Goal: Task Accomplishment & Management: Manage account settings

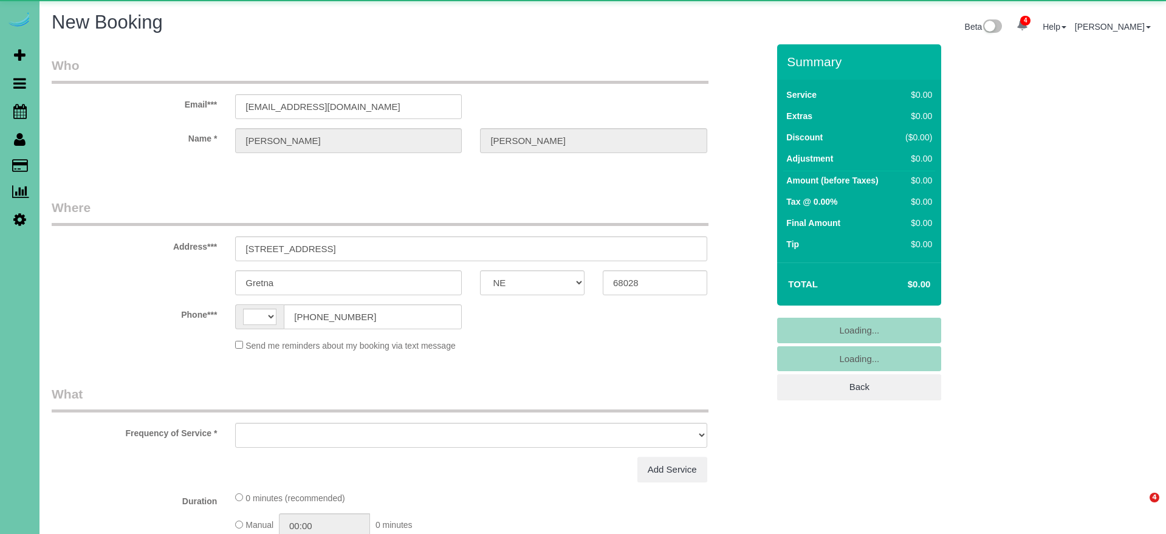
select select "NE"
select select "string:[GEOGRAPHIC_DATA]"
select select "object:19016"
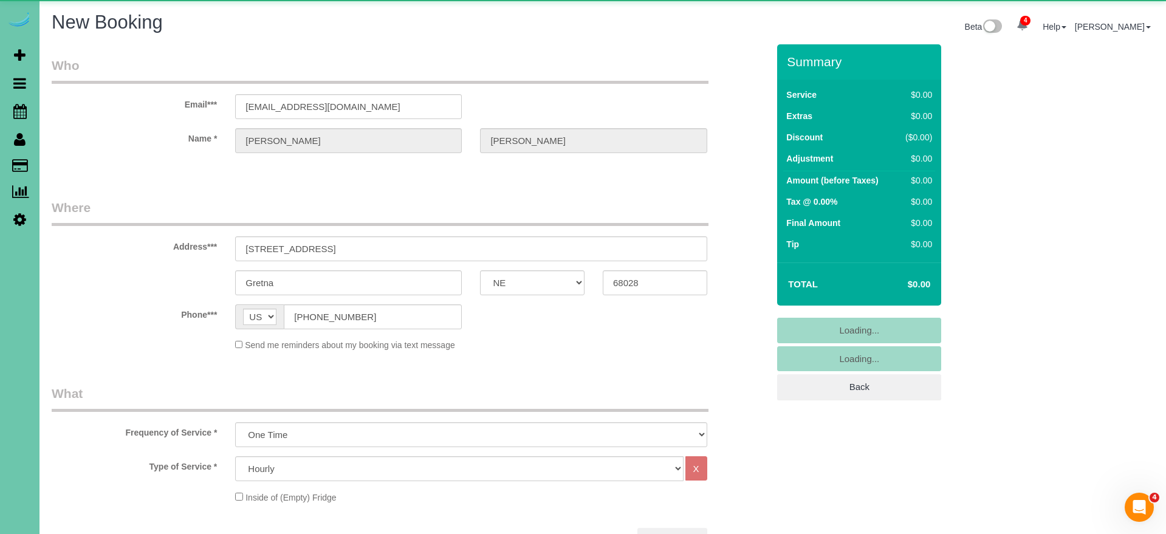
select select "string:fspay-816c6ce1-57d5-4bdf-adc4-48c588fe9762"
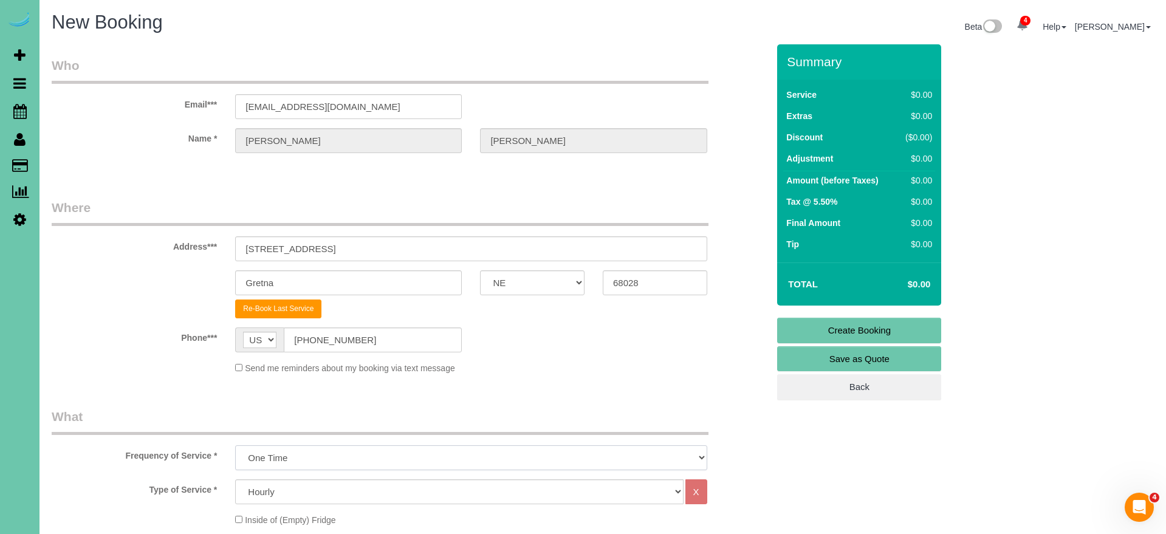
select select "object:19470"
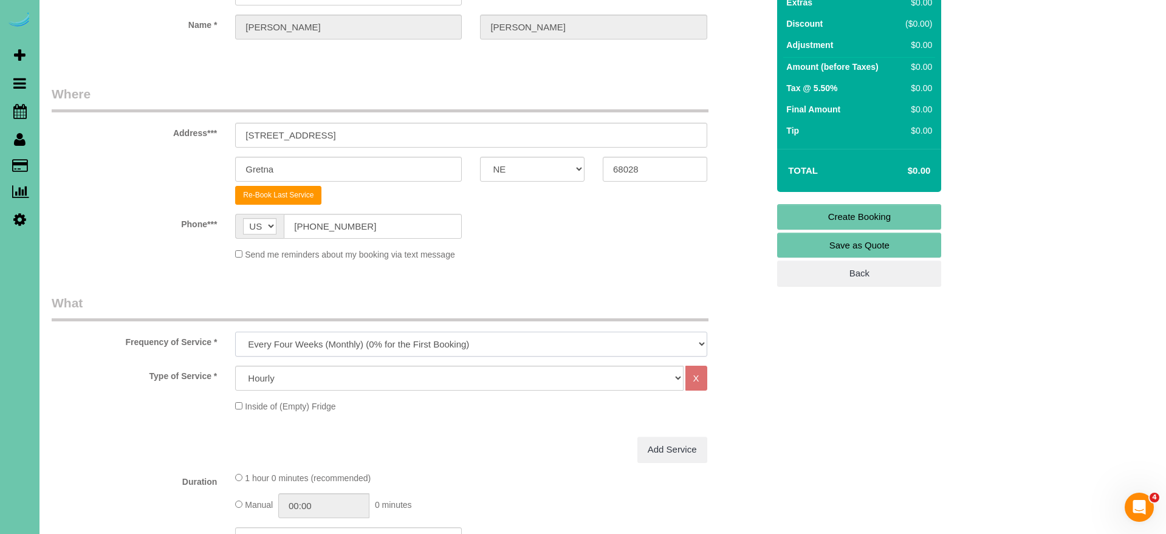
scroll to position [133, 0]
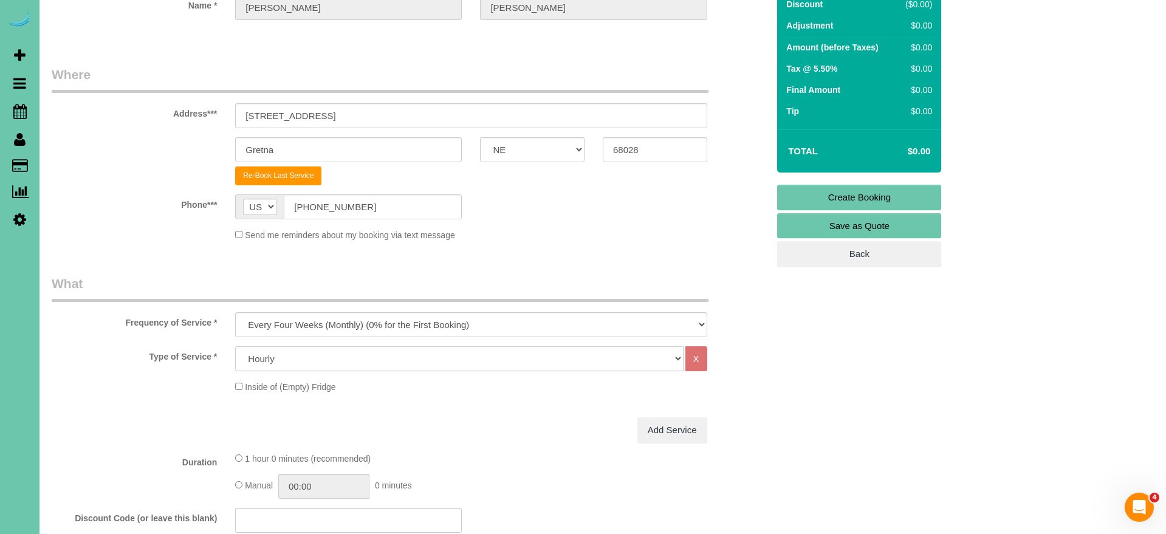
select select "160"
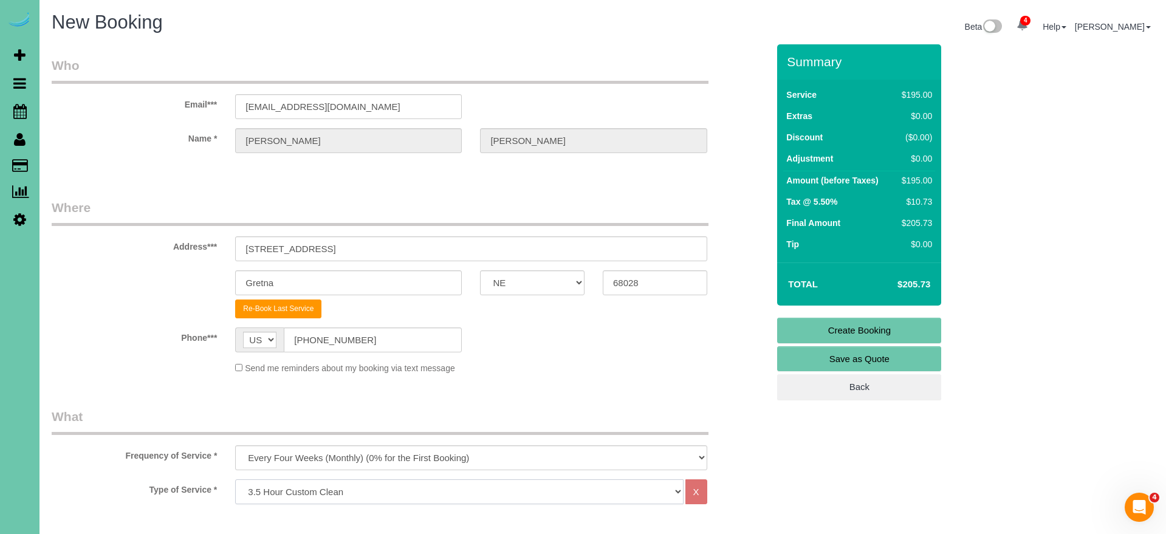
scroll to position [0, 0]
drag, startPoint x: 346, startPoint y: 250, endPoint x: 216, endPoint y: 244, distance: 130.1
click at [219, 245] on label "Address***" at bounding box center [134, 244] width 183 height 16
drag, startPoint x: 378, startPoint y: 244, endPoint x: 183, endPoint y: 227, distance: 196.4
click at [183, 227] on div "Address*** 11910 S 212th Street" at bounding box center [410, 230] width 734 height 63
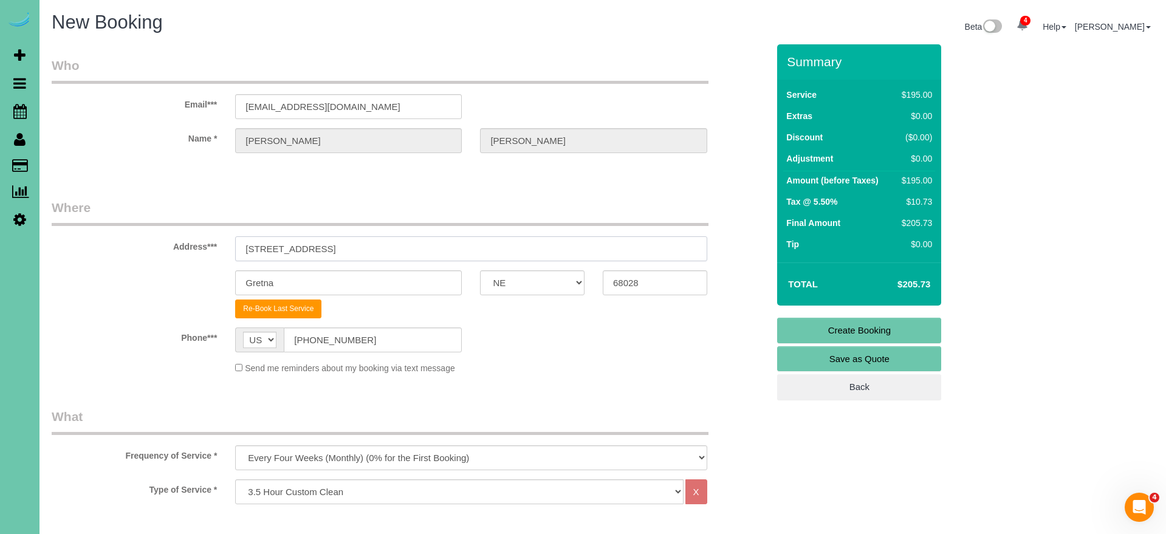
paste input "456 W 9th S"
type input "456 W 9th St"
type input "Wahoo"
type input "68066"
click at [593, 359] on sui-booking-location "Phone*** AF AL DZ AD AO AI AQ AG AR AM AW AU AT AZ BS BH BD BB BY BE BZ BJ BM B…" at bounding box center [410, 350] width 716 height 47
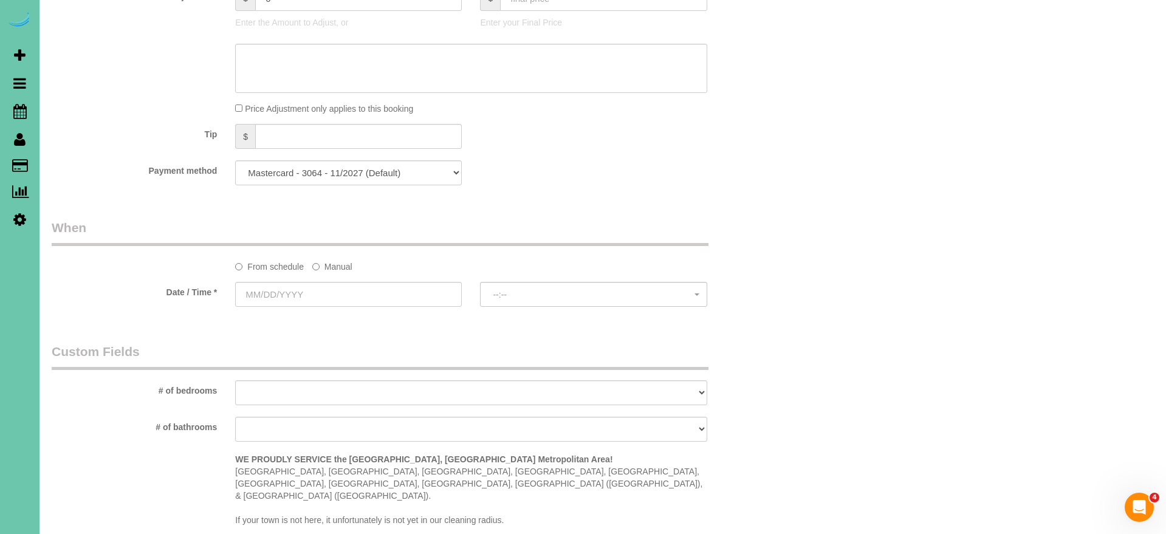
scroll to position [684, 0]
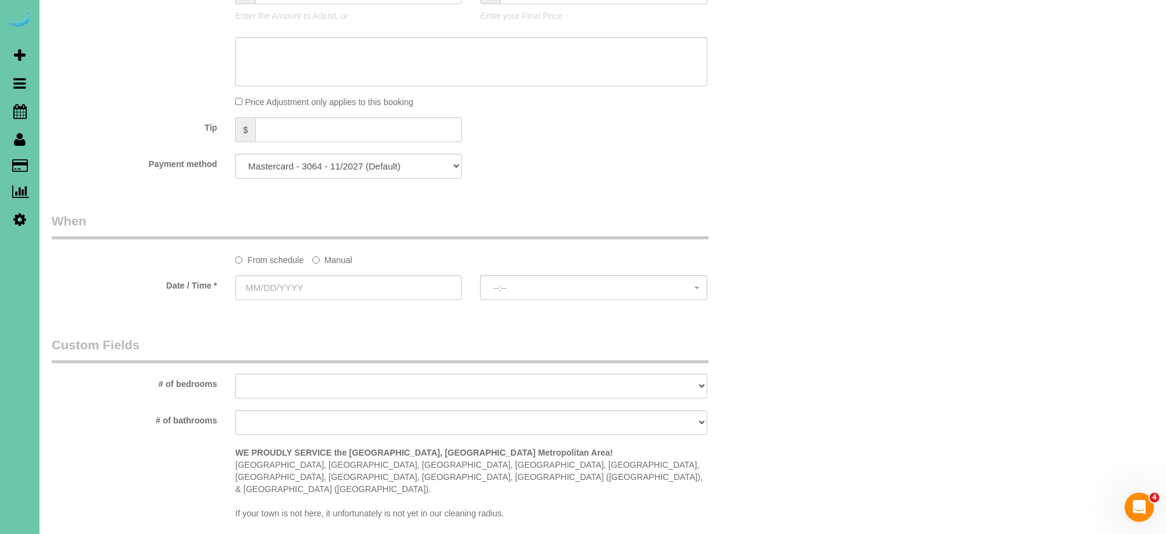
click at [336, 259] on label "Manual" at bounding box center [332, 258] width 40 height 16
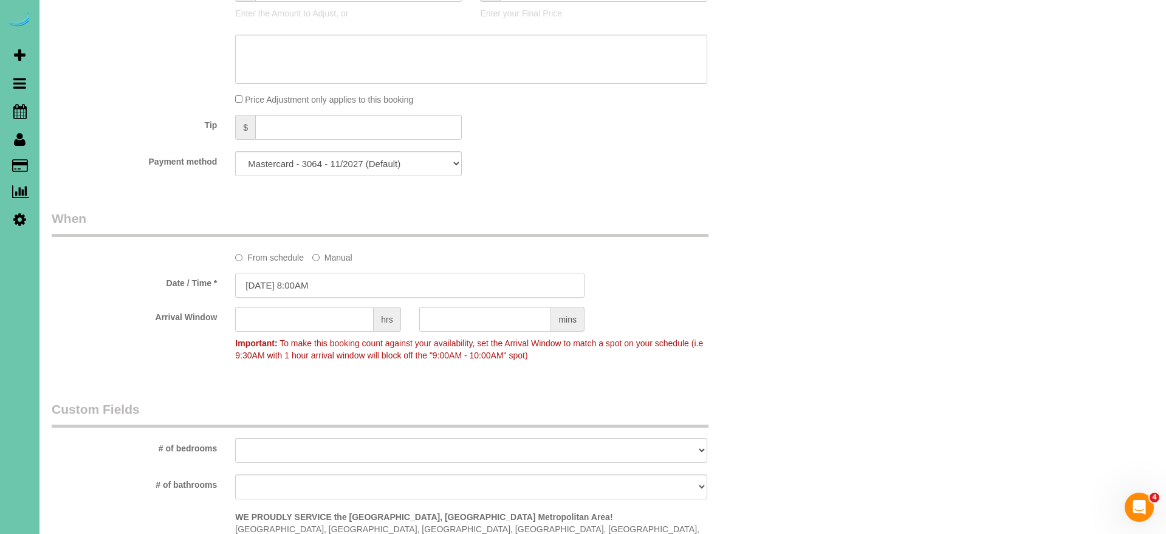
click at [333, 287] on input "[DATE] 8:00AM" at bounding box center [409, 285] width 349 height 25
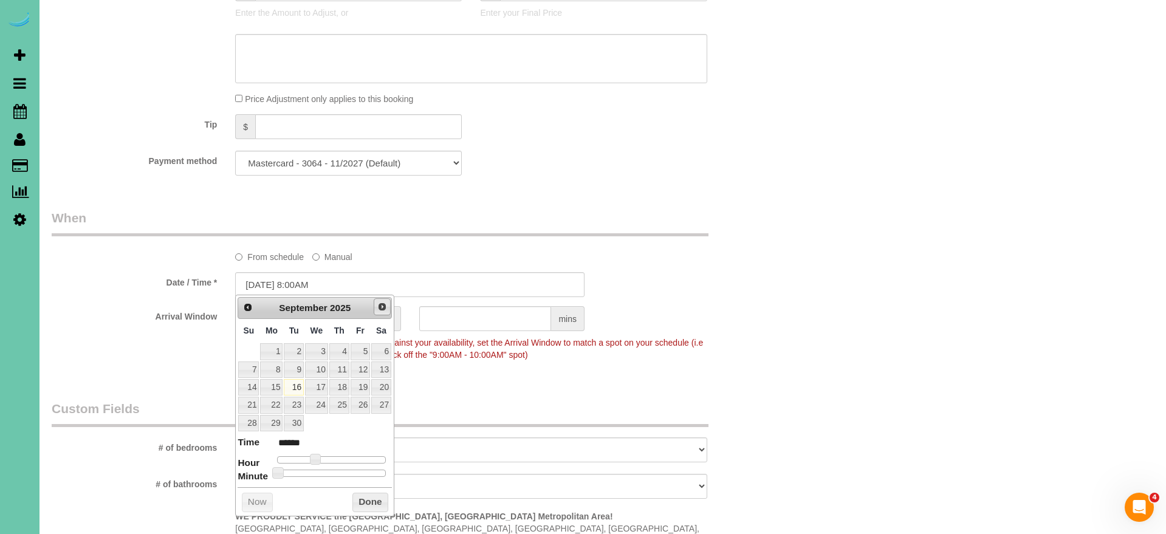
click at [381, 313] on link "Next" at bounding box center [382, 306] width 17 height 17
click at [382, 353] on link "4" at bounding box center [381, 351] width 20 height 16
type input "10/04/2025 9:00AM"
type input "******"
type input "10/04/2025 10:00AM"
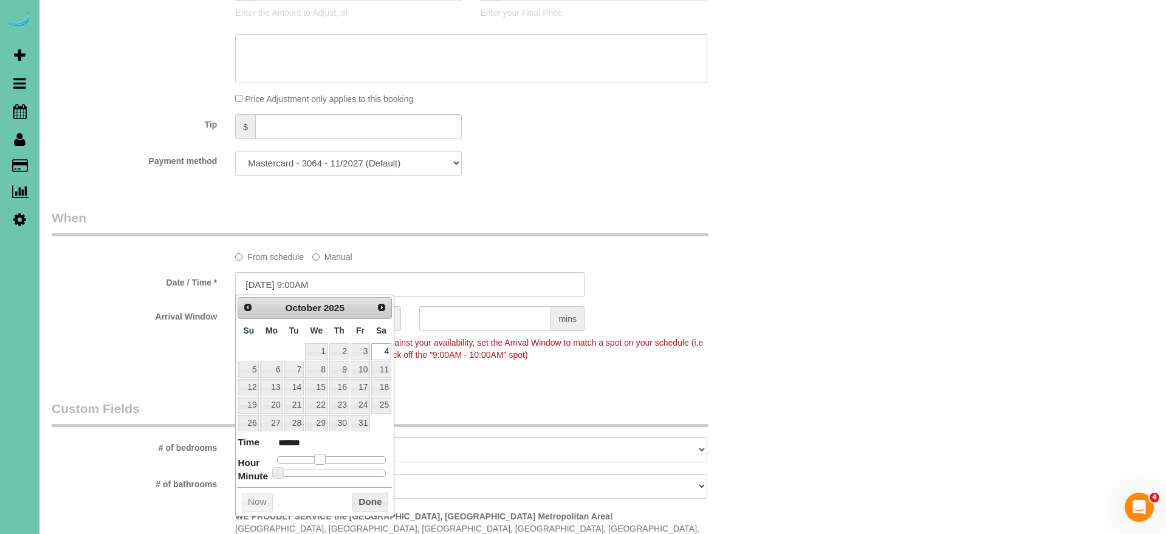
type input "*******"
drag, startPoint x: 316, startPoint y: 458, endPoint x: 374, endPoint y: 432, distance: 63.3
click at [327, 457] on span at bounding box center [324, 459] width 11 height 11
click at [488, 380] on div "Who Email*** garret.carol26@gmail.com Name * Carol Garrett Where Address*** 456…" at bounding box center [410, 174] width 734 height 1634
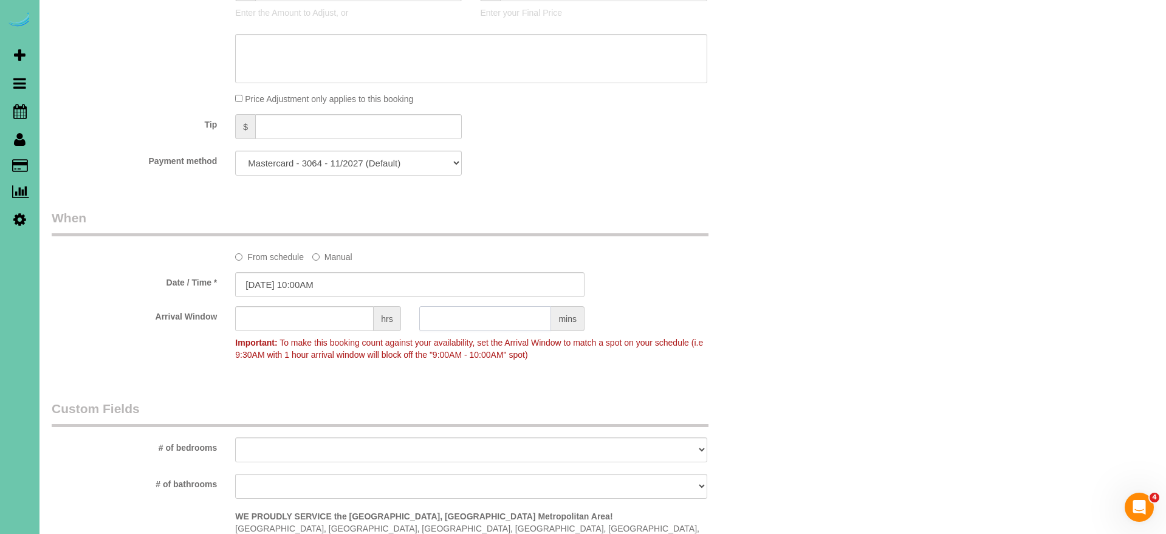
click at [466, 319] on input "text" at bounding box center [485, 318] width 132 height 25
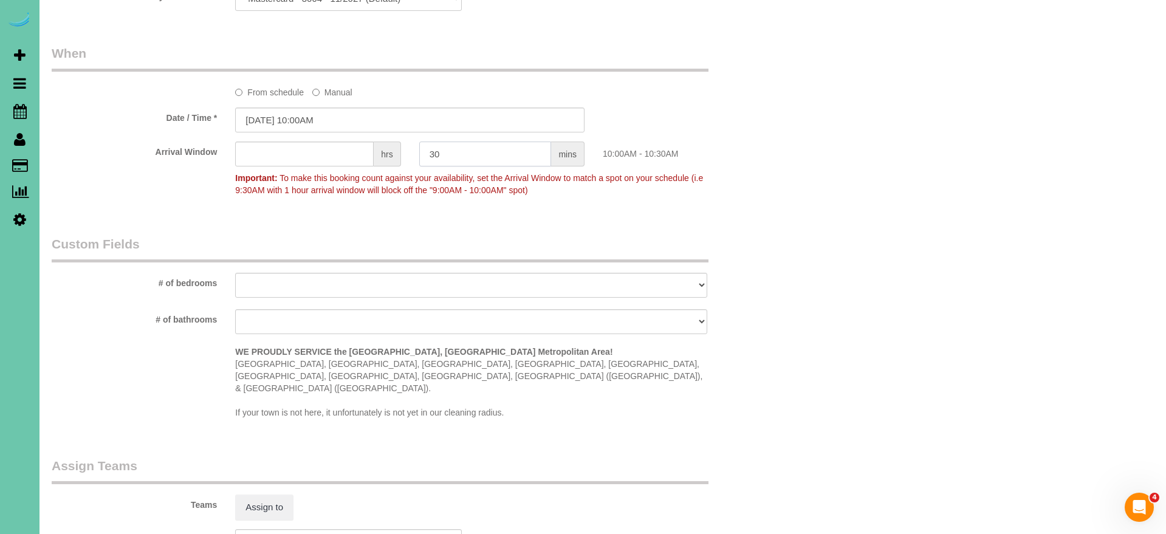
scroll to position [856, 0]
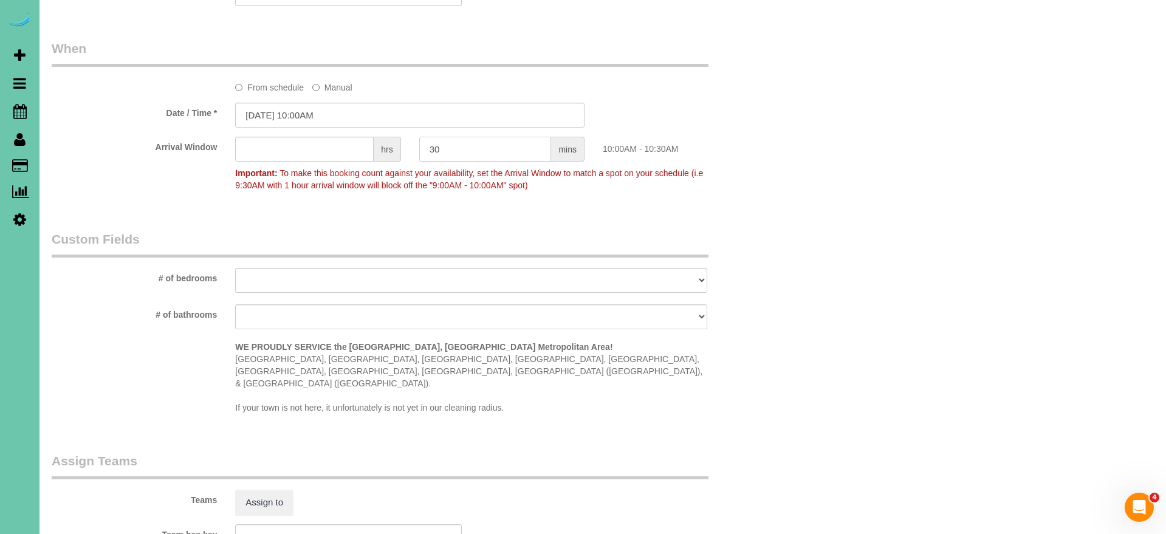
type input "30"
select select "number:37"
select select "number:42"
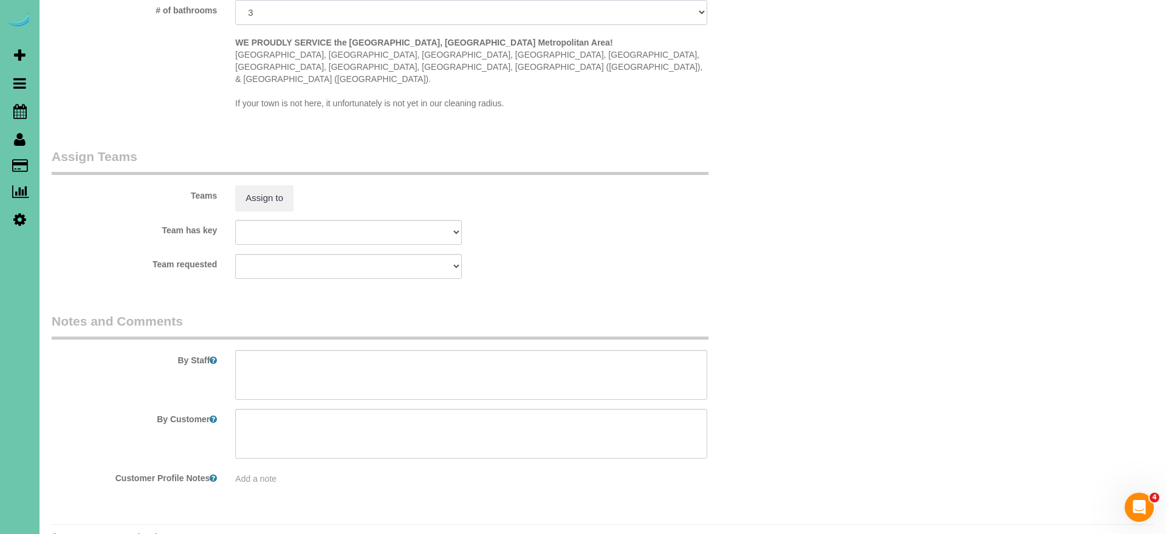
scroll to position [1160, 0]
click at [263, 350] on textarea at bounding box center [470, 375] width 471 height 50
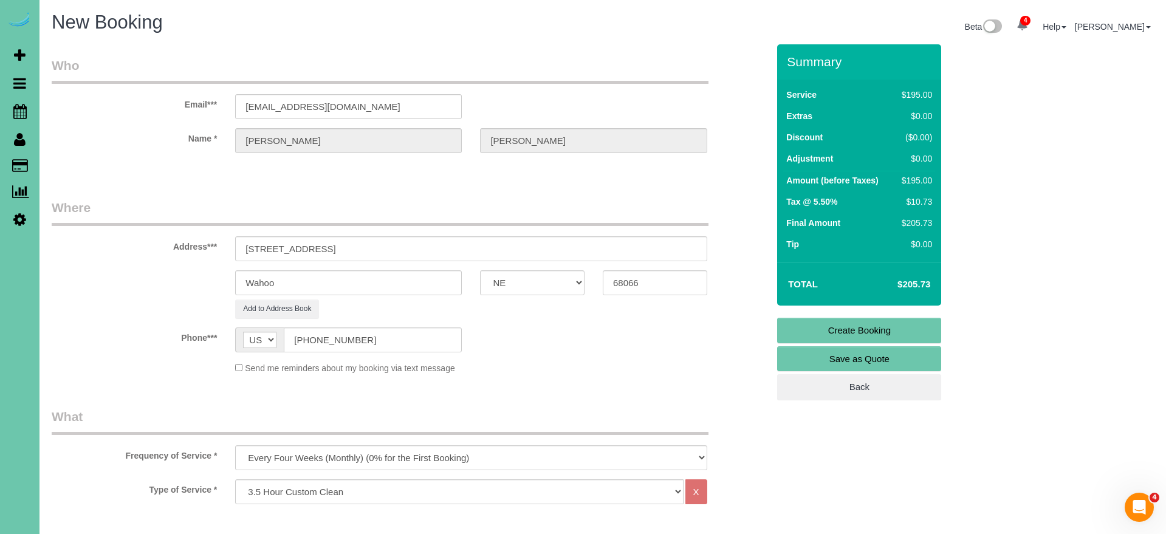
scroll to position [1, 0]
type textarea "**new house - Alysha is okay with the drive as long as it us on Saturdays start…"
click at [844, 329] on link "Create Booking" at bounding box center [859, 329] width 164 height 26
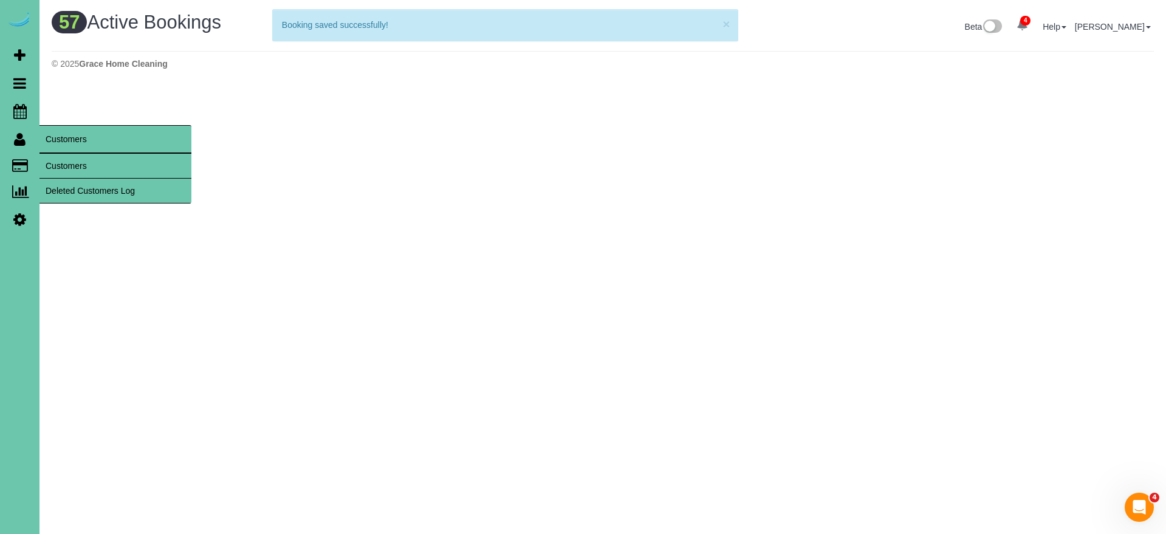
click at [77, 168] on link "Customers" at bounding box center [115, 166] width 152 height 24
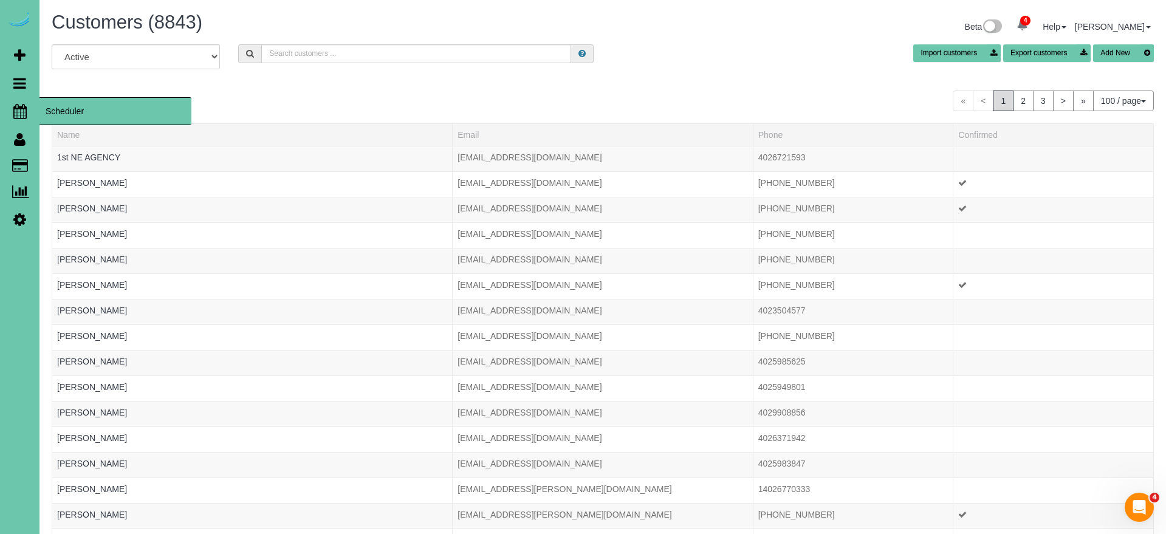
click at [24, 111] on icon at bounding box center [19, 111] width 13 height 15
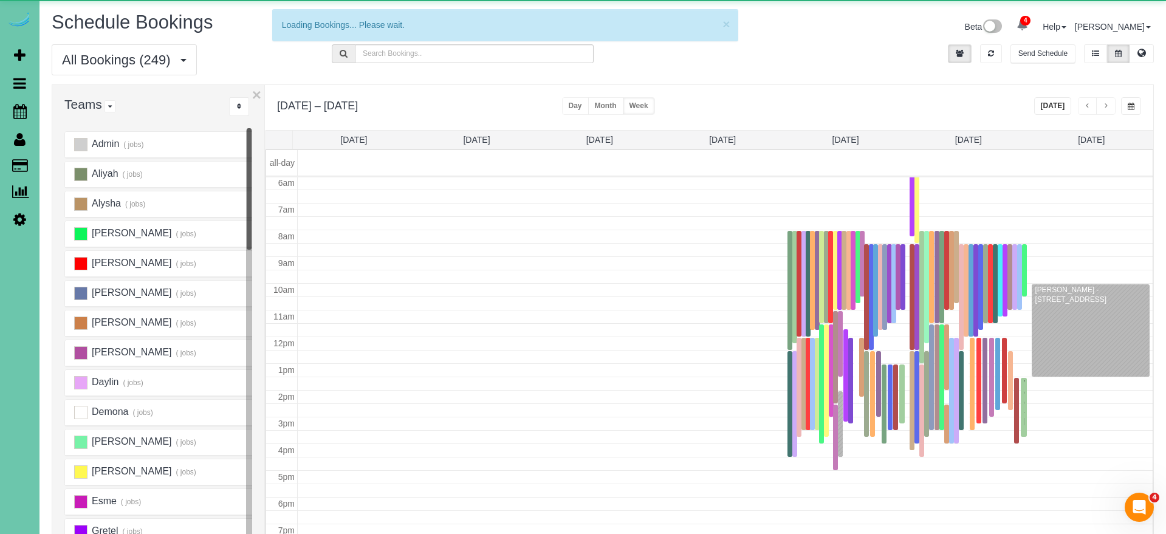
scroll to position [161, 0]
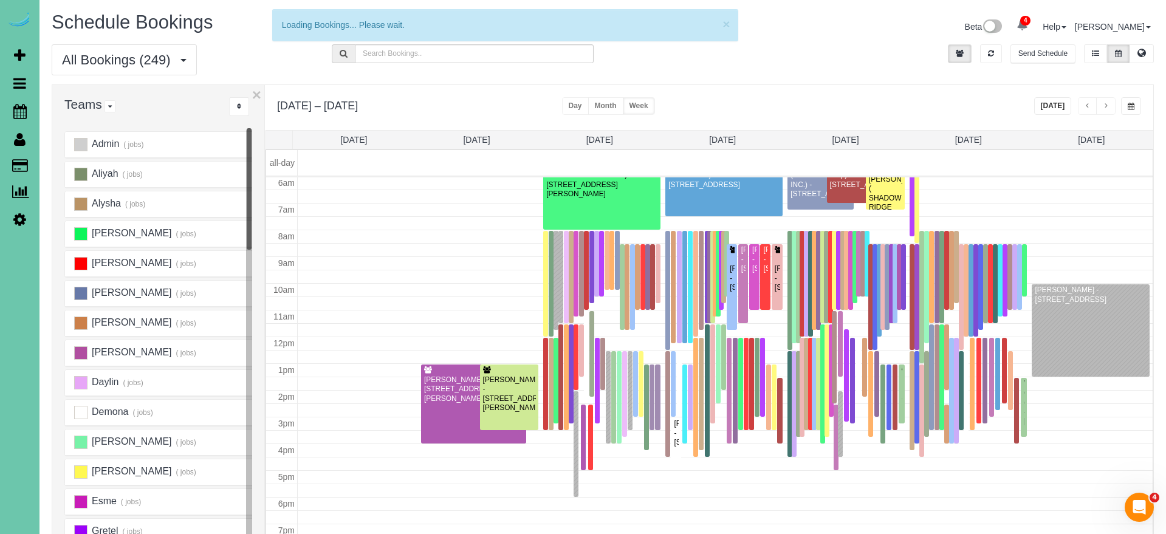
click at [1050, 104] on button "[DATE]" at bounding box center [1053, 106] width 38 height 18
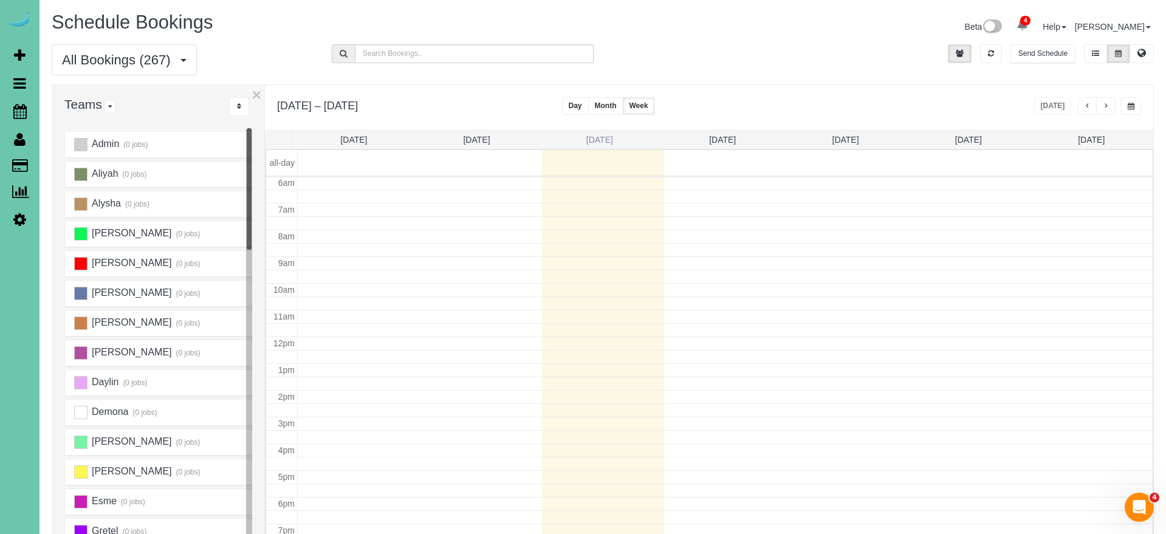
click at [592, 142] on link "Tue 9/16" at bounding box center [599, 140] width 27 height 10
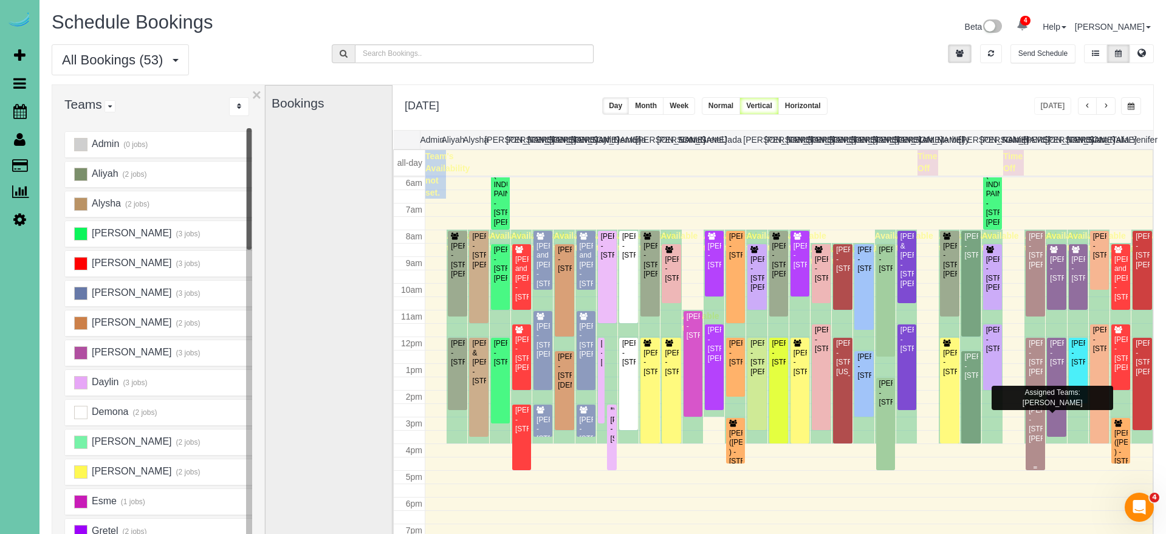
click at [1034, 430] on div "Michelle Cox - 10274 Mary Street, Omaha, NE 68122" at bounding box center [1035, 425] width 14 height 38
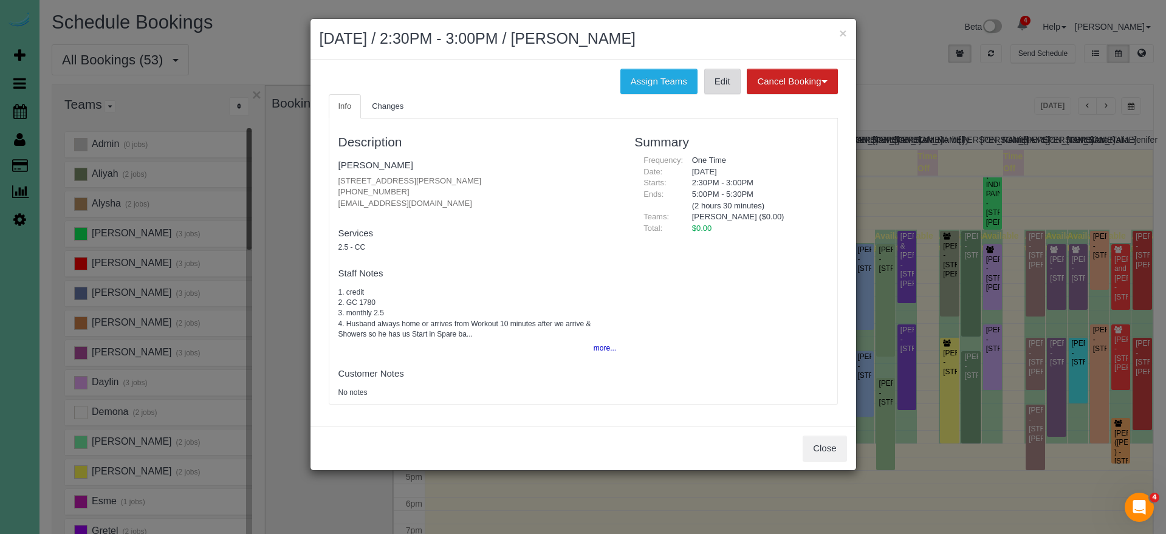
click at [709, 75] on link "Edit" at bounding box center [722, 82] width 36 height 26
click at [636, 147] on h3 "Summary" at bounding box center [730, 142] width 193 height 14
click at [841, 34] on button "×" at bounding box center [842, 33] width 7 height 13
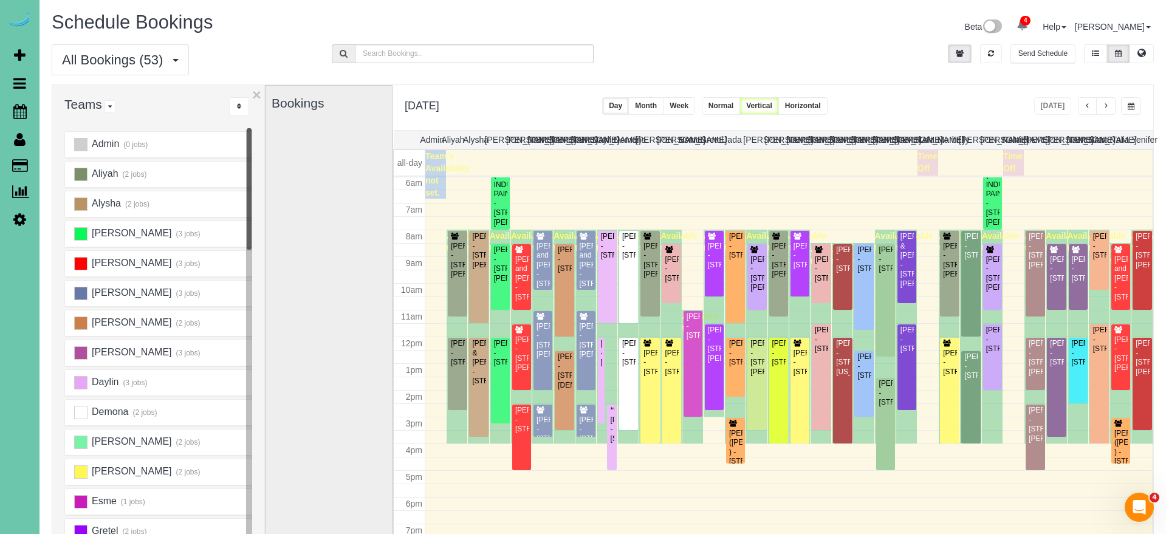
click at [884, 86] on div "Tuesday, Sep 16, 2025 Today Day Month Week Normal Vertical Horizontal" at bounding box center [772, 107] width 760 height 45
click at [1103, 104] on span "button" at bounding box center [1105, 106] width 6 height 7
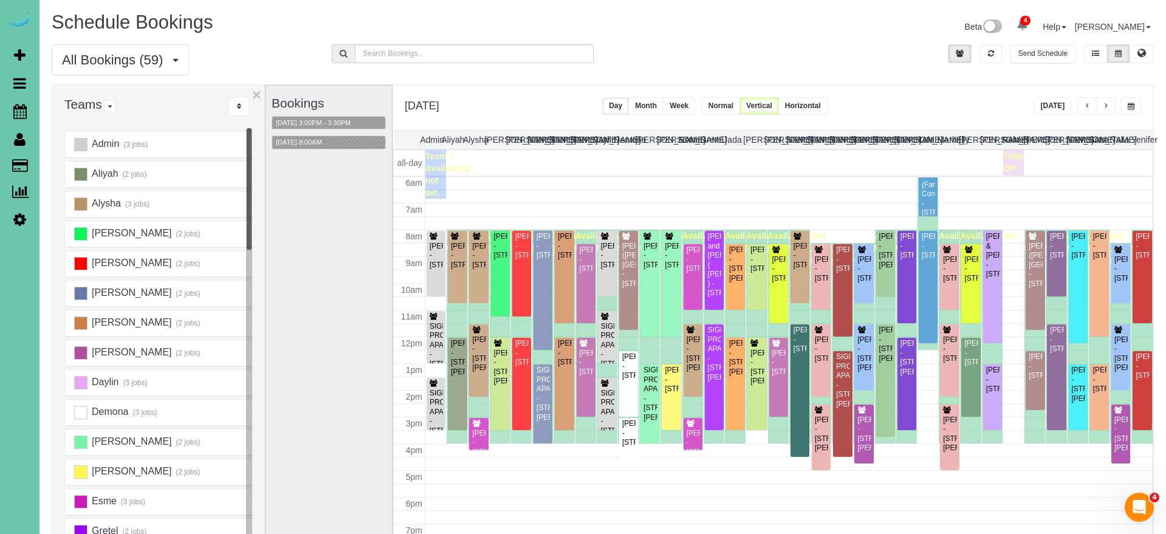
click at [1050, 109] on button "[DATE]" at bounding box center [1053, 106] width 38 height 18
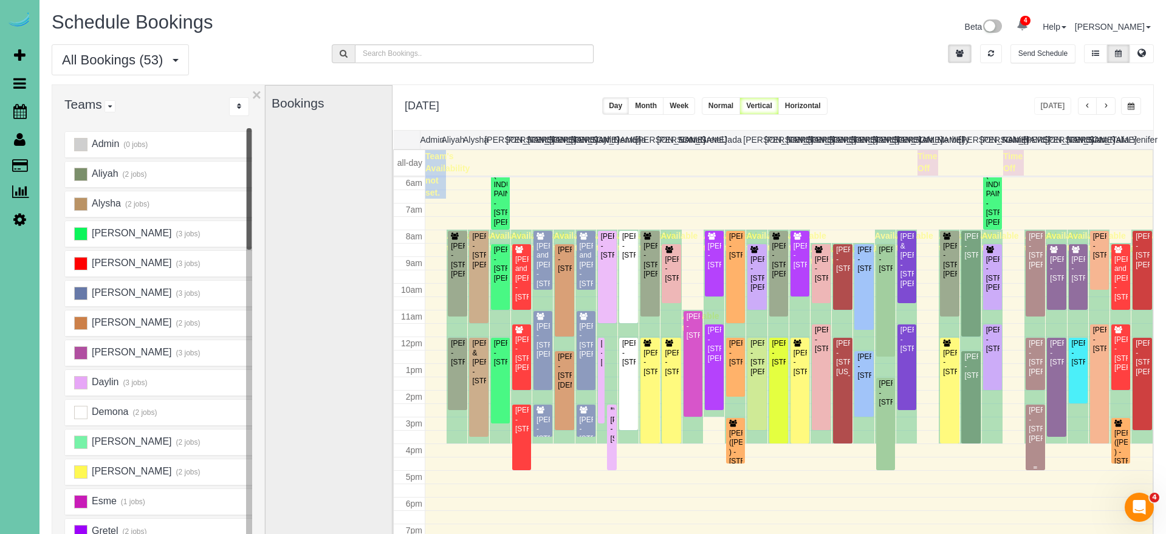
click at [1036, 425] on div "[PERSON_NAME] - [STREET_ADDRESS][PERSON_NAME]" at bounding box center [1035, 425] width 14 height 38
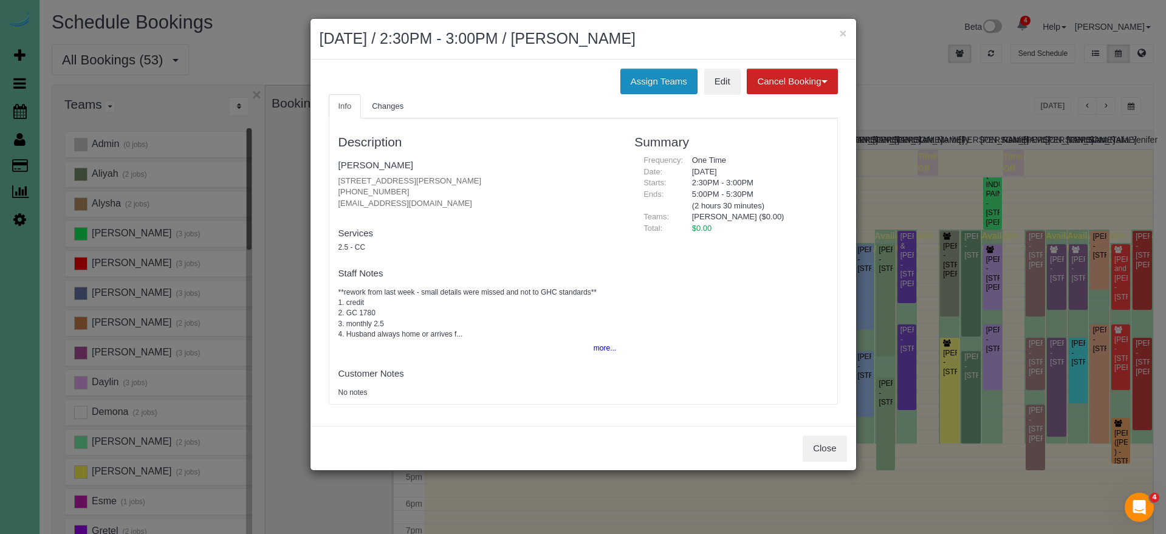
click at [636, 75] on button "Assign Teams" at bounding box center [658, 82] width 77 height 26
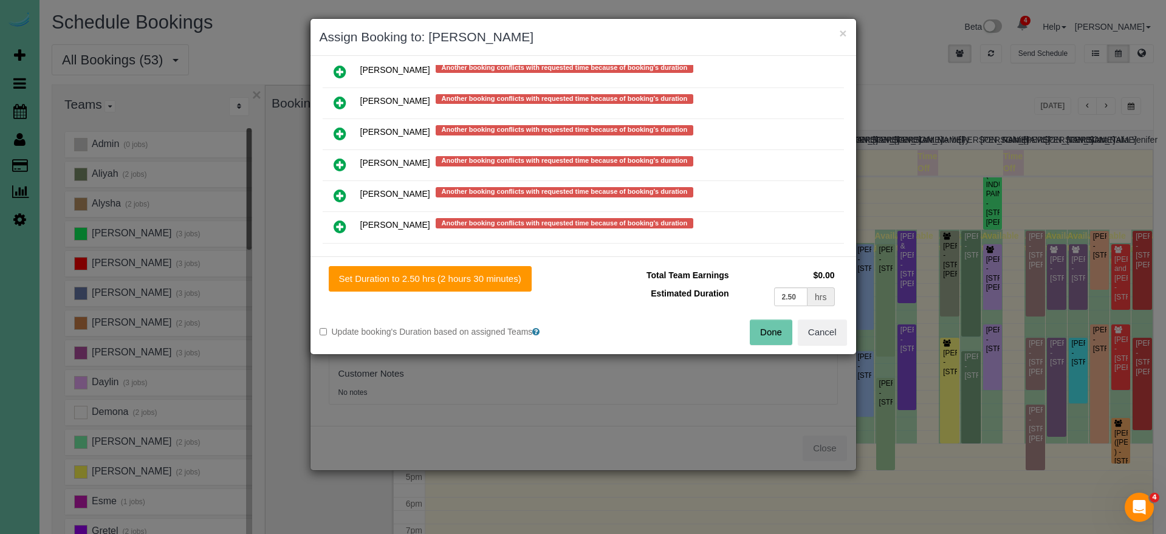
scroll to position [868, 0]
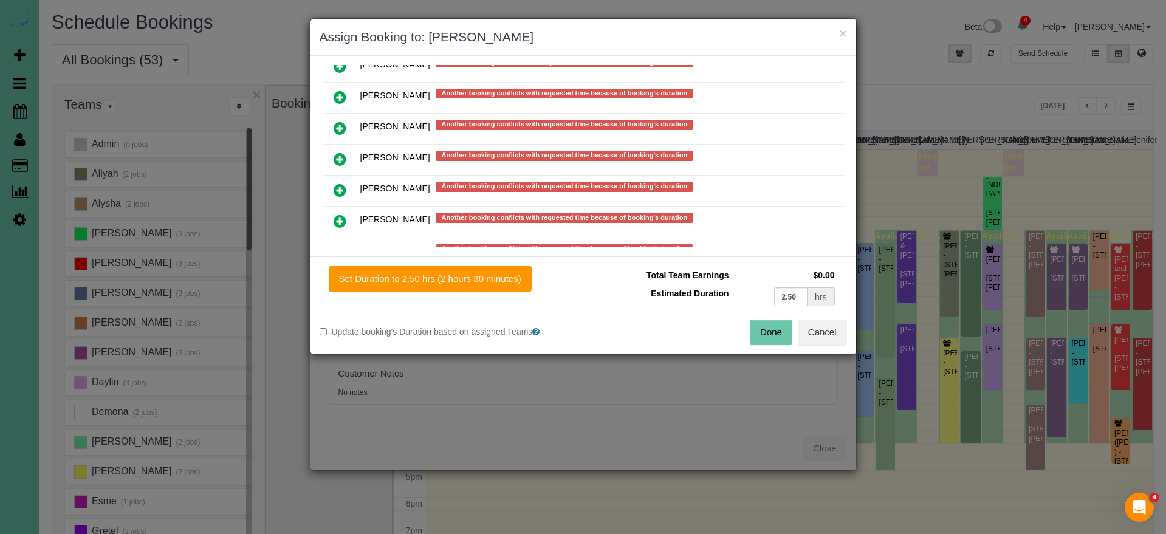
drag, startPoint x: 336, startPoint y: 184, endPoint x: 437, endPoint y: 216, distance: 105.3
click at [336, 184] on icon at bounding box center [339, 190] width 13 height 15
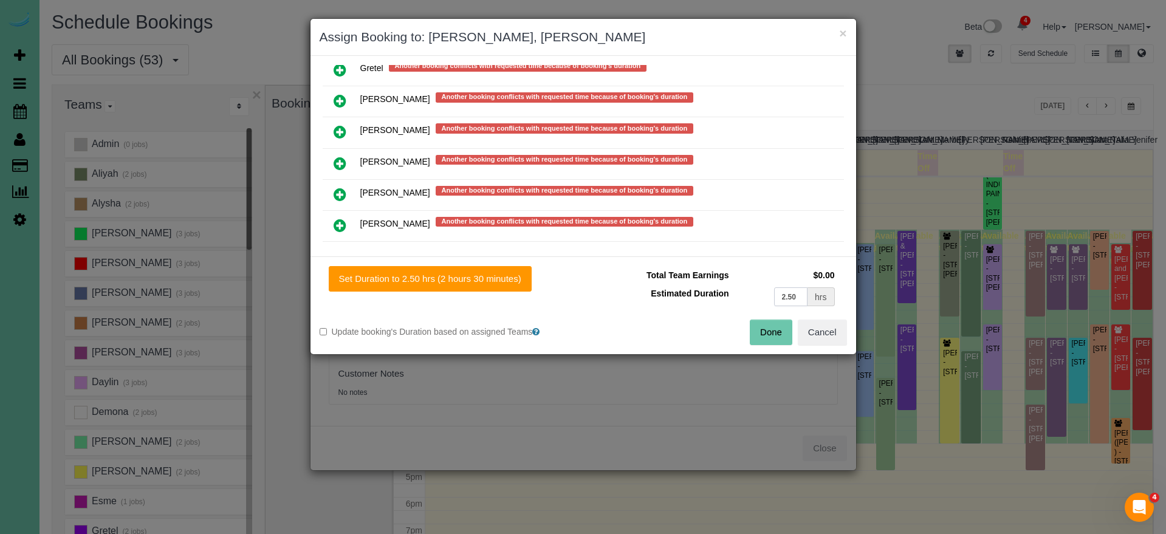
drag, startPoint x: 803, startPoint y: 298, endPoint x: 651, endPoint y: 278, distance: 153.1
click at [651, 278] on tbody "Total Team Earnings $0.00 Estimated Duration 2.50 hrs" at bounding box center [714, 287] width 245 height 43
type input "1.25"
click at [465, 282] on button "Set Duration to 1.25 hrs (1 hour 15 minutes)" at bounding box center [428, 279] width 199 height 26
type input "1.25"
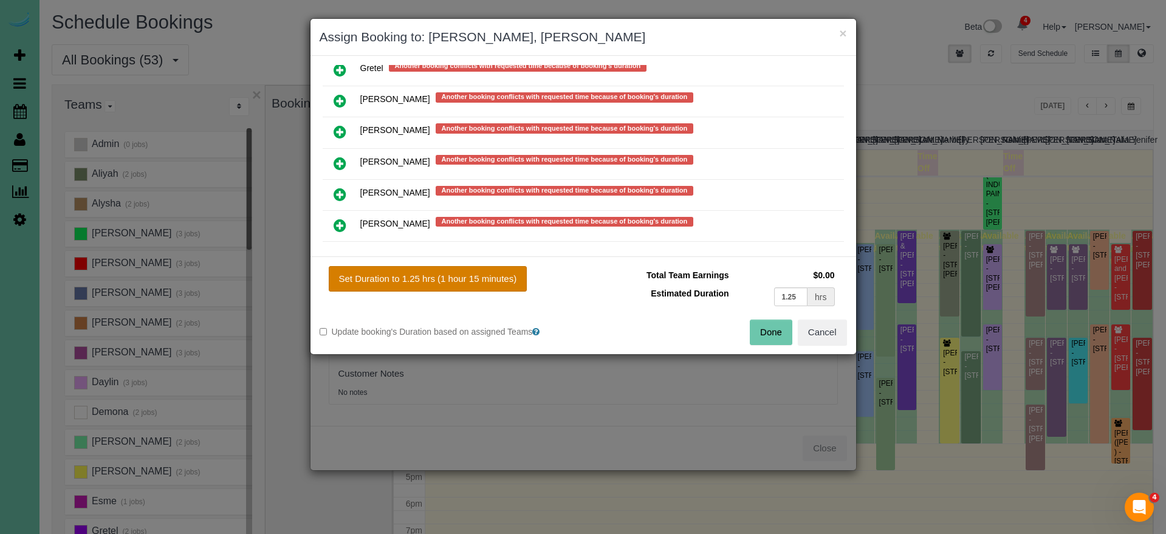
type input "1.25"
click at [770, 330] on button "Done" at bounding box center [770, 332] width 43 height 26
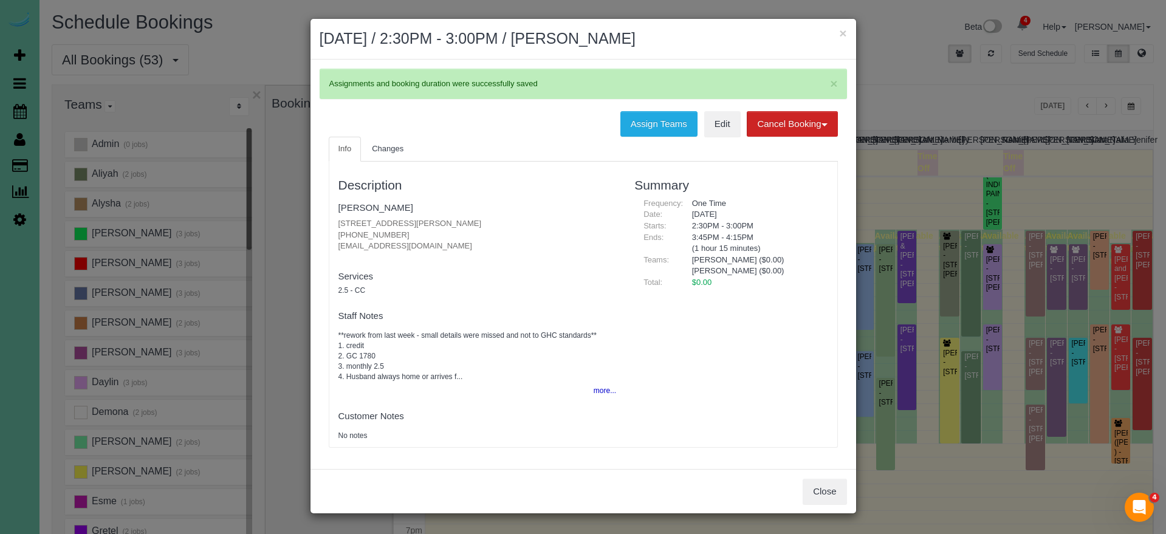
drag, startPoint x: 844, startPoint y: 34, endPoint x: 813, endPoint y: 35, distance: 31.0
click at [844, 34] on button "×" at bounding box center [842, 33] width 7 height 13
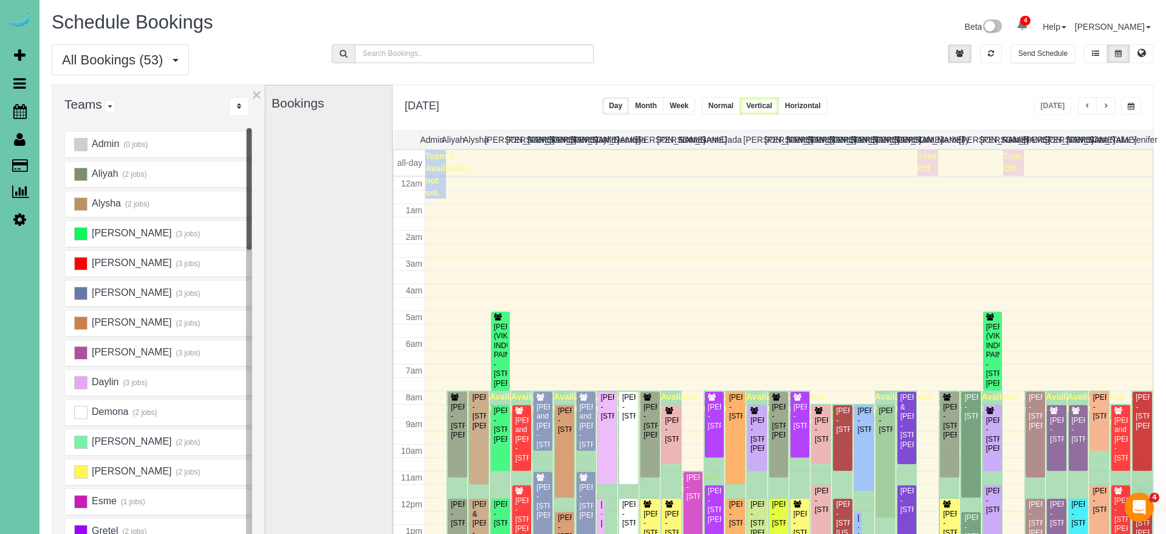
scroll to position [161, 0]
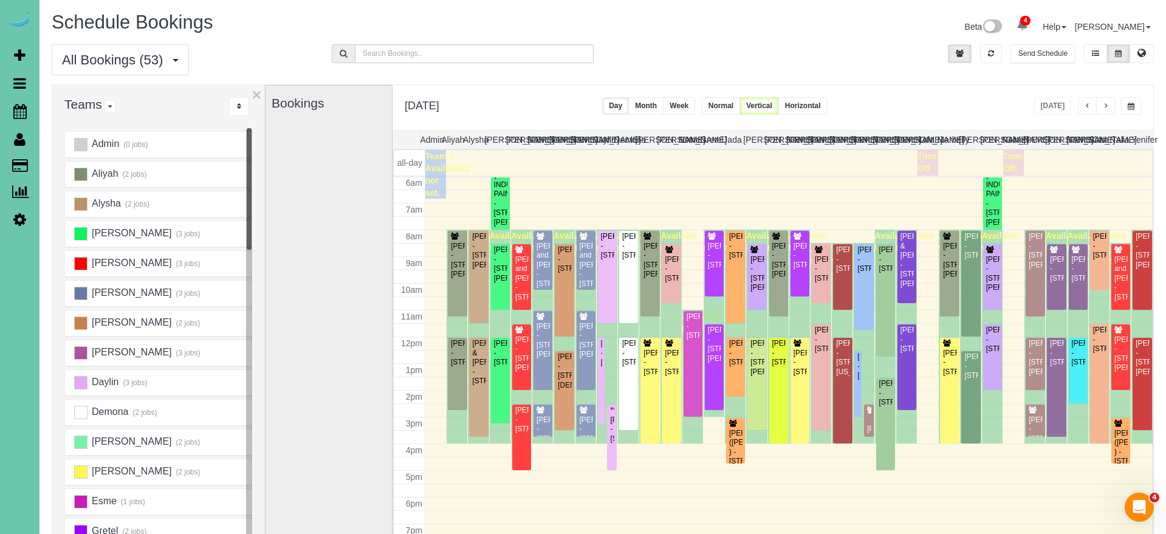
click at [1102, 106] on button "button" at bounding box center [1105, 106] width 19 height 18
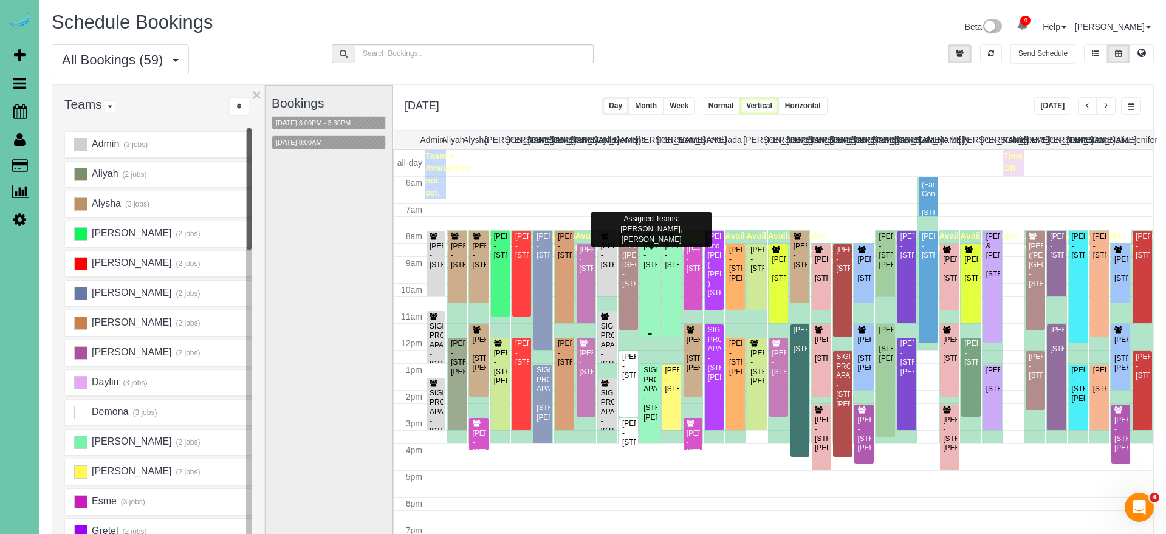
click at [650, 265] on div "[PERSON_NAME] - [STREET_ADDRESS]" at bounding box center [650, 256] width 14 height 28
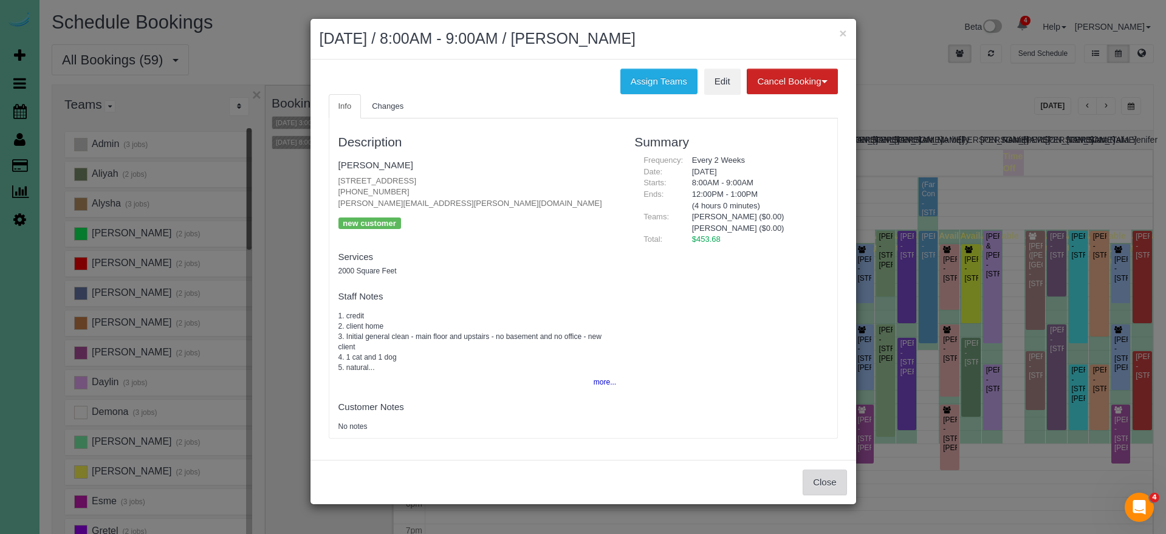
click at [824, 473] on button "Close" at bounding box center [824, 482] width 44 height 26
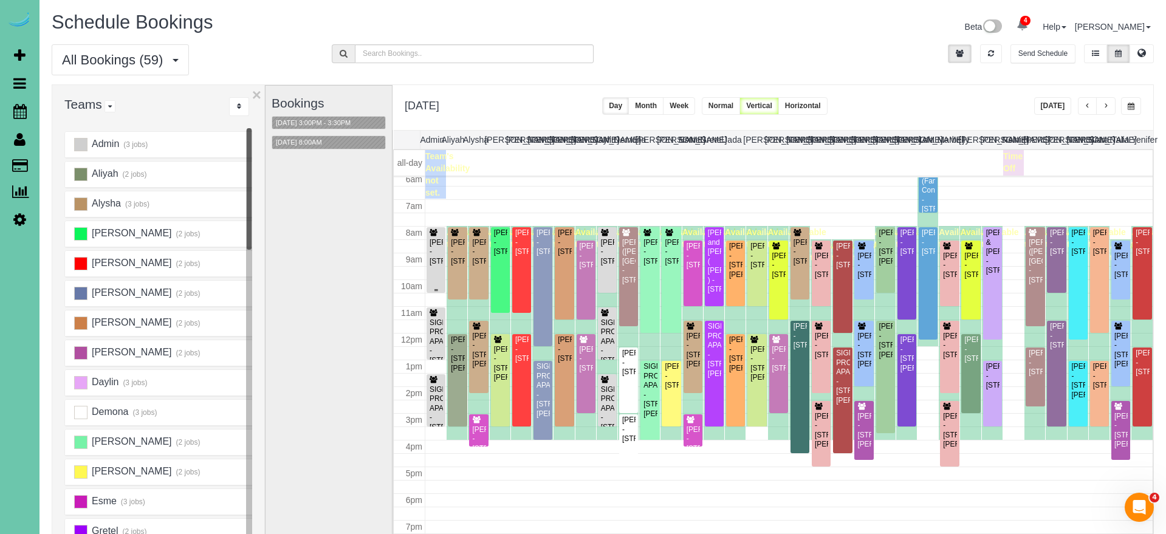
scroll to position [166, 0]
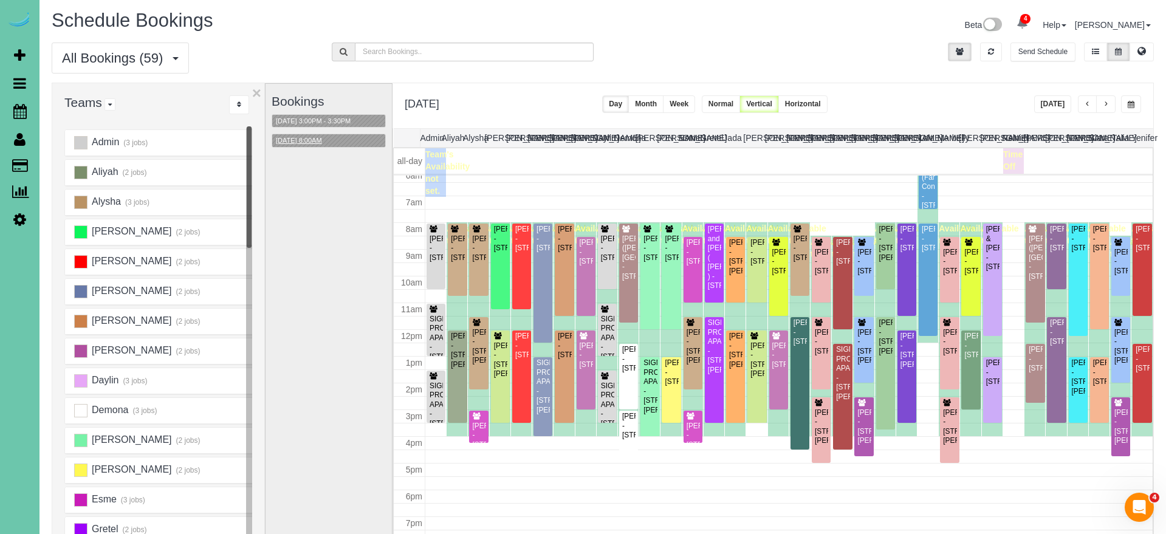
click at [292, 134] on button "[DATE] 8:00AM" at bounding box center [298, 140] width 53 height 13
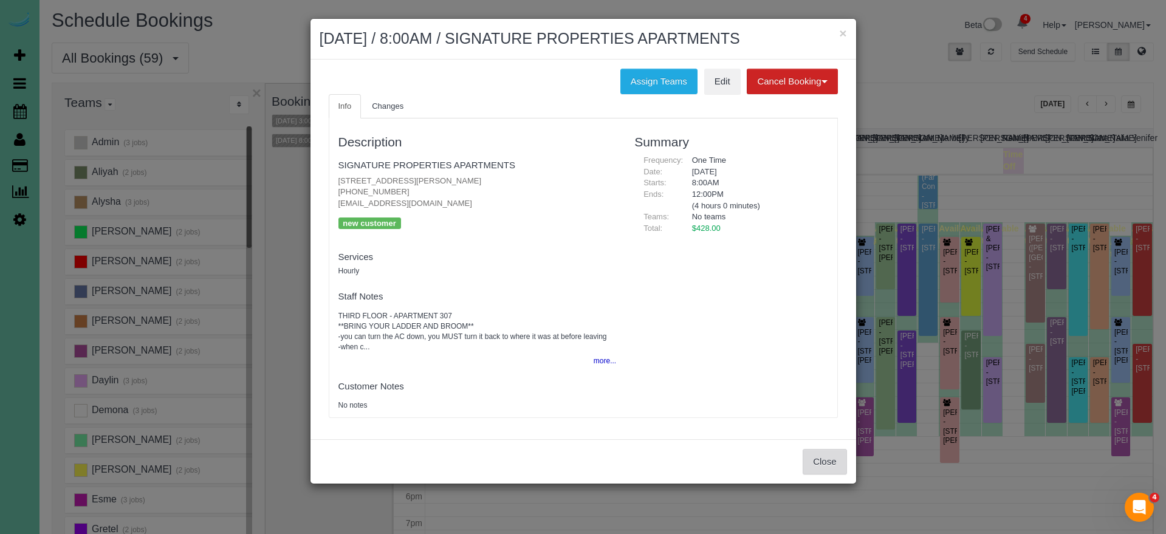
click at [818, 462] on button "Close" at bounding box center [824, 462] width 44 height 26
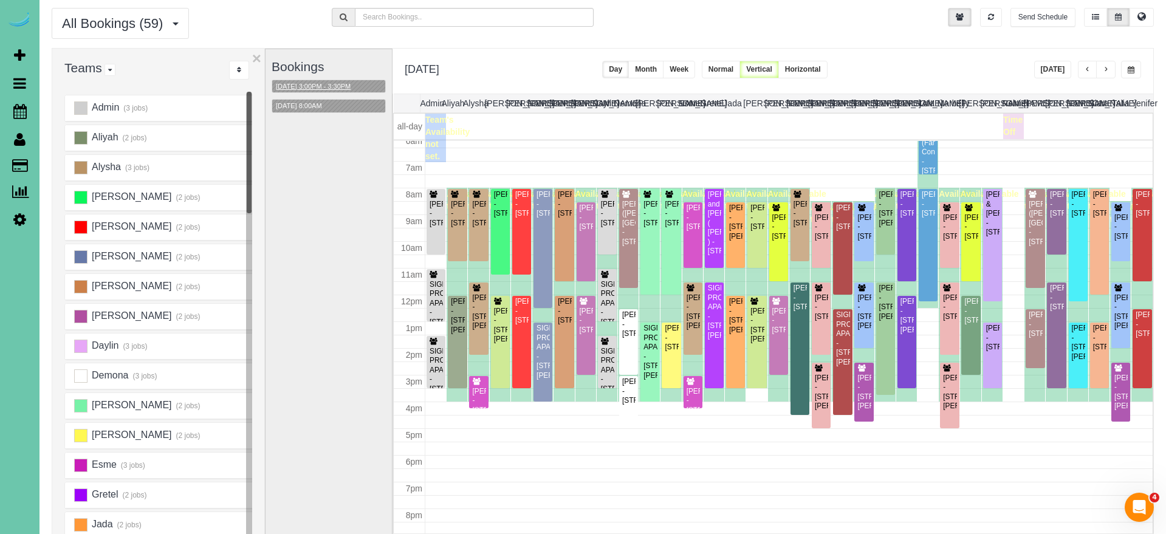
scroll to position [40, 0]
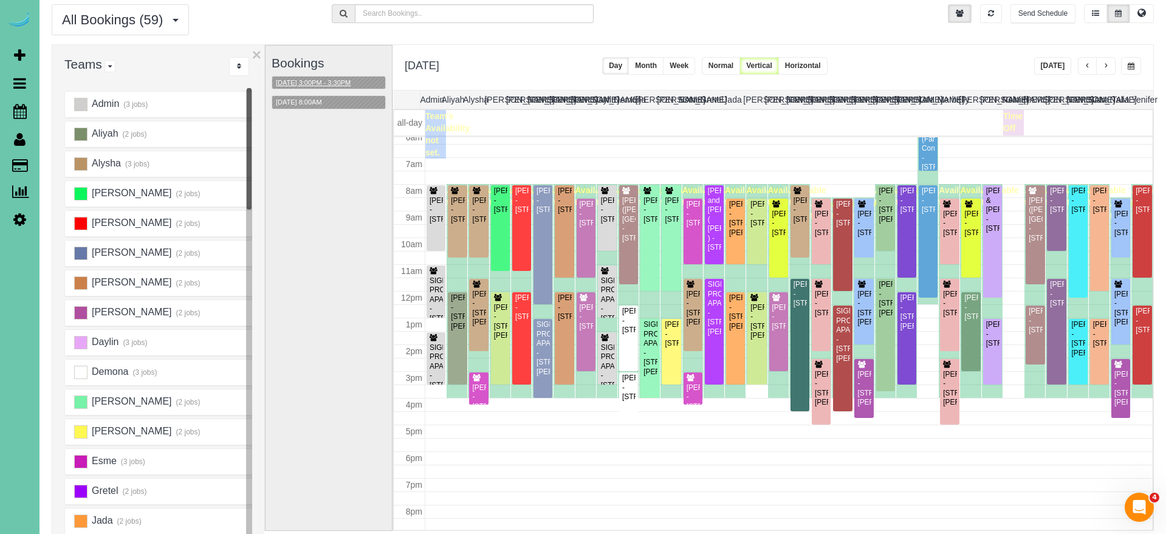
click at [328, 84] on button "[DATE] 3:00PM - 3:30PM" at bounding box center [313, 83] width 82 height 13
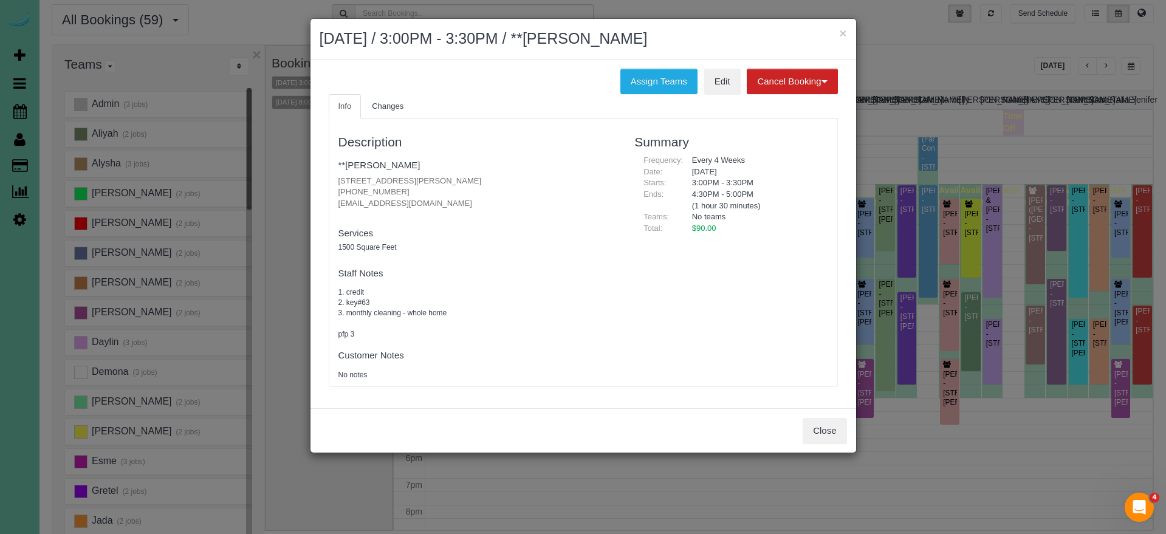
click at [811, 427] on button "Close" at bounding box center [824, 431] width 44 height 26
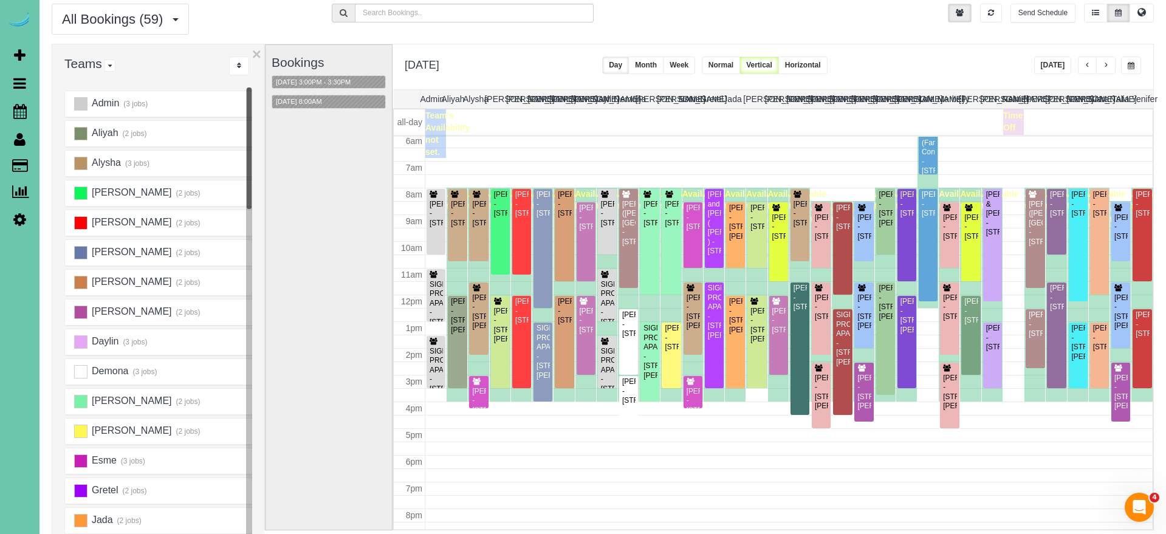
scroll to position [35, 0]
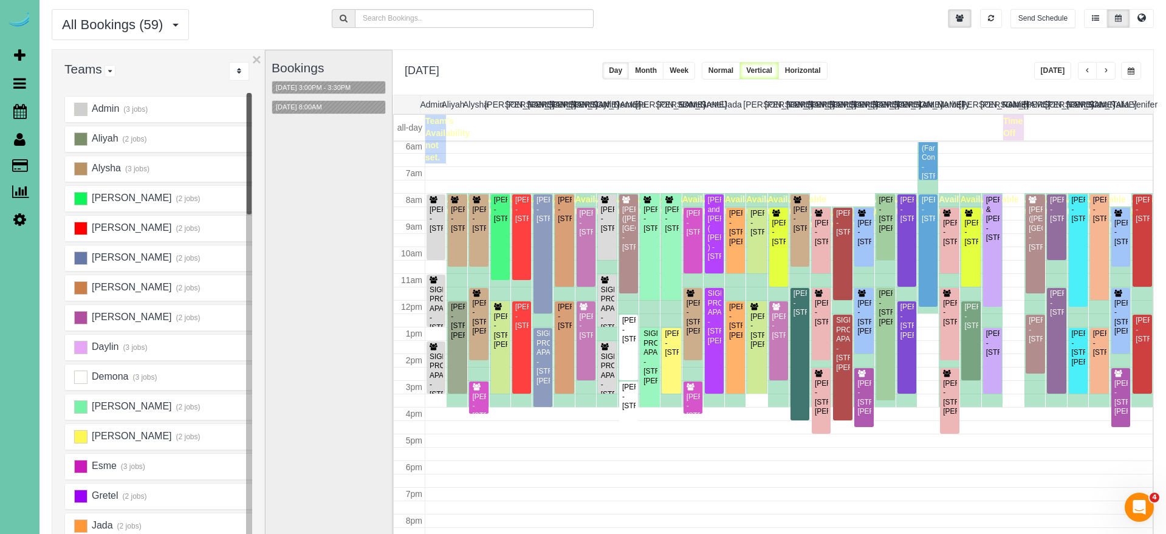
click at [1127, 66] on button "button" at bounding box center [1131, 71] width 20 height 18
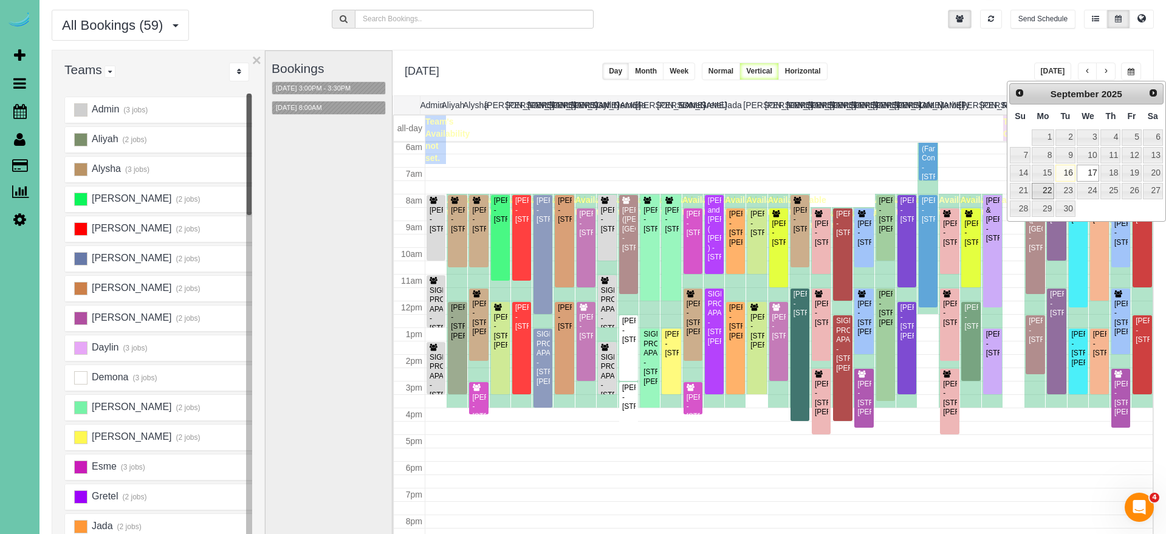
click at [1036, 189] on link "22" at bounding box center [1042, 191] width 22 height 16
type input "**********"
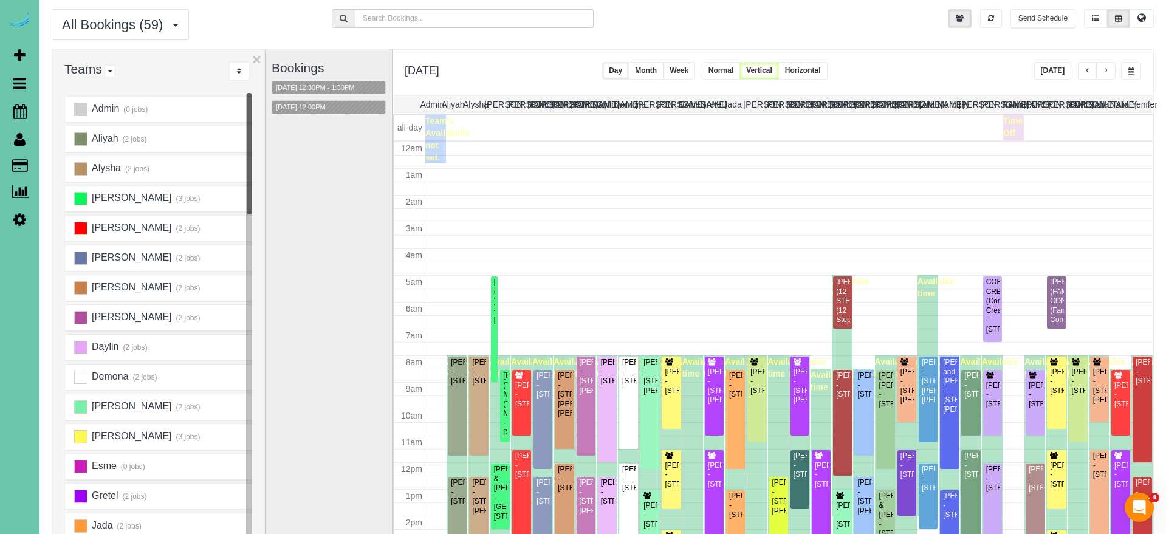
scroll to position [161, 0]
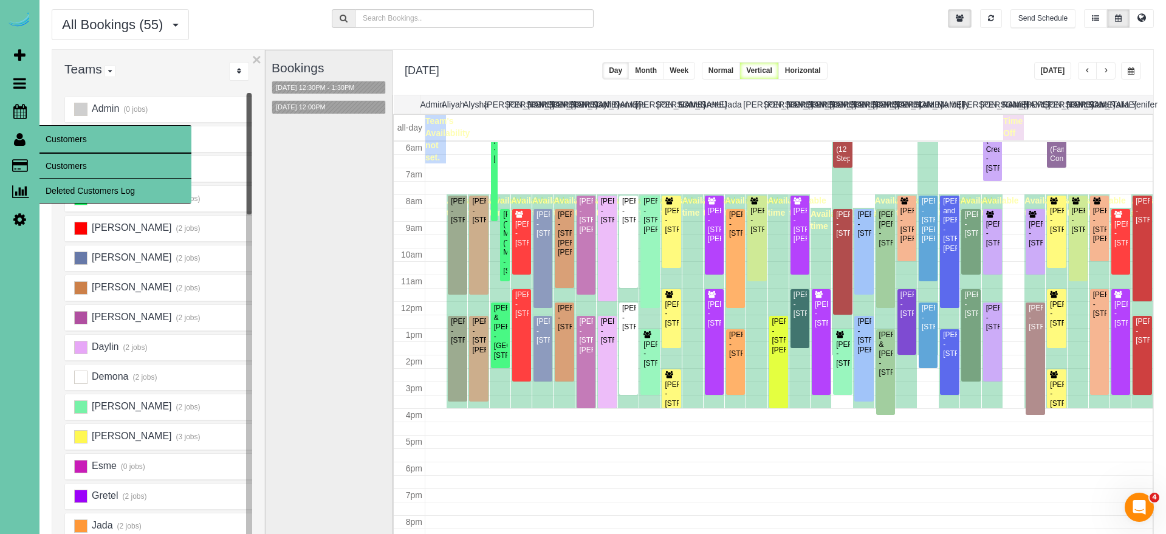
click at [62, 161] on link "Customers" at bounding box center [115, 166] width 152 height 24
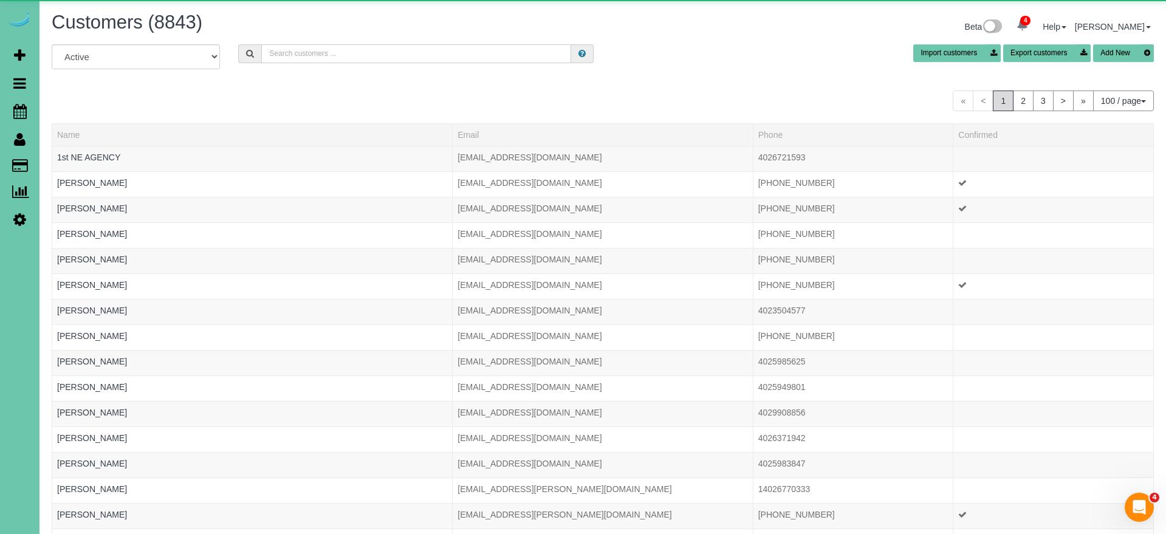
click at [305, 59] on input "text" at bounding box center [416, 53] width 310 height 19
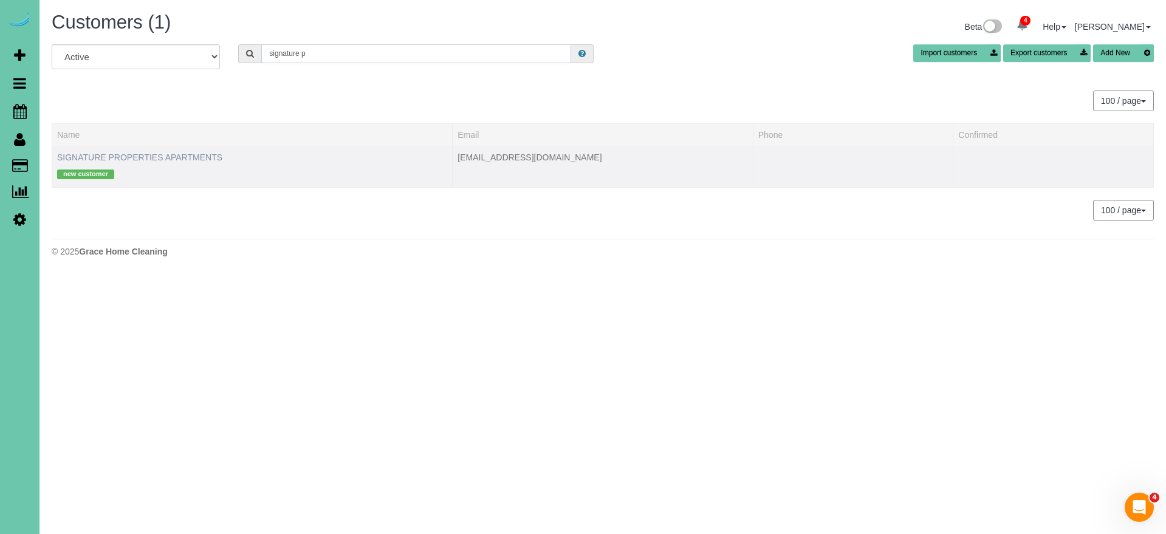
type input "signature p"
click at [134, 157] on link "SIGNATURE PROPERTIES APARTMENTS" at bounding box center [139, 157] width 165 height 10
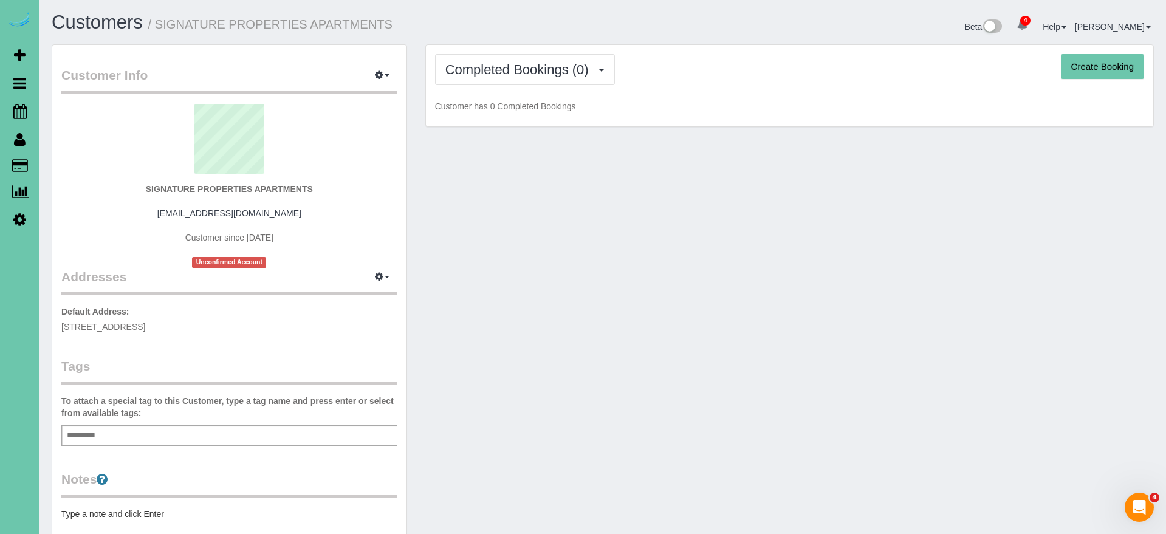
drag, startPoint x: 523, startPoint y: 66, endPoint x: 519, endPoint y: 87, distance: 22.2
click at [523, 66] on span "Completed Bookings (0)" at bounding box center [519, 69] width 149 height 15
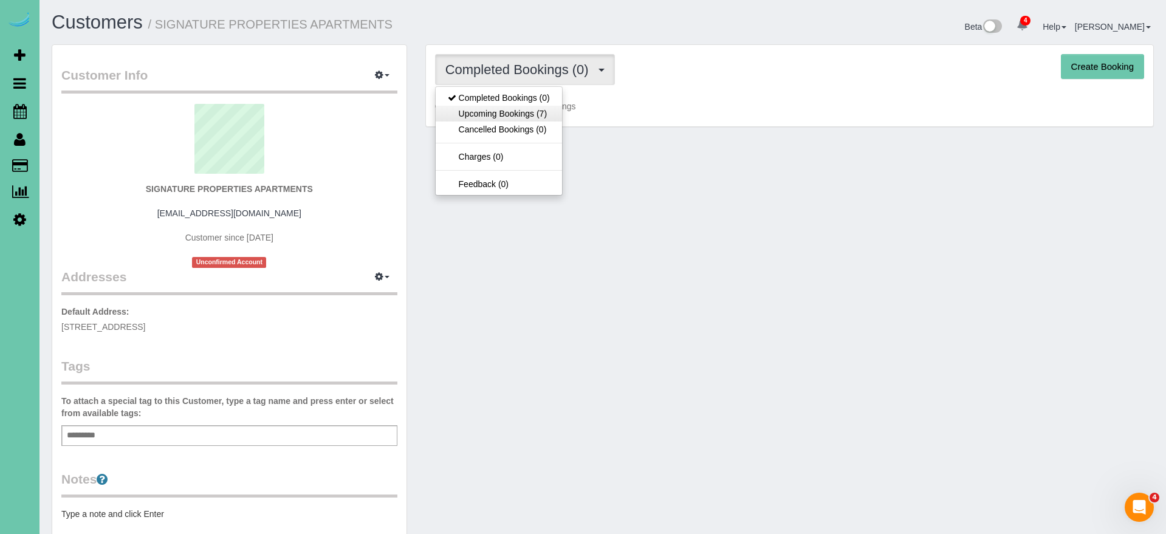
click at [518, 112] on link "Upcoming Bookings (7)" at bounding box center [498, 114] width 126 height 16
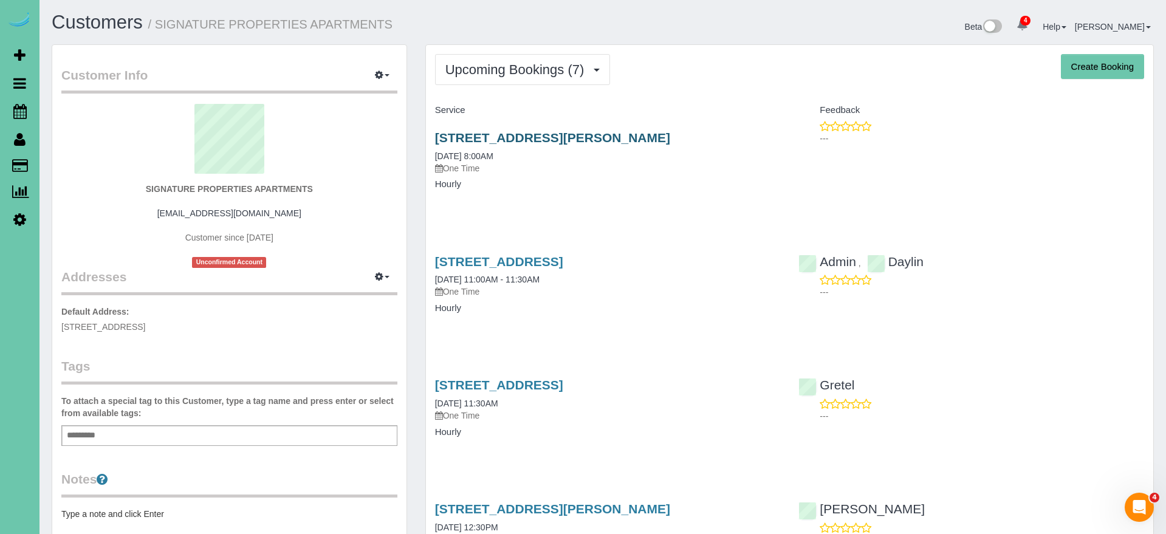
click at [603, 137] on link "10451 Liam Ct Club #307, Omaha, NE 68122" at bounding box center [552, 138] width 235 height 14
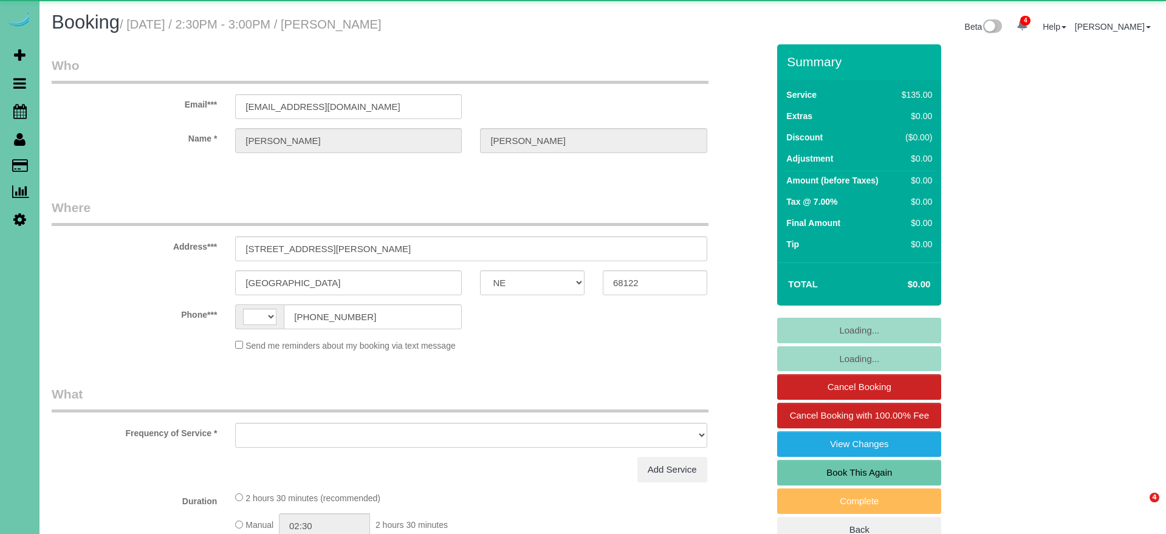
select select "NE"
select select "string:[GEOGRAPHIC_DATA]"
select select "object:676"
select select "string:fspay-2400d3d3-8518-4bde-a156-b476dc437235"
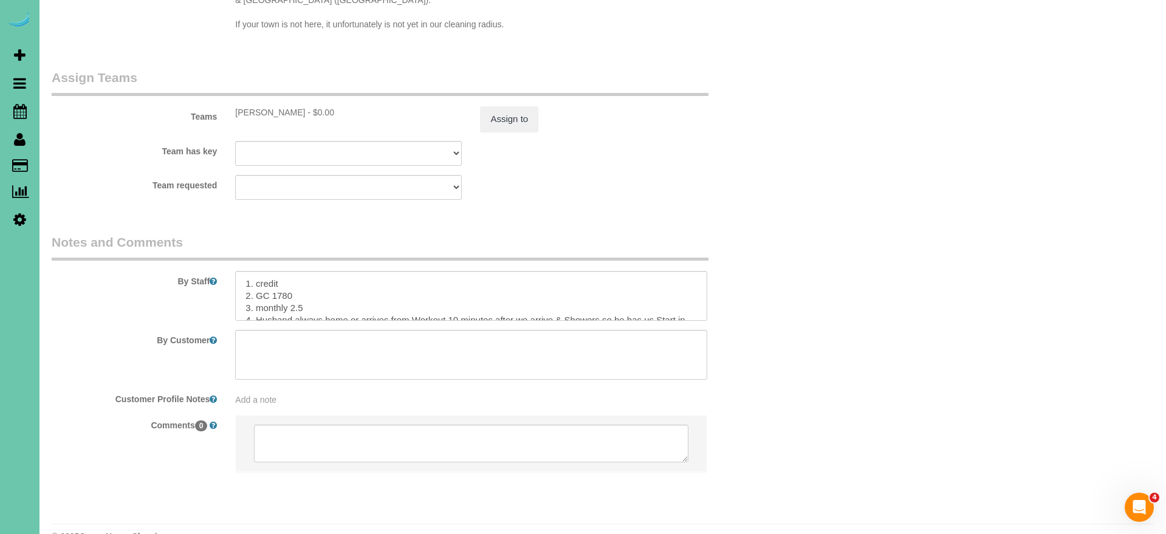
scroll to position [1215, 0]
click at [245, 272] on textarea at bounding box center [470, 297] width 471 height 50
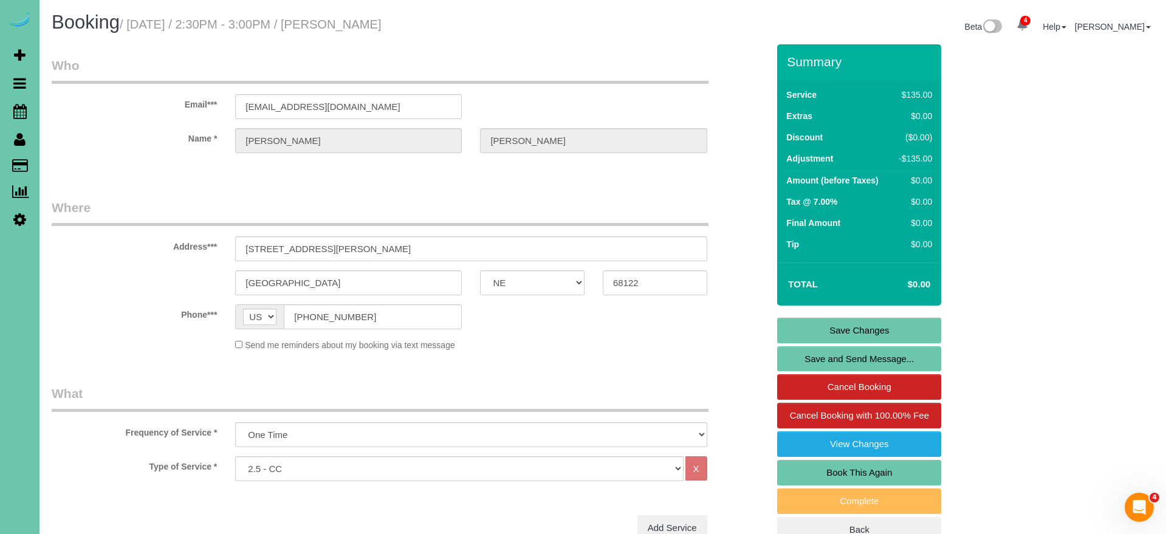
scroll to position [-1, 0]
type textarea "**rework from last week - small details were missed and not to GHC standards** …"
drag, startPoint x: 822, startPoint y: 327, endPoint x: 773, endPoint y: 318, distance: 50.1
click at [822, 327] on link "Save Changes" at bounding box center [859, 331] width 164 height 26
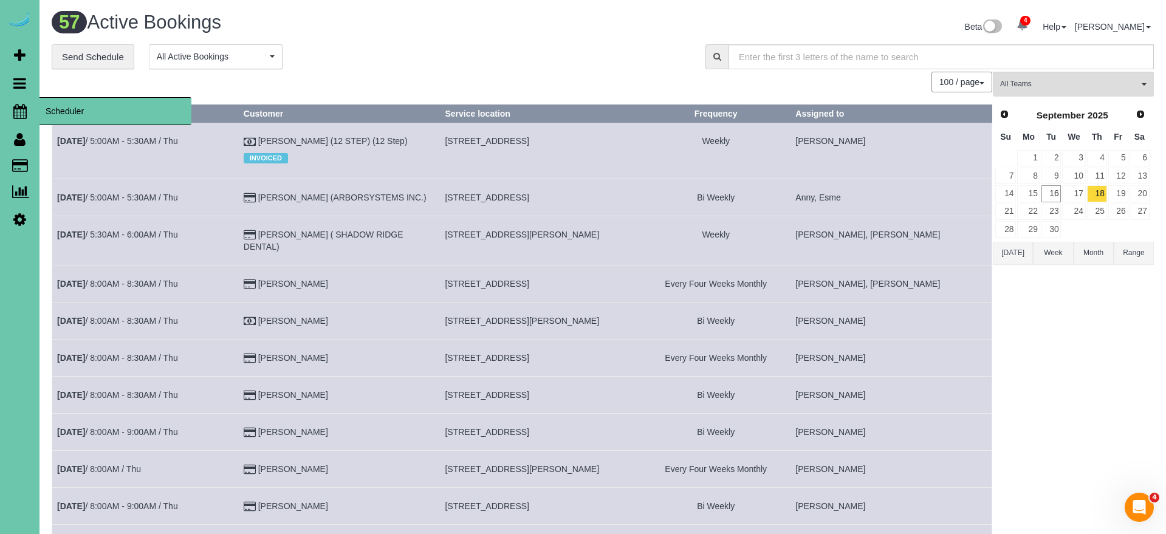
click at [27, 109] on link "Scheduler" at bounding box center [19, 111] width 39 height 28
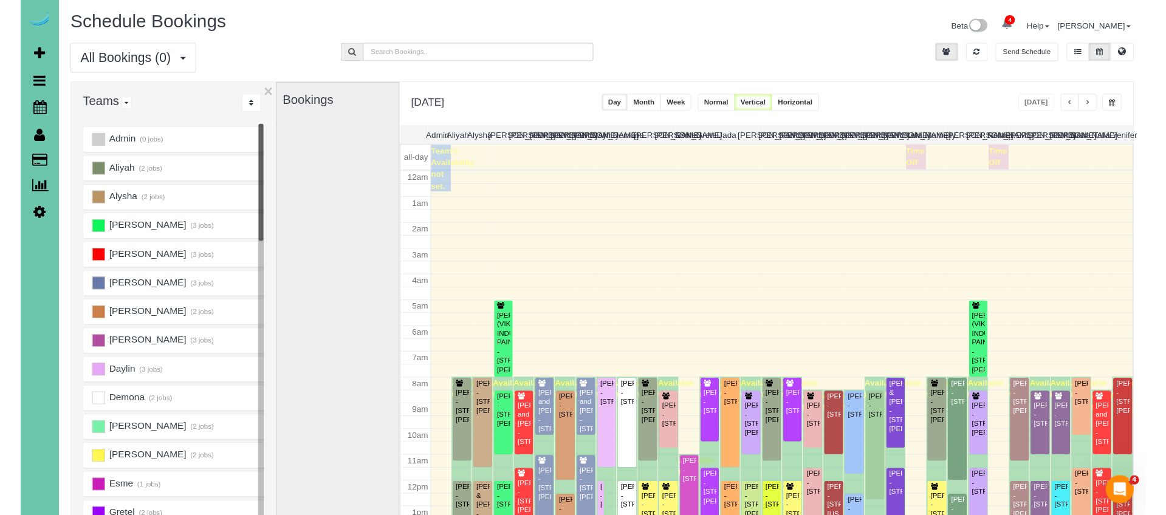
scroll to position [161, 0]
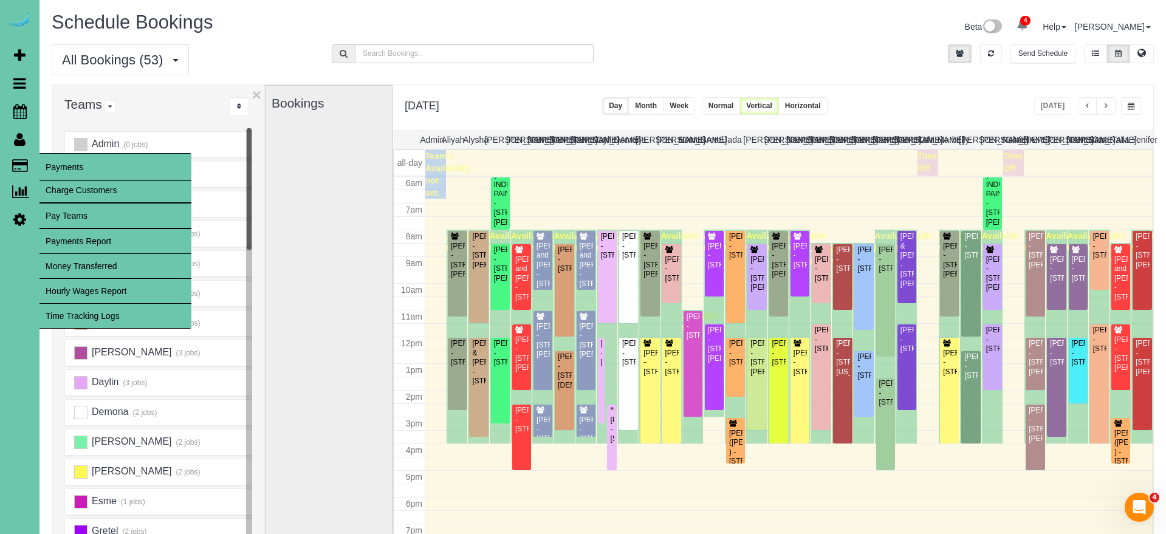
click at [109, 317] on link "Time Tracking Logs" at bounding box center [115, 316] width 152 height 24
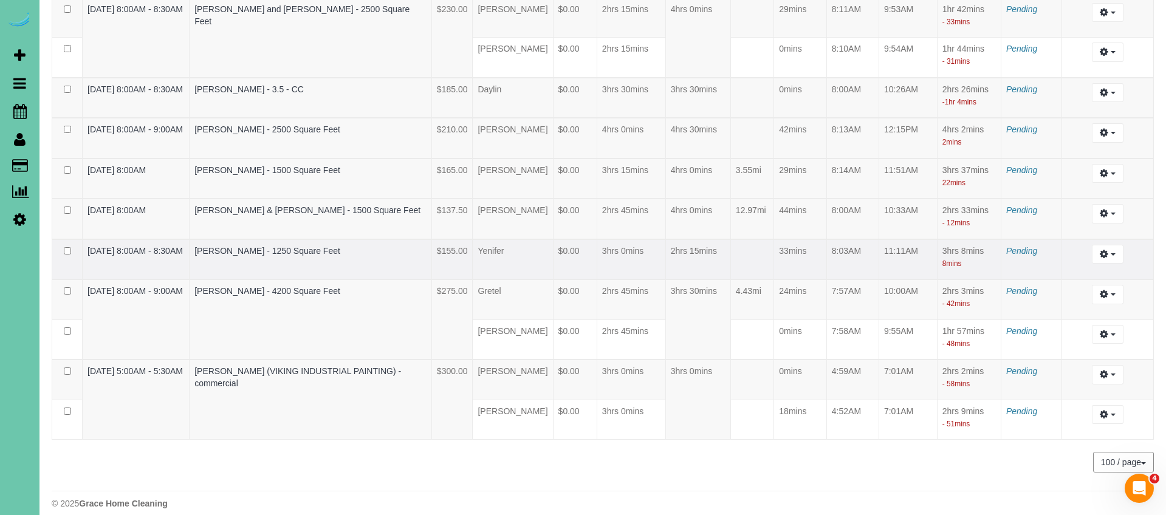
scroll to position [2714, 0]
click at [420, 280] on td "Kelly Berkheim - 4200 Square Feet" at bounding box center [310, 320] width 242 height 80
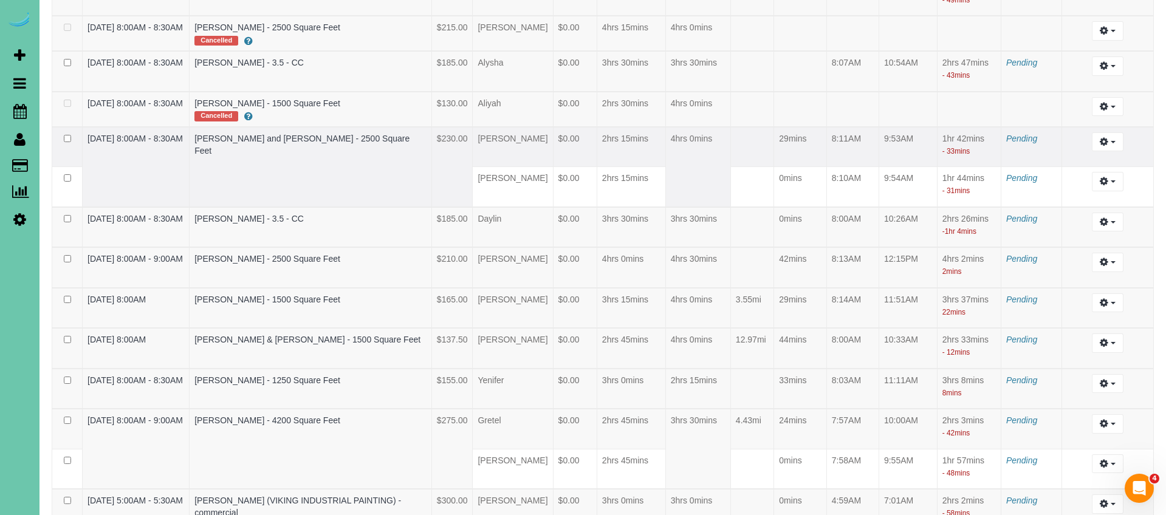
scroll to position [2583, 0]
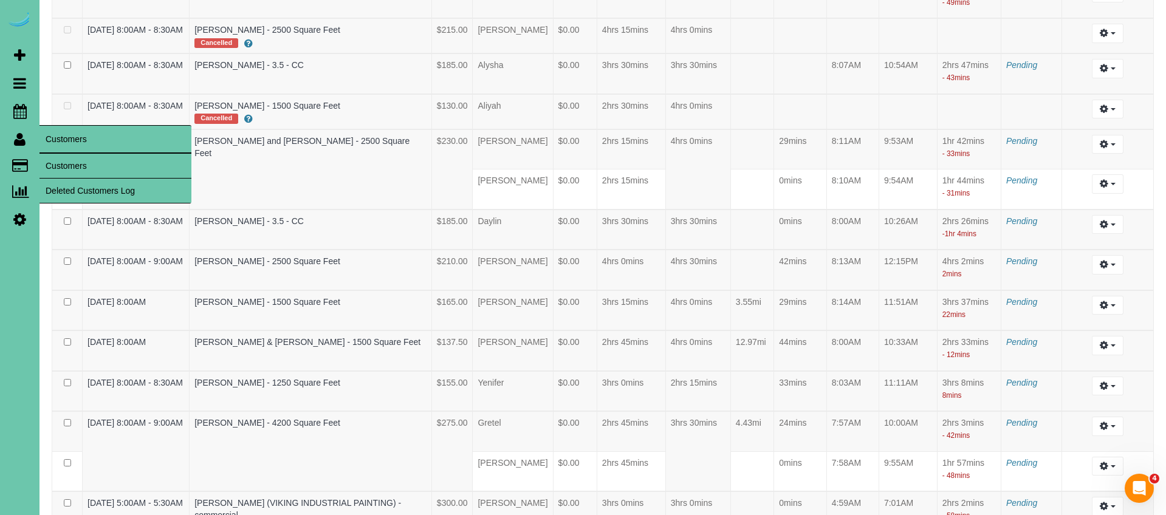
click at [66, 162] on link "Customers" at bounding box center [115, 166] width 152 height 24
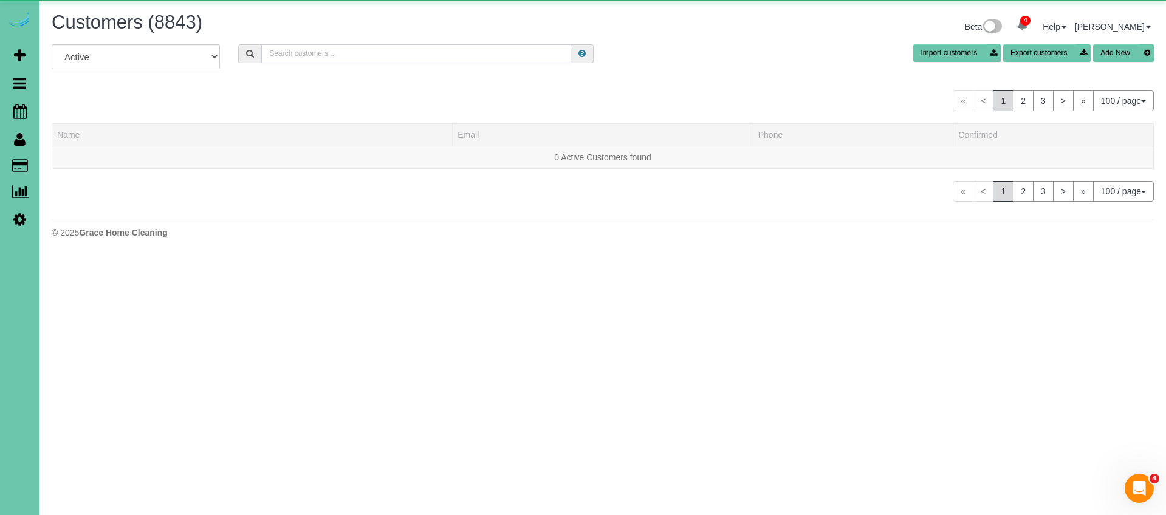
click at [306, 54] on input "text" at bounding box center [416, 53] width 310 height 19
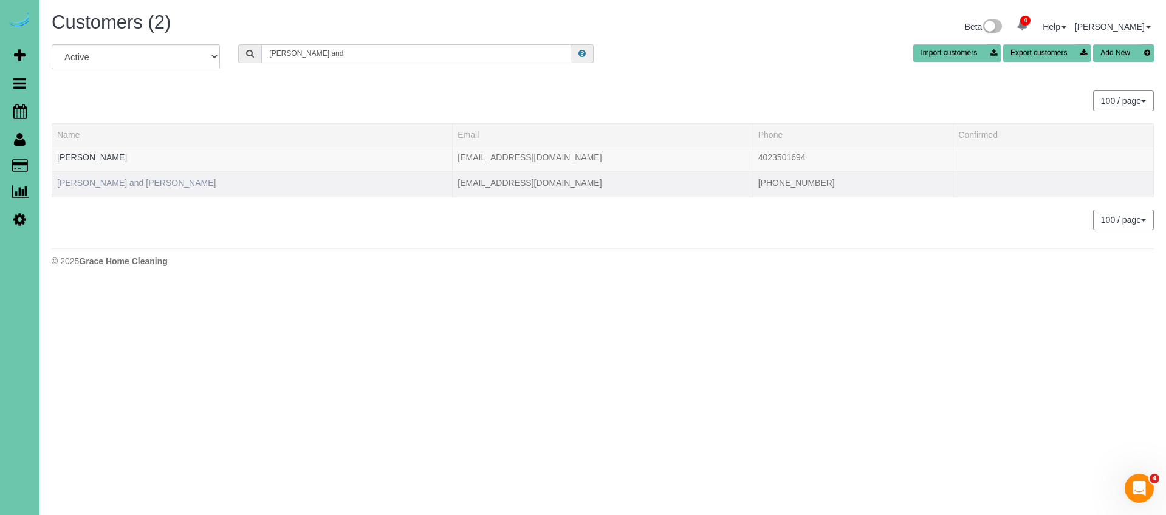
type input "Steve and"
click at [148, 184] on link "Steve and Cassandra Hultgren" at bounding box center [136, 183] width 159 height 10
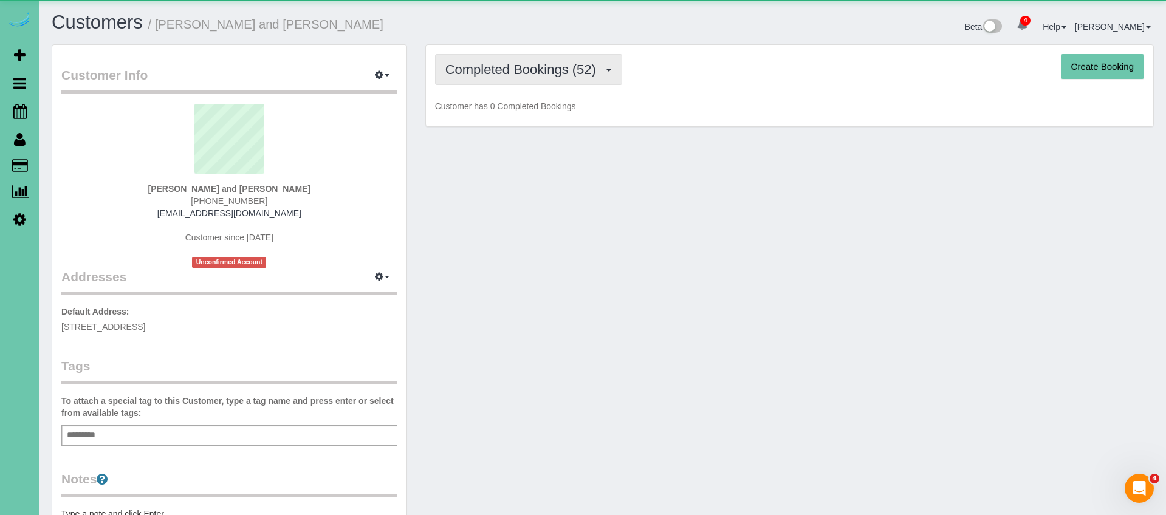
click at [546, 67] on span "Completed Bookings (52)" at bounding box center [523, 69] width 157 height 15
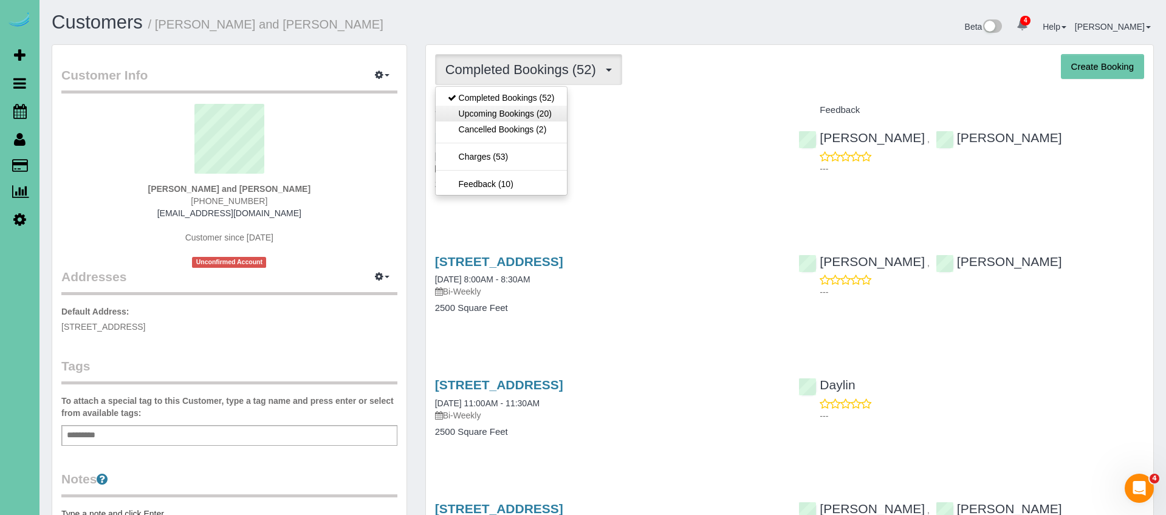
click at [538, 111] on link "Upcoming Bookings (20)" at bounding box center [500, 114] width 131 height 16
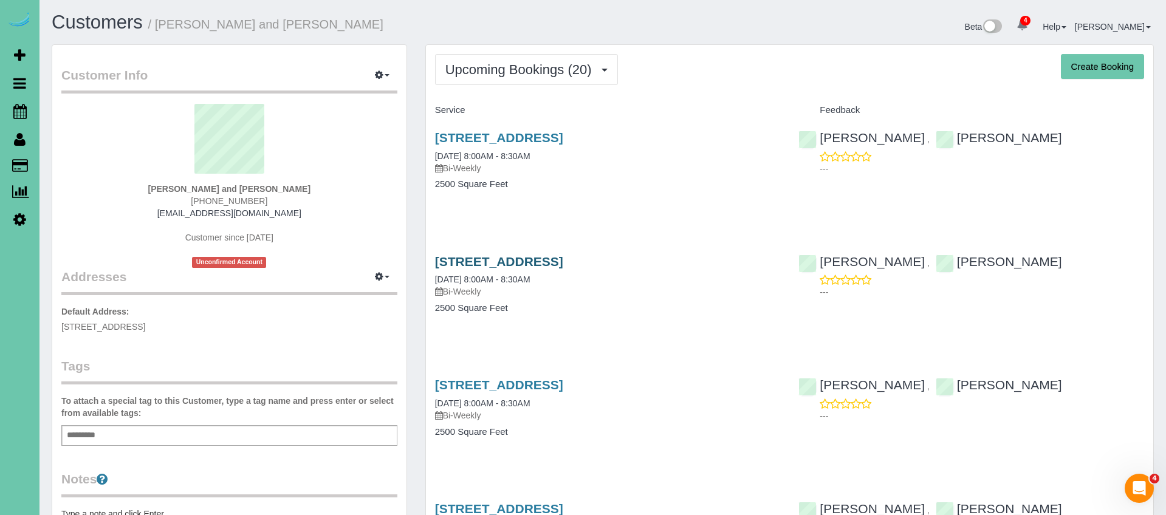
click at [563, 262] on link "1711 S 176th St, Omaha, NE 68130" at bounding box center [499, 261] width 128 height 14
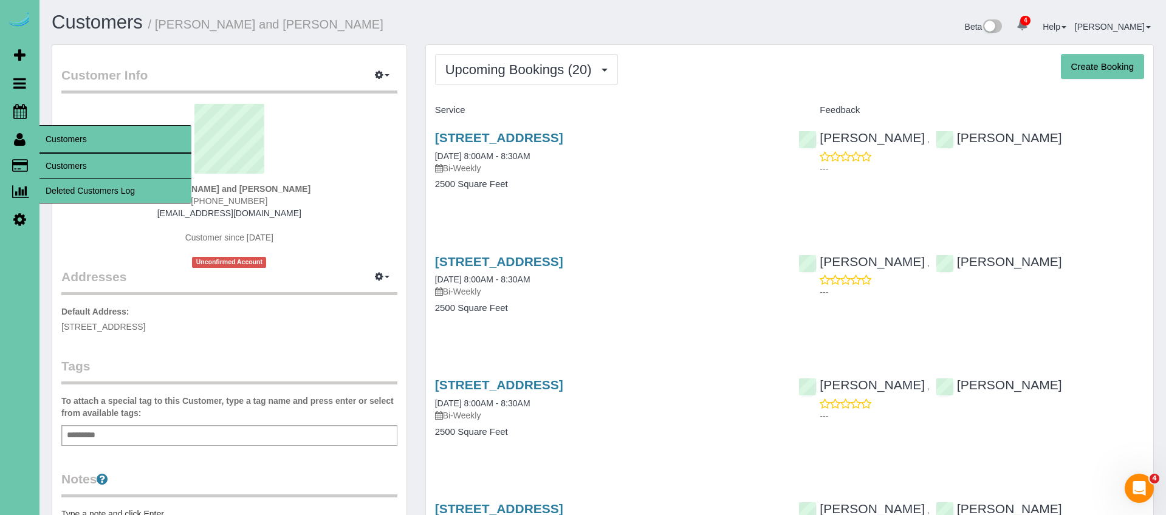
click at [83, 171] on link "Customers" at bounding box center [115, 166] width 152 height 24
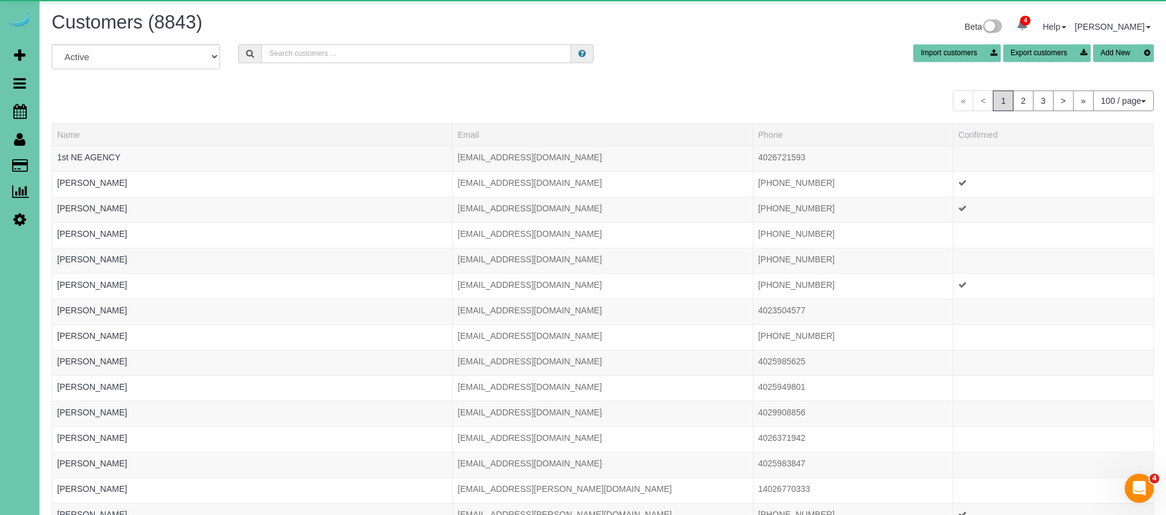
click at [302, 53] on input "text" at bounding box center [416, 53] width 310 height 19
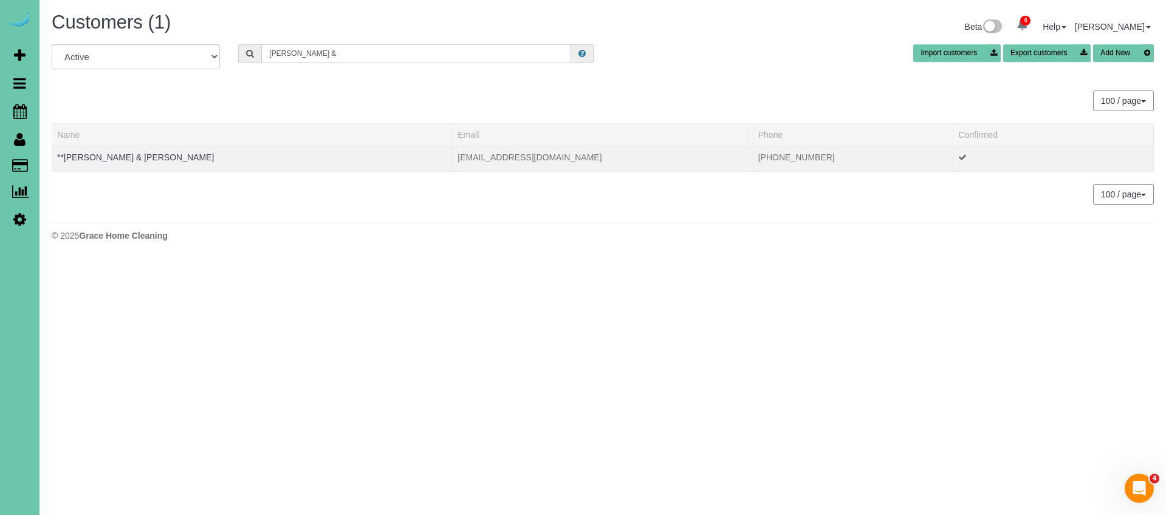
type input "Terry &"
click at [107, 163] on div at bounding box center [252, 164] width 390 height 3
drag, startPoint x: 112, startPoint y: 160, endPoint x: 143, endPoint y: 154, distance: 31.6
click at [112, 160] on link "**Terry & Joy Johnson" at bounding box center [135, 157] width 157 height 10
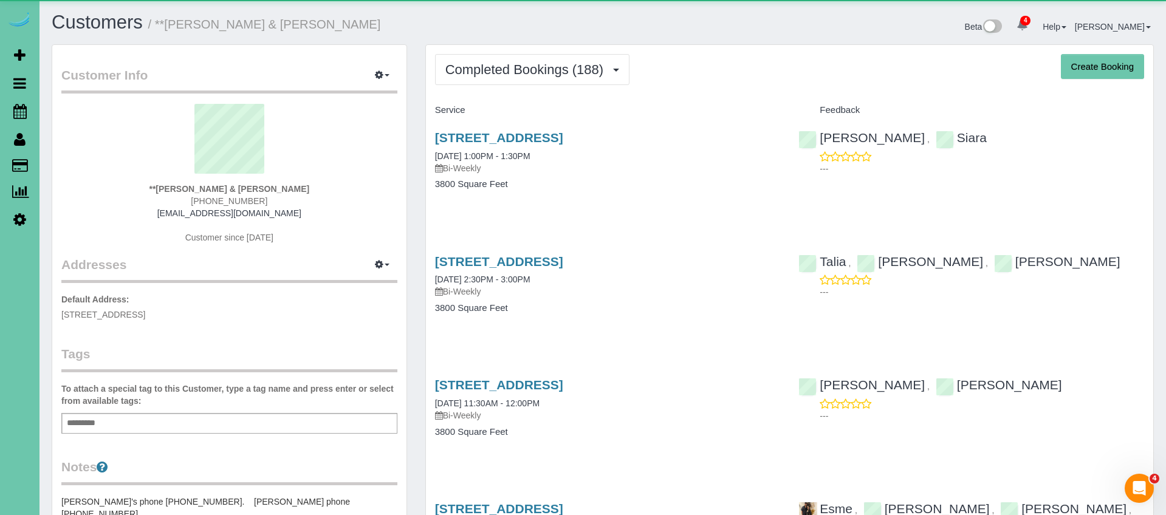
drag, startPoint x: 570, startPoint y: 69, endPoint x: 561, endPoint y: 101, distance: 33.0
click at [570, 69] on span "Completed Bookings (188)" at bounding box center [527, 69] width 164 height 15
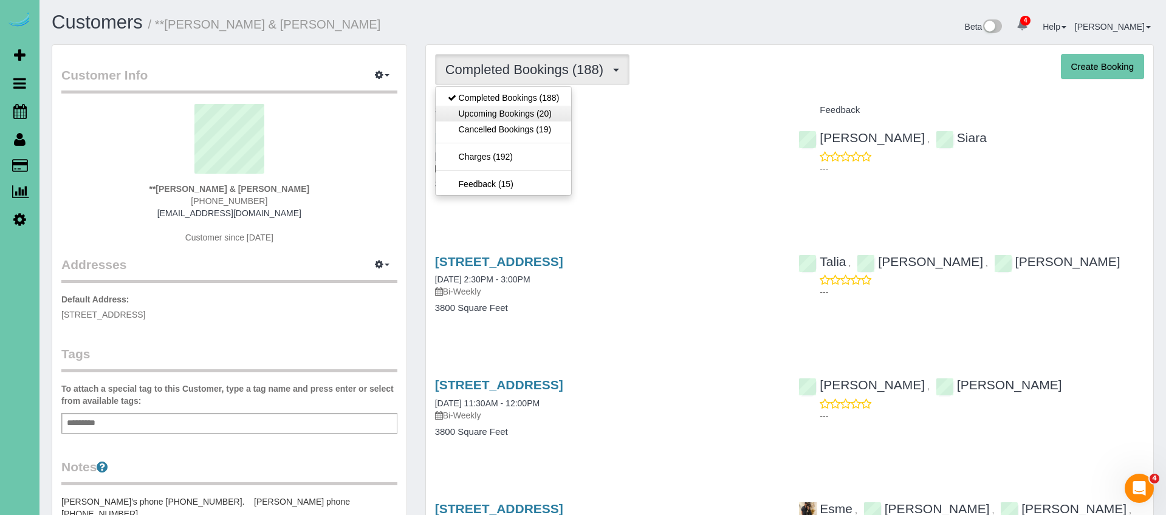
click at [553, 114] on link "Upcoming Bookings (20)" at bounding box center [503, 114] width 136 height 16
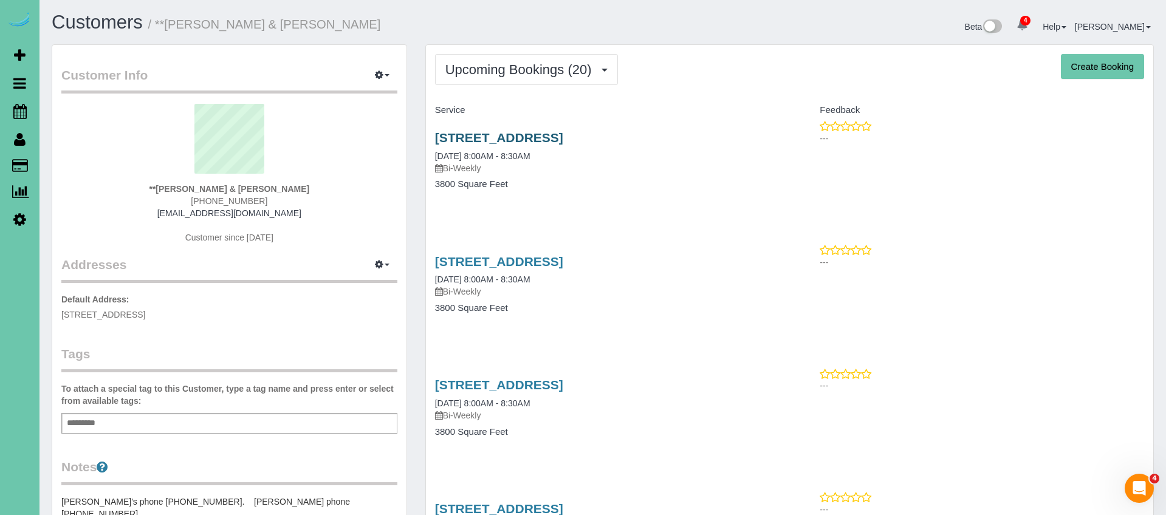
click at [563, 140] on link "3013 N 185th Street, Elkhorn, NE 68022" at bounding box center [499, 138] width 128 height 14
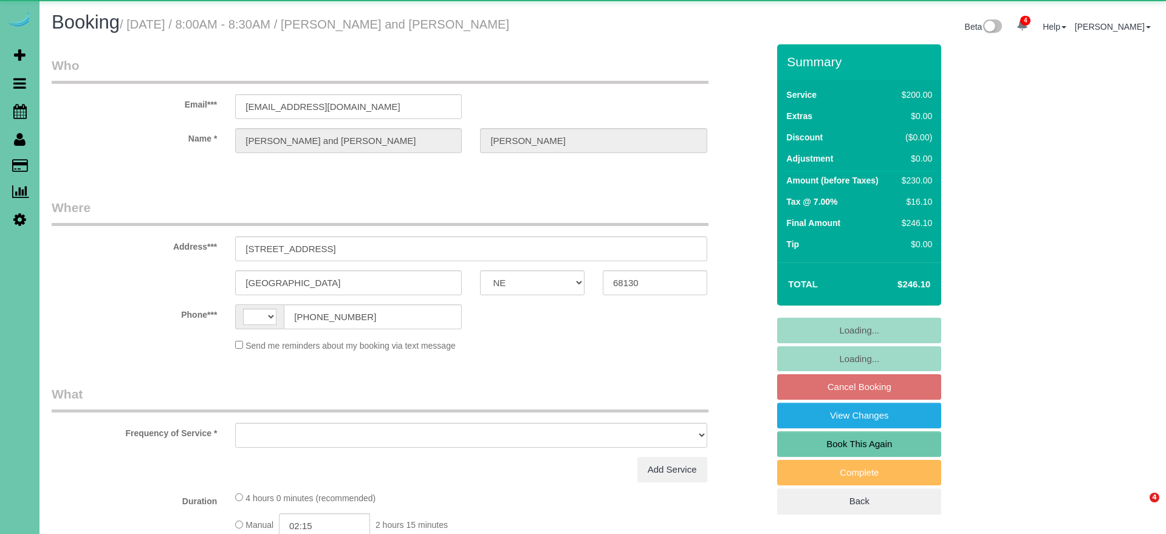
select select "NE"
select select "string:[GEOGRAPHIC_DATA]"
select select "string:fspay-31a4205b-233c-412e-a85b-4fe51c6a3293"
select select "object:690"
select select "number:37"
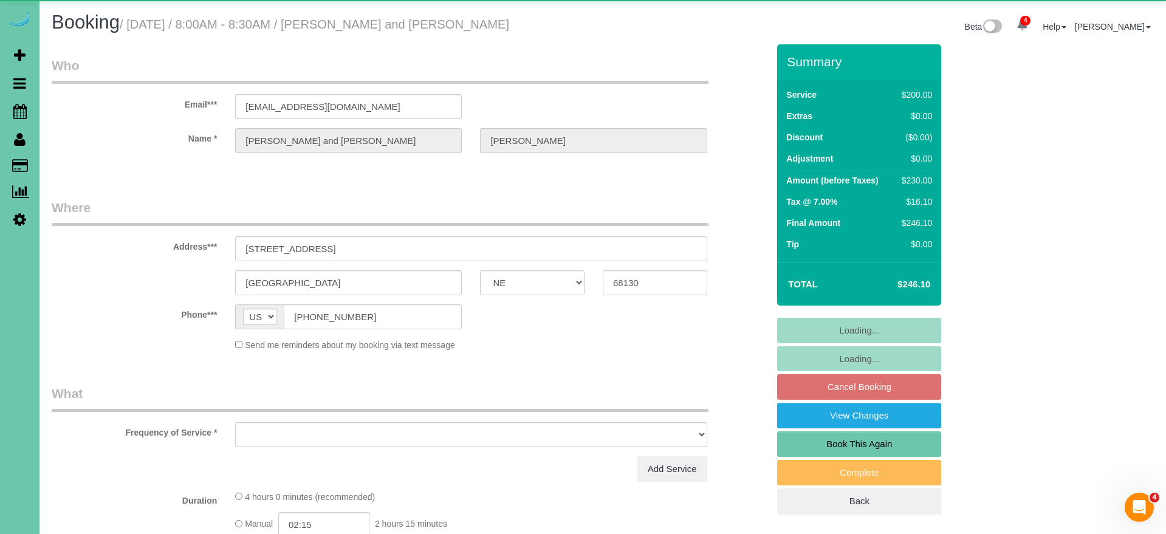
select select "number:42"
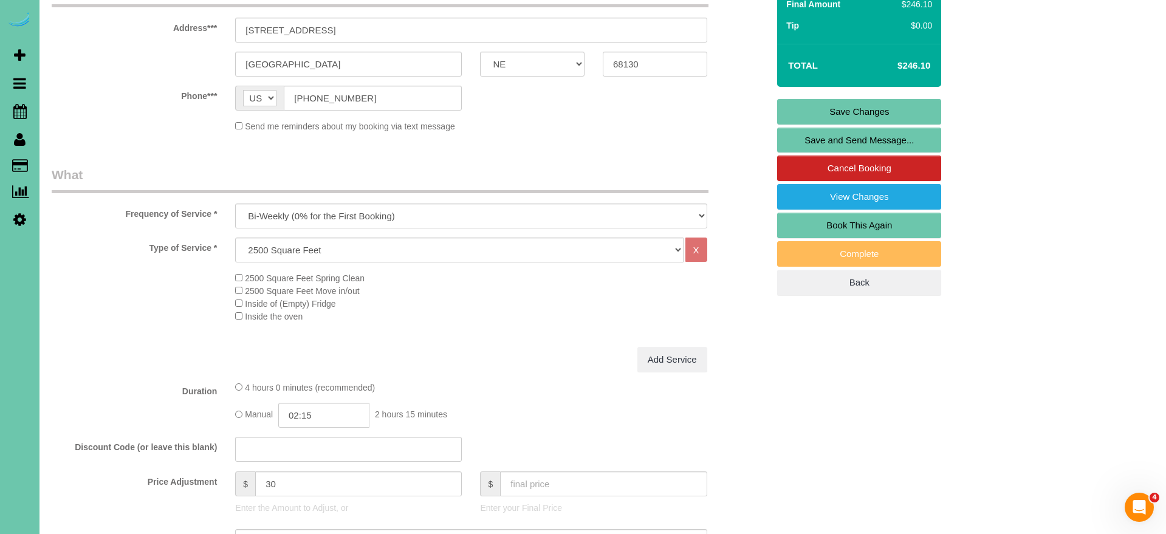
scroll to position [310, 0]
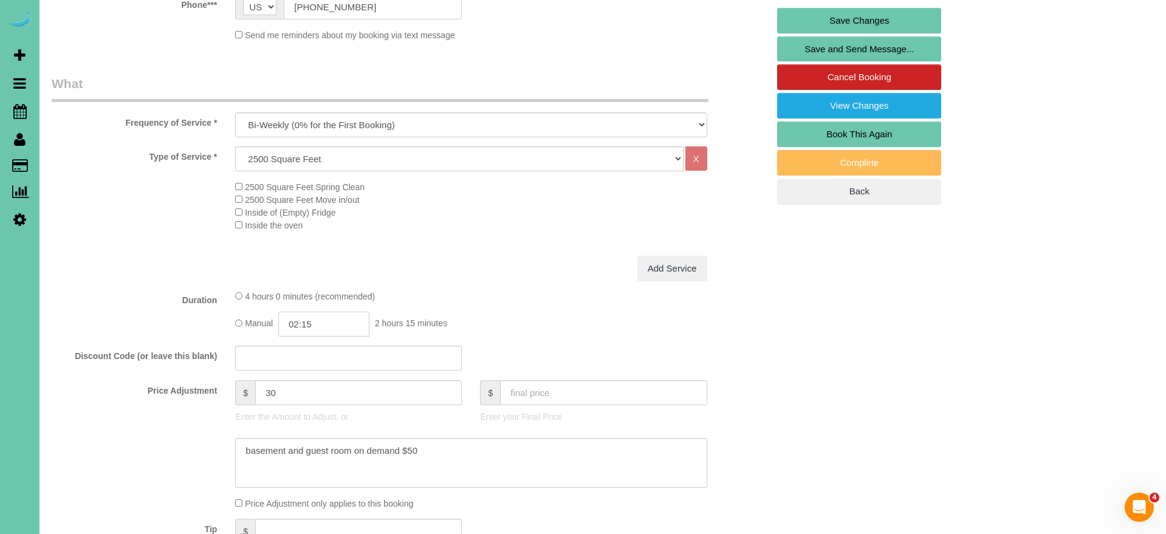
click at [344, 325] on input "02:15" at bounding box center [323, 324] width 91 height 25
type input "02:00"
click at [317, 397] on li "02:00" at bounding box center [311, 405] width 54 height 16
click at [454, 450] on textarea at bounding box center [470, 463] width 471 height 50
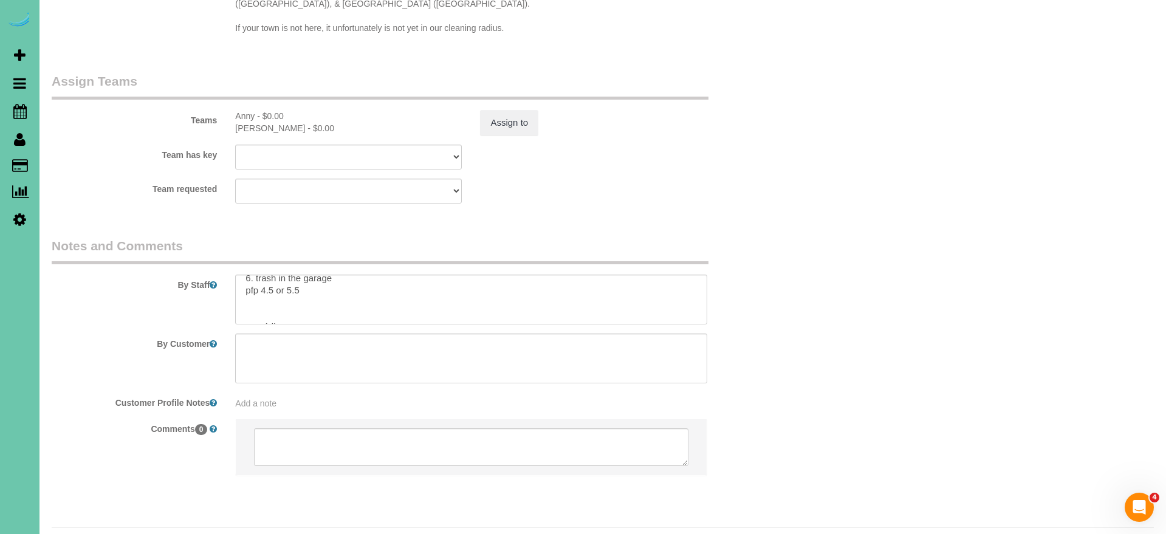
scroll to position [56, 0]
type textarea "basement and guest room on demand $50 **new rate - 9/30/25"
drag, startPoint x: 275, startPoint y: 271, endPoint x: 391, endPoint y: 271, distance: 115.4
click at [268, 275] on textarea at bounding box center [470, 300] width 471 height 50
click at [285, 275] on textarea at bounding box center [470, 300] width 471 height 50
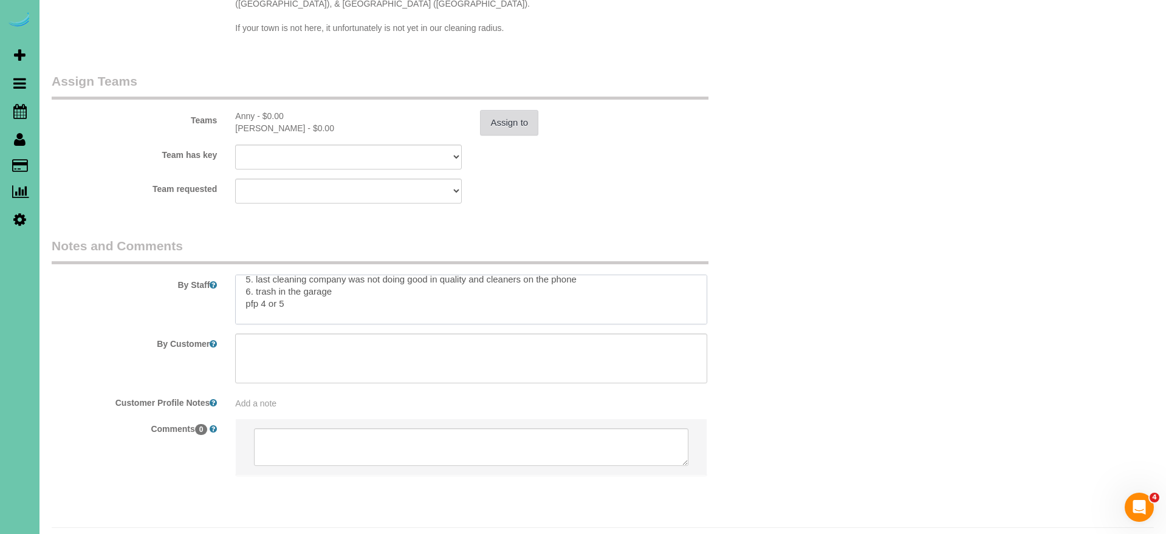
type textarea "1. credit 2. garage code 1650 3. biweekly recurring - main floor and upstairs; …"
click at [505, 110] on button "Assign to" at bounding box center [509, 123] width 58 height 26
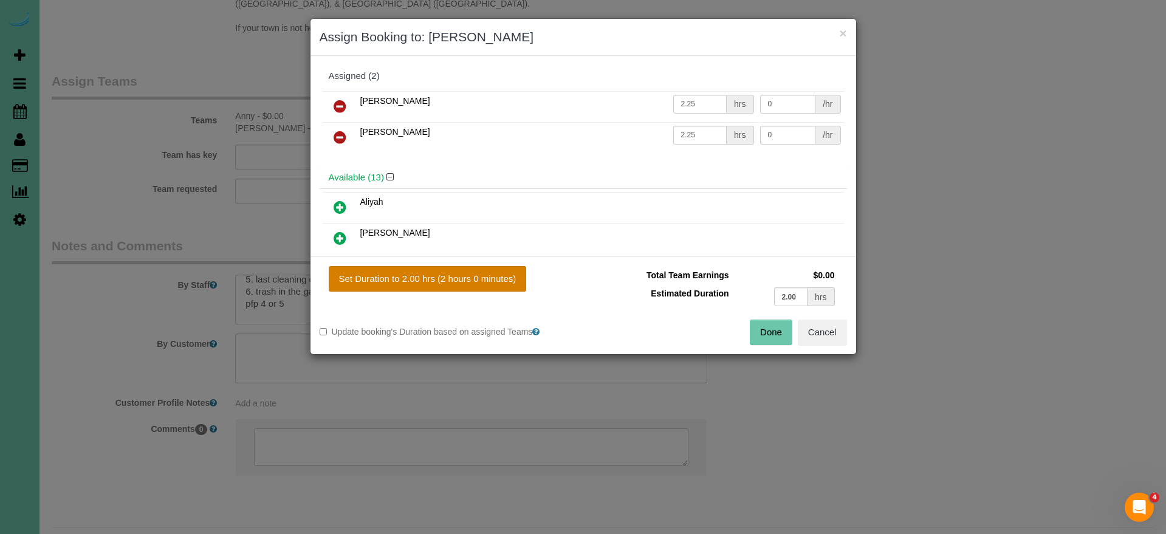
click at [454, 279] on button "Set Duration to 2.00 hrs (2 hours 0 minutes)" at bounding box center [428, 279] width 198 height 26
type input "2.00"
click at [768, 335] on button "Done" at bounding box center [770, 332] width 43 height 26
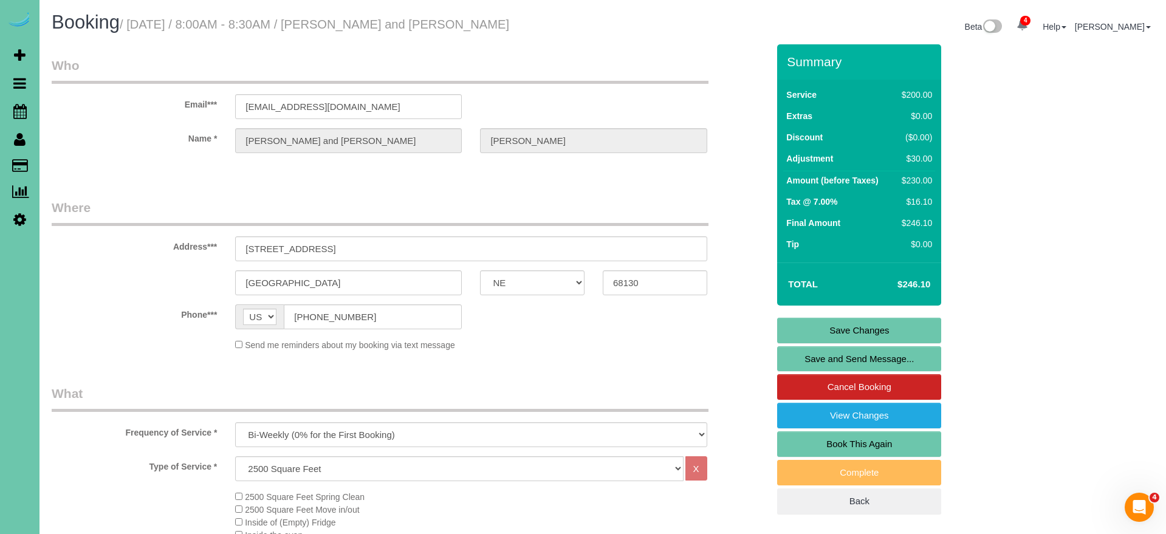
scroll to position [0, 0]
click at [838, 327] on link "Save Changes" at bounding box center [859, 331] width 164 height 26
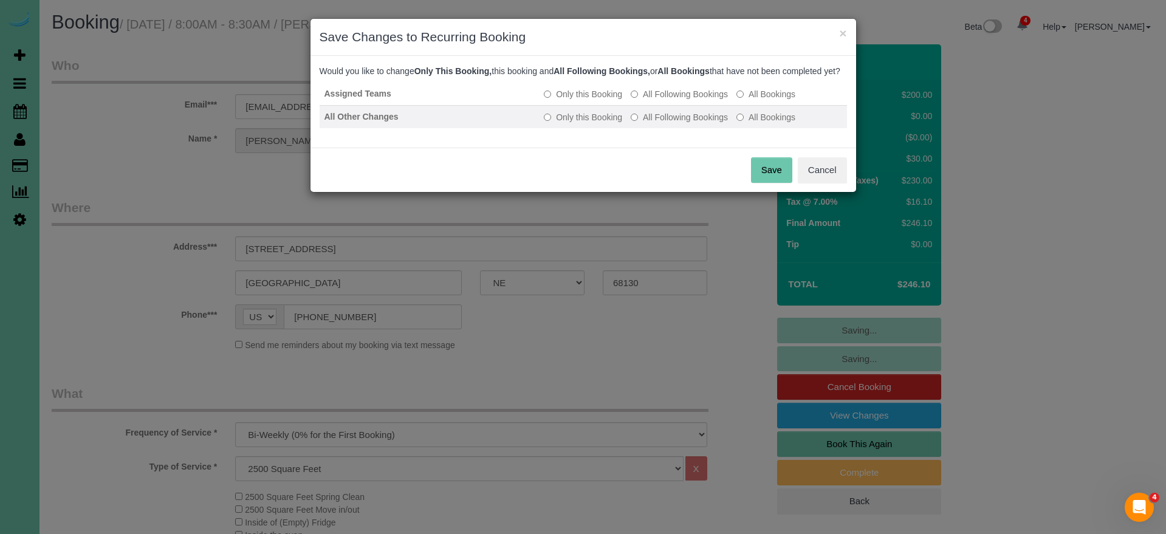
drag, startPoint x: 649, startPoint y: 103, endPoint x: 654, endPoint y: 121, distance: 19.4
click at [649, 100] on label "All Following Bookings" at bounding box center [678, 94] width 97 height 12
click at [658, 123] on label "All Following Bookings" at bounding box center [678, 117] width 97 height 12
drag, startPoint x: 780, startPoint y: 180, endPoint x: 759, endPoint y: 179, distance: 20.7
click at [780, 180] on button "Save" at bounding box center [771, 170] width 41 height 26
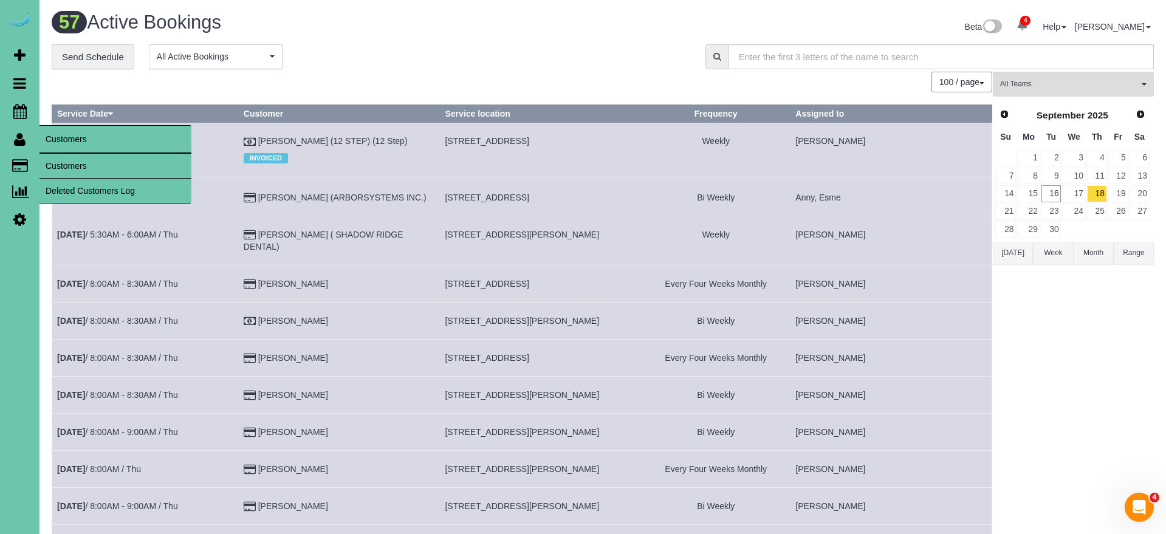
click at [80, 162] on link "Customers" at bounding box center [115, 166] width 152 height 24
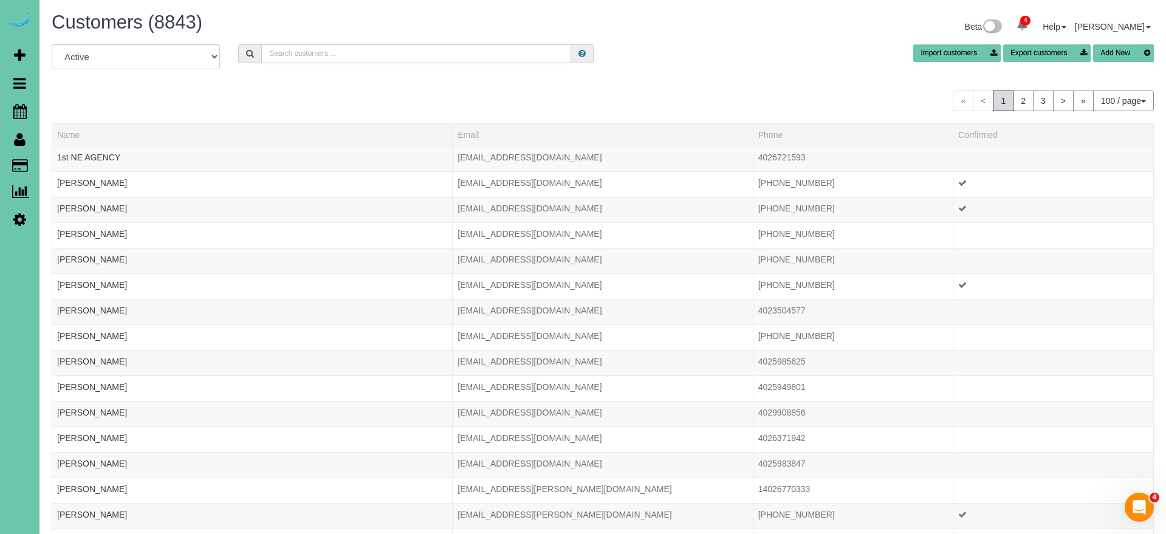
click at [306, 50] on input "text" at bounding box center [416, 53] width 310 height 19
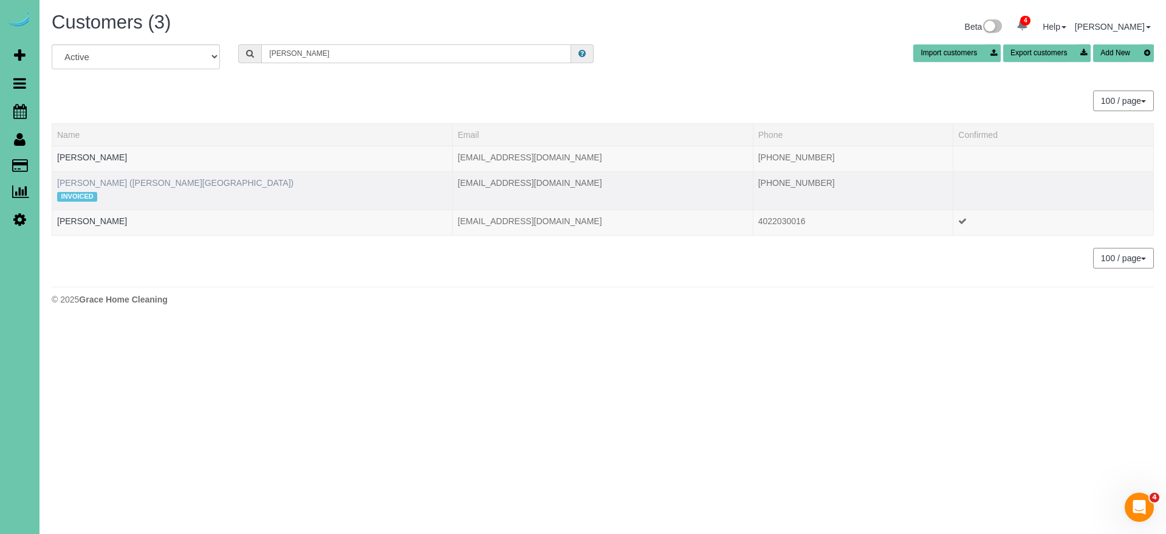
type input "Ryan s"
click at [176, 178] on link "RYAN SATTERLEE (FARNAM 1600 BUILDING)" at bounding box center [175, 183] width 236 height 10
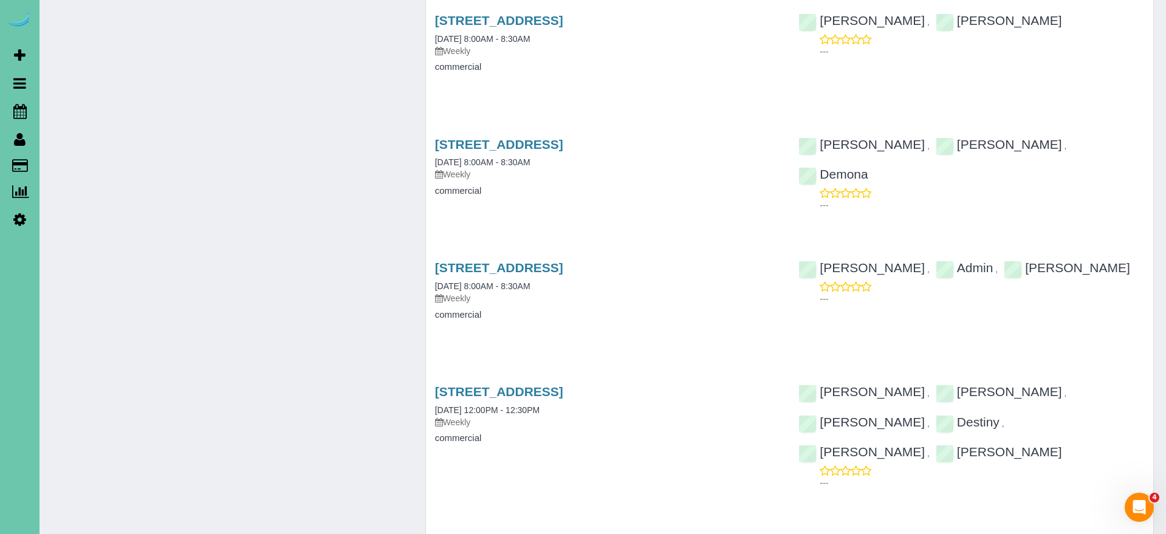
scroll to position [4077, 0]
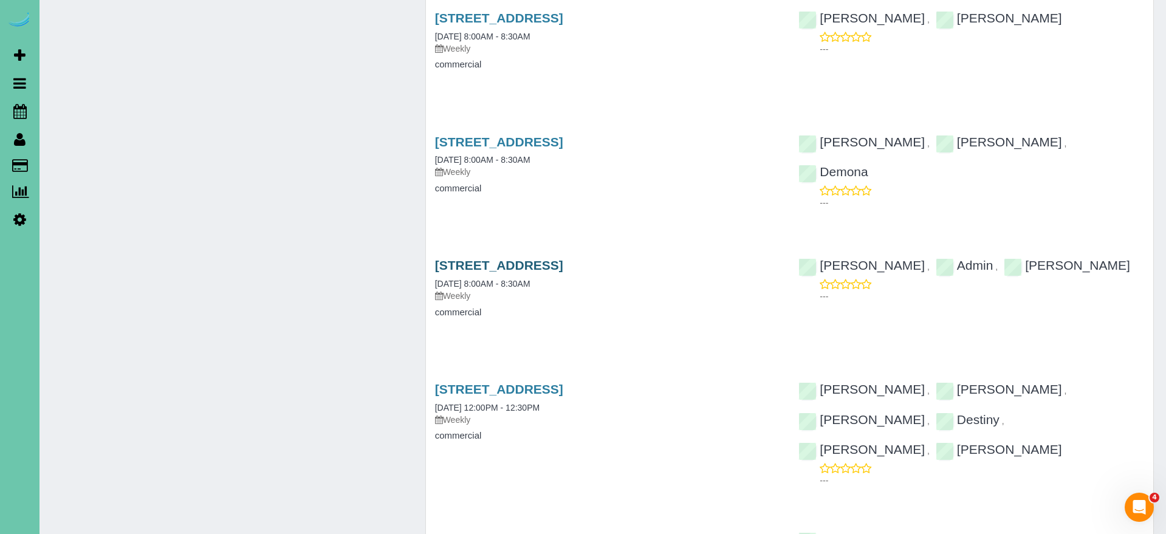
click at [563, 258] on link "300 S 16th St, Omaha, NE 68102" at bounding box center [499, 265] width 128 height 14
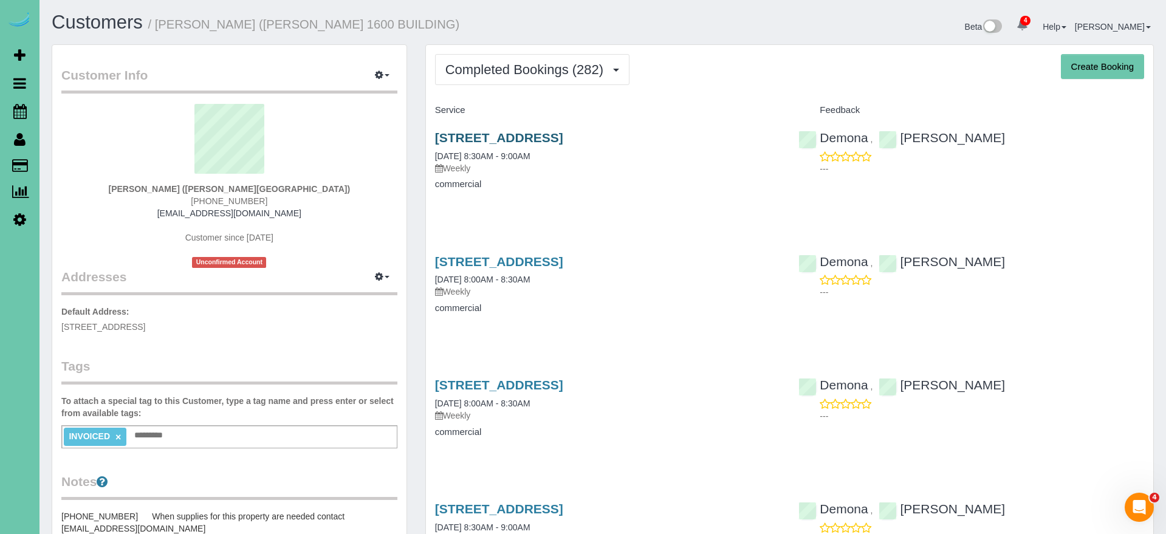
scroll to position [0, 0]
click at [544, 135] on link "300 S 16th St, Omaha, NE 68102" at bounding box center [499, 138] width 128 height 14
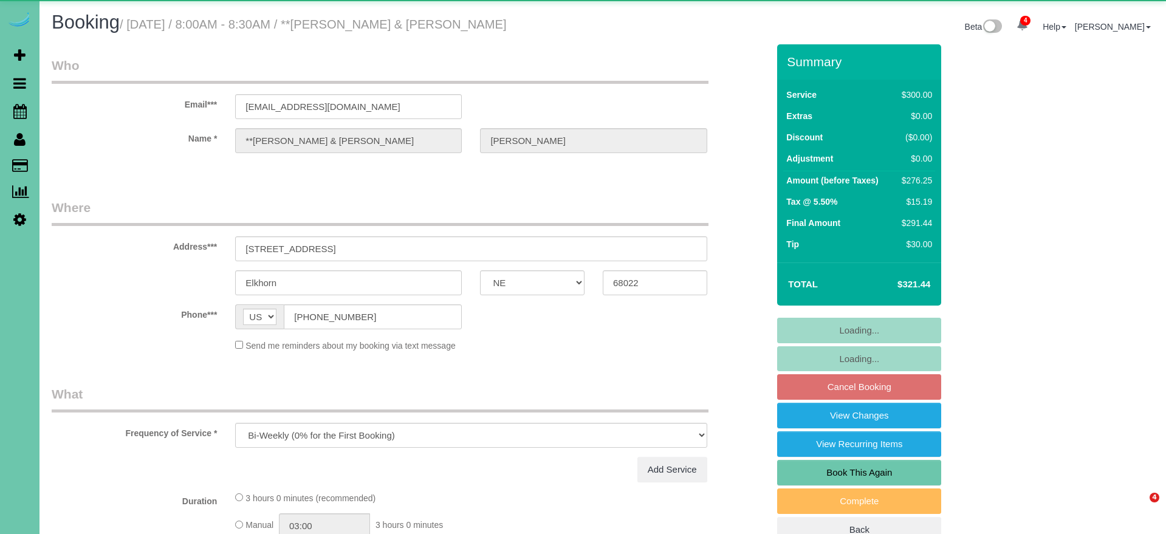
select select "NE"
select select "object:750"
select select "string:fspay-935adc49-f2fe-45ea-ba26-4416233554b0"
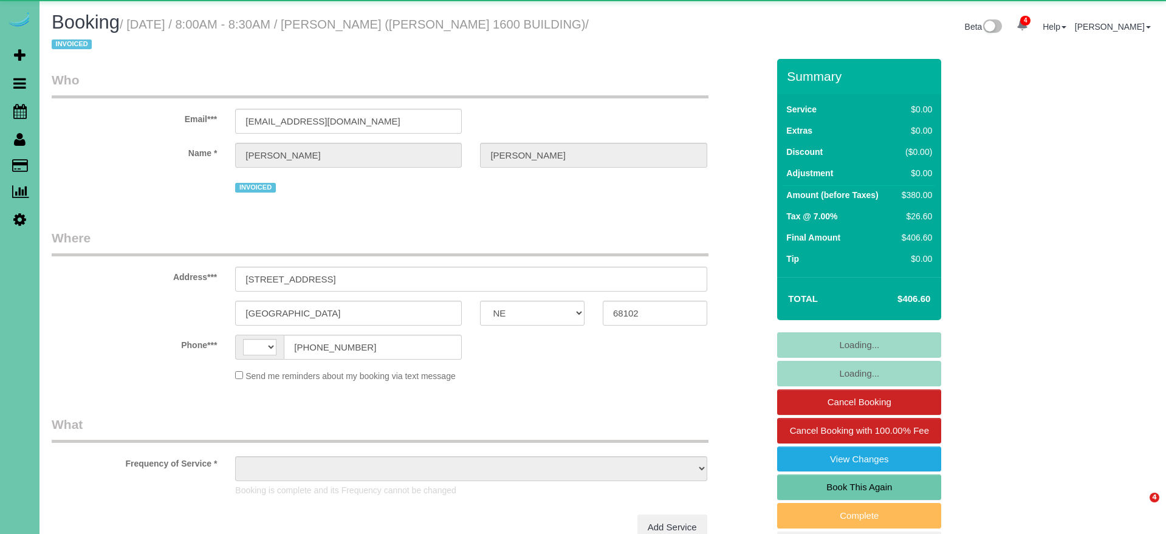
select select "NE"
select select "string:[GEOGRAPHIC_DATA]"
select select "object:936"
select select "NE"
select select "object:933"
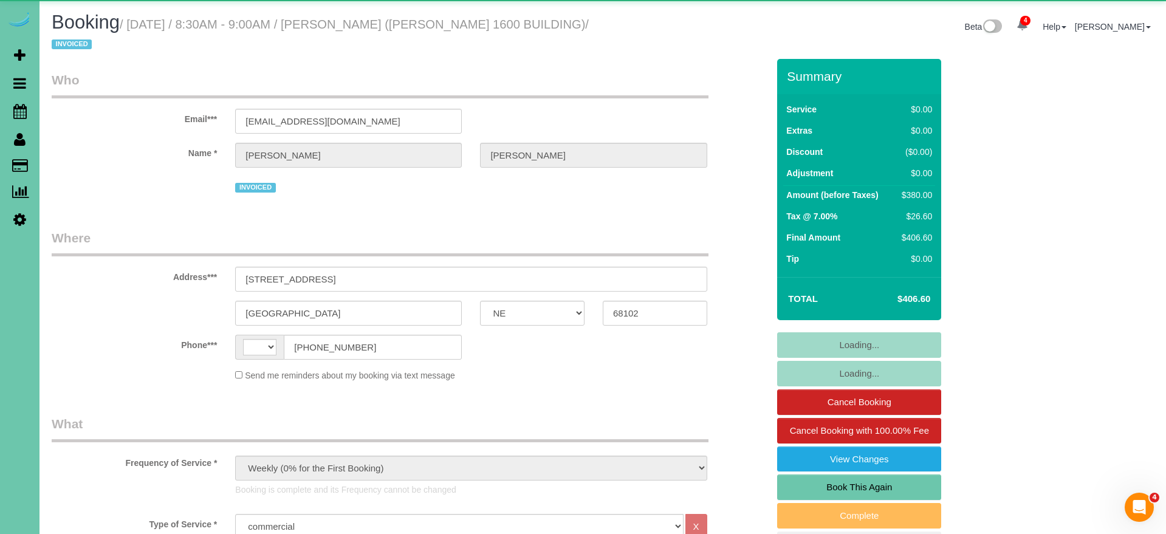
select select "string:[GEOGRAPHIC_DATA]"
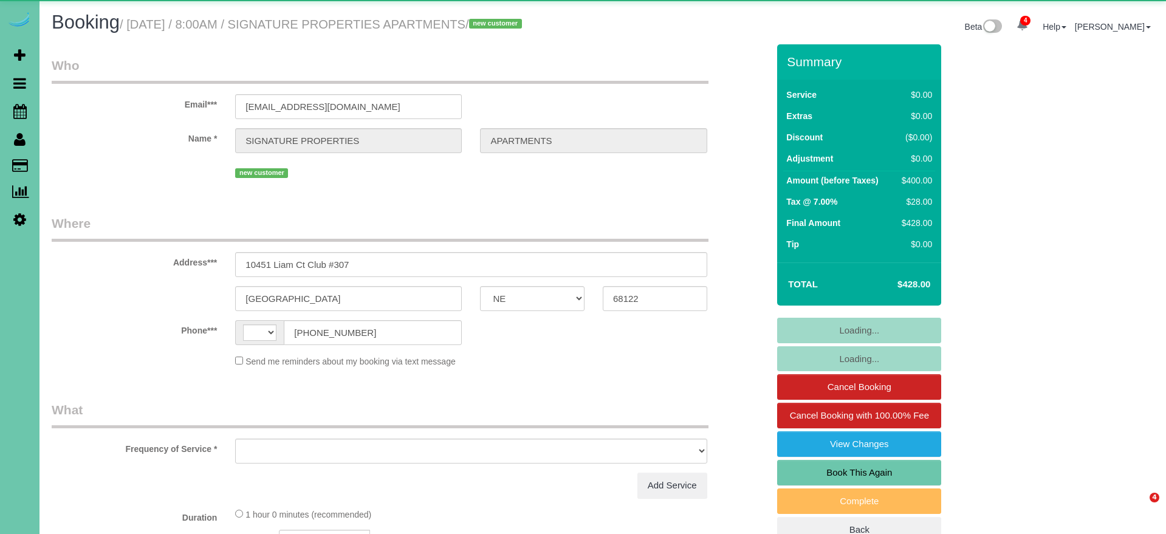
select select "NE"
select select "string:[GEOGRAPHIC_DATA]"
select select "object:646"
select select "number:35"
select select "number:41"
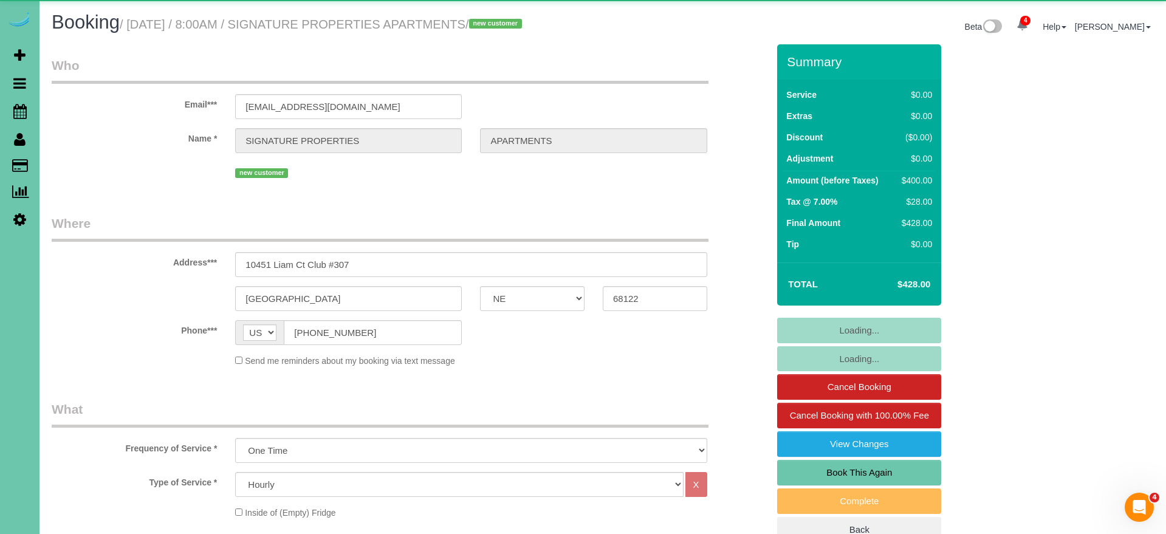
select select "object:738"
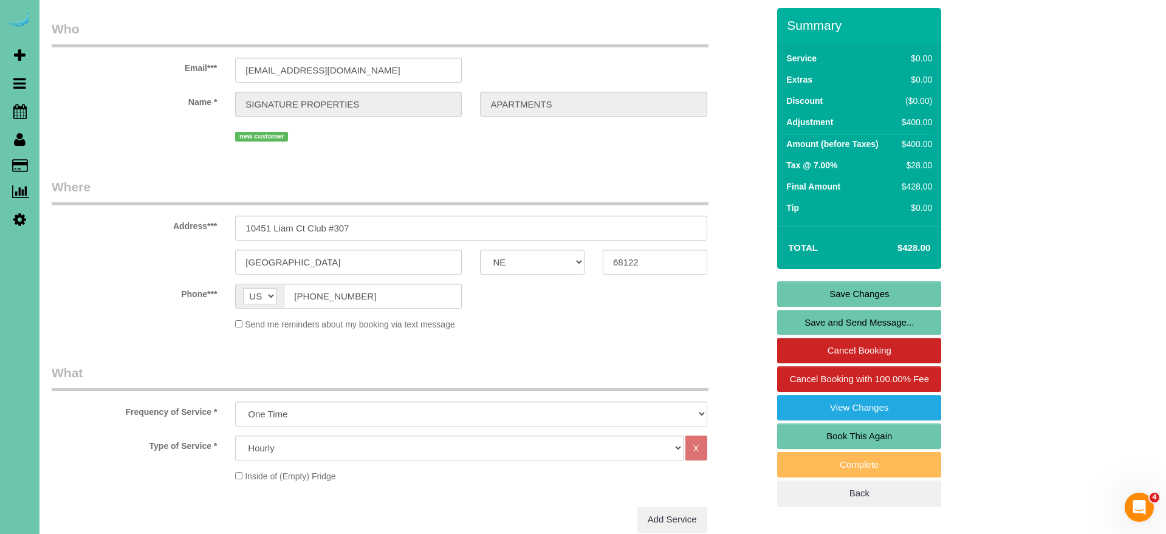
click at [881, 449] on link "Book This Again" at bounding box center [859, 436] width 164 height 26
select select "NE"
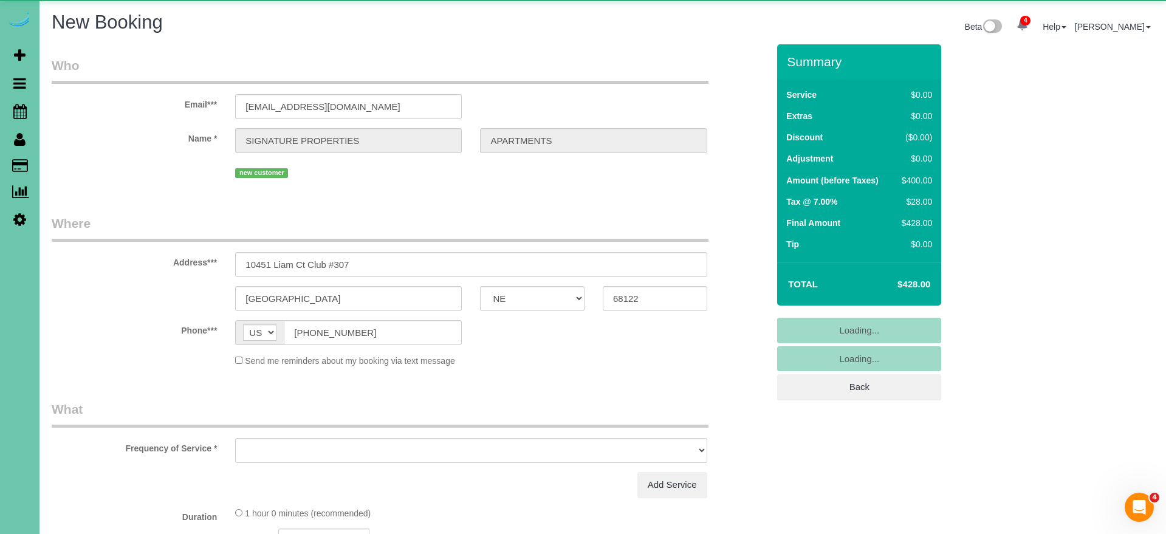
select select "string:fspay"
select select "object:1354"
select select "number:35"
select select "number:41"
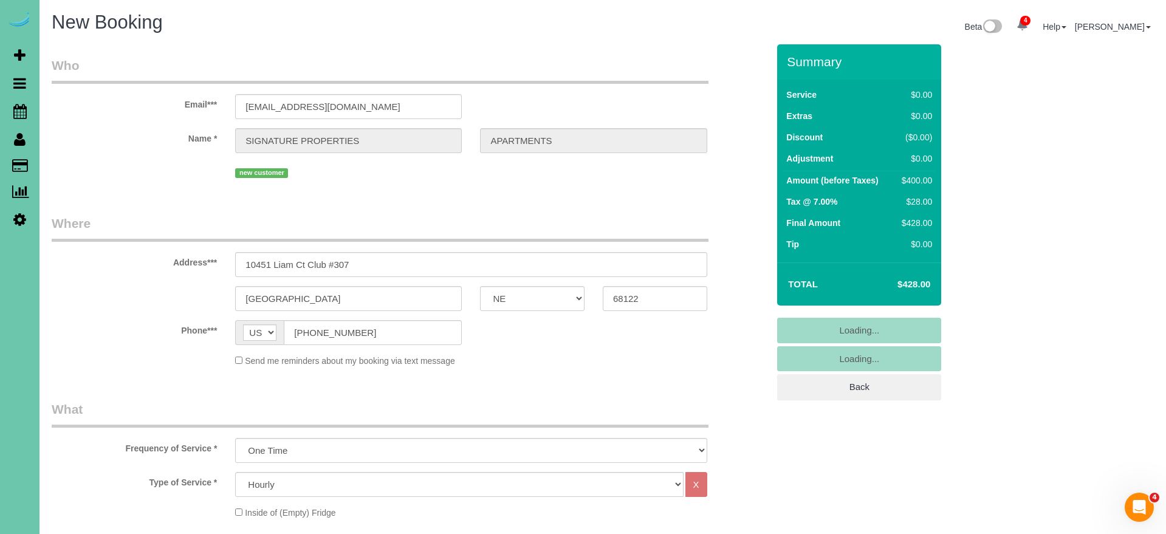
select select "object:1612"
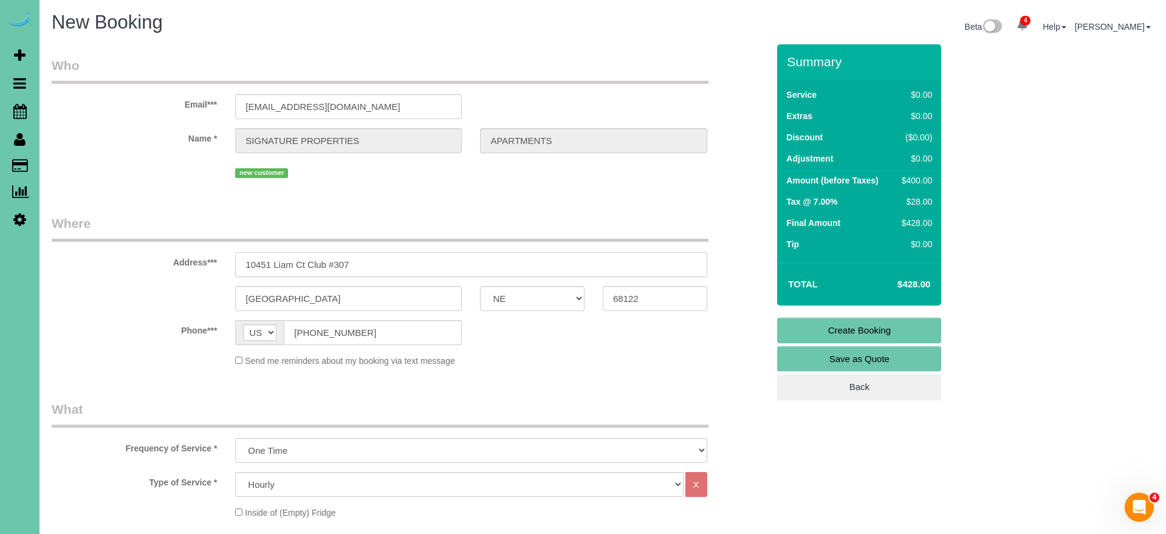
scroll to position [1, 0]
drag, startPoint x: 361, startPoint y: 265, endPoint x: 330, endPoint y: 267, distance: 31.0
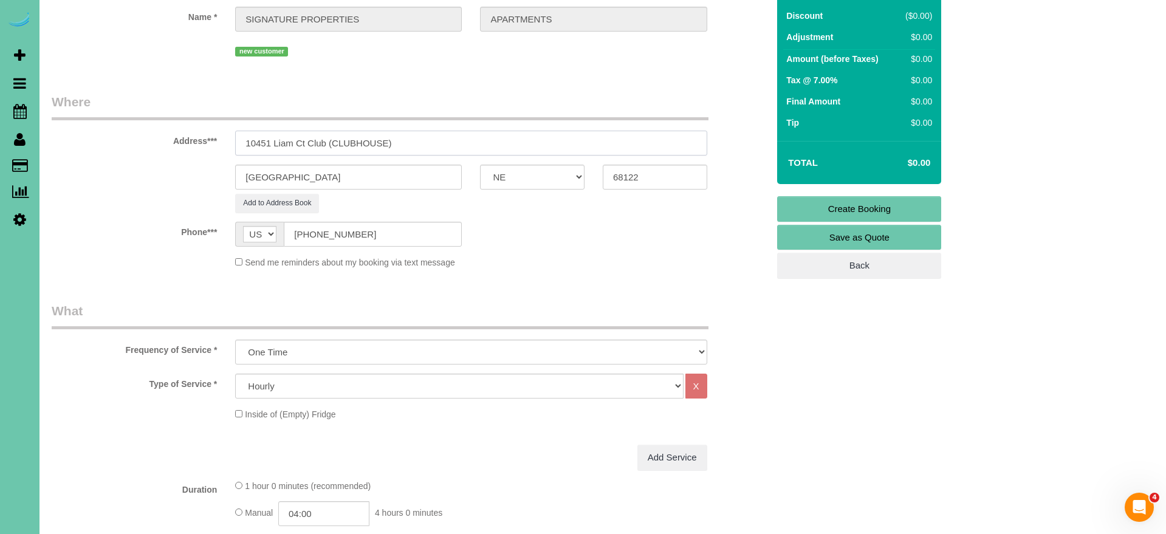
scroll to position [126, 0]
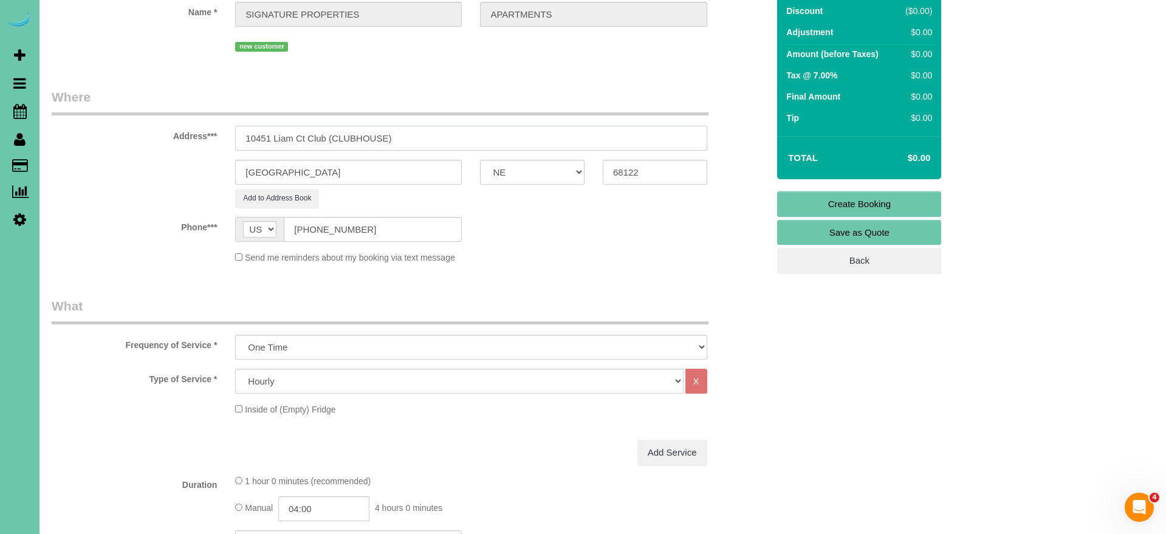
type input "10451 Liam Ct Club (CLUBHOUSE)"
select select "93"
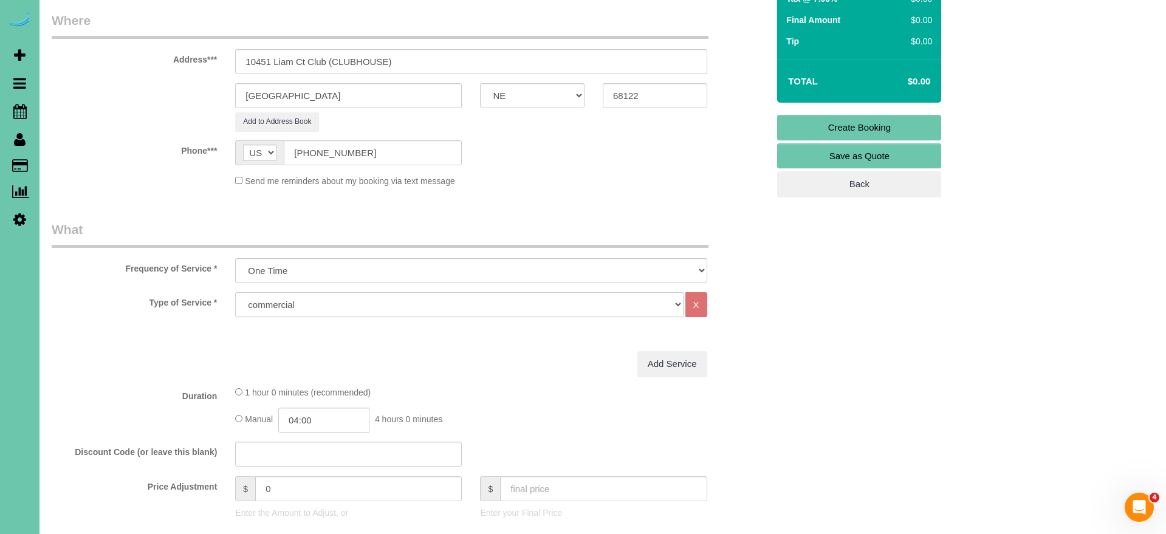
scroll to position [211, 0]
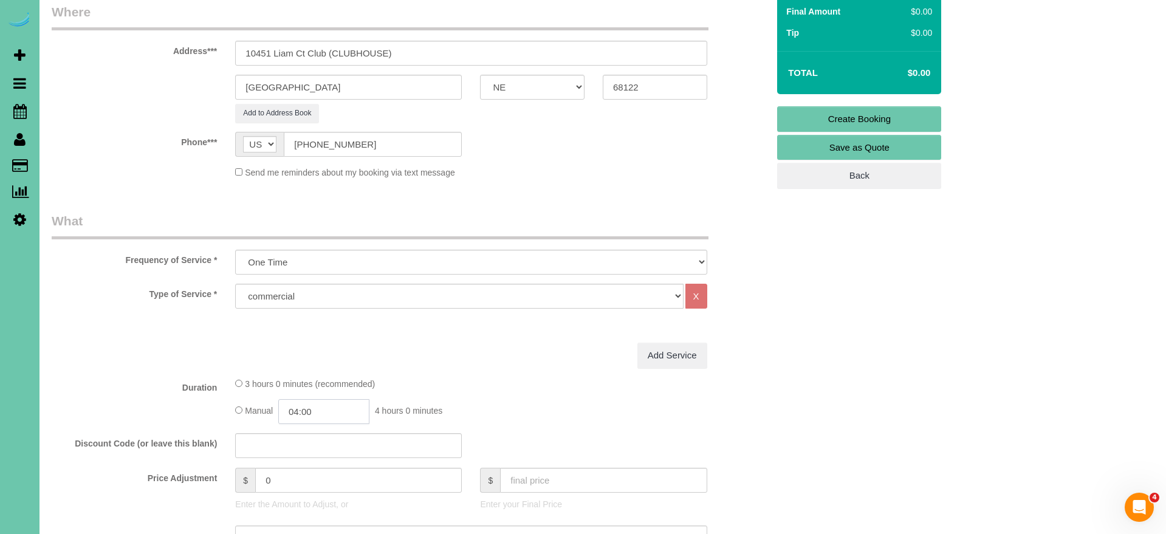
click at [321, 410] on input "04:00" at bounding box center [323, 411] width 91 height 25
type input "03:30"
click at [313, 429] on li "03:30" at bounding box center [311, 431] width 54 height 16
click at [512, 395] on div "3 hours 0 minutes (recommended) Manual 03:30 3 hours 30 minutes" at bounding box center [471, 400] width 490 height 47
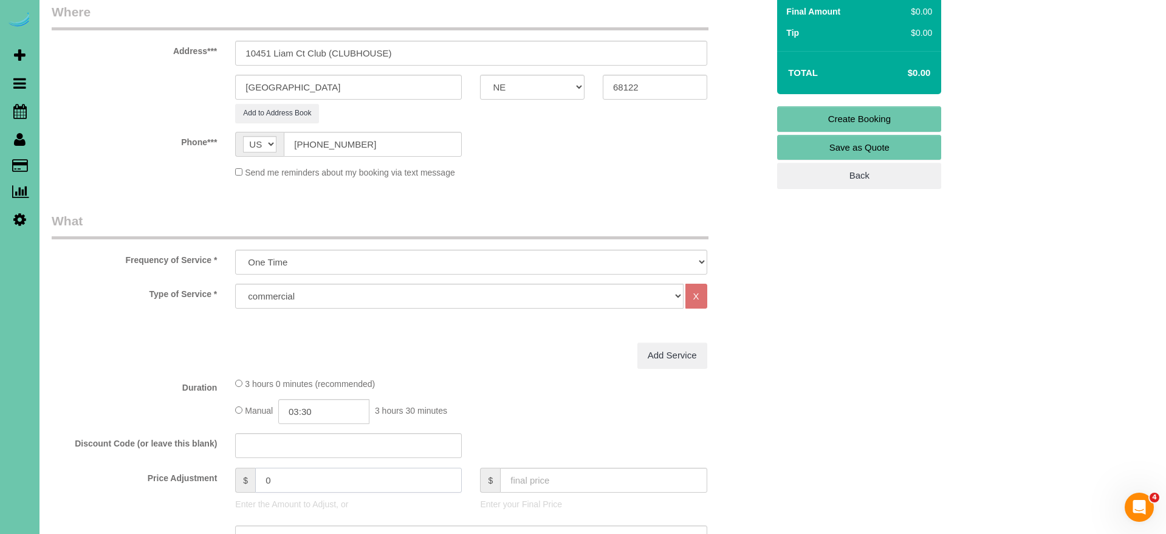
drag, startPoint x: 273, startPoint y: 479, endPoint x: 202, endPoint y: 470, distance: 72.2
click at [202, 470] on div "Price Adjustment $ 0 Enter the Amount to Adjust, or $ Enter your Final Price" at bounding box center [410, 492] width 734 height 49
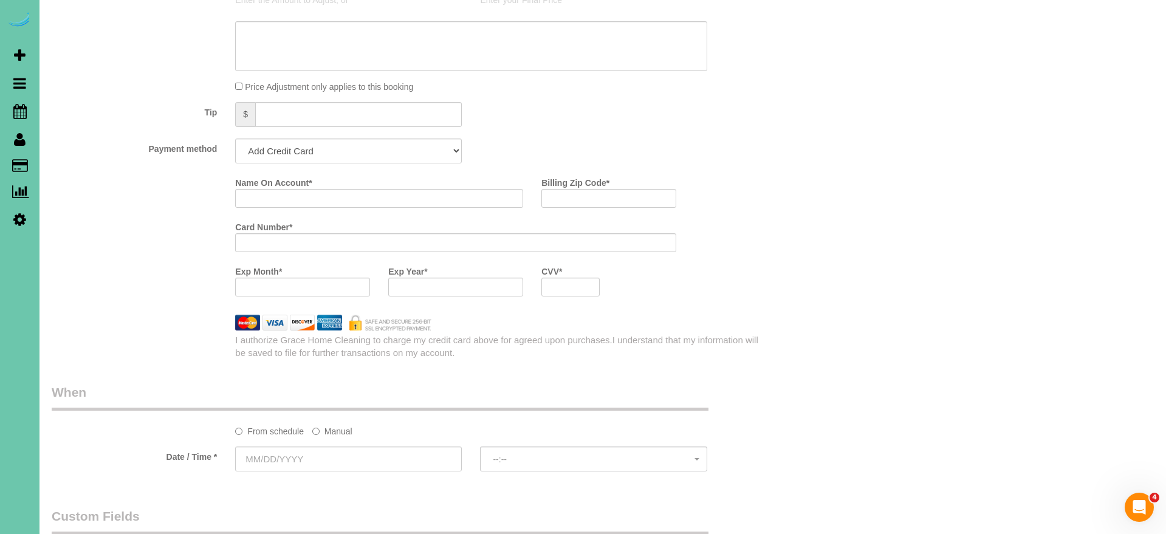
scroll to position [718, 0]
type input "350"
select select "string:check"
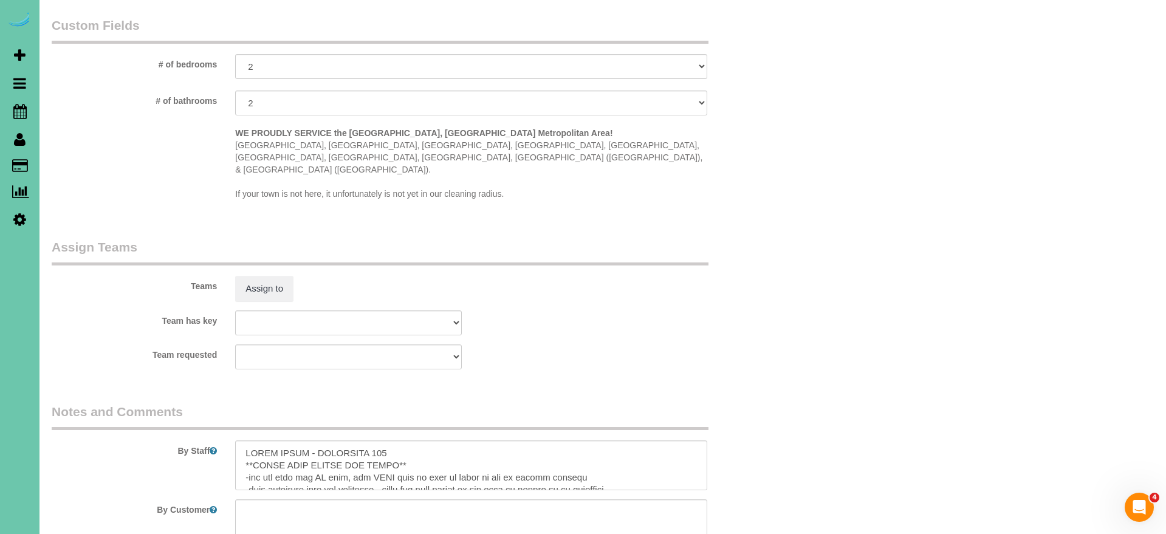
scroll to position [971, 0]
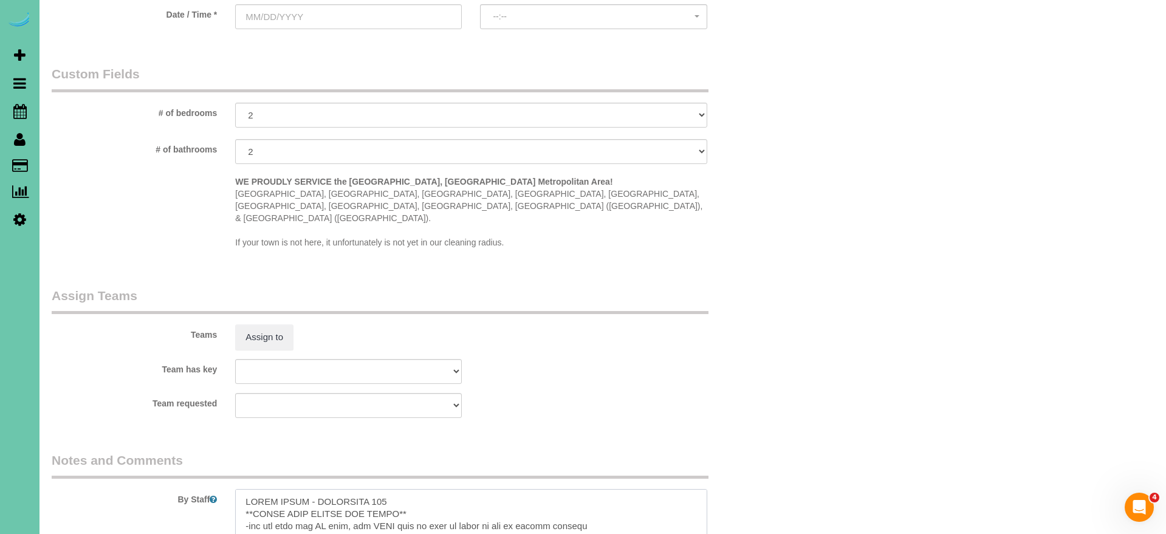
drag, startPoint x: 338, startPoint y: 466, endPoint x: 248, endPoint y: 462, distance: 90.0
click at [248, 489] on textarea at bounding box center [470, 514] width 471 height 50
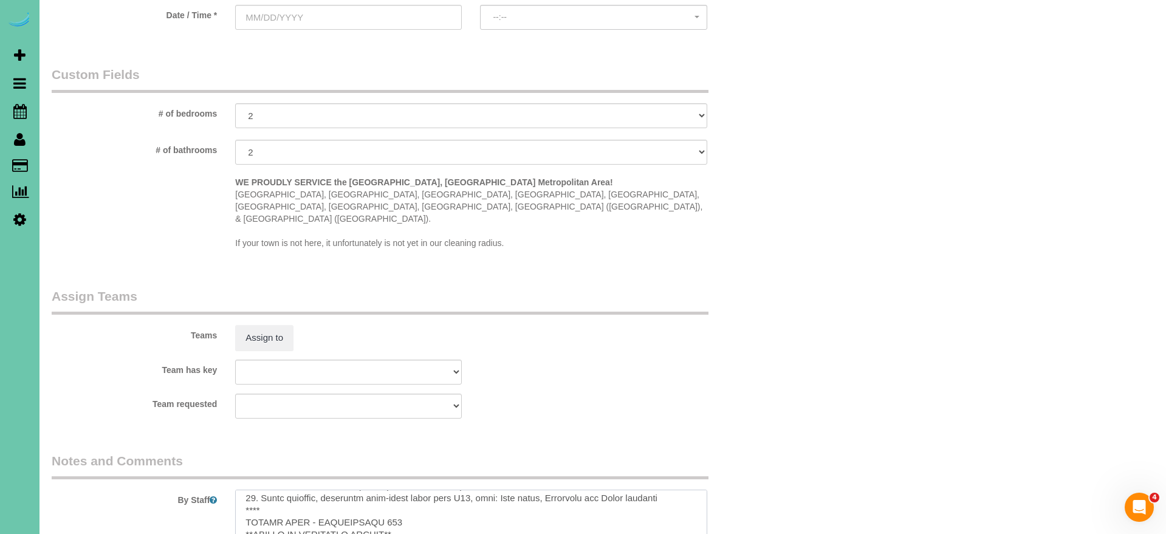
scroll to position [197, 0]
click at [671, 490] on textarea at bounding box center [470, 515] width 471 height 50
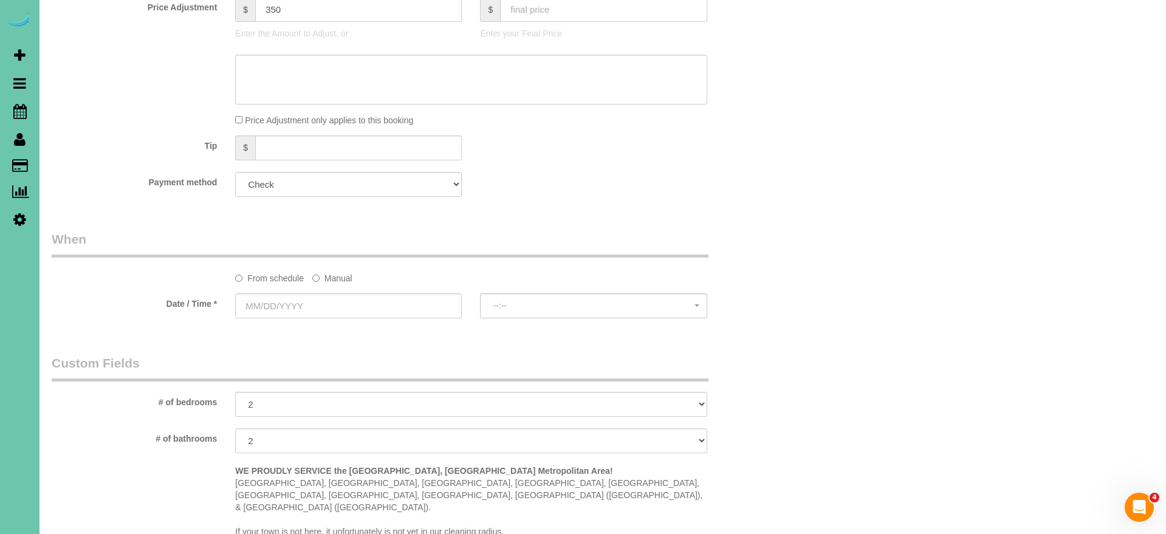
scroll to position [655, 0]
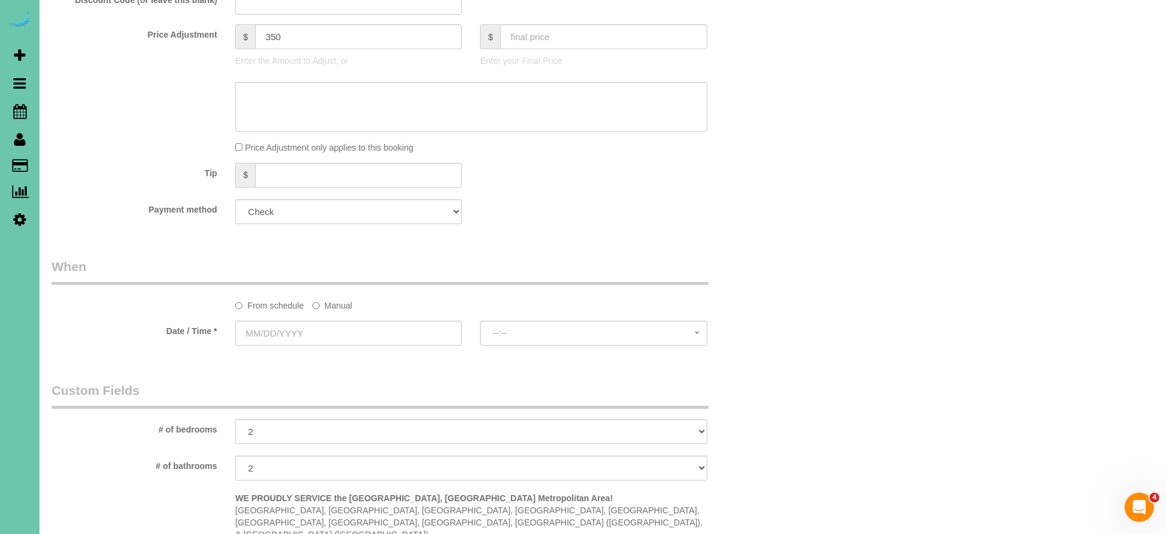
type textarea "CLUBHOUSE - PART 1 **BRING YOUR LADDER AND BROOM** -you can turn the AC down, y…"
select select
click at [341, 302] on label "Manual" at bounding box center [332, 303] width 40 height 16
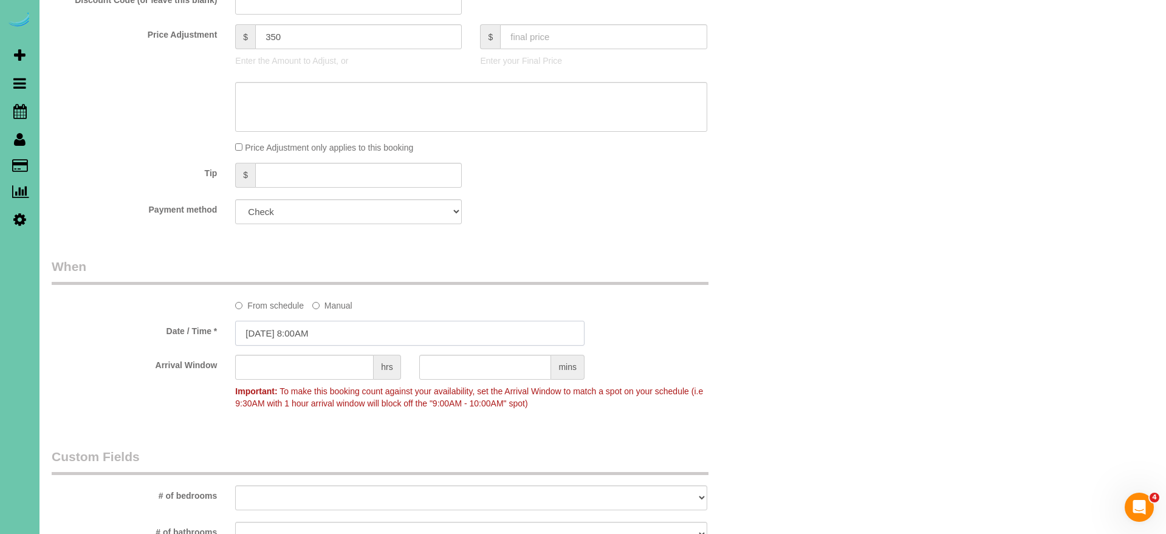
click at [316, 331] on input "[DATE] 8:00AM" at bounding box center [409, 333] width 349 height 25
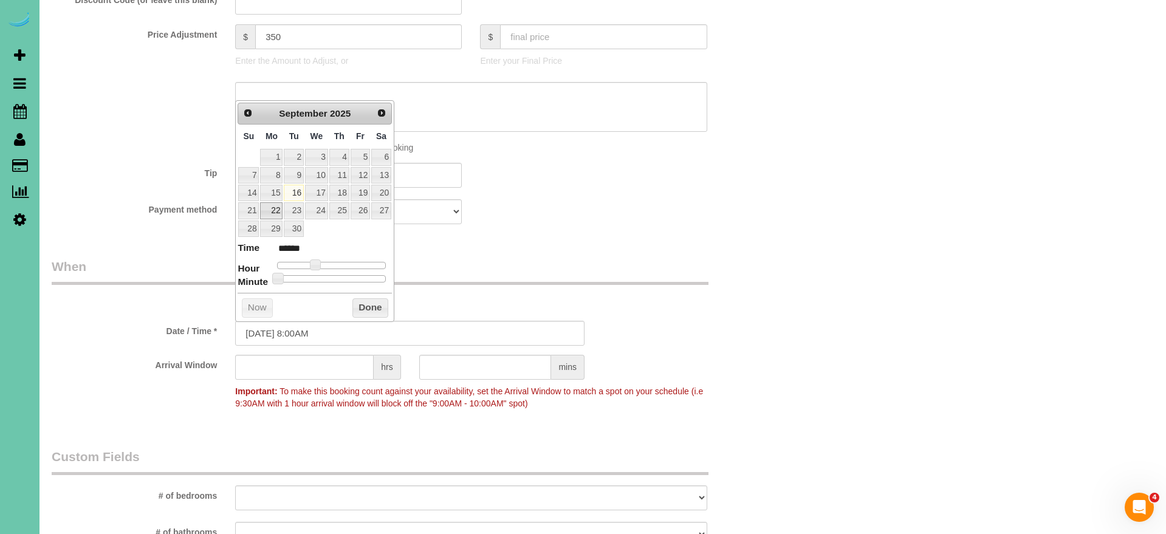
click at [270, 209] on link "22" at bounding box center [271, 210] width 22 height 16
type input "[DATE] 8:00AM"
click at [366, 303] on button "Done" at bounding box center [370, 307] width 36 height 19
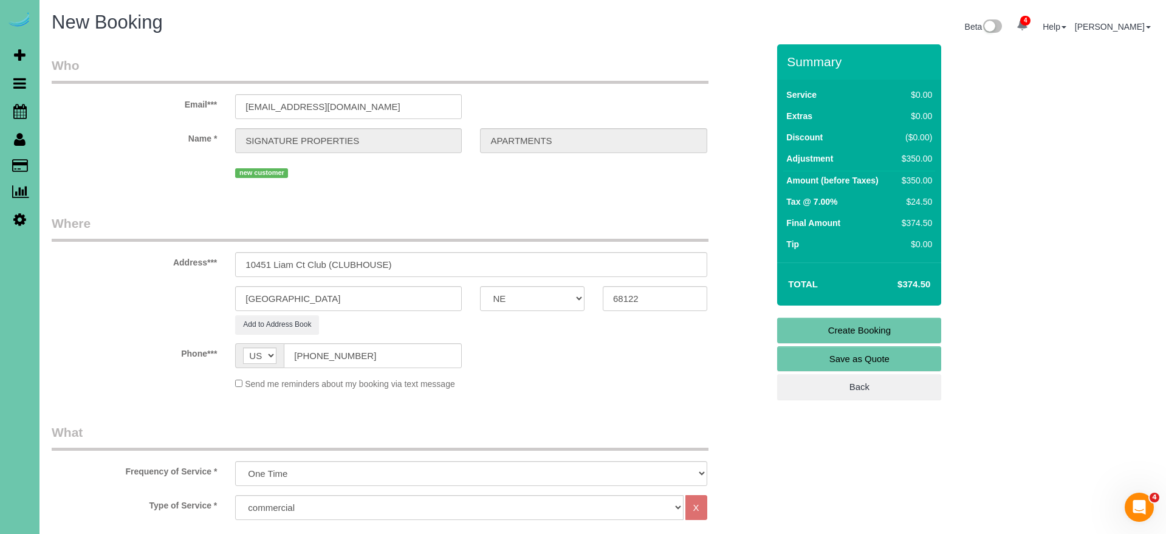
scroll to position [0, 0]
click at [833, 330] on link "Create Booking" at bounding box center [859, 331] width 164 height 26
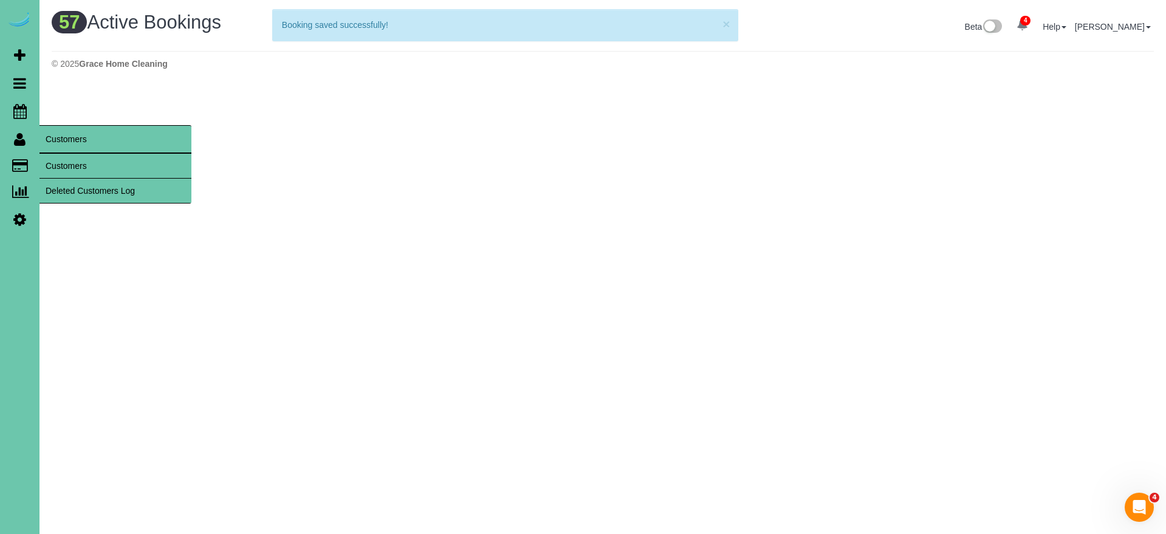
click at [53, 157] on link "Customers" at bounding box center [115, 166] width 152 height 24
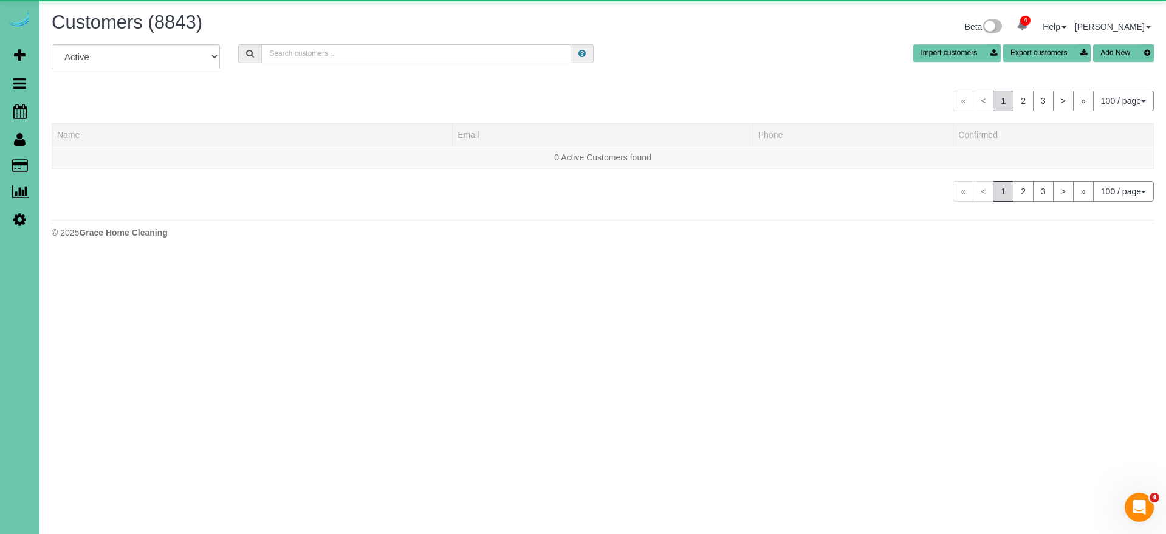
click at [388, 50] on input "text" at bounding box center [416, 53] width 310 height 19
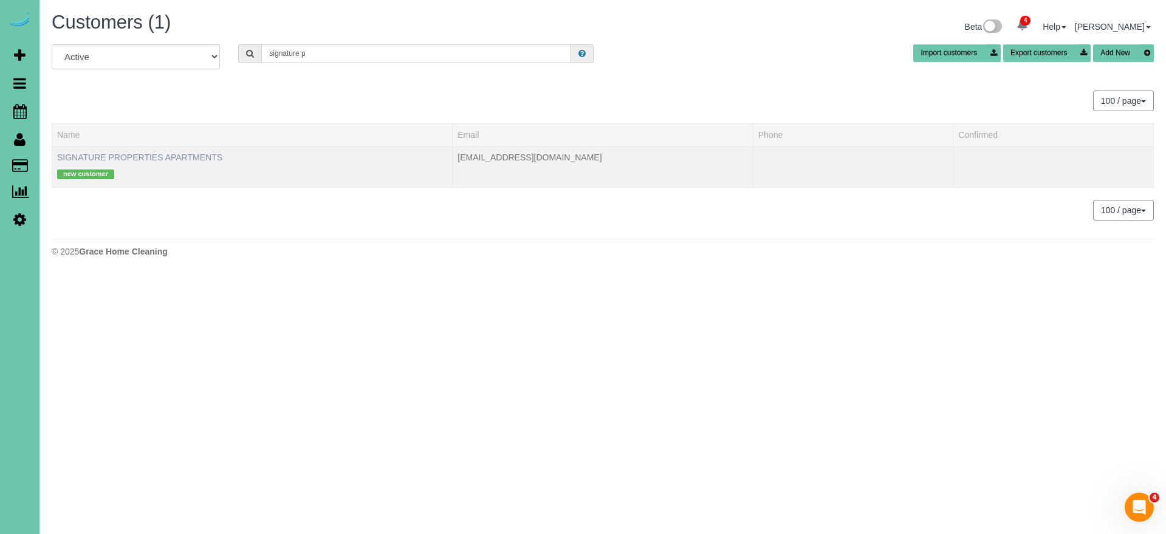
type input "signature p"
click at [171, 154] on link "SIGNATURE PROPERTIES APARTMENTS" at bounding box center [139, 157] width 165 height 10
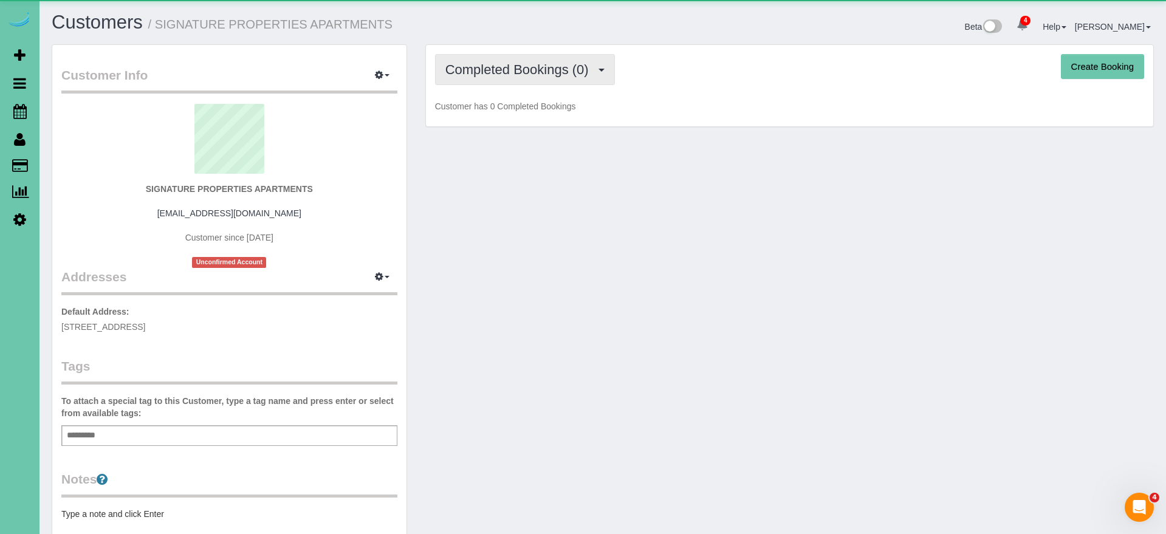
click at [490, 73] on span "Completed Bookings (0)" at bounding box center [519, 69] width 149 height 15
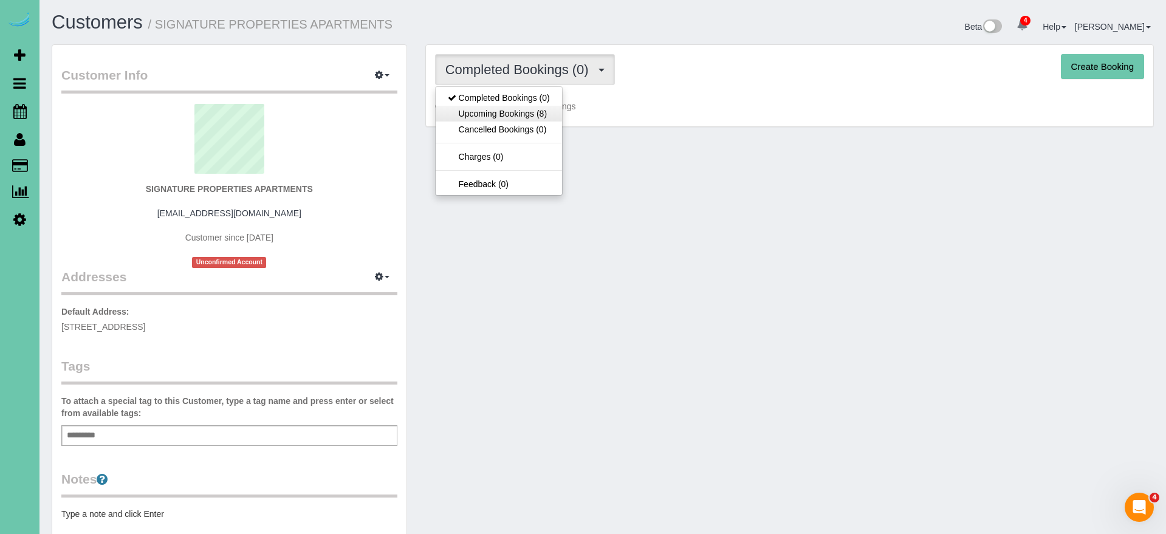
click at [505, 120] on link "Upcoming Bookings (8)" at bounding box center [498, 114] width 126 height 16
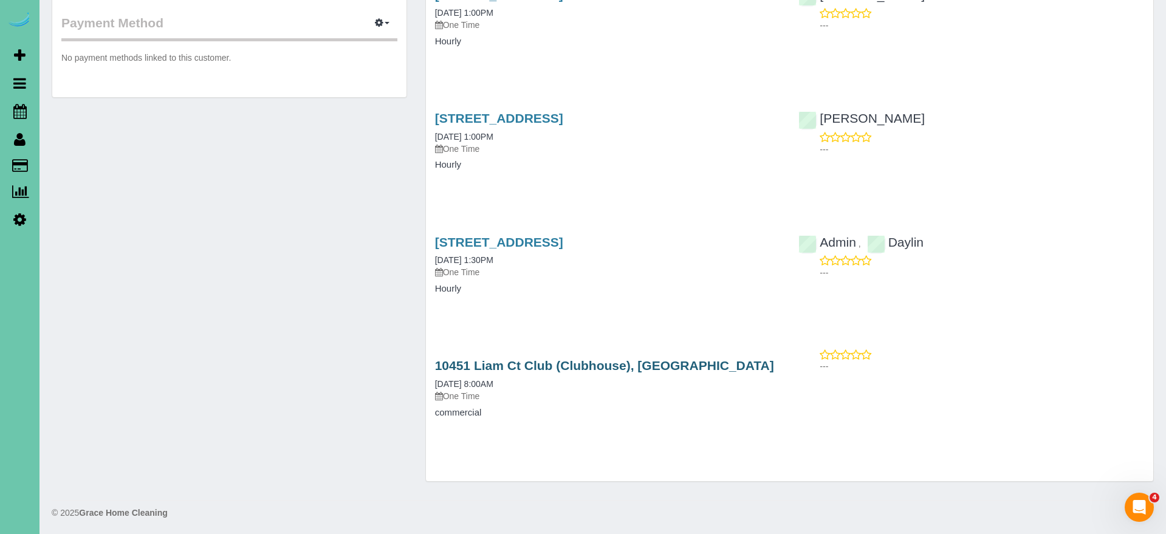
scroll to position [637, 0]
click at [678, 360] on link "10451 Liam Ct Club (Clubhouse), Omaha, NE 68122" at bounding box center [604, 366] width 339 height 14
click at [17, 114] on icon at bounding box center [19, 111] width 13 height 15
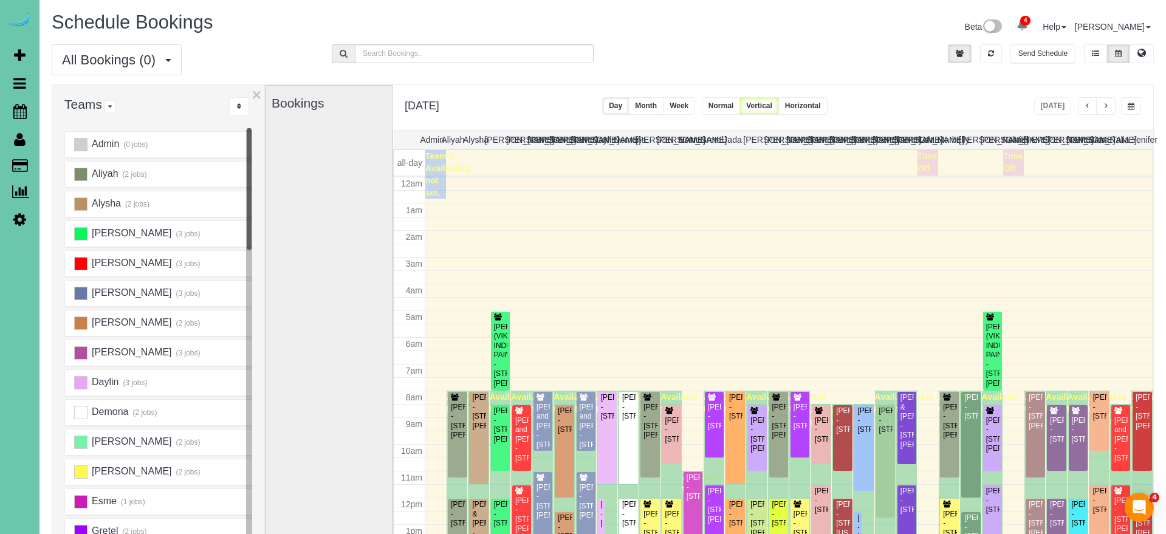
scroll to position [161, 0]
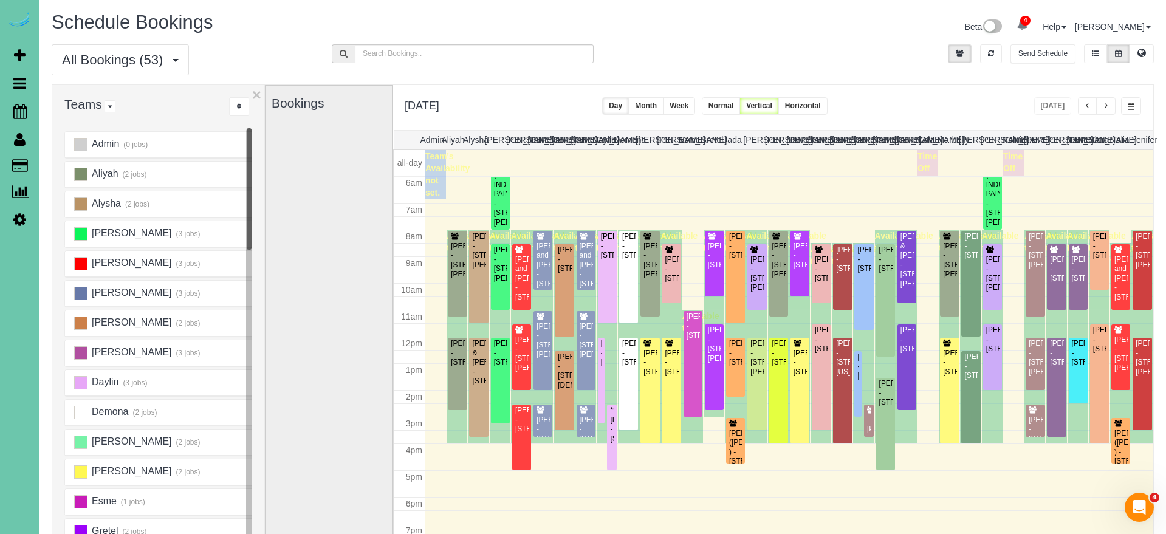
click at [1129, 104] on span "button" at bounding box center [1130, 106] width 7 height 7
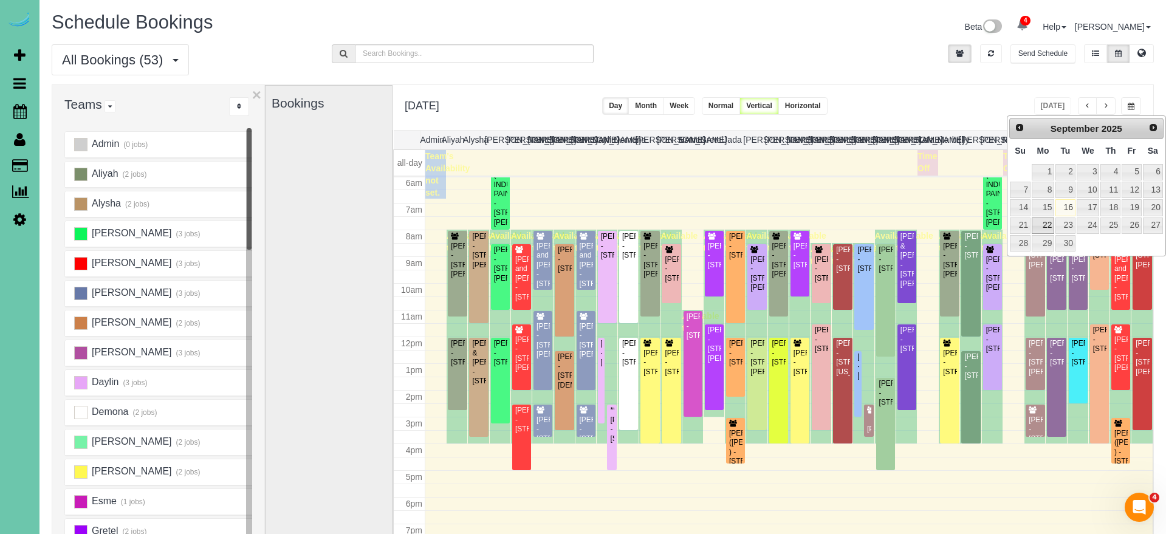
click at [1043, 229] on link "22" at bounding box center [1042, 225] width 22 height 16
type input "**********"
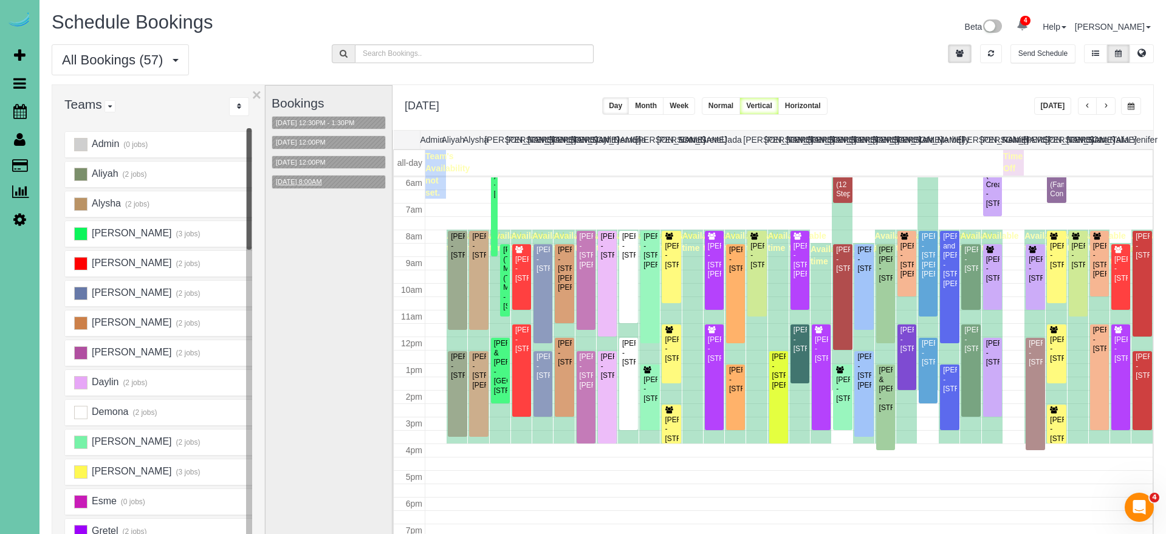
click at [323, 177] on button "[DATE] 8:00AM" at bounding box center [298, 182] width 53 height 13
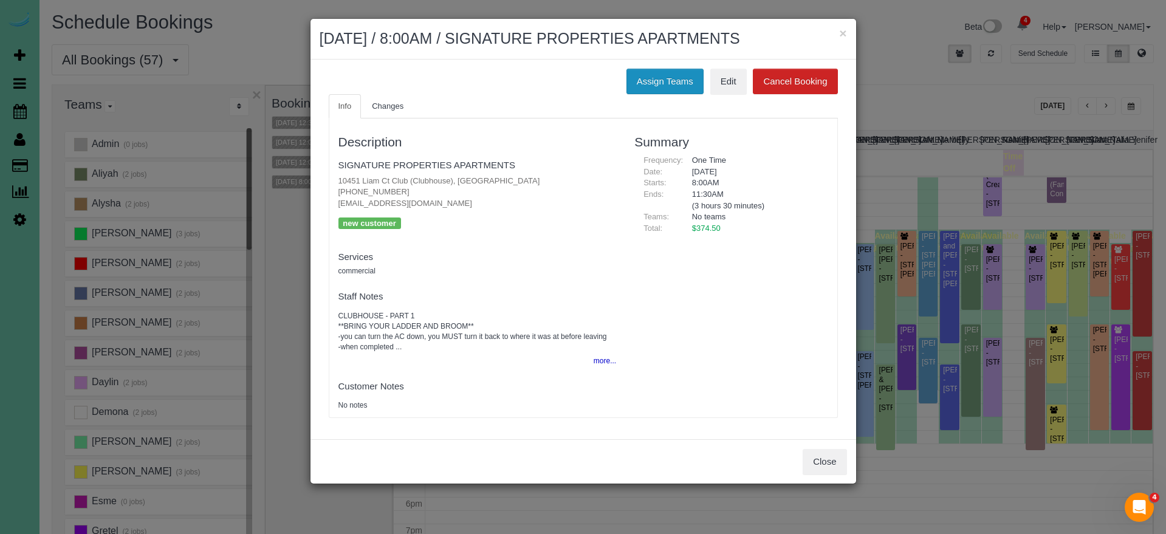
click at [663, 73] on button "Assign Teams" at bounding box center [664, 82] width 77 height 26
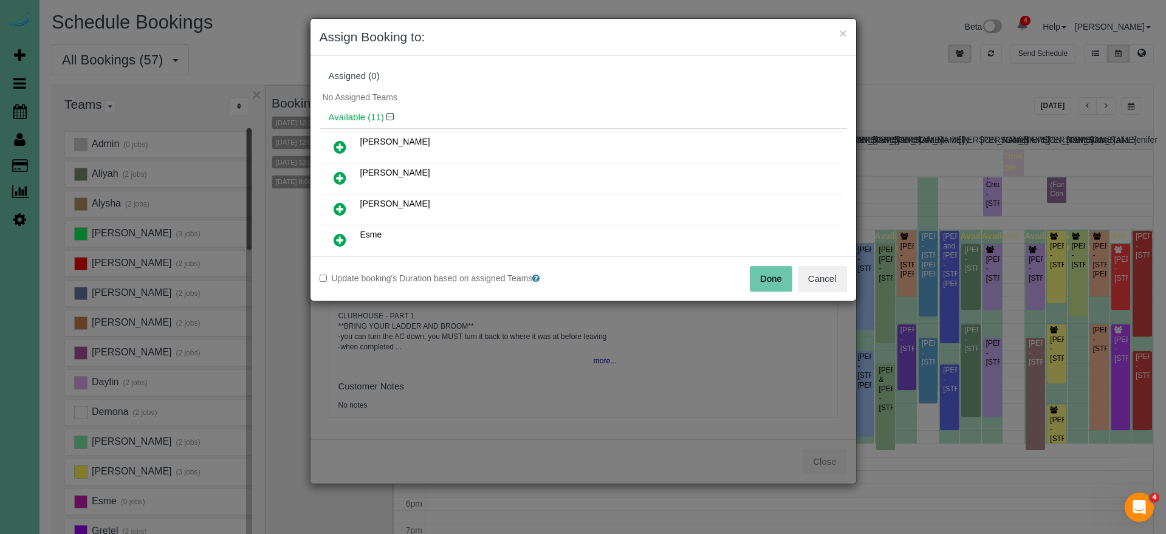
drag, startPoint x: 341, startPoint y: 241, endPoint x: 358, endPoint y: 205, distance: 39.1
click at [341, 241] on icon at bounding box center [339, 240] width 13 height 15
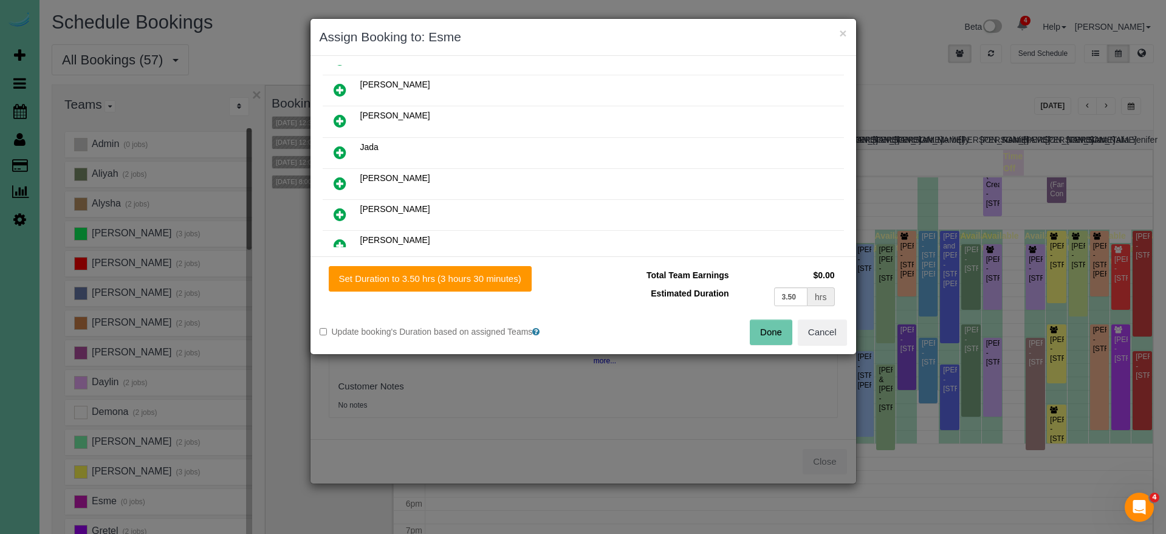
scroll to position [118, 0]
click at [337, 184] on icon at bounding box center [339, 183] width 13 height 15
click at [449, 275] on button "Set Duration to 3.50 hrs (3 hours 30 minutes)" at bounding box center [430, 279] width 203 height 26
type input "3.50"
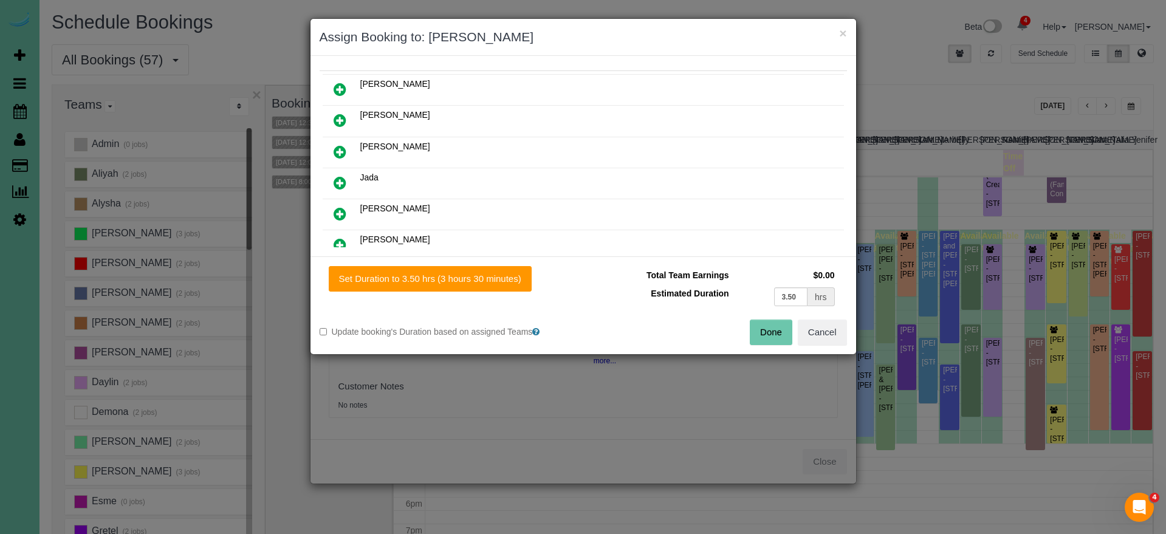
drag, startPoint x: 767, startPoint y: 335, endPoint x: 759, endPoint y: 333, distance: 8.1
click at [767, 336] on button "Done" at bounding box center [770, 332] width 43 height 26
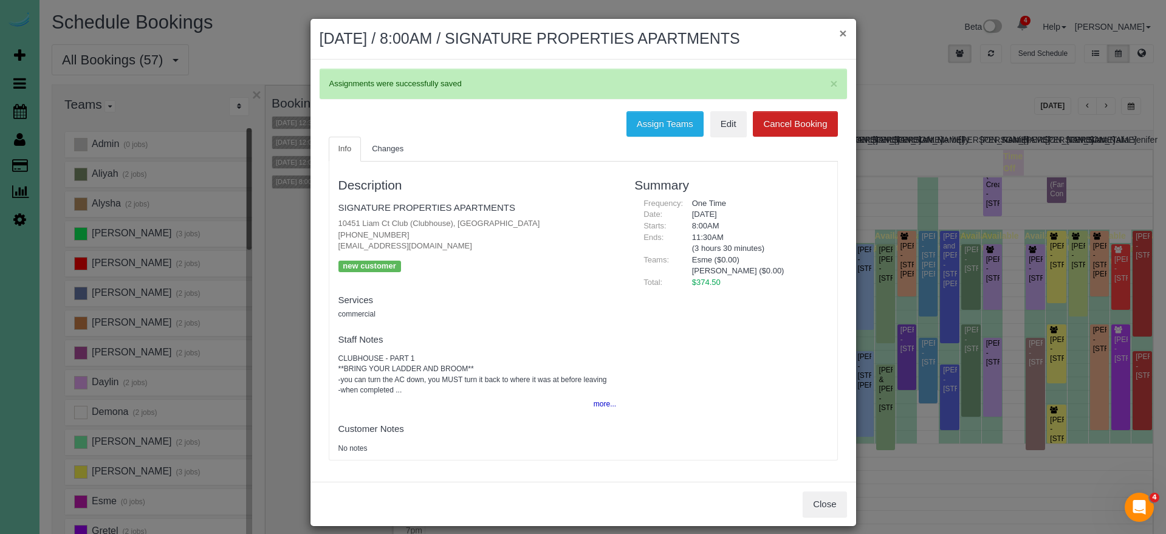
click at [841, 32] on button "×" at bounding box center [842, 33] width 7 height 13
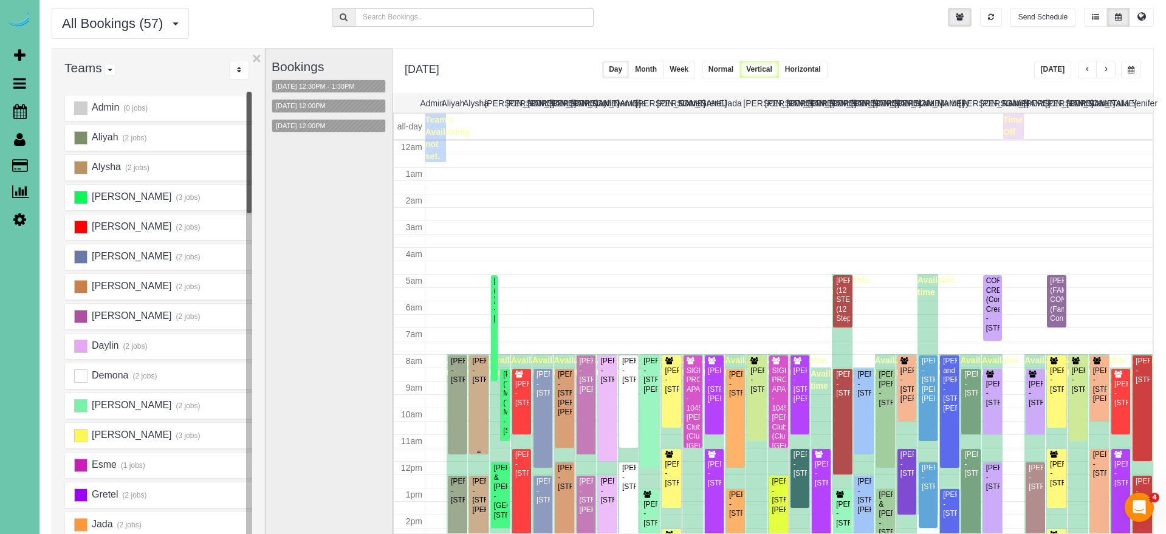
scroll to position [161, 0]
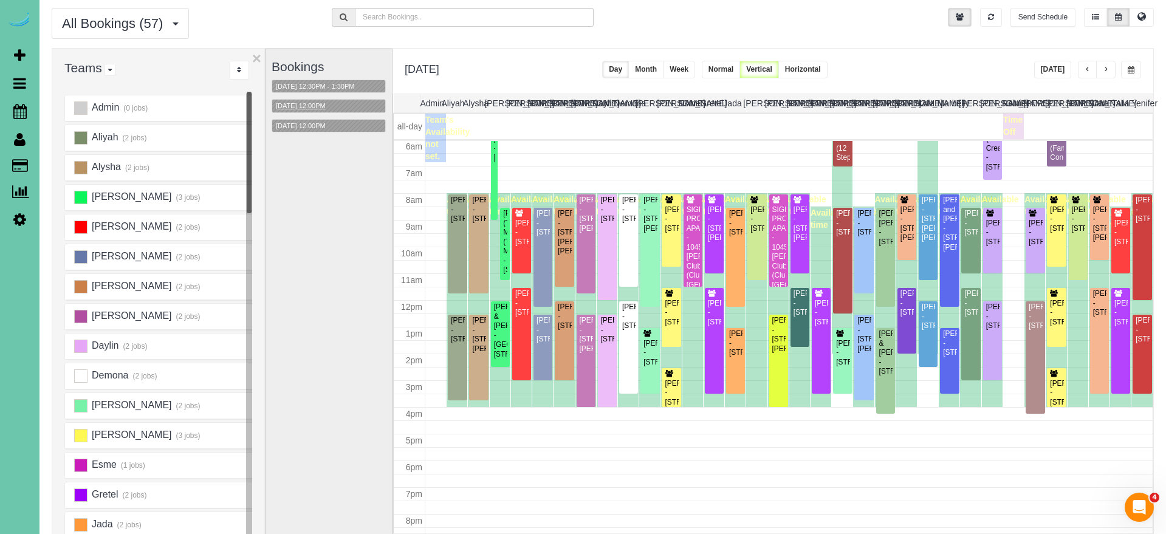
click at [309, 103] on button "[DATE] 12:00PM" at bounding box center [300, 106] width 57 height 13
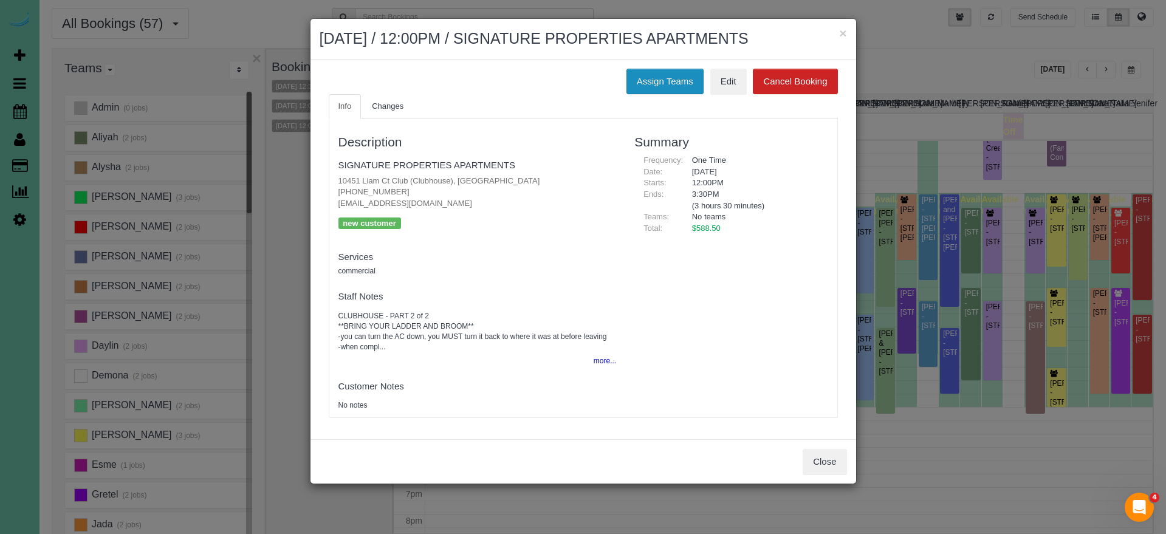
click at [668, 94] on button "Assign Teams" at bounding box center [664, 82] width 77 height 26
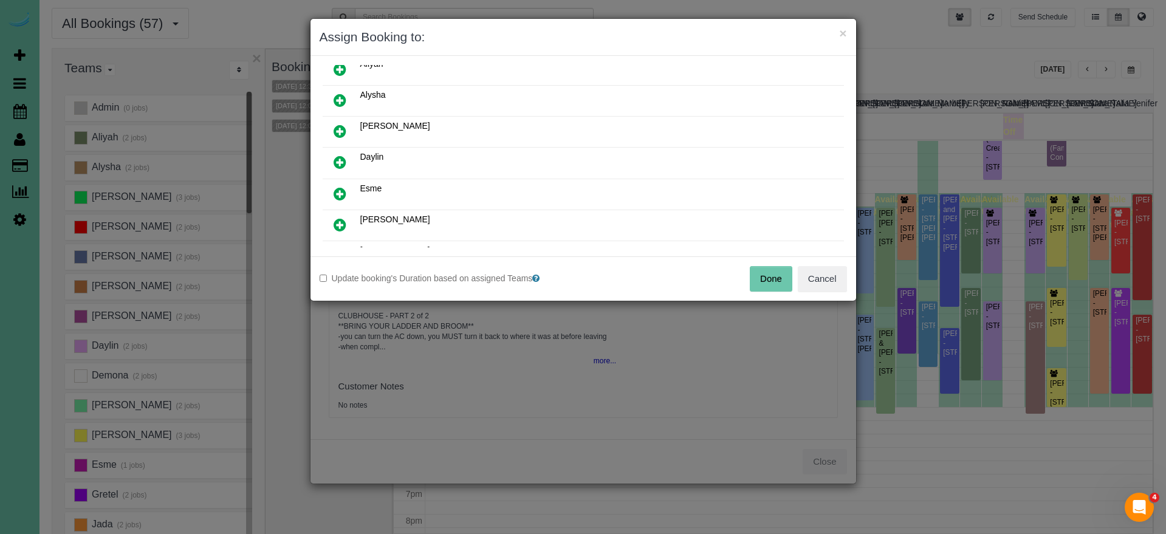
scroll to position [80, 0]
drag, startPoint x: 344, startPoint y: 191, endPoint x: 343, endPoint y: 200, distance: 9.9
click at [344, 191] on icon at bounding box center [339, 192] width 13 height 15
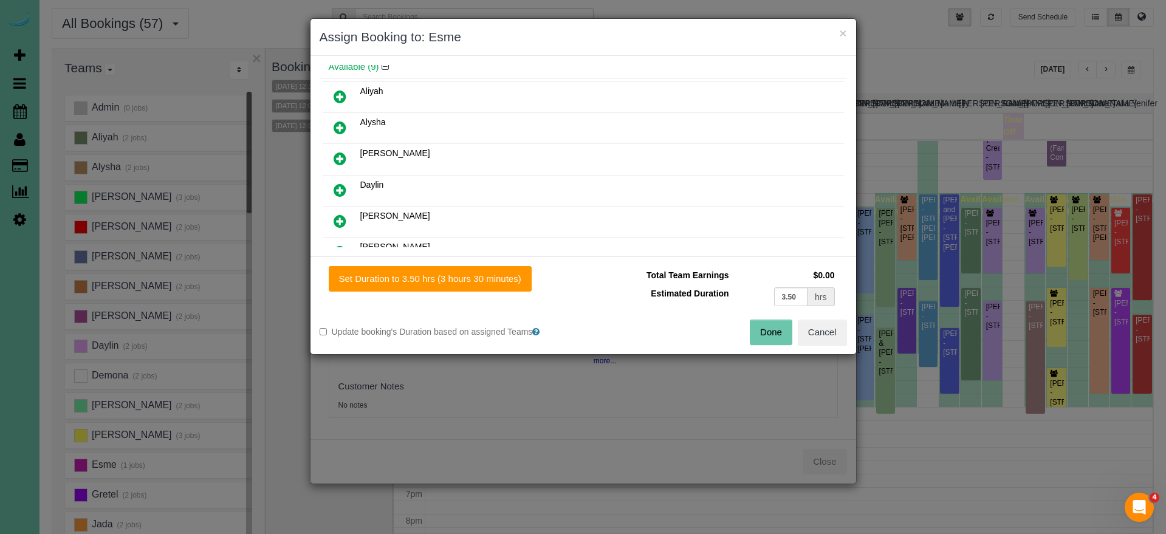
click at [342, 217] on icon at bounding box center [339, 221] width 13 height 15
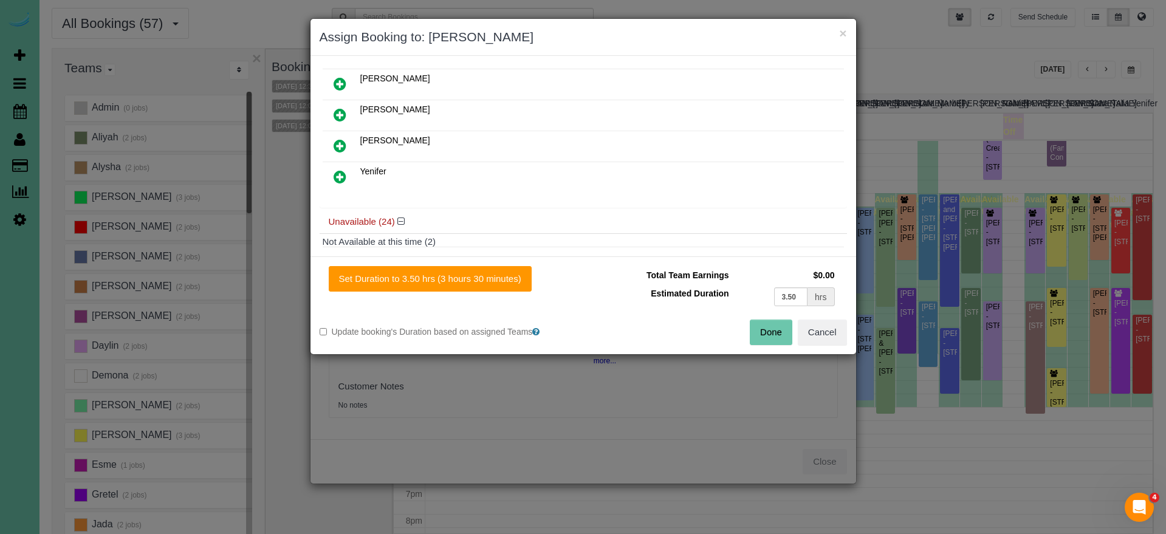
scroll to position [249, 0]
click at [338, 145] on icon at bounding box center [339, 144] width 13 height 15
click at [449, 277] on button "Set Duration to 3.50 hrs (3 hours 30 minutes)" at bounding box center [430, 279] width 203 height 26
type input "3.50"
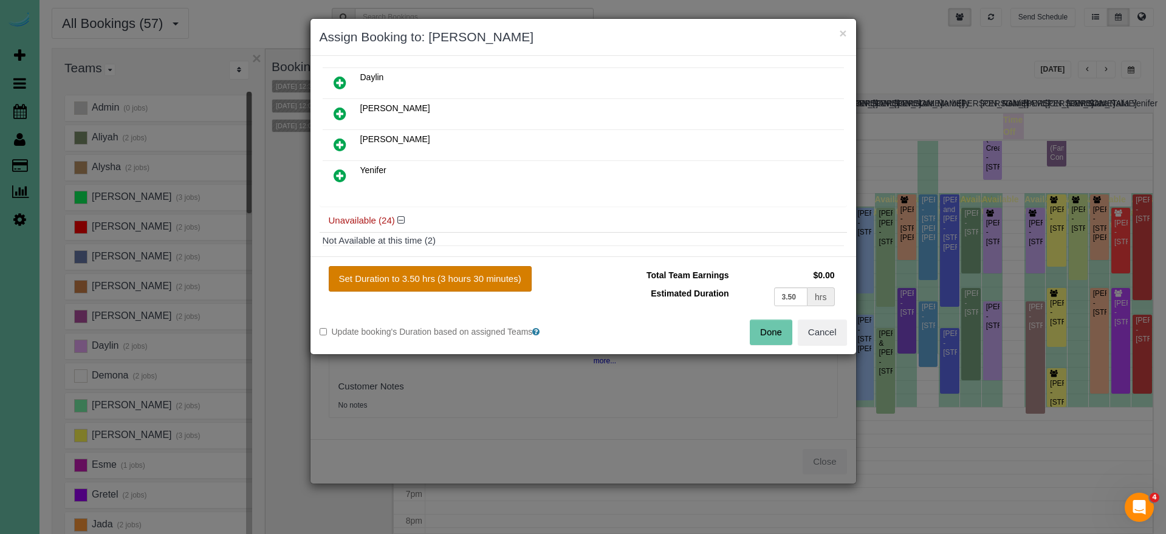
type input "3.50"
click at [759, 329] on button "Done" at bounding box center [770, 332] width 43 height 26
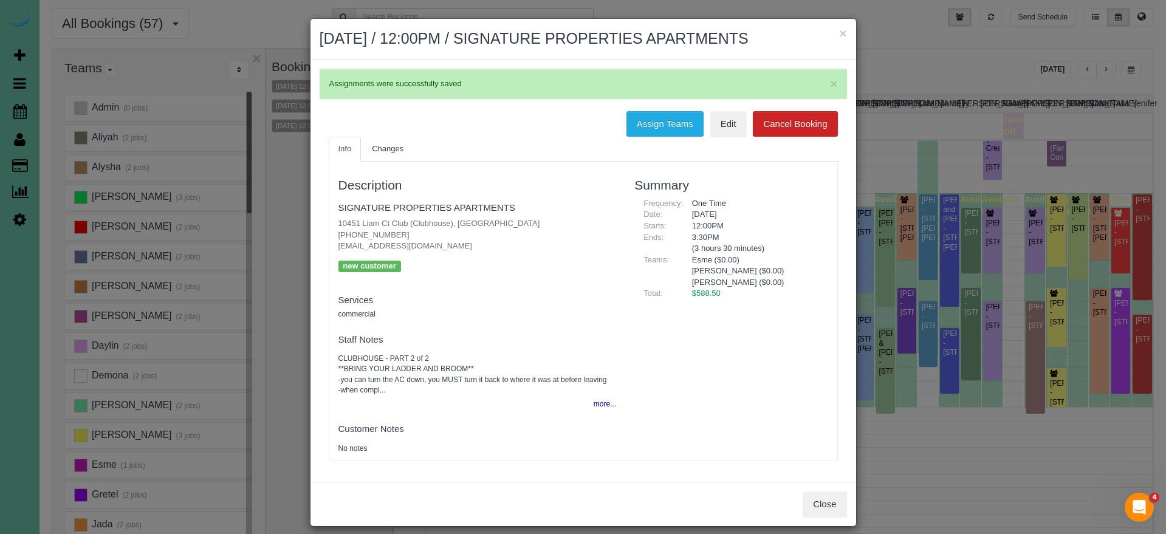
drag, startPoint x: 838, startPoint y: 36, endPoint x: 848, endPoint y: 34, distance: 11.1
click at [841, 36] on div "× September 22, 2025 / 12:00PM / SIGNATURE PROPERTIES APARTMENTS" at bounding box center [582, 39] width 545 height 41
drag, startPoint x: 844, startPoint y: 33, endPoint x: 937, endPoint y: 46, distance: 93.1
click at [853, 33] on div "× September 22, 2025 / 12:00PM / SIGNATURE PROPERTIES APARTMENTS" at bounding box center [582, 39] width 545 height 41
click at [845, 32] on button "×" at bounding box center [842, 33] width 7 height 13
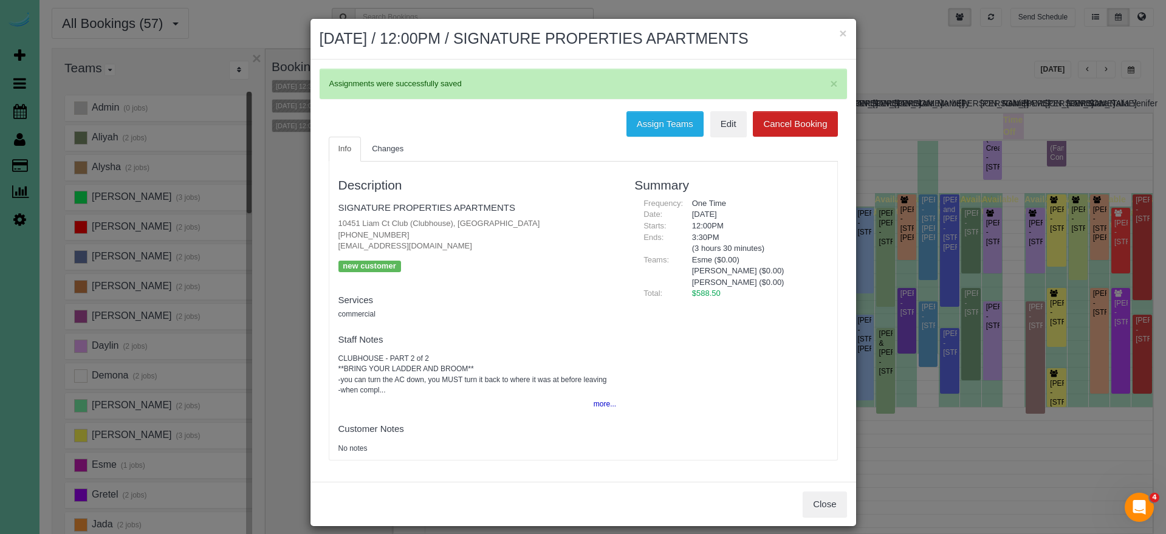
scroll to position [161, 0]
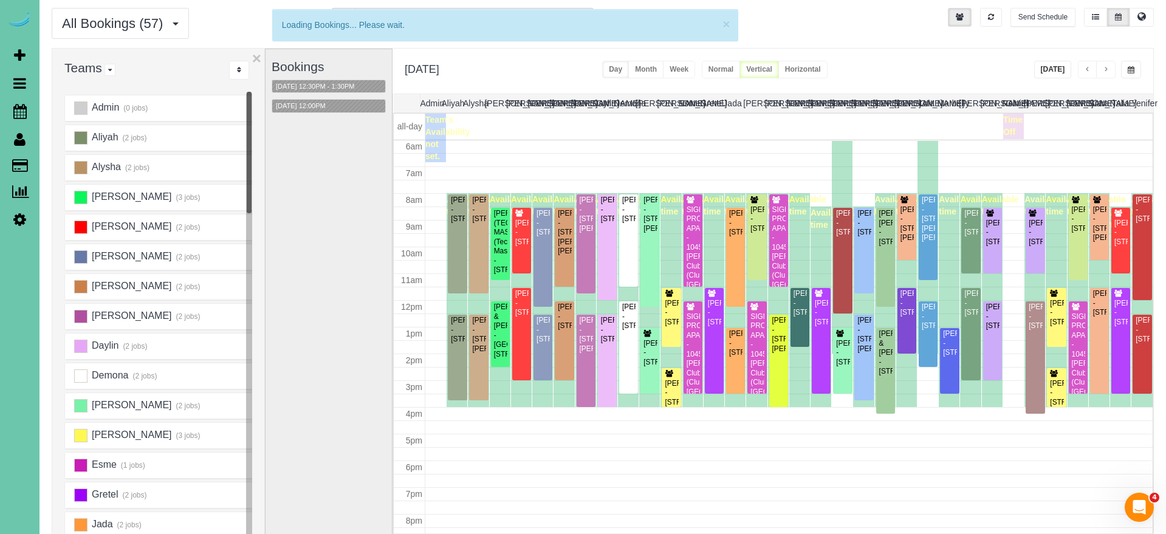
click at [1133, 73] on span "button" at bounding box center [1130, 69] width 7 height 7
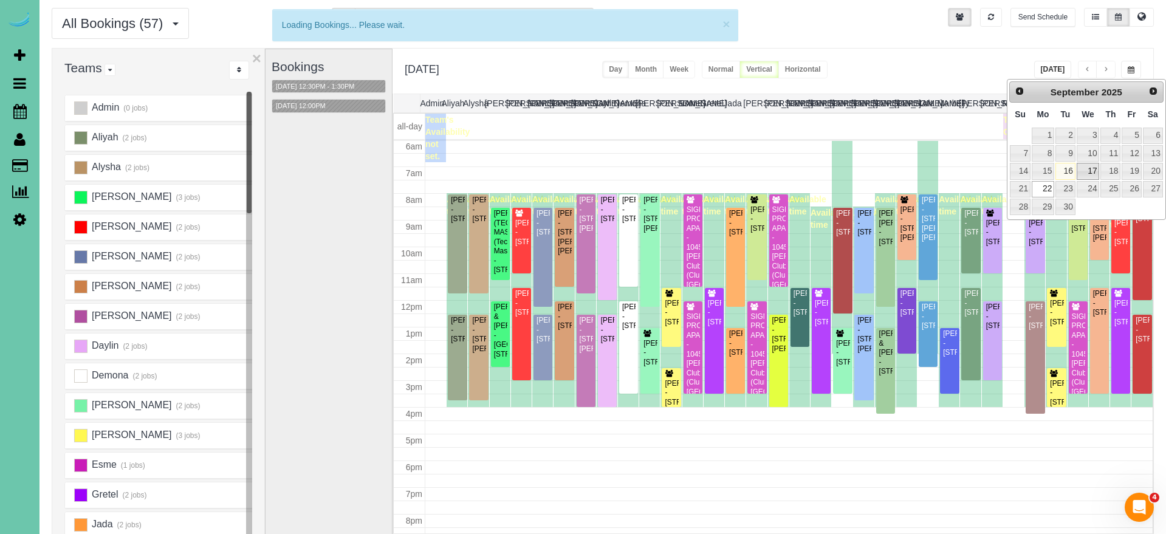
click at [1088, 165] on link "17" at bounding box center [1087, 171] width 23 height 16
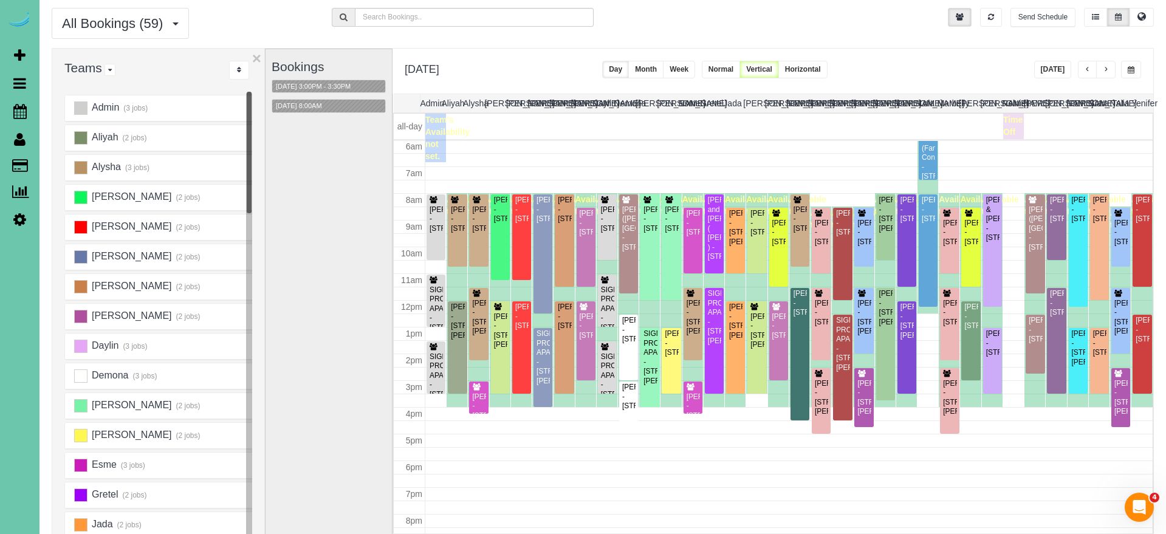
click at [1105, 70] on span "button" at bounding box center [1105, 69] width 6 height 7
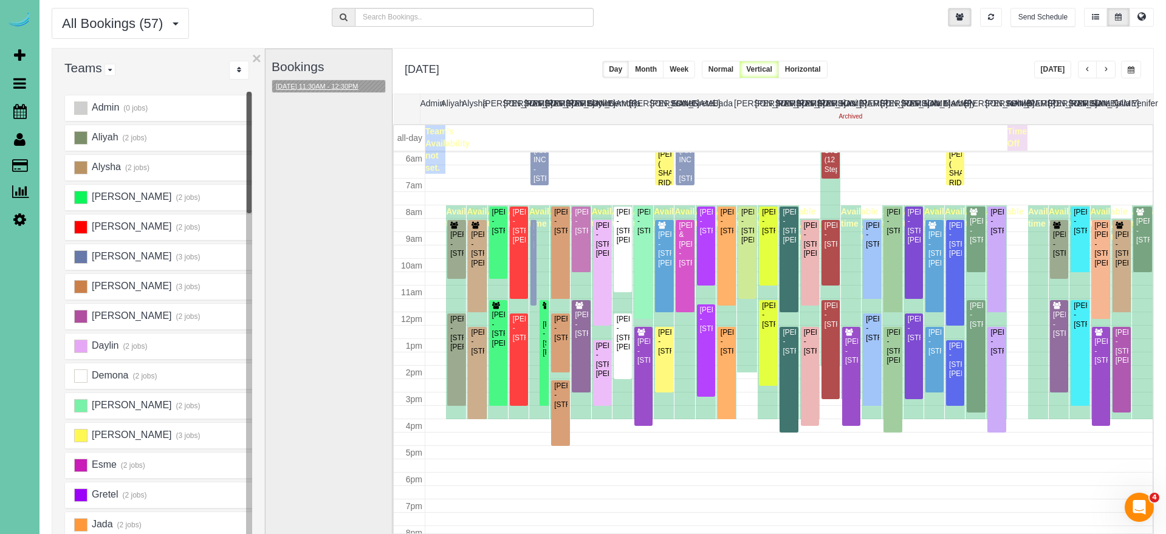
click at [309, 86] on button "[DATE] 11:30AM - 12:30PM" at bounding box center [317, 86] width 90 height 13
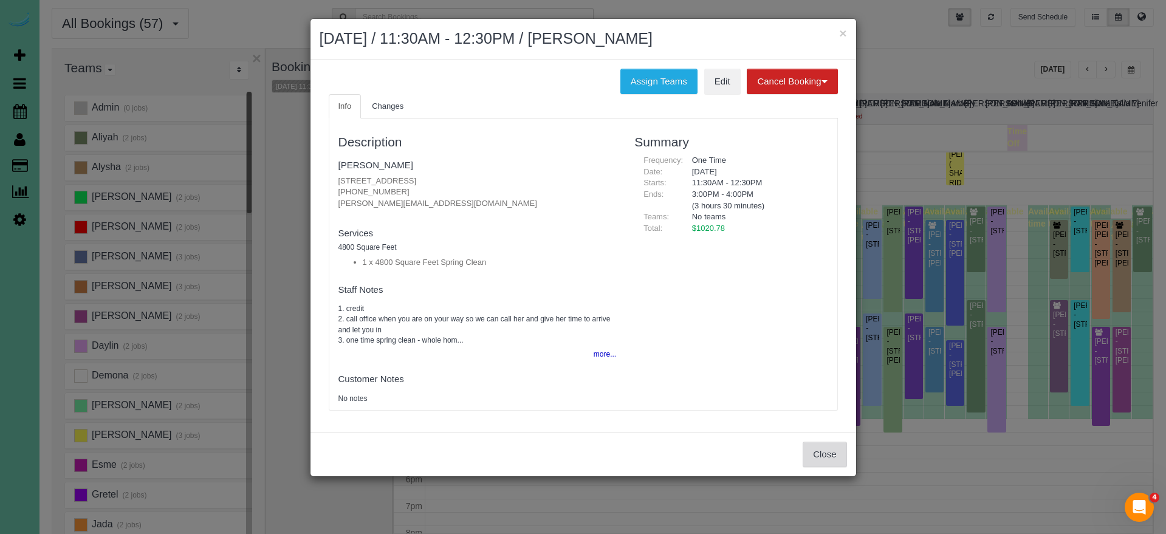
click at [813, 452] on button "Close" at bounding box center [824, 455] width 44 height 26
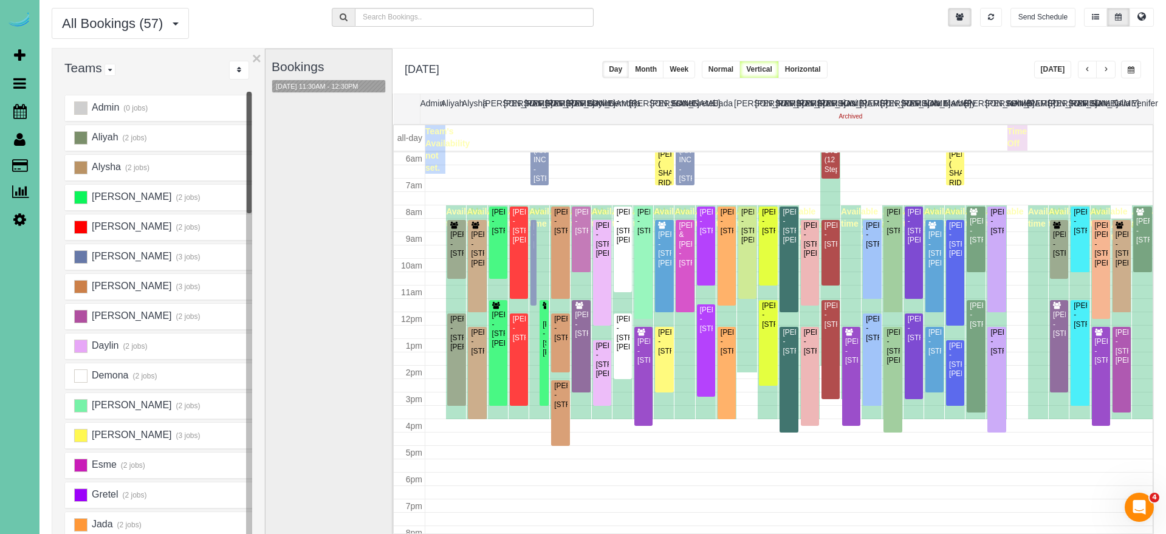
click at [1127, 71] on span "button" at bounding box center [1130, 69] width 7 height 7
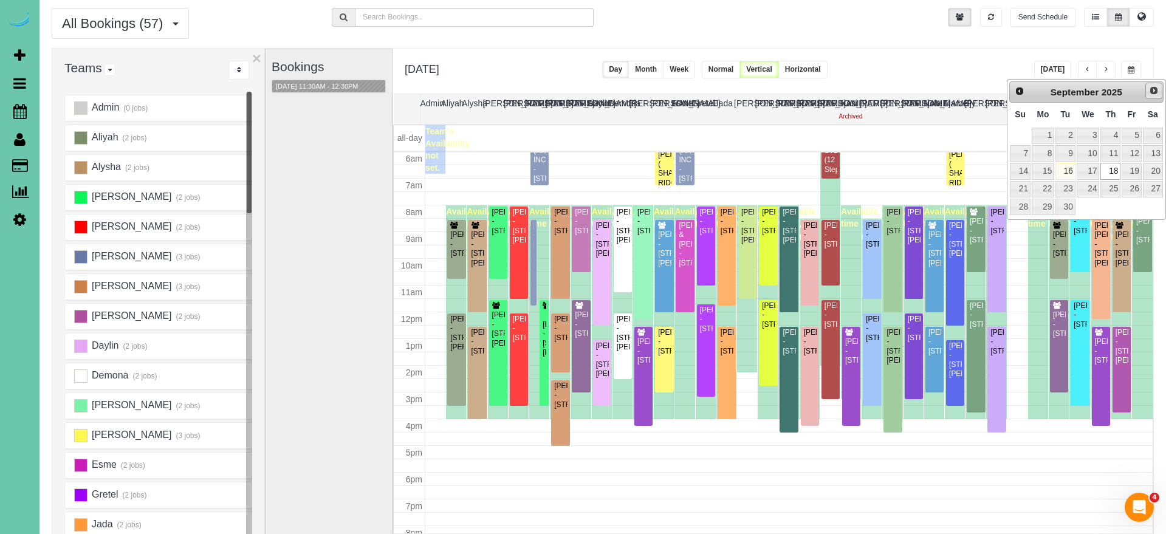
click at [1154, 90] on span "Next" at bounding box center [1154, 91] width 10 height 10
click at [1118, 135] on link "2" at bounding box center [1110, 136] width 20 height 16
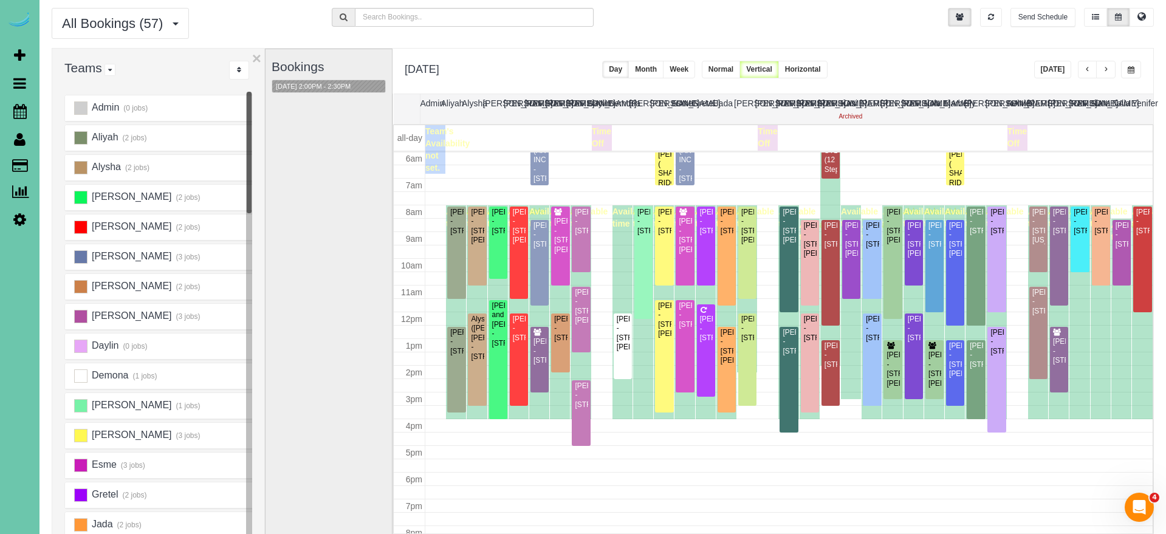
click at [1135, 64] on button "button" at bounding box center [1131, 70] width 20 height 18
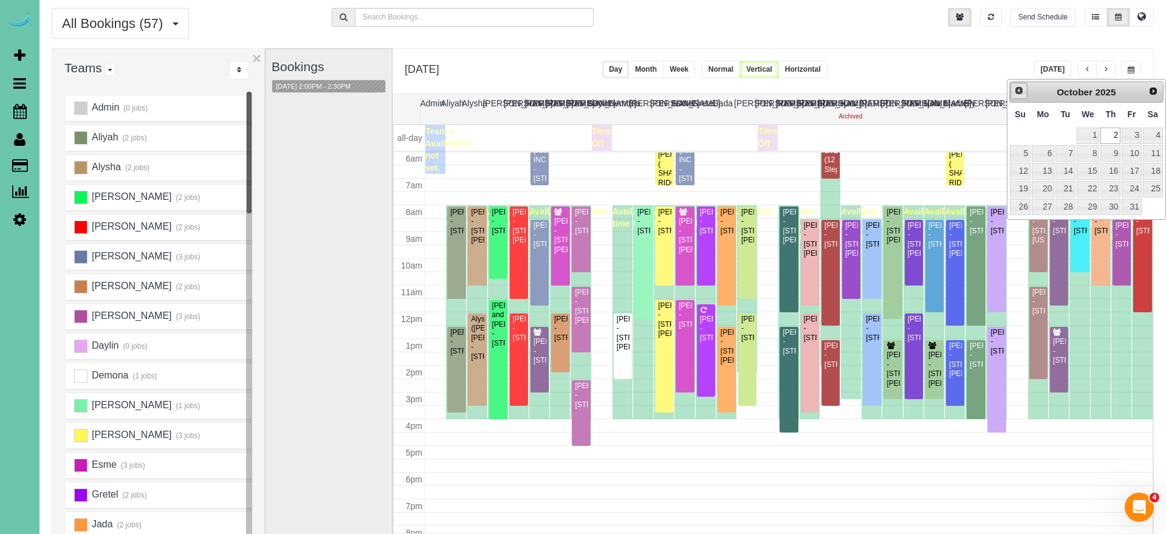
click at [1023, 93] on span "Prev" at bounding box center [1019, 91] width 10 height 10
click at [1115, 170] on link "18" at bounding box center [1110, 171] width 20 height 16
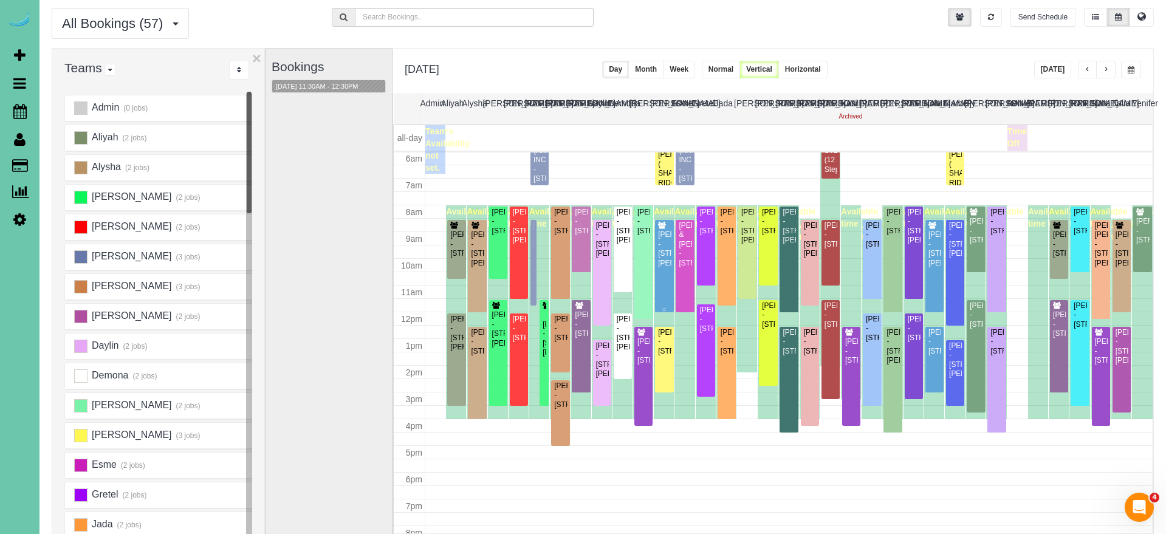
click at [662, 238] on div "Ann Aniello - 18057 Mayberry St, Elkhorn, NE 68002" at bounding box center [663, 249] width 13 height 38
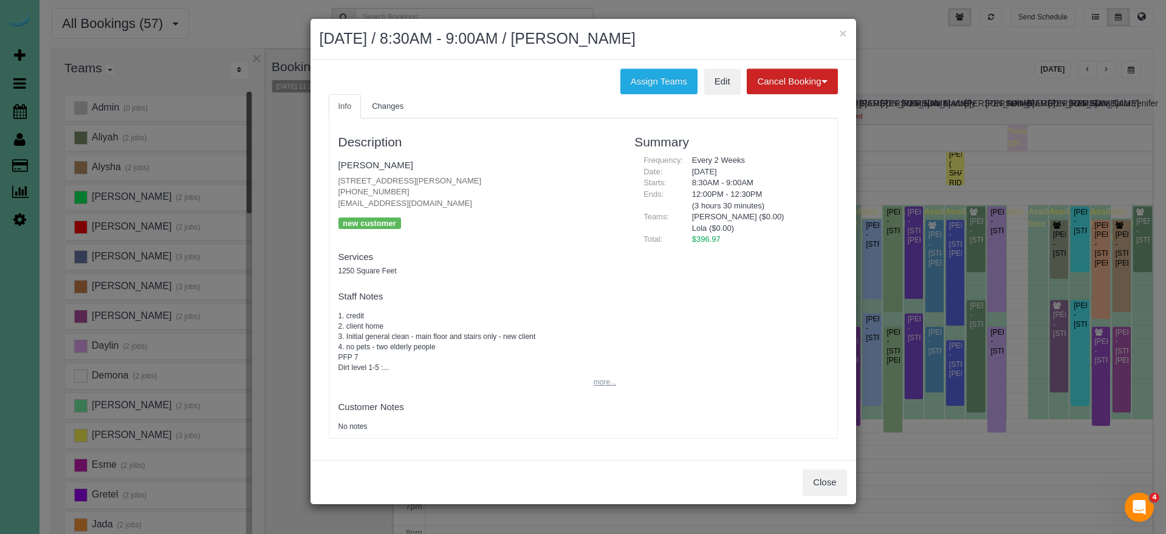
click at [595, 381] on button "more..." at bounding box center [601, 383] width 30 height 18
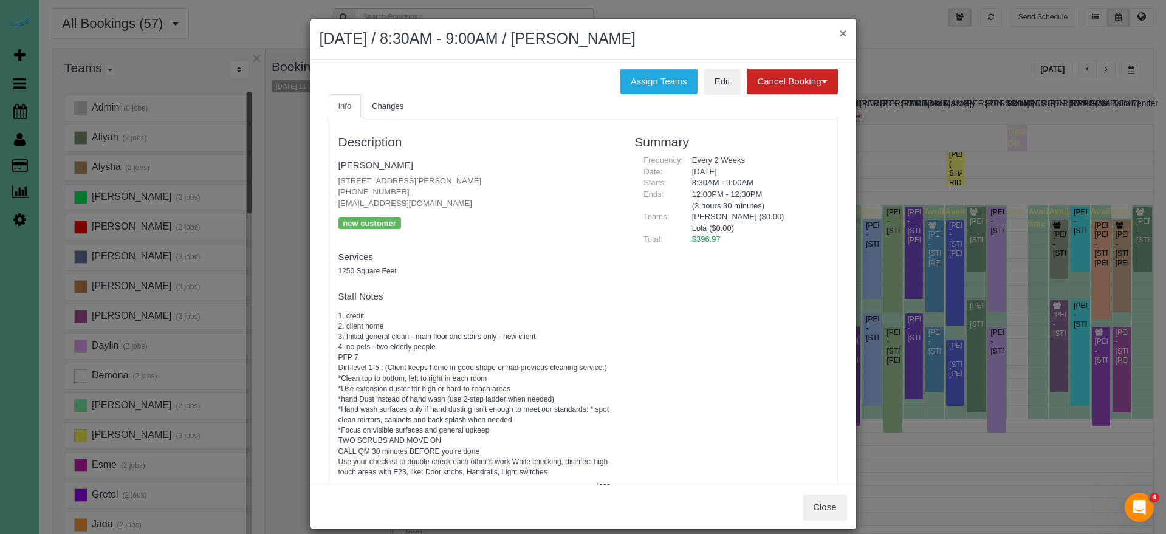
click at [842, 31] on button "×" at bounding box center [842, 33] width 7 height 13
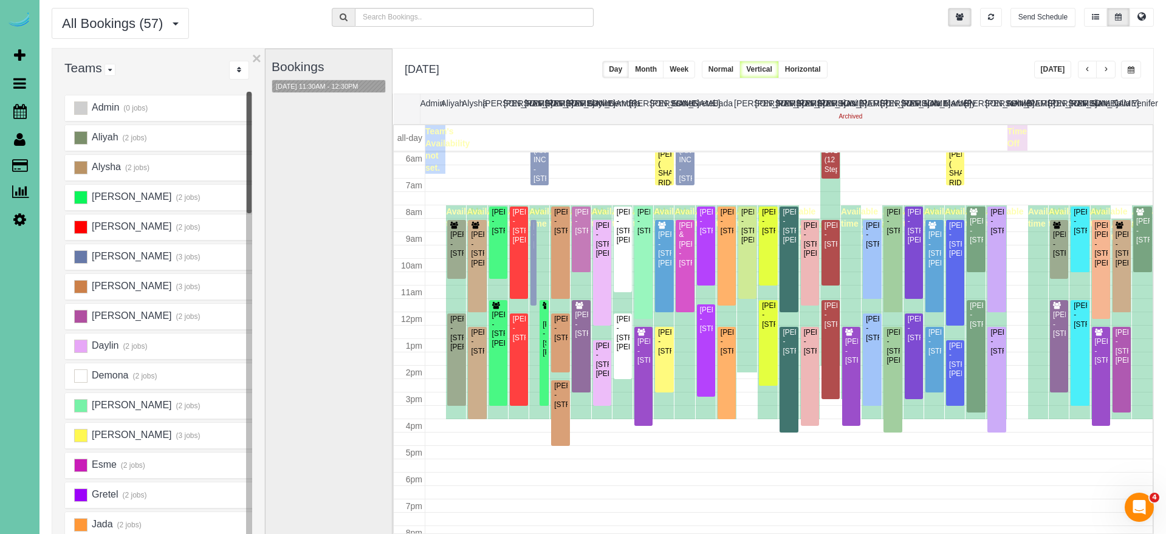
click at [1135, 66] on button "button" at bounding box center [1131, 70] width 20 height 18
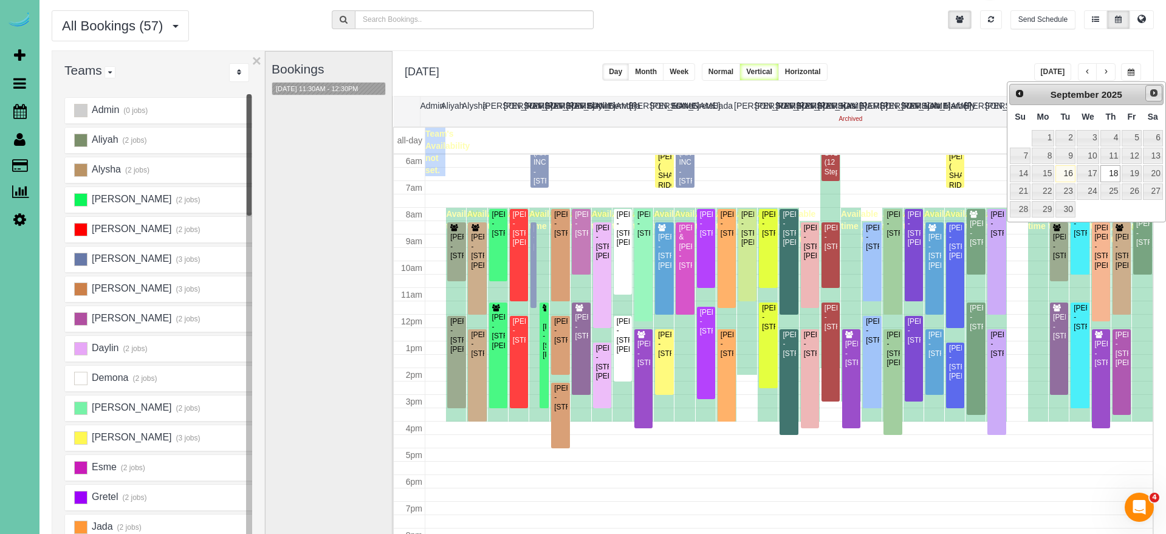
scroll to position [34, 1]
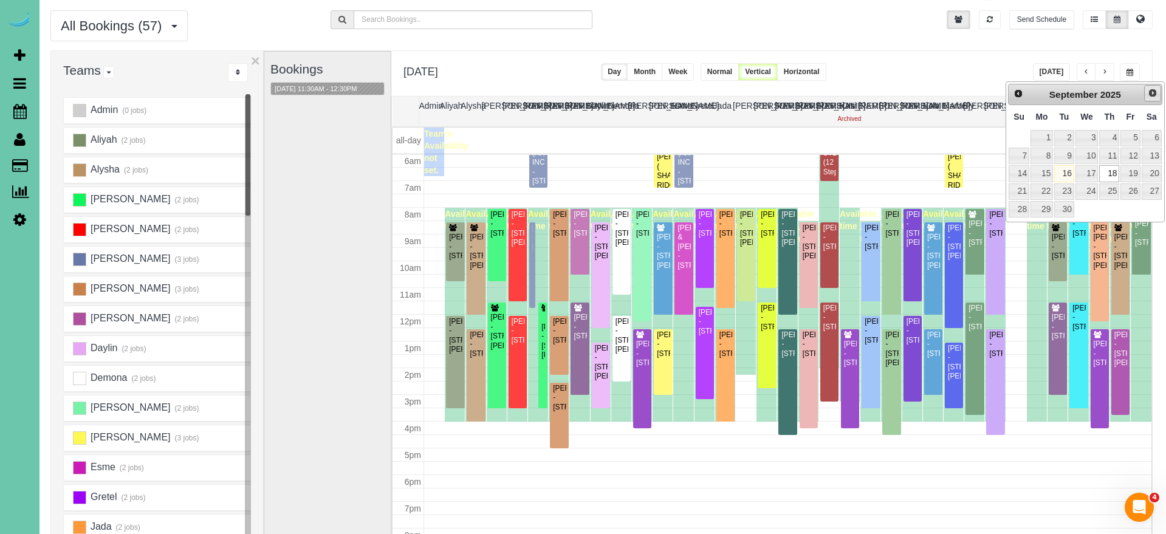
click at [1152, 94] on span "Next" at bounding box center [1152, 93] width 10 height 10
click at [1112, 135] on link "2" at bounding box center [1109, 138] width 20 height 16
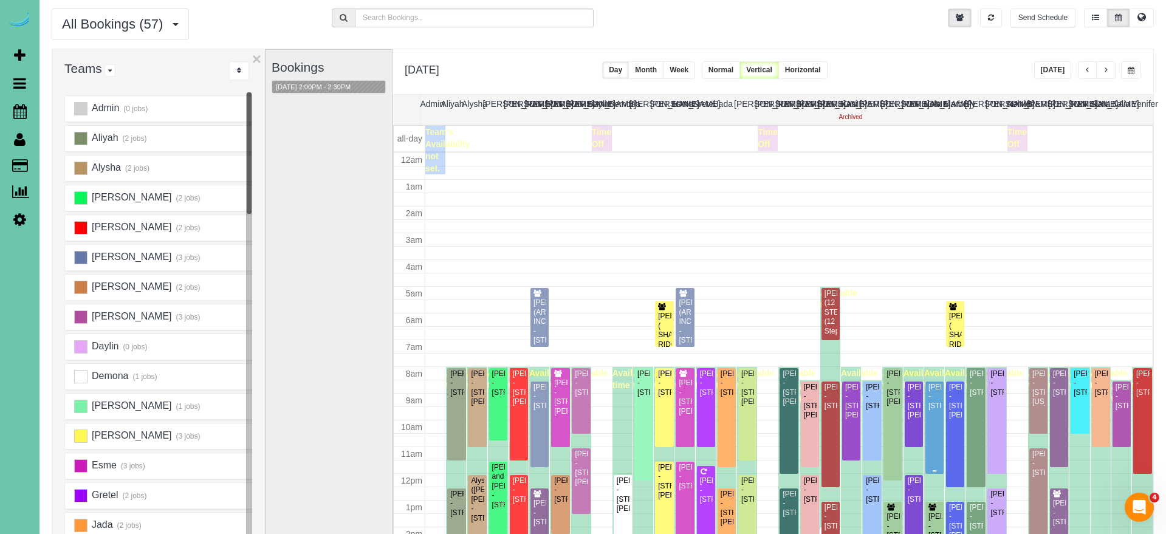
scroll to position [161, 0]
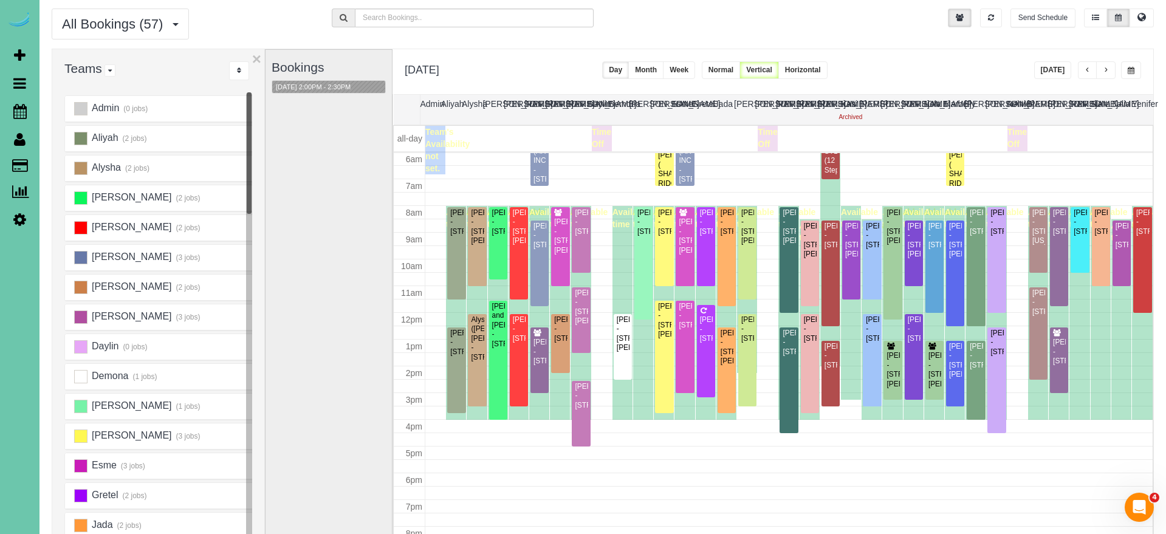
click at [1130, 69] on span "button" at bounding box center [1130, 70] width 7 height 7
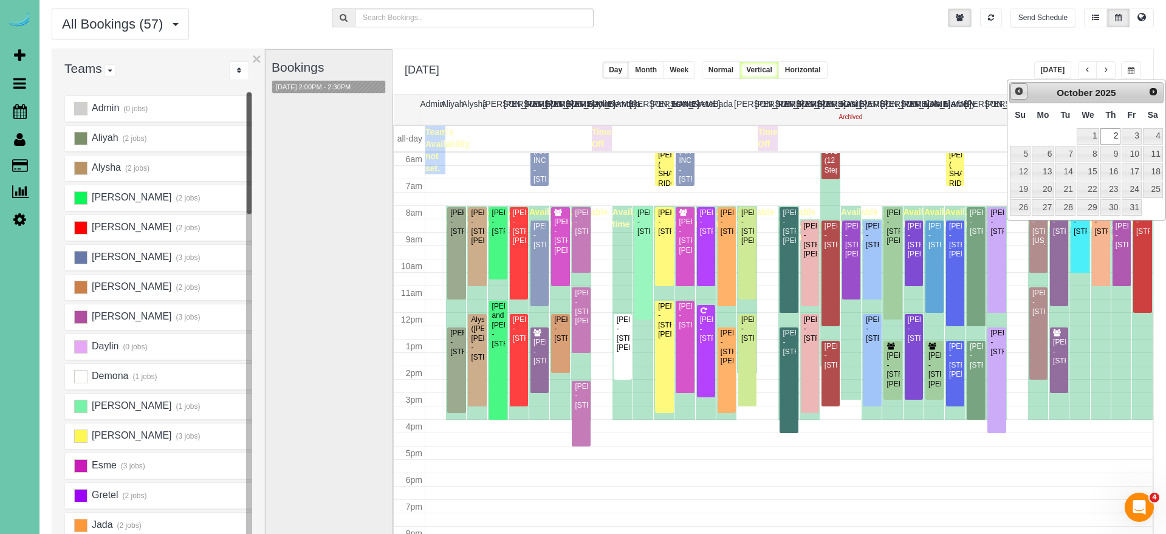
click at [1017, 90] on span "Prev" at bounding box center [1019, 91] width 10 height 10
click at [1108, 171] on link "18" at bounding box center [1110, 171] width 20 height 16
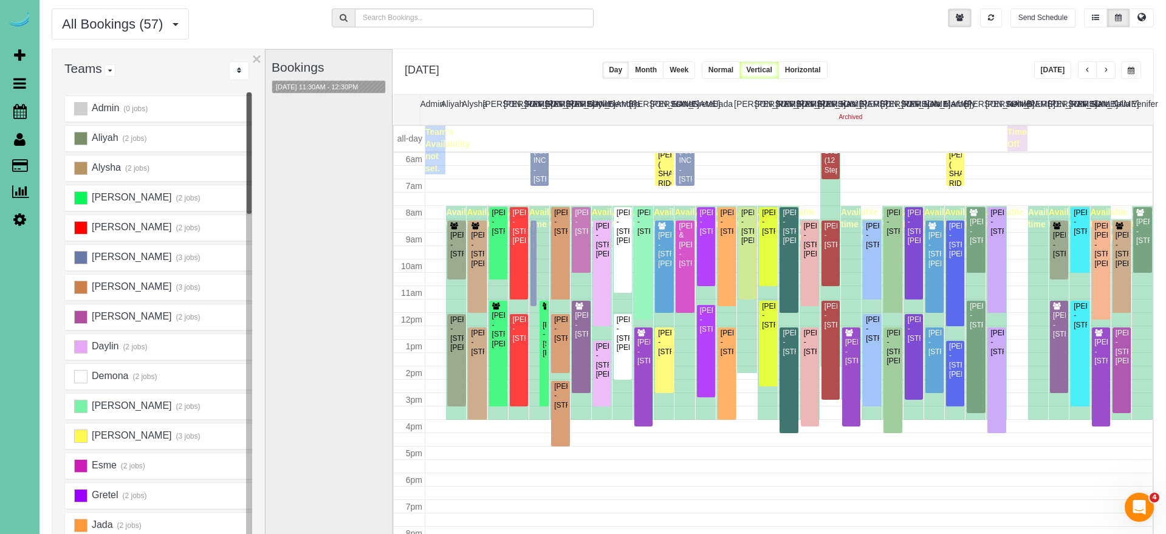
click at [1130, 72] on span "button" at bounding box center [1130, 70] width 7 height 7
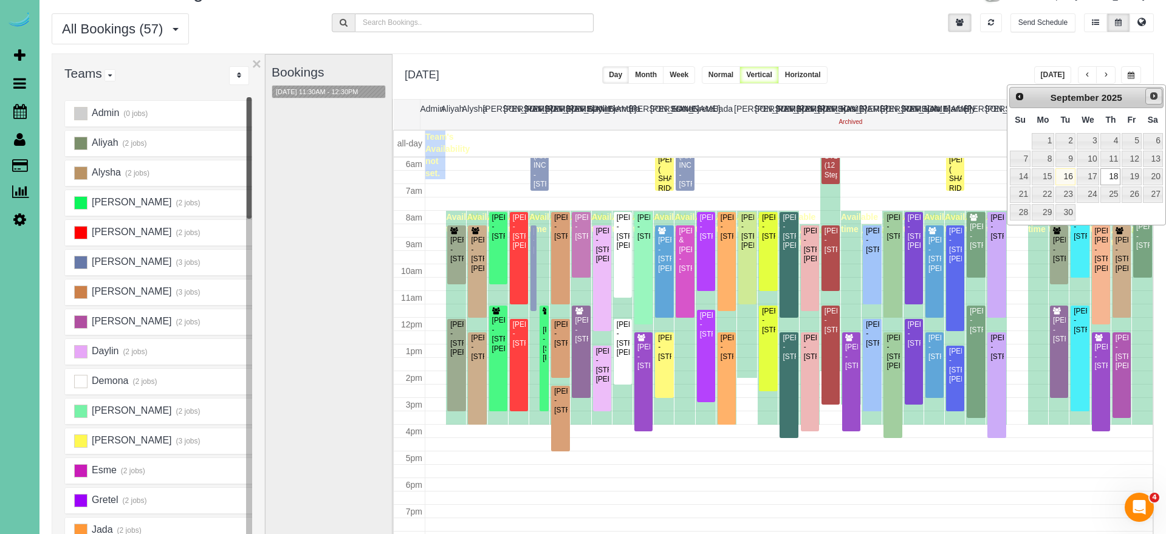
click at [1150, 97] on span "Next" at bounding box center [1154, 96] width 10 height 10
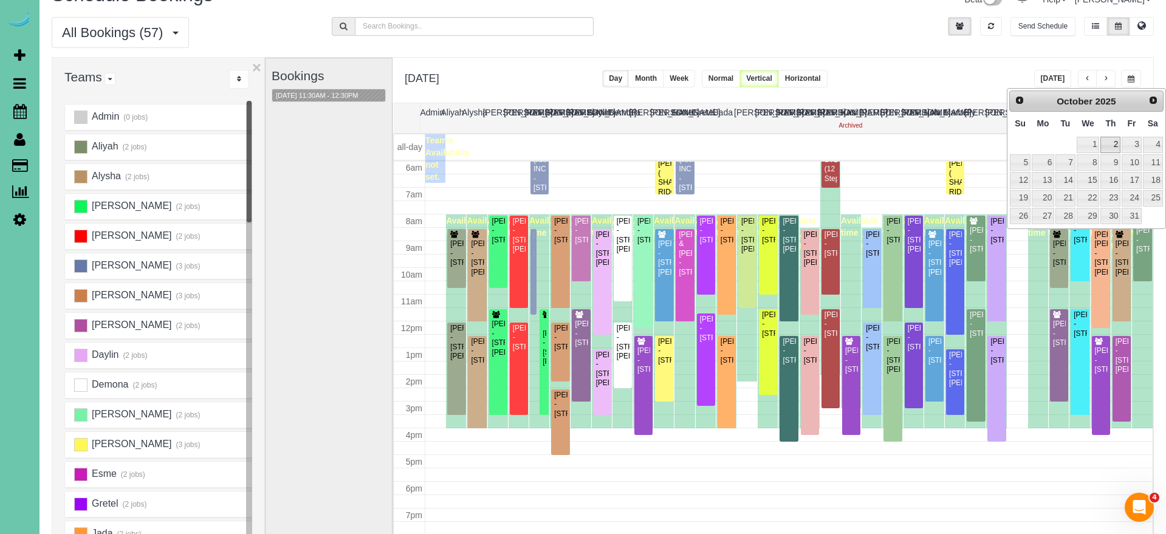
scroll to position [25, 0]
click at [1110, 140] on link "2" at bounding box center [1110, 145] width 20 height 16
type input "**********"
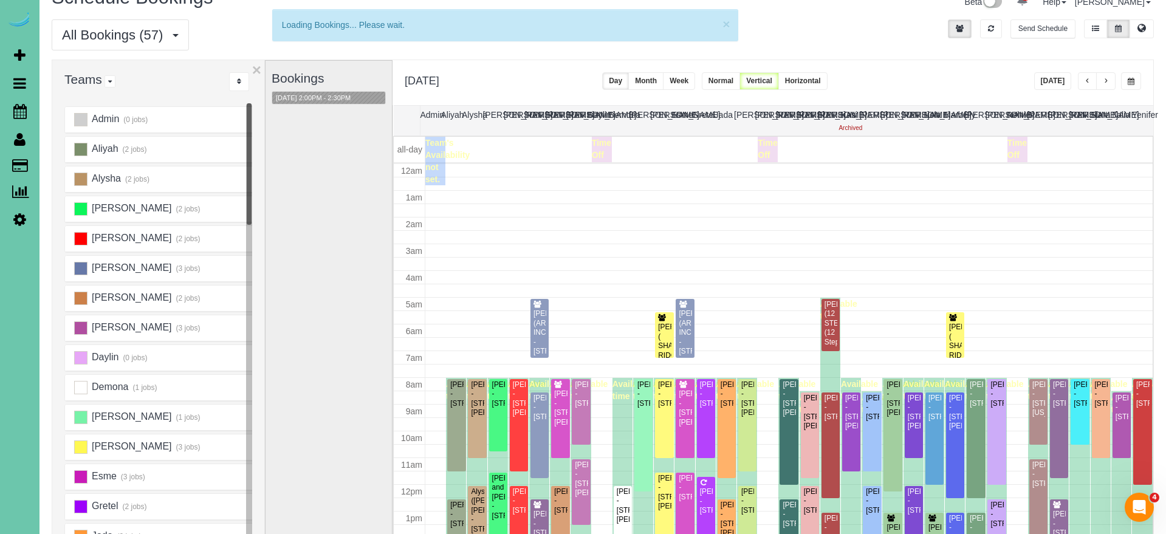
scroll to position [161, 0]
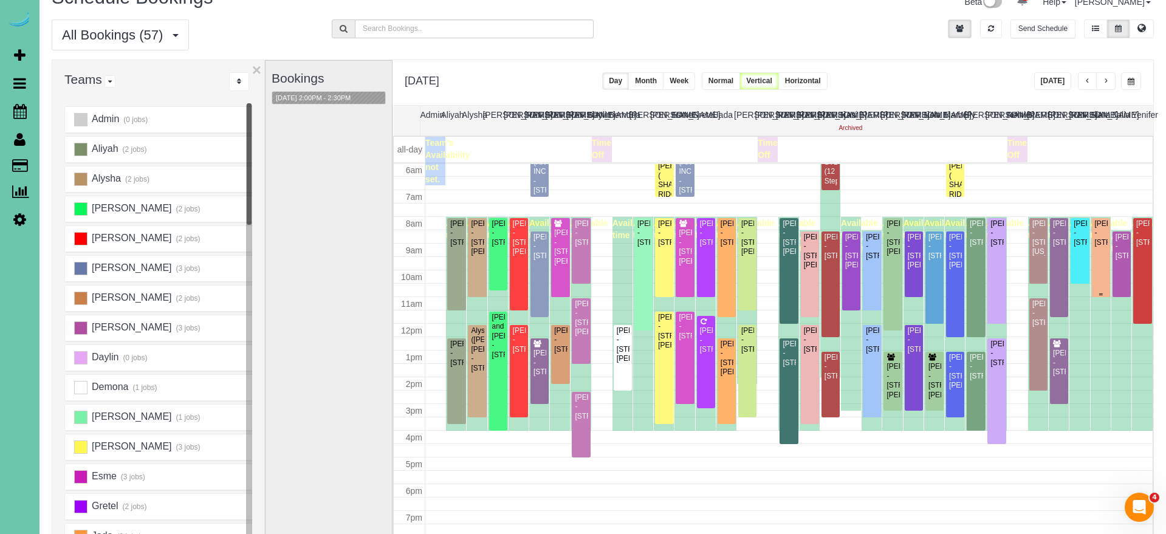
click at [1101, 243] on div "[PERSON_NAME] - [STREET_ADDRESS]" at bounding box center [1100, 233] width 13 height 28
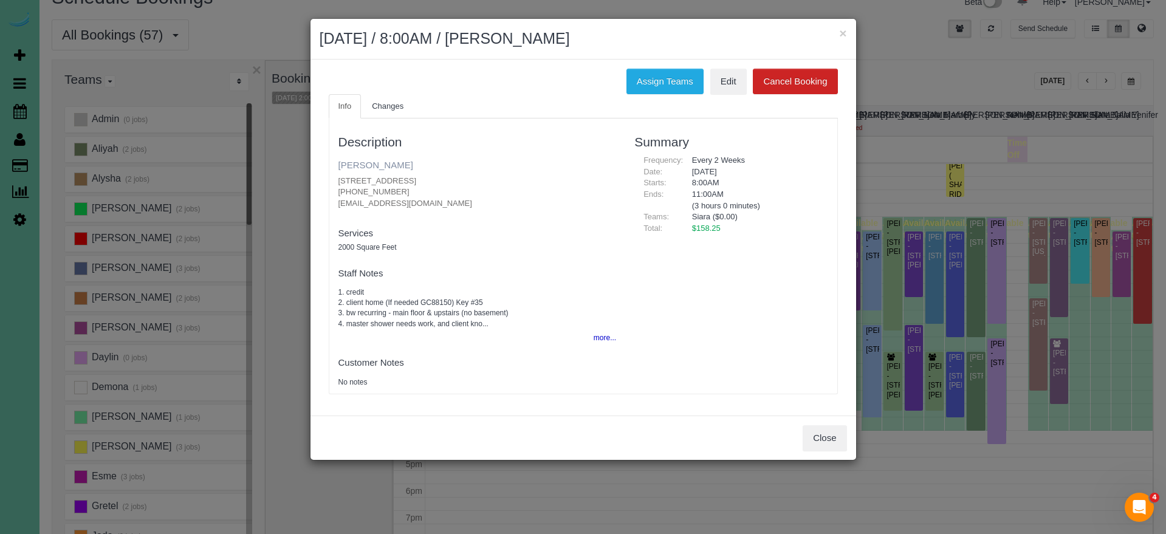
click at [388, 167] on link "[PERSON_NAME]" at bounding box center [375, 165] width 75 height 10
click at [842, 33] on button "×" at bounding box center [842, 33] width 7 height 13
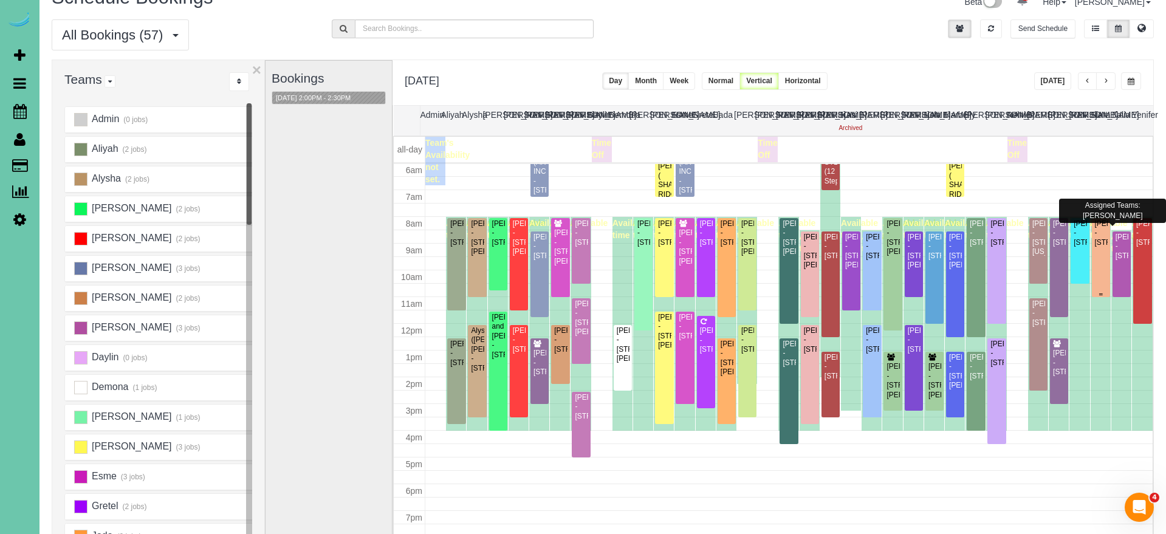
click at [1101, 231] on div "[PERSON_NAME] - [STREET_ADDRESS]" at bounding box center [1100, 233] width 13 height 28
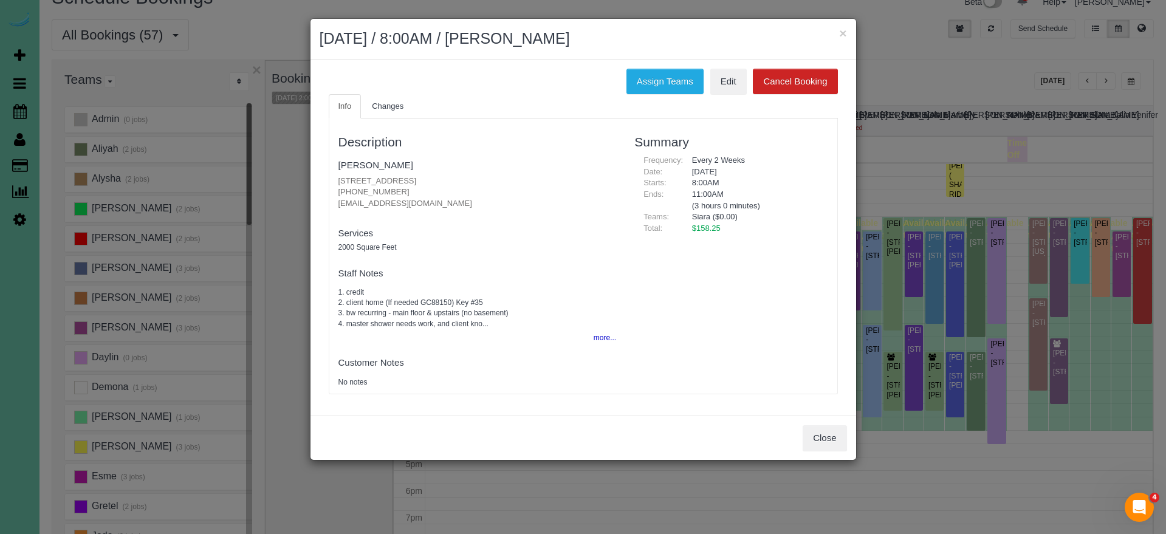
drag, startPoint x: 400, startPoint y: 190, endPoint x: 329, endPoint y: 186, distance: 70.6
click at [329, 186] on div "Description Lindsey Feala 16317 Loop Street, Omaha, NE 68136 (847) 219-5093 lol…" at bounding box center [477, 256] width 296 height 263
copy p "(847) 219-5093"
click at [670, 78] on button "Assign Teams" at bounding box center [664, 82] width 77 height 26
click at [647, 80] on button "Assign Teams" at bounding box center [664, 82] width 77 height 26
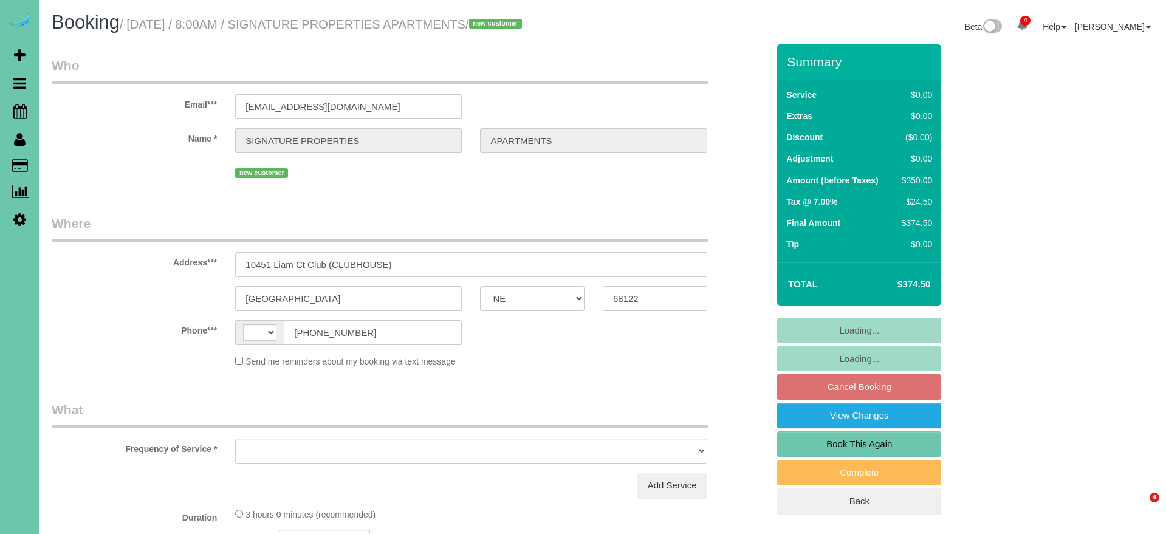
select select "NE"
select select "string:[GEOGRAPHIC_DATA]"
select select "object:714"
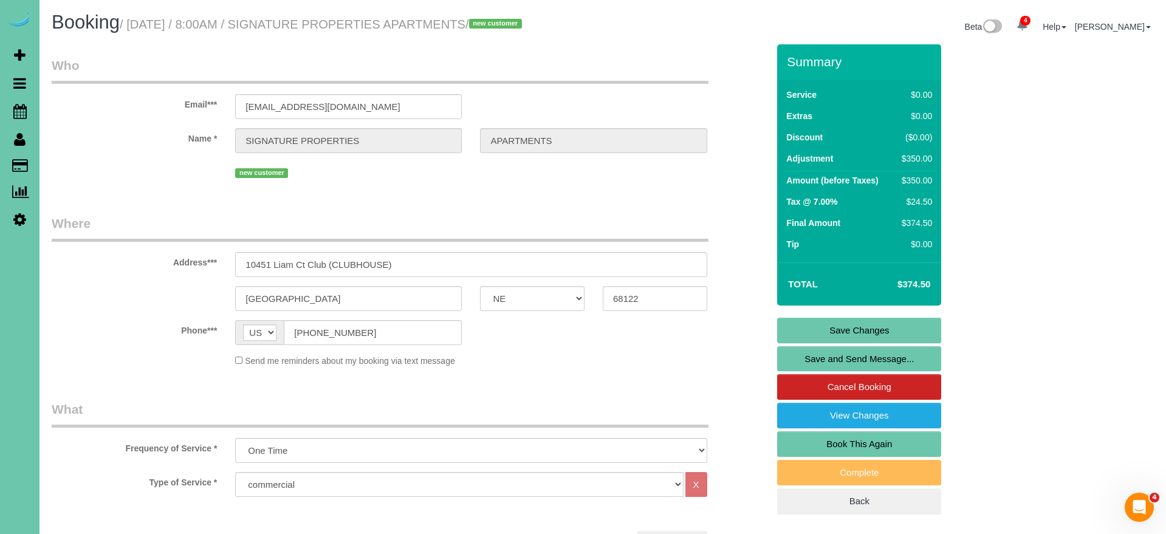
click at [896, 456] on link "Book This Again" at bounding box center [859, 444] width 164 height 26
select select "NE"
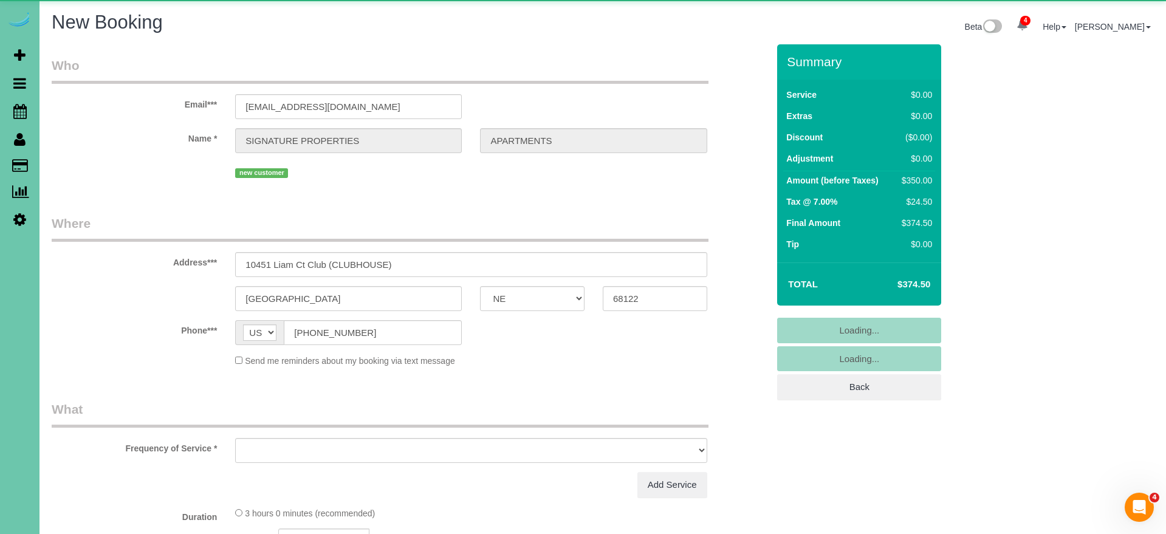
select select "string:fspay"
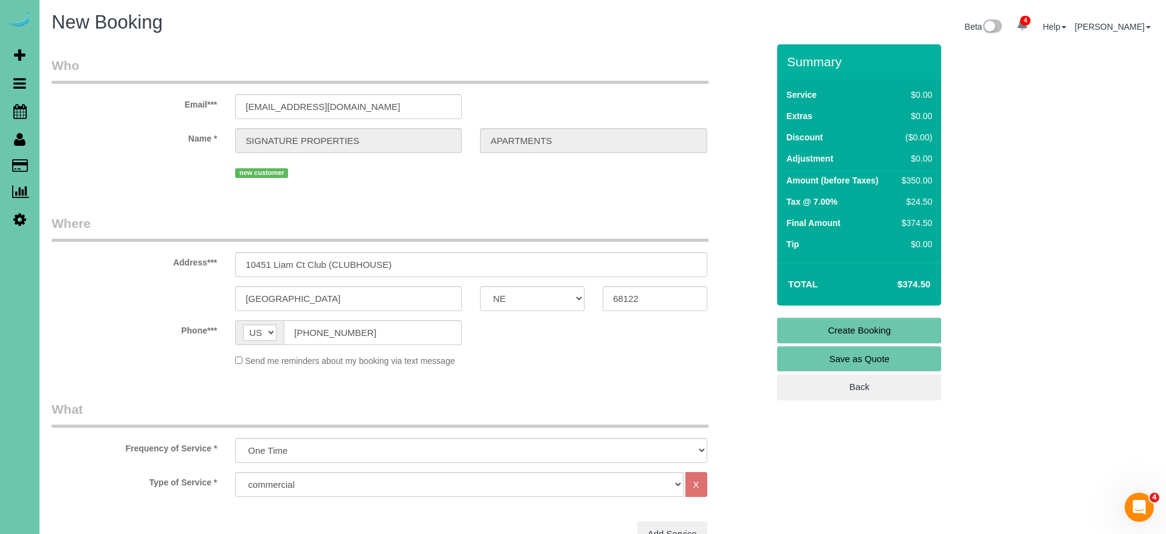
select select "object:1598"
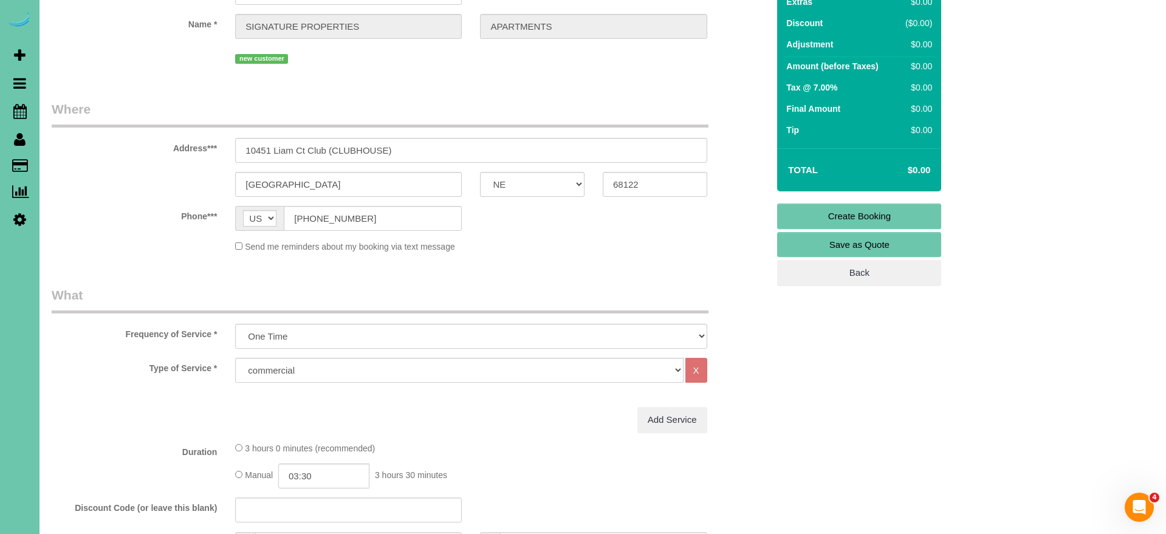
scroll to position [168, 0]
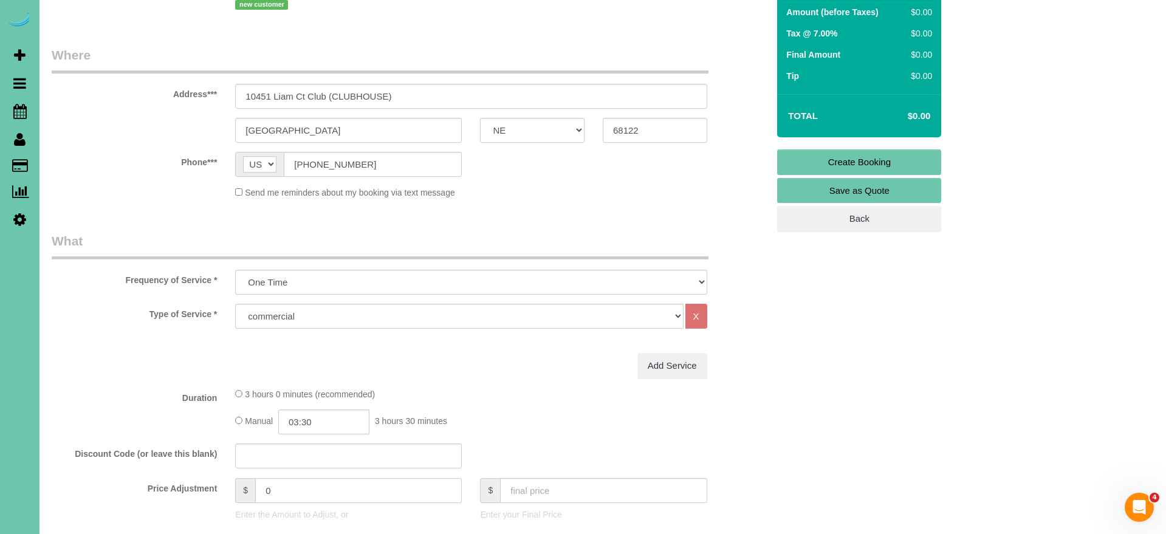
drag, startPoint x: 267, startPoint y: 490, endPoint x: 213, endPoint y: 483, distance: 54.5
click at [213, 483] on div "Price Adjustment $ 0 Enter the Amount to Adjust, or $ Enter your Final Price" at bounding box center [410, 502] width 734 height 49
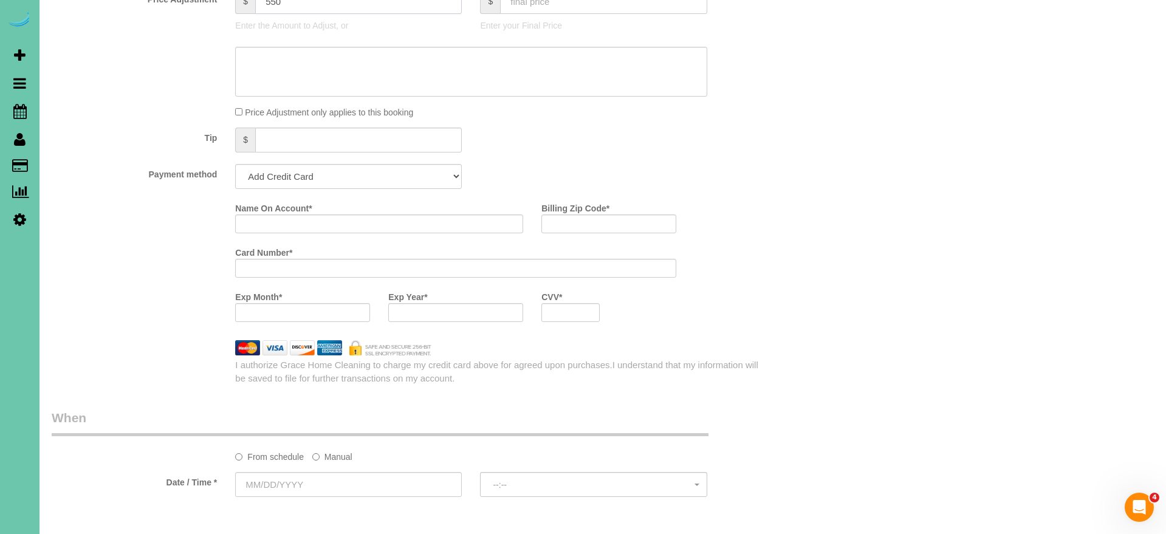
scroll to position [652, 0]
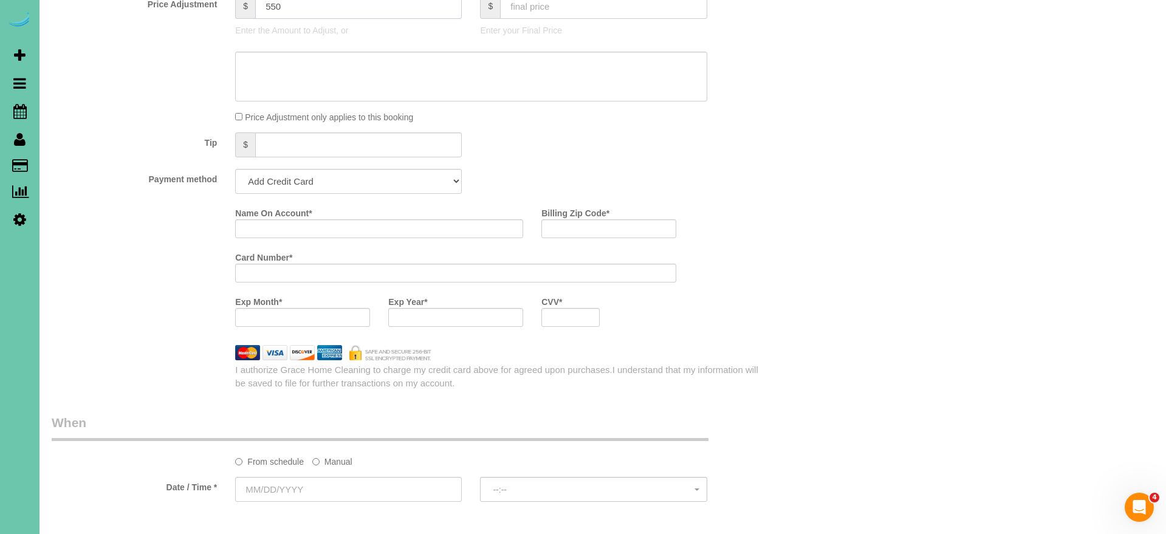
type input "550"
select select "string:check"
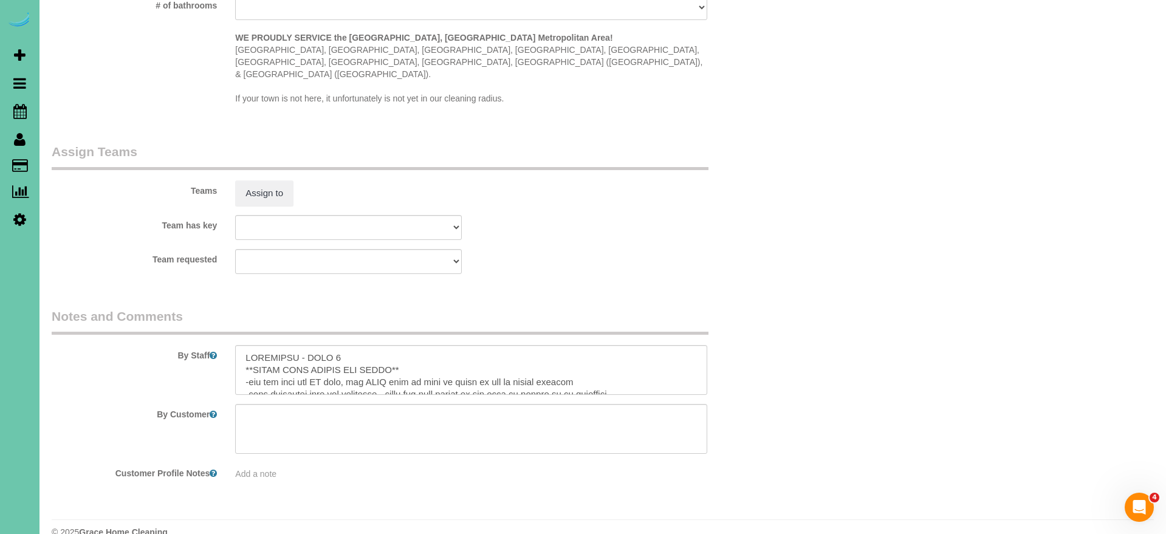
scroll to position [1076, 0]
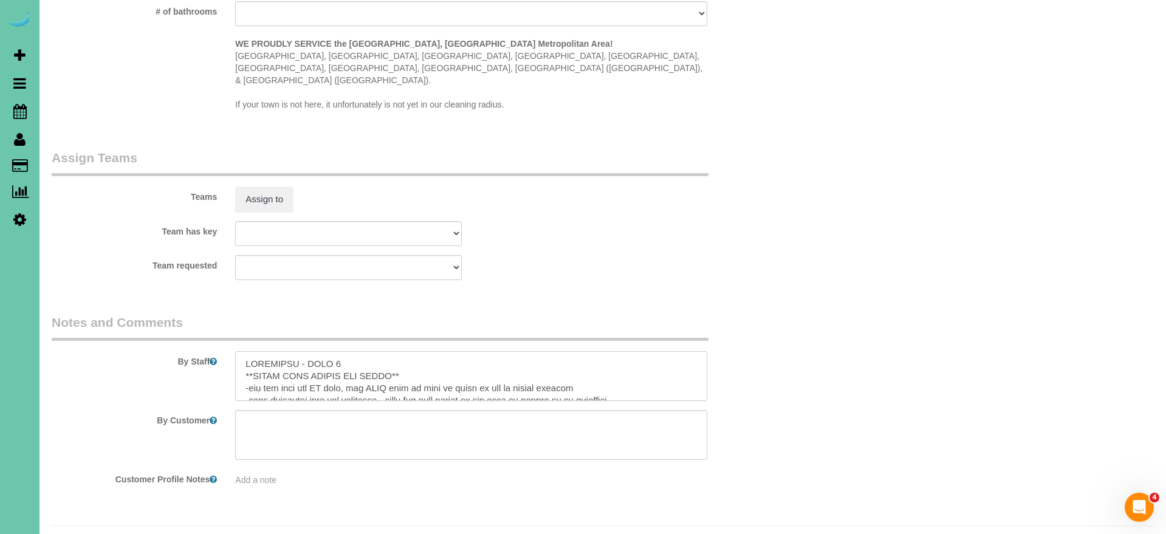
drag, startPoint x: 341, startPoint y: 336, endPoint x: 406, endPoint y: 336, distance: 65.0
click at [341, 351] on textarea at bounding box center [470, 376] width 471 height 50
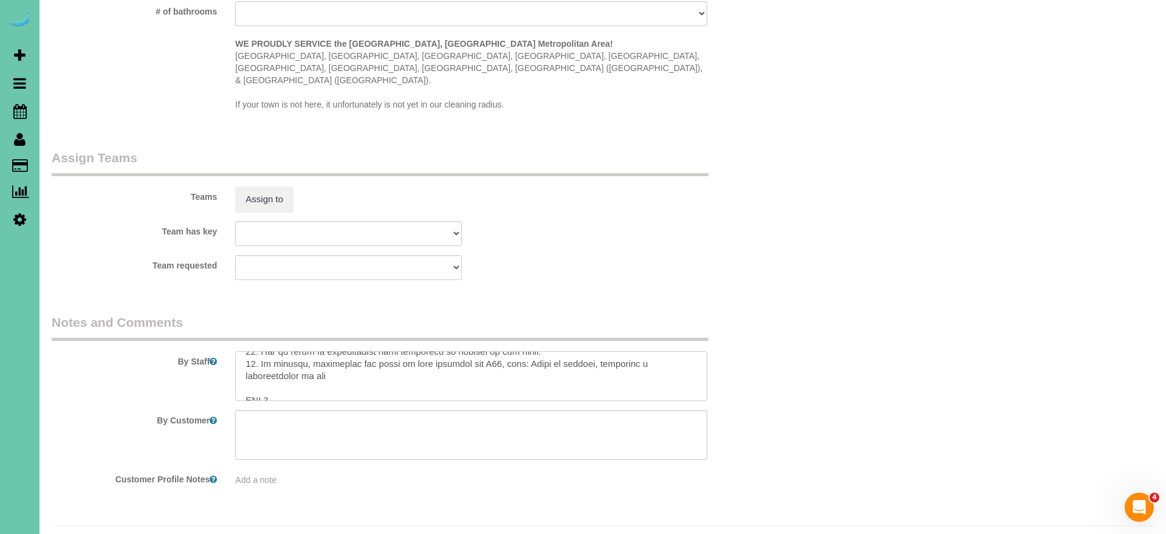
scroll to position [460, 0]
drag, startPoint x: 274, startPoint y: 364, endPoint x: 493, endPoint y: 361, distance: 219.3
click at [276, 363] on textarea at bounding box center [470, 376] width 471 height 50
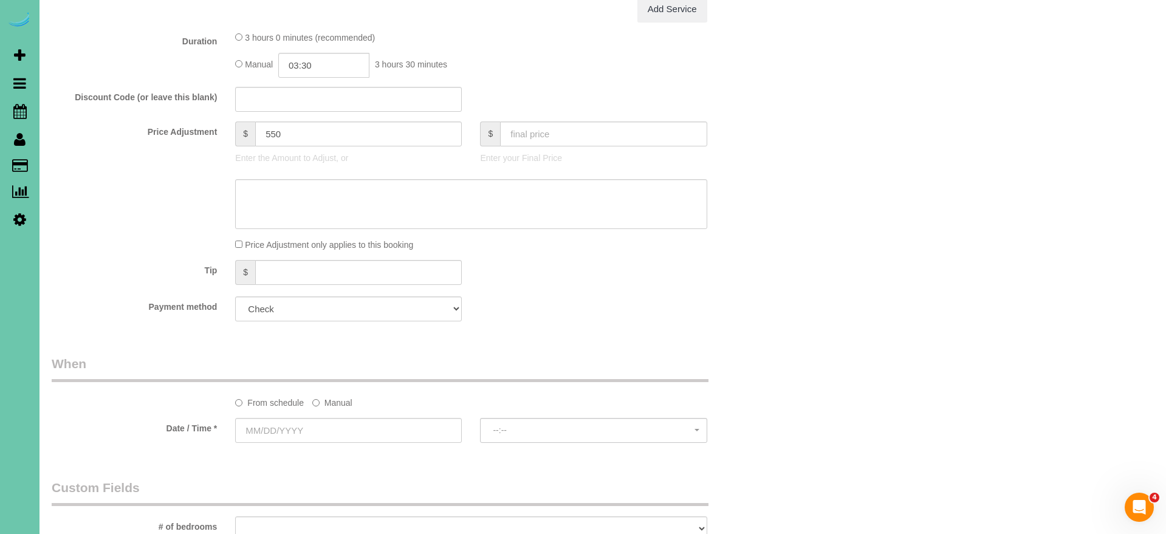
scroll to position [521, 0]
type textarea "CLUBHOUSE - PART 2 of 2 **BRING YOUR LADDER AND BROOM** -you can turn the AC do…"
click at [333, 411] on sui-booking-spot "From schedule Manual Date / Time * --:-- --:--" at bounding box center [410, 404] width 716 height 90
click at [336, 408] on label "Manual" at bounding box center [332, 405] width 40 height 16
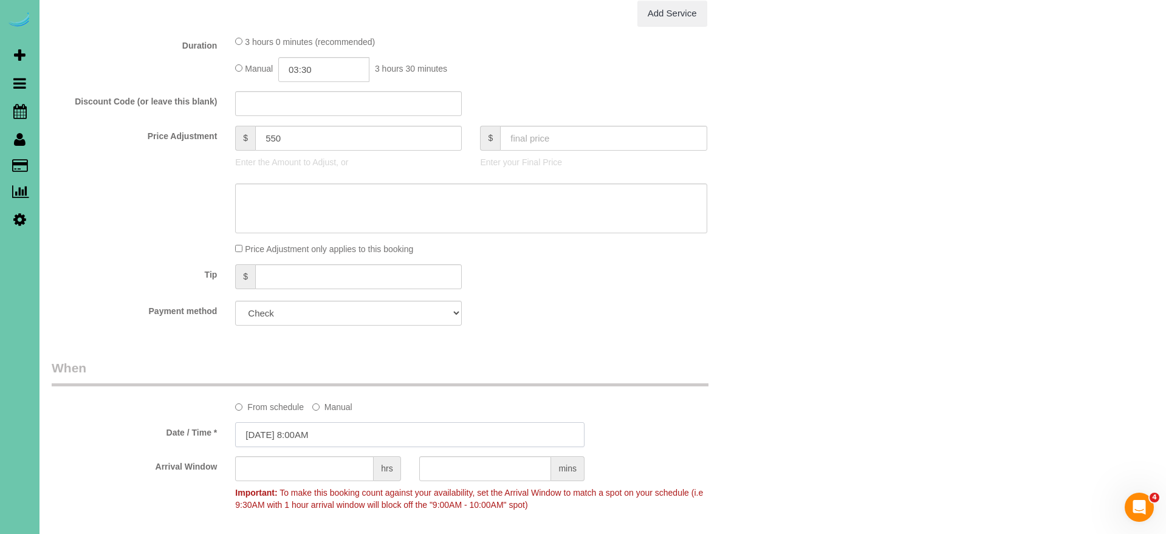
click at [321, 431] on input "[DATE] 8:00AM" at bounding box center [409, 434] width 349 height 25
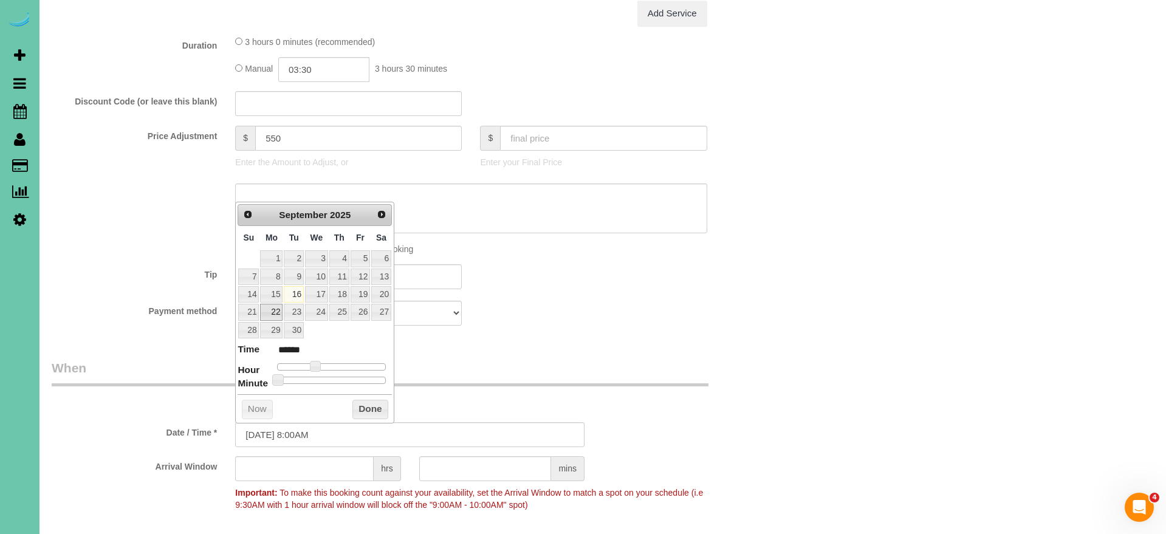
click at [275, 310] on link "22" at bounding box center [271, 312] width 22 height 16
type input "[DATE] 9:00AM"
type input "******"
type input "[DATE] 10:00AM"
type input "*******"
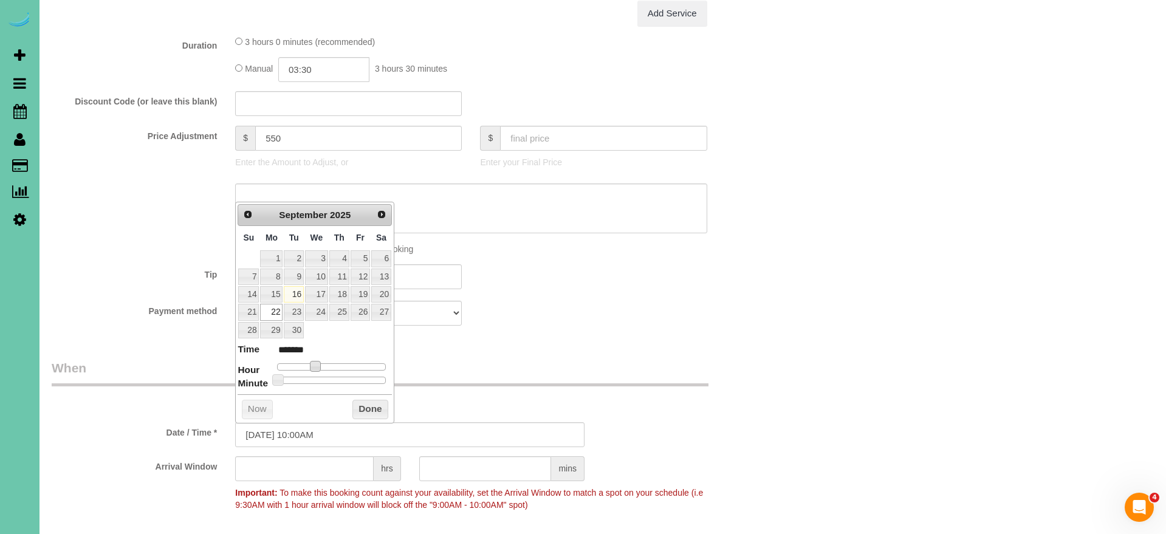
type input "[DATE] 11:00AM"
type input "*******"
type input "[DATE] 12:00PM"
type input "*******"
type input "[DATE] 1:00PM"
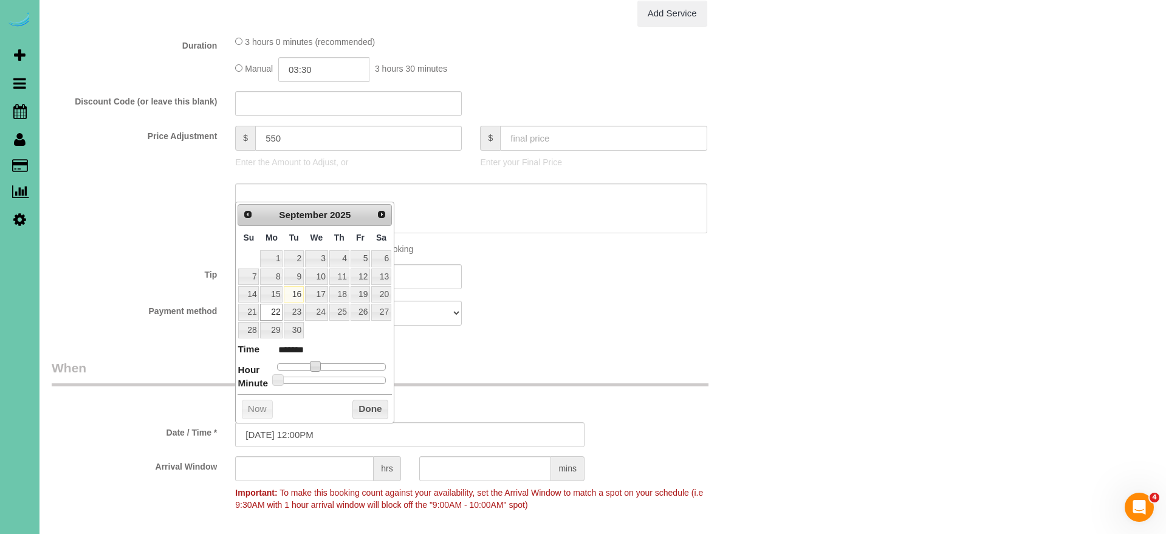
type input "******"
type input "[DATE] 2:00PM"
type input "******"
type input "[DATE] 3:00PM"
type input "******"
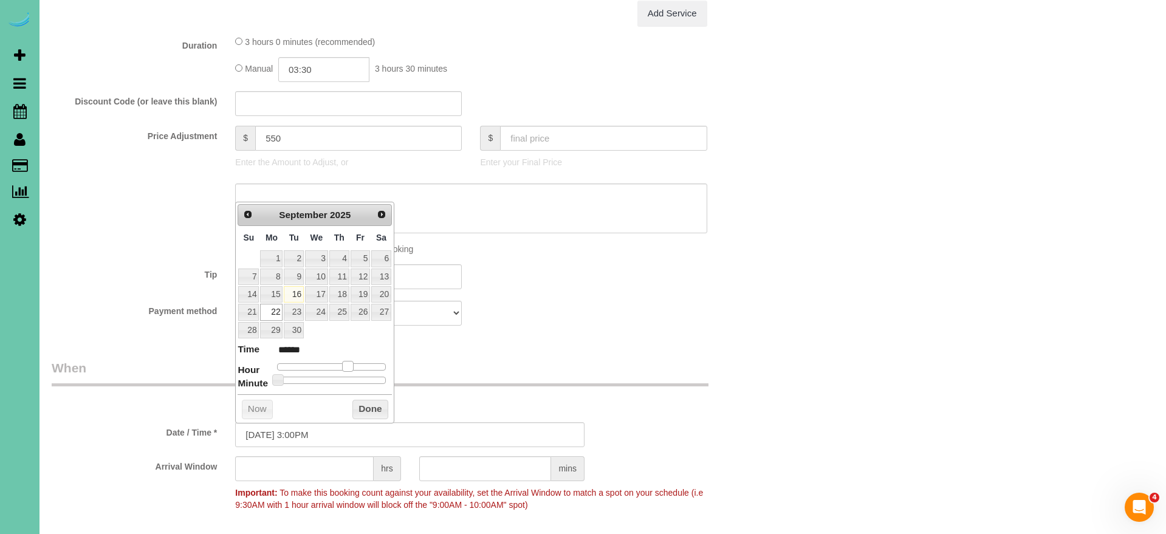
type input "[DATE] 2:00PM"
type input "******"
type input "[DATE] 1:00PM"
type input "******"
type input "[DATE] 12:00PM"
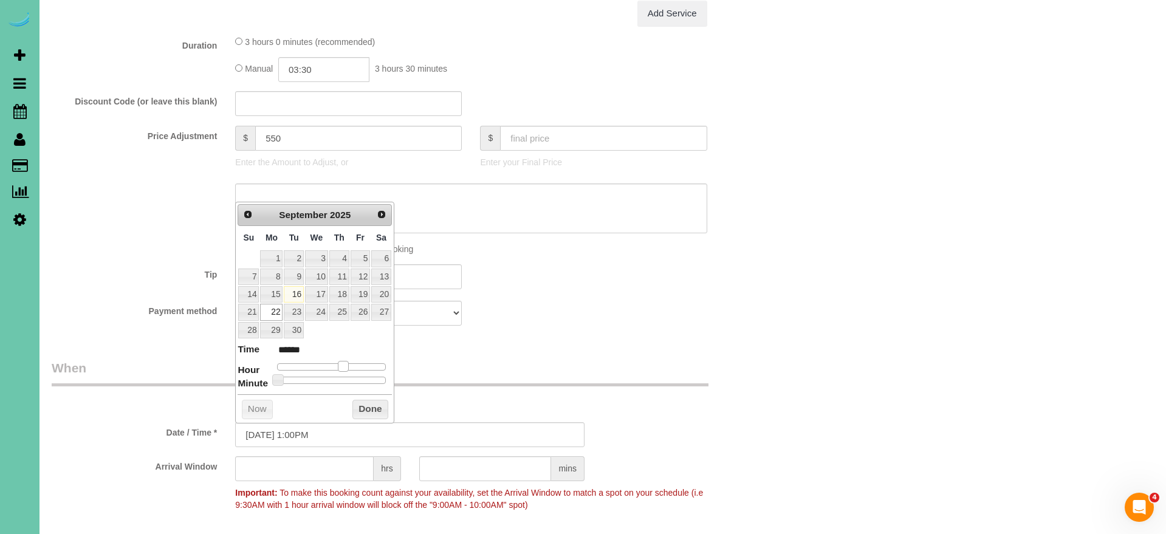
type input "*******"
drag, startPoint x: 313, startPoint y: 363, endPoint x: 336, endPoint y: 367, distance: 23.0
click at [335, 363] on span at bounding box center [333, 366] width 11 height 11
drag, startPoint x: 366, startPoint y: 404, endPoint x: 385, endPoint y: 395, distance: 20.7
click at [367, 402] on button "Done" at bounding box center [370, 409] width 36 height 19
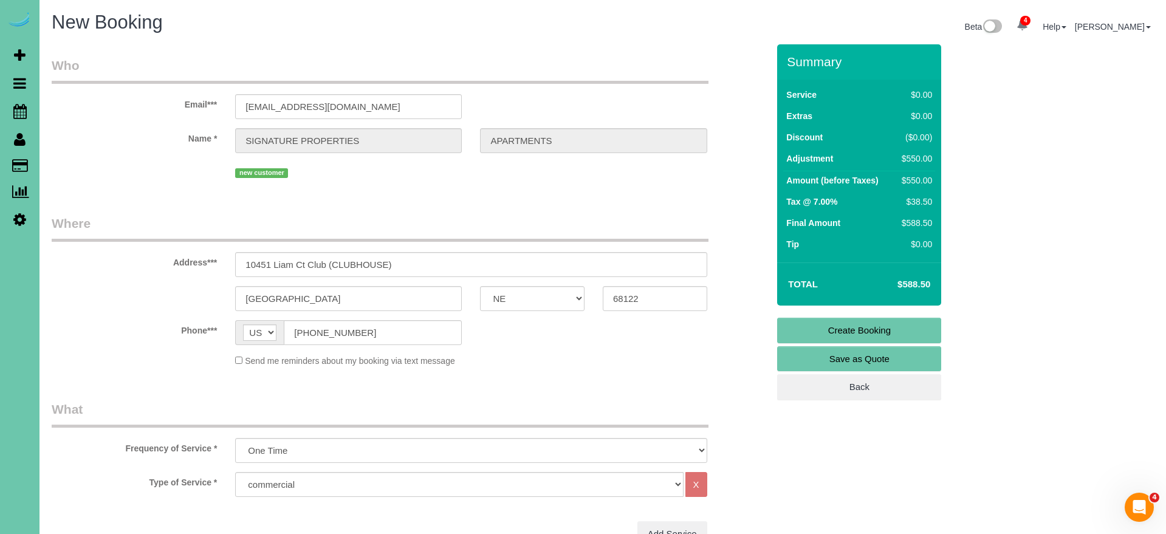
scroll to position [0, 0]
drag, startPoint x: 836, startPoint y: 334, endPoint x: 797, endPoint y: 330, distance: 39.0
click at [836, 334] on link "Create Booking" at bounding box center [859, 331] width 164 height 26
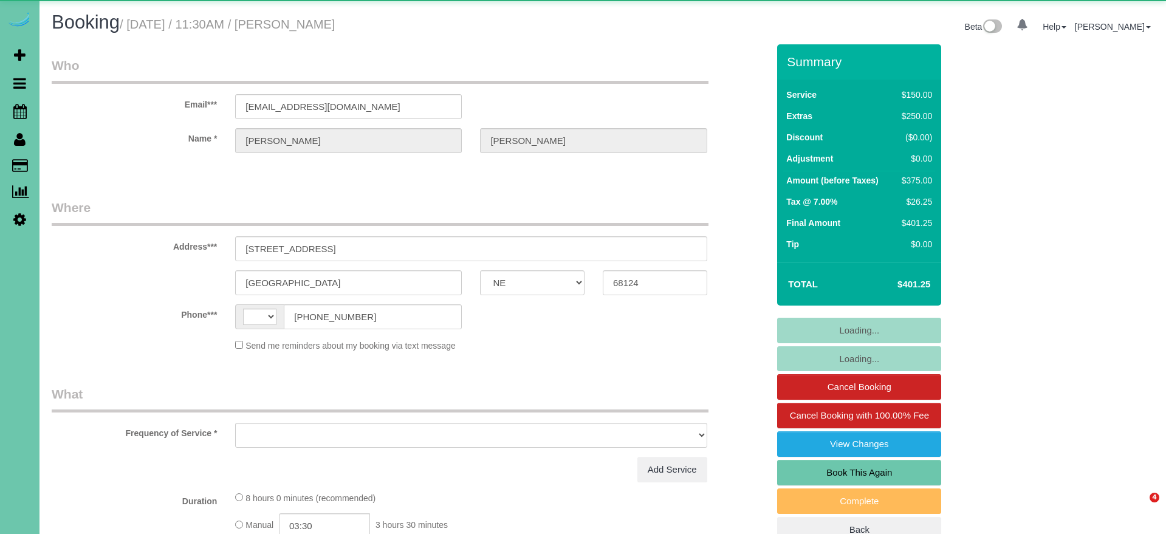
select select "NE"
select select "string:[GEOGRAPHIC_DATA]"
select select "object:625"
select select "string:fspay-ac105a27-bb66-461d-892a-43144e33905e"
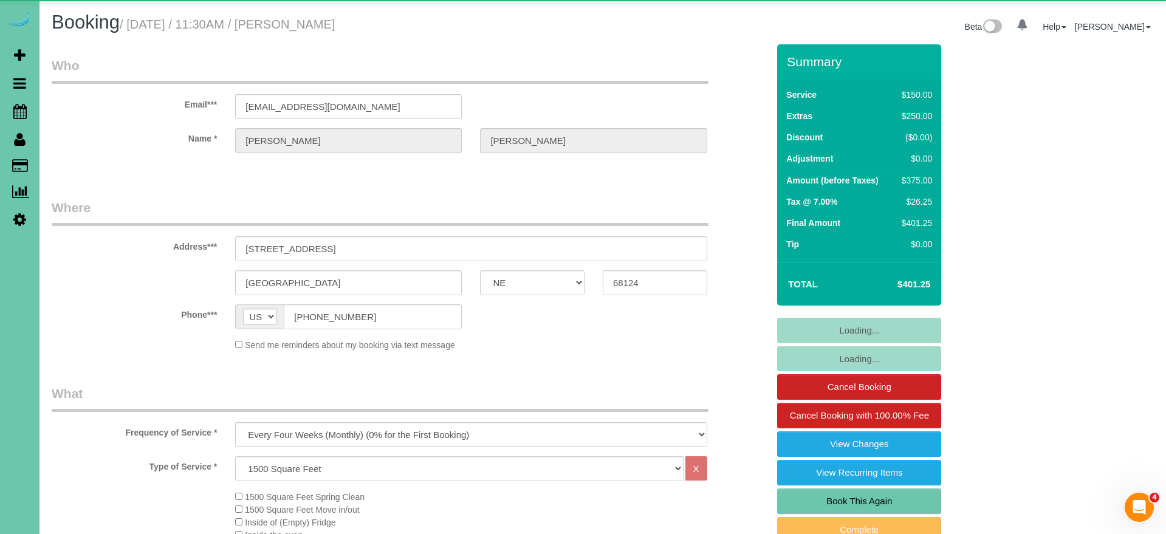
select select "object:908"
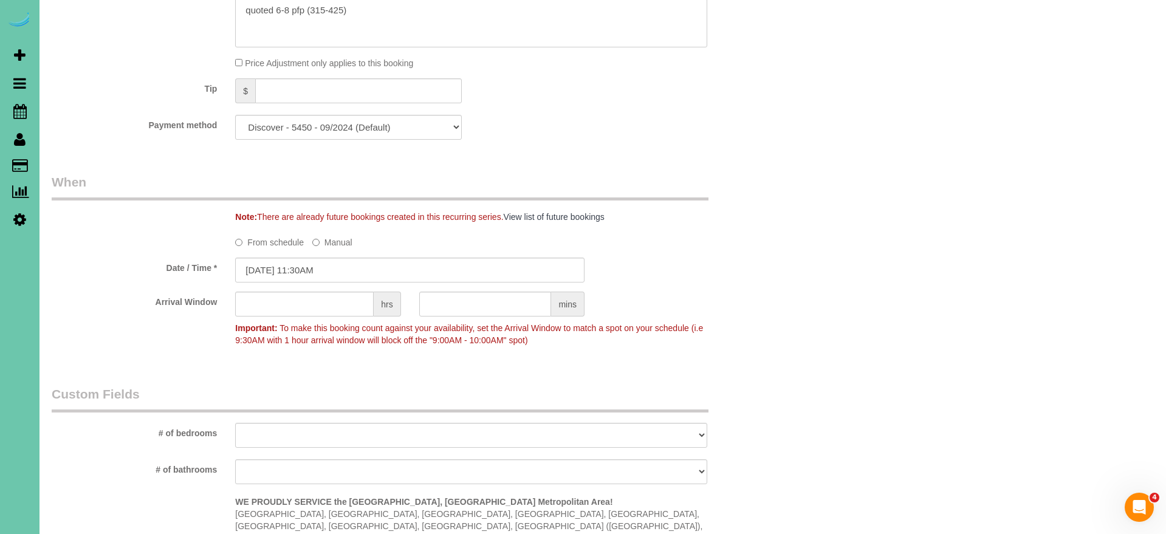
scroll to position [754, 0]
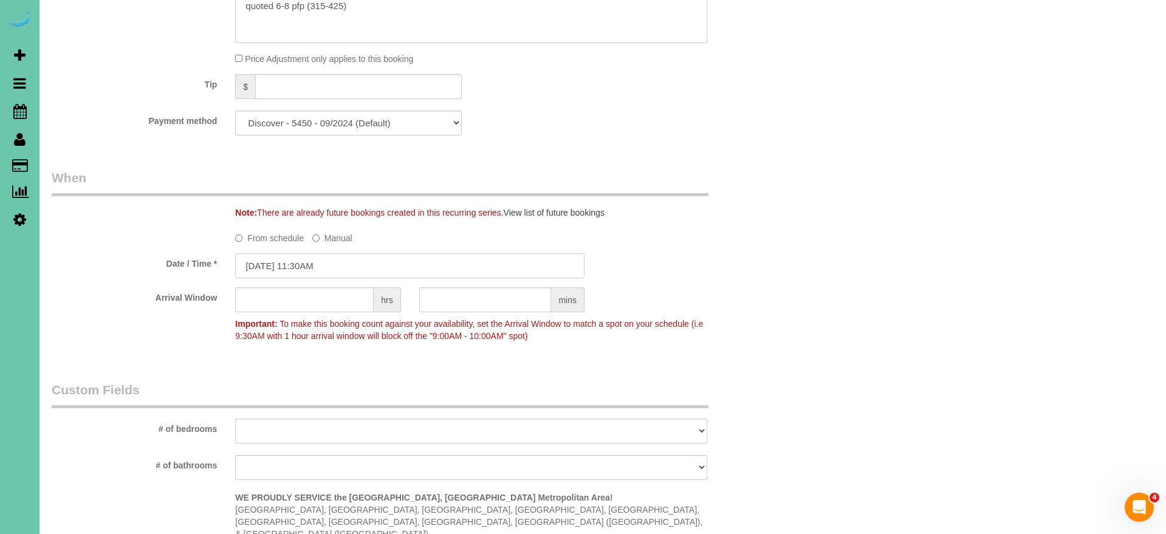
click at [359, 264] on input "[DATE] 11:30AM" at bounding box center [409, 265] width 349 height 25
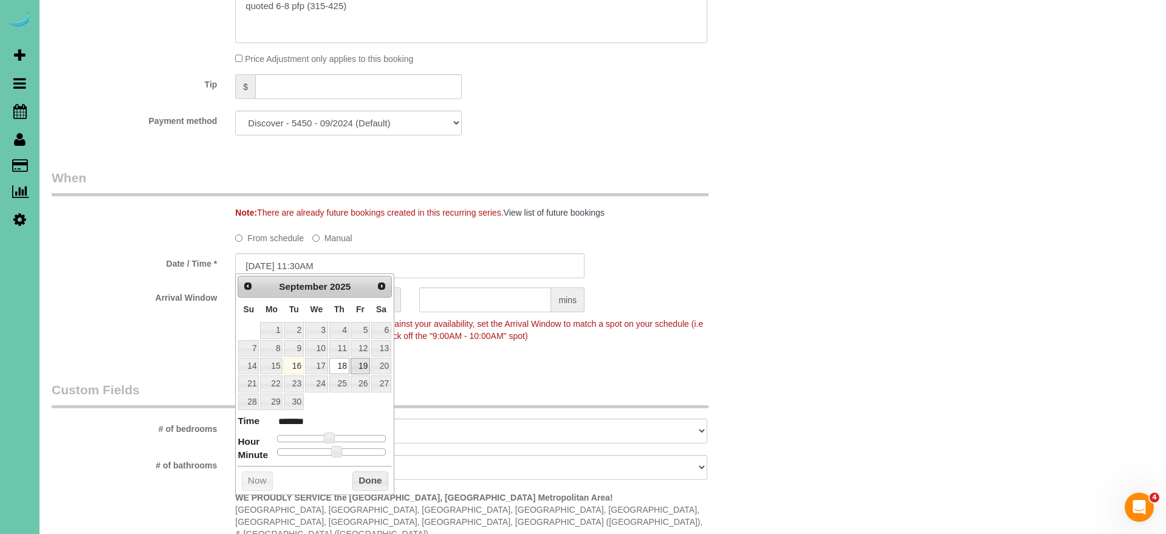
click at [364, 366] on link "19" at bounding box center [359, 366] width 19 height 16
type input "[DATE] 11:30AM"
drag, startPoint x: 376, startPoint y: 477, endPoint x: 477, endPoint y: 420, distance: 116.4
click at [376, 477] on button "Done" at bounding box center [370, 480] width 36 height 19
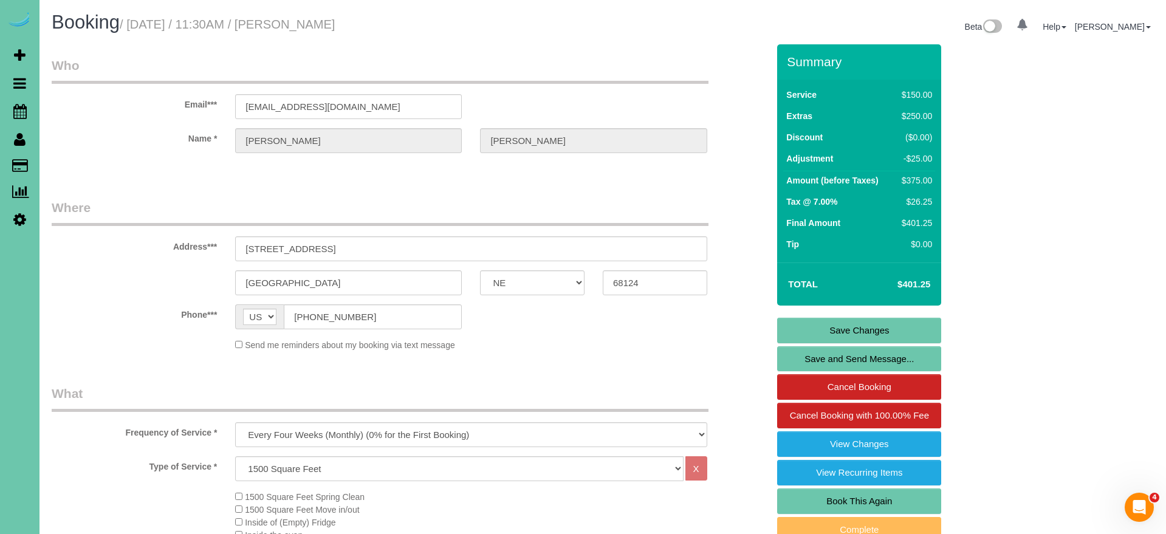
scroll to position [0, 0]
click at [798, 329] on link "Save Changes" at bounding box center [859, 331] width 164 height 26
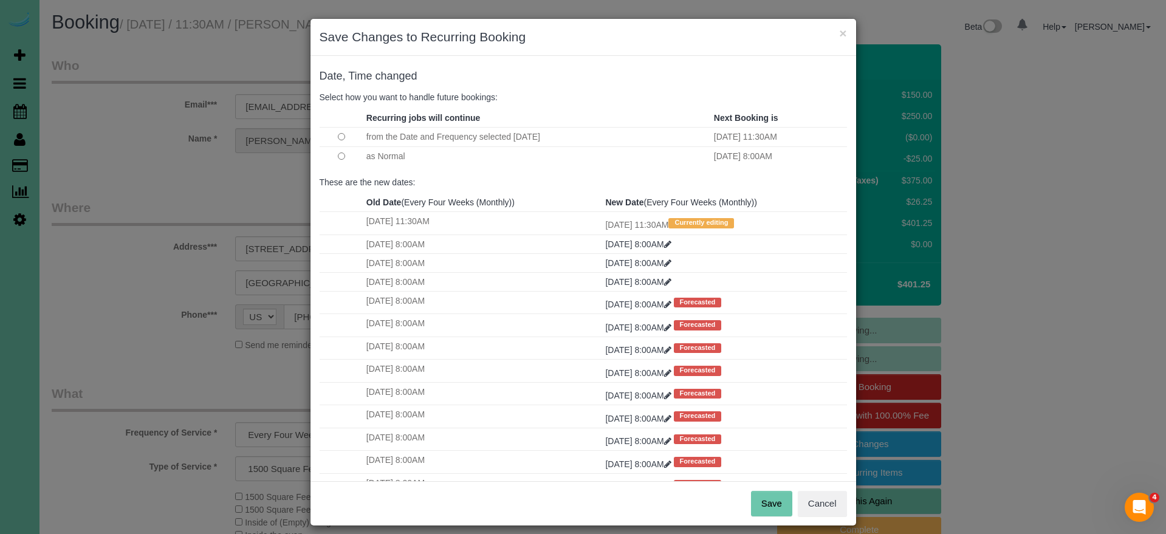
click at [777, 502] on button "Save" at bounding box center [771, 504] width 41 height 26
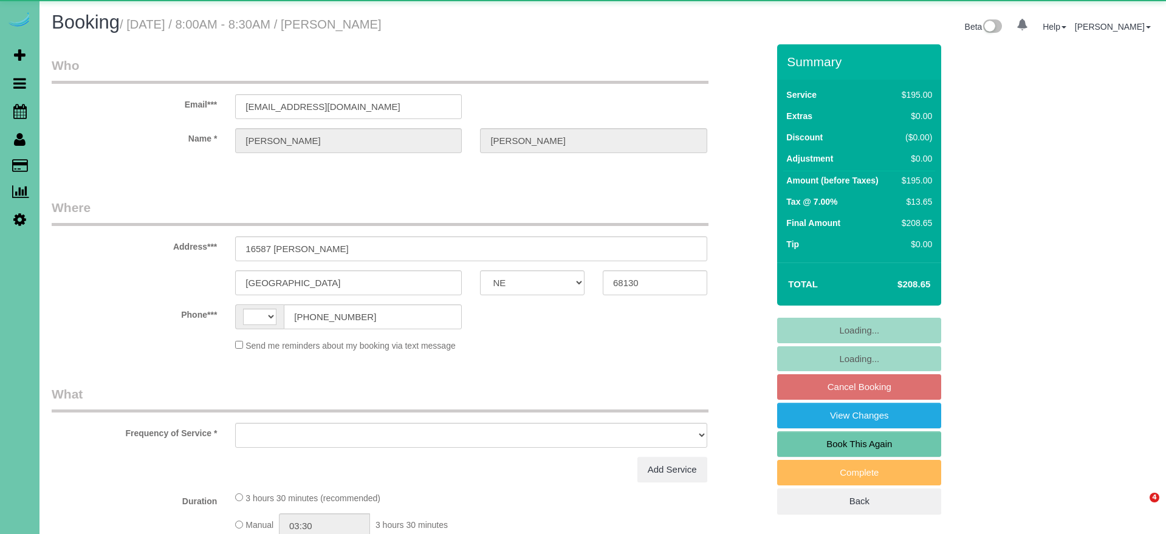
select select "NE"
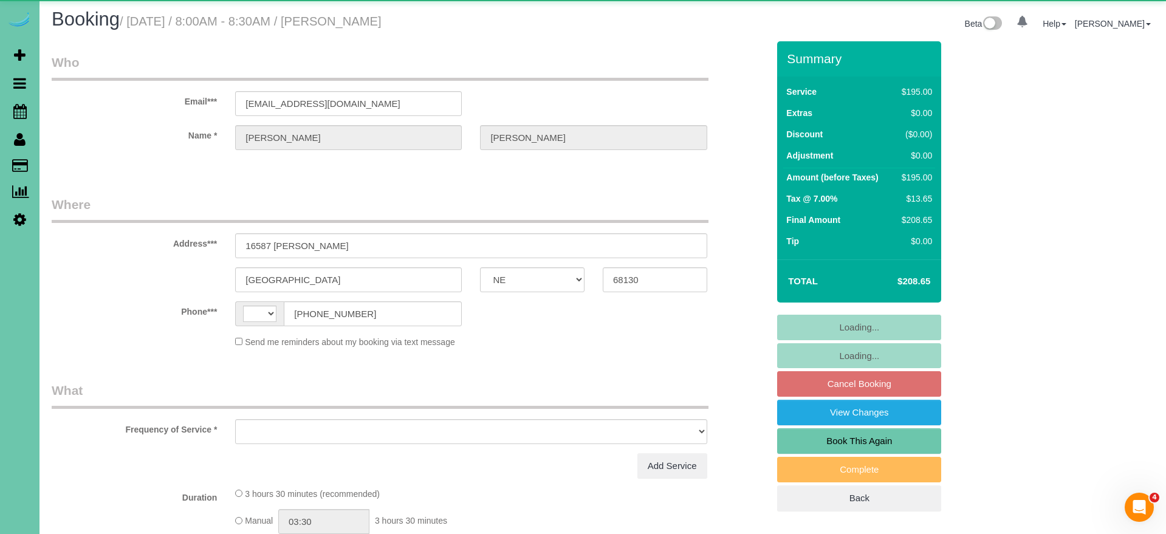
select select "string:[GEOGRAPHIC_DATA]"
select select "object:617"
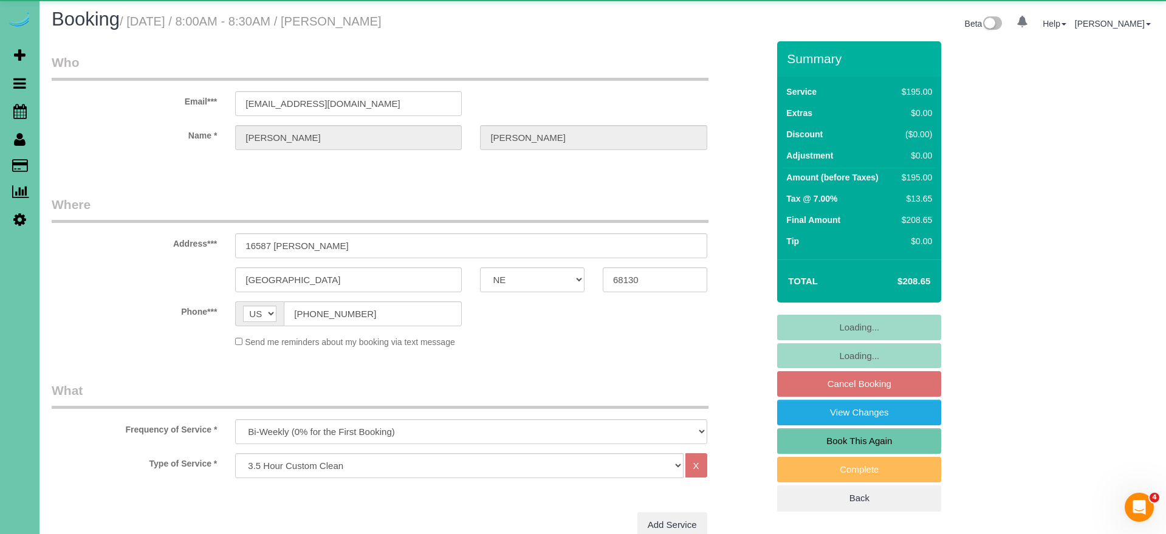
select select "string:fspay-29c94db5-5698-4de6-8298-1254374a9939"
select select "number:36"
select select "number:42"
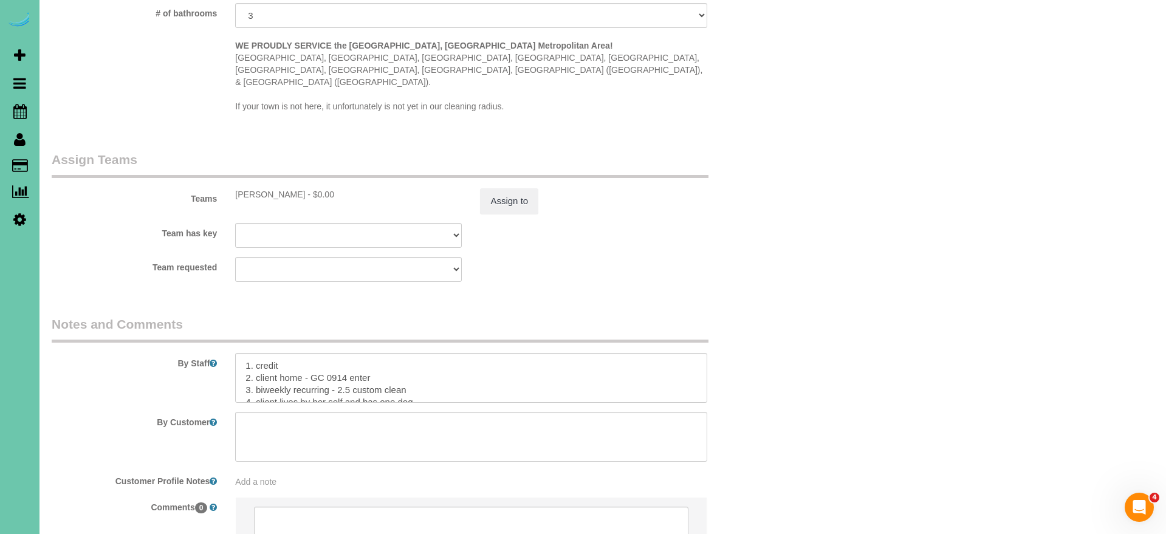
select select "object:885"
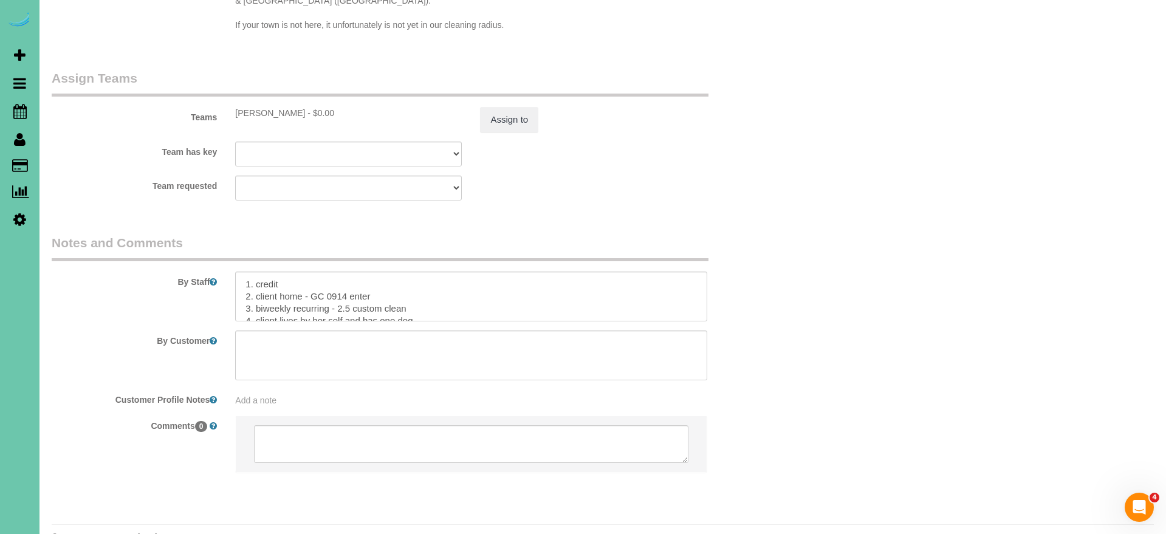
scroll to position [1237, 0]
click at [344, 281] on textarea at bounding box center [470, 297] width 471 height 50
type textarea "1. credit 2. client home - GC 0914 enter 3. biweekly recurring - upgraded to 3.…"
click at [517, 108] on button "Assign to" at bounding box center [509, 121] width 58 height 26
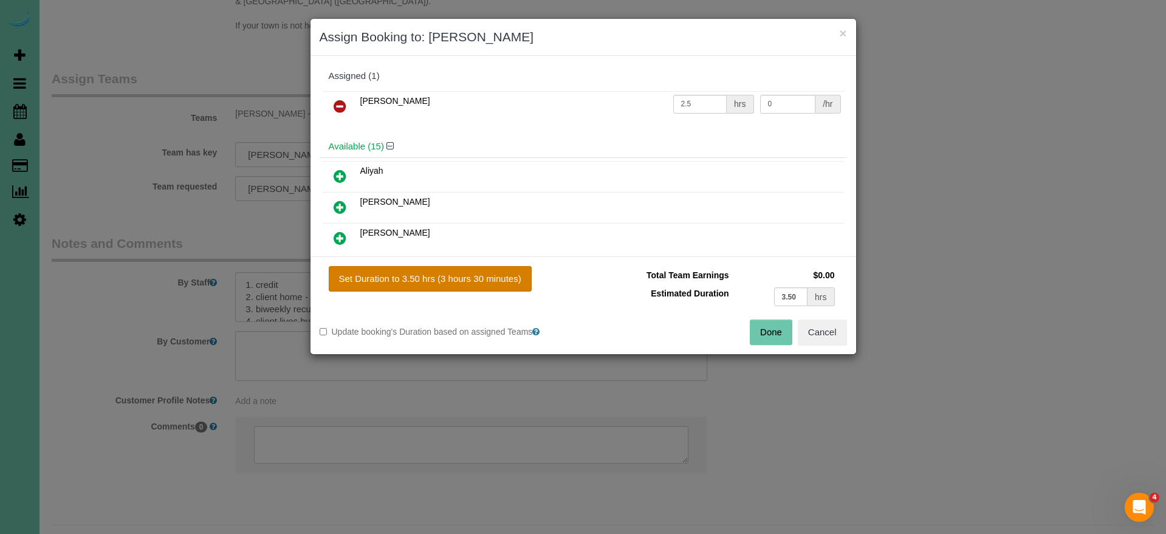
click at [462, 281] on button "Set Duration to 3.50 hrs (3 hours 30 minutes)" at bounding box center [430, 279] width 203 height 26
type input "3.50"
drag, startPoint x: 776, startPoint y: 331, endPoint x: 712, endPoint y: 250, distance: 103.0
click at [775, 331] on button "Done" at bounding box center [770, 332] width 43 height 26
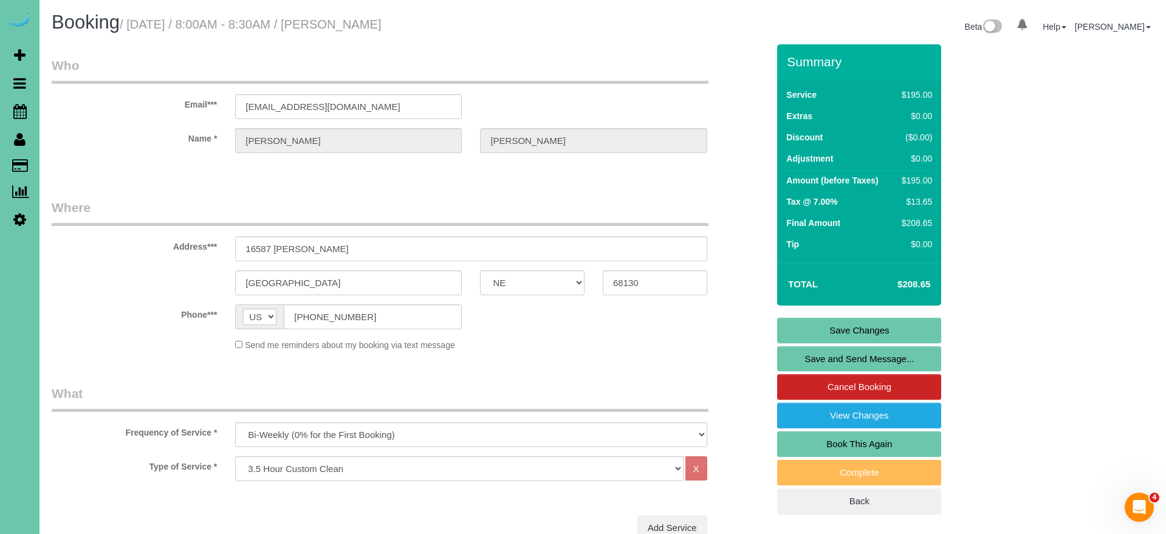
scroll to position [0, 0]
click at [808, 337] on link "Save Changes" at bounding box center [859, 331] width 164 height 26
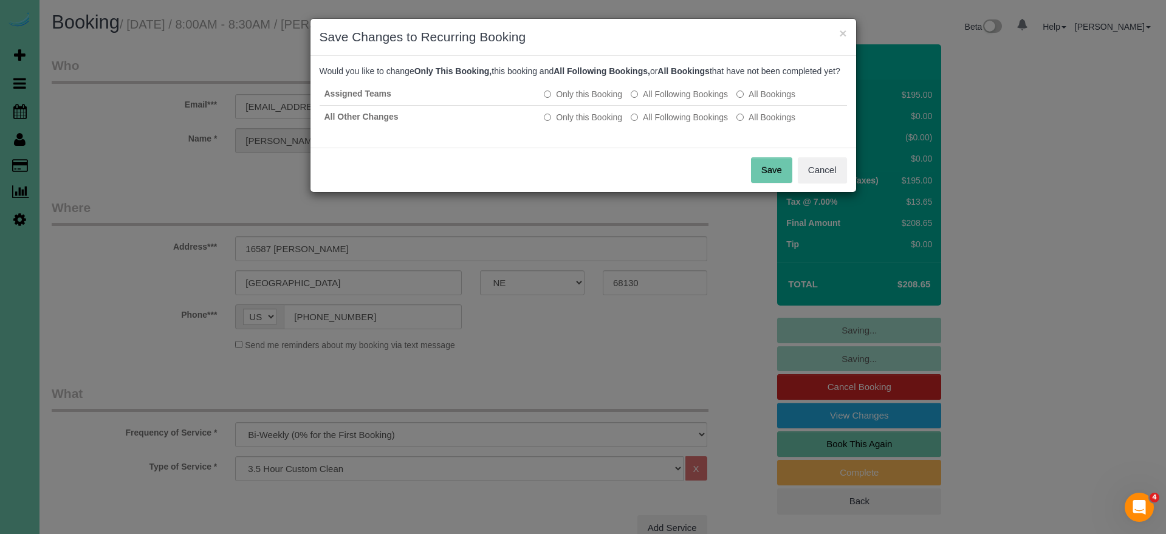
click at [771, 183] on button "Save" at bounding box center [771, 170] width 41 height 26
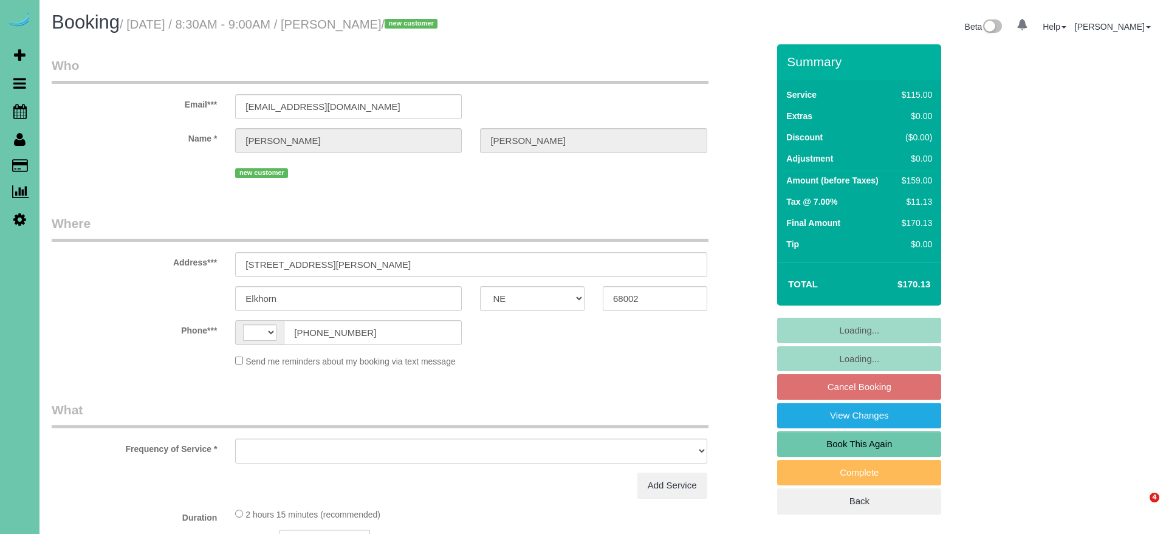
select select "NE"
select select "string:[GEOGRAPHIC_DATA]"
select select "string:fspay-7b0d6810-fdb4-421b-bccc-c418d5a846b7"
select select "object:659"
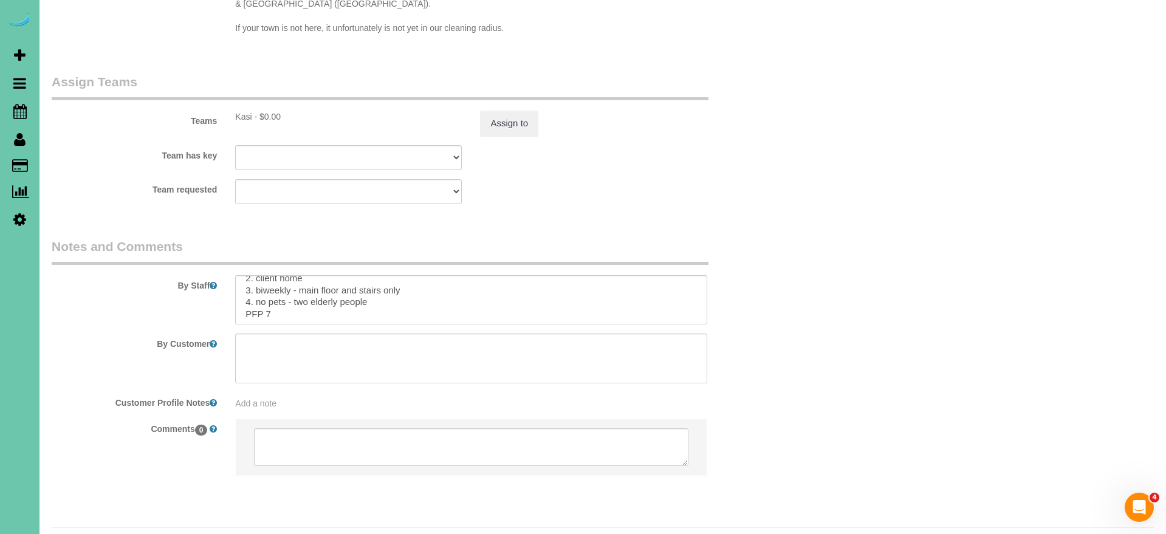
scroll to position [21, 0]
click at [276, 284] on textarea at bounding box center [470, 300] width 471 height 50
type textarea "1. credit 2. client home 3. biweekly - main floor and stairs only 4. no pets - …"
click at [514, 108] on sui-booking-teams "Teams Kasi - $0.00 Assign to Team has key Kasi Admin Aliyah Alysha Andrea Angie…" at bounding box center [410, 138] width 716 height 131
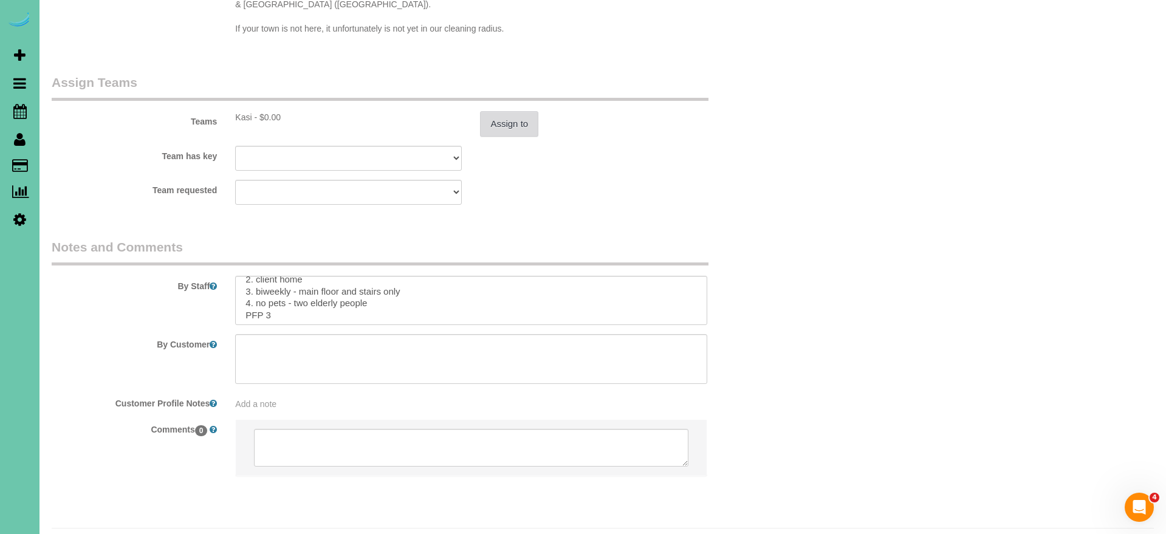
click at [501, 111] on button "Assign to" at bounding box center [509, 124] width 58 height 26
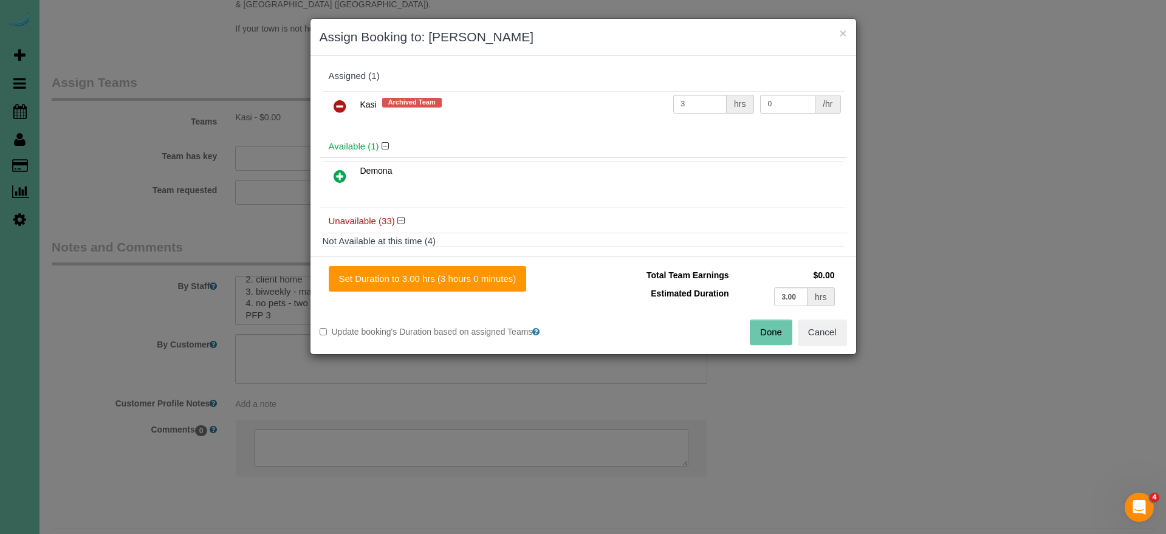
click at [338, 100] on icon at bounding box center [339, 106] width 13 height 15
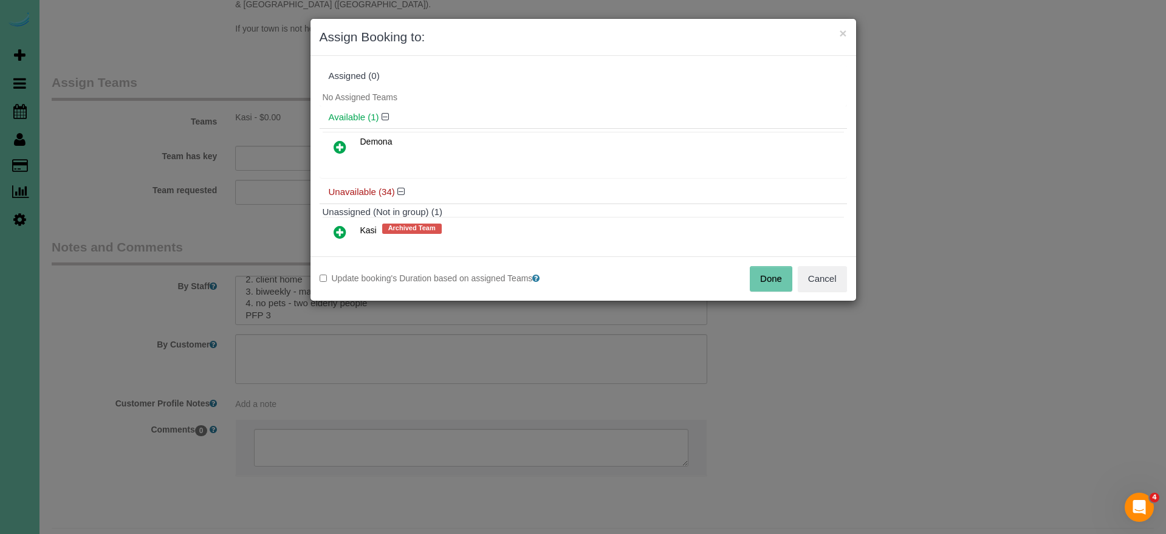
drag, startPoint x: 770, startPoint y: 283, endPoint x: 750, endPoint y: 271, distance: 23.1
click at [770, 283] on button "Done" at bounding box center [770, 279] width 43 height 26
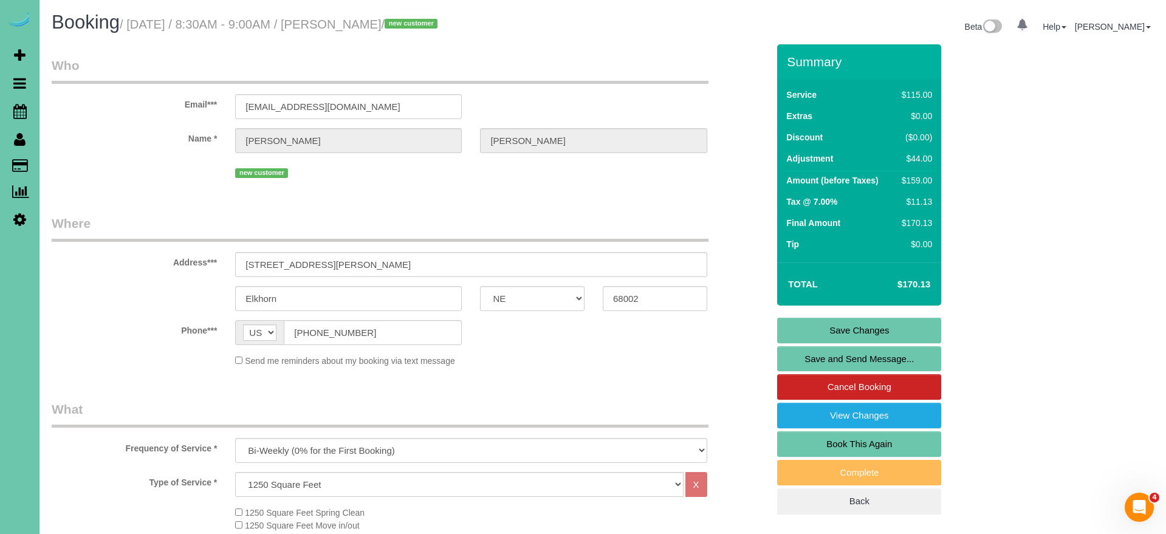
scroll to position [0, 0]
click at [793, 327] on link "Save Changes" at bounding box center [859, 331] width 164 height 26
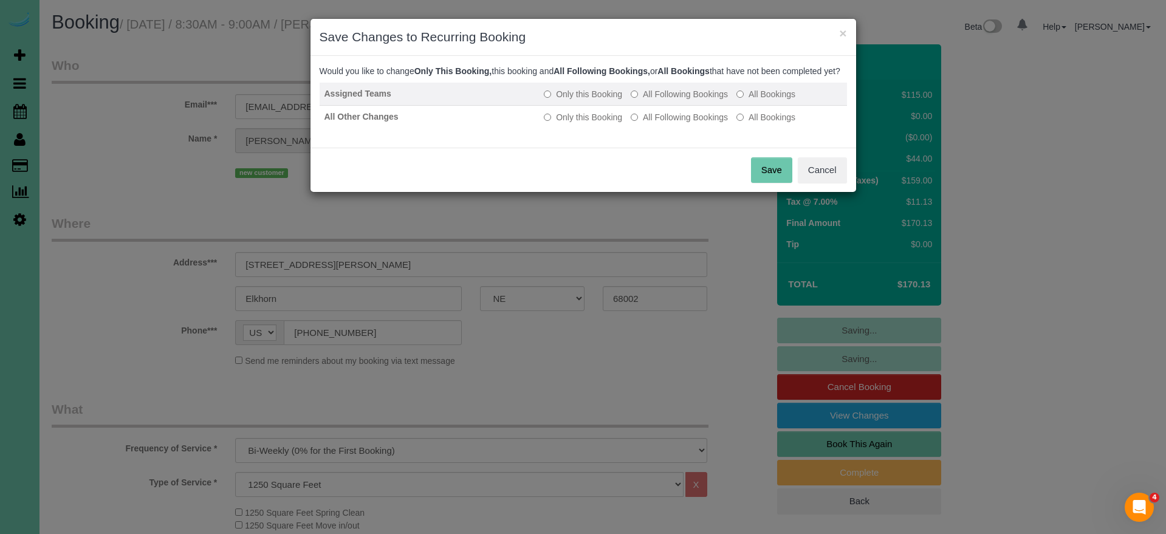
click at [692, 100] on label "All Following Bookings" at bounding box center [678, 94] width 97 height 12
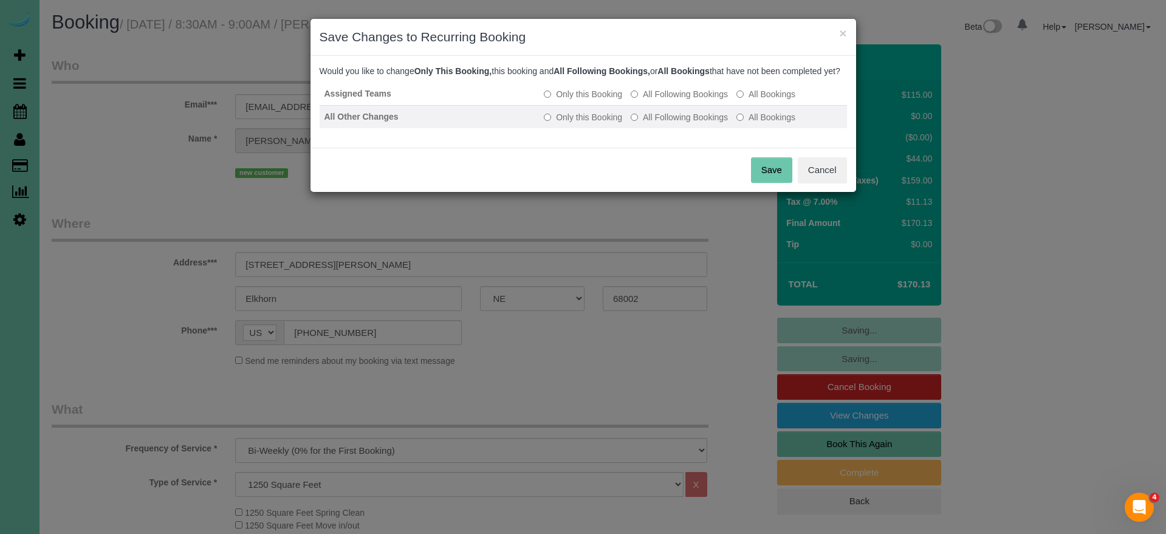
click at [692, 123] on label "All Following Bookings" at bounding box center [678, 117] width 97 height 12
click at [785, 181] on button "Save" at bounding box center [771, 170] width 41 height 26
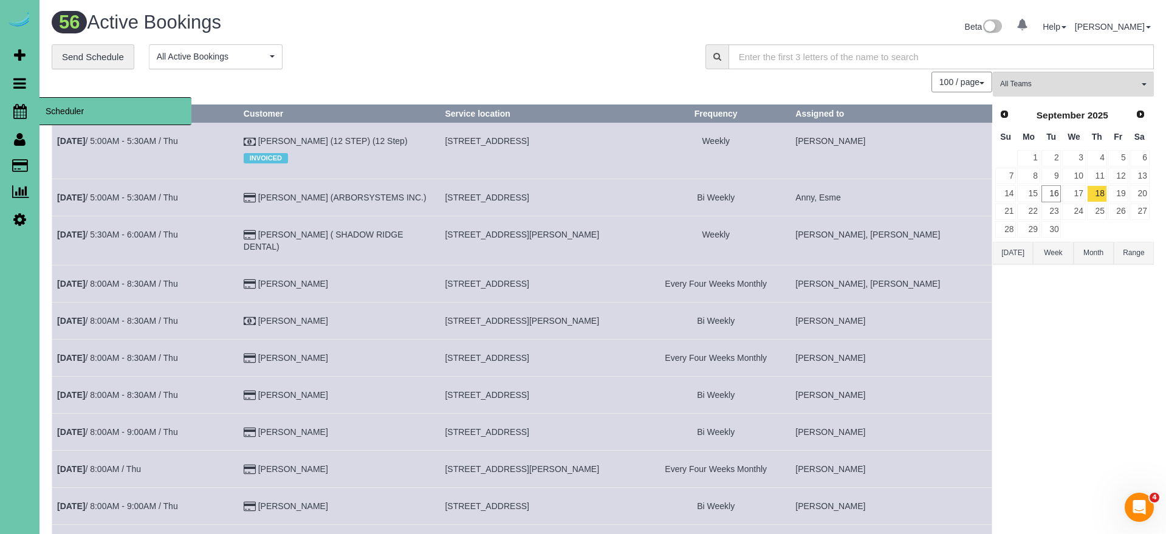
click at [18, 111] on icon at bounding box center [19, 111] width 13 height 15
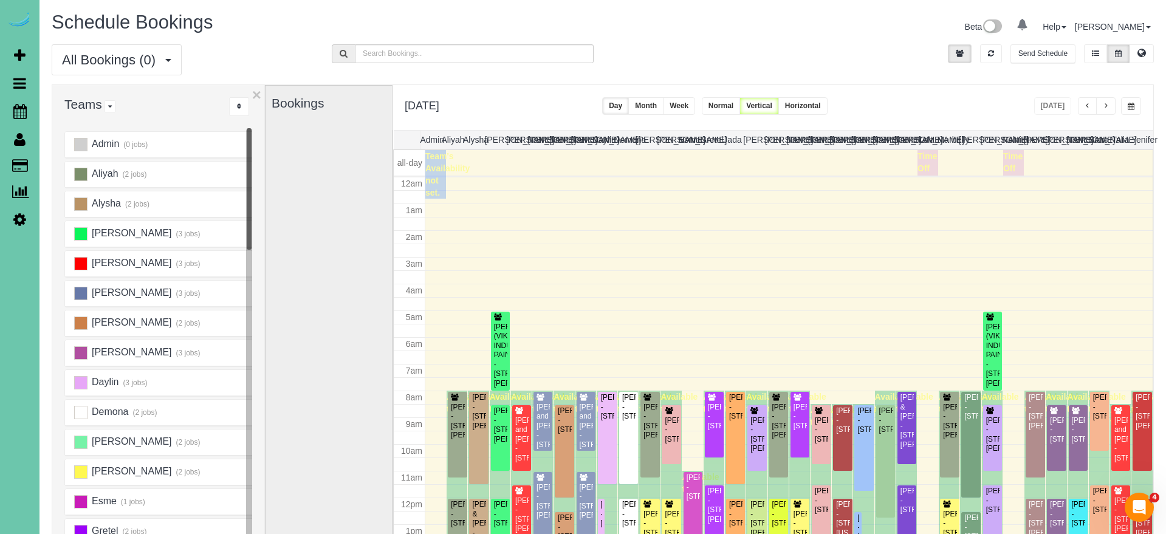
scroll to position [161, 0]
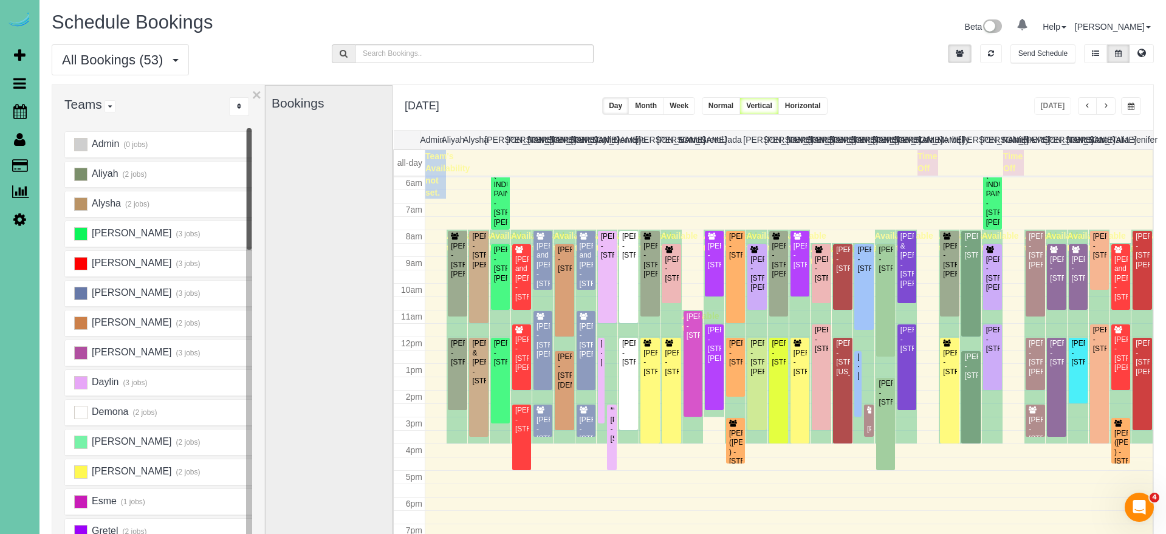
click at [1107, 103] on span "button" at bounding box center [1105, 106] width 6 height 7
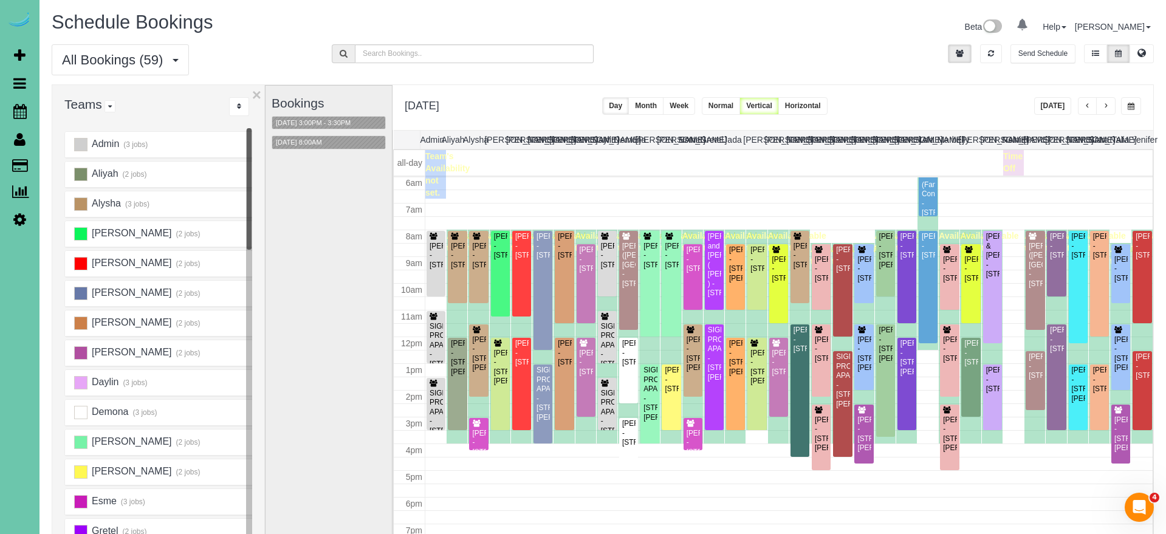
click at [1107, 103] on span "button" at bounding box center [1105, 106] width 6 height 7
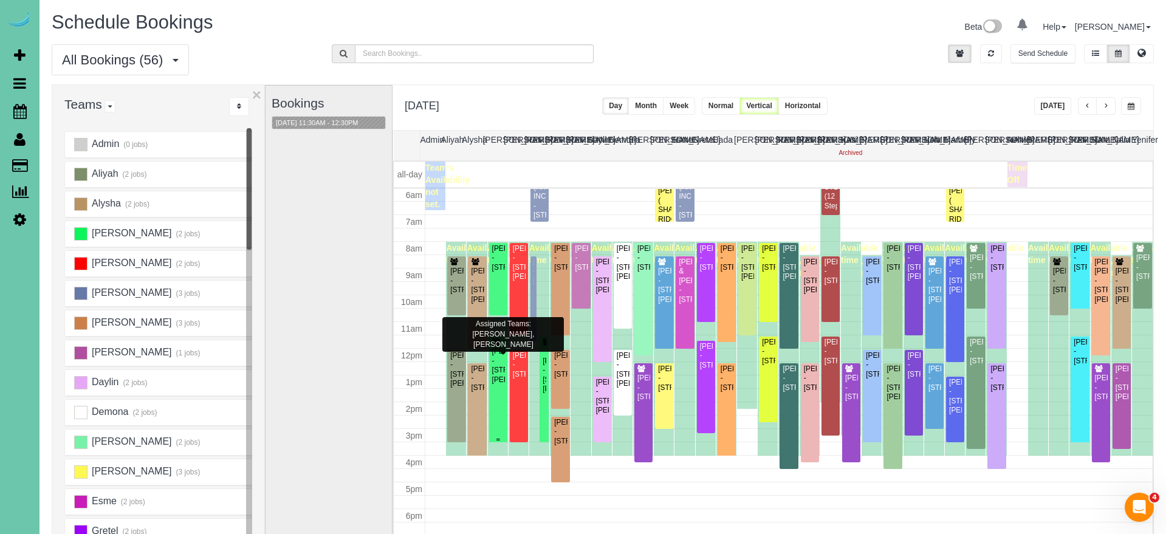
click at [501, 358] on div "[PERSON_NAME] - [STREET_ADDRESS][PERSON_NAME]" at bounding box center [497, 366] width 13 height 38
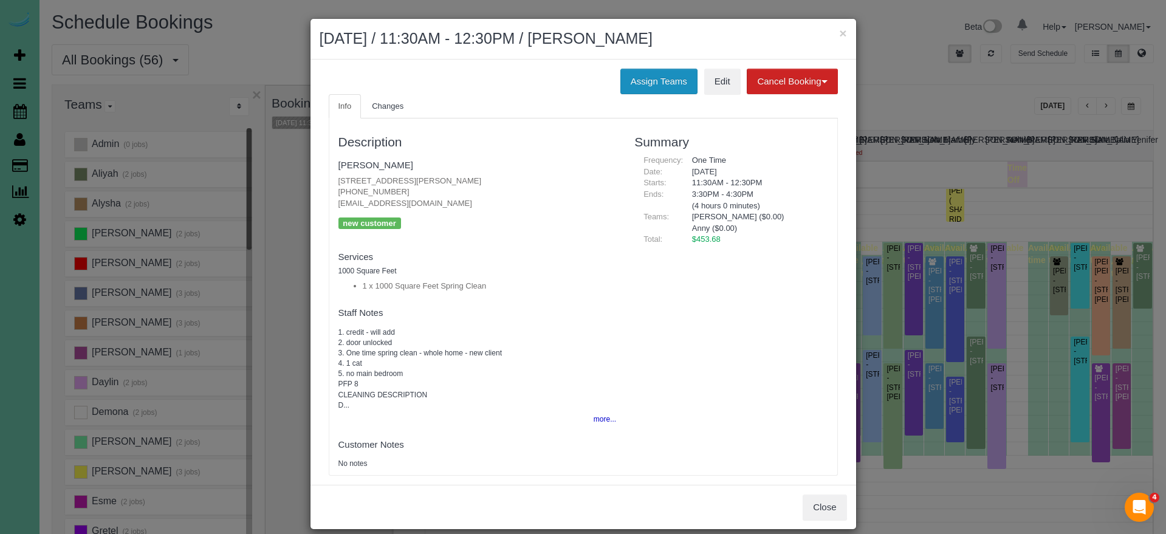
click at [637, 74] on button "Assign Teams" at bounding box center [658, 82] width 77 height 26
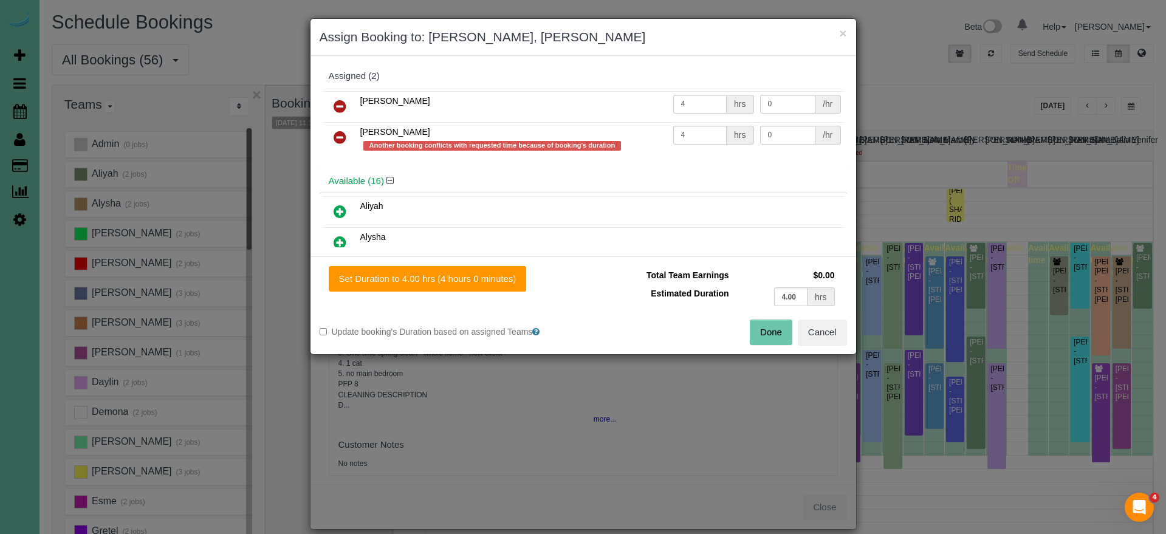
click at [344, 134] on icon at bounding box center [339, 137] width 13 height 15
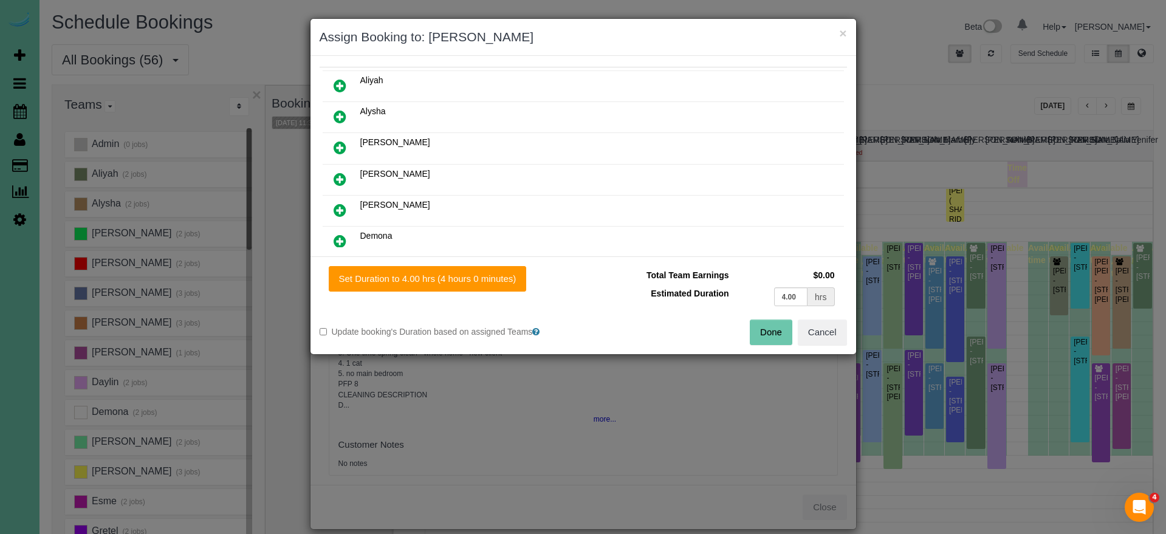
scroll to position [93, 0]
drag, startPoint x: 338, startPoint y: 207, endPoint x: 358, endPoint y: 234, distance: 34.7
click at [337, 207] on icon at bounding box center [339, 207] width 13 height 15
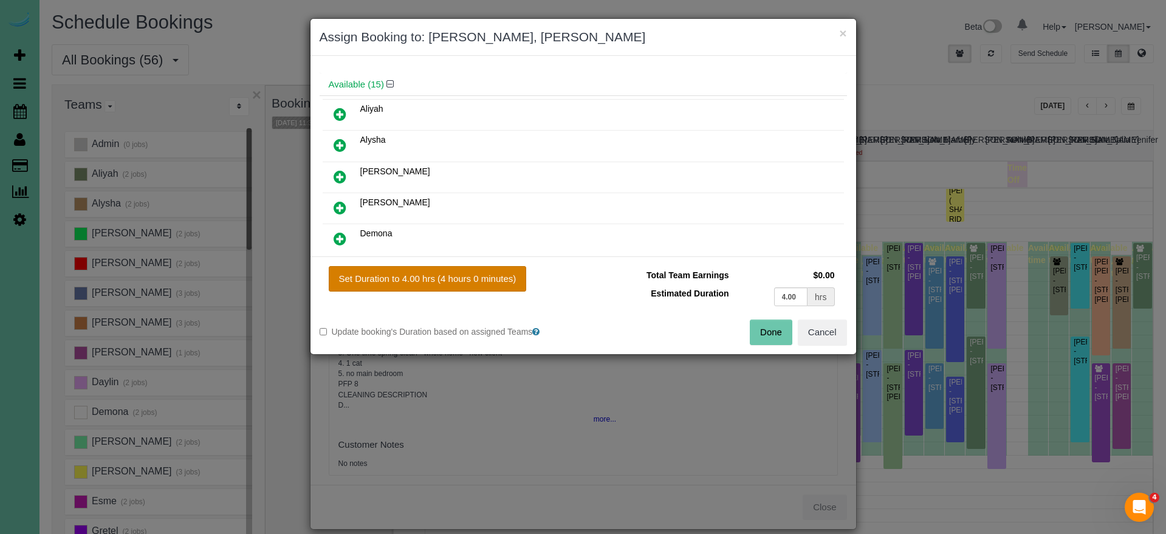
drag, startPoint x: 425, startPoint y: 283, endPoint x: 518, endPoint y: 290, distance: 93.2
click at [427, 283] on button "Set Duration to 4.00 hrs (4 hours 0 minutes)" at bounding box center [428, 279] width 198 height 26
type input "4.00"
click at [751, 332] on button "Done" at bounding box center [770, 332] width 43 height 26
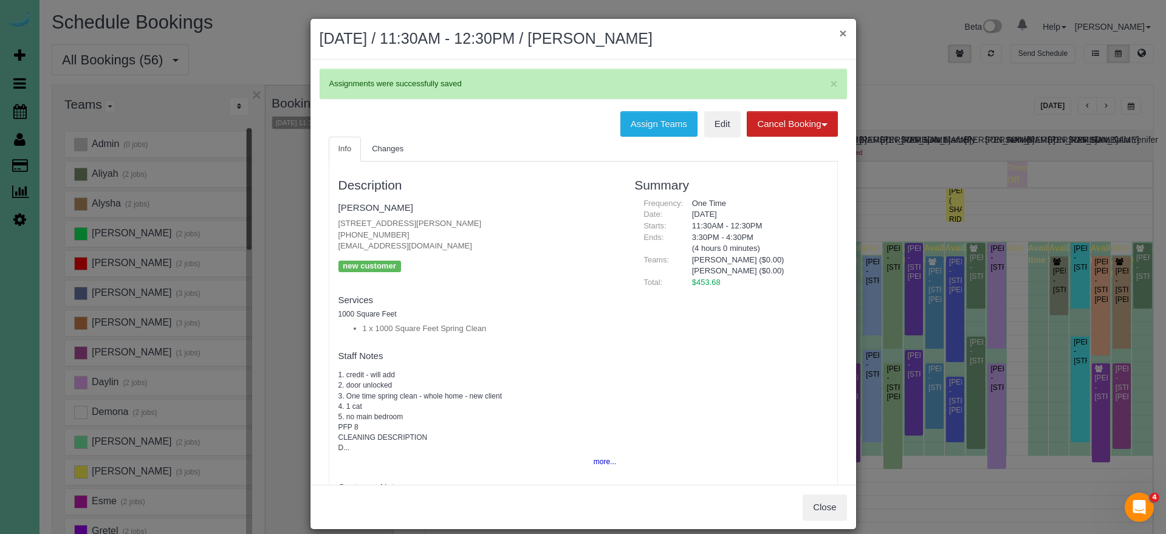
click at [842, 33] on button "×" at bounding box center [842, 33] width 7 height 13
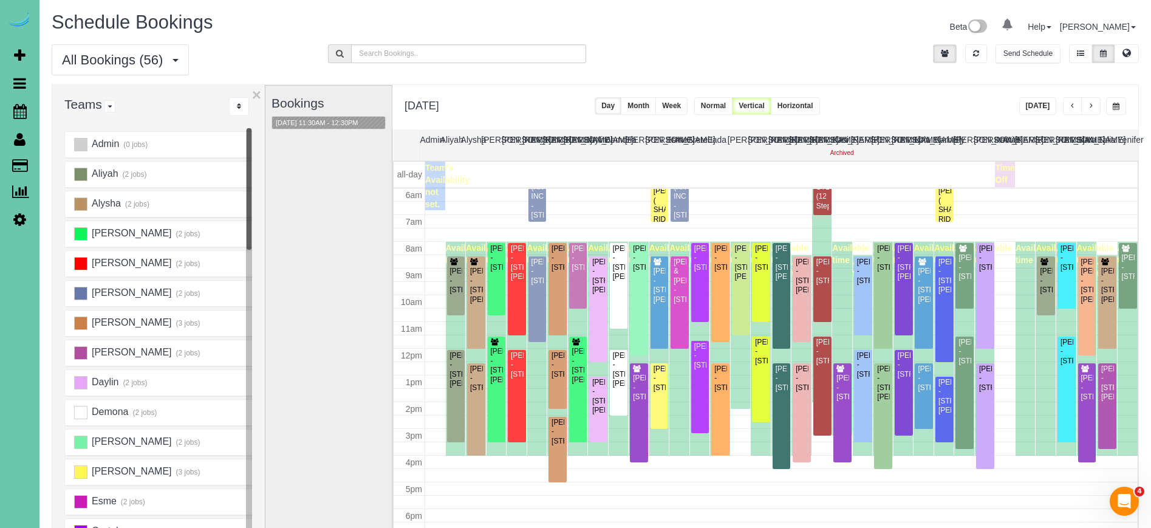
scroll to position [161, 0]
click at [1121, 107] on button "button" at bounding box center [1116, 106] width 20 height 18
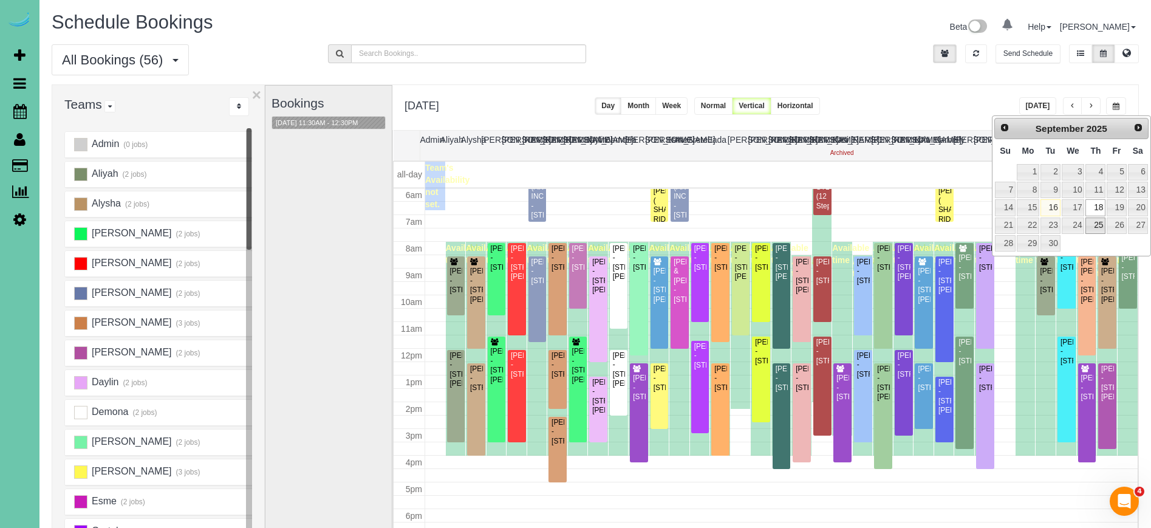
click at [1096, 223] on link "25" at bounding box center [1095, 225] width 20 height 16
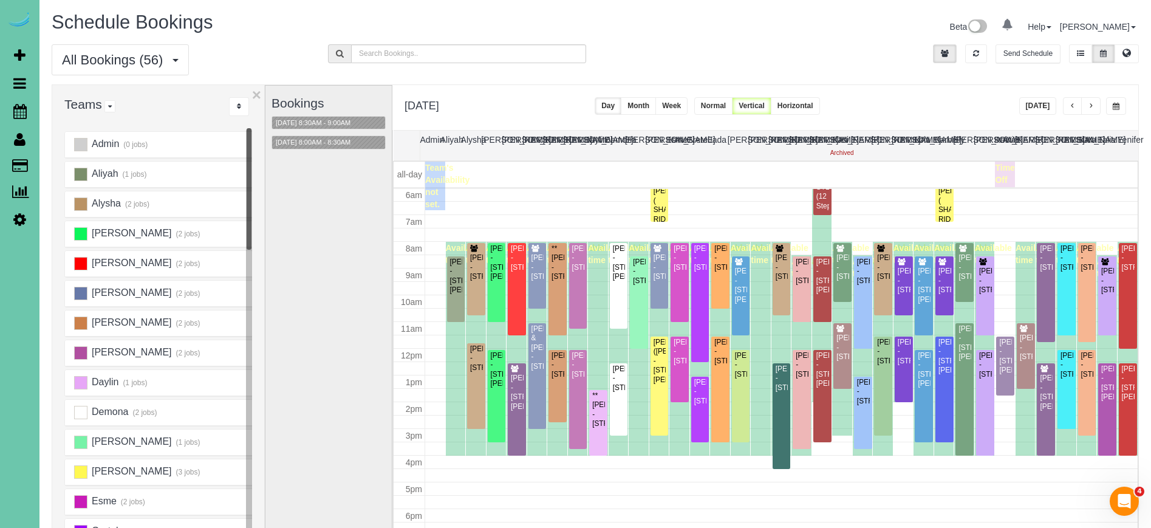
click at [1113, 106] on span "button" at bounding box center [1116, 106] width 7 height 7
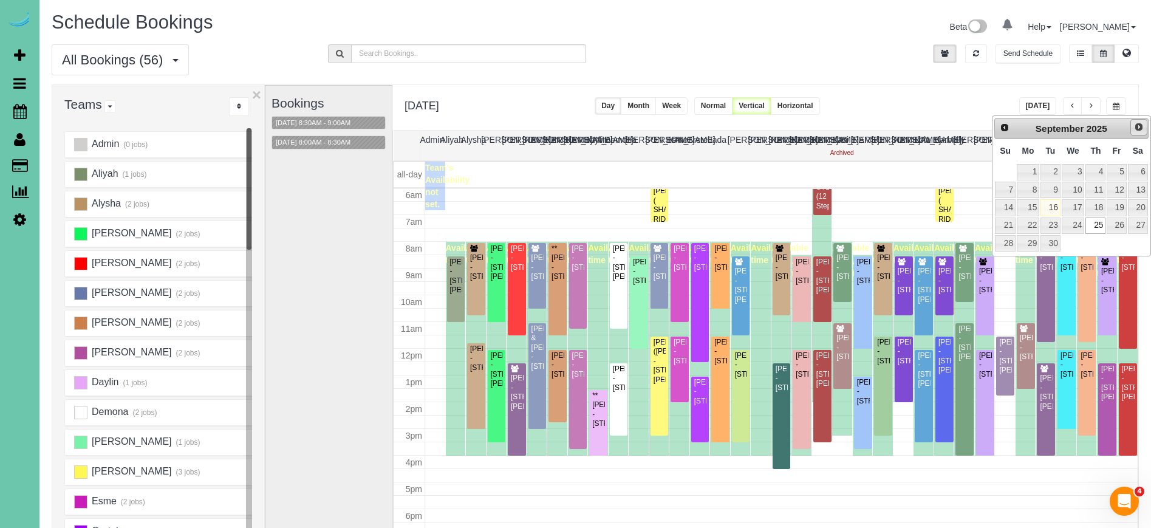
click at [1140, 129] on span "Next" at bounding box center [1139, 127] width 10 height 10
click at [1101, 193] on link "9" at bounding box center [1095, 190] width 20 height 16
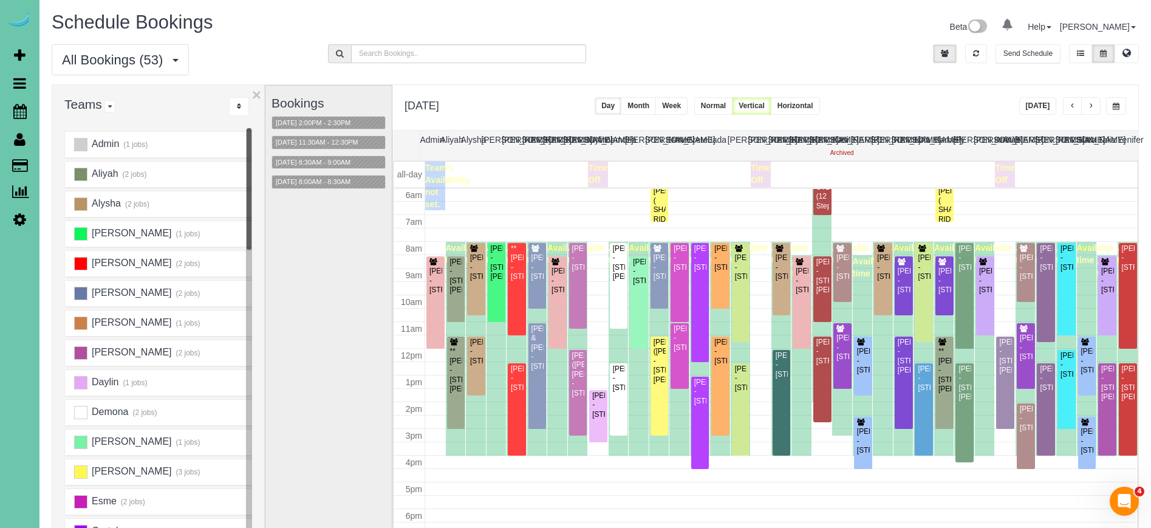
click at [1115, 103] on span "button" at bounding box center [1116, 106] width 7 height 7
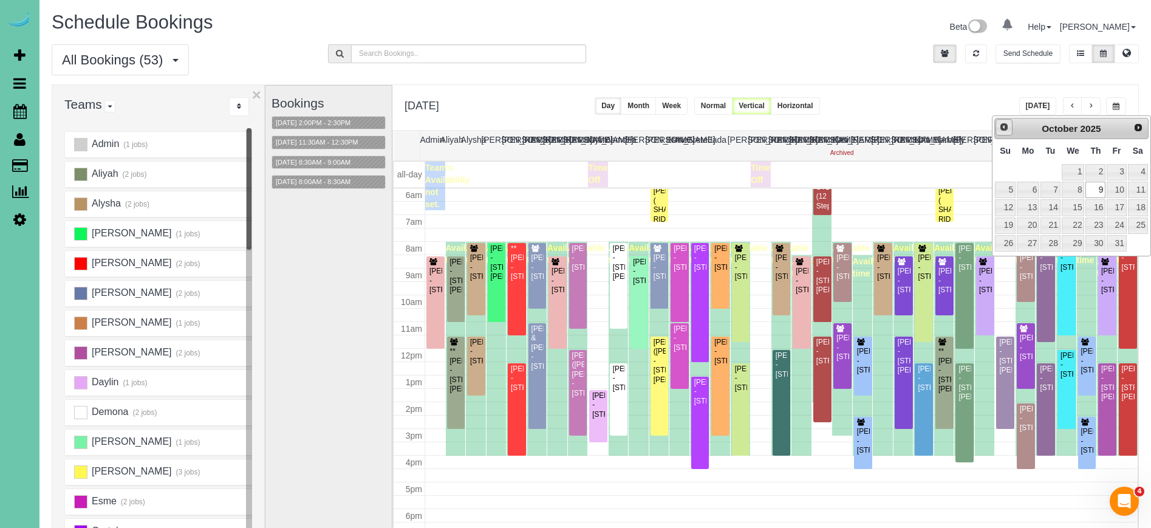
click at [1009, 126] on link "Prev" at bounding box center [1003, 127] width 17 height 17
click at [1096, 221] on link "25" at bounding box center [1095, 225] width 20 height 16
type input "**********"
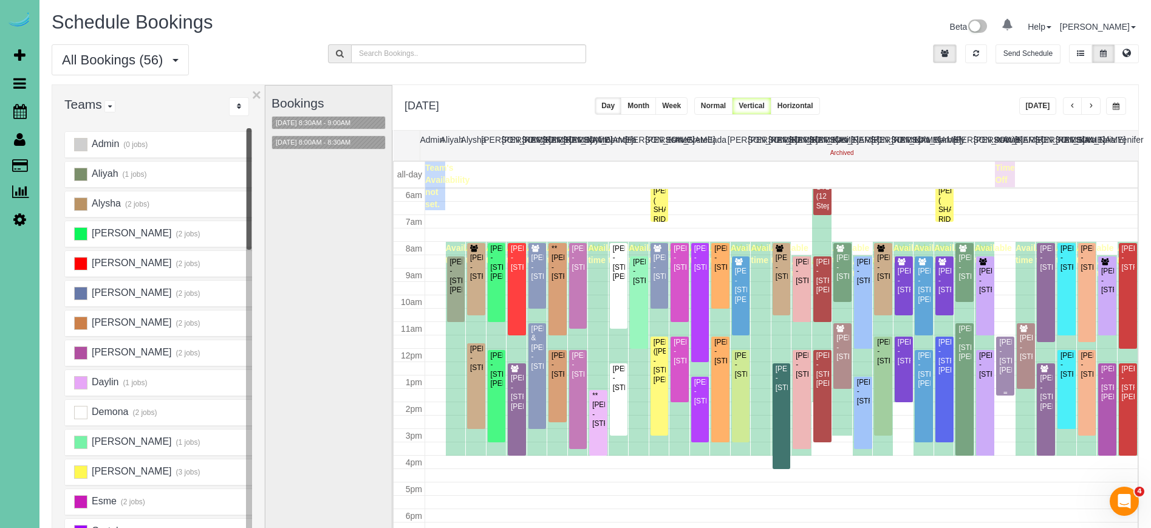
click at [1009, 366] on div "Lori LeVasseur - 13330 Larimore Ave; Apt #208, Omaha, NE 68164" at bounding box center [1005, 357] width 13 height 38
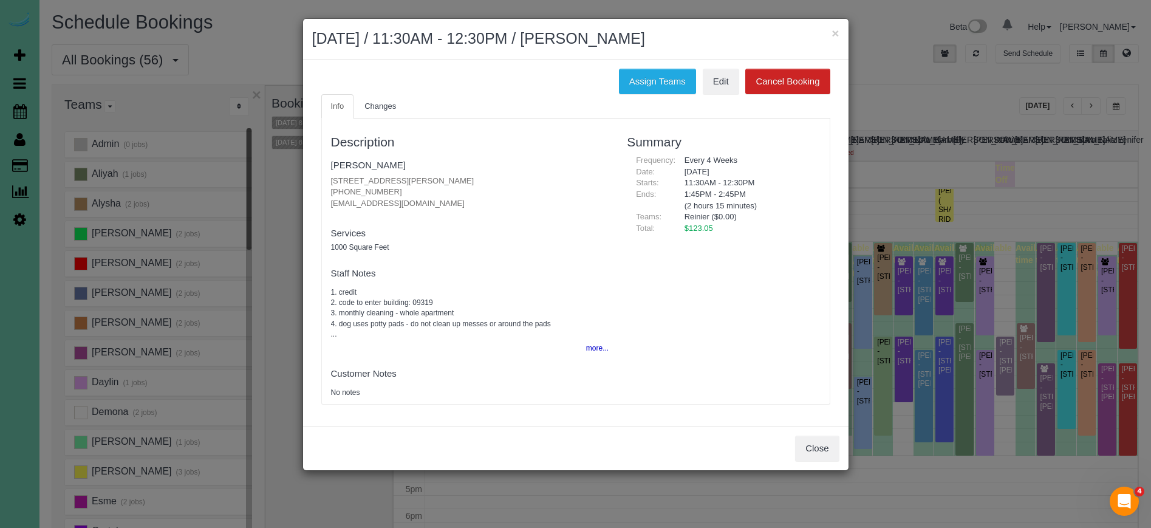
click at [809, 439] on button "Close" at bounding box center [817, 448] width 44 height 26
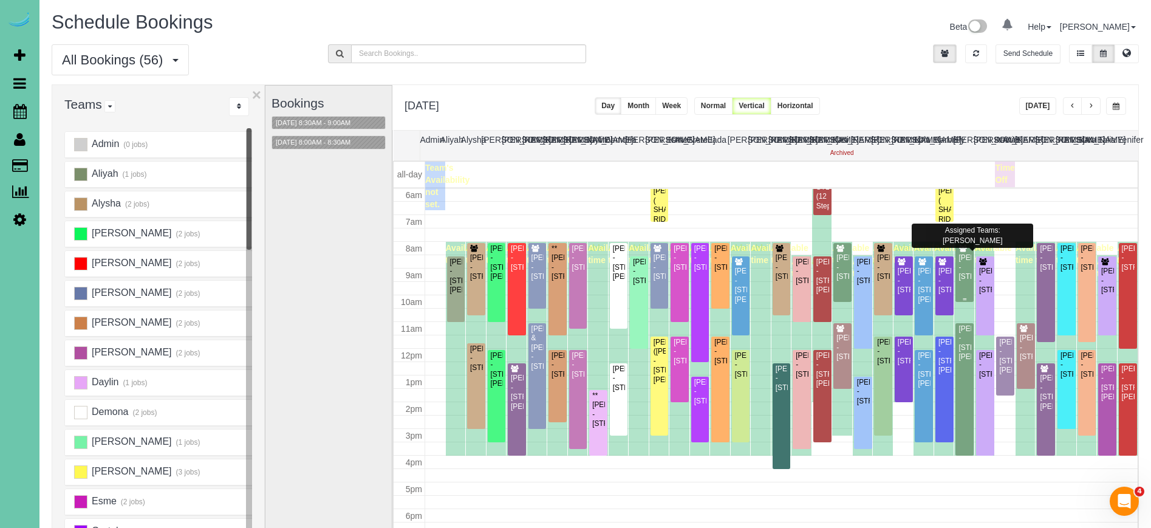
click at [966, 273] on div "Michelle Kenkel - 2717 N 159th Street, Omaha, NE 68116" at bounding box center [964, 267] width 13 height 28
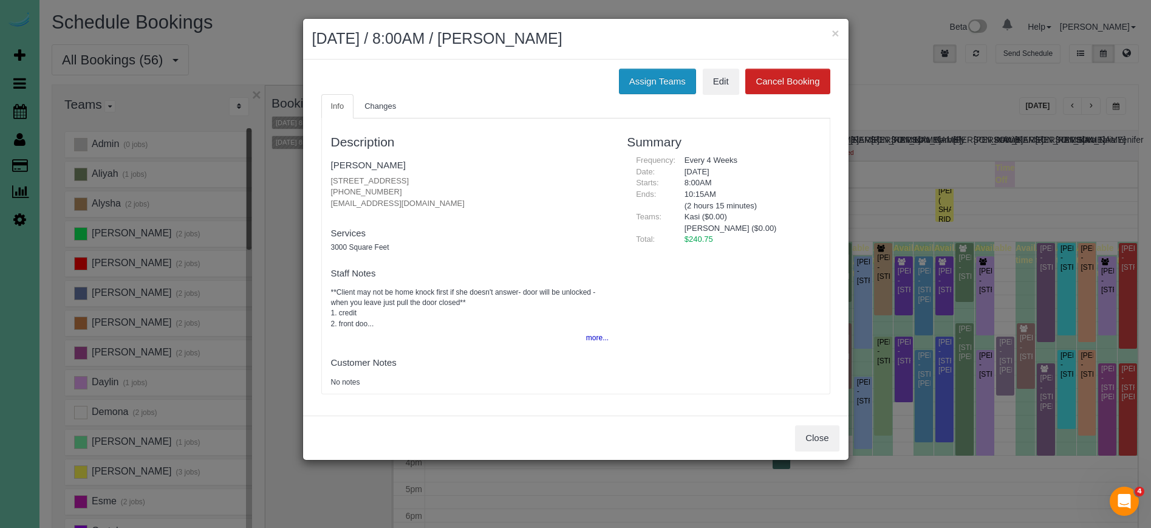
click at [672, 78] on button "Assign Teams" at bounding box center [657, 82] width 77 height 26
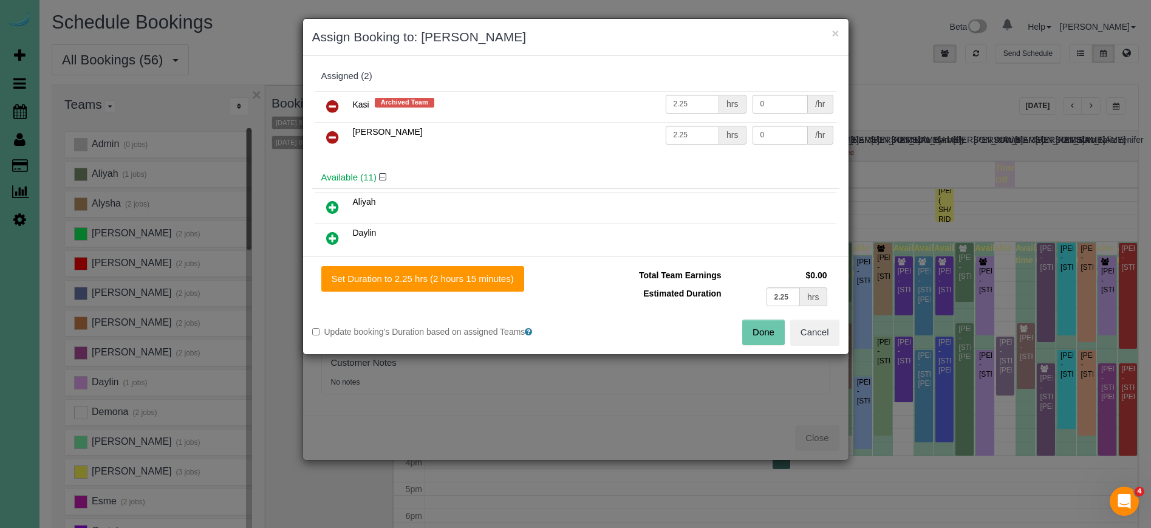
click at [336, 104] on icon at bounding box center [332, 106] width 13 height 15
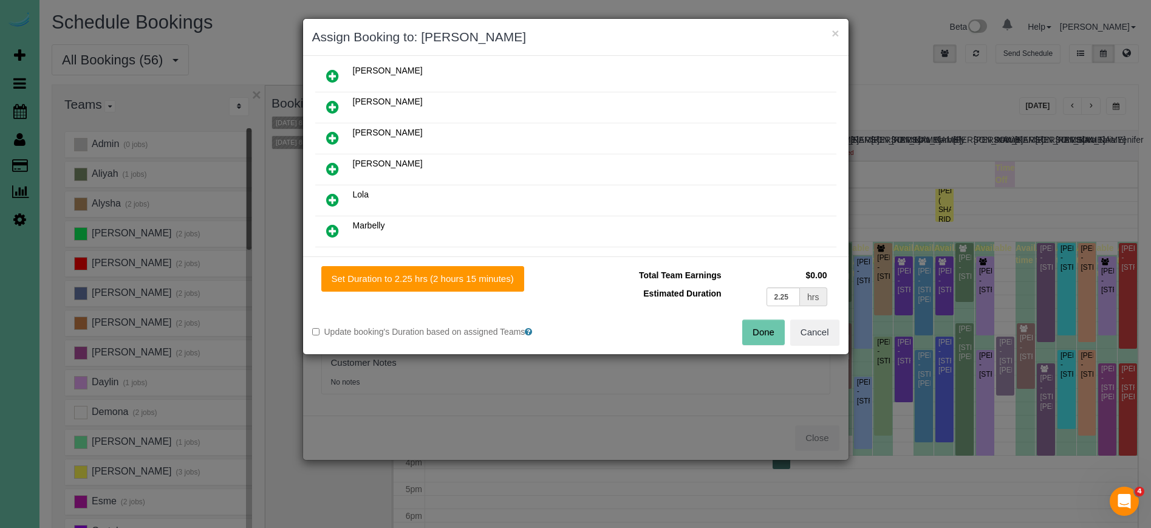
scroll to position [242, 0]
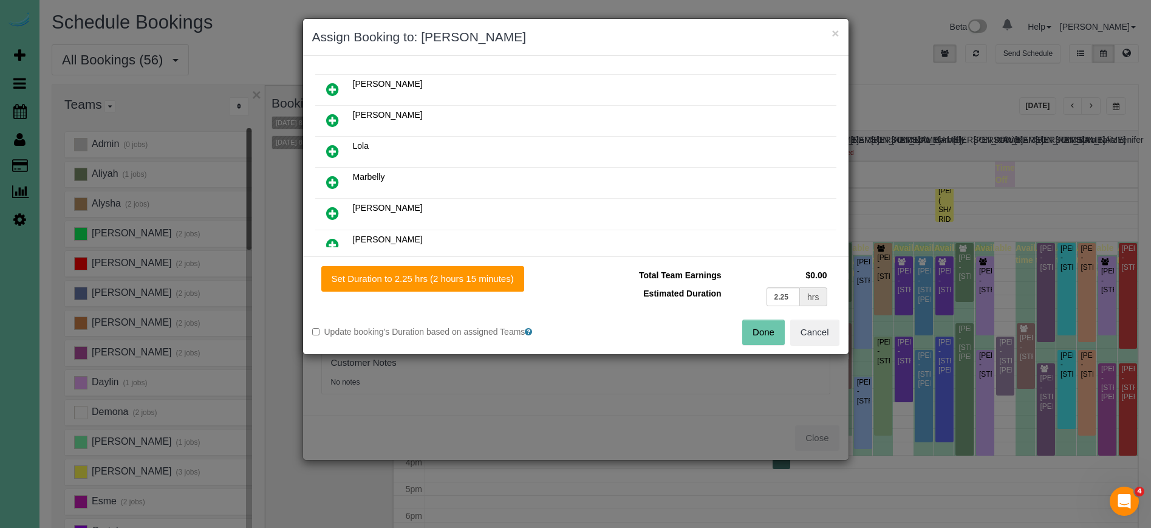
click at [335, 241] on icon at bounding box center [332, 244] width 13 height 15
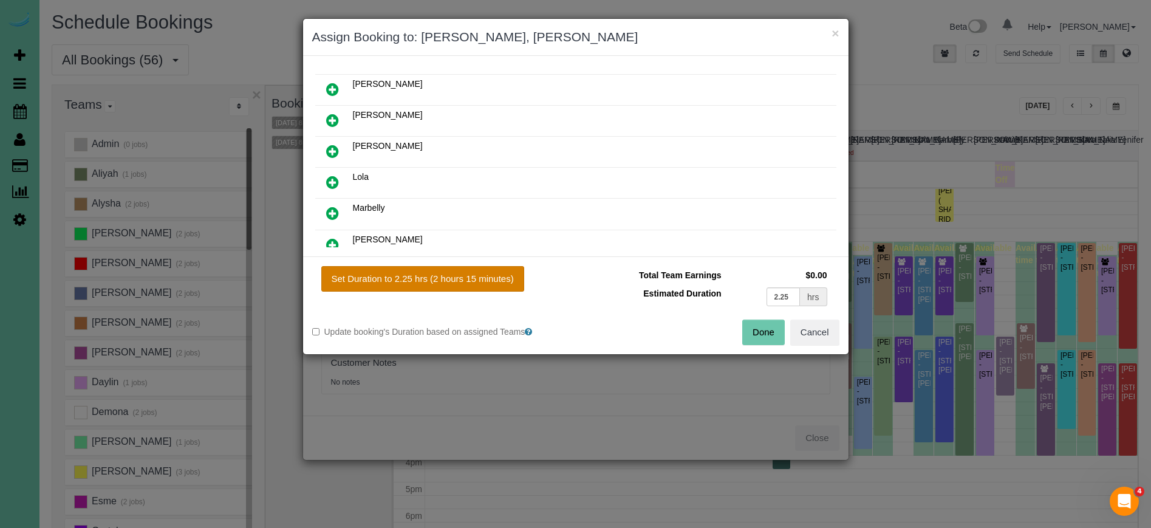
drag, startPoint x: 421, startPoint y: 272, endPoint x: 478, endPoint y: 274, distance: 57.1
click at [421, 272] on button "Set Duration to 2.25 hrs (2 hours 15 minutes)" at bounding box center [422, 279] width 203 height 26
type input "2.25"
drag, startPoint x: 757, startPoint y: 329, endPoint x: 728, endPoint y: 322, distance: 29.9
click at [757, 329] on button "Done" at bounding box center [763, 332] width 43 height 26
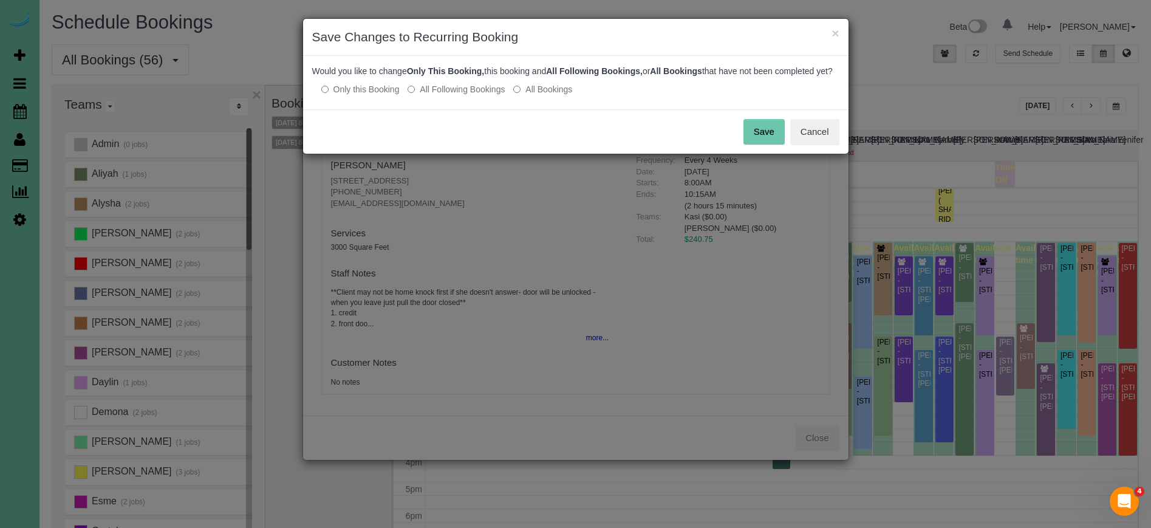
click at [454, 95] on label "All Following Bookings" at bounding box center [456, 89] width 97 height 12
click at [749, 140] on button "Save" at bounding box center [763, 132] width 41 height 26
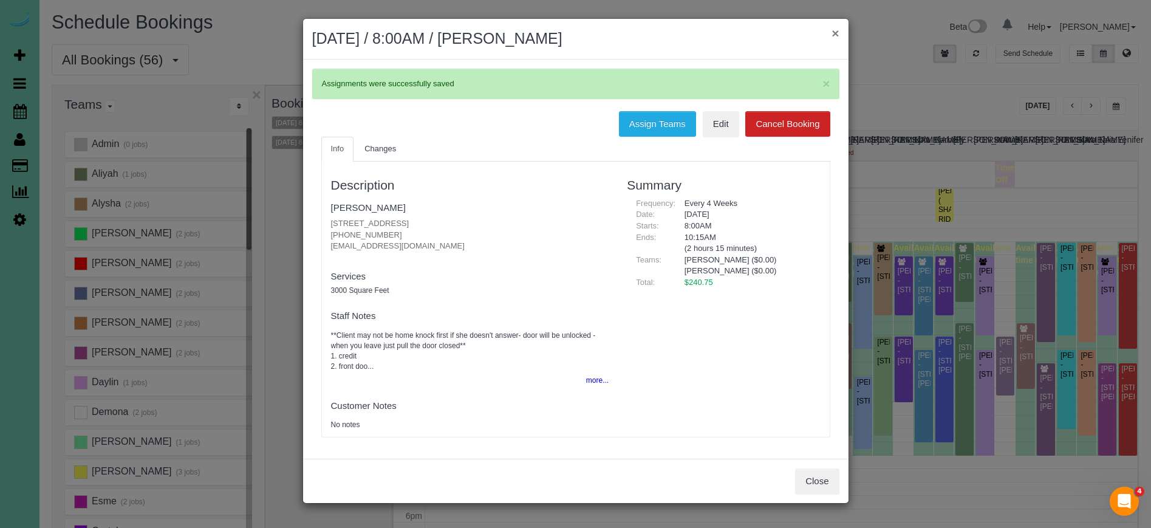
click at [838, 32] on button "×" at bounding box center [834, 33] width 7 height 13
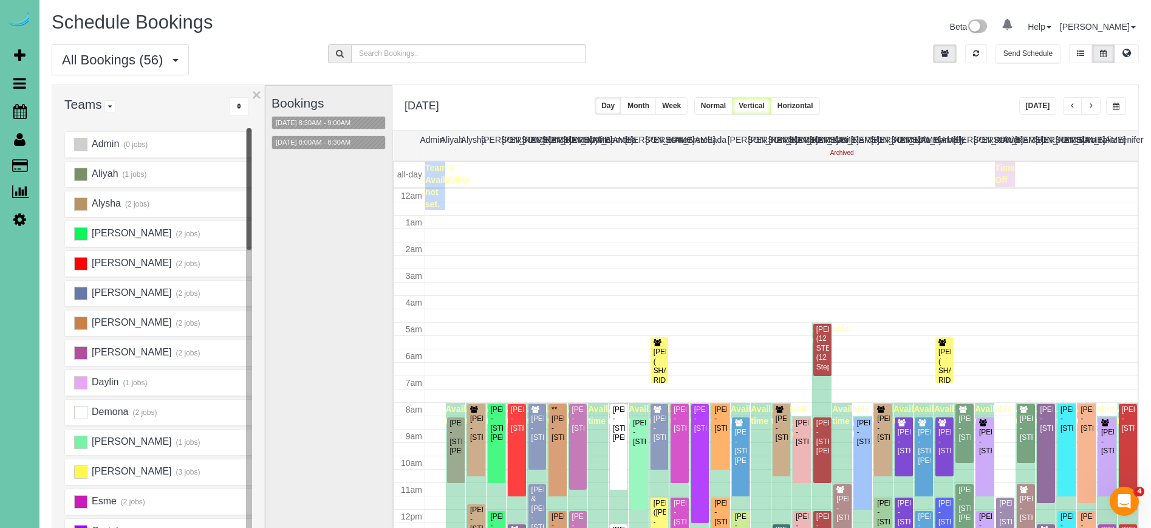
scroll to position [161, 0]
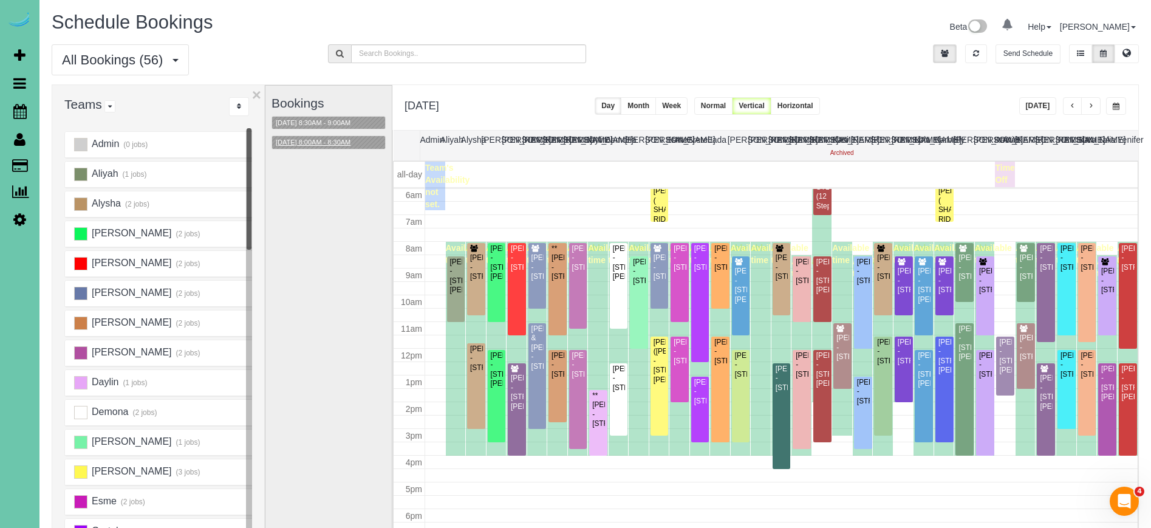
click at [354, 138] on button "09/25/2025 8:00AM - 8:30AM" at bounding box center [313, 142] width 82 height 13
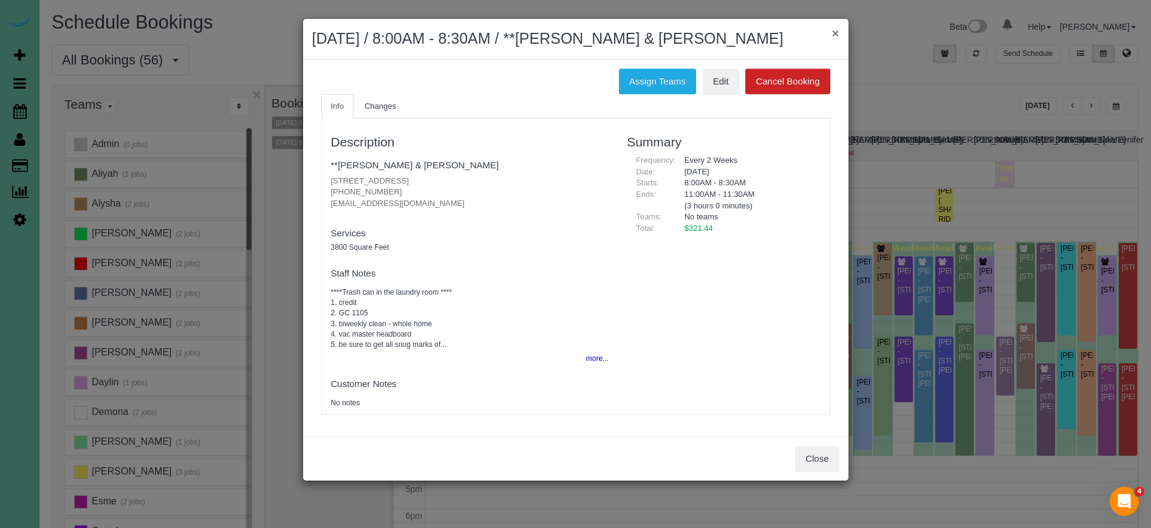
click at [836, 33] on button "×" at bounding box center [834, 33] width 7 height 13
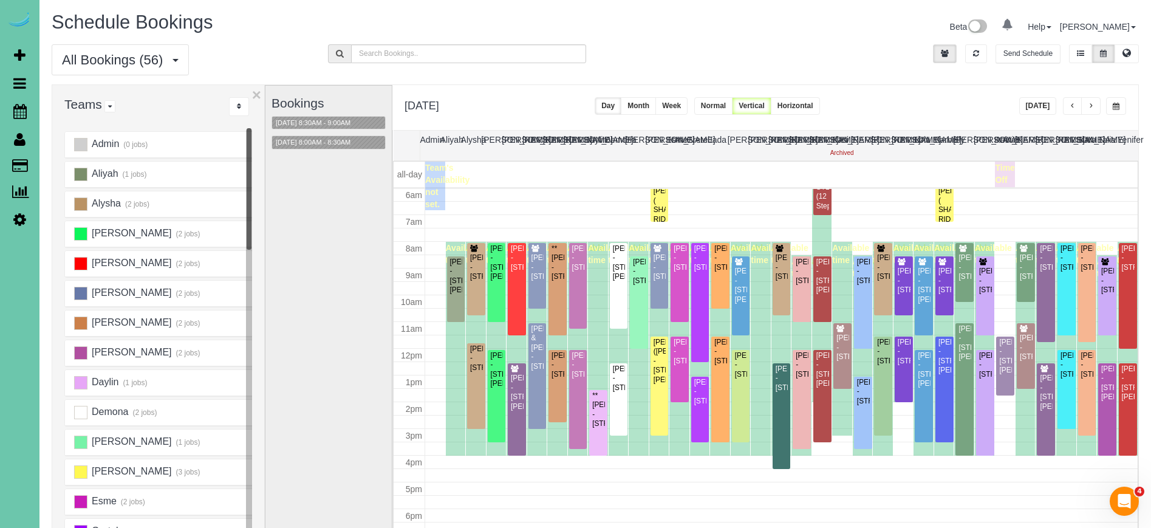
scroll to position [43, 0]
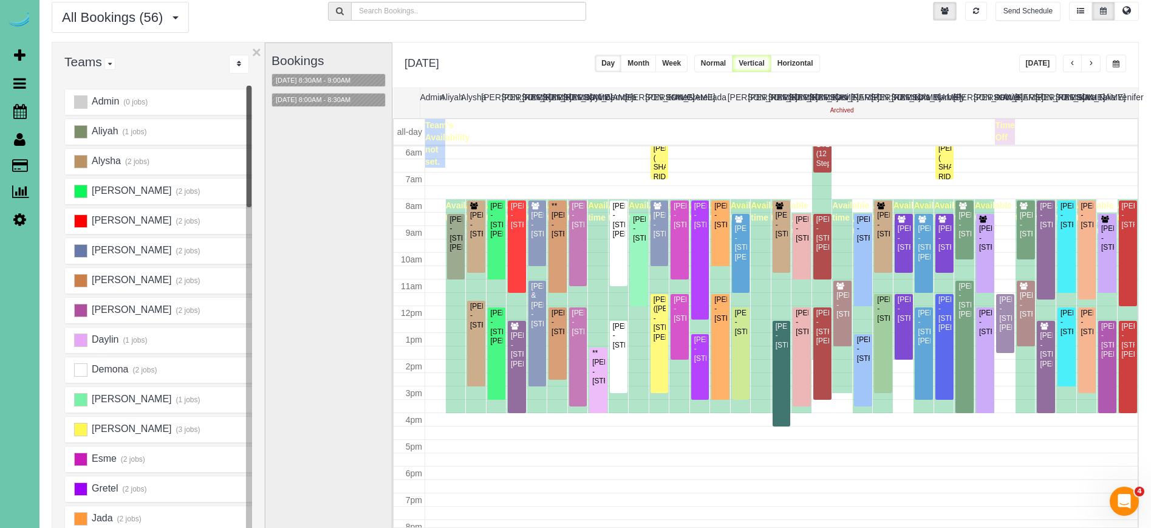
click at [1116, 65] on span "button" at bounding box center [1116, 63] width 7 height 7
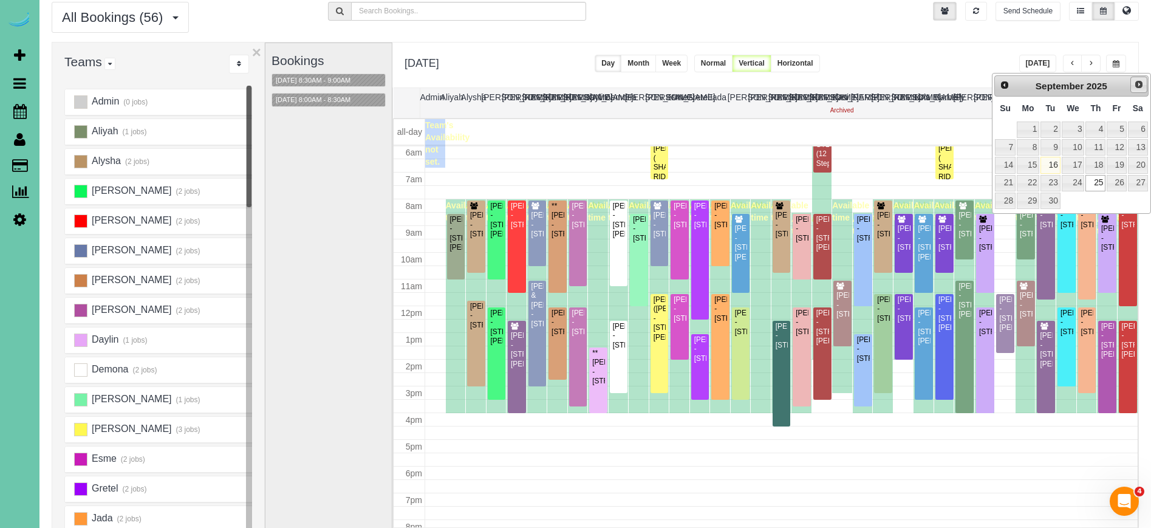
click at [1138, 83] on span "Next" at bounding box center [1139, 85] width 10 height 10
click at [1101, 151] on link "9" at bounding box center [1095, 147] width 20 height 16
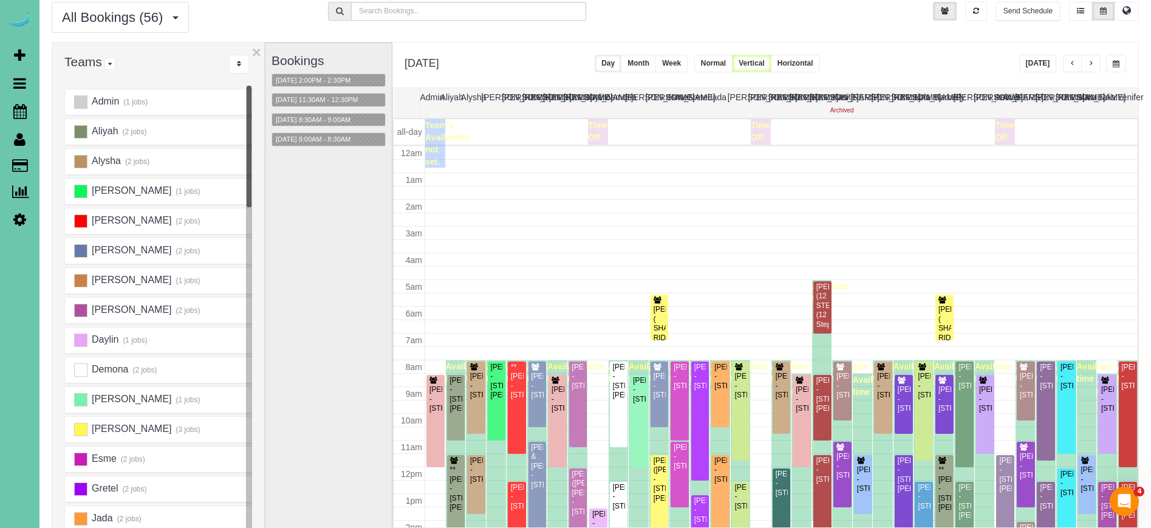
scroll to position [161, 0]
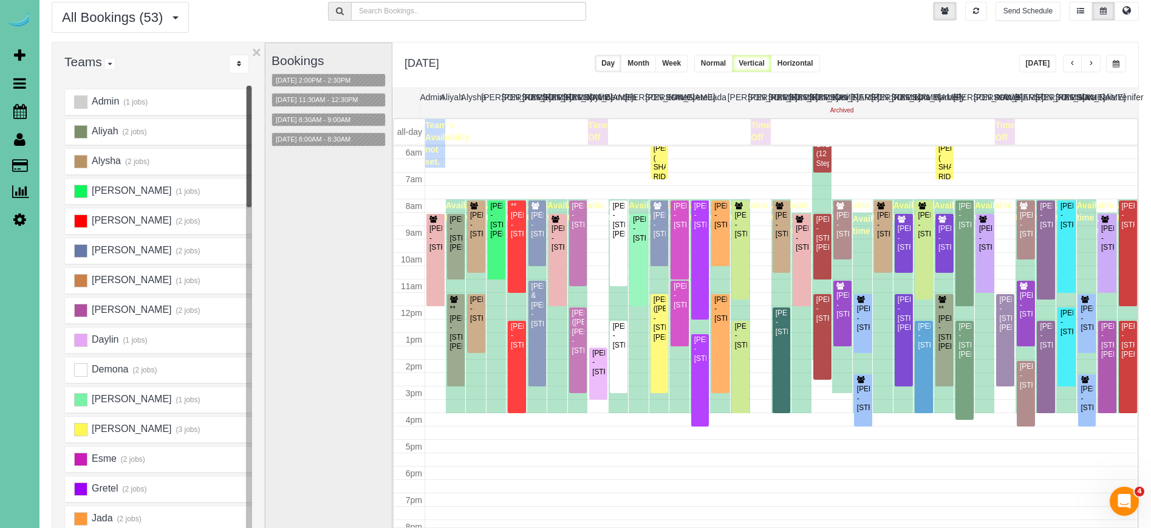
click at [574, 39] on div "All Bookings (53) All Bookings Unassigned Bookings Recurring Bookings New Custo…" at bounding box center [595, 22] width 1105 height 40
click at [295, 24] on div "All Bookings (53) All Bookings Unassigned Bookings Recurring Bookings New Custo…" at bounding box center [181, 17] width 276 height 31
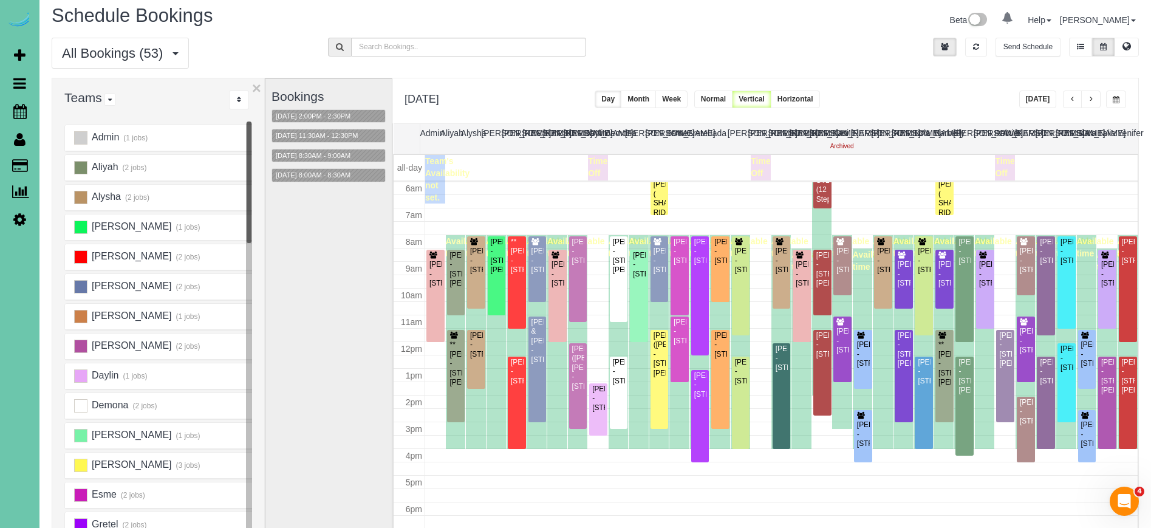
scroll to position [1, 0]
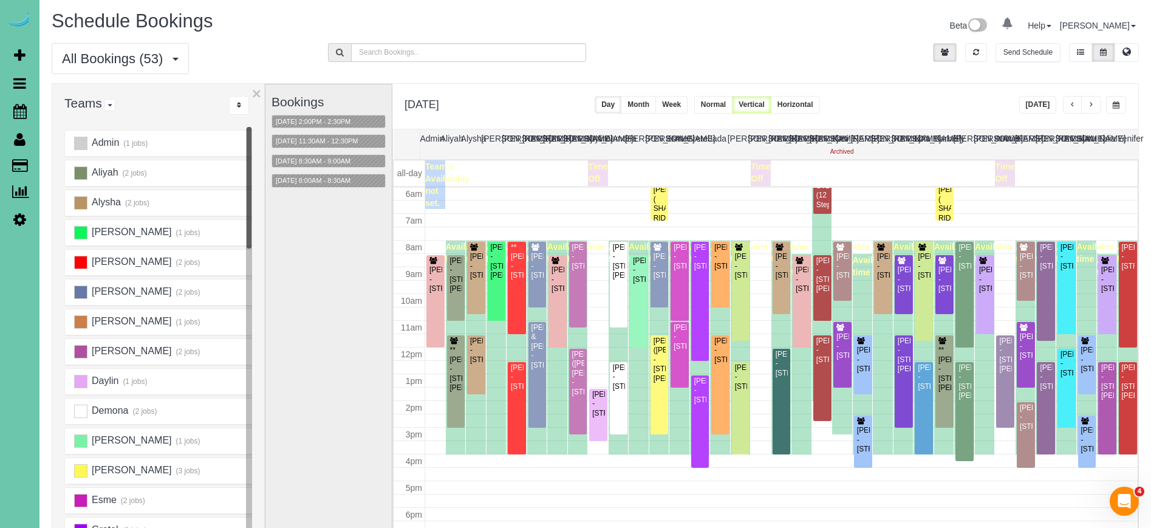
click at [236, 45] on div "All Bookings (53) All Bookings Unassigned Bookings Recurring Bookings New Custo…" at bounding box center [181, 58] width 276 height 31
click at [1127, 109] on div "**********" at bounding box center [765, 106] width 746 height 45
click at [1118, 108] on span "button" at bounding box center [1116, 104] width 7 height 7
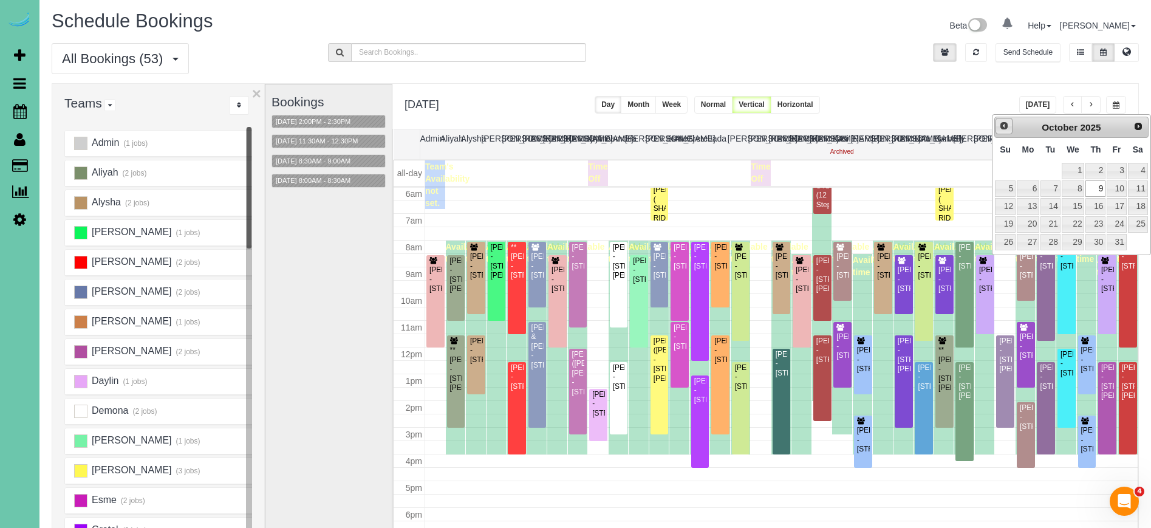
click at [1002, 126] on span "Prev" at bounding box center [1004, 126] width 10 height 10
click at [1096, 221] on link "25" at bounding box center [1095, 224] width 20 height 16
type input "**********"
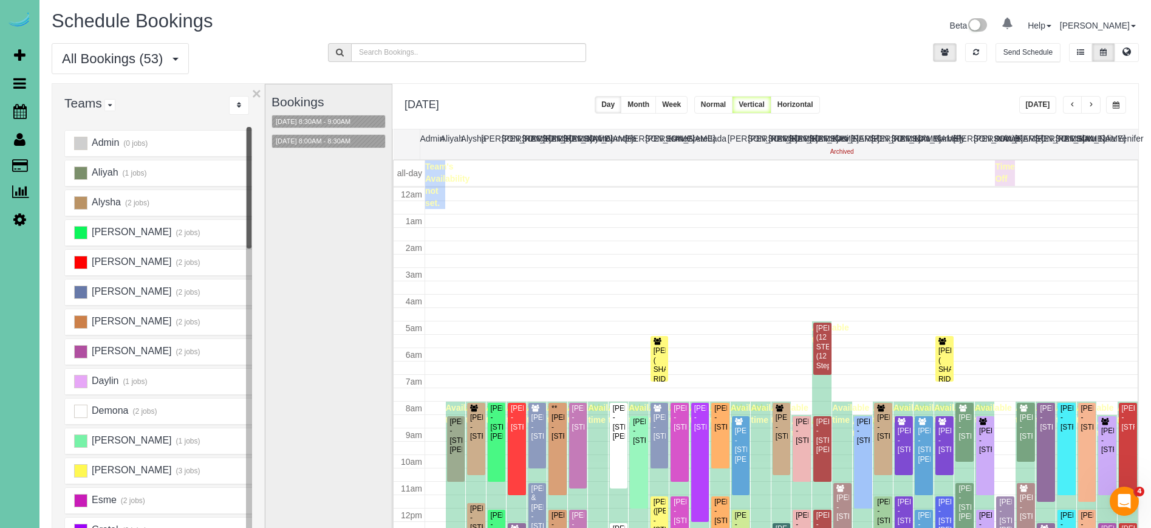
scroll to position [161, 0]
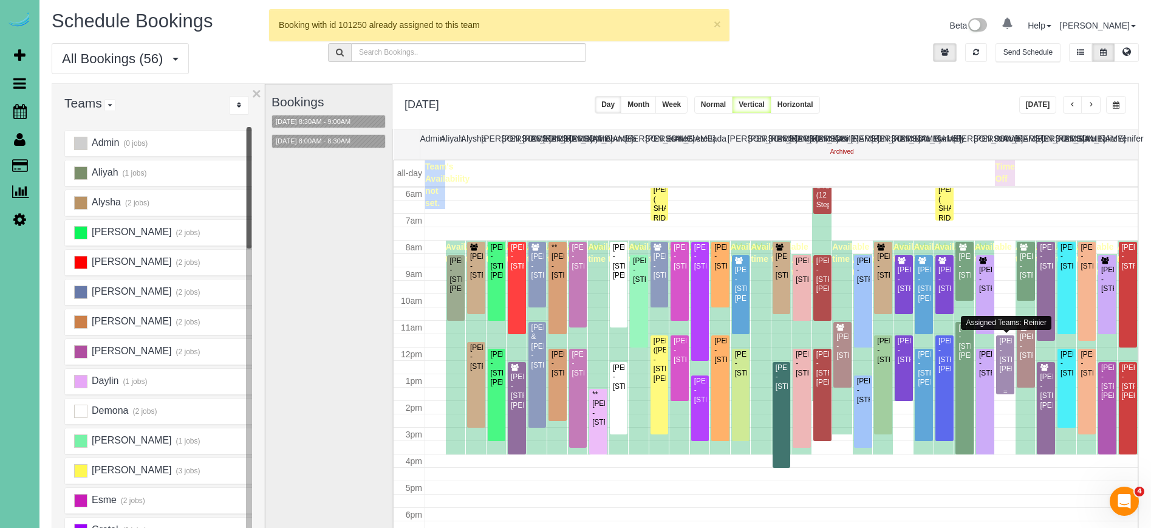
click at [1001, 356] on div "Lori LeVasseur - 13330 Larimore Ave; Apt #208, Omaha, NE 68164" at bounding box center [1005, 355] width 13 height 38
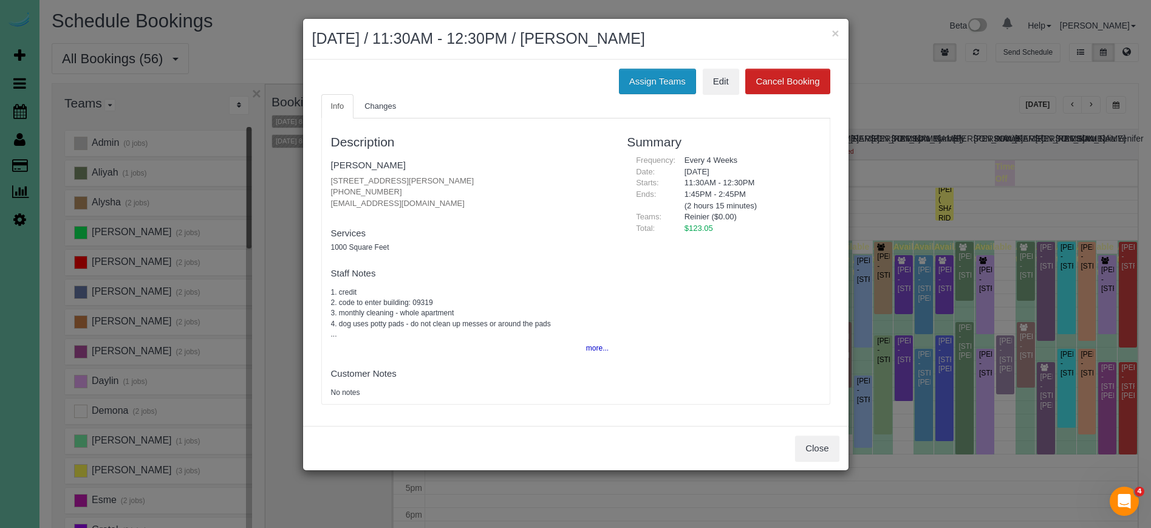
click at [646, 78] on button "Assign Teams" at bounding box center [657, 82] width 77 height 26
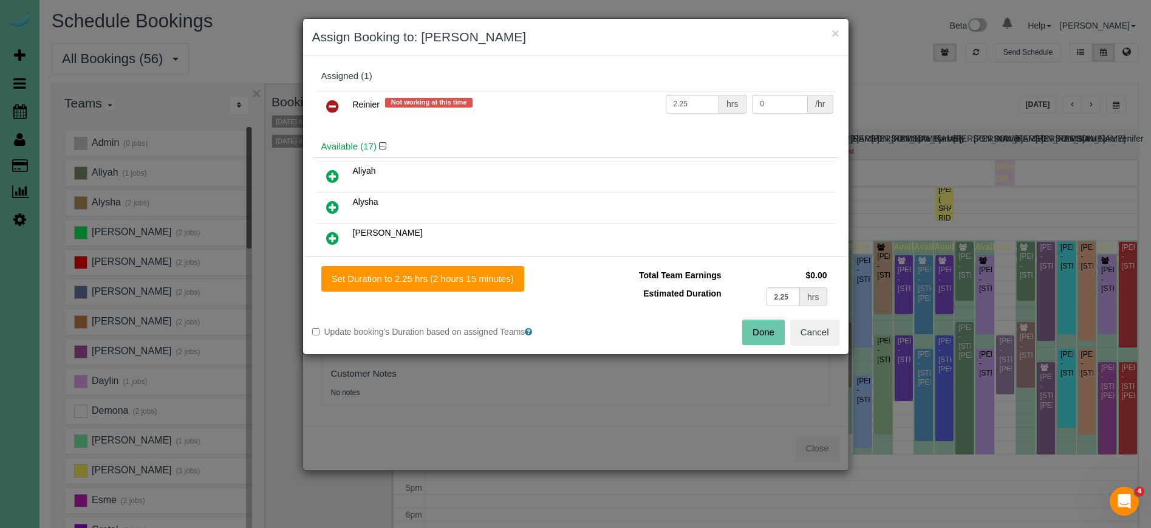
click at [334, 103] on icon at bounding box center [332, 106] width 13 height 15
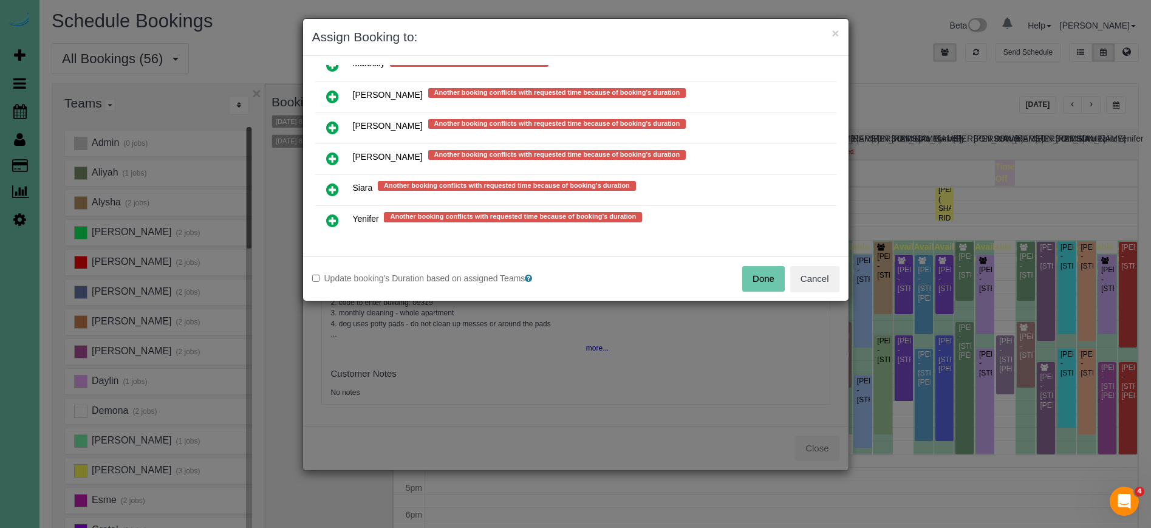
scroll to position [1030, 0]
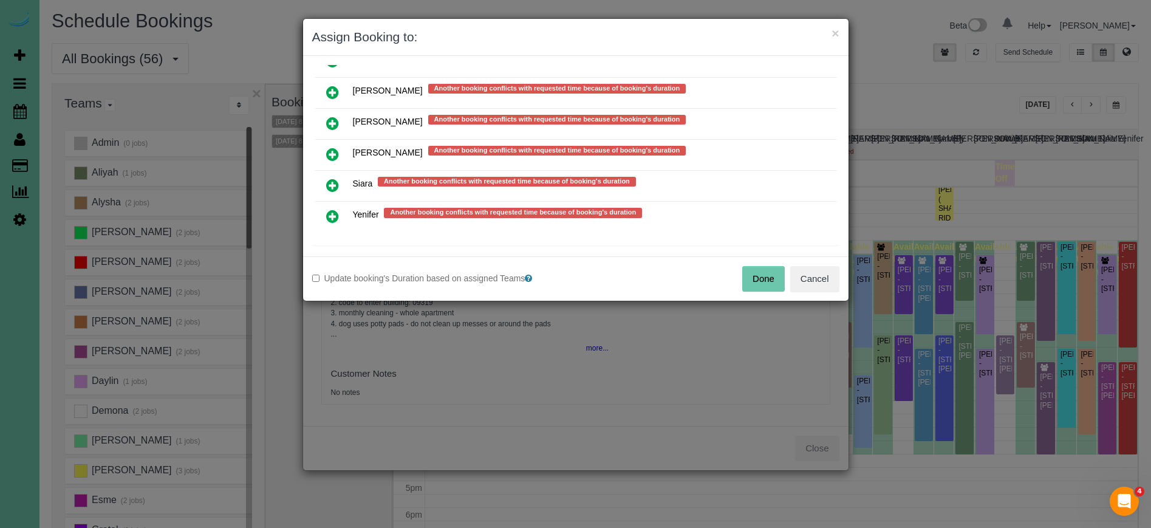
click at [337, 118] on icon at bounding box center [332, 123] width 13 height 15
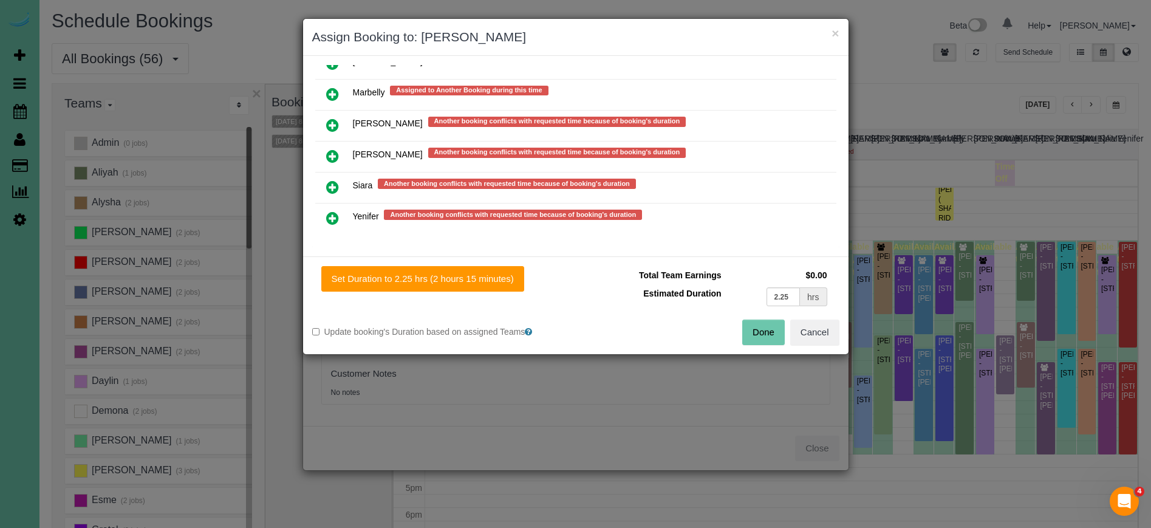
drag, startPoint x: 420, startPoint y: 282, endPoint x: 553, endPoint y: 298, distance: 133.4
click at [420, 282] on button "Set Duration to 2.25 hrs (2 hours 15 minutes)" at bounding box center [422, 279] width 203 height 26
type input "2.25"
click at [754, 326] on button "Done" at bounding box center [763, 332] width 43 height 26
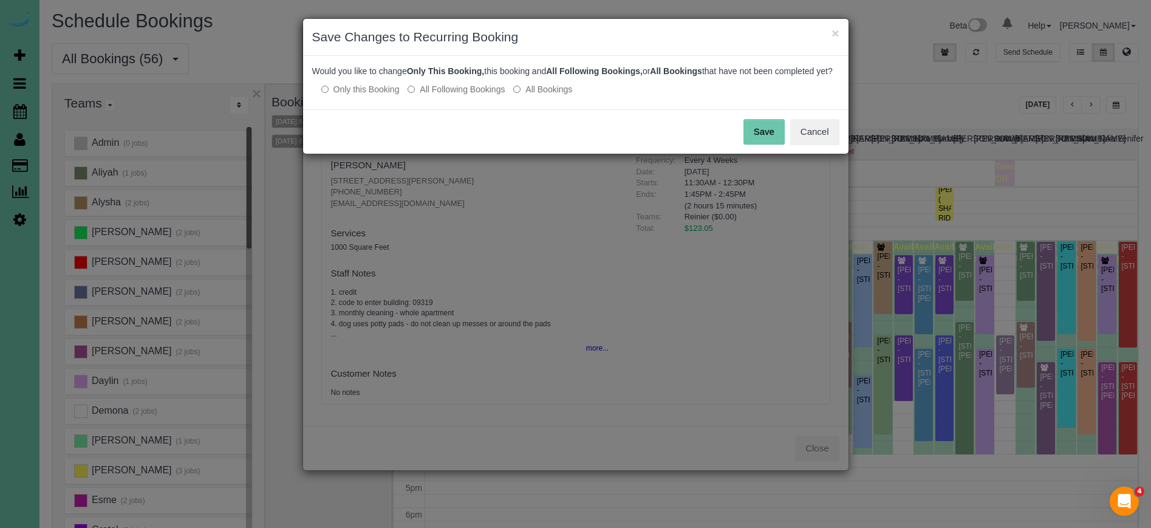
click at [437, 95] on label "All Following Bookings" at bounding box center [456, 89] width 97 height 12
drag, startPoint x: 745, startPoint y: 145, endPoint x: 737, endPoint y: 145, distance: 7.9
click at [745, 145] on button "Save" at bounding box center [763, 132] width 41 height 26
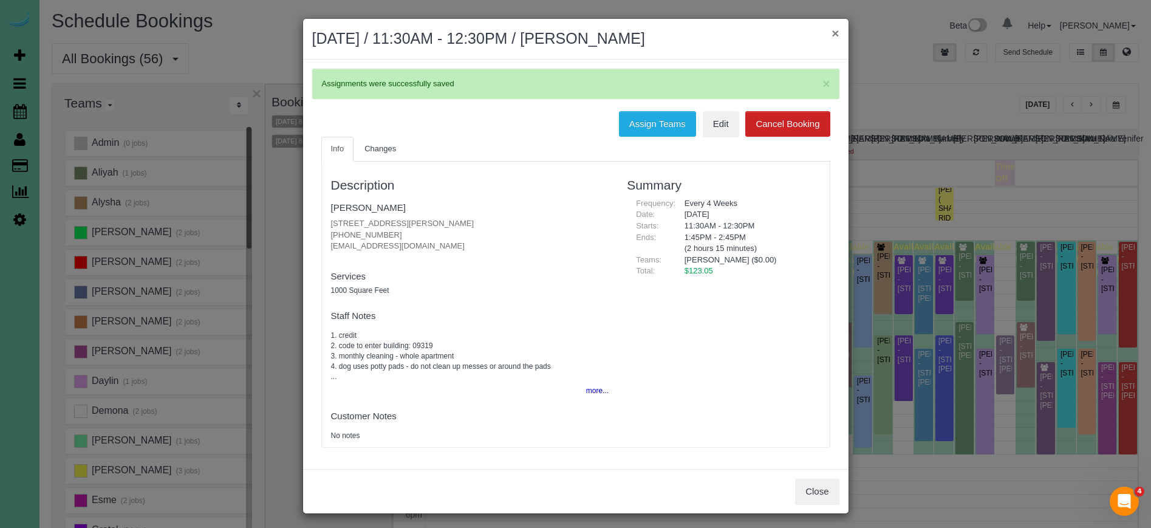
click at [835, 32] on button "×" at bounding box center [834, 33] width 7 height 13
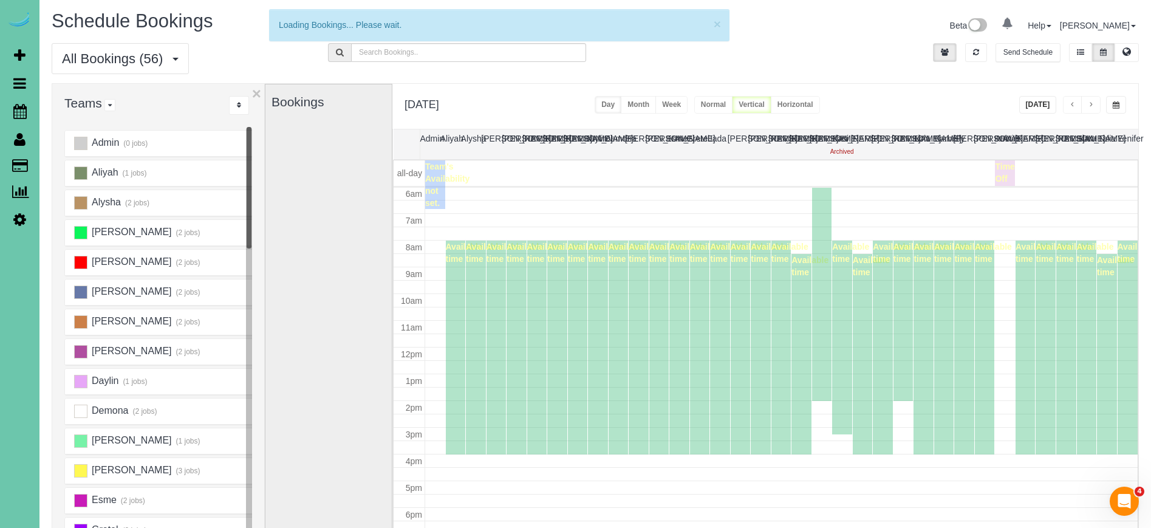
scroll to position [161, 0]
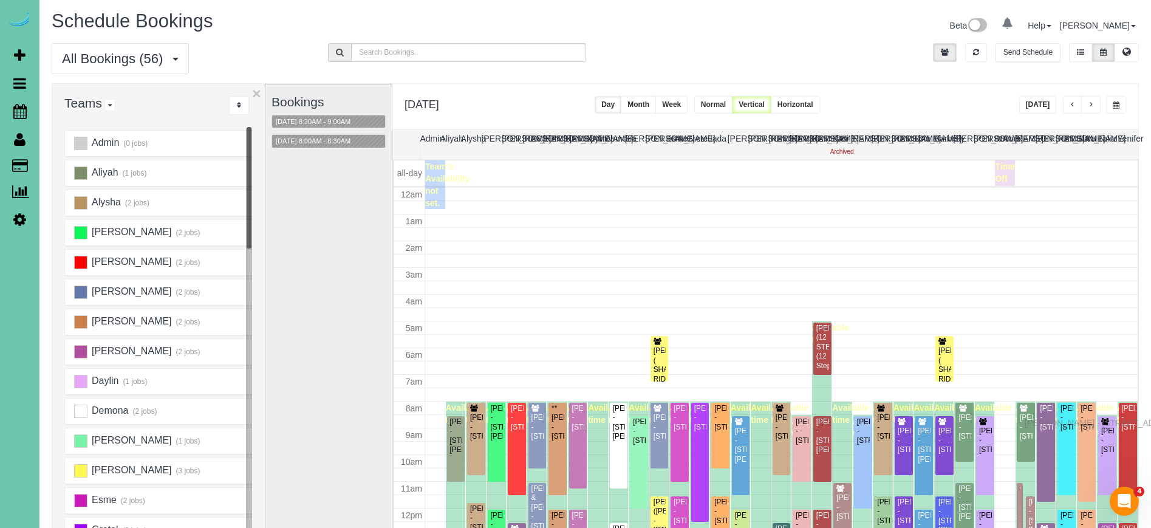
drag, startPoint x: 1033, startPoint y: 352, endPoint x: 1028, endPoint y: 421, distance: 68.8
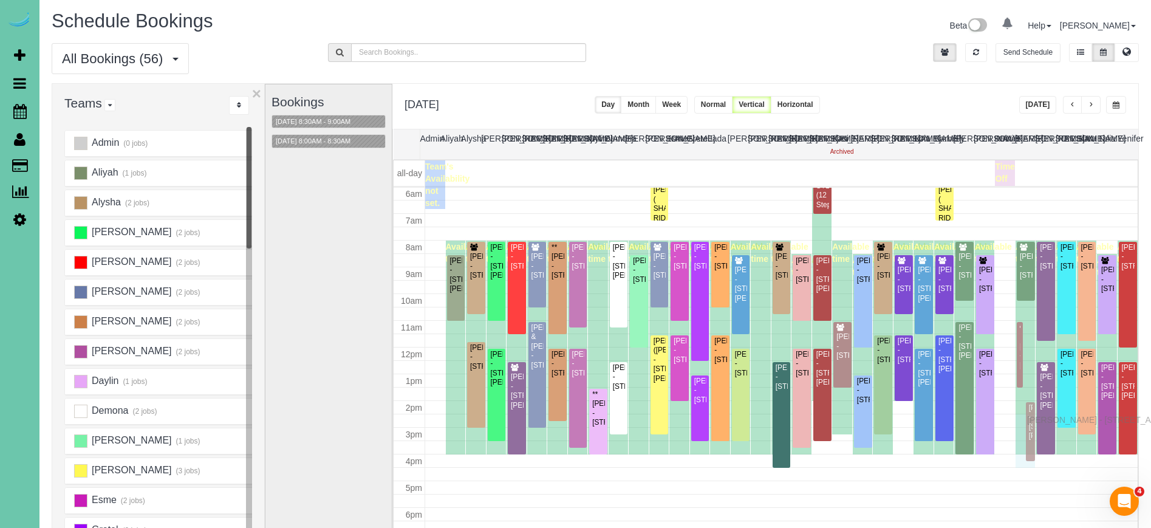
drag, startPoint x: 1033, startPoint y: 347, endPoint x: 1030, endPoint y: 417, distance: 69.9
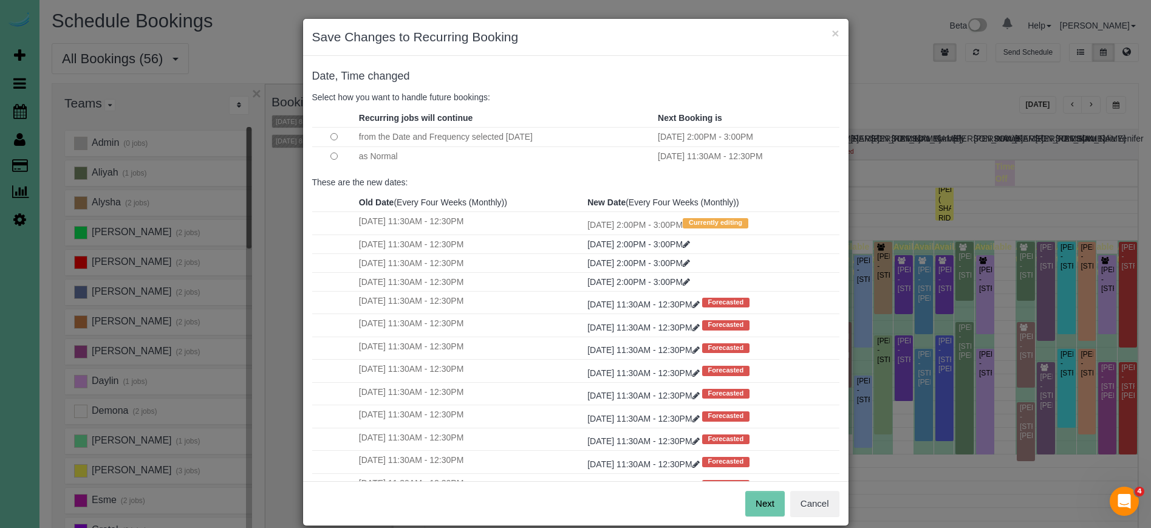
click at [766, 504] on button "Next" at bounding box center [764, 504] width 39 height 26
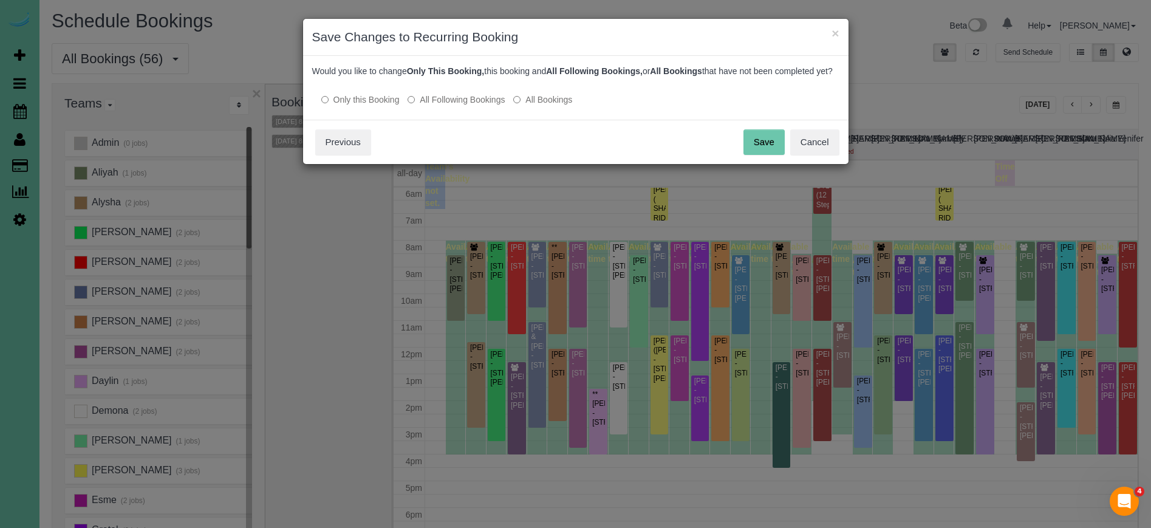
click at [457, 106] on label "All Following Bookings" at bounding box center [456, 100] width 97 height 12
click at [774, 150] on button "Save" at bounding box center [763, 142] width 41 height 26
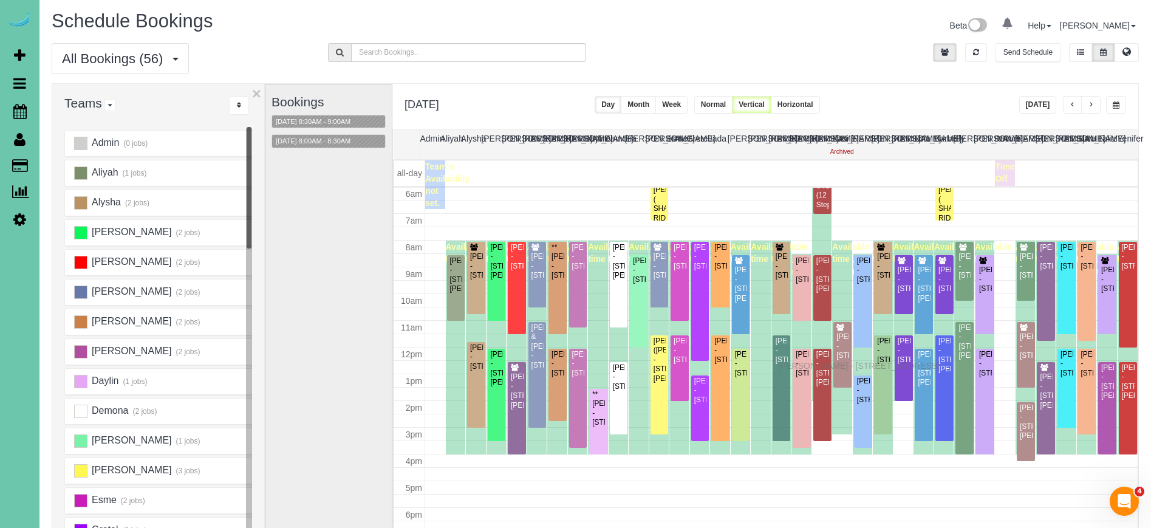
drag, startPoint x: 784, startPoint y: 388, endPoint x: 781, endPoint y: 364, distance: 24.5
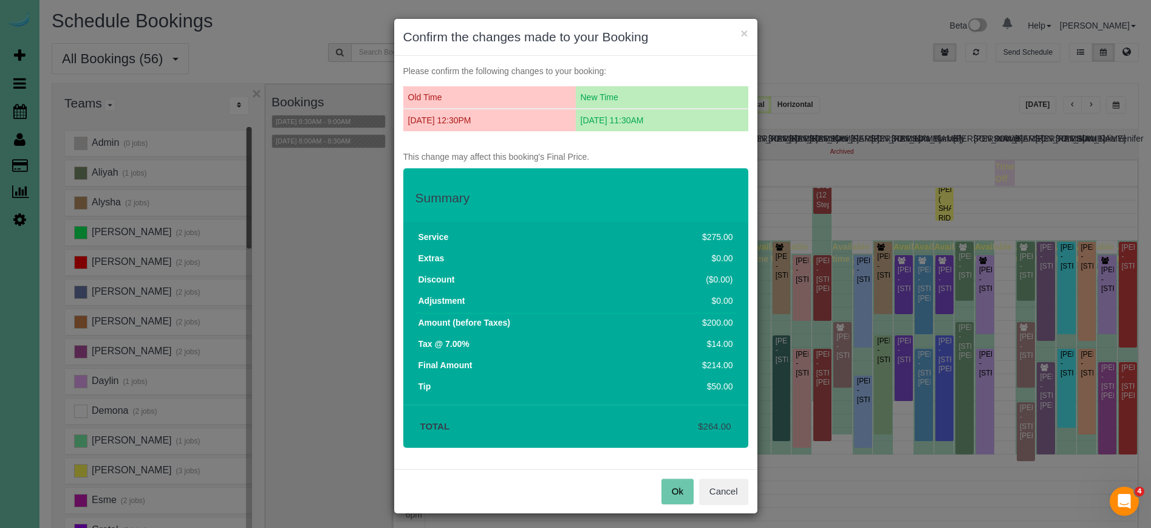
click at [676, 491] on button "Ok" at bounding box center [677, 492] width 32 height 26
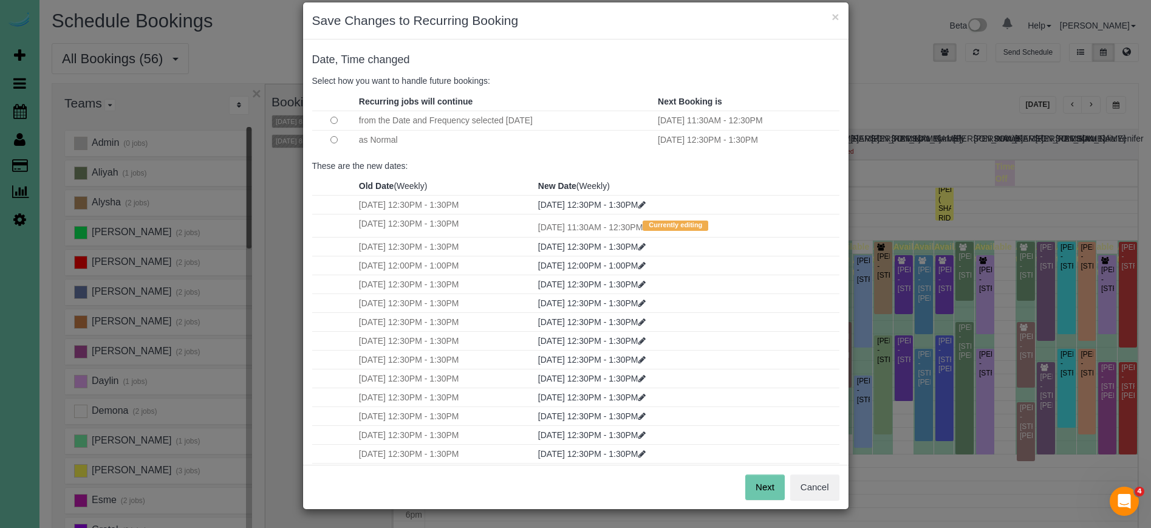
scroll to position [16, 0]
drag, startPoint x: 761, startPoint y: 491, endPoint x: 751, endPoint y: 489, distance: 10.0
click at [760, 491] on button "Next" at bounding box center [764, 488] width 39 height 26
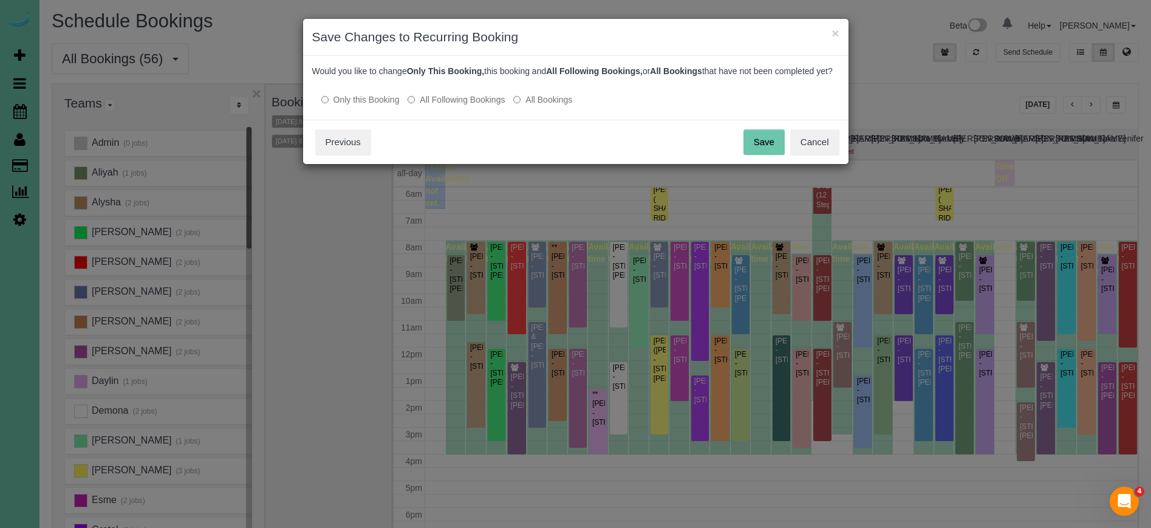
click at [756, 154] on button "Save" at bounding box center [763, 142] width 41 height 26
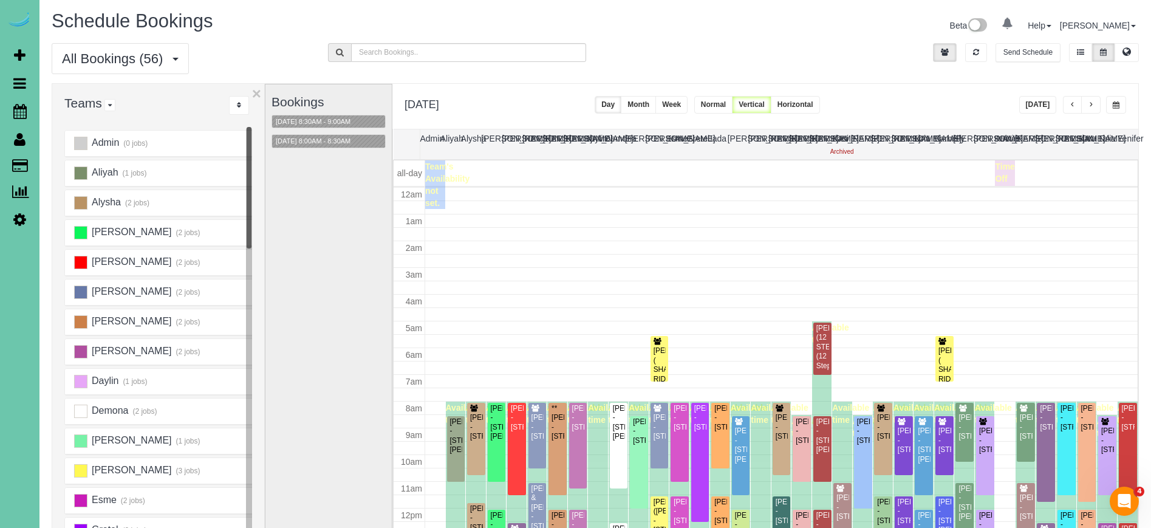
scroll to position [161, 0]
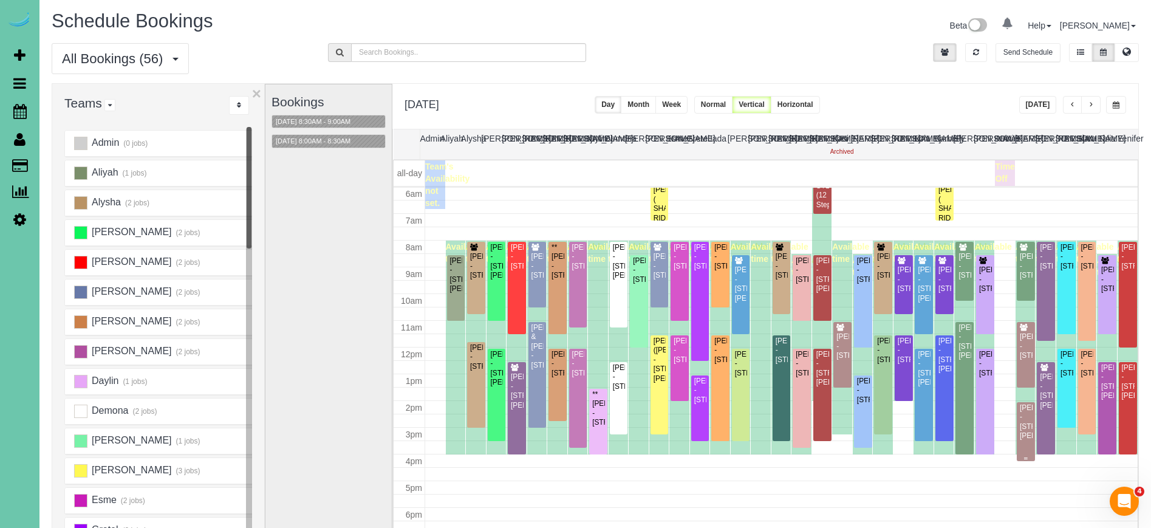
click at [1032, 429] on div "Lori LeVasseur - 13330 Larimore Ave; Apt #208, Omaha, NE 68164" at bounding box center [1025, 422] width 13 height 38
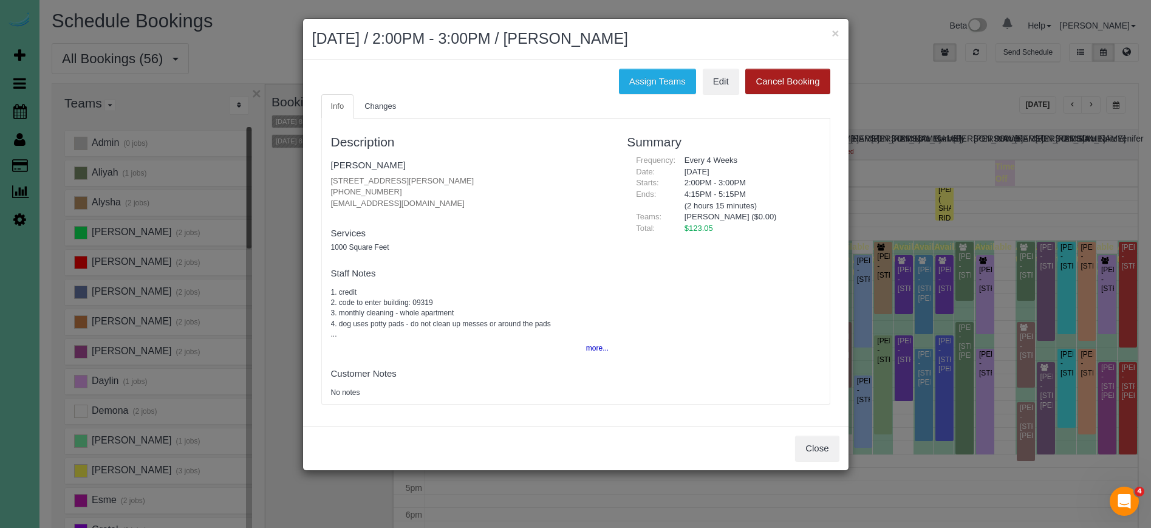
click at [778, 80] on button "Cancel Booking" at bounding box center [787, 82] width 84 height 26
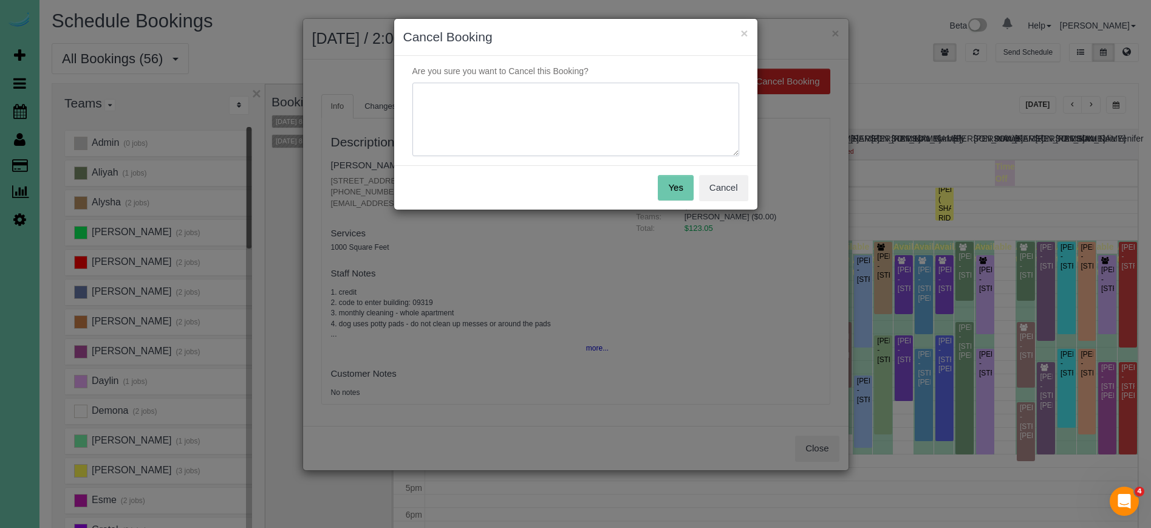
click at [621, 110] on textarea at bounding box center [575, 120] width 327 height 74
type textarea "going on demand - moving to assisted assisted living in about 6 months"
click at [677, 182] on button "Yes" at bounding box center [675, 188] width 35 height 26
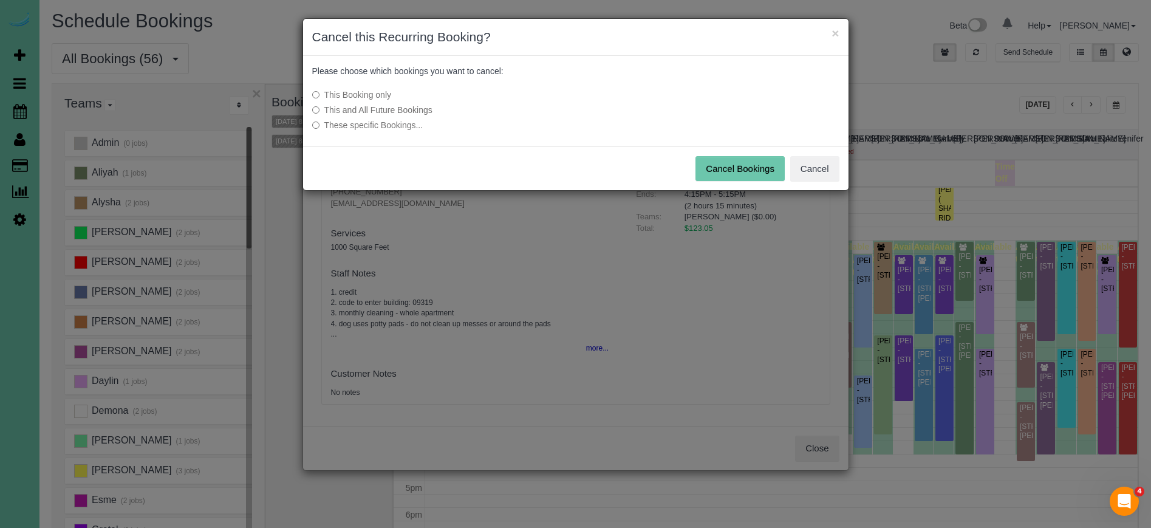
click at [409, 112] on label "This and All Future Bookings" at bounding box center [485, 110] width 346 height 12
click at [739, 174] on button "Cancel Bookings" at bounding box center [739, 169] width 89 height 26
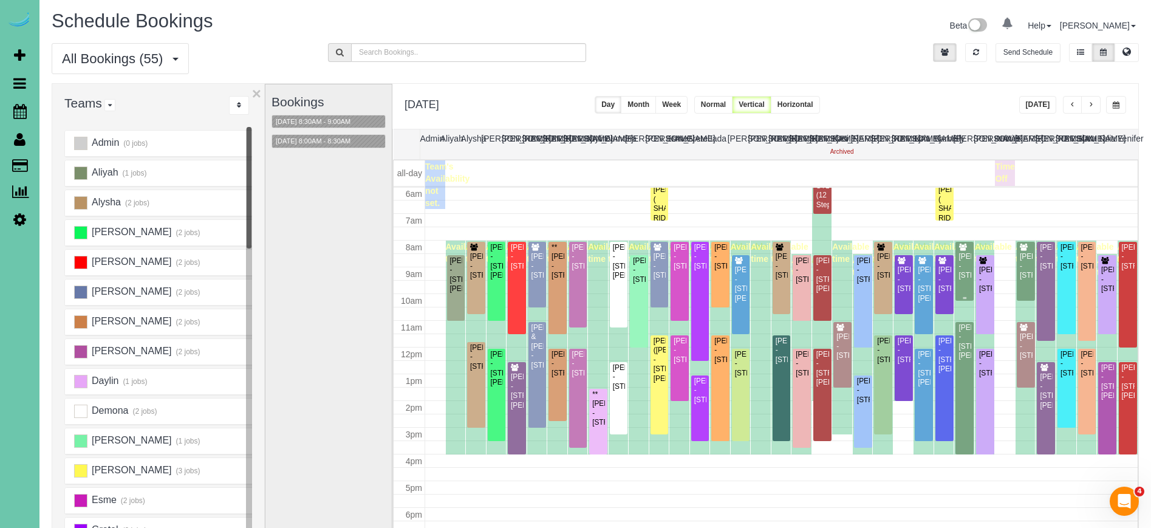
click at [961, 268] on div "Michelle Kenkel - 2717 N 159th Street, Omaha, NE 68116" at bounding box center [964, 266] width 13 height 28
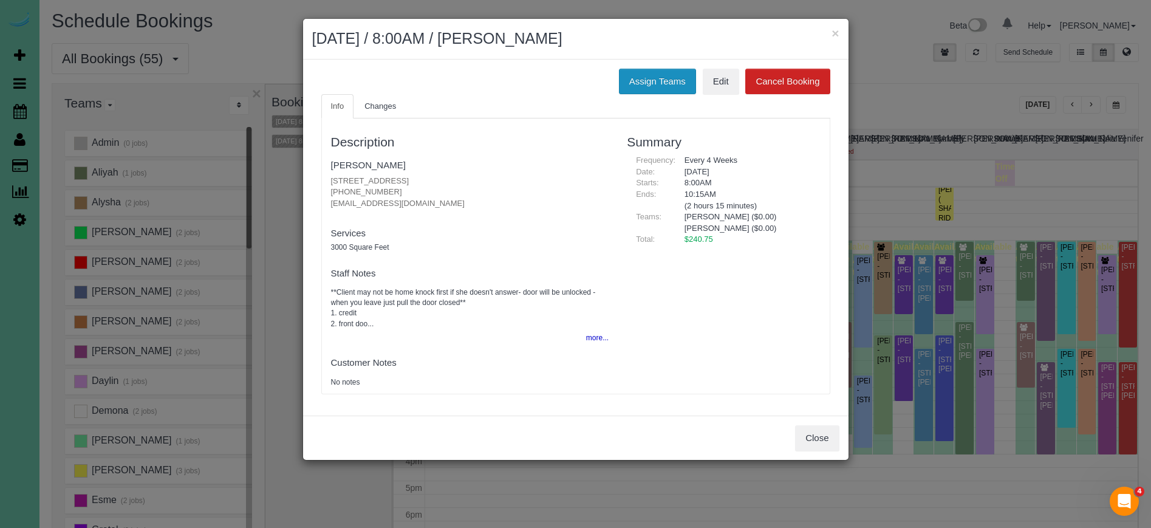
click at [653, 78] on button "Assign Teams" at bounding box center [657, 82] width 77 height 26
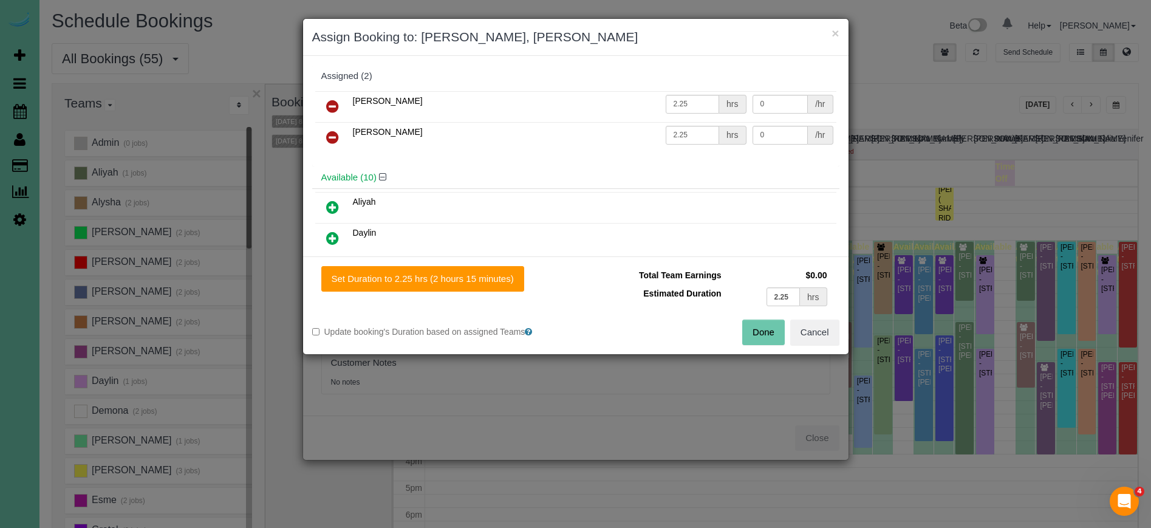
click at [335, 135] on icon at bounding box center [332, 137] width 13 height 15
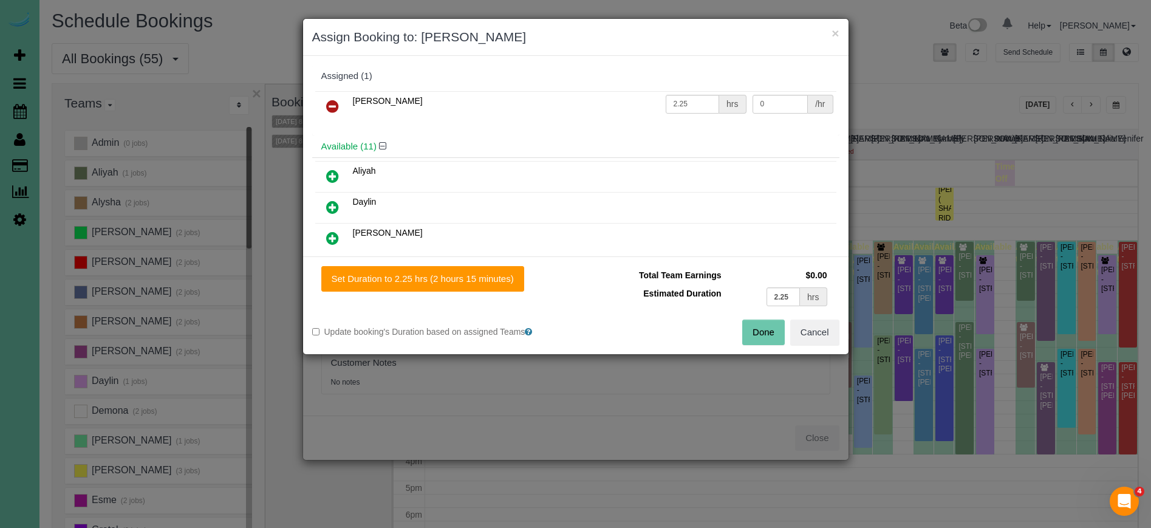
drag, startPoint x: 333, startPoint y: 207, endPoint x: 346, endPoint y: 220, distance: 18.9
click at [333, 207] on icon at bounding box center [332, 207] width 13 height 15
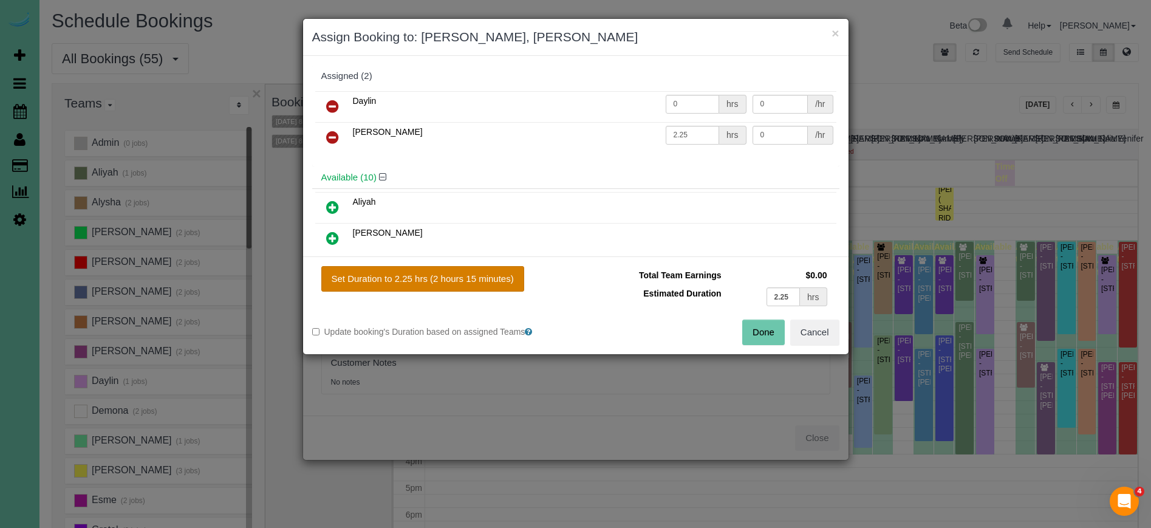
click at [449, 278] on button "Set Duration to 2.25 hrs (2 hours 15 minutes)" at bounding box center [422, 279] width 203 height 26
type input "2.25"
click at [752, 323] on button "Done" at bounding box center [763, 332] width 43 height 26
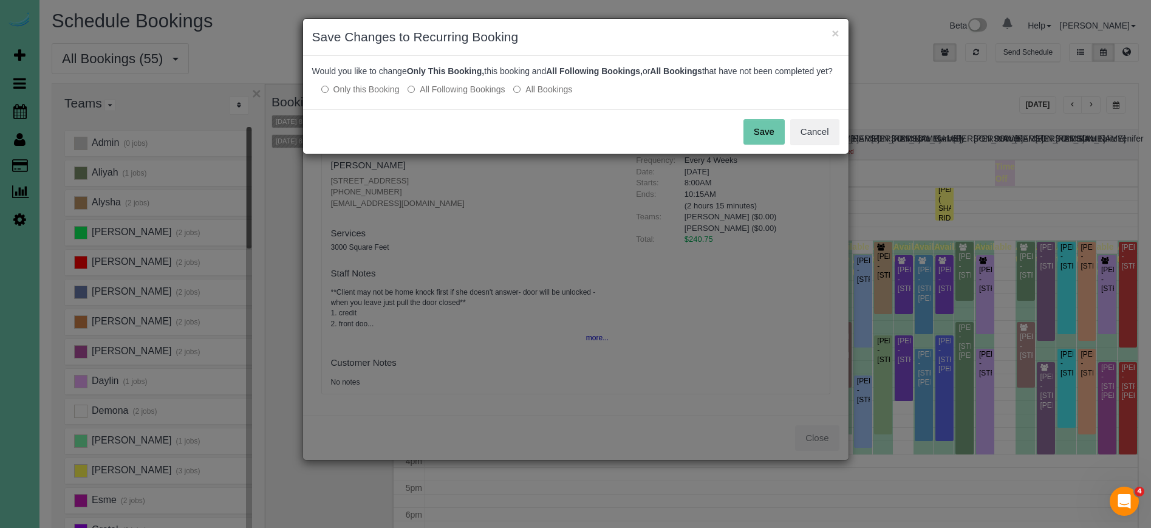
click at [762, 137] on button "Save" at bounding box center [763, 132] width 41 height 26
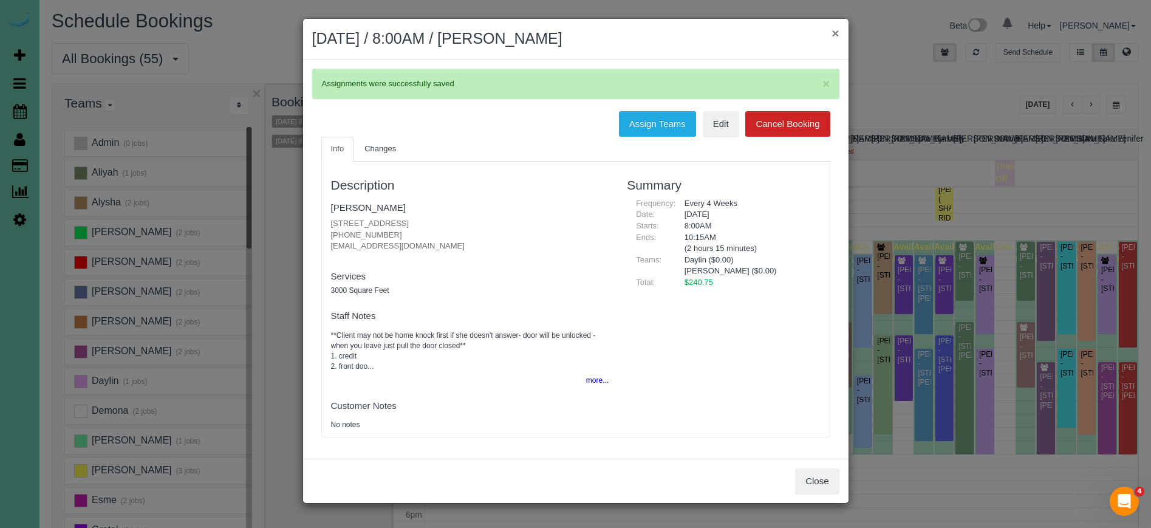
click at [833, 32] on button "×" at bounding box center [834, 33] width 7 height 13
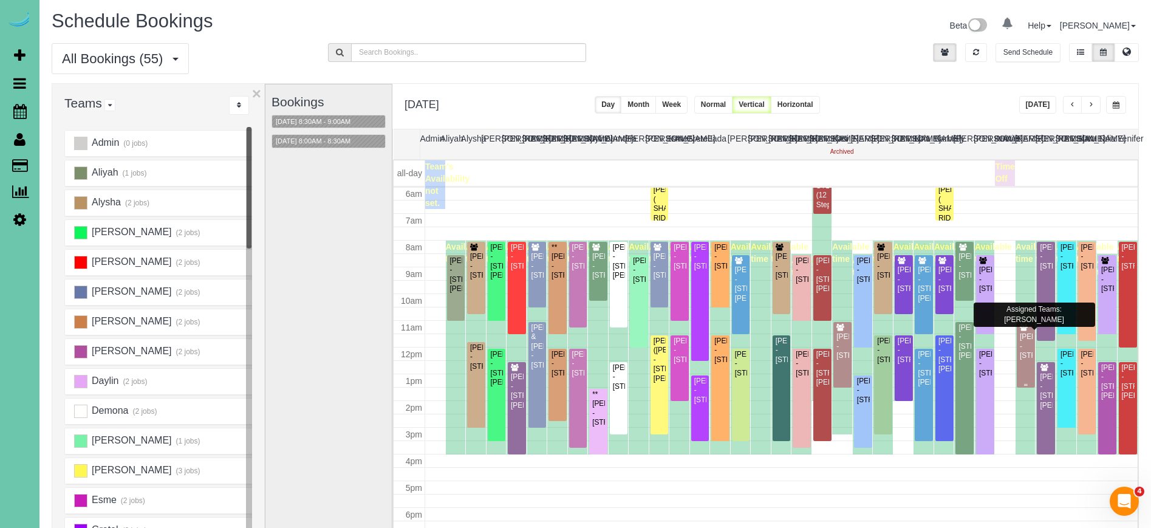
click at [1023, 348] on div "Laura Kunkle - 523 S 150th Cir, Omaha, NE 68154" at bounding box center [1025, 346] width 13 height 28
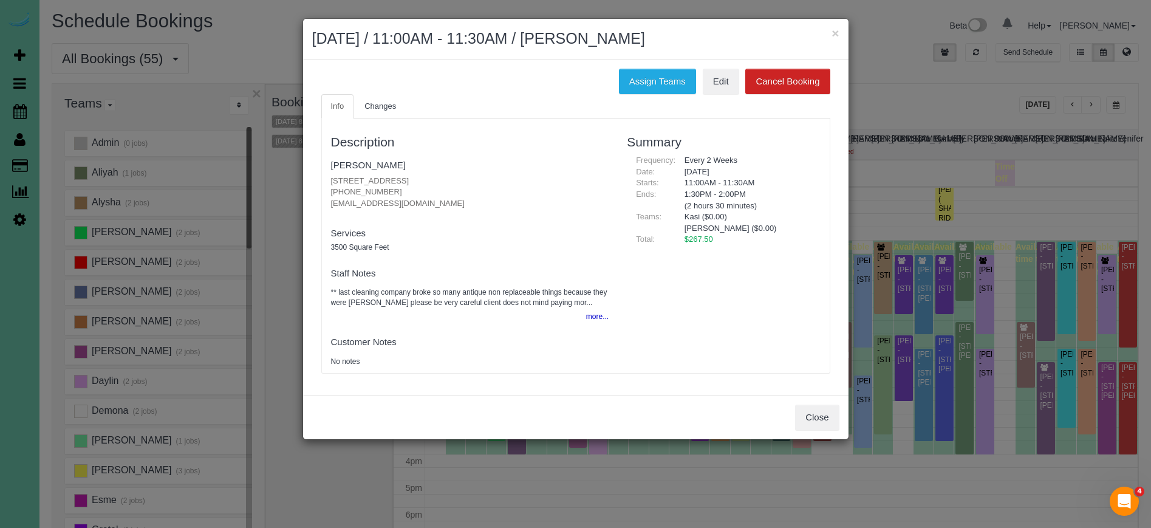
click at [630, 64] on div "Assign Teams Edit Cancel Booking Info Changes Description Laura Kunkle 523 S 15…" at bounding box center [575, 227] width 545 height 335
drag, startPoint x: 638, startPoint y: 81, endPoint x: 627, endPoint y: 81, distance: 11.5
click at [638, 80] on button "Assign Teams" at bounding box center [657, 82] width 77 height 26
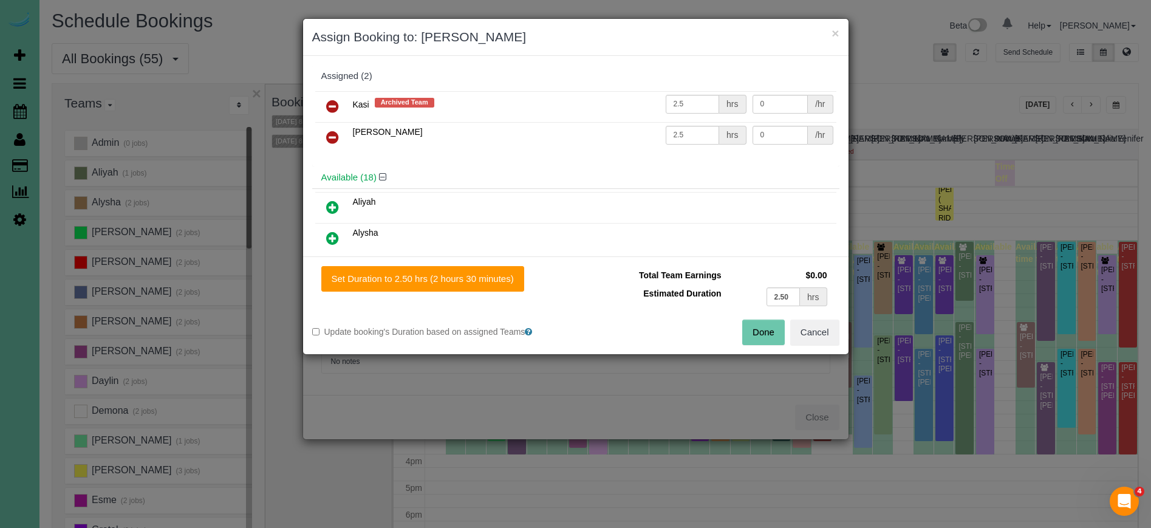
click at [328, 104] on icon at bounding box center [332, 106] width 13 height 15
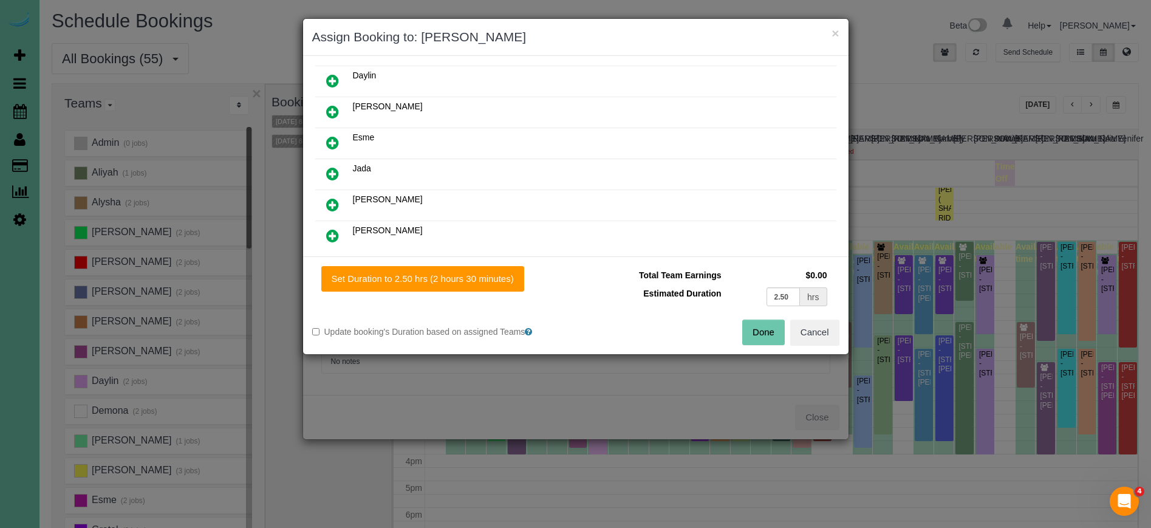
scroll to position [191, 0]
drag, startPoint x: 337, startPoint y: 231, endPoint x: 360, endPoint y: 255, distance: 33.5
click at [337, 231] on icon at bounding box center [332, 233] width 13 height 15
drag, startPoint x: 401, startPoint y: 277, endPoint x: 547, endPoint y: 292, distance: 146.0
click at [405, 278] on button "Set Duration to 2.50 hrs (2 hours 30 minutes)" at bounding box center [422, 279] width 203 height 26
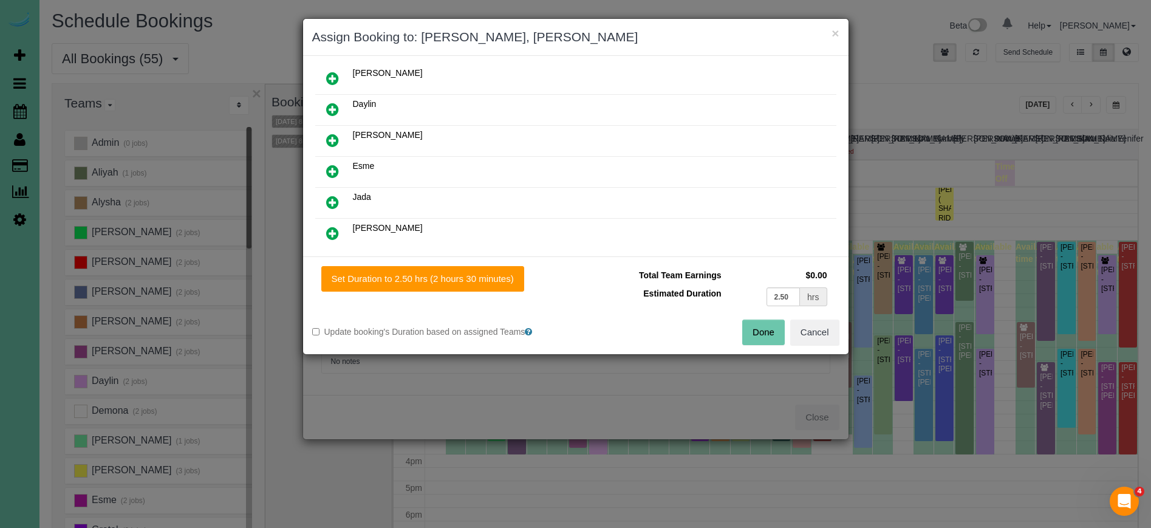
type input "2.50"
click at [756, 332] on button "Done" at bounding box center [763, 332] width 43 height 26
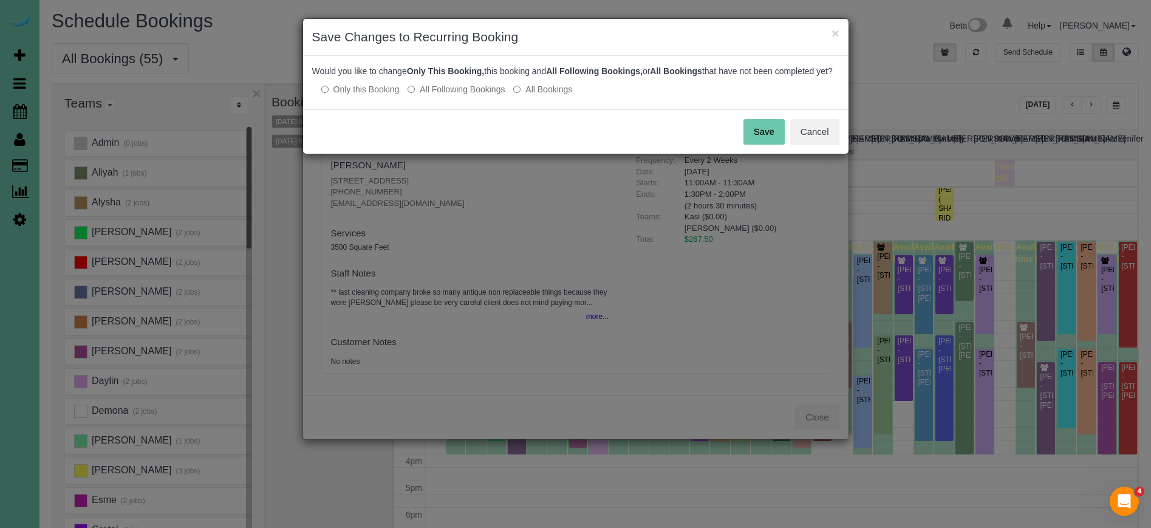
click at [766, 142] on button "Save" at bounding box center [763, 132] width 41 height 26
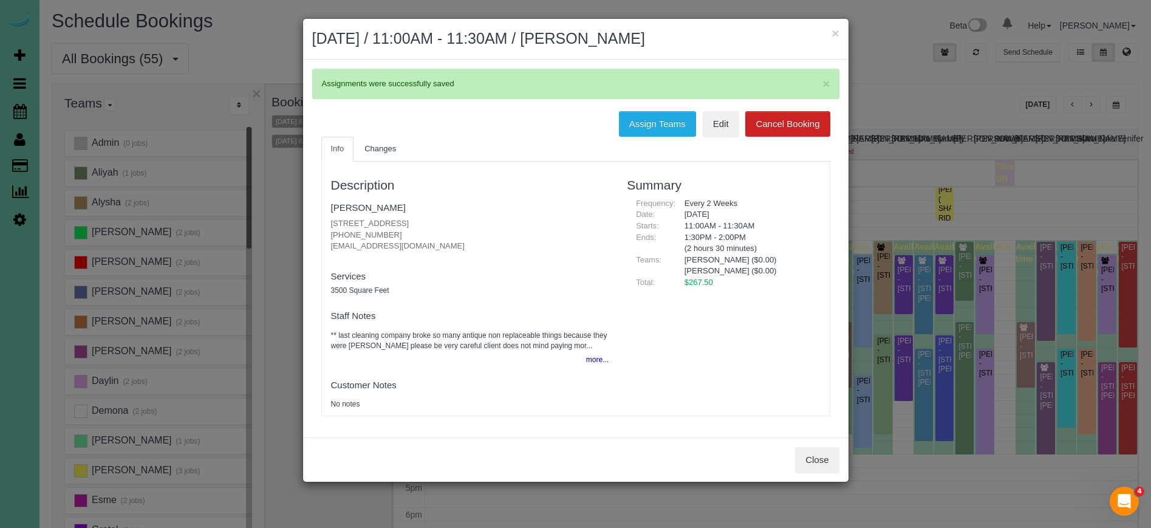
click at [835, 34] on button "×" at bounding box center [834, 33] width 7 height 13
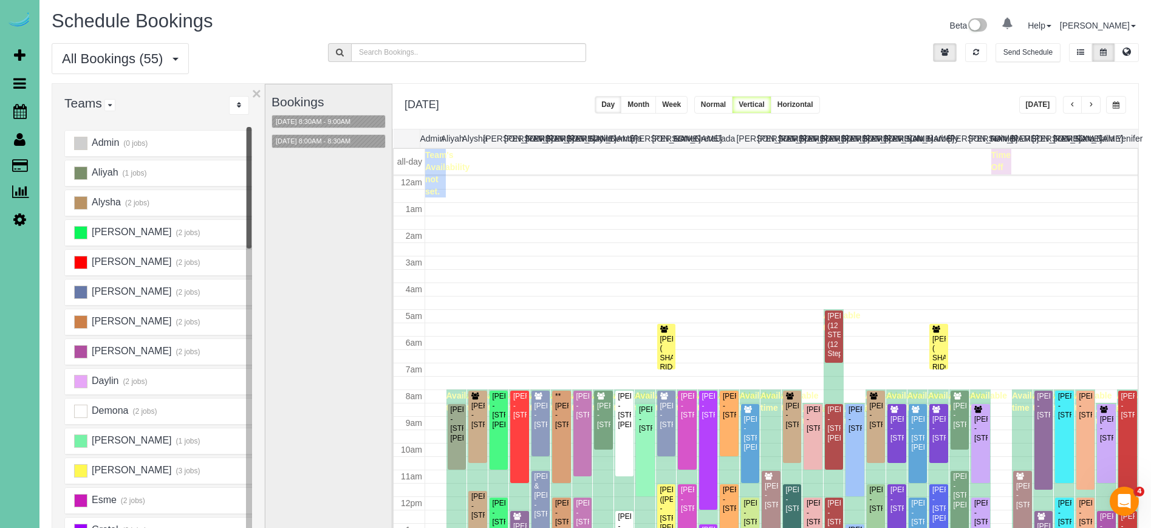
scroll to position [161, 0]
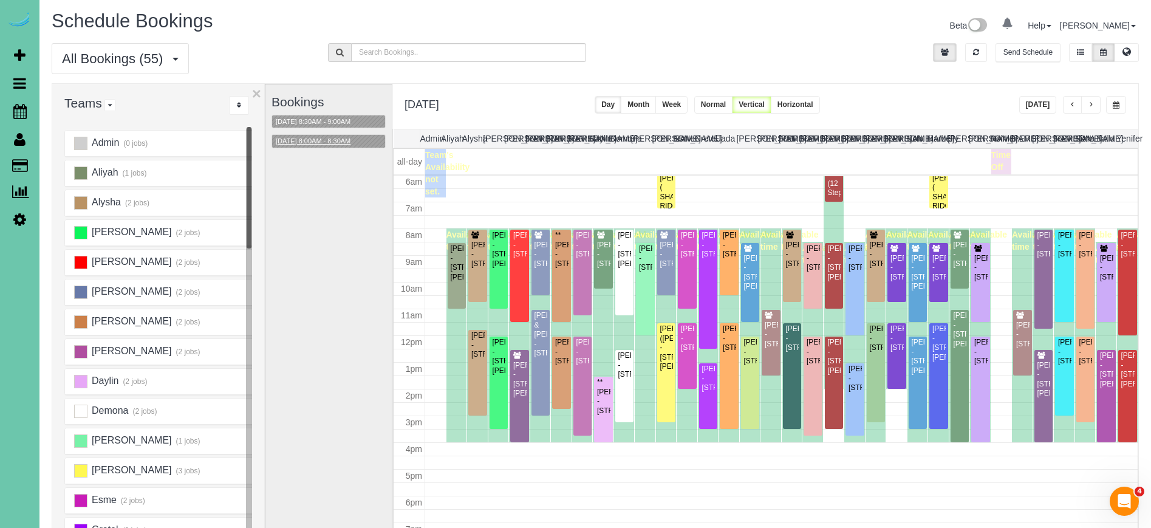
click at [336, 143] on button "09/25/2025 8:00AM - 8:30AM" at bounding box center [313, 141] width 82 height 13
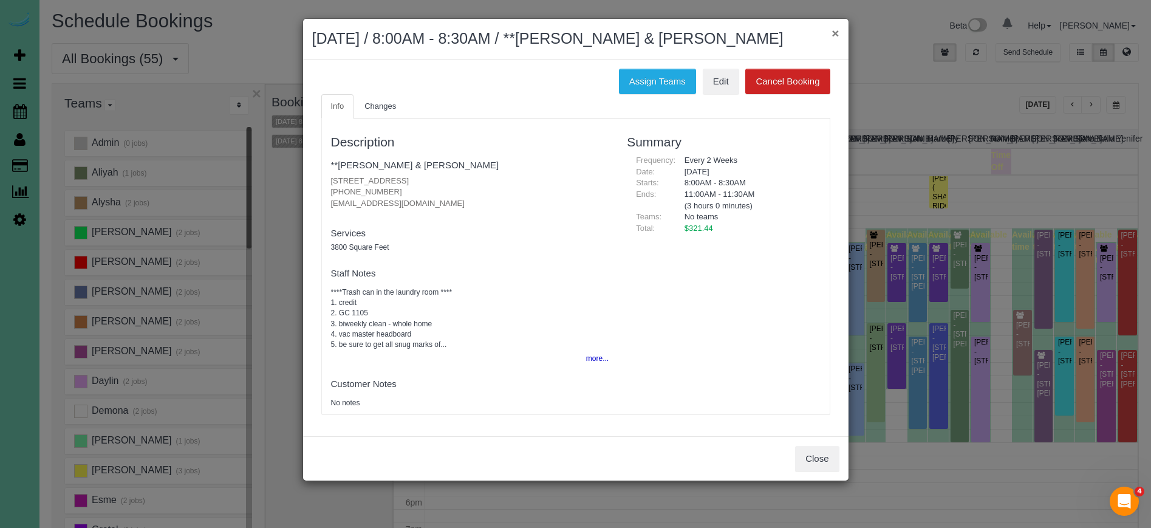
click at [835, 36] on button "×" at bounding box center [834, 33] width 7 height 13
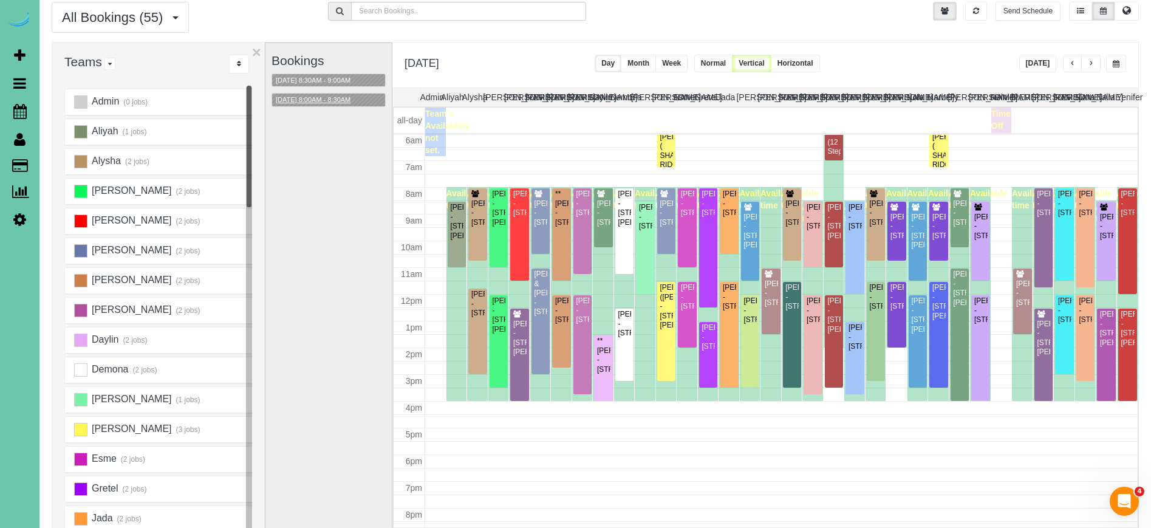
click at [354, 102] on button "09/25/2025 8:00AM - 8:30AM" at bounding box center [313, 100] width 82 height 13
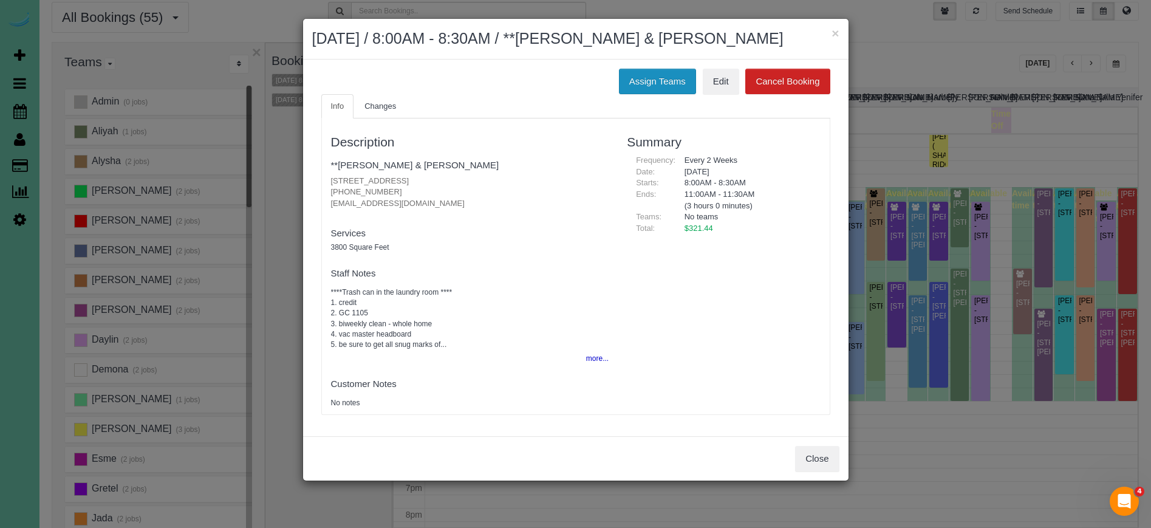
click at [667, 70] on button "Assign Teams" at bounding box center [657, 82] width 77 height 26
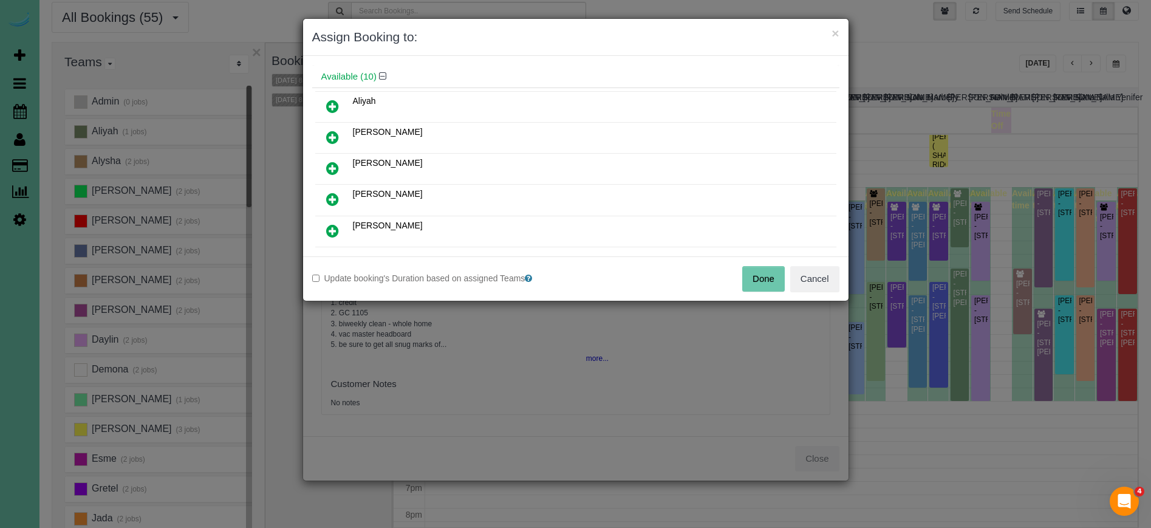
scroll to position [50, 0]
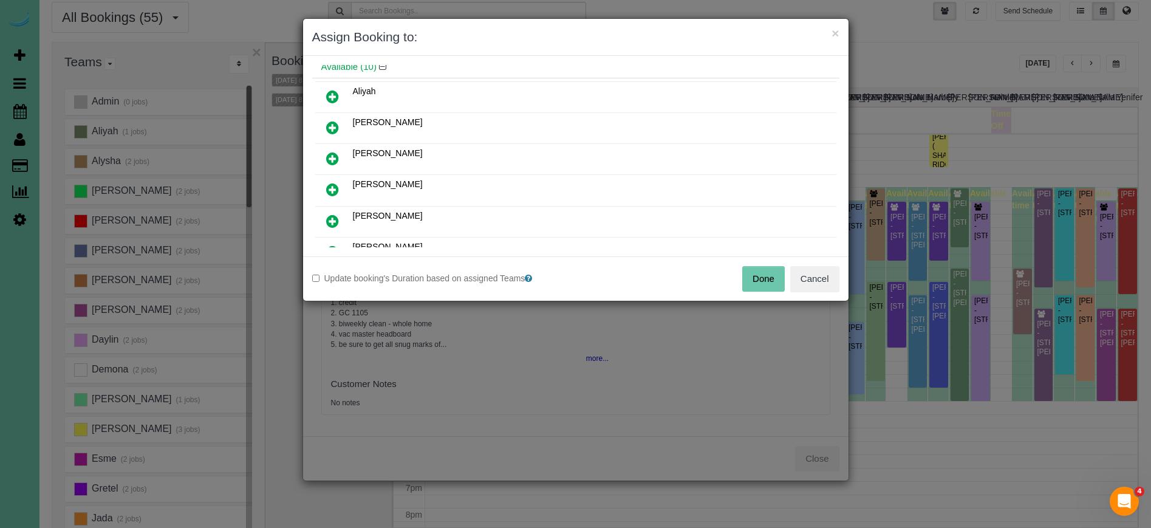
click at [333, 186] on icon at bounding box center [332, 189] width 13 height 15
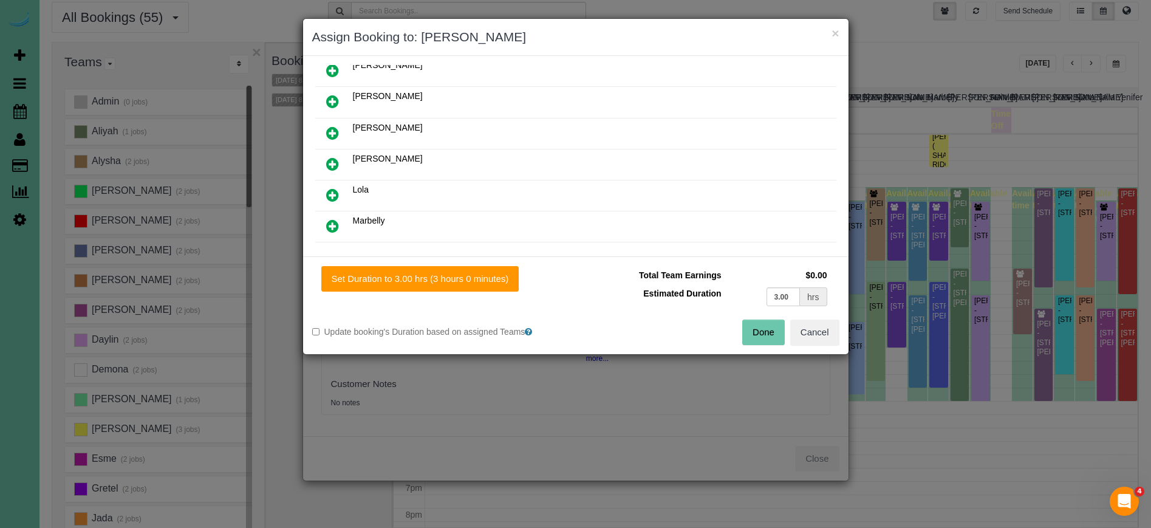
scroll to position [140, 0]
drag, startPoint x: 827, startPoint y: 333, endPoint x: 826, endPoint y: 383, distance: 49.8
click at [826, 333] on button "Cancel" at bounding box center [814, 332] width 49 height 26
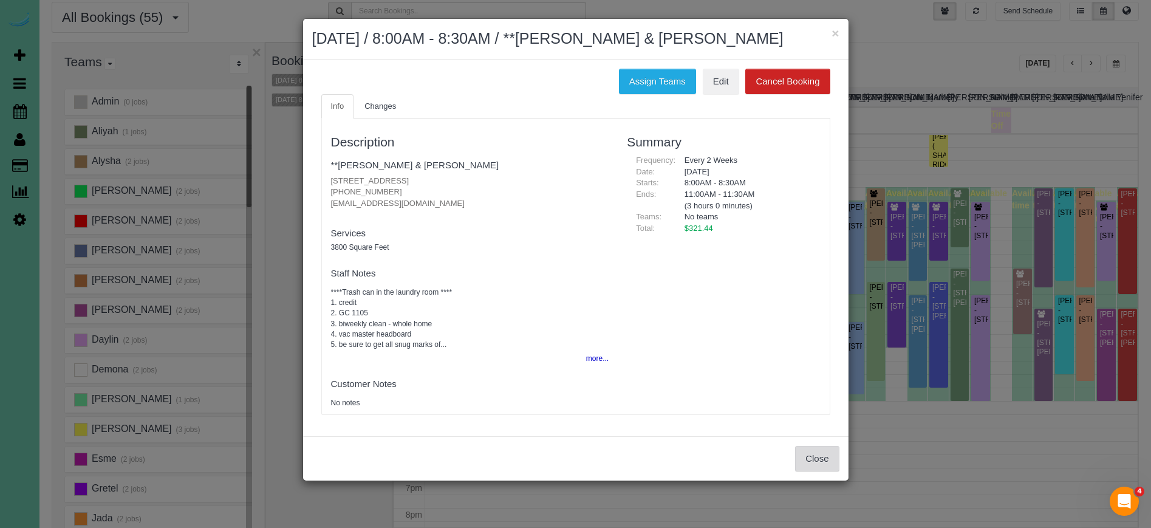
click at [813, 449] on button "Close" at bounding box center [817, 459] width 44 height 26
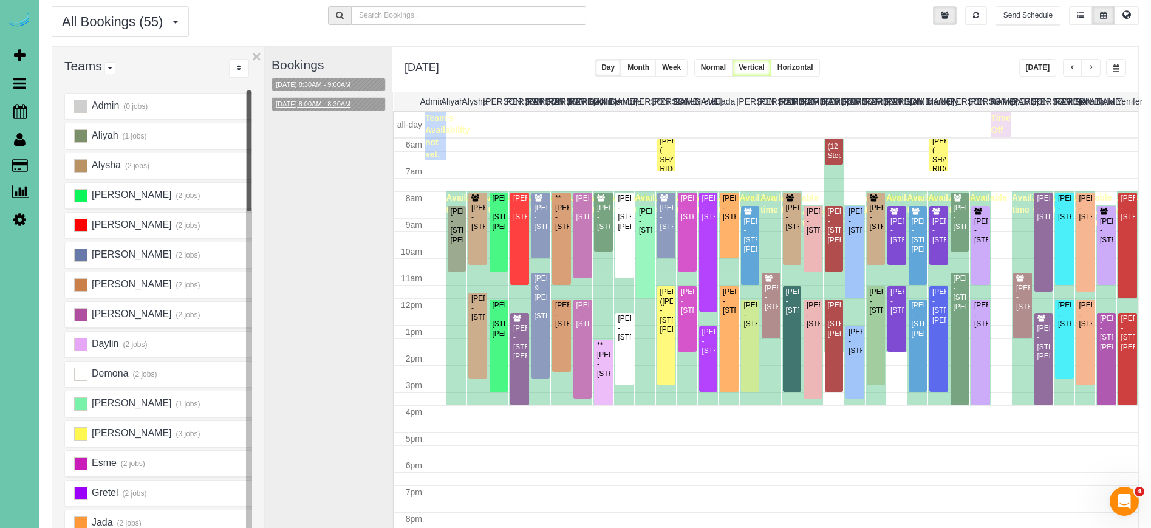
scroll to position [39, 0]
click at [1074, 69] on span "button" at bounding box center [1073, 67] width 6 height 7
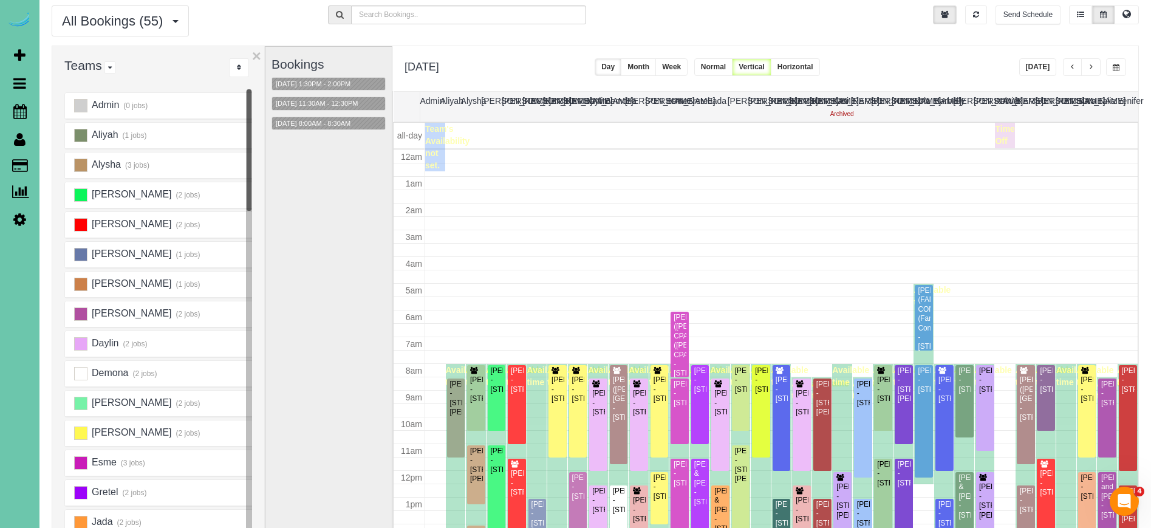
scroll to position [161, 0]
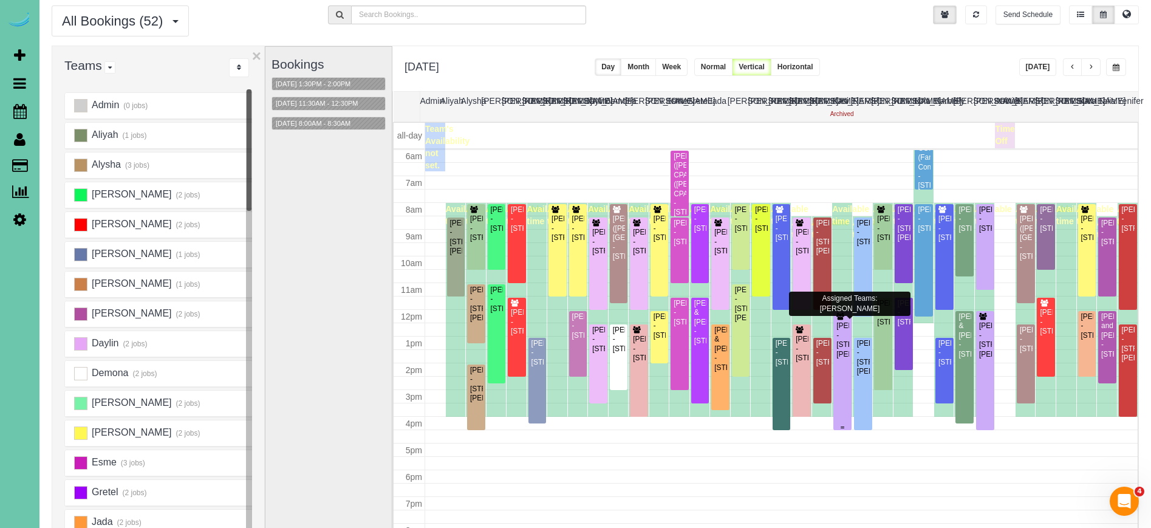
click at [845, 347] on div "Kaitlyn Pellegrino - 9720 Hascall St, Omaha, NE 68124" at bounding box center [842, 340] width 13 height 38
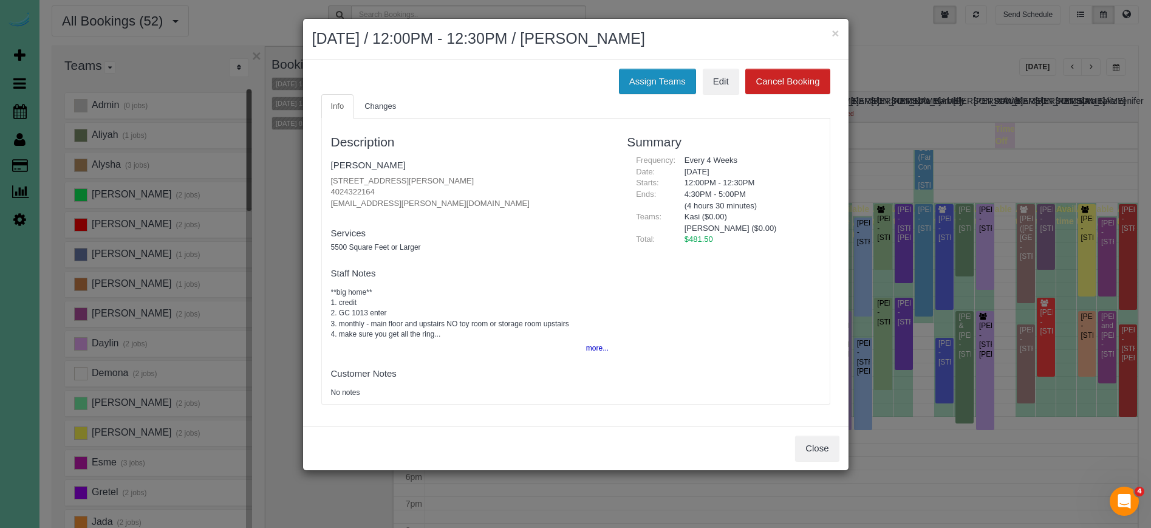
click at [646, 77] on button "Assign Teams" at bounding box center [657, 82] width 77 height 26
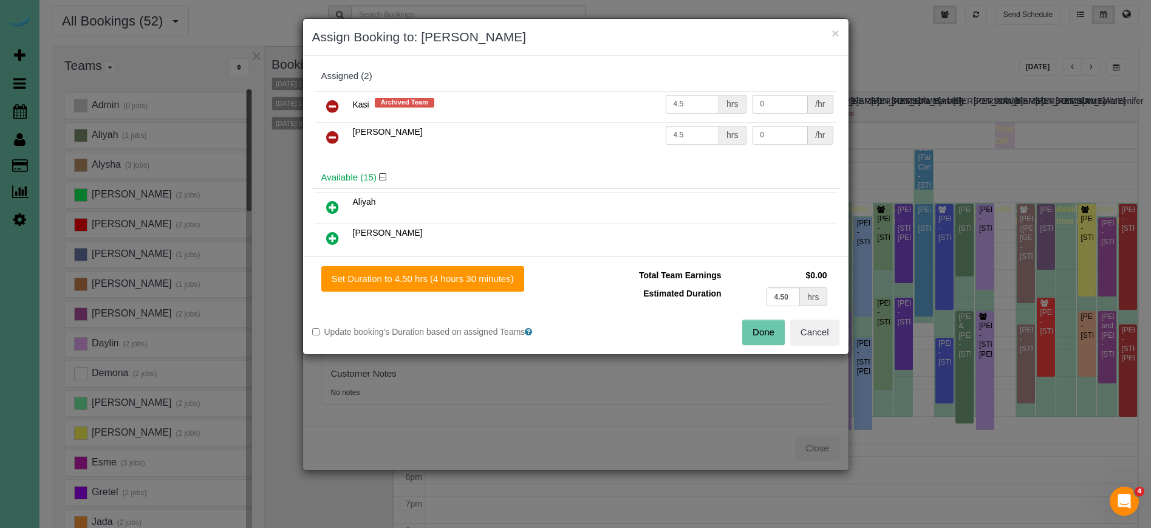
click at [335, 106] on icon at bounding box center [332, 106] width 13 height 15
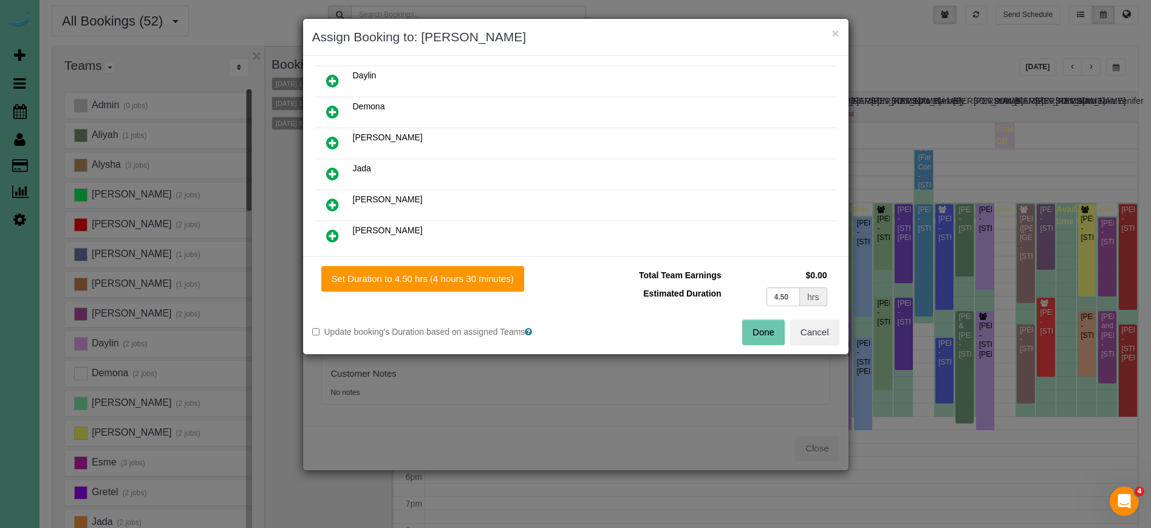
scroll to position [191, 0]
click at [336, 202] on icon at bounding box center [332, 203] width 13 height 15
drag, startPoint x: 423, startPoint y: 279, endPoint x: 597, endPoint y: 302, distance: 175.8
click at [432, 279] on button "Set Duration to 4.50 hrs (4 hours 30 minutes)" at bounding box center [422, 279] width 203 height 26
type input "4.50"
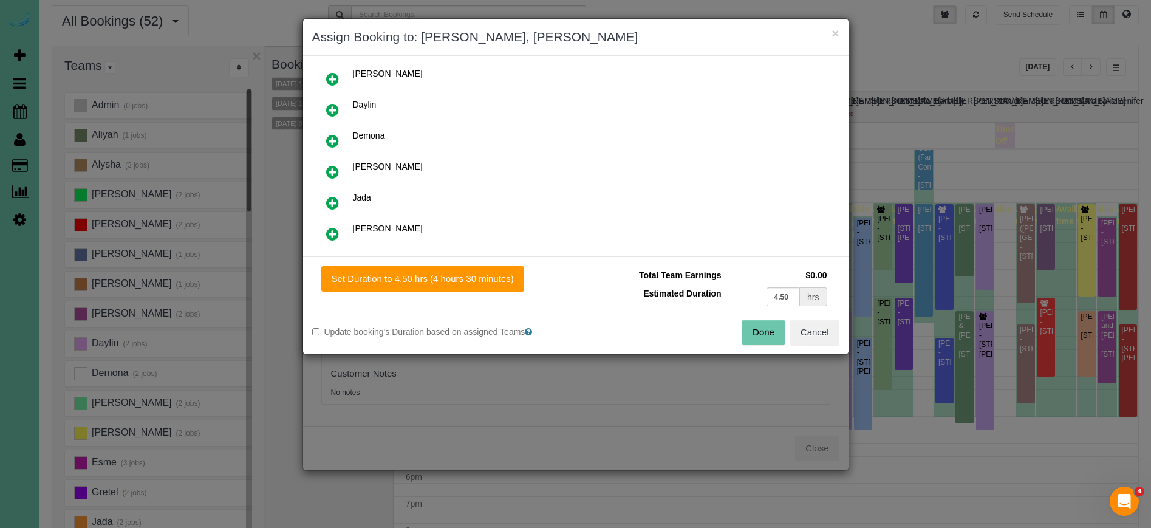
type input "4.50"
click at [749, 327] on button "Done" at bounding box center [763, 332] width 43 height 26
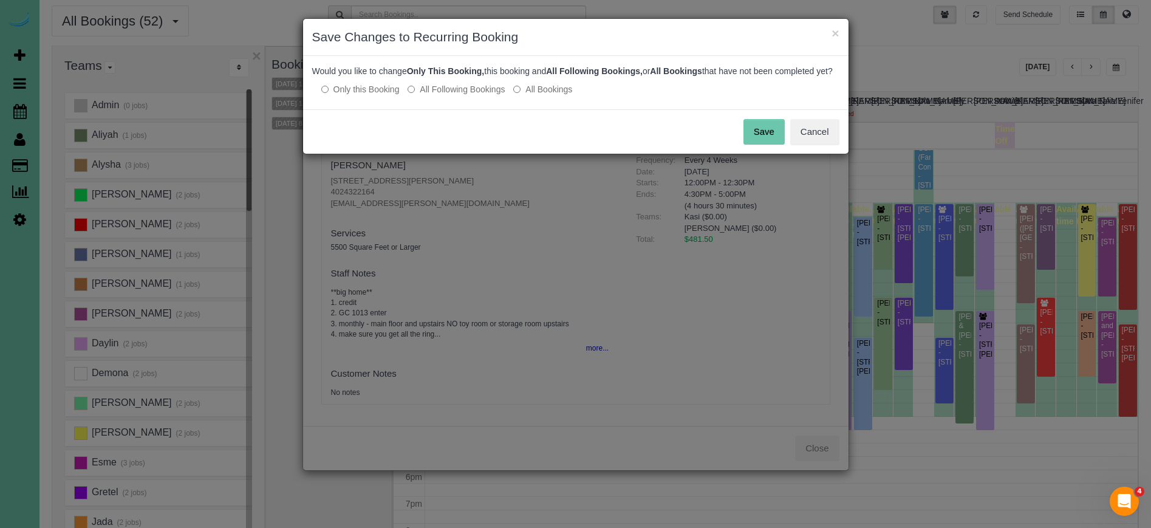
click at [465, 95] on label "All Following Bookings" at bounding box center [456, 89] width 97 height 12
click at [771, 138] on button "Save" at bounding box center [763, 132] width 41 height 26
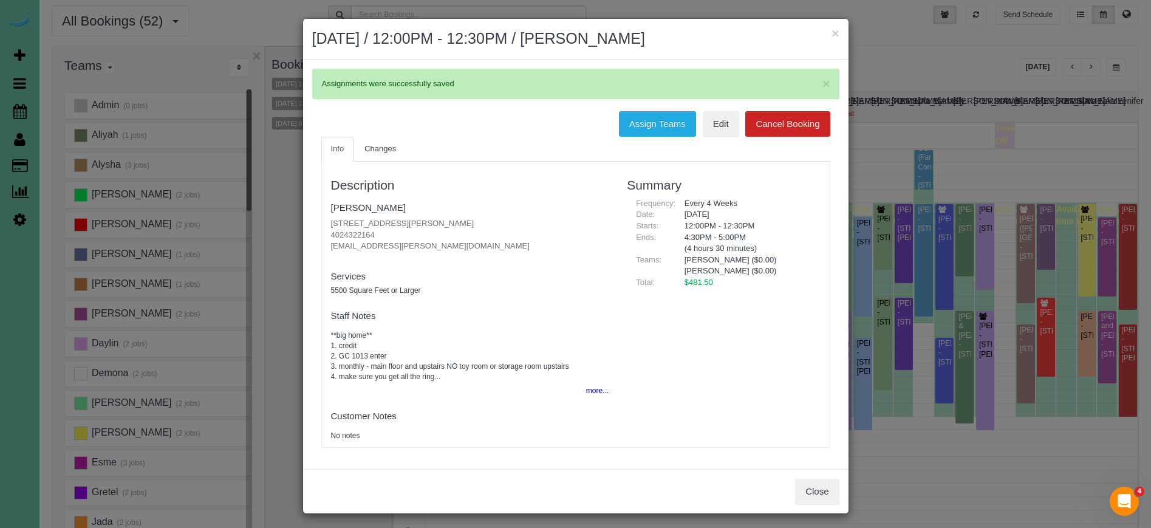
click at [528, 131] on div "Assign Teams Edit Cancel Booking" at bounding box center [575, 124] width 527 height 26
click at [837, 35] on button "×" at bounding box center [834, 33] width 7 height 13
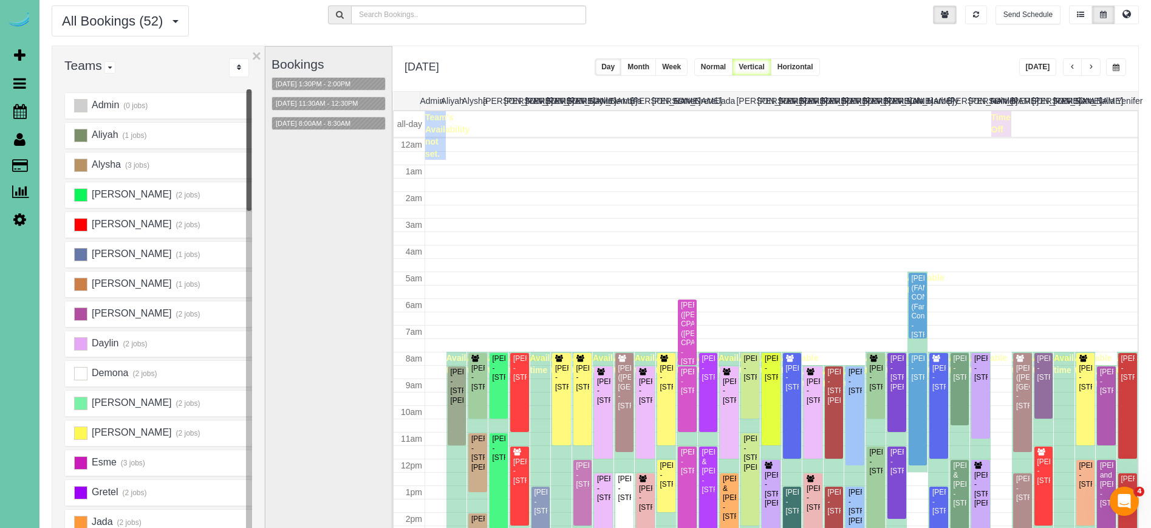
scroll to position [161, 0]
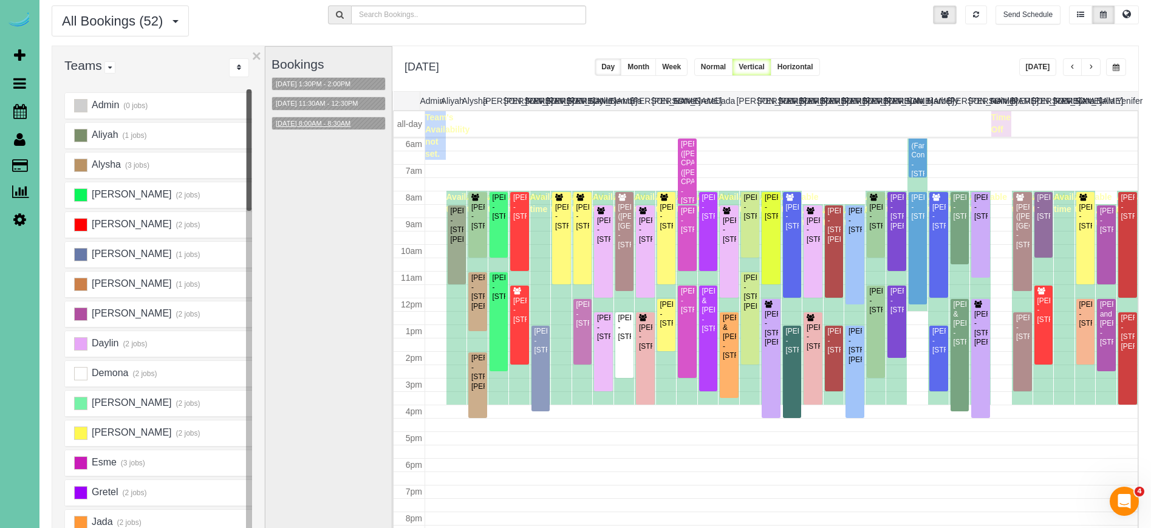
click at [350, 118] on button "09/24/2025 8:00AM - 8:30AM" at bounding box center [313, 123] width 82 height 13
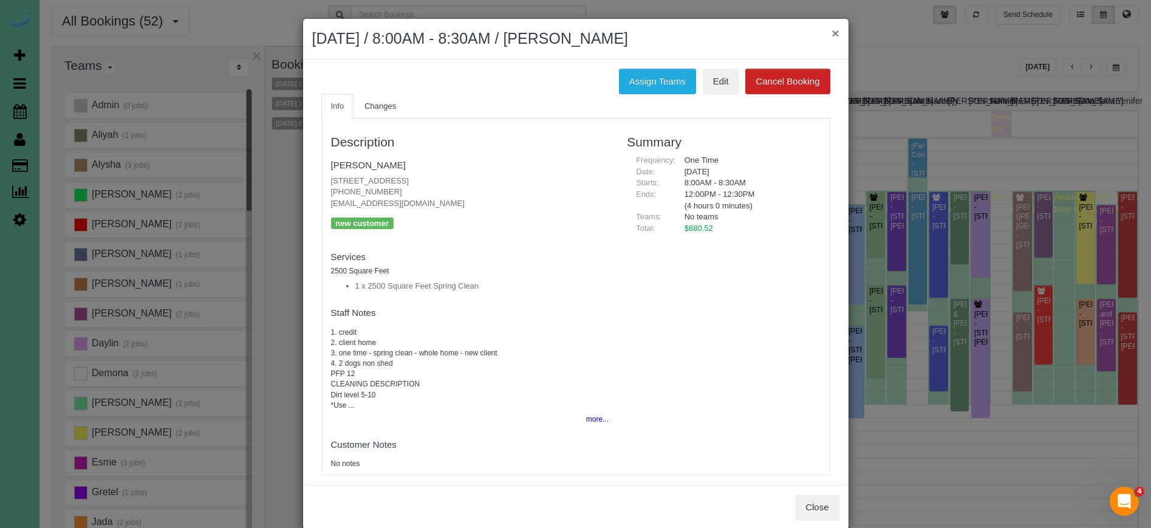
click at [836, 33] on button "×" at bounding box center [834, 33] width 7 height 13
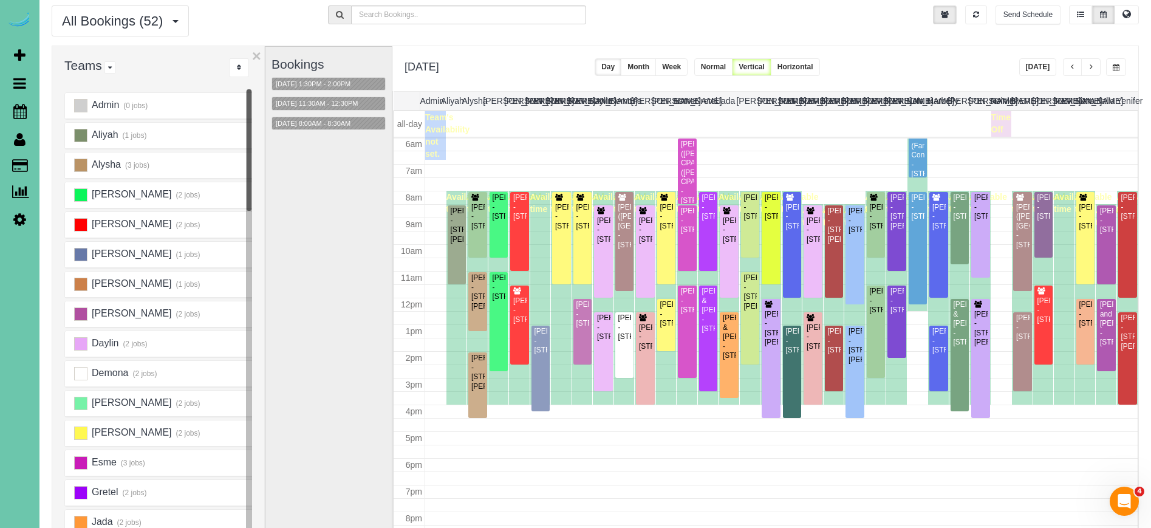
scroll to position [43, 0]
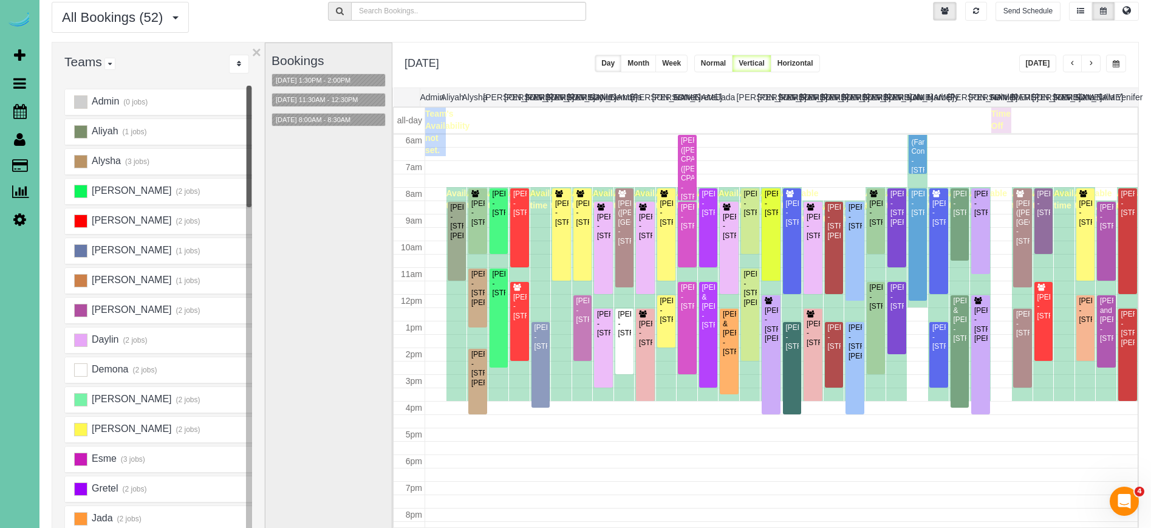
click at [1118, 61] on span "button" at bounding box center [1116, 63] width 7 height 7
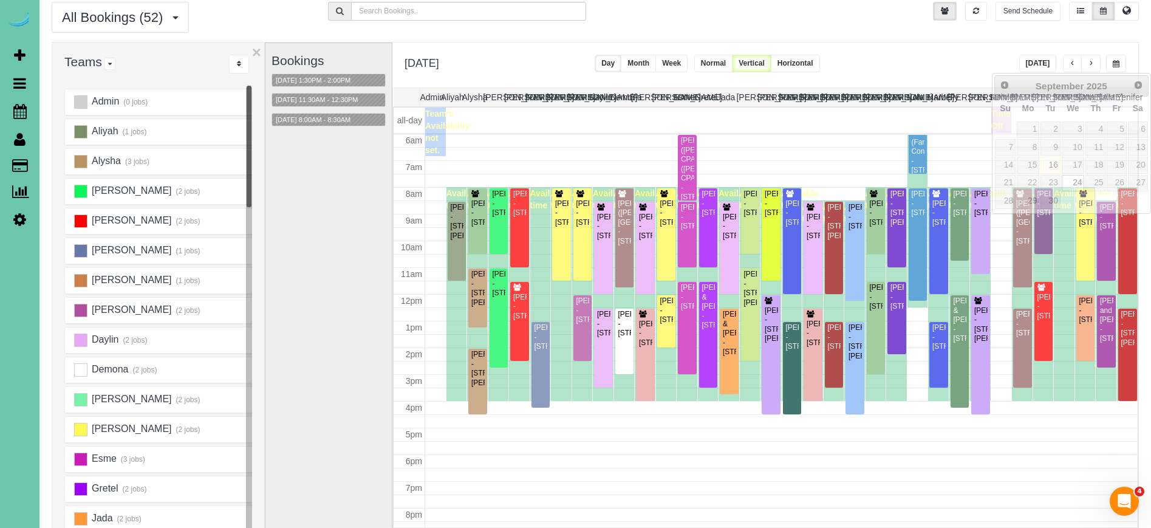
click at [932, 55] on div "**********" at bounding box center [765, 65] width 746 height 45
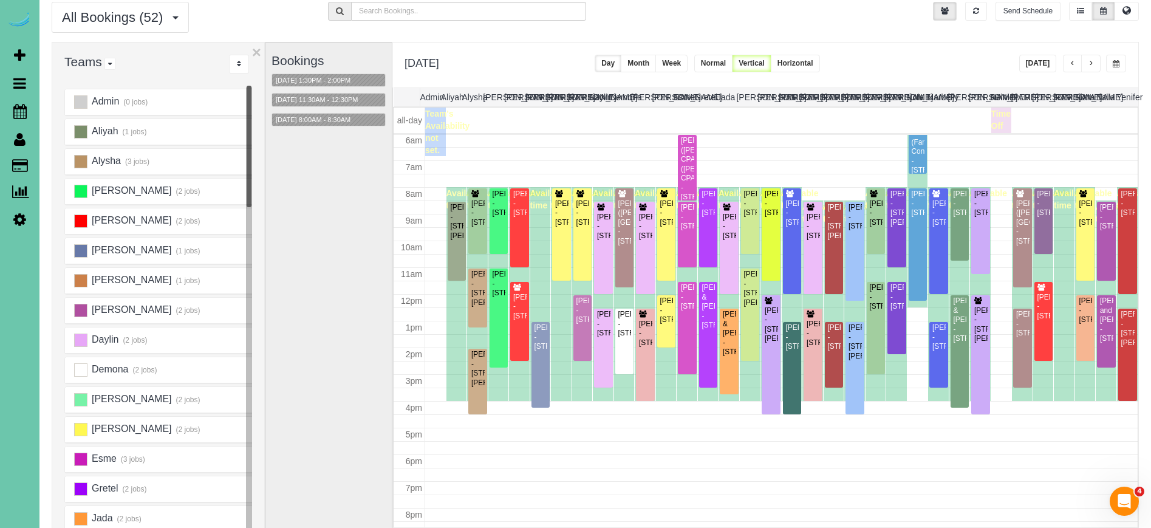
click at [1111, 64] on button "button" at bounding box center [1116, 64] width 20 height 18
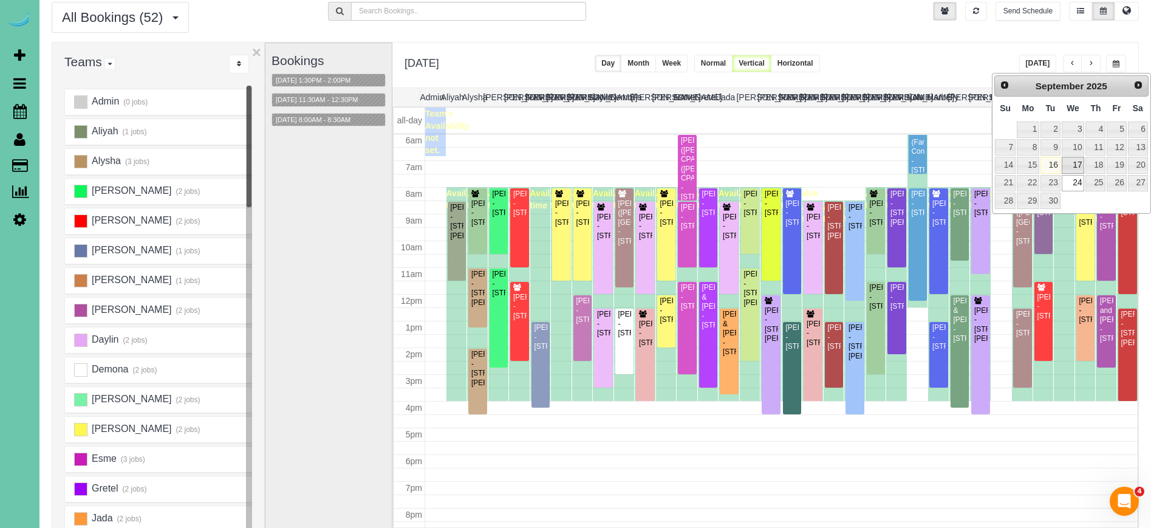
click at [1076, 162] on link "17" at bounding box center [1073, 165] width 23 height 16
type input "**********"
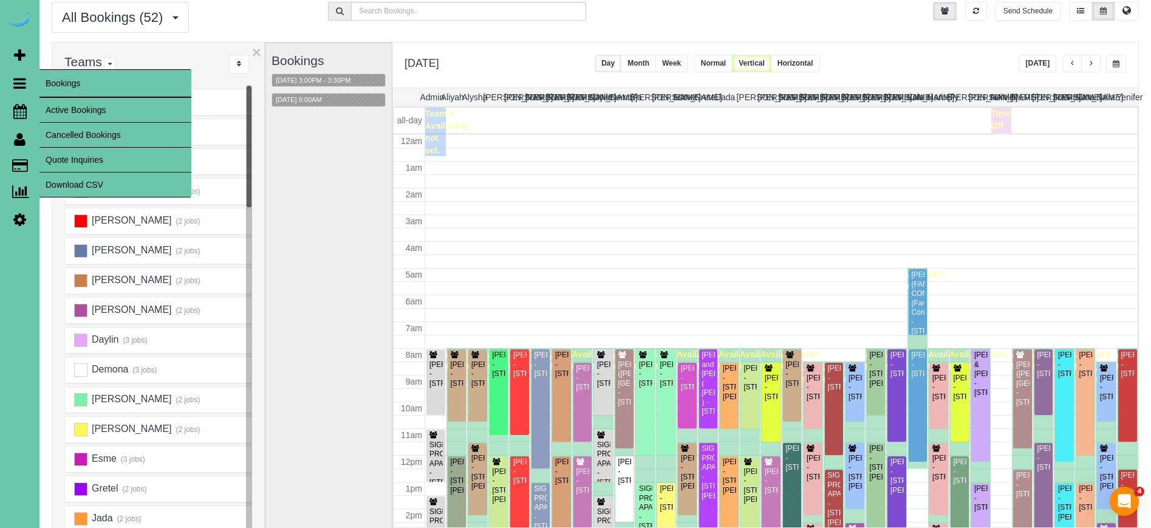
scroll to position [161, 0]
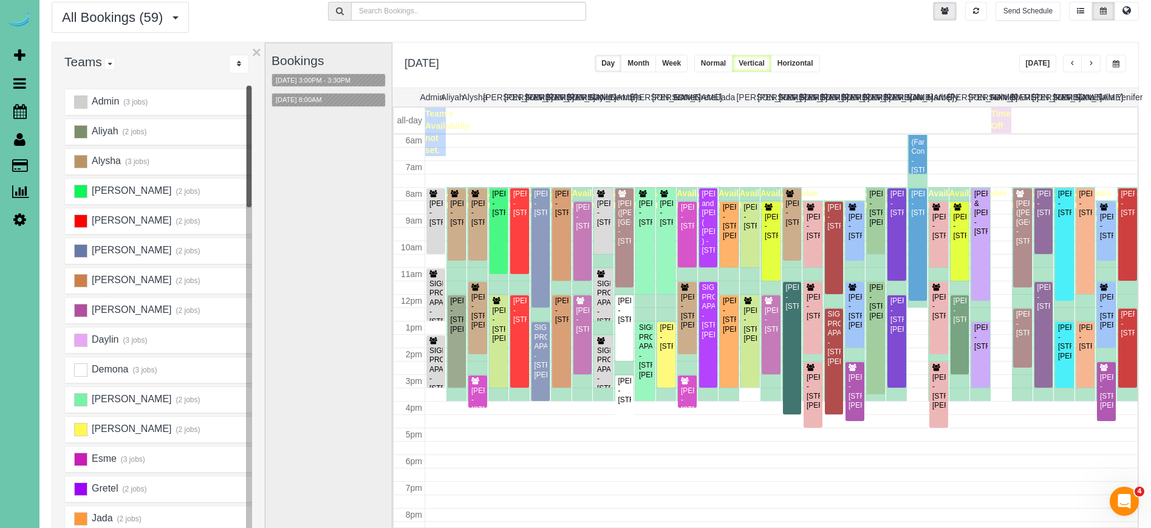
drag, startPoint x: 965, startPoint y: 64, endPoint x: 1029, endPoint y: 63, distance: 64.4
click at [966, 65] on div "**********" at bounding box center [765, 65] width 746 height 45
click at [1088, 66] on span "button" at bounding box center [1091, 63] width 6 height 7
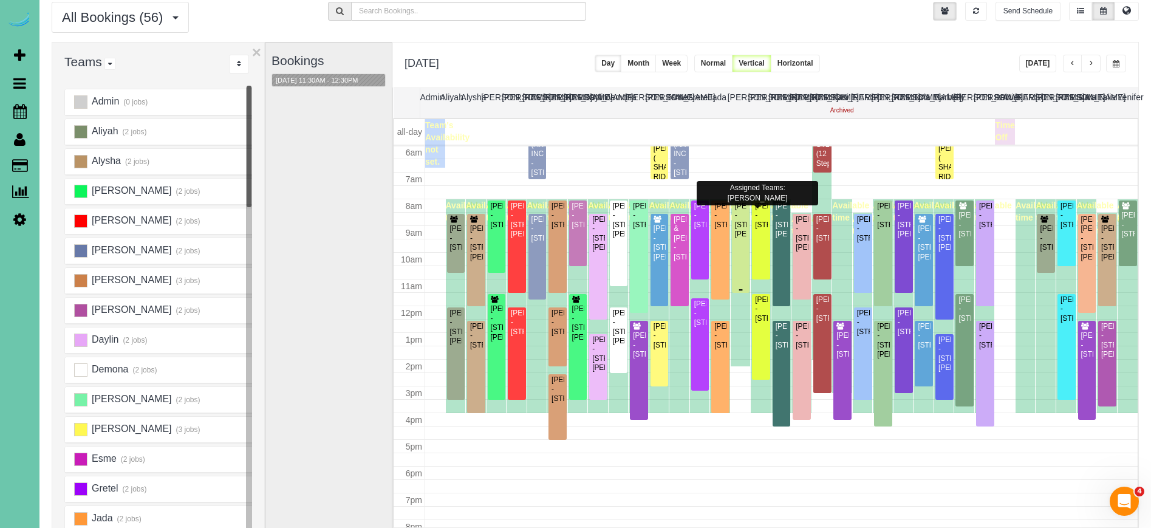
click at [741, 239] on div "Jacob Weiss - 1134 Mayberry Plz, Omaha, NE 68108" at bounding box center [740, 221] width 13 height 38
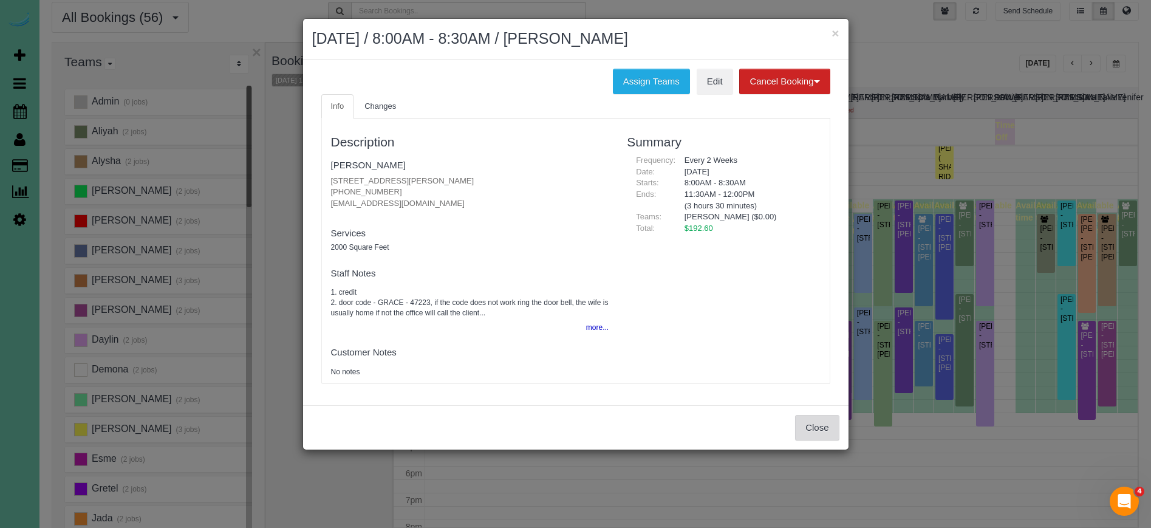
click at [818, 423] on button "Close" at bounding box center [817, 428] width 44 height 26
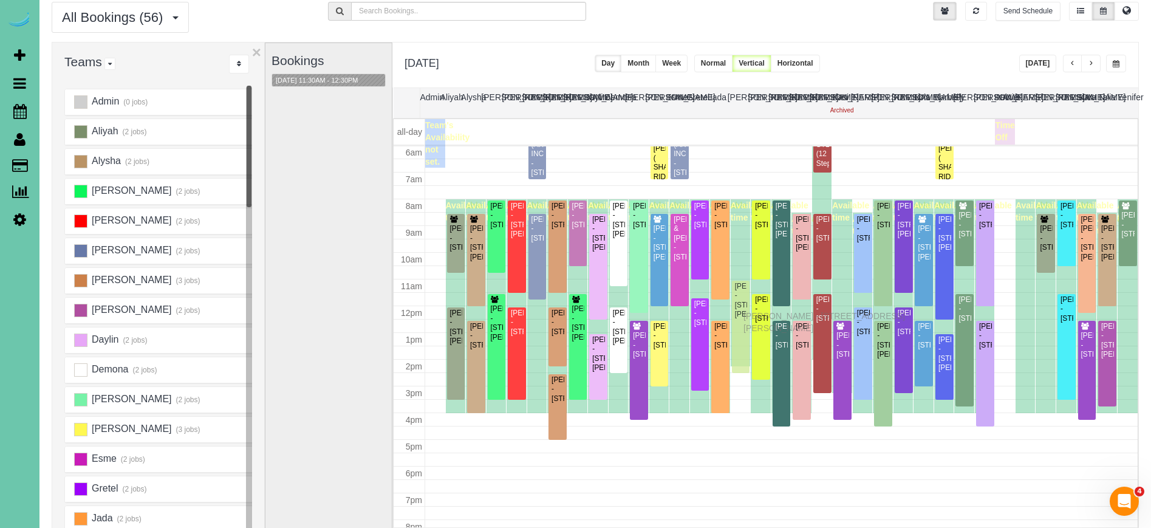
drag, startPoint x: 744, startPoint y: 237, endPoint x: 746, endPoint y: 314, distance: 77.2
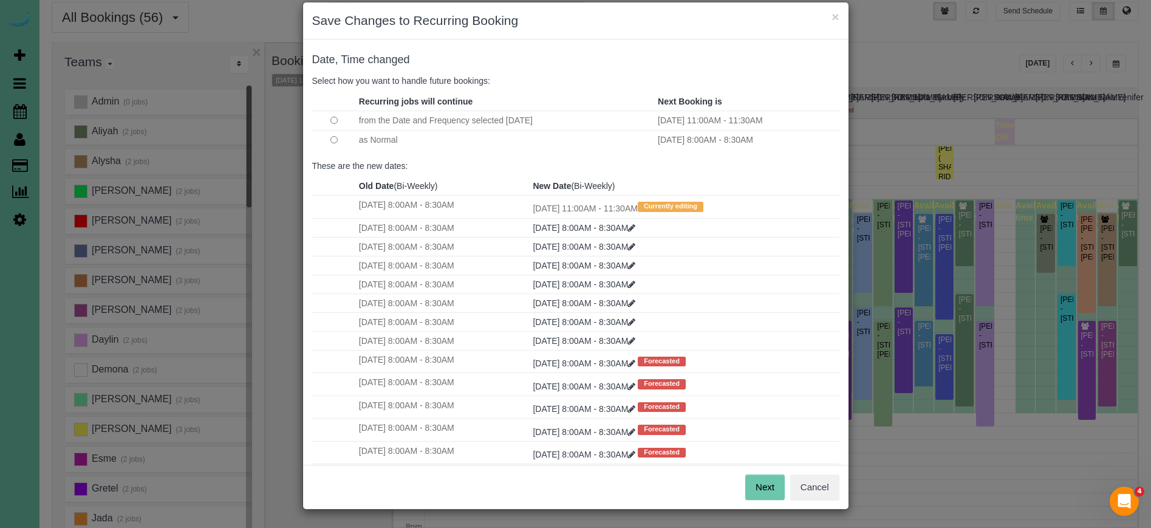
scroll to position [16, 0]
click at [770, 491] on button "Next" at bounding box center [764, 488] width 39 height 26
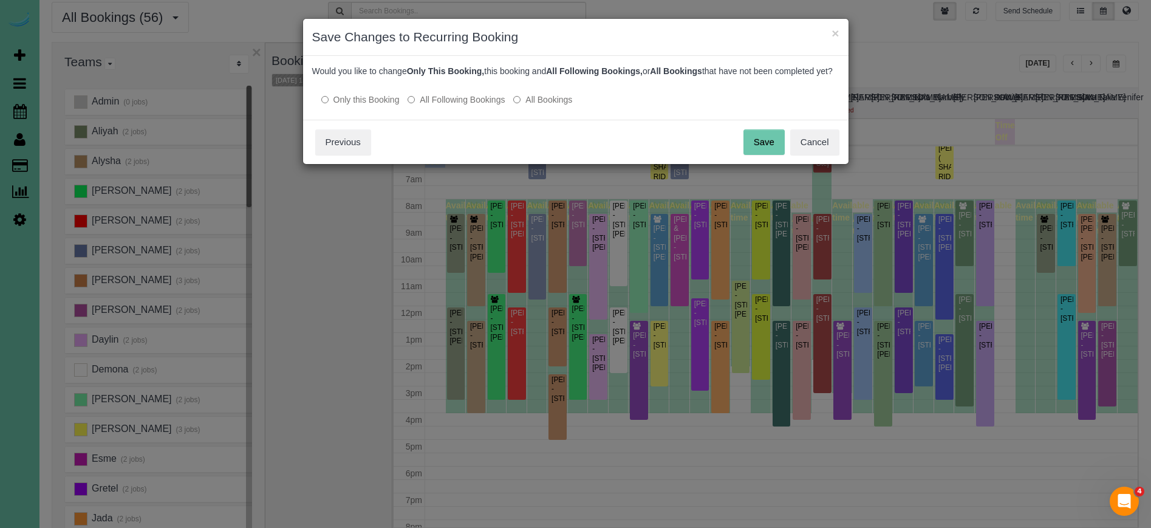
click at [762, 154] on button "Save" at bounding box center [763, 142] width 41 height 26
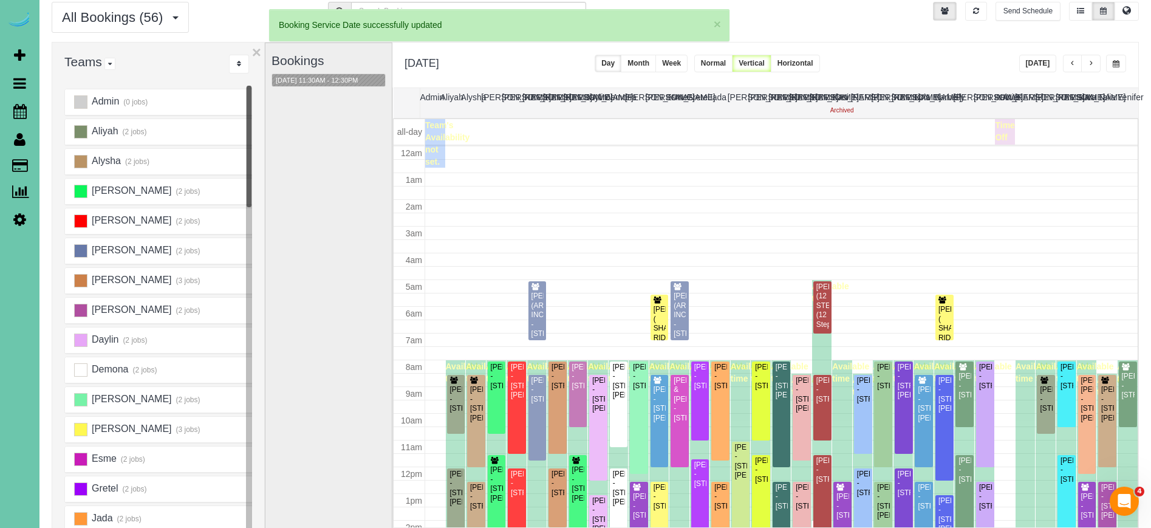
scroll to position [161, 0]
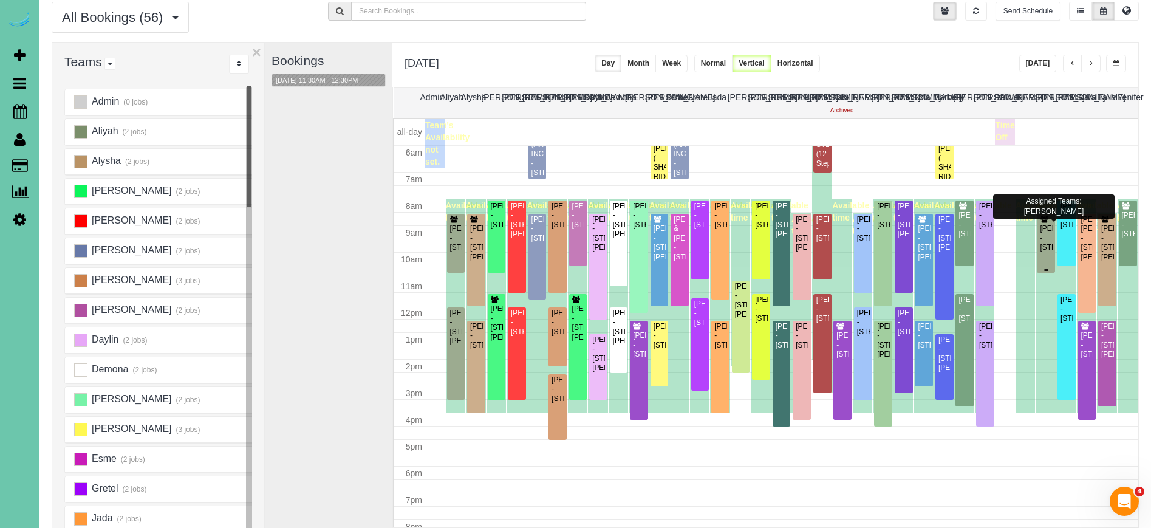
click at [1046, 231] on div "Kristy Norblade - 7978 Shadow Lake Dr, Papillion, NE 68046" at bounding box center [1045, 238] width 13 height 28
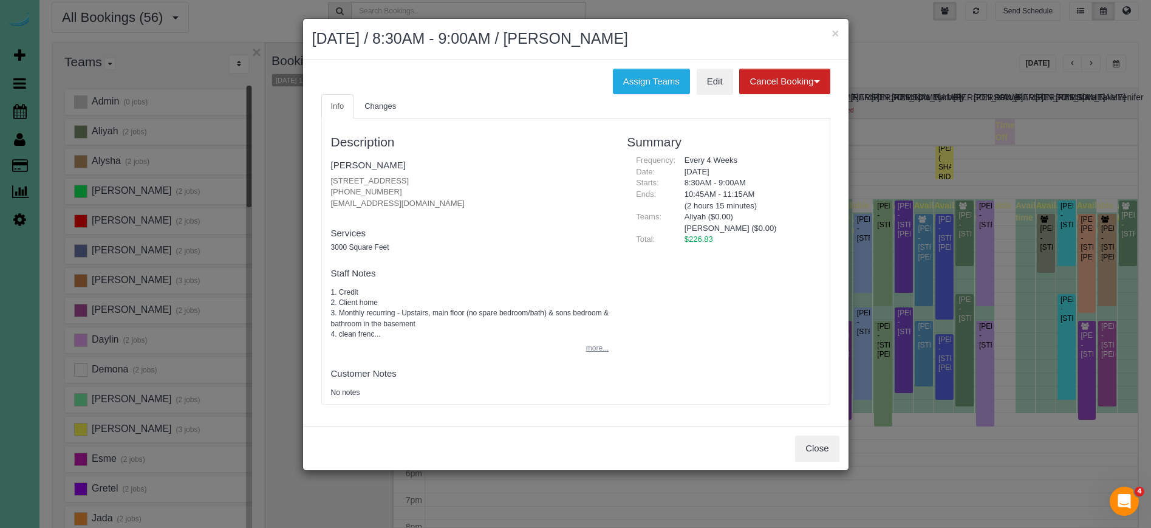
click at [598, 350] on button "more..." at bounding box center [594, 349] width 30 height 18
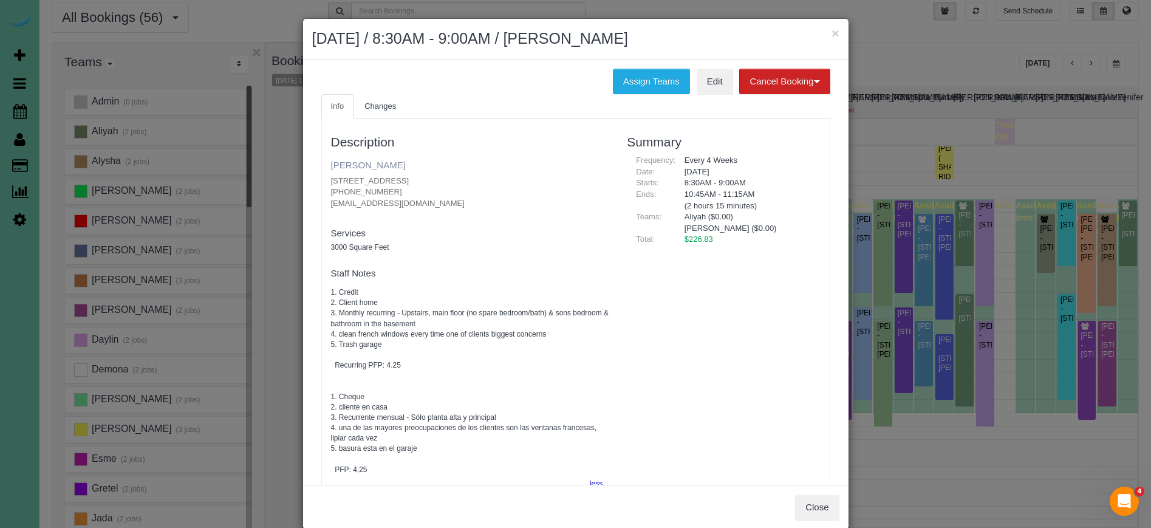
scroll to position [0, 0]
click at [347, 160] on link "[PERSON_NAME]" at bounding box center [368, 165] width 75 height 10
click at [375, 112] on link "Changes" at bounding box center [380, 106] width 51 height 25
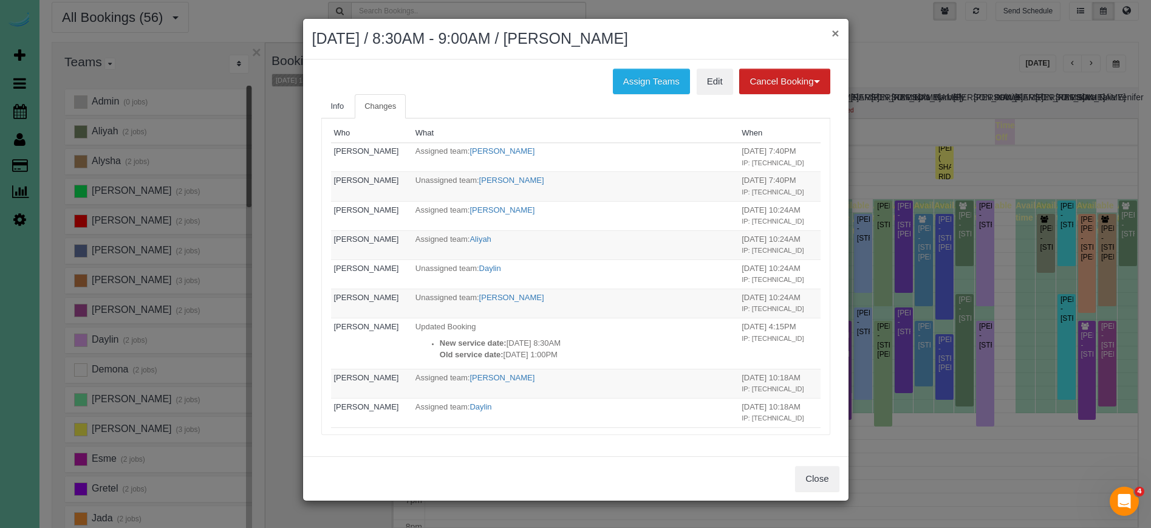
click at [836, 32] on button "×" at bounding box center [834, 33] width 7 height 13
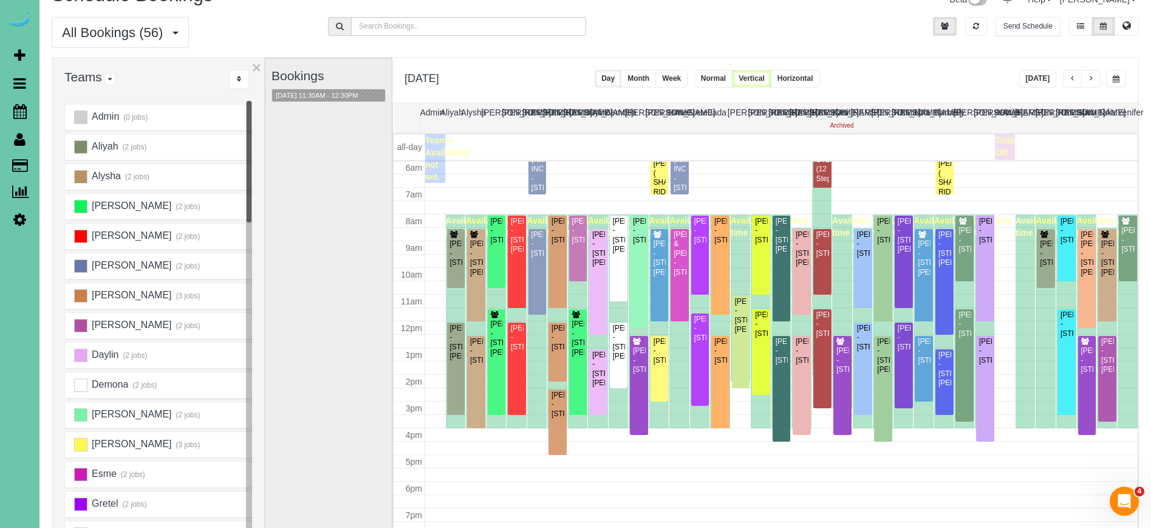
scroll to position [27, 0]
click at [1045, 254] on div "Kristy Norblade - 7978 Shadow Lake Dr, Papillion, NE 68046" at bounding box center [1045, 254] width 13 height 28
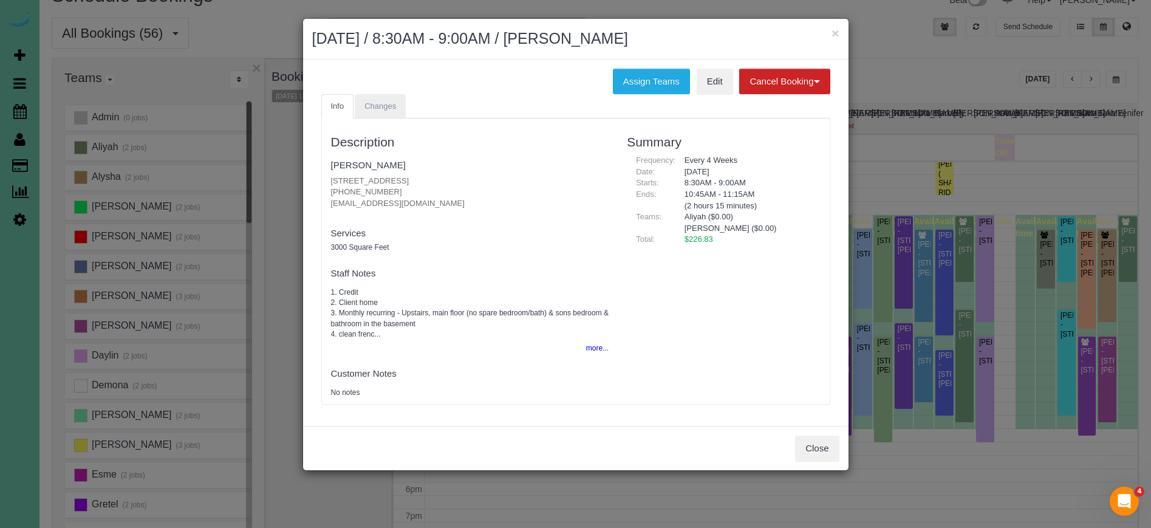
click at [366, 103] on span "Changes" at bounding box center [380, 105] width 32 height 9
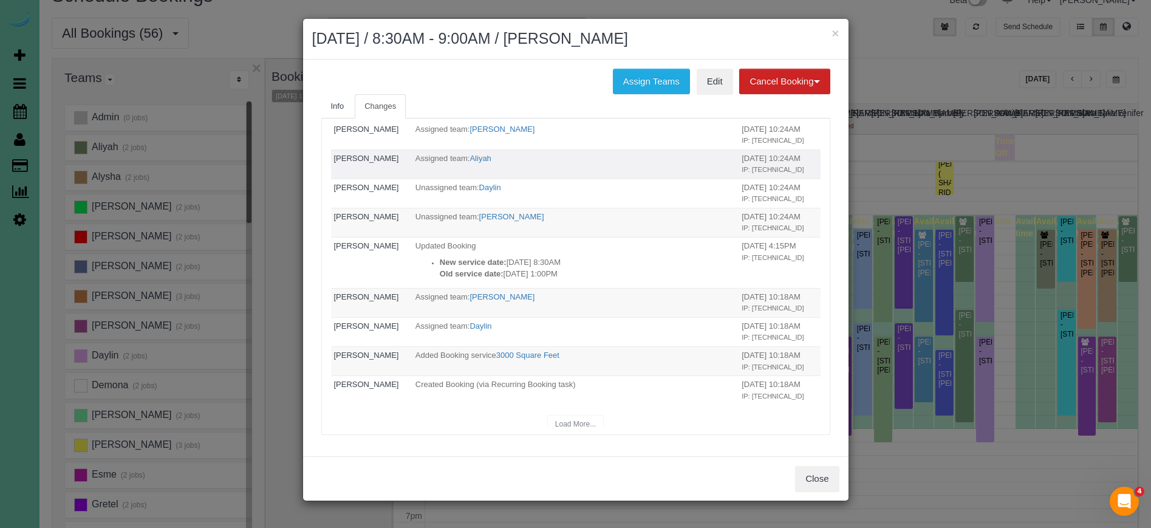
scroll to position [80, 0]
click at [836, 34] on button "×" at bounding box center [834, 33] width 7 height 13
click at [836, 34] on div "× September 18, 2025 / 8:30AM - 9:00AM / Kristy Norblade Assign Teams Edit Canc…" at bounding box center [575, 259] width 547 height 483
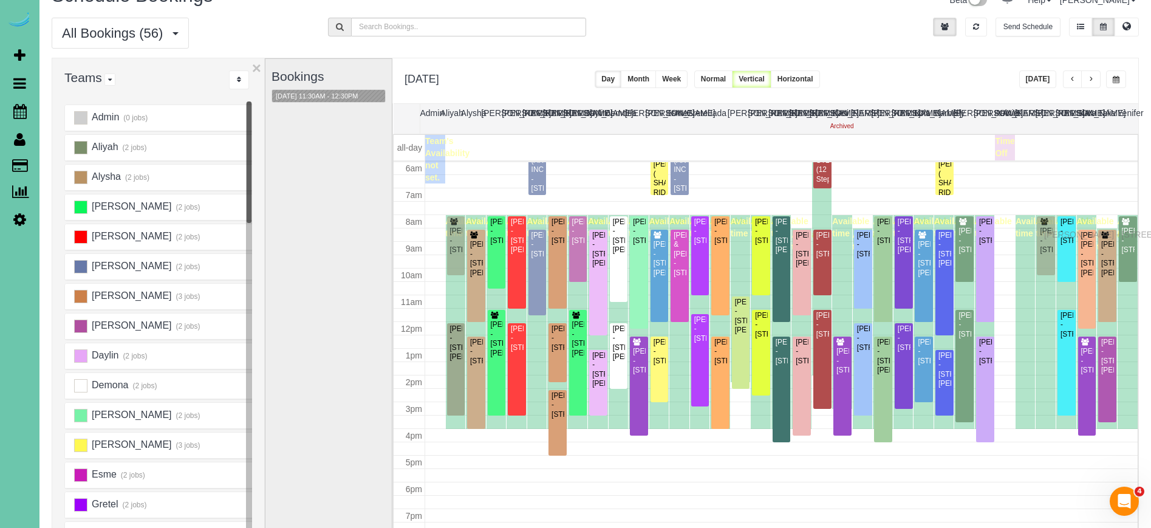
drag, startPoint x: 1046, startPoint y: 244, endPoint x: 1047, endPoint y: 233, distance: 11.6
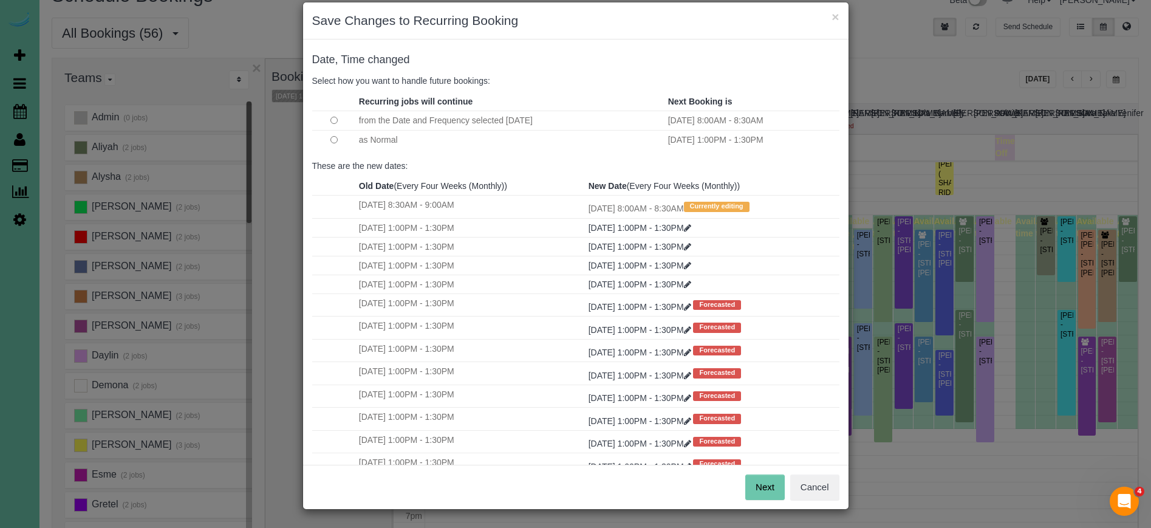
scroll to position [16, 0]
click at [768, 483] on button "Next" at bounding box center [764, 488] width 39 height 26
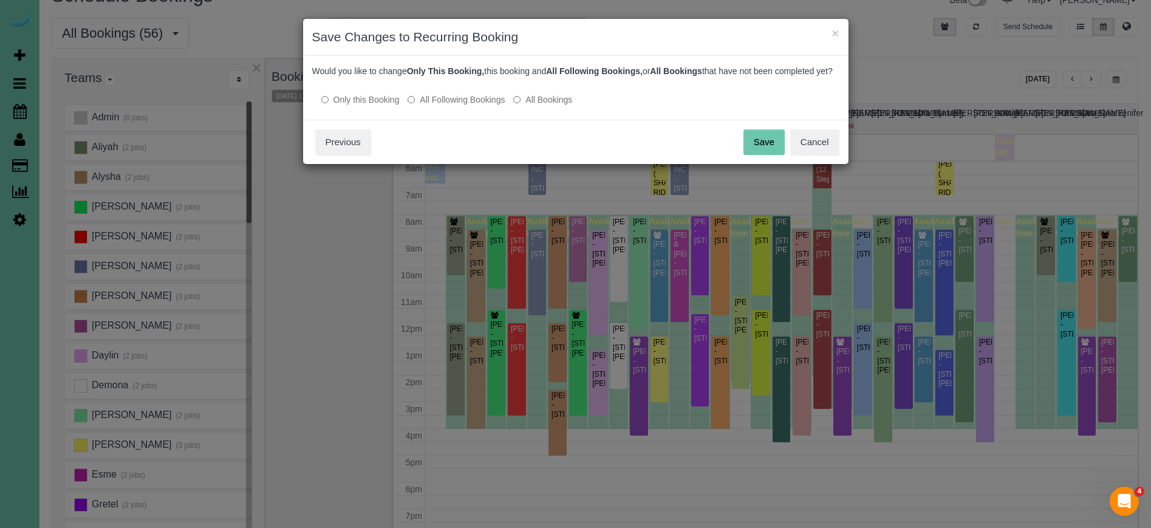
drag, startPoint x: 759, startPoint y: 144, endPoint x: 608, endPoint y: 153, distance: 151.5
click at [759, 144] on button "Save" at bounding box center [763, 142] width 41 height 26
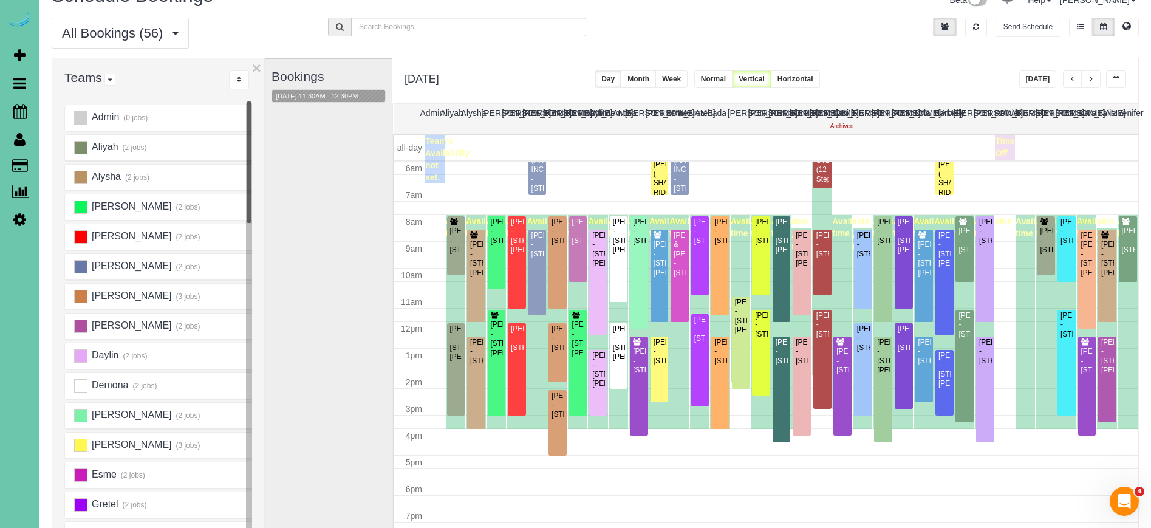
click at [462, 231] on div "Kristy Norblade - 7978 Shadow Lake Dr, Papillion, NE 68046" at bounding box center [455, 241] width 13 height 28
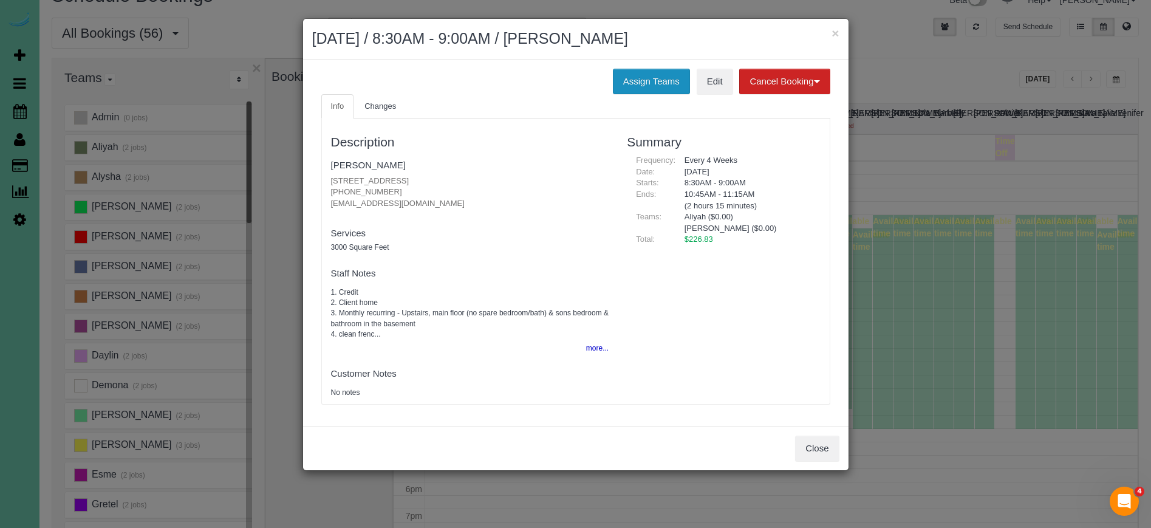
scroll to position [161, 0]
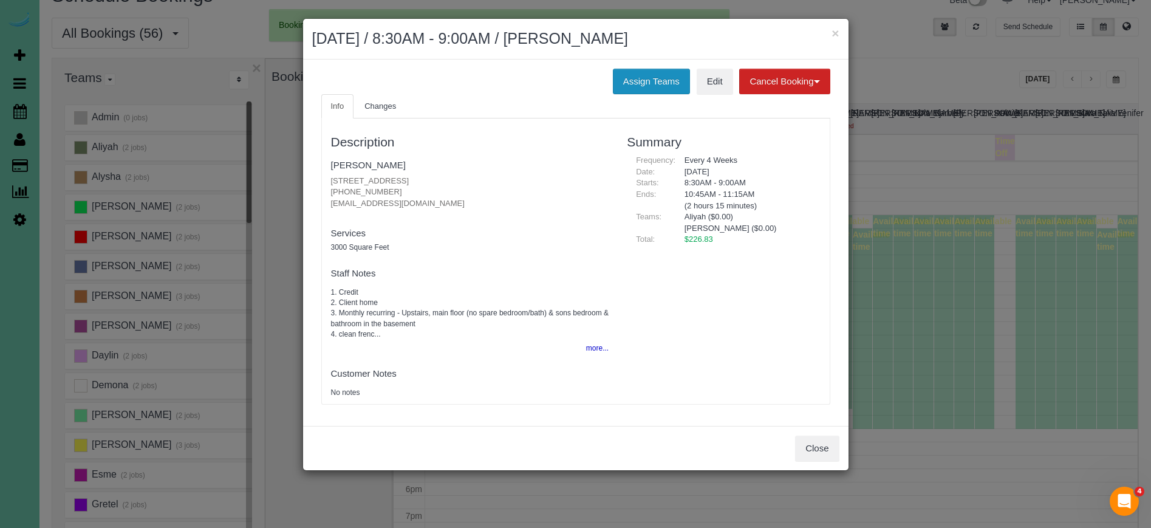
click at [642, 78] on button "Assign Teams" at bounding box center [651, 82] width 77 height 26
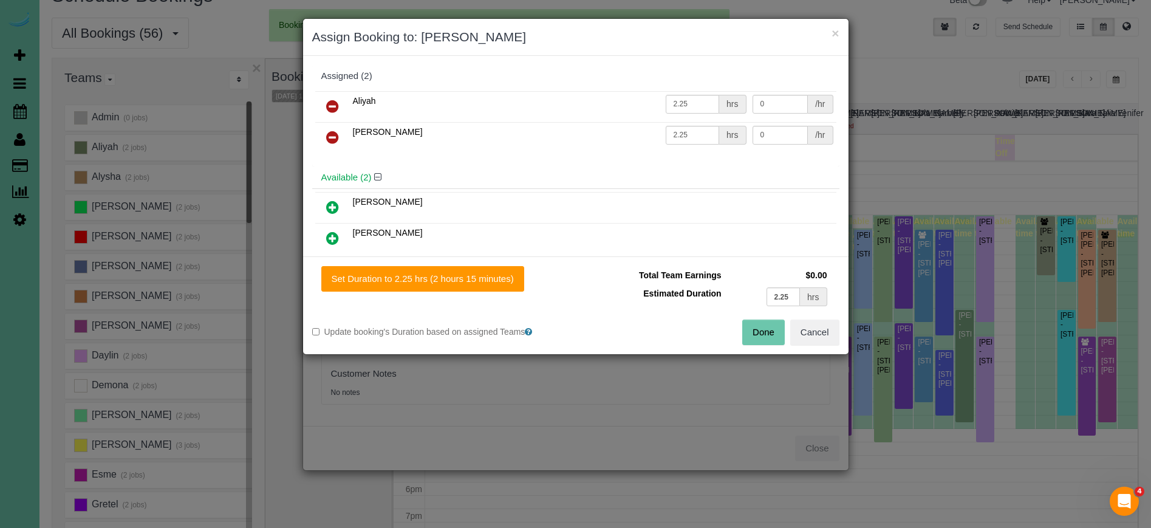
click at [332, 101] on icon at bounding box center [332, 106] width 13 height 15
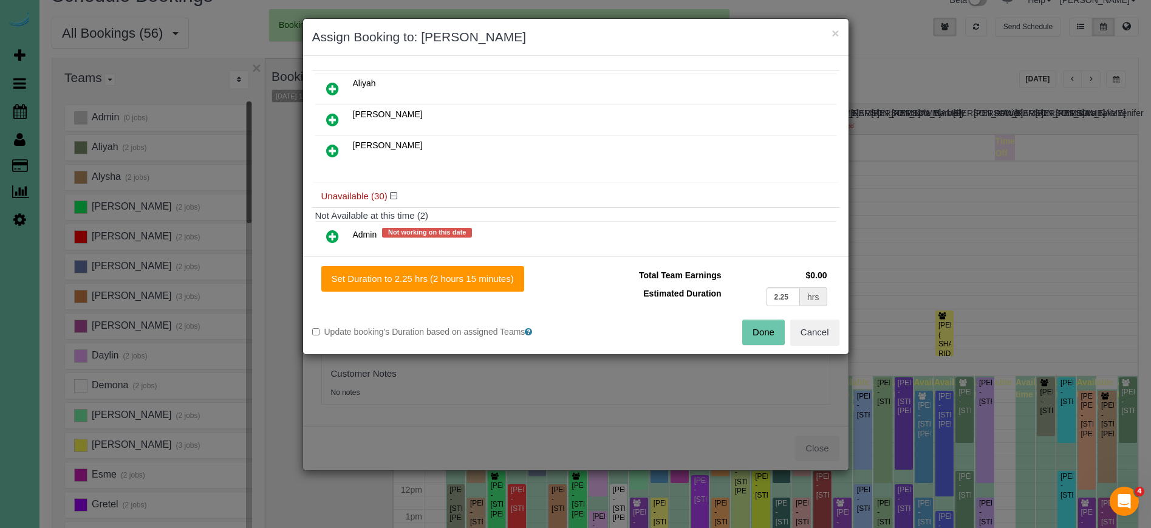
scroll to position [100, 0]
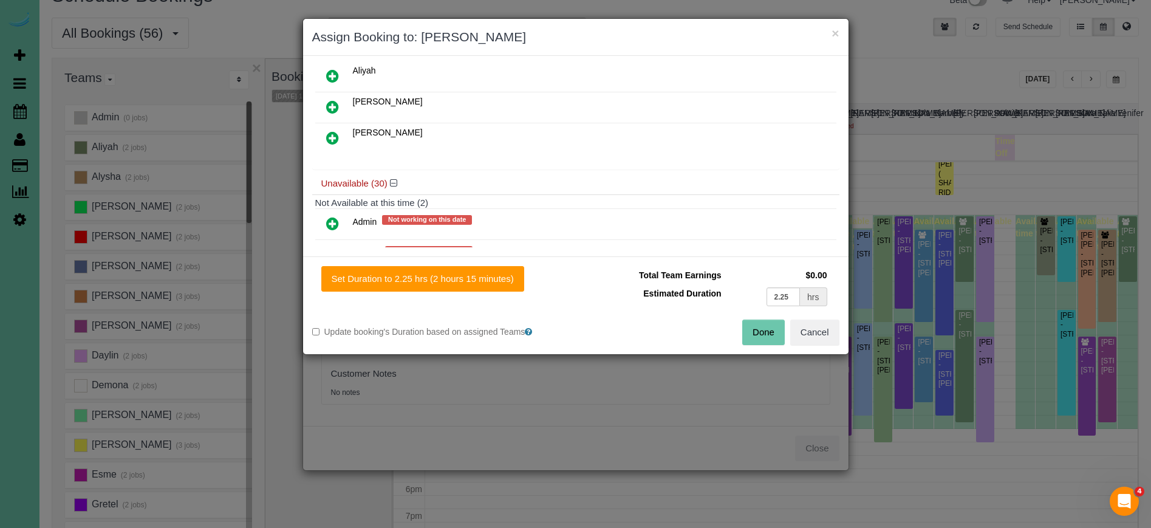
click at [334, 102] on icon at bounding box center [332, 107] width 13 height 15
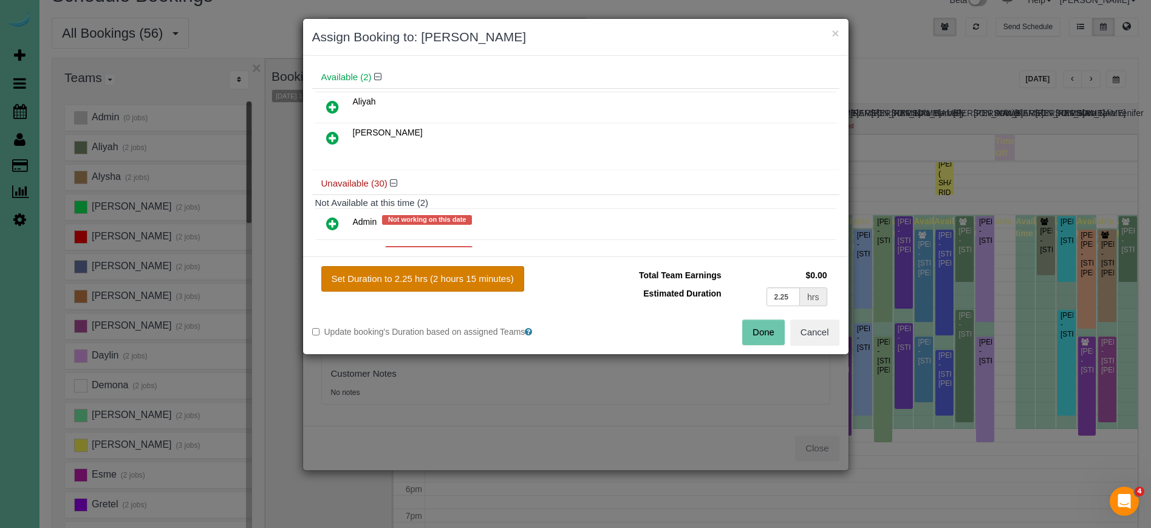
drag, startPoint x: 421, startPoint y: 282, endPoint x: 493, endPoint y: 287, distance: 71.8
click at [421, 282] on button "Set Duration to 2.25 hrs (2 hours 15 minutes)" at bounding box center [422, 279] width 203 height 26
type input "2.25"
drag, startPoint x: 770, startPoint y: 333, endPoint x: 698, endPoint y: 287, distance: 84.7
click at [770, 333] on button "Done" at bounding box center [763, 332] width 43 height 26
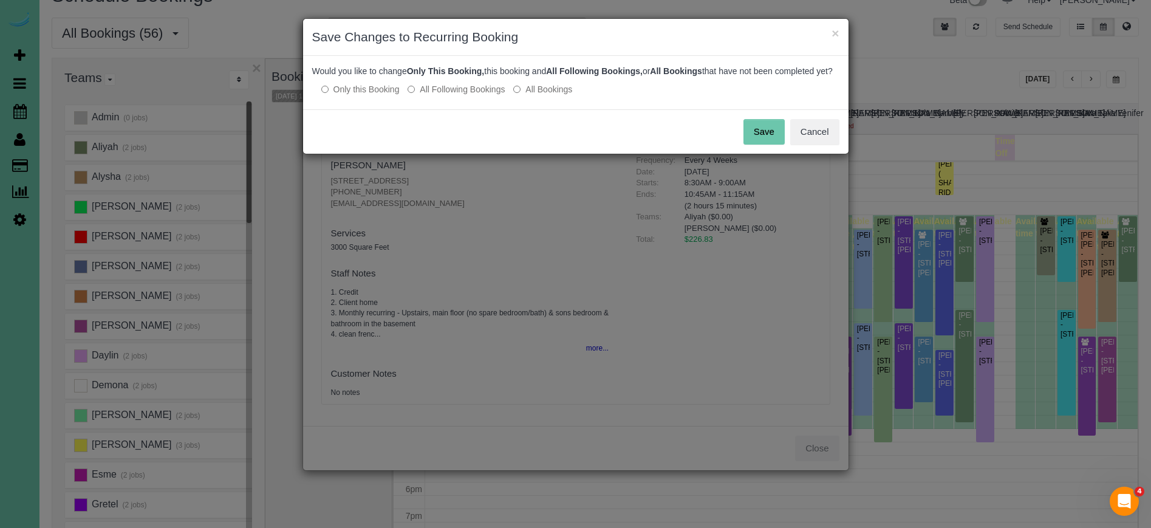
click at [765, 143] on button "Save" at bounding box center [763, 132] width 41 height 26
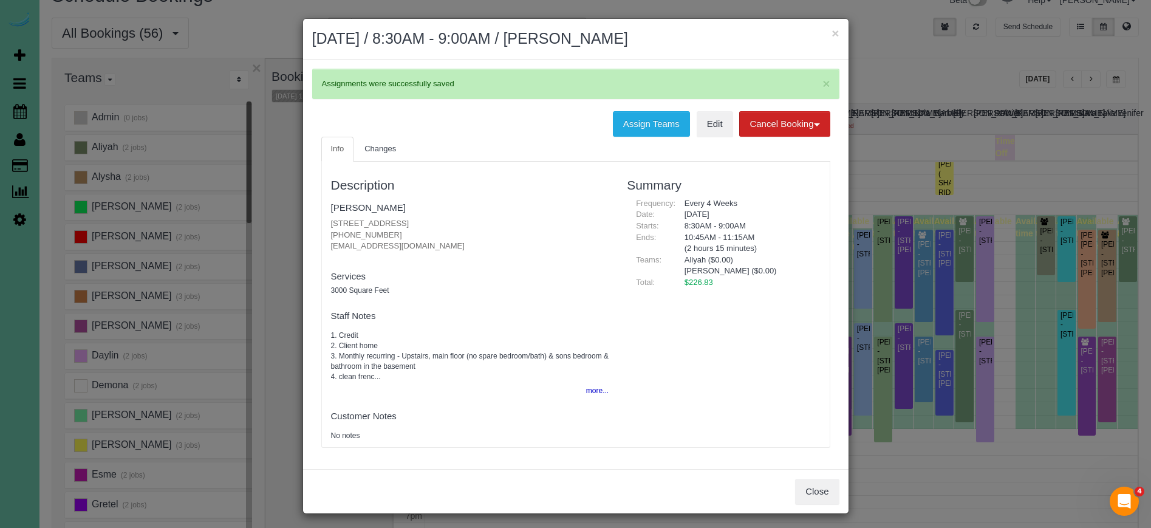
click at [834, 33] on button "×" at bounding box center [834, 33] width 7 height 13
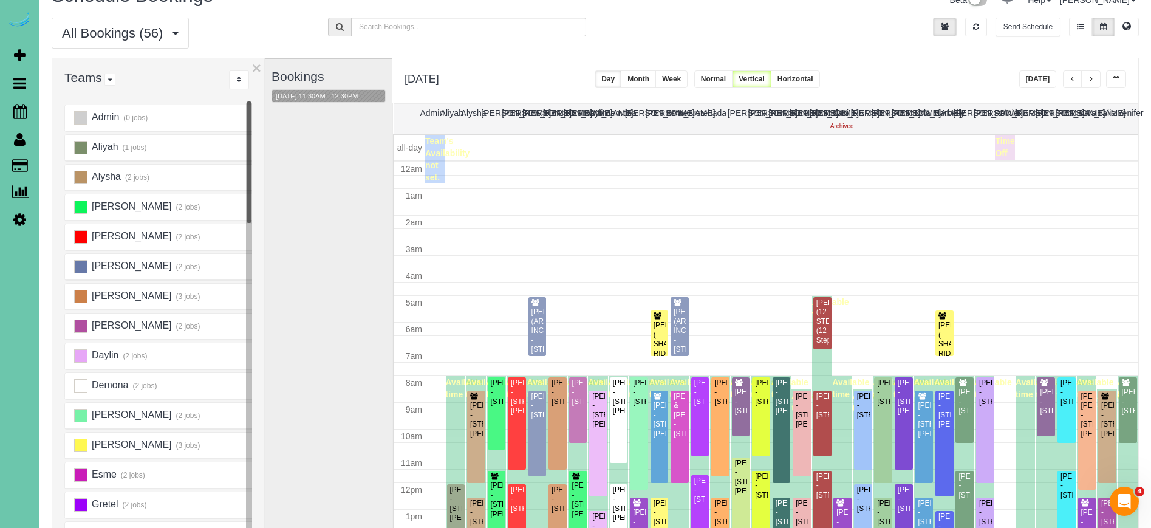
scroll to position [161, 0]
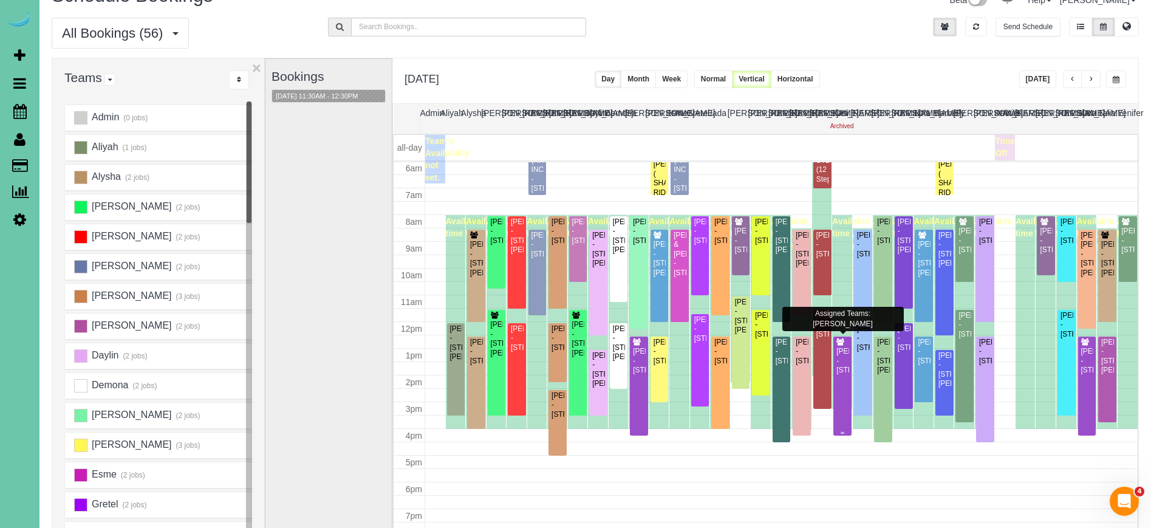
click at [844, 372] on div "Pamela Norlen - 3516 S 184th Ave, Omaha, NE 68130" at bounding box center [842, 361] width 13 height 28
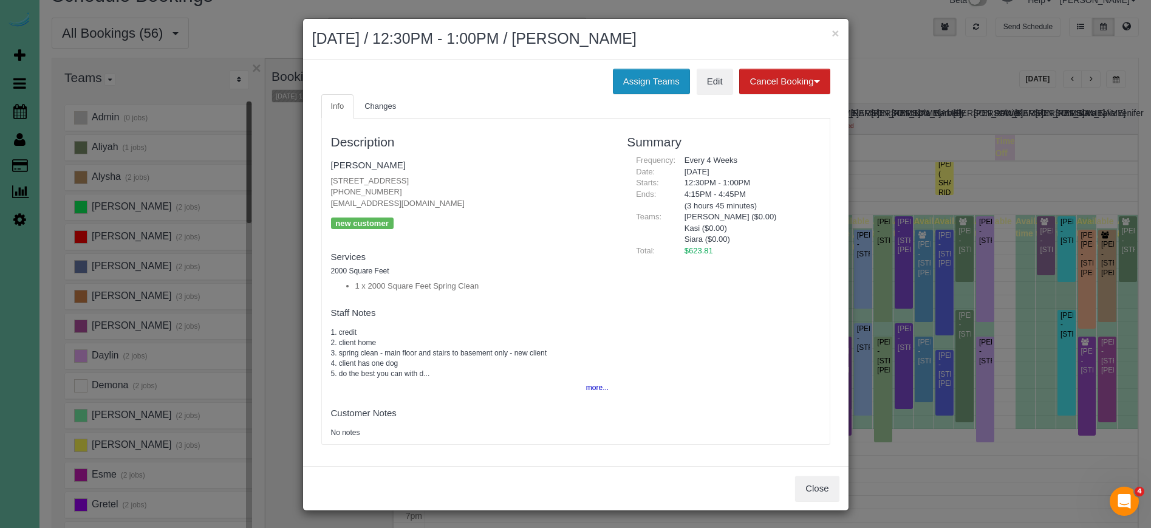
click at [639, 81] on button "Assign Teams" at bounding box center [651, 82] width 77 height 26
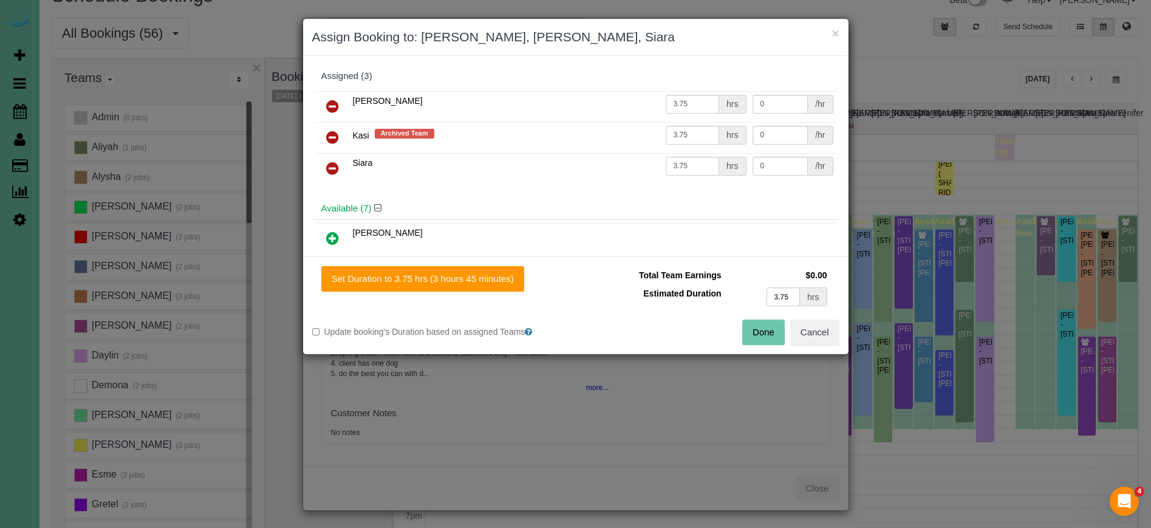
click at [336, 104] on icon at bounding box center [332, 106] width 13 height 15
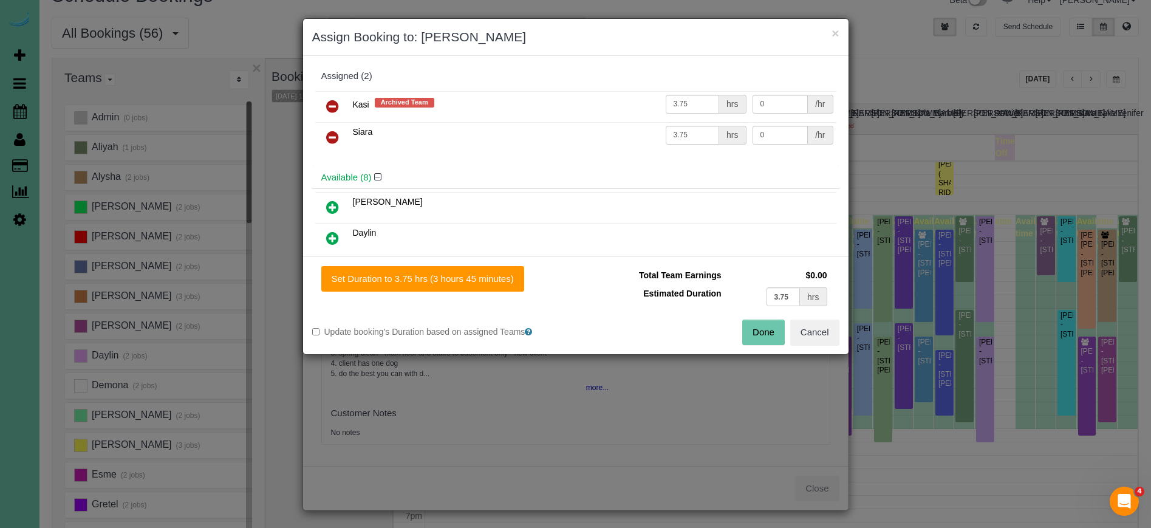
click at [336, 104] on icon at bounding box center [332, 106] width 13 height 15
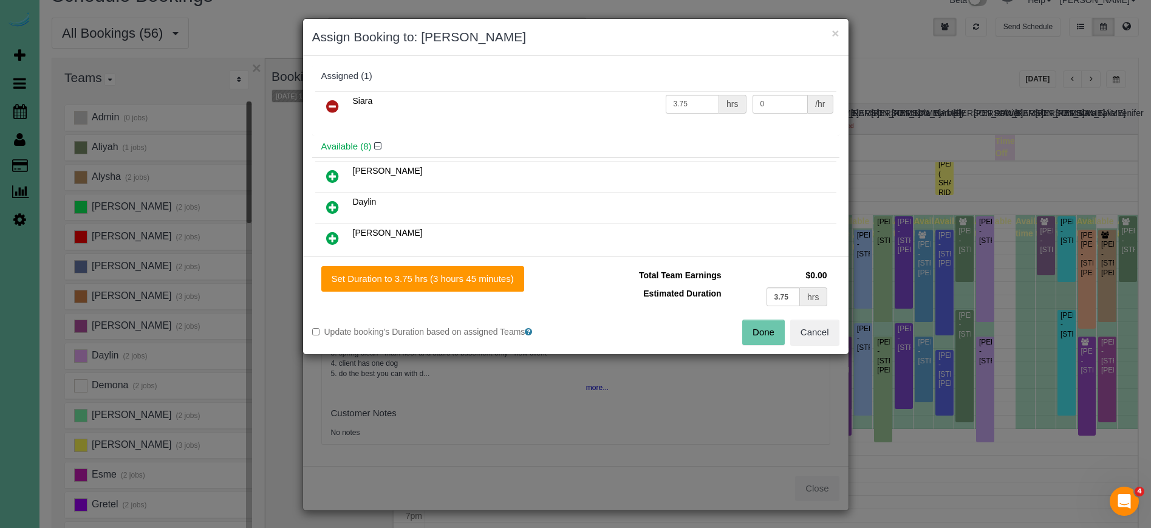
click at [336, 104] on icon at bounding box center [332, 106] width 13 height 15
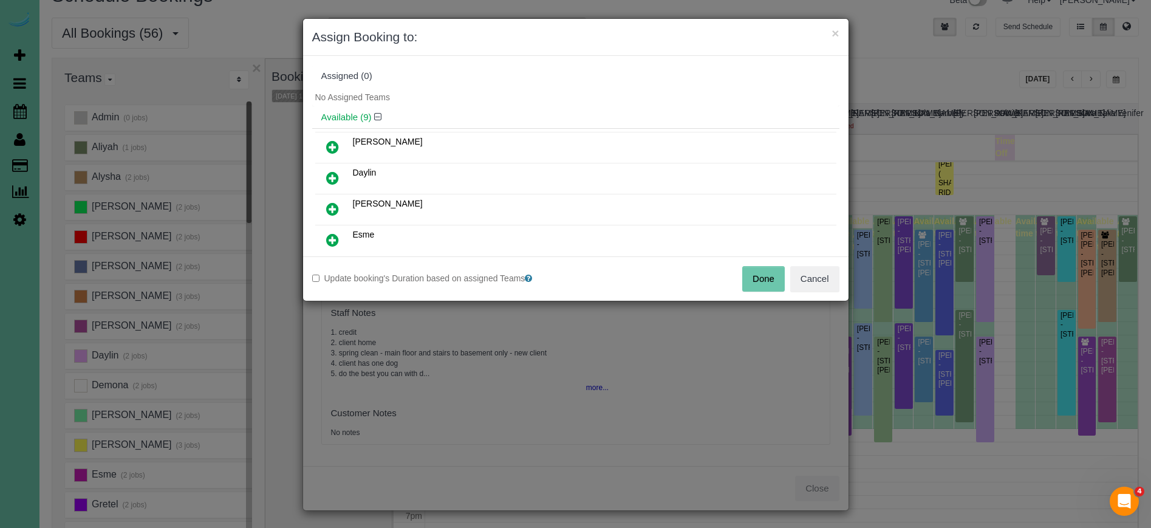
drag, startPoint x: 772, startPoint y: 278, endPoint x: 762, endPoint y: 277, distance: 10.3
click at [773, 278] on button "Done" at bounding box center [763, 279] width 43 height 26
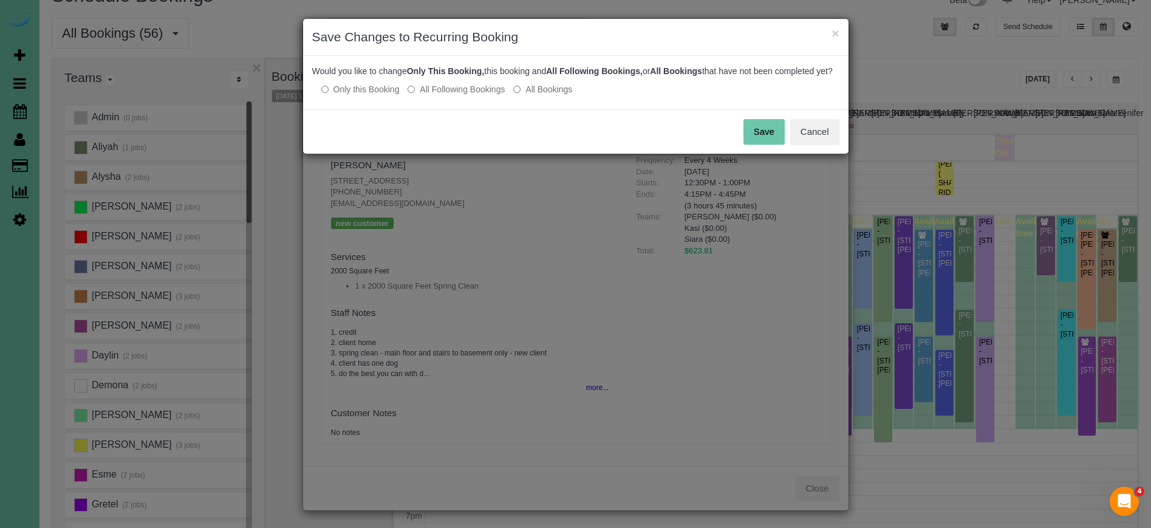
click at [452, 95] on label "All Following Bookings" at bounding box center [456, 89] width 97 height 12
click at [753, 141] on button "Save" at bounding box center [763, 132] width 41 height 26
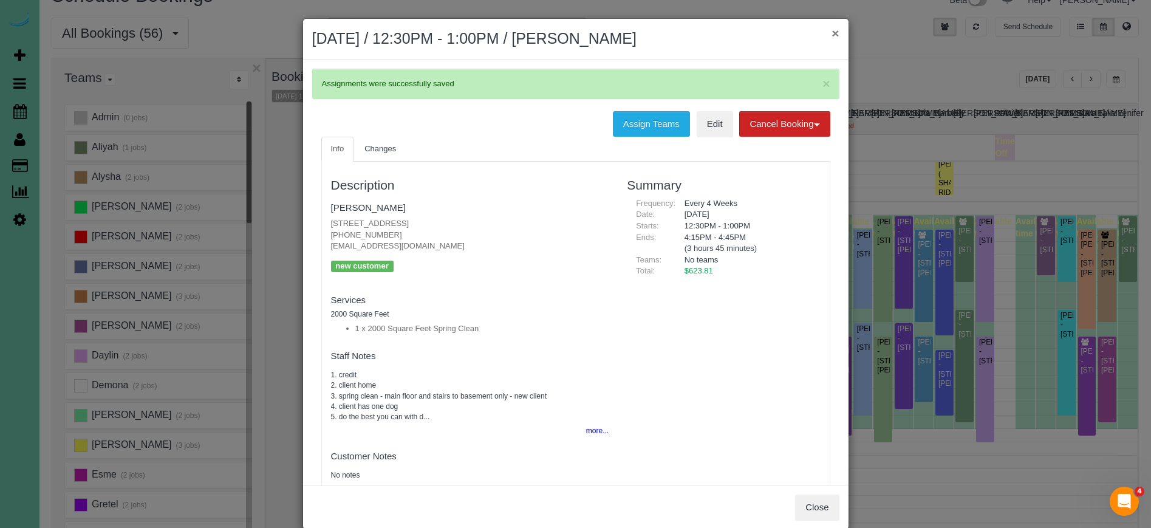
click at [836, 33] on button "×" at bounding box center [834, 33] width 7 height 13
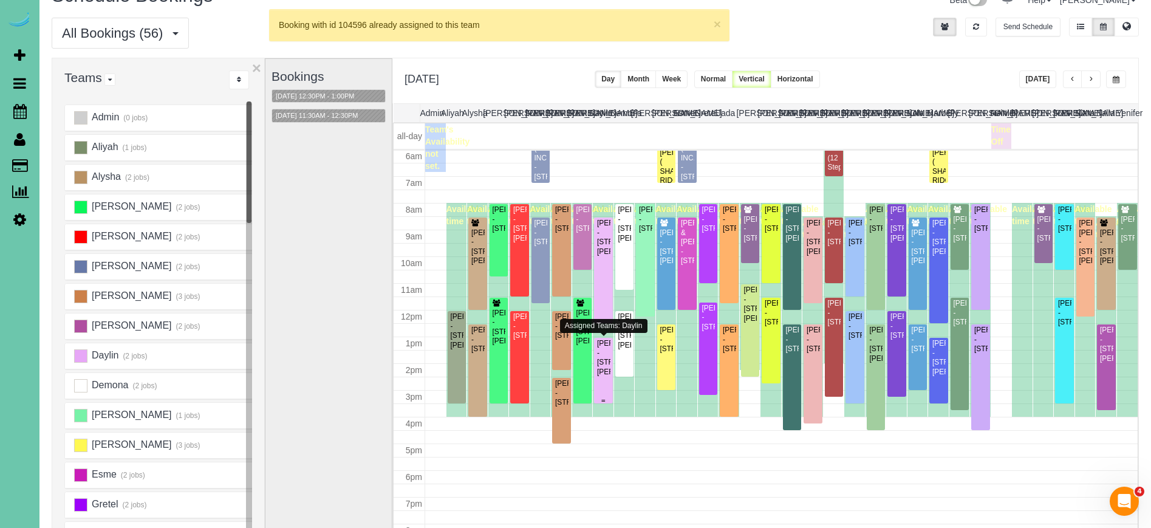
click at [603, 375] on div "Michele Frost - 4544 Shirley St, Omaha, NE 68106" at bounding box center [603, 358] width 14 height 38
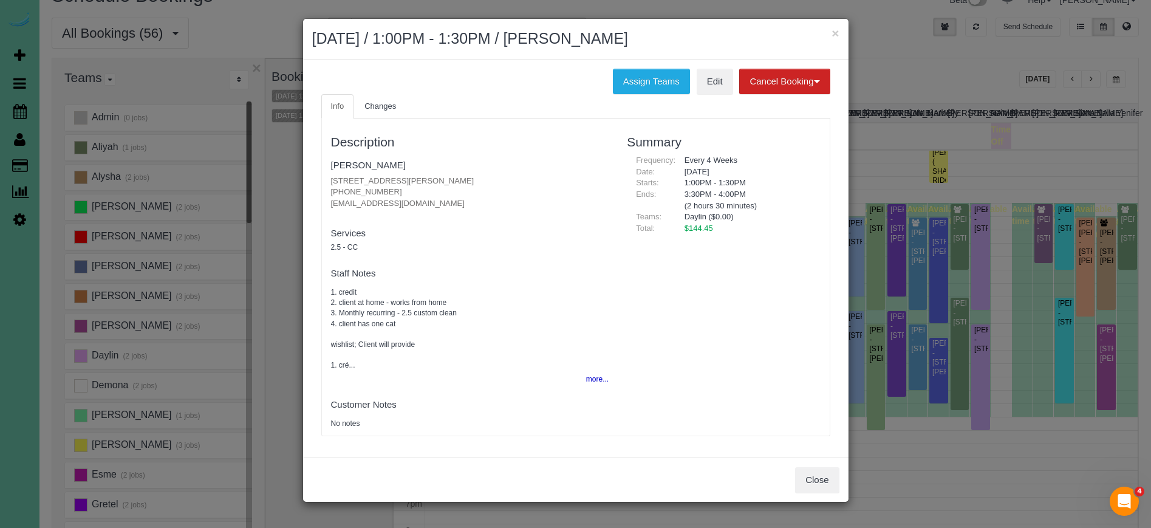
drag, startPoint x: 393, startPoint y: 189, endPoint x: 322, endPoint y: 188, distance: 71.1
click at [322, 188] on div "Description Michele Frost 4544 Shirley St, Omaha, NE 68106 (402) 672-2357 mdfro…" at bounding box center [470, 277] width 296 height 304
copy p "(402) 672-2357"
click at [635, 83] on button "Assign Teams" at bounding box center [651, 82] width 77 height 26
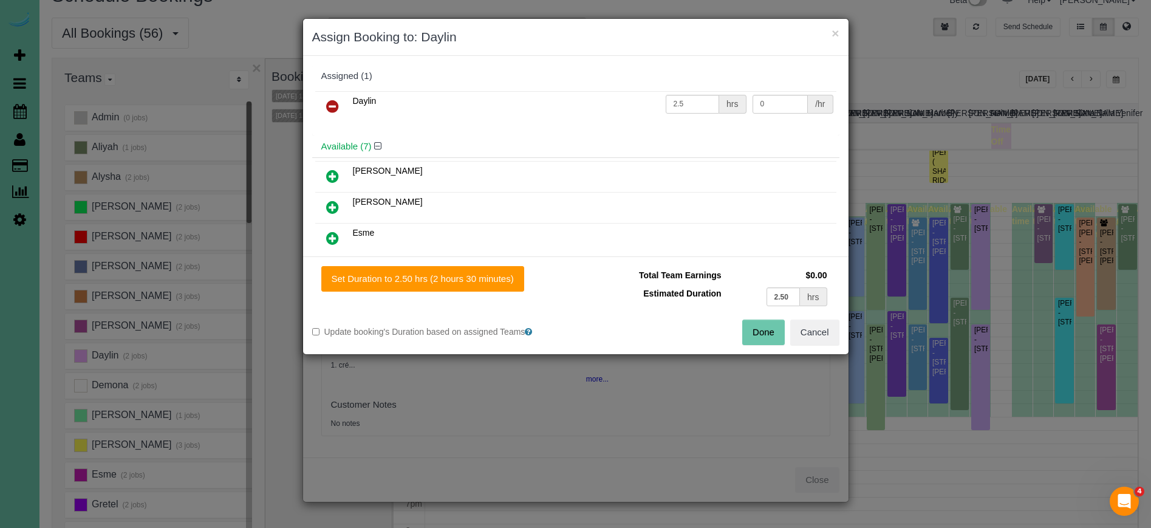
click at [335, 103] on icon at bounding box center [332, 106] width 13 height 15
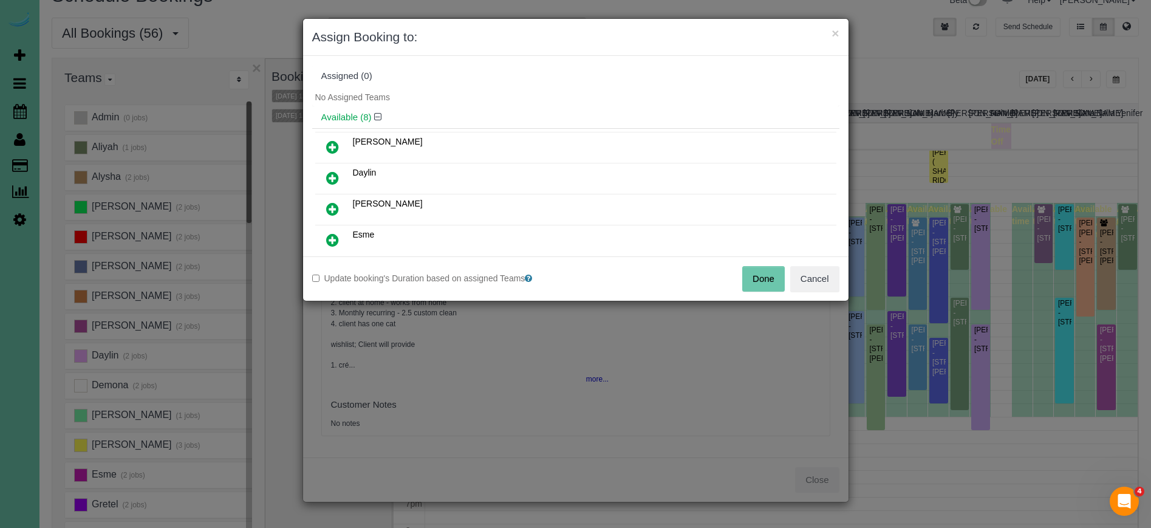
drag, startPoint x: 328, startPoint y: 140, endPoint x: 354, endPoint y: 169, distance: 38.7
click at [329, 140] on icon at bounding box center [332, 147] width 13 height 15
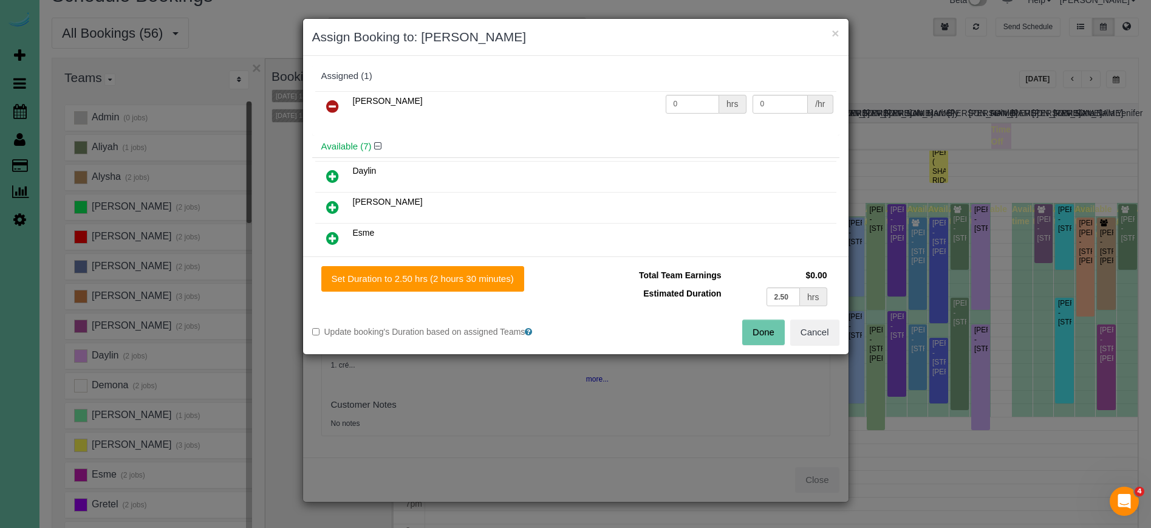
drag, startPoint x: 460, startPoint y: 280, endPoint x: 731, endPoint y: 330, distance: 276.1
click at [460, 280] on button "Set Duration to 2.50 hrs (2 hours 30 minutes)" at bounding box center [422, 279] width 203 height 26
type input "2.50"
drag, startPoint x: 771, startPoint y: 335, endPoint x: 707, endPoint y: 316, distance: 67.1
click at [771, 335] on button "Done" at bounding box center [763, 332] width 43 height 26
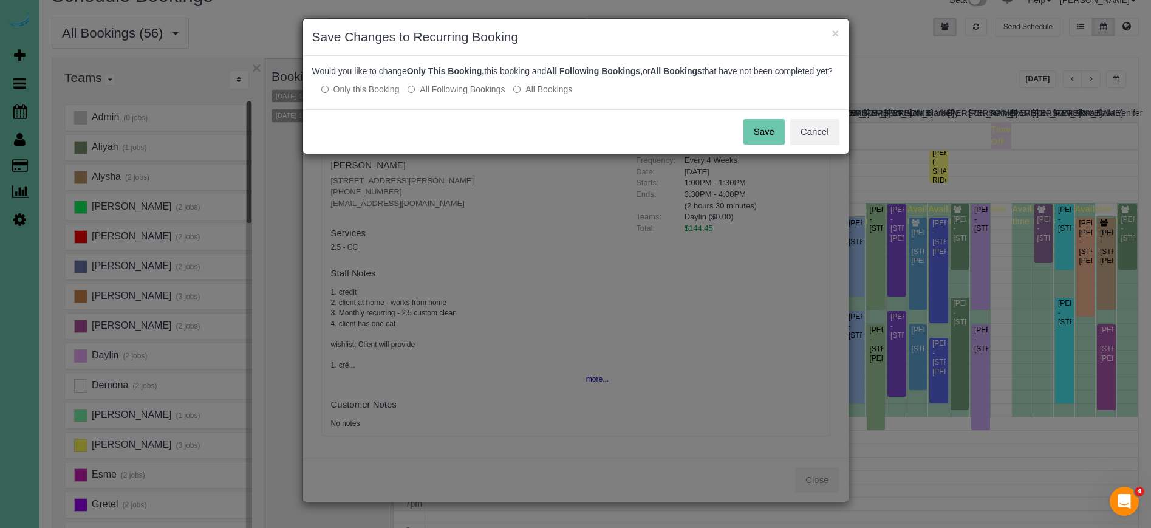
drag, startPoint x: 457, startPoint y: 98, endPoint x: 602, endPoint y: 117, distance: 146.5
click at [457, 95] on label "All Following Bookings" at bounding box center [456, 89] width 97 height 12
click at [768, 145] on button "Save" at bounding box center [763, 132] width 41 height 26
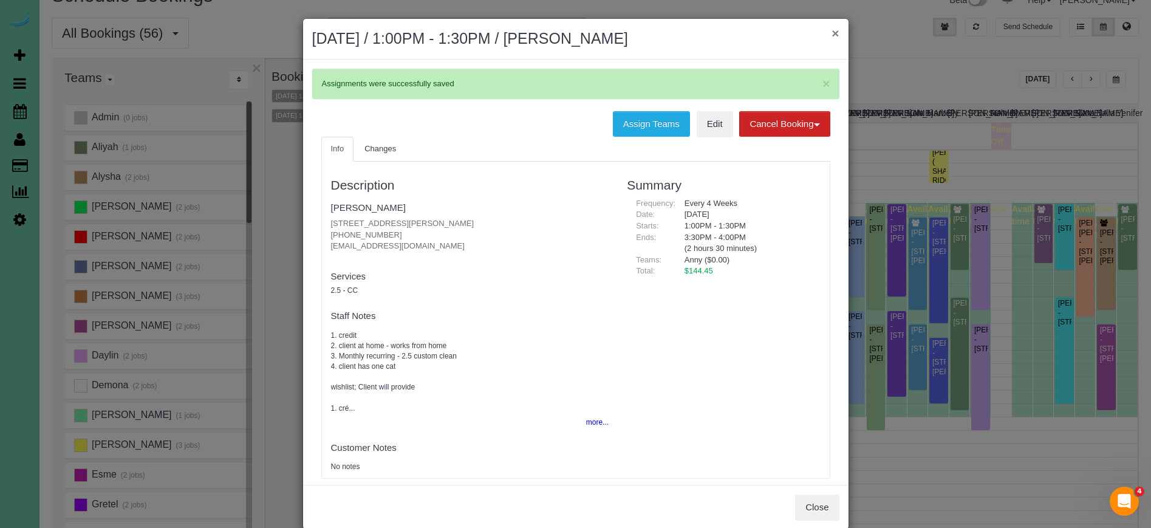
click at [835, 33] on button "×" at bounding box center [834, 33] width 7 height 13
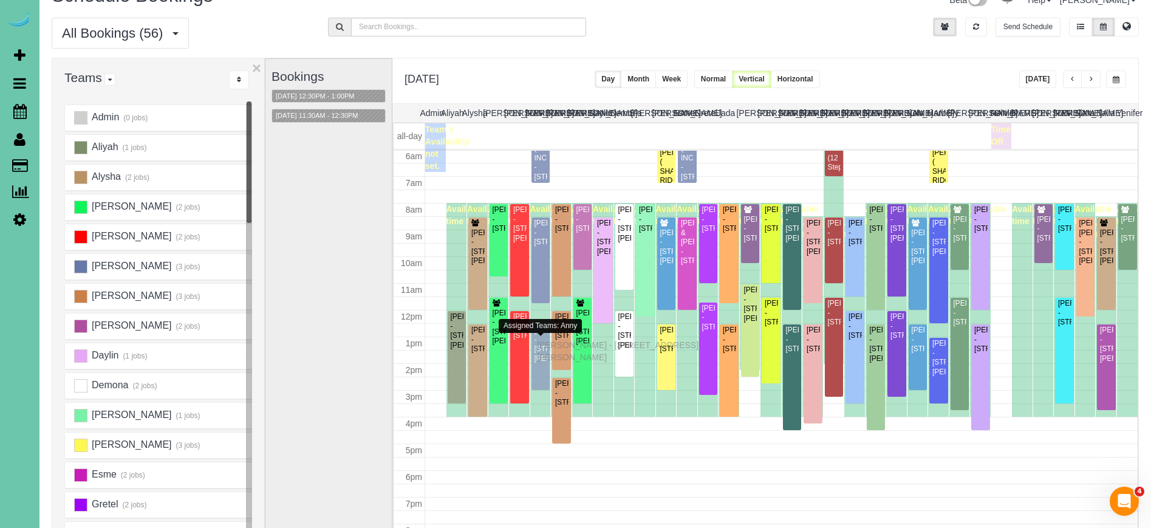
drag, startPoint x: 541, startPoint y: 355, endPoint x: 540, endPoint y: 343, distance: 11.6
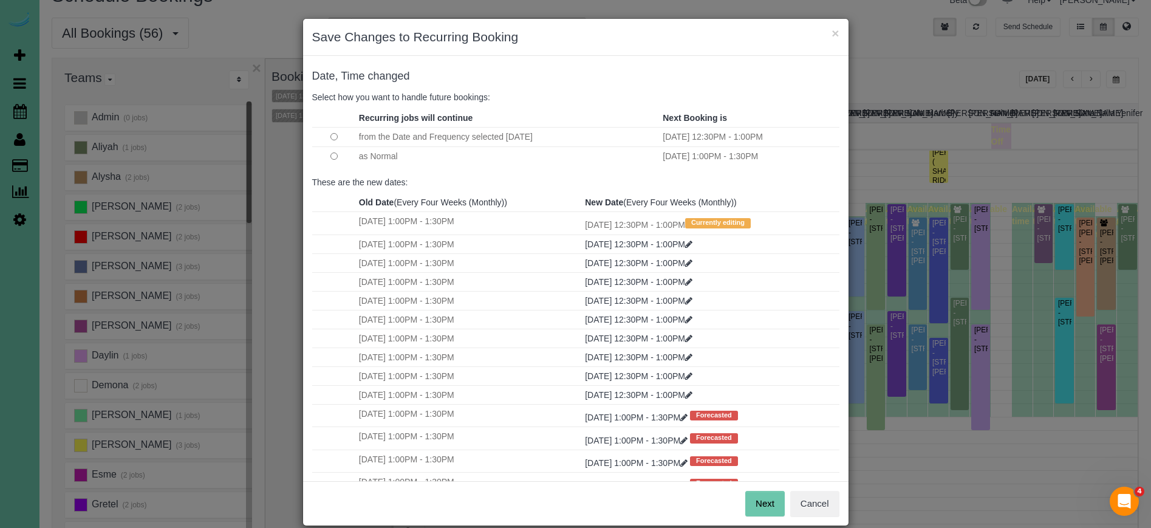
drag, startPoint x: 756, startPoint y: 505, endPoint x: 735, endPoint y: 497, distance: 22.1
click at [756, 505] on button "Next" at bounding box center [764, 504] width 39 height 26
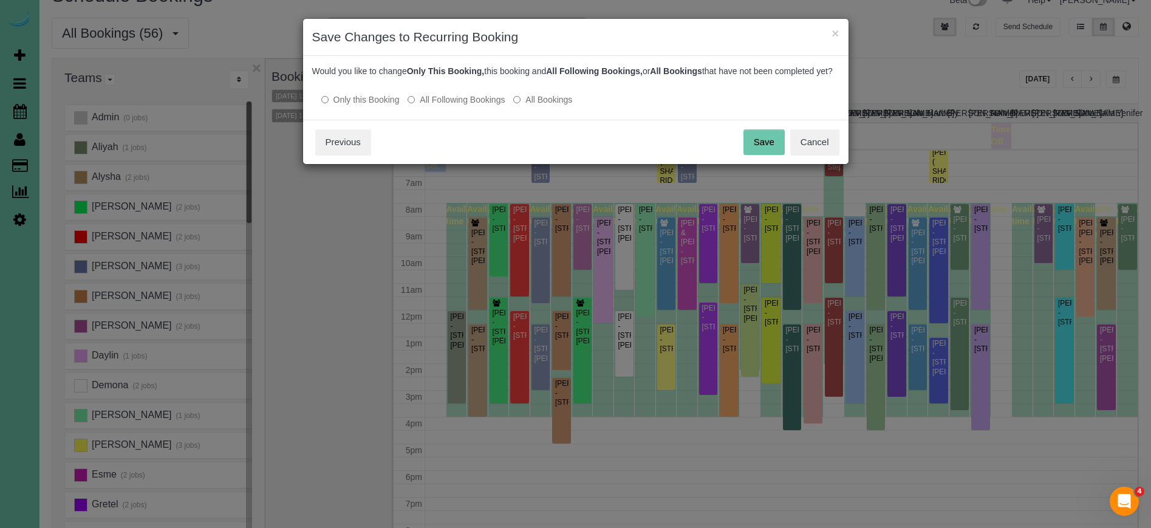
click at [445, 106] on label "All Following Bookings" at bounding box center [456, 100] width 97 height 12
click at [753, 152] on button "Save" at bounding box center [763, 142] width 41 height 26
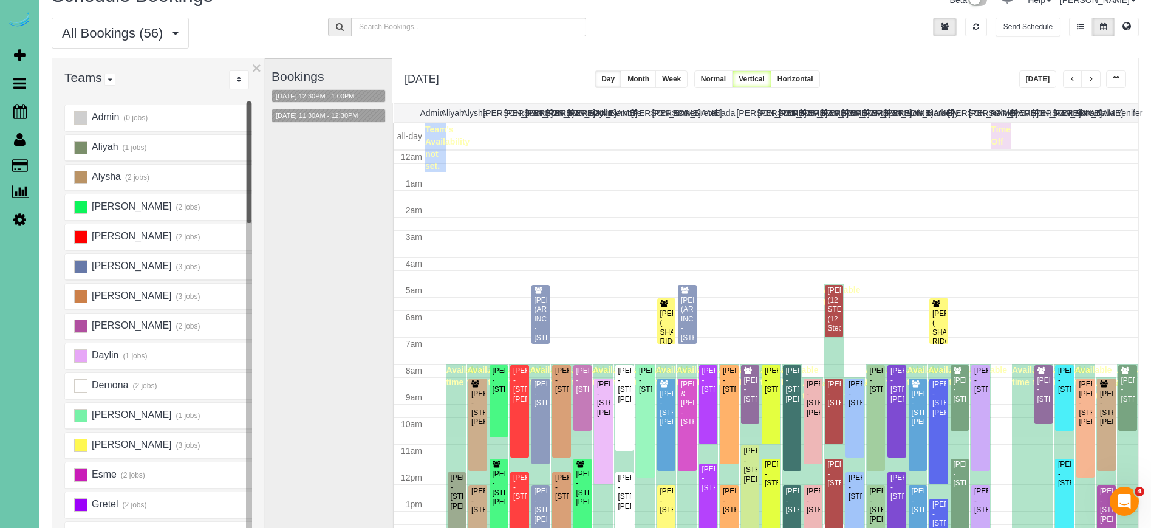
click at [1116, 77] on span "button" at bounding box center [1116, 79] width 7 height 7
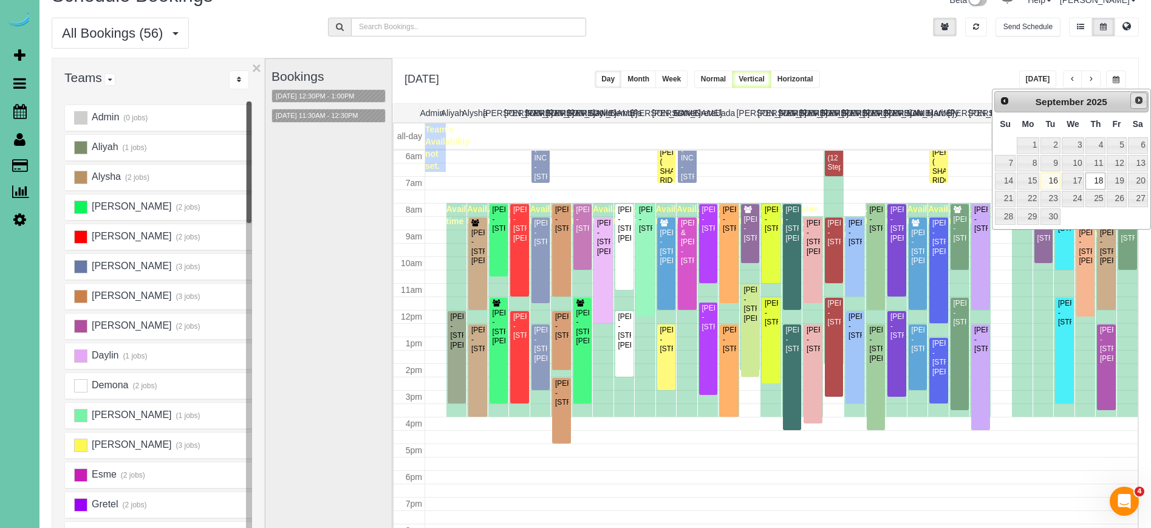
click at [1141, 101] on span "Next" at bounding box center [1139, 100] width 10 height 10
click at [1098, 179] on link "16" at bounding box center [1095, 180] width 20 height 16
type input "**********"
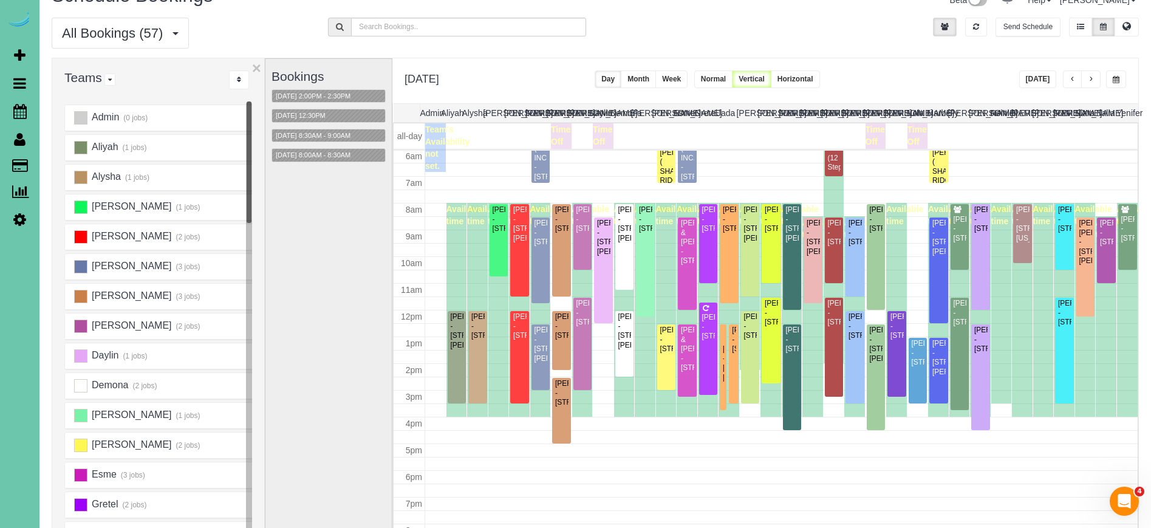
click at [688, 77] on button "Week" at bounding box center [671, 79] width 32 height 18
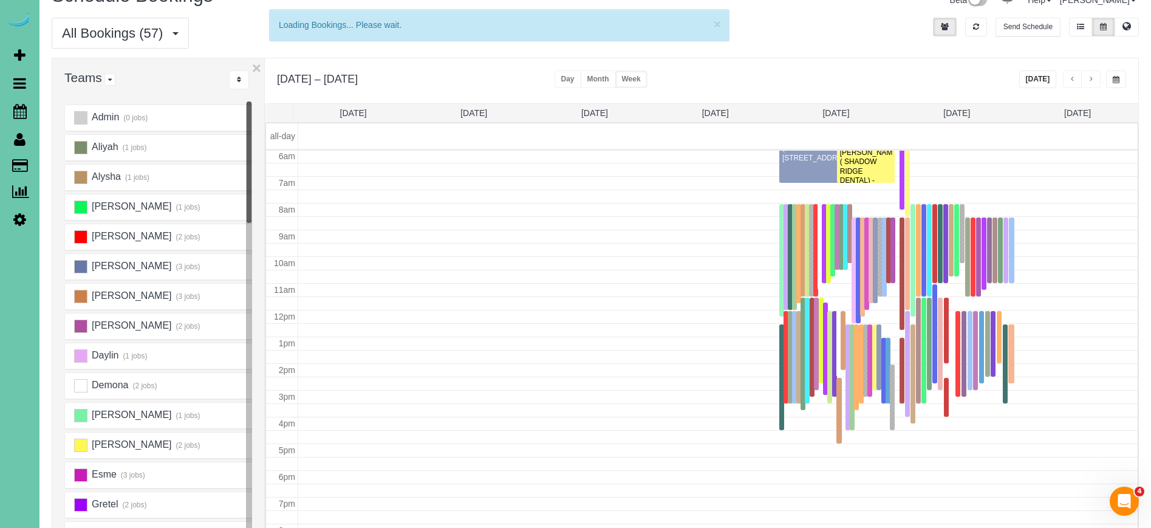
click at [1041, 79] on button "[DATE]" at bounding box center [1038, 79] width 38 height 18
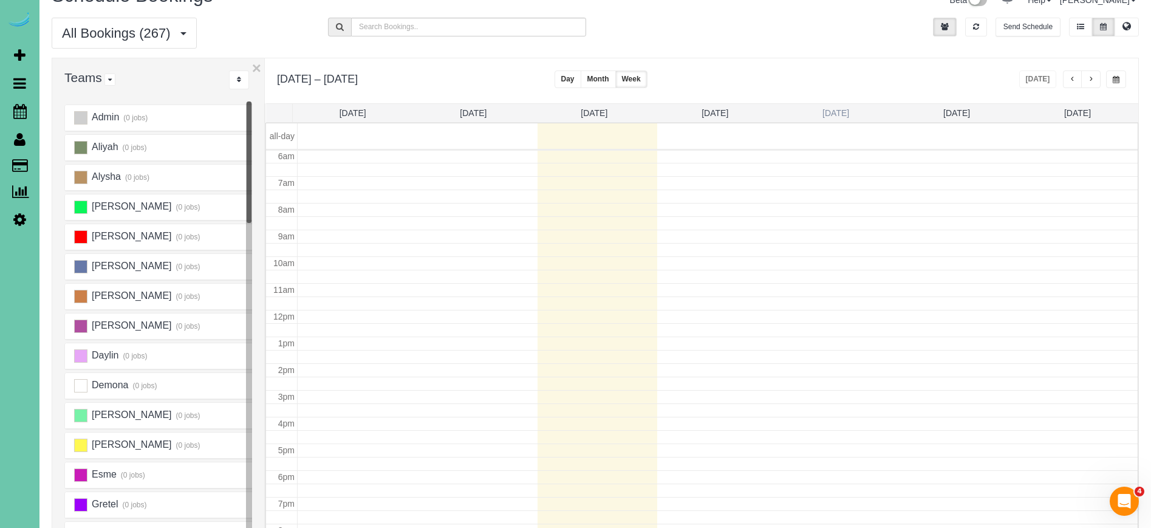
click at [829, 112] on link "Thu 9/18" at bounding box center [835, 113] width 27 height 10
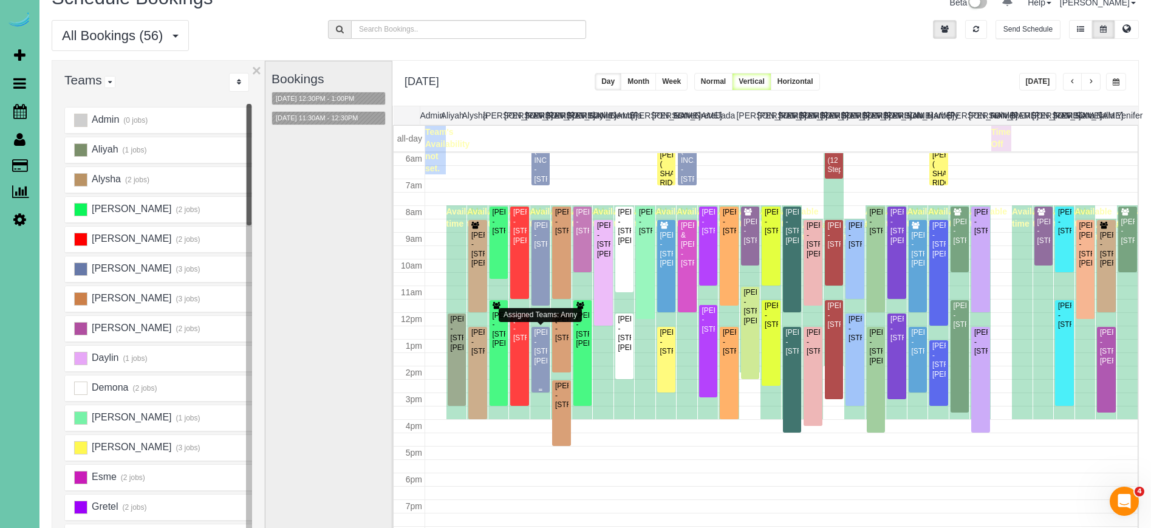
click at [539, 352] on div "Michele Frost - 4544 Shirley St, Omaha, NE 68106" at bounding box center [541, 347] width 14 height 38
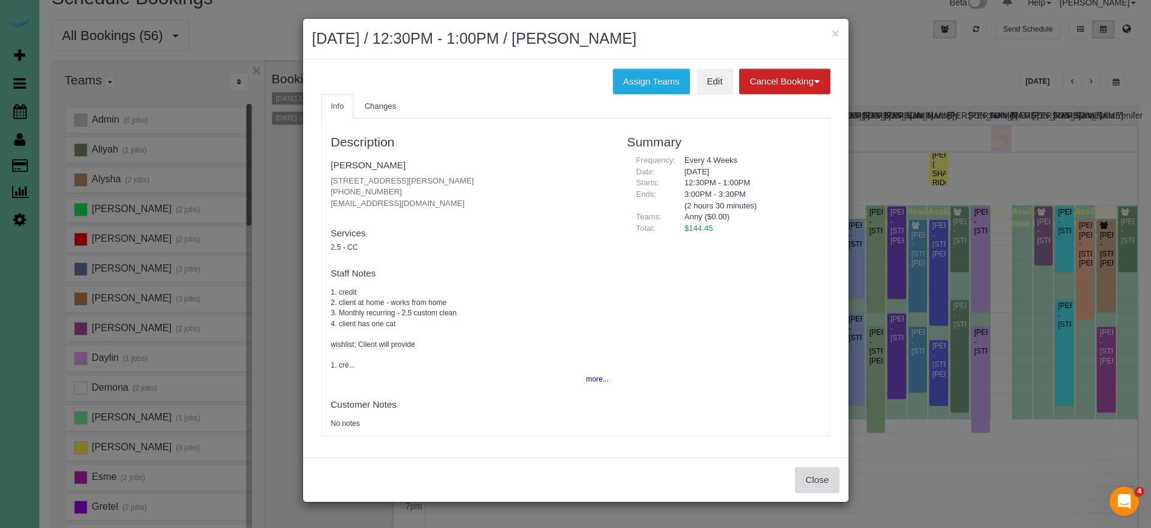
click at [820, 471] on button "Close" at bounding box center [817, 480] width 44 height 26
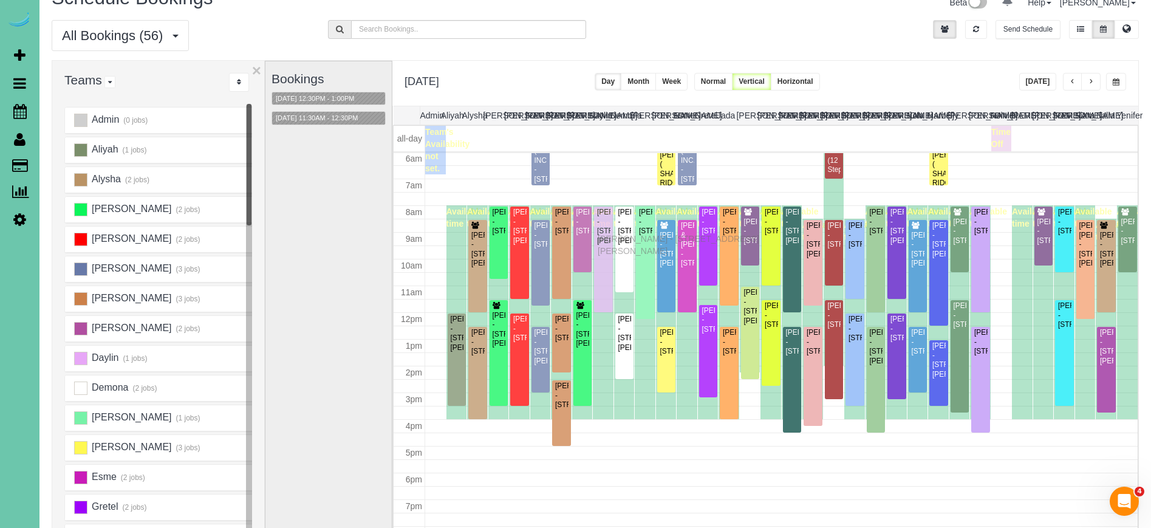
drag, startPoint x: 601, startPoint y: 249, endPoint x: 601, endPoint y: 237, distance: 12.1
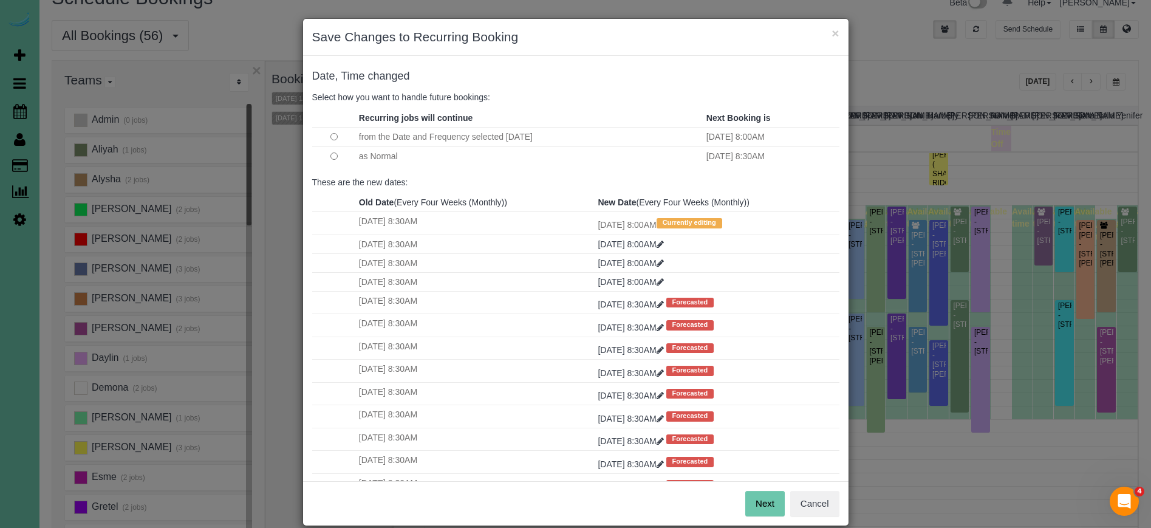
click at [774, 505] on button "Next" at bounding box center [764, 504] width 39 height 26
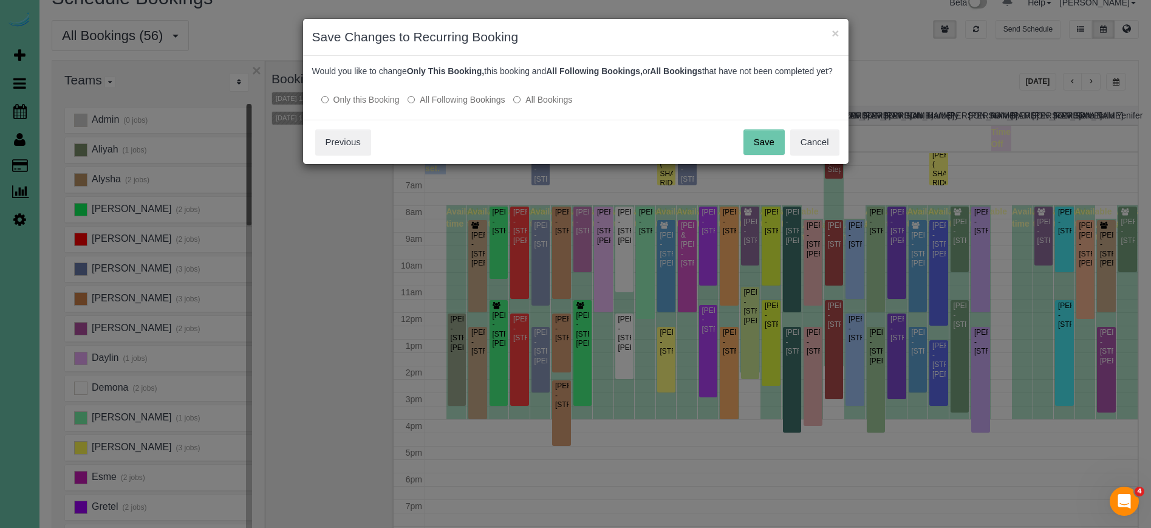
click at [429, 106] on label "All Following Bookings" at bounding box center [456, 100] width 97 height 12
click at [754, 155] on button "Save" at bounding box center [763, 142] width 41 height 26
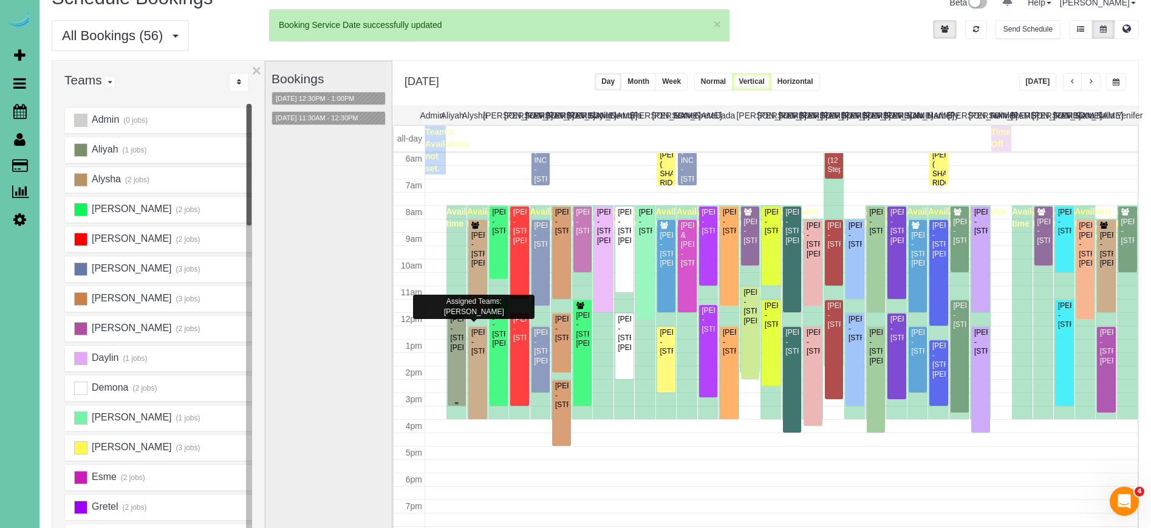
click at [460, 347] on div "Cassie Coppa - 5208 Galloway St, Omaha, NE 68157" at bounding box center [457, 334] width 14 height 38
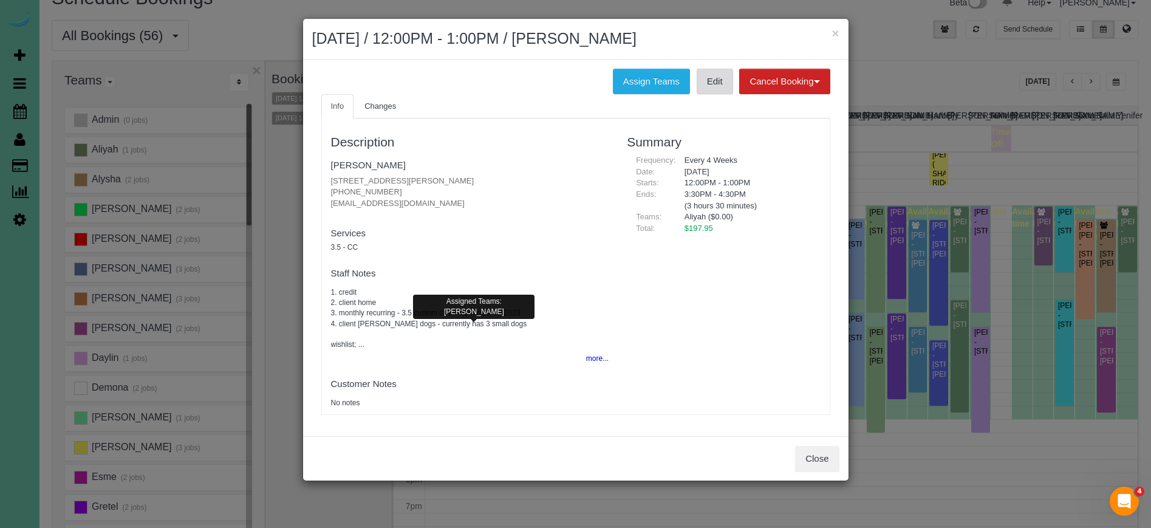
click at [714, 77] on link "Edit" at bounding box center [715, 82] width 36 height 26
click at [836, 32] on button "×" at bounding box center [834, 33] width 7 height 13
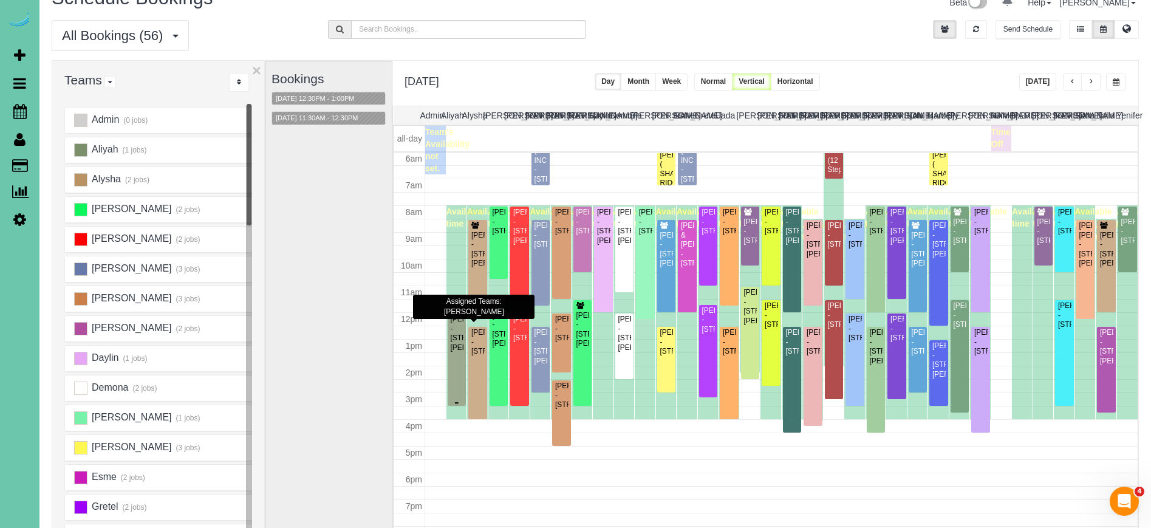
click at [461, 339] on div "Cassie Coppa - 5208 Galloway St, Omaha, NE 68157" at bounding box center [457, 334] width 14 height 38
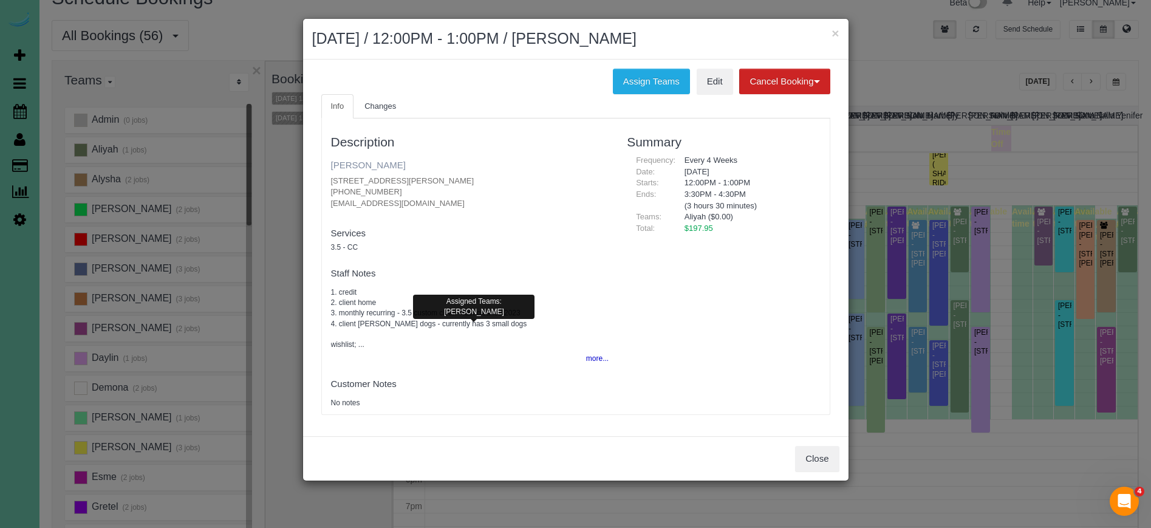
click at [340, 162] on link "[PERSON_NAME]" at bounding box center [368, 165] width 75 height 10
click at [835, 35] on button "×" at bounding box center [834, 33] width 7 height 13
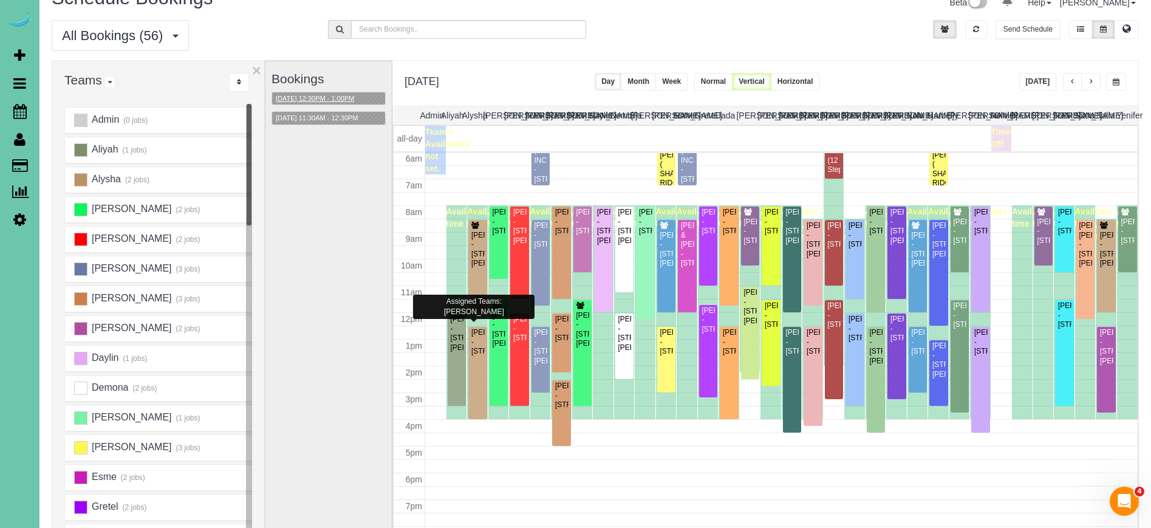
click at [338, 99] on button "09/18/2025 12:30PM - 1:00PM" at bounding box center [315, 98] width 86 height 13
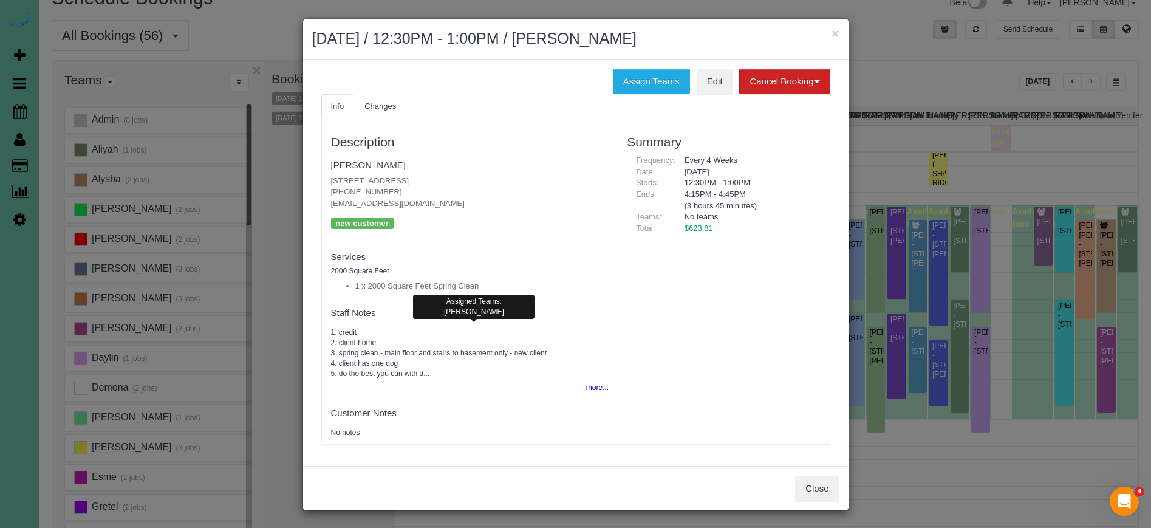
drag, startPoint x: 817, startPoint y: 477, endPoint x: 638, endPoint y: 320, distance: 238.0
click at [816, 476] on button "Close" at bounding box center [817, 489] width 44 height 26
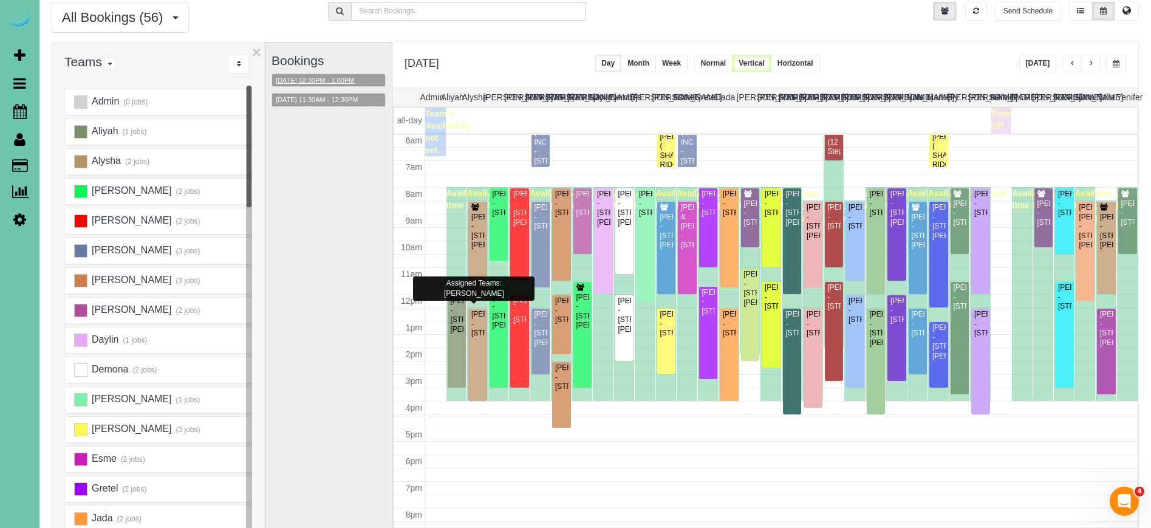
click at [330, 78] on button "09/18/2025 12:30PM - 1:00PM" at bounding box center [315, 80] width 86 height 13
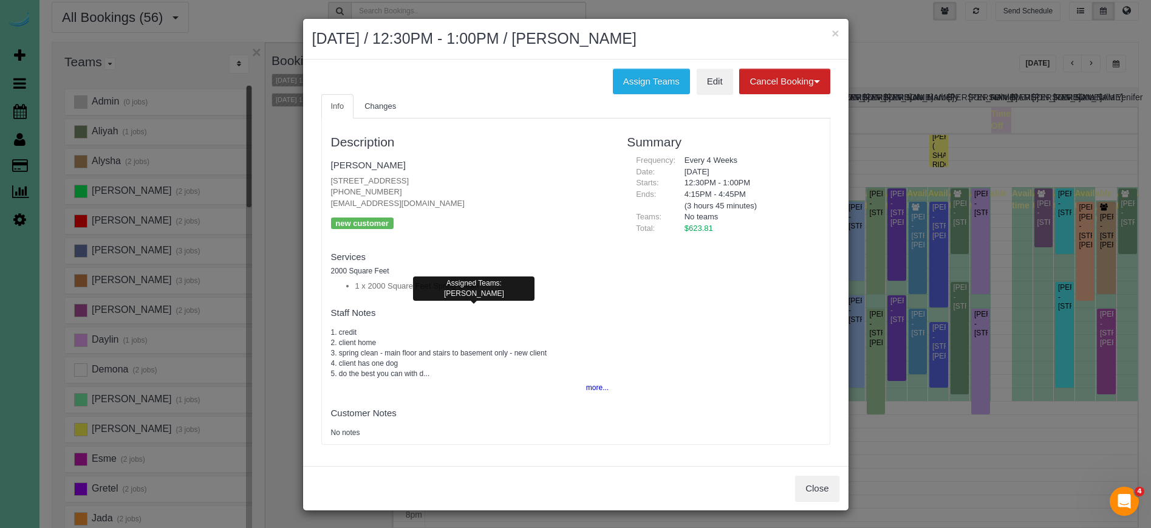
click at [595, 383] on button "more..." at bounding box center [594, 388] width 30 height 18
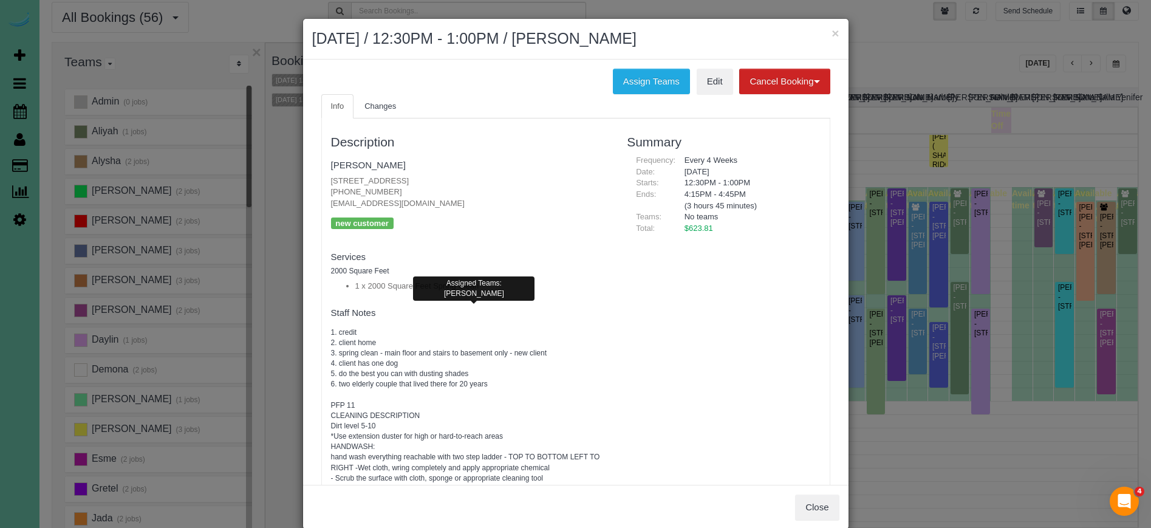
scroll to position [2, 0]
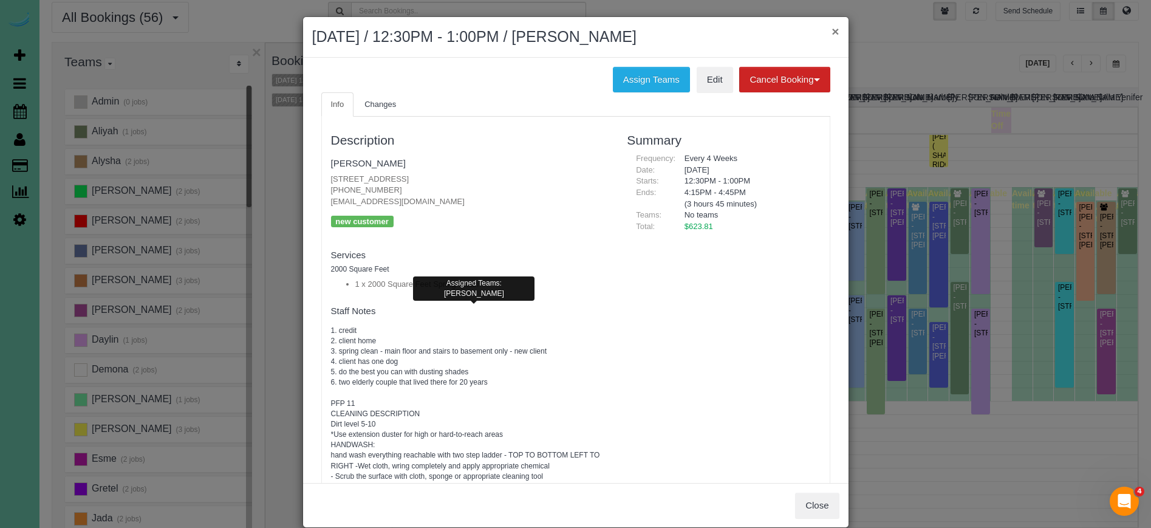
click at [833, 32] on button "×" at bounding box center [834, 31] width 7 height 13
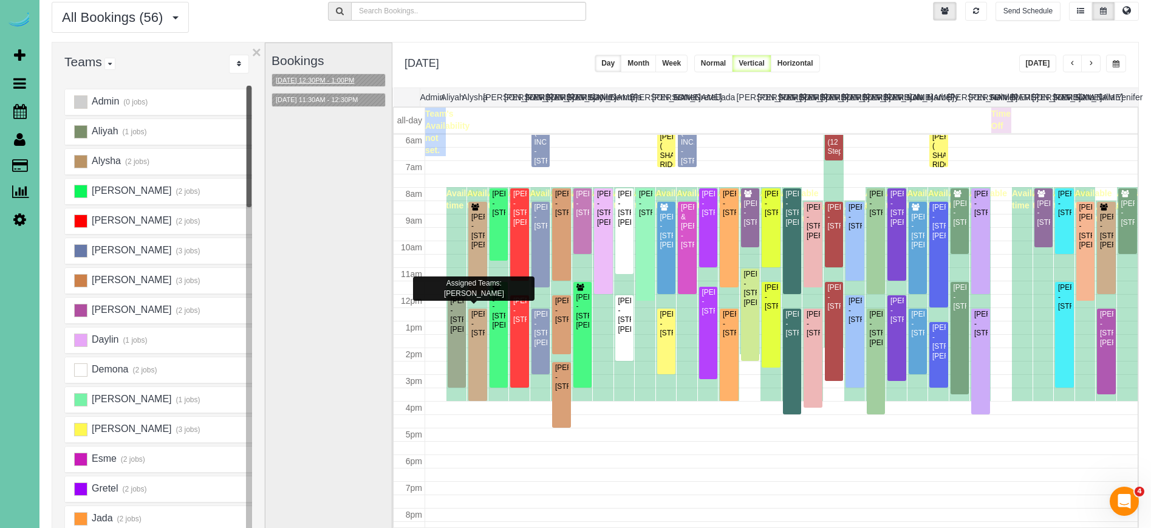
click at [354, 80] on button "09/18/2025 12:30PM - 1:00PM" at bounding box center [315, 80] width 86 height 13
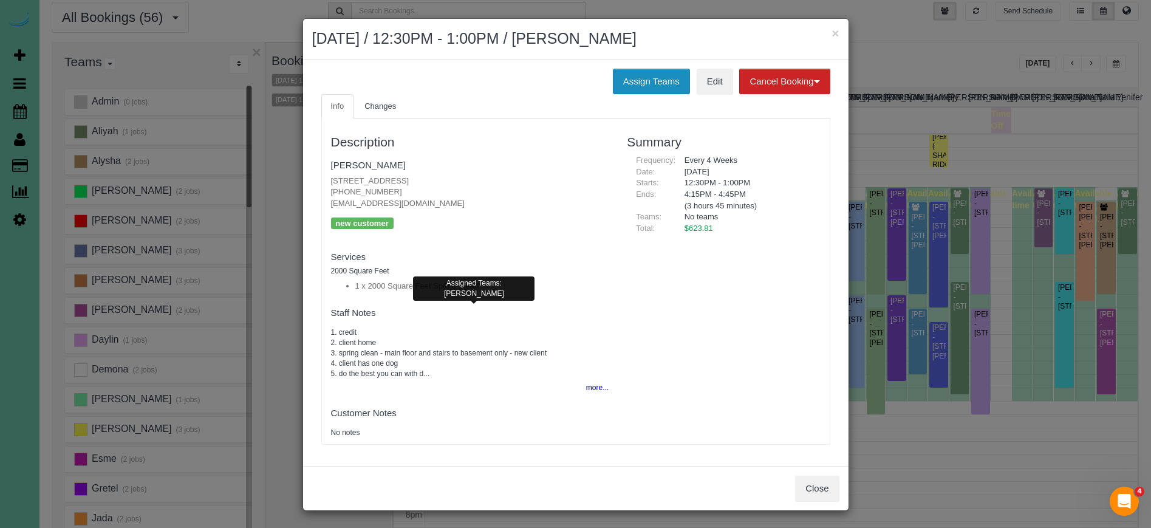
click at [623, 77] on button "Assign Teams" at bounding box center [651, 82] width 77 height 26
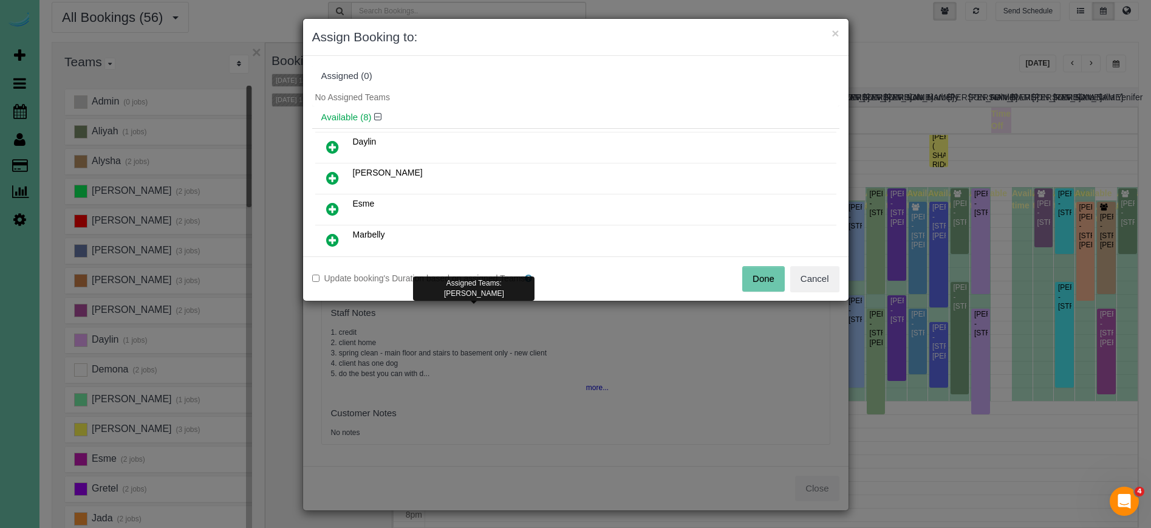
click at [328, 143] on icon at bounding box center [332, 147] width 13 height 15
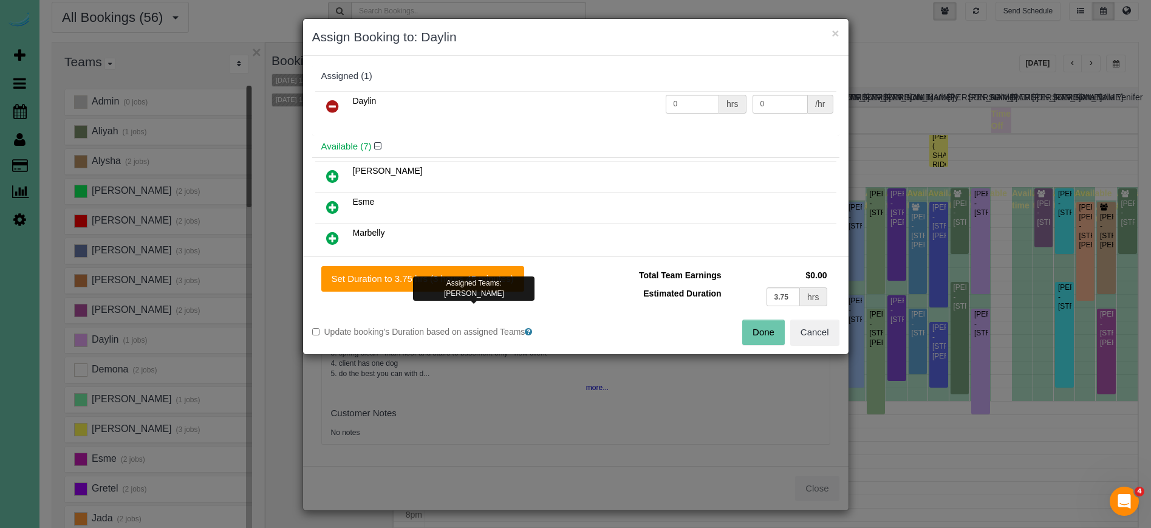
click at [329, 174] on icon at bounding box center [332, 176] width 13 height 15
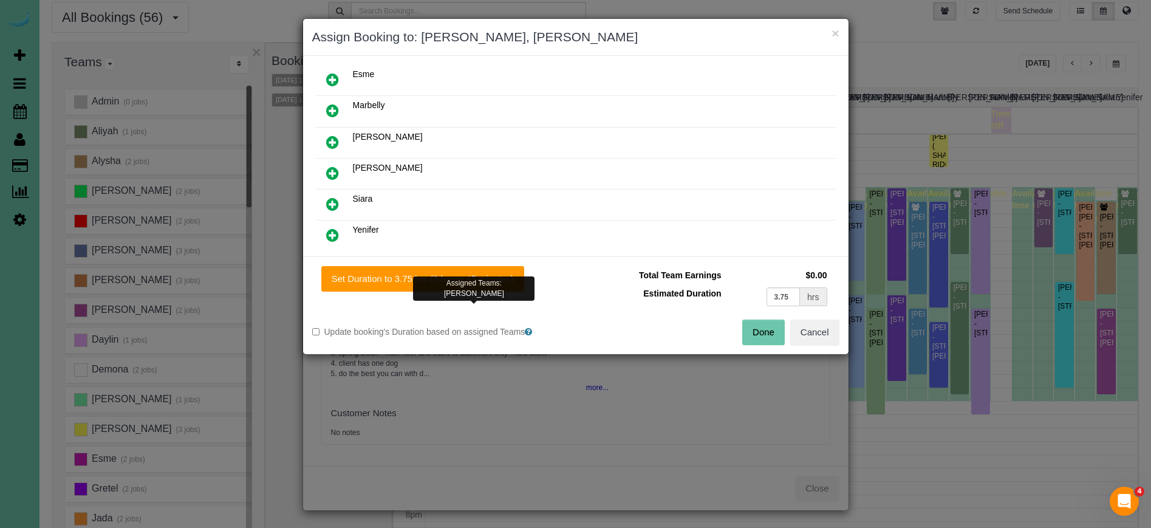
scroll to position [128, 0]
click at [336, 198] on icon at bounding box center [332, 203] width 13 height 15
drag, startPoint x: 442, startPoint y: 281, endPoint x: 560, endPoint y: 296, distance: 119.4
click at [442, 281] on div "Assigned Teams: Aliyah" at bounding box center [473, 288] width 121 height 24
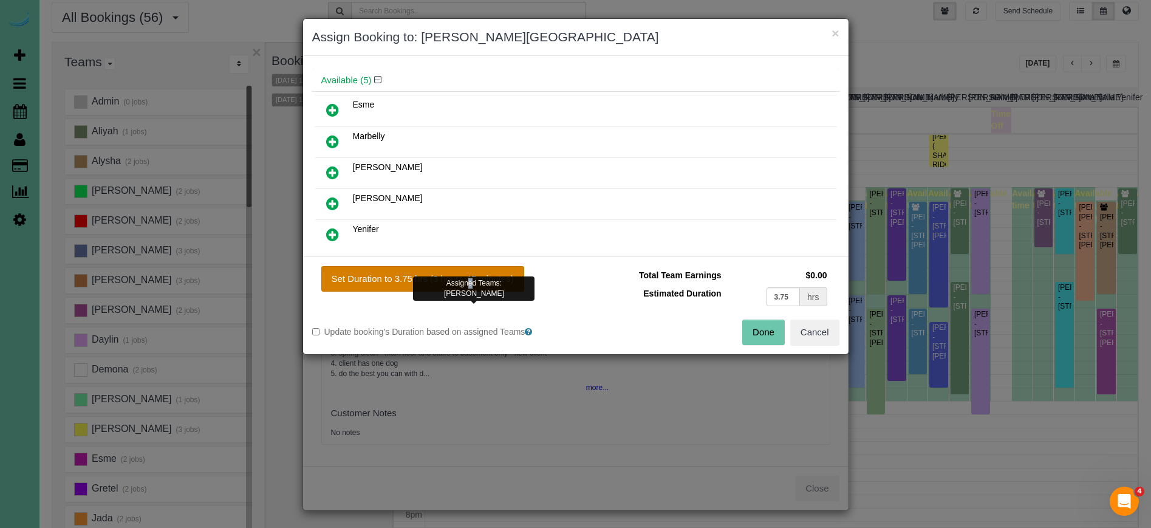
click at [521, 282] on button "Set Duration to 3.75 hrs (3 hours 45 minutes)" at bounding box center [422, 279] width 203 height 26
type input "3.75"
click at [757, 327] on button "Done" at bounding box center [763, 332] width 43 height 26
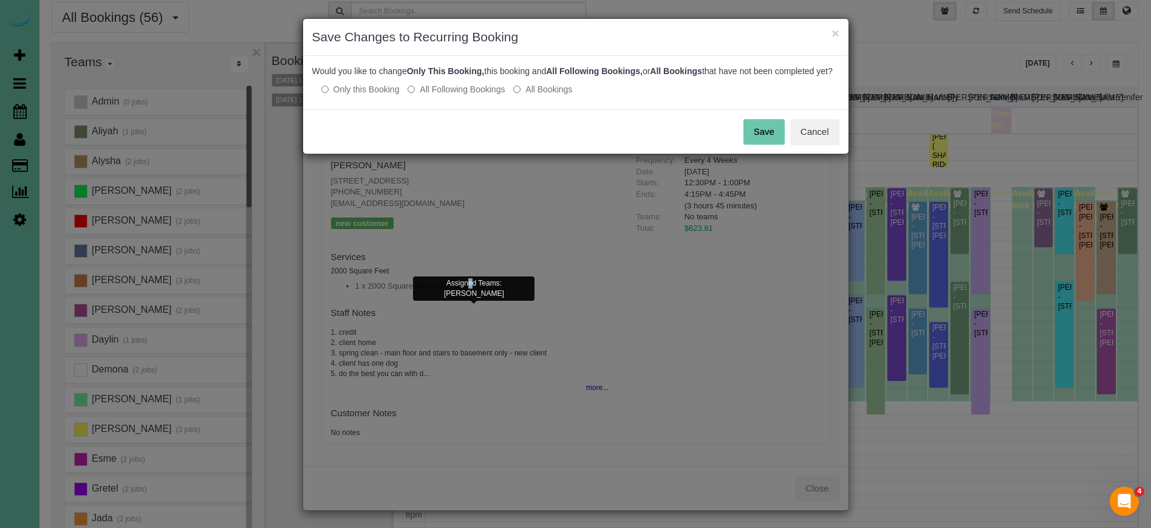
click at [758, 141] on button "Save" at bounding box center [763, 132] width 41 height 26
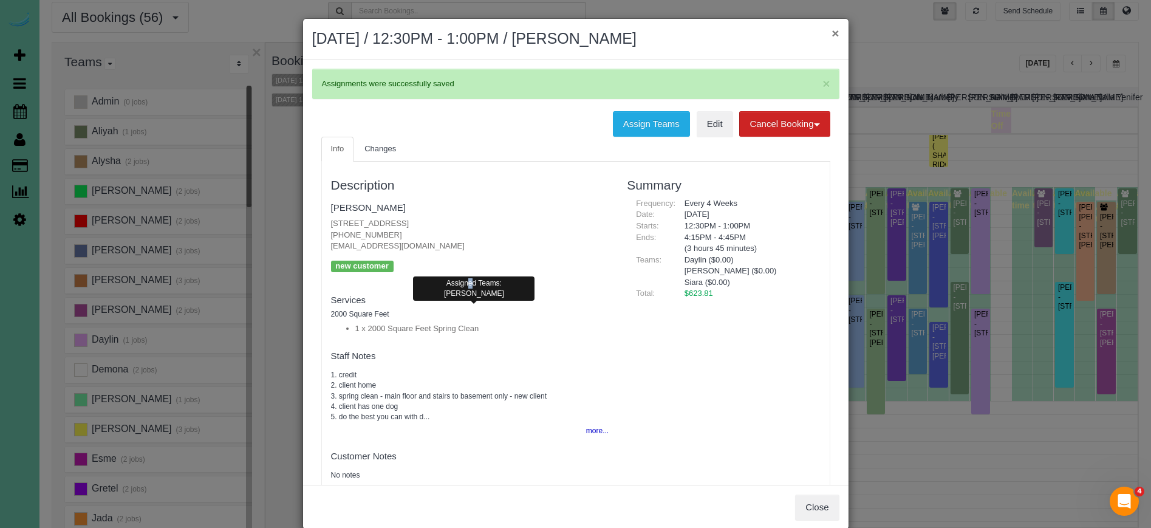
click at [833, 33] on button "×" at bounding box center [834, 33] width 7 height 13
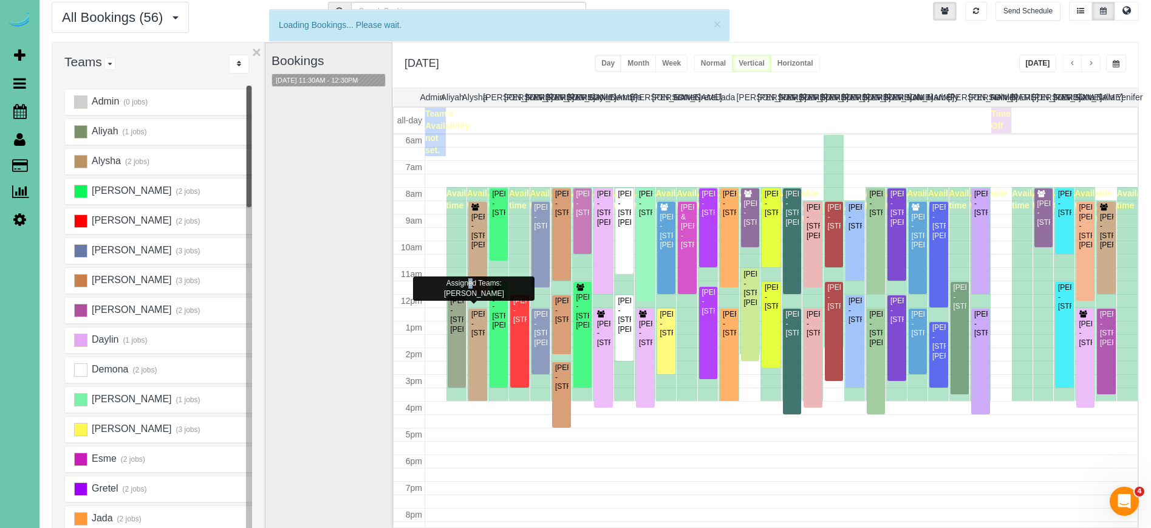
scroll to position [161, 0]
click at [1118, 64] on span "button" at bounding box center [1116, 63] width 7 height 7
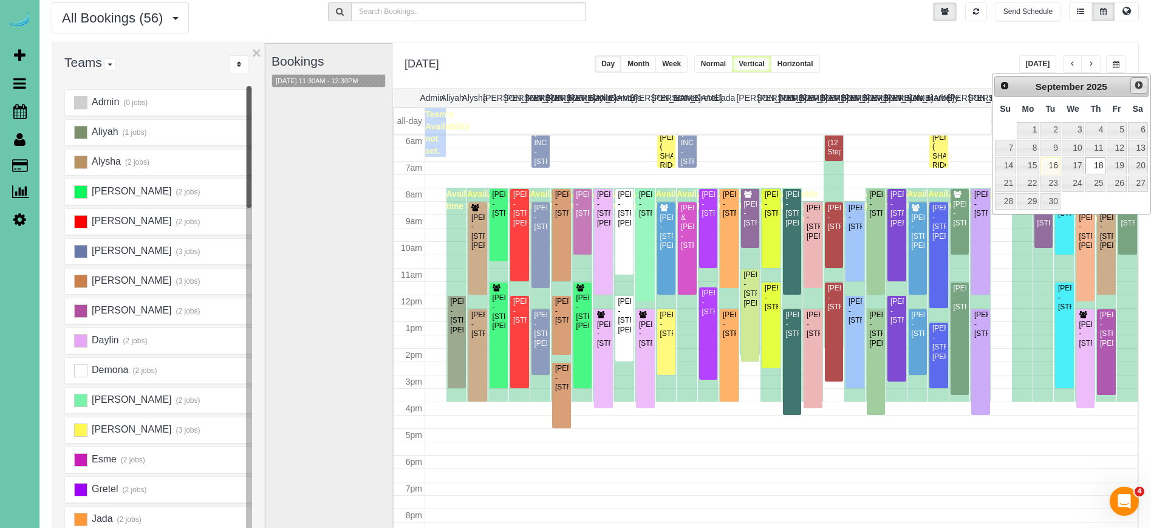
click at [1140, 82] on span "Next" at bounding box center [1139, 85] width 10 height 10
click at [1098, 167] on link "16" at bounding box center [1095, 165] width 20 height 16
type input "**********"
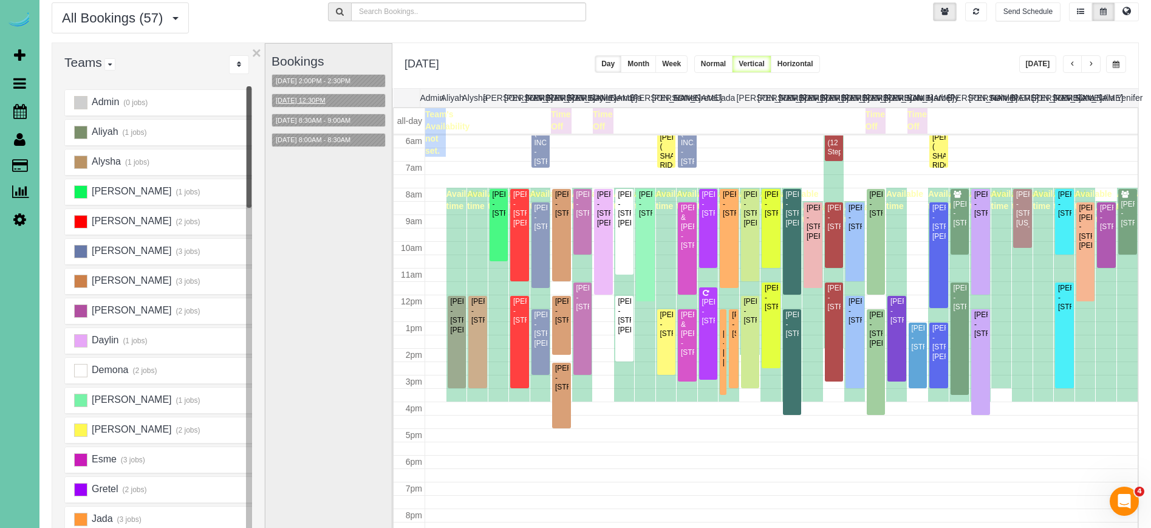
click at [315, 99] on button "10/16/2025 12:30PM" at bounding box center [300, 100] width 57 height 13
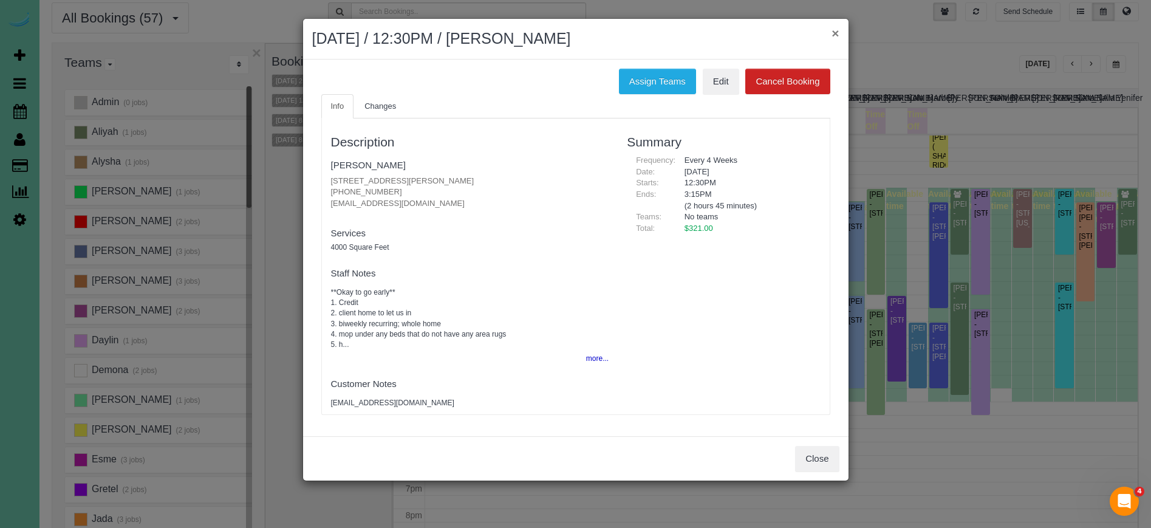
click at [834, 32] on button "×" at bounding box center [834, 33] width 7 height 13
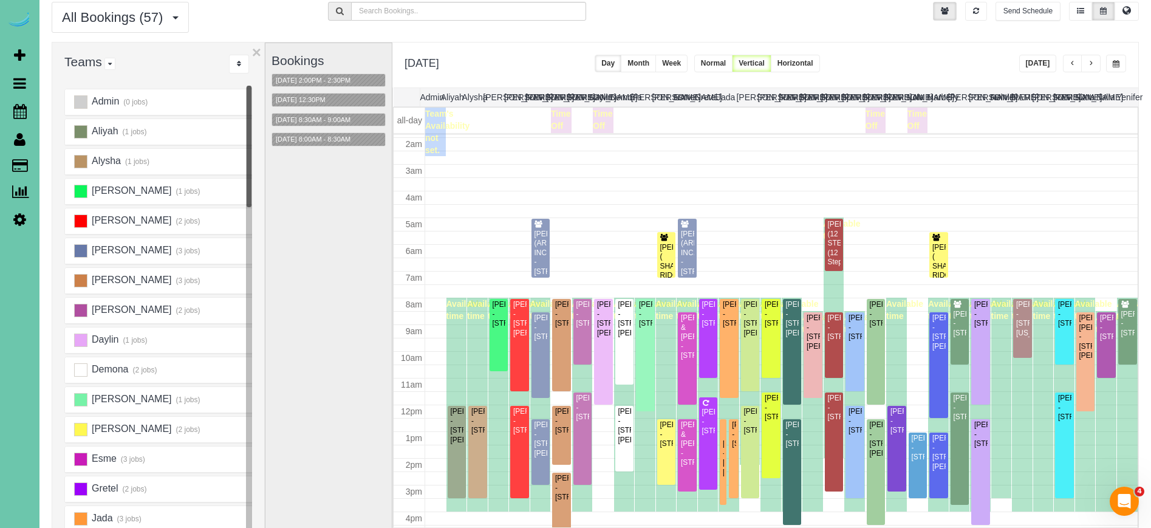
scroll to position [49, 0]
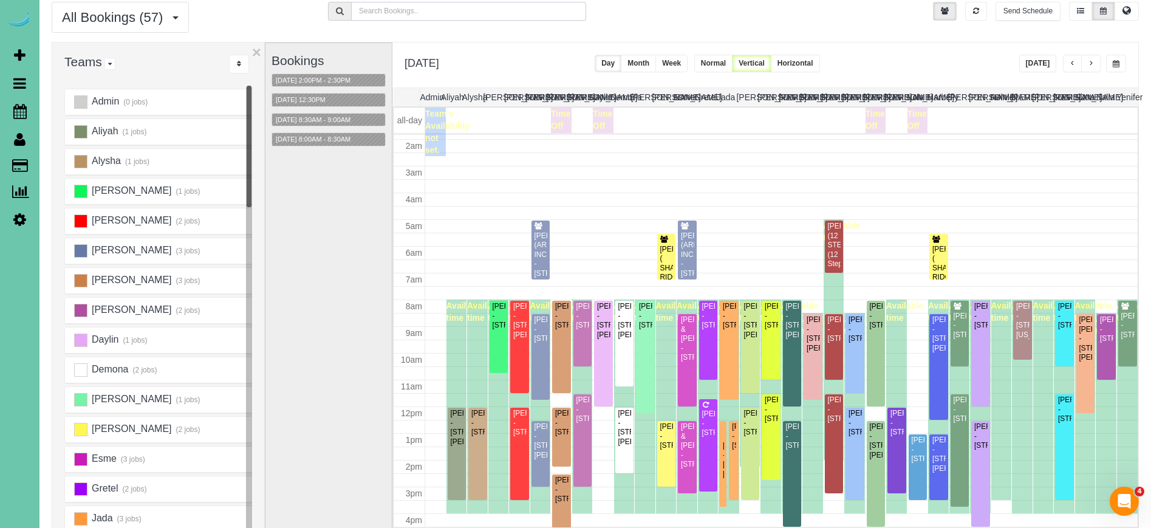
click at [511, 16] on input "text" at bounding box center [468, 11] width 235 height 19
type input "pame"
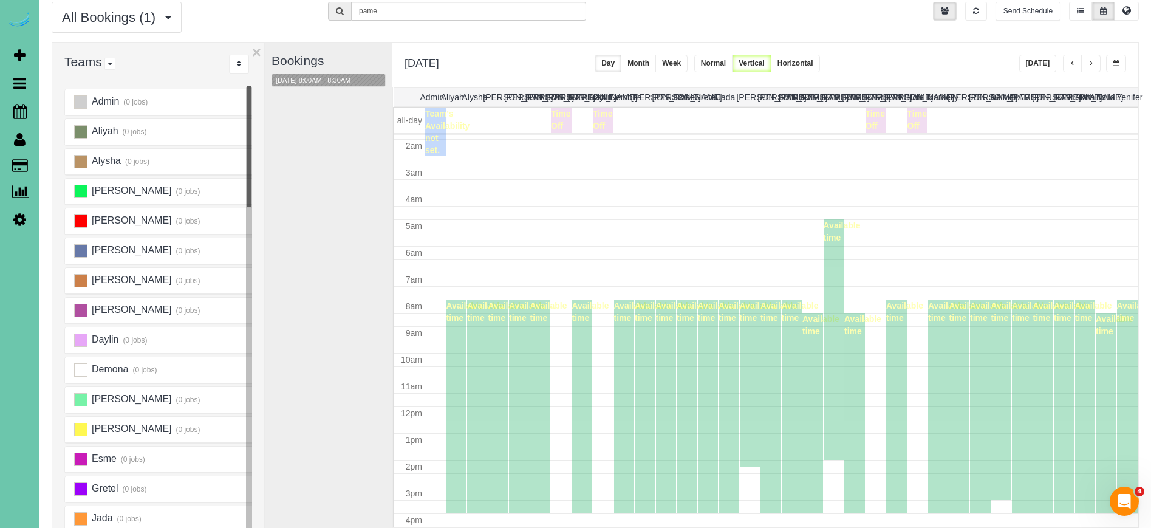
click at [325, 73] on div "10/16/2025 8:00AM - 8:30AM" at bounding box center [328, 80] width 114 height 14
click at [319, 77] on button "10/16/2025 8:00AM - 8:30AM" at bounding box center [313, 80] width 82 height 13
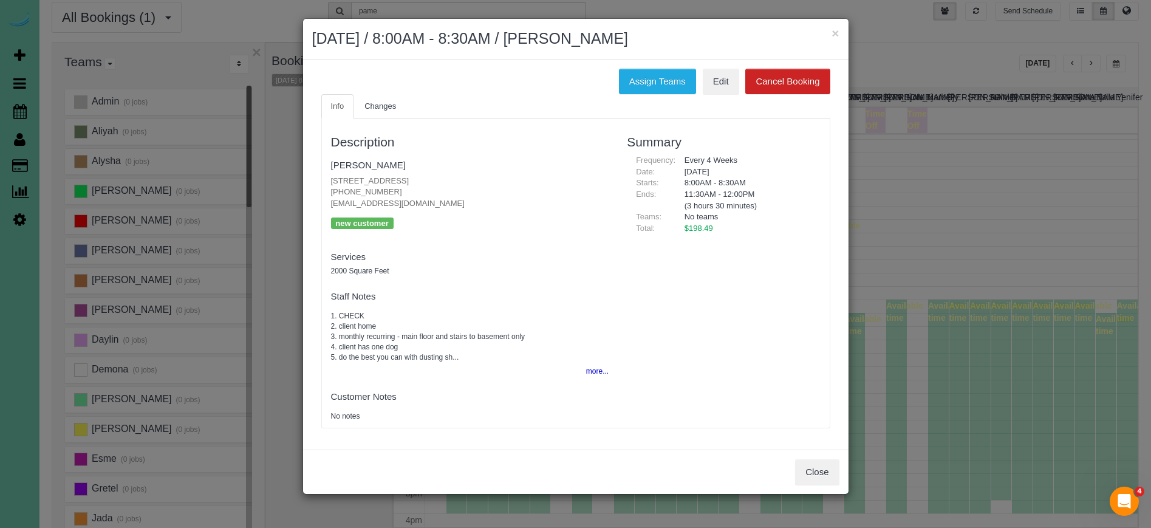
click at [835, 32] on button "×" at bounding box center [834, 33] width 7 height 13
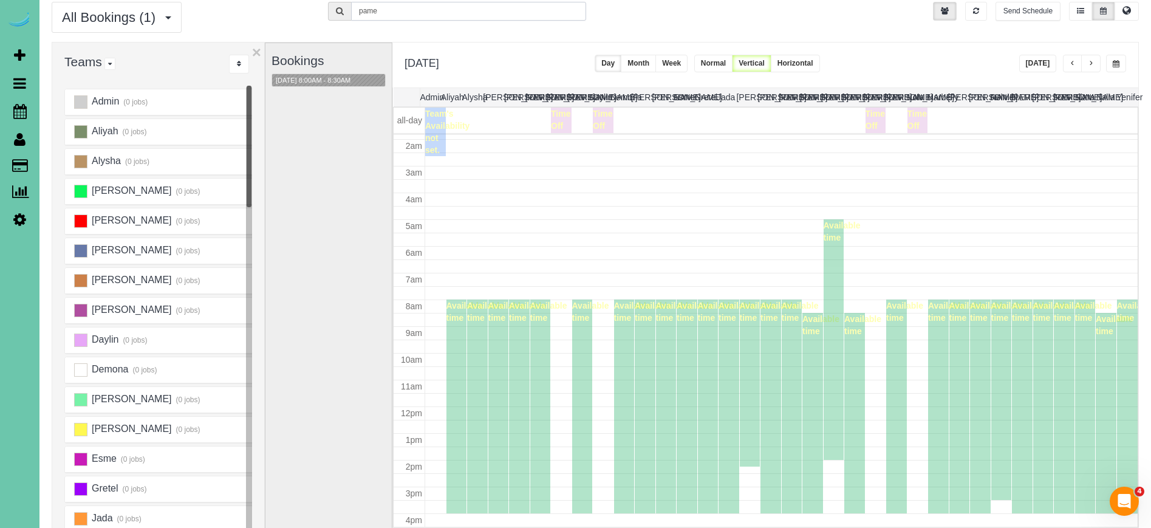
drag, startPoint x: 403, startPoint y: 15, endPoint x: 278, endPoint y: 1, distance: 125.3
click at [278, 2] on div "All Bookings (1) All Bookings Unassigned Bookings Recurring Bookings New Custom…" at bounding box center [595, 22] width 1105 height 40
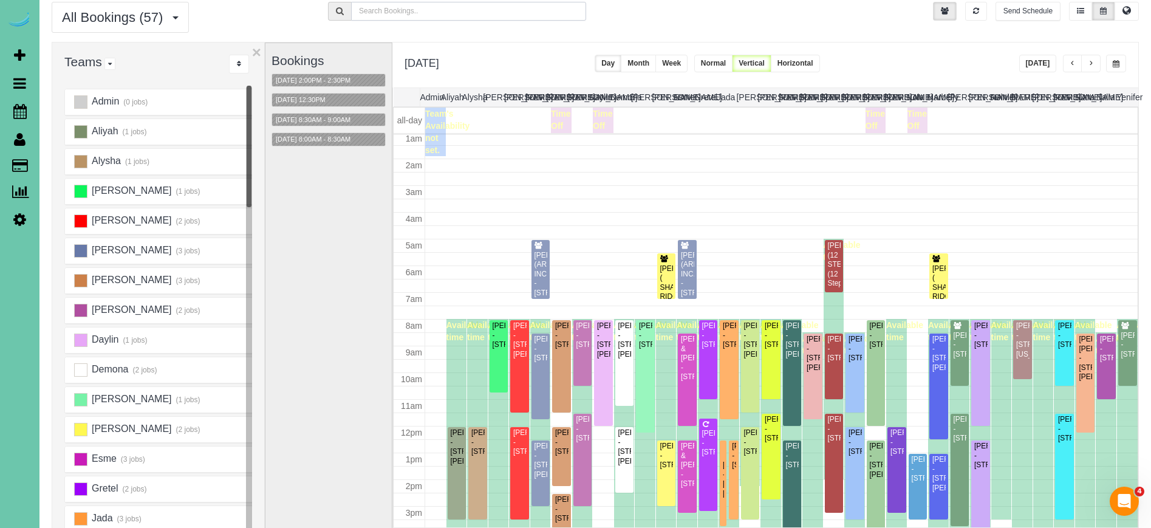
scroll to position [32, 0]
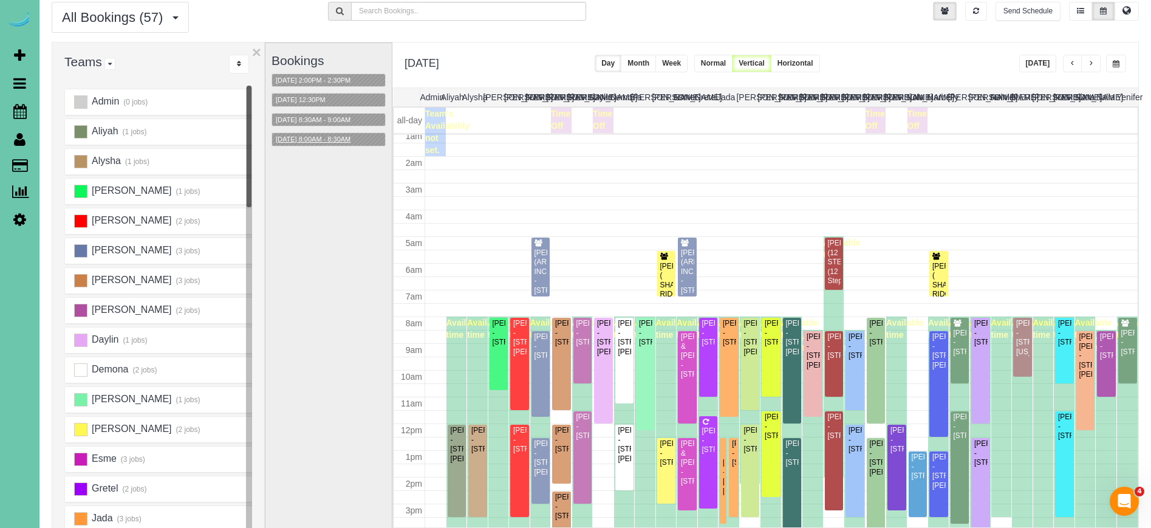
click at [318, 135] on button "10/16/2025 8:00AM - 8:30AM" at bounding box center [313, 139] width 82 height 13
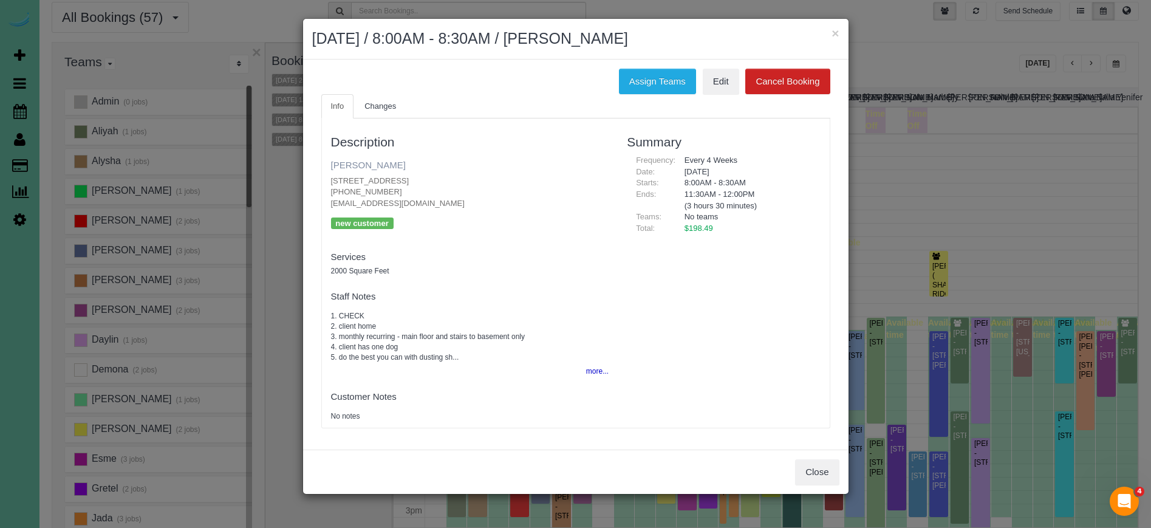
click at [369, 163] on link "[PERSON_NAME]" at bounding box center [368, 165] width 75 height 10
click at [835, 31] on button "×" at bounding box center [834, 33] width 7 height 13
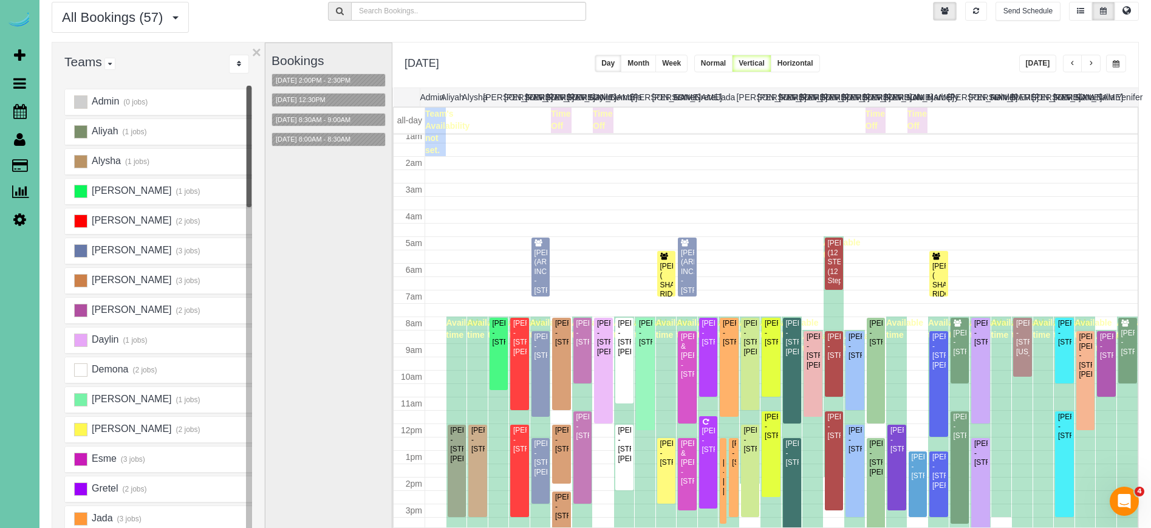
click at [1115, 63] on span "button" at bounding box center [1116, 63] width 7 height 7
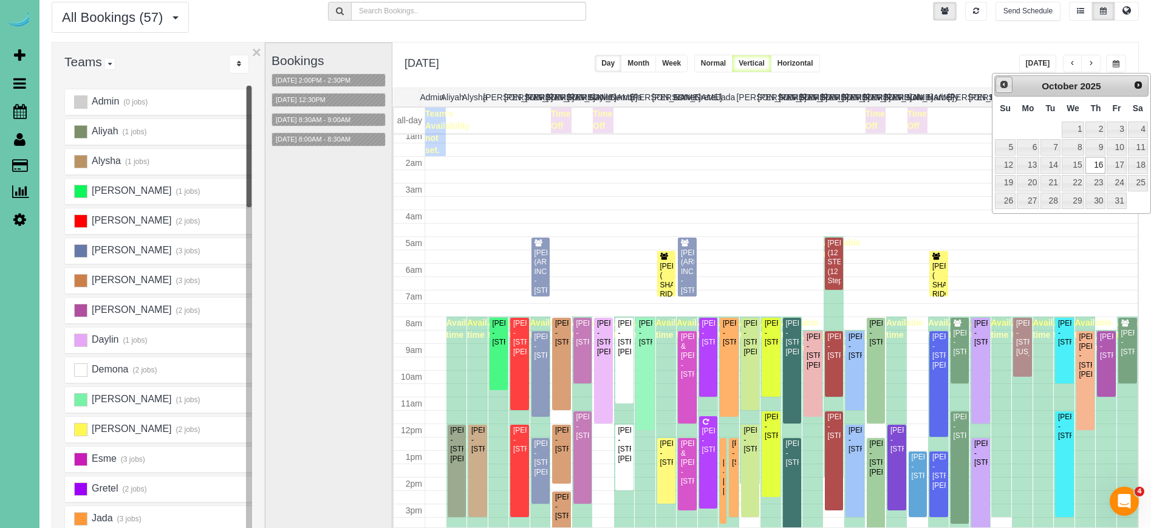
click at [1005, 85] on span "Prev" at bounding box center [1004, 85] width 10 height 10
click at [1098, 160] on link "18" at bounding box center [1095, 165] width 20 height 16
type input "**********"
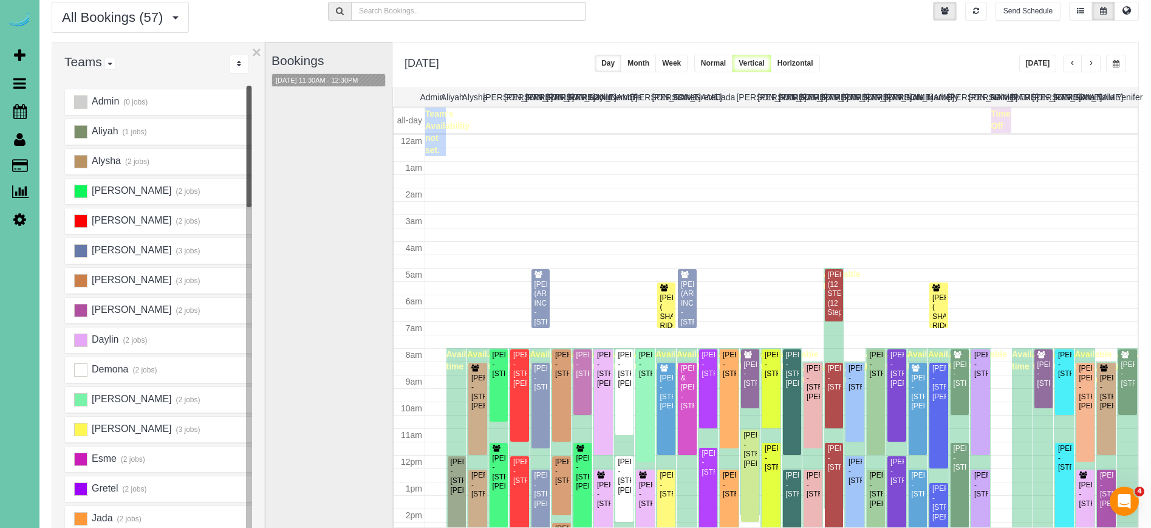
scroll to position [161, 0]
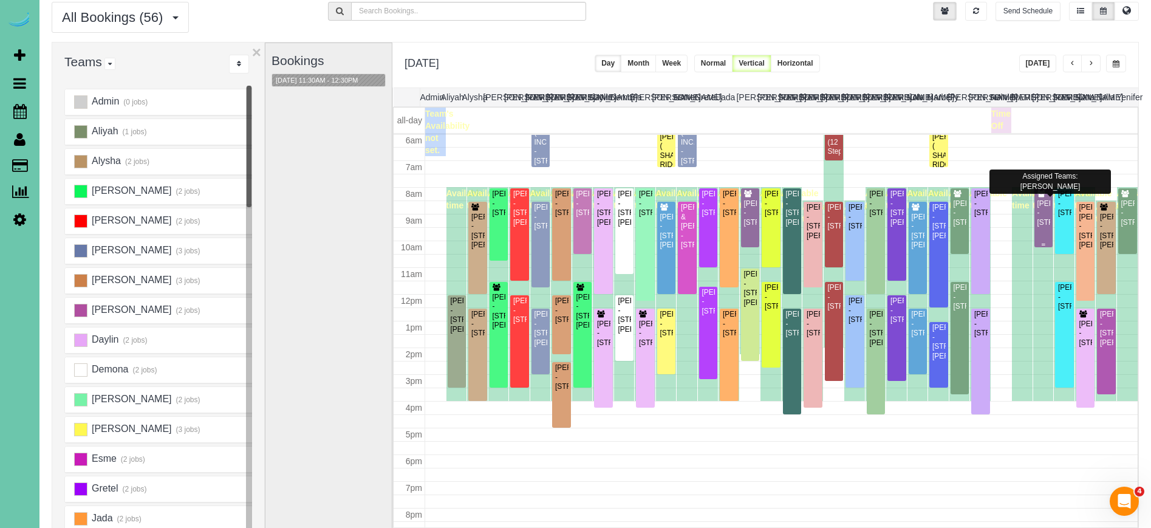
click at [1046, 217] on div "Kristy Norblade - 7978 Shadow Lake Dr, Papillion, NE 68046" at bounding box center [1044, 213] width 14 height 28
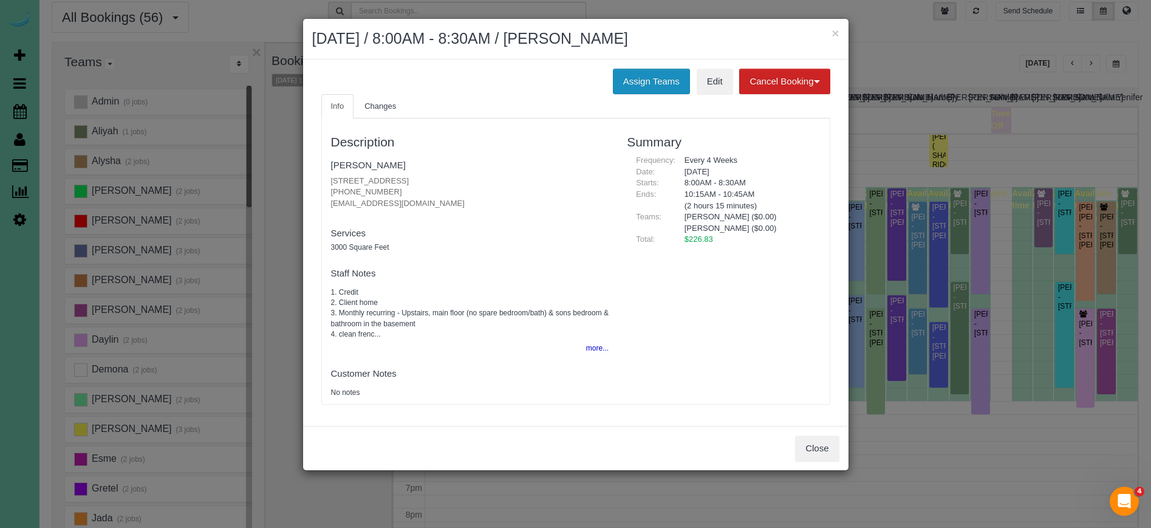
click at [655, 80] on button "Assign Teams" at bounding box center [651, 82] width 77 height 26
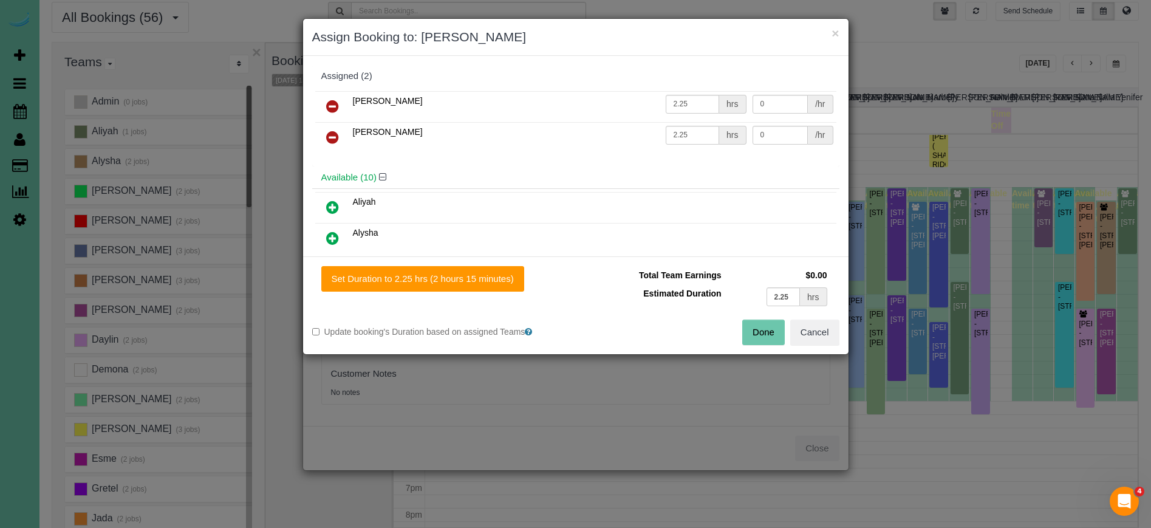
click at [333, 134] on icon at bounding box center [332, 137] width 13 height 15
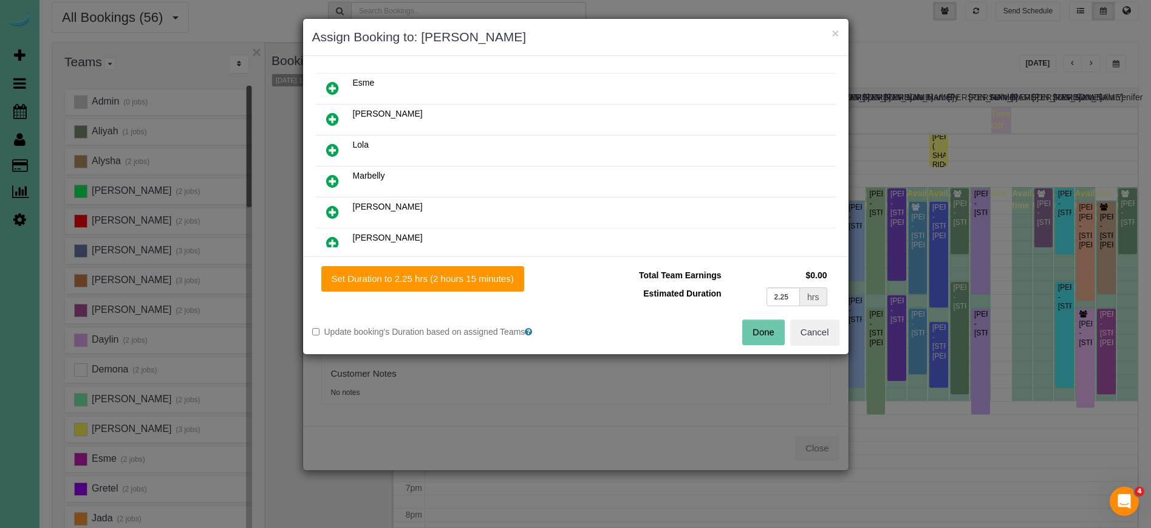
scroll to position [222, 0]
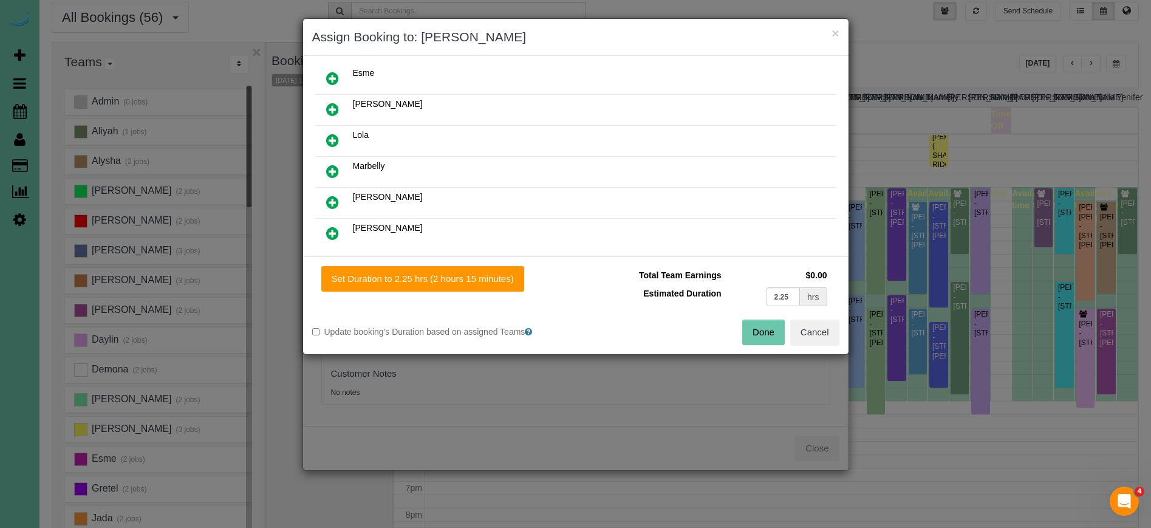
click at [328, 196] on icon at bounding box center [332, 202] width 13 height 15
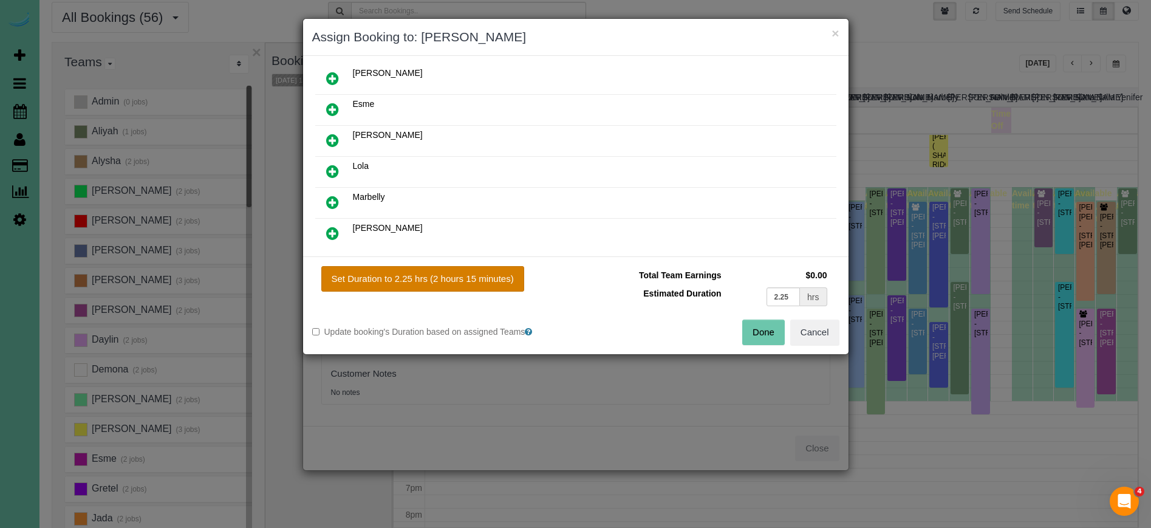
click at [430, 284] on button "Set Duration to 2.25 hrs (2 hours 15 minutes)" at bounding box center [422, 279] width 203 height 26
type input "2.25"
click at [761, 331] on button "Done" at bounding box center [763, 332] width 43 height 26
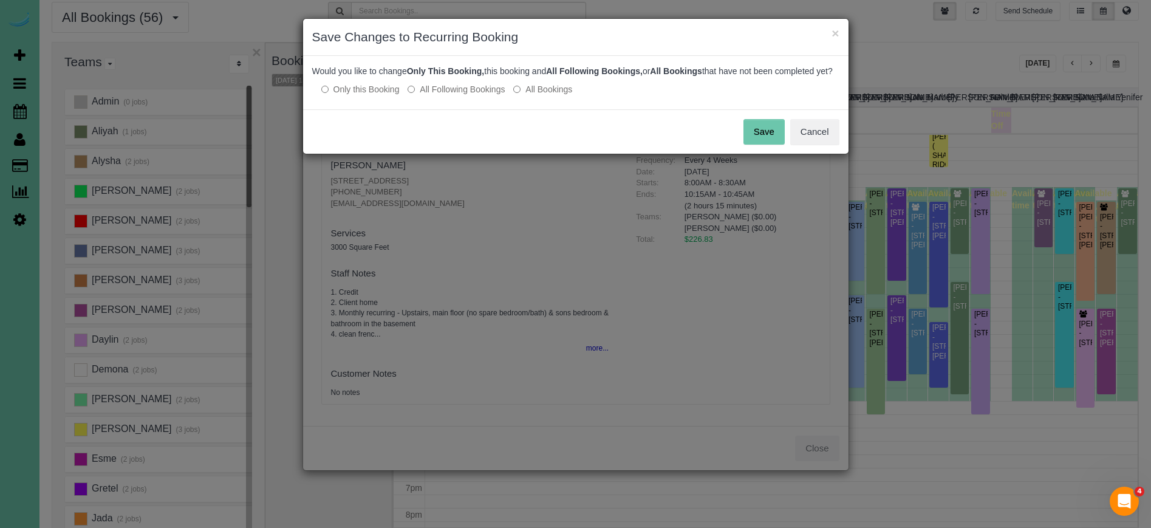
click at [762, 142] on button "Save" at bounding box center [763, 132] width 41 height 26
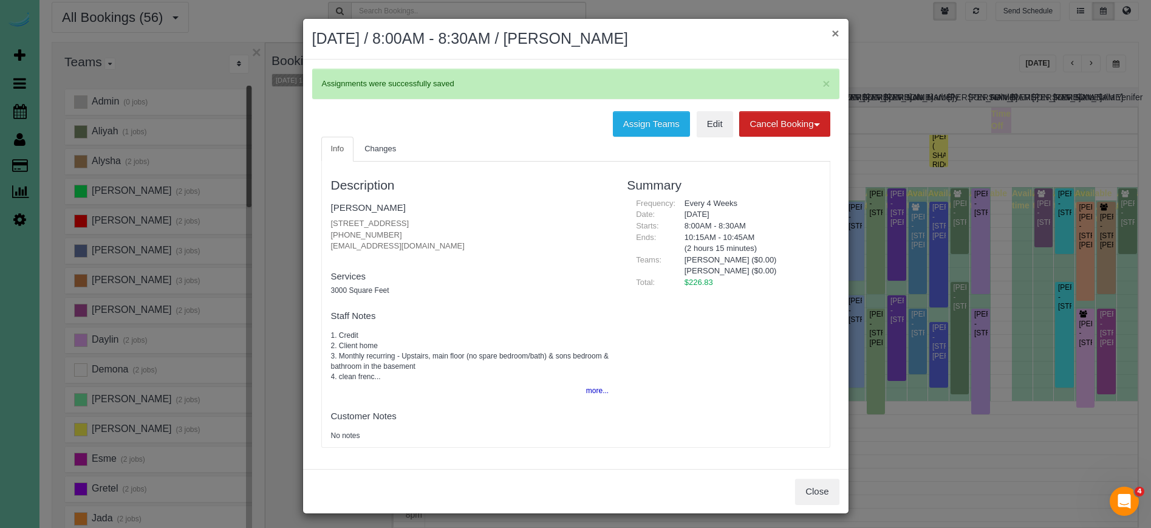
click at [834, 33] on button "×" at bounding box center [834, 33] width 7 height 13
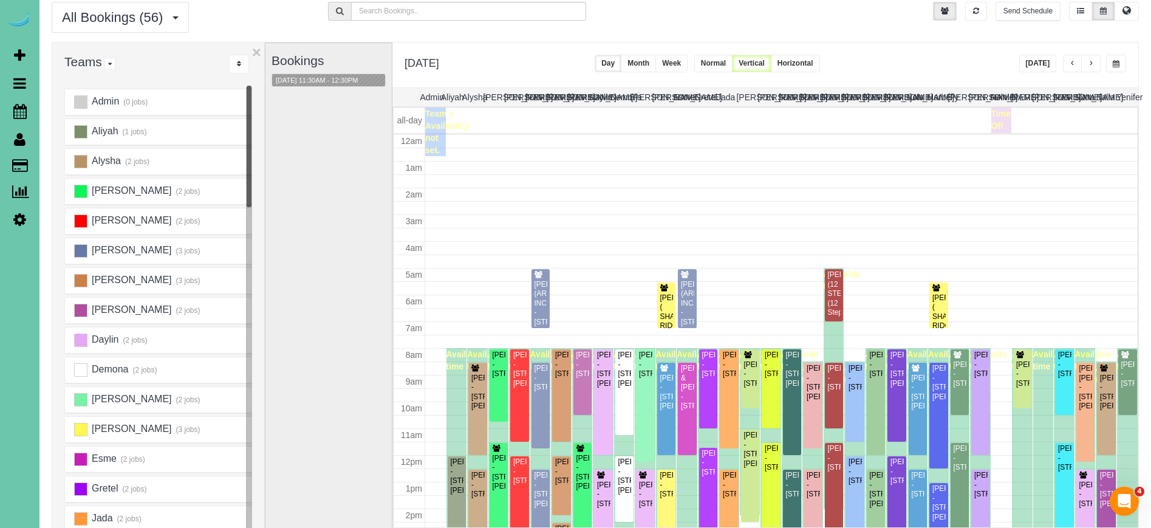
scroll to position [161, 0]
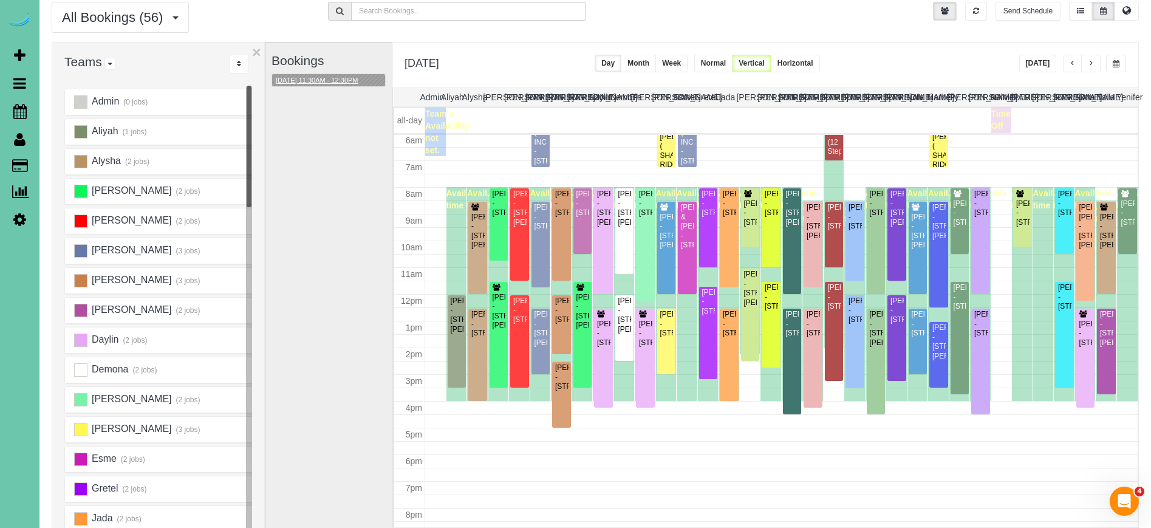
click at [332, 80] on button "09/18/2025 11:30AM - 12:30PM" at bounding box center [317, 80] width 90 height 13
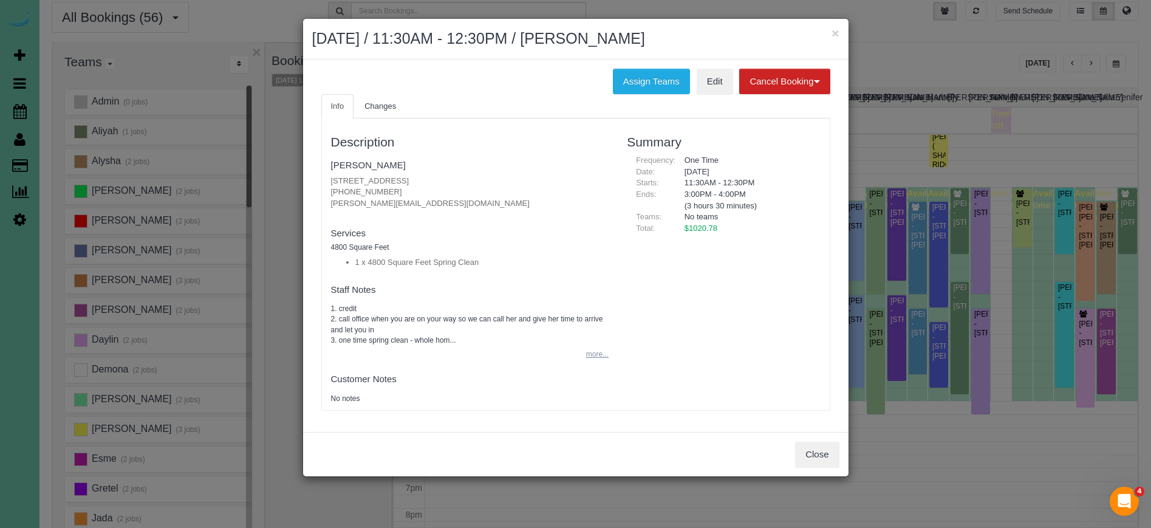
click at [590, 350] on button "more..." at bounding box center [594, 355] width 30 height 18
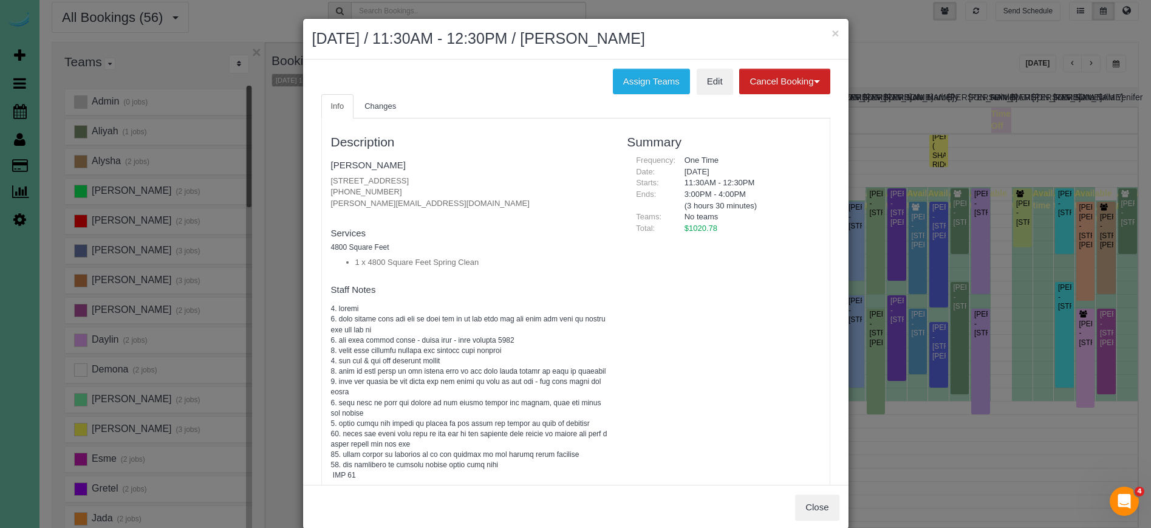
scroll to position [0, 0]
click at [836, 33] on button "×" at bounding box center [834, 33] width 7 height 13
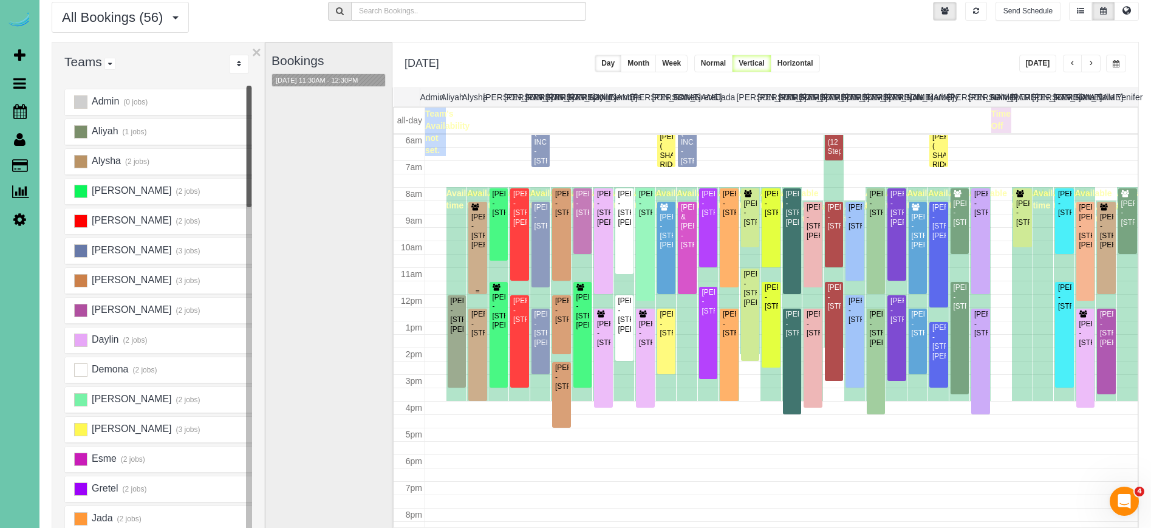
click at [473, 245] on div "Courtney Russell - 13520 Boyd St, Omaha, NE 68164" at bounding box center [478, 232] width 14 height 38
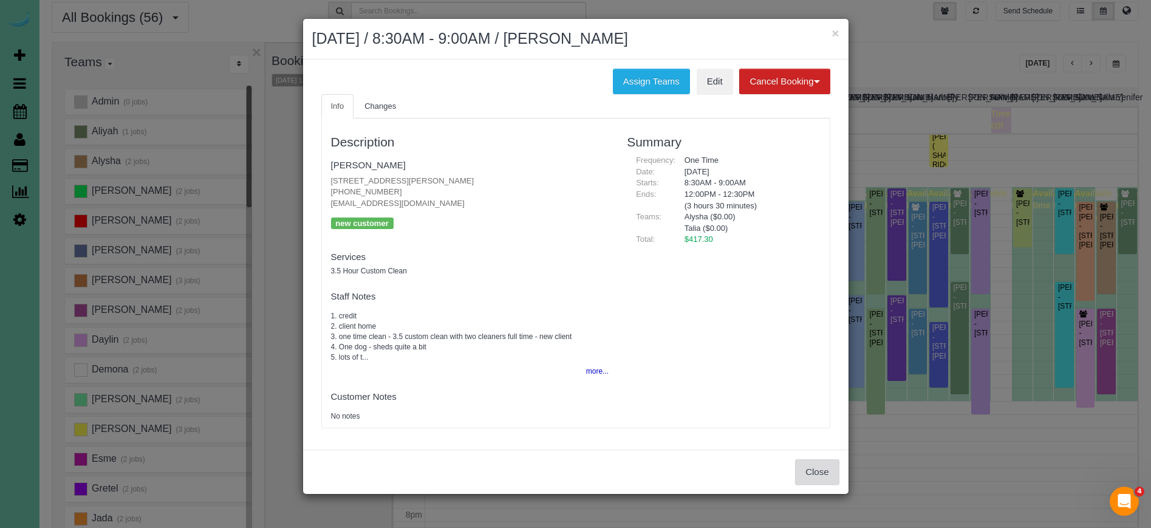
click at [818, 465] on button "Close" at bounding box center [817, 472] width 44 height 26
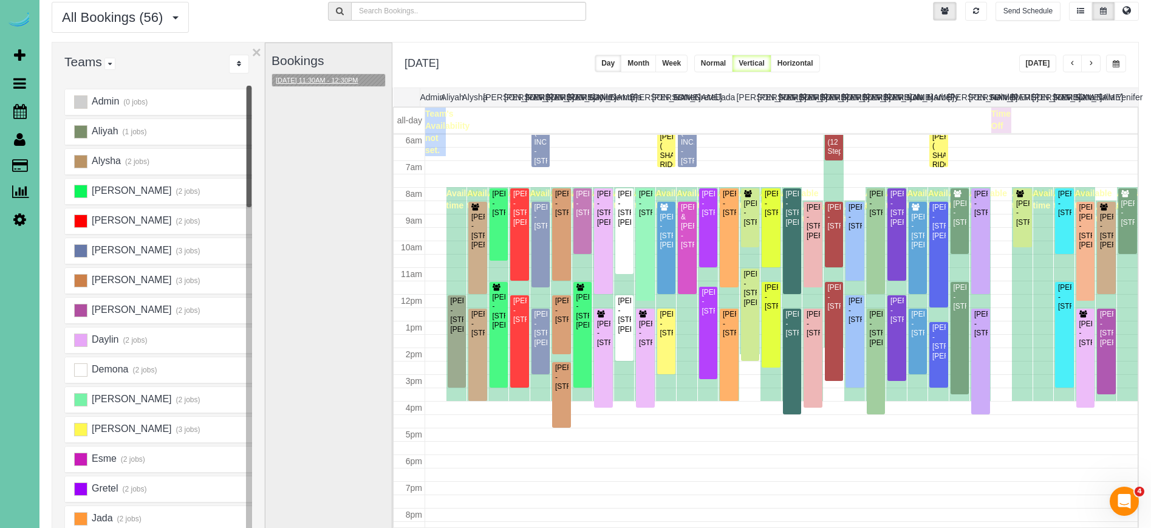
click at [341, 81] on button "09/18/2025 11:30AM - 12:30PM" at bounding box center [317, 80] width 90 height 13
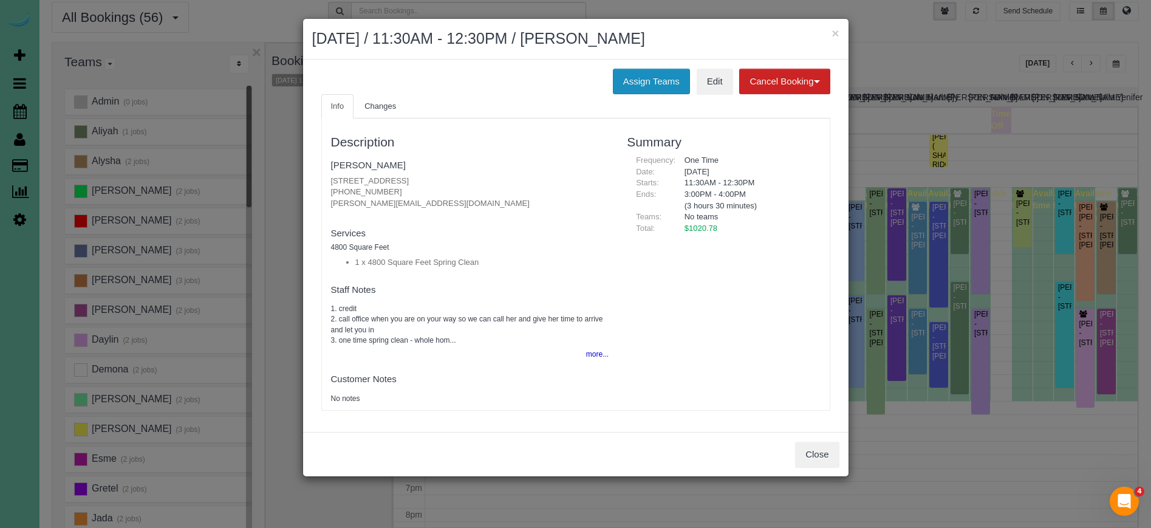
click at [629, 80] on button "Assign Teams" at bounding box center [651, 82] width 77 height 26
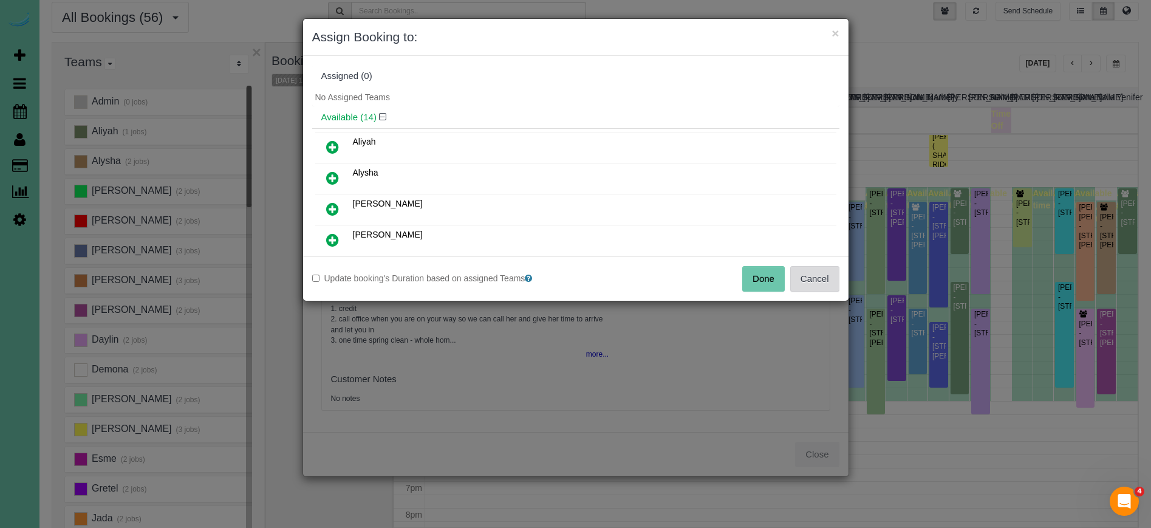
click at [804, 280] on button "Cancel" at bounding box center [814, 279] width 49 height 26
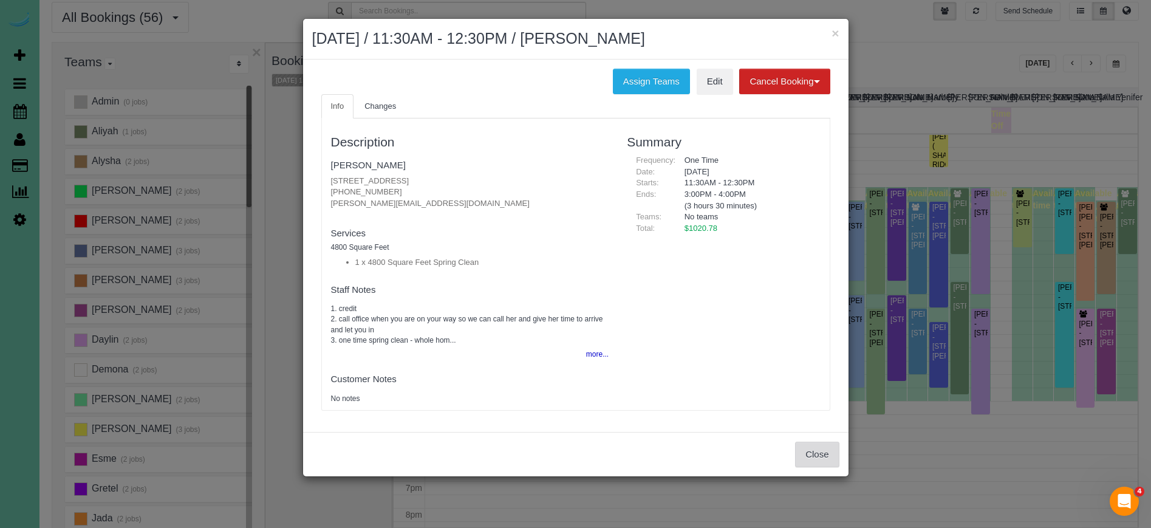
click at [819, 457] on button "Close" at bounding box center [817, 455] width 44 height 26
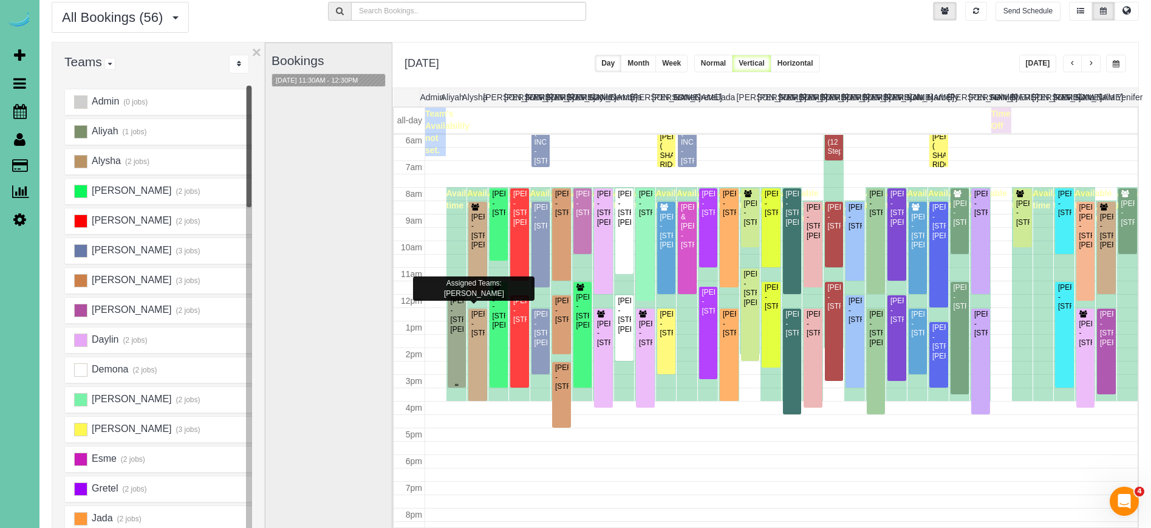
click at [461, 321] on div "Cassie Coppa - 5208 Galloway St, Omaha, NE 68157" at bounding box center [457, 315] width 14 height 38
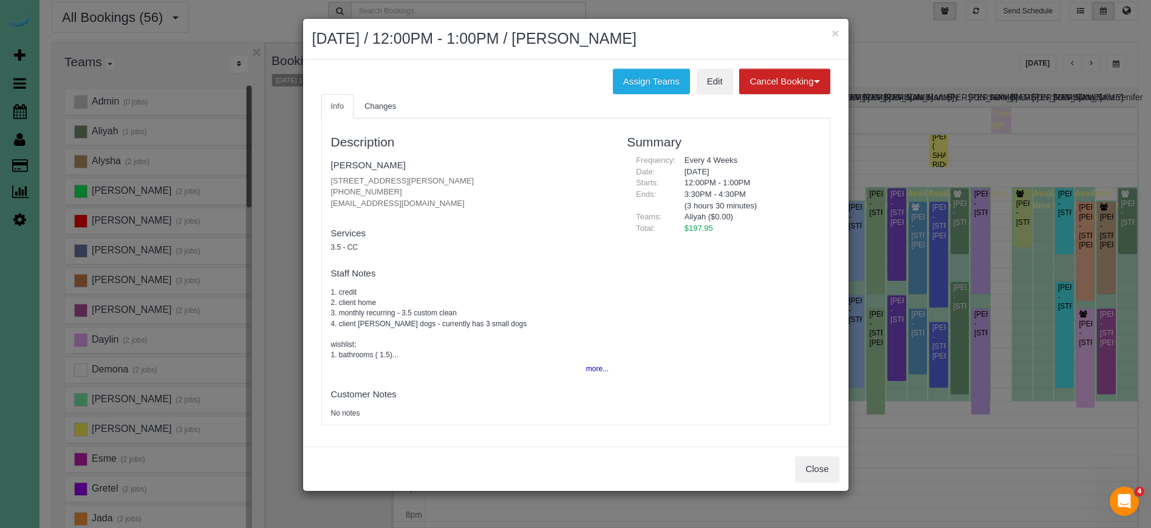
copy p "(402) 871-1203"
drag, startPoint x: 399, startPoint y: 191, endPoint x: 326, endPoint y: 183, distance: 73.3
click at [325, 186] on div "Description Cassie Coppa 5208 Galloway St, Omaha, NE 68157 (402) 871-1203 cassi…" at bounding box center [470, 272] width 296 height 294
click at [821, 465] on button "Close" at bounding box center [817, 469] width 44 height 26
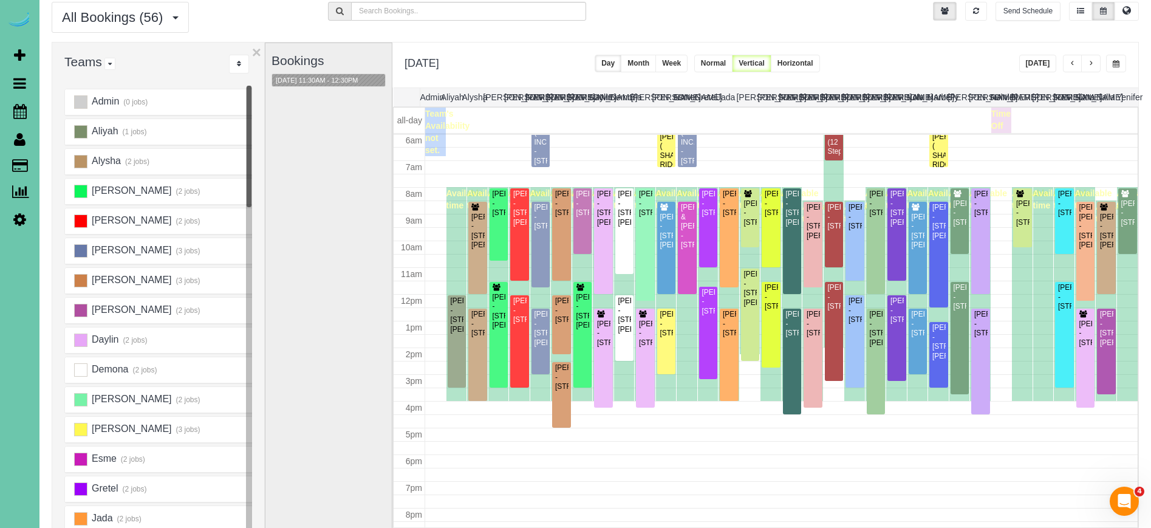
click at [24, 212] on icon at bounding box center [19, 219] width 13 height 15
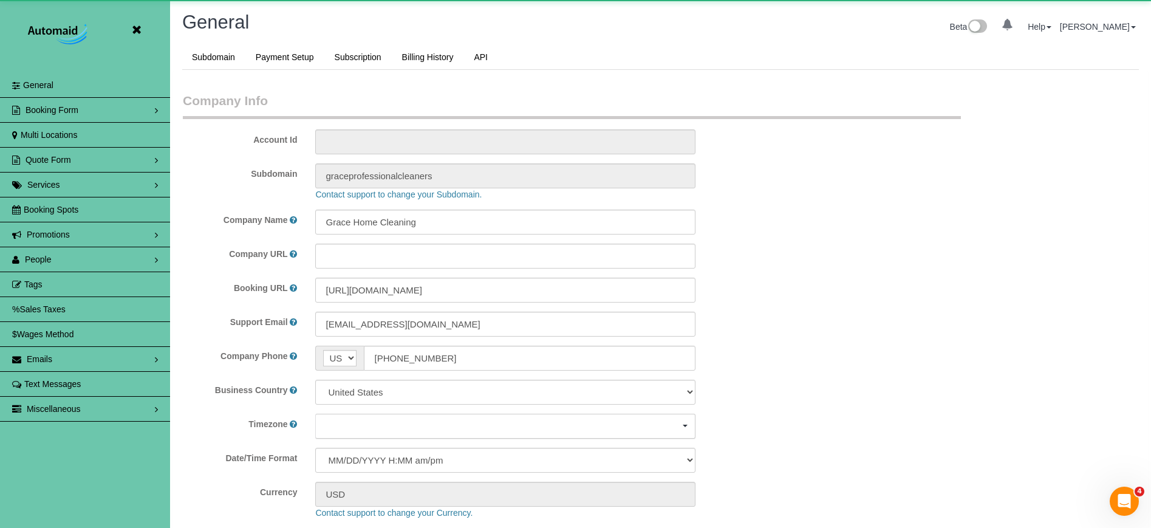
scroll to position [2569, 1151]
select select "5796"
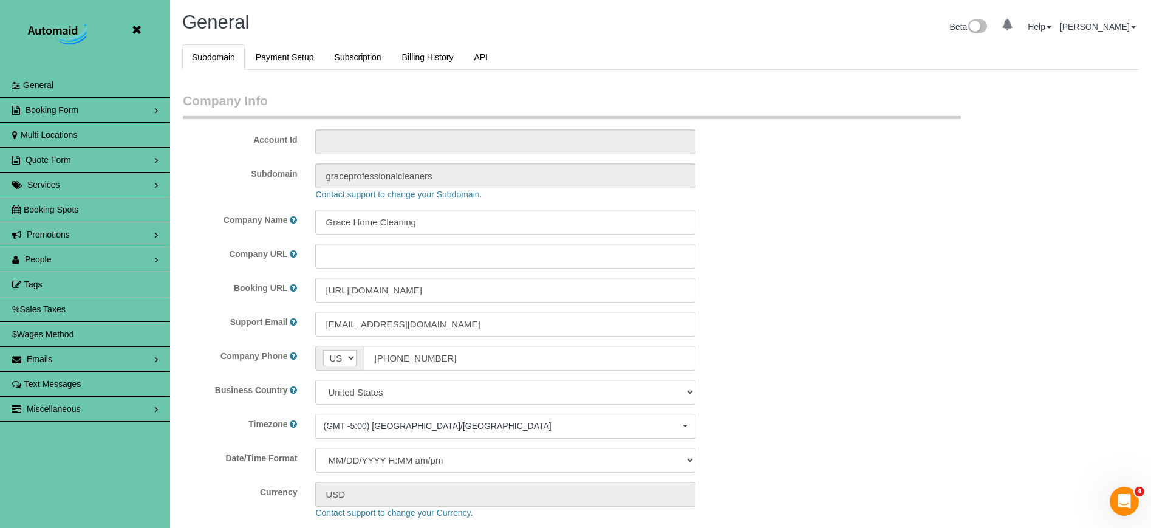
click at [73, 213] on span "Booking Spots" at bounding box center [51, 210] width 55 height 10
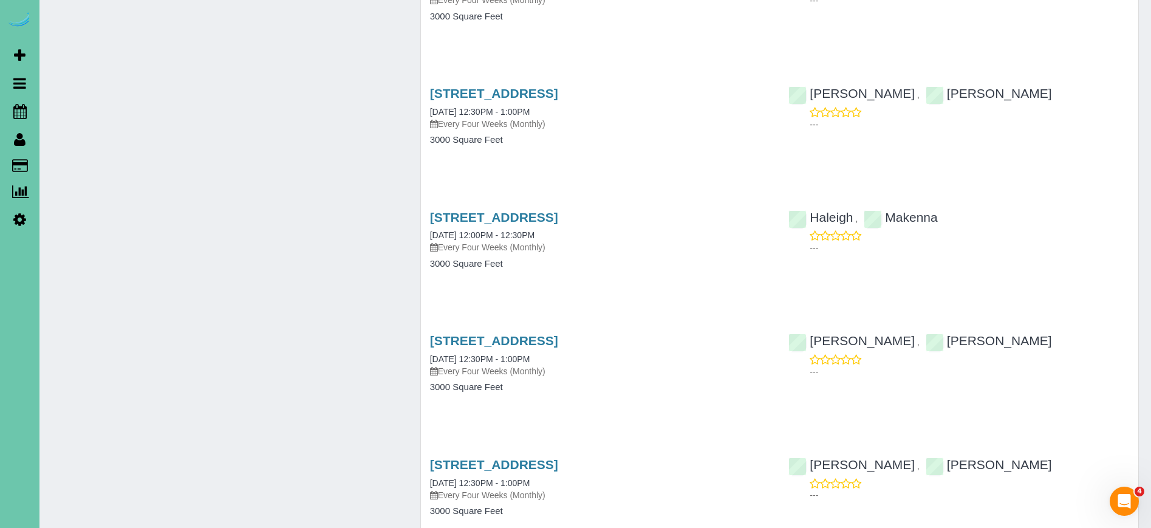
scroll to position [1902, 0]
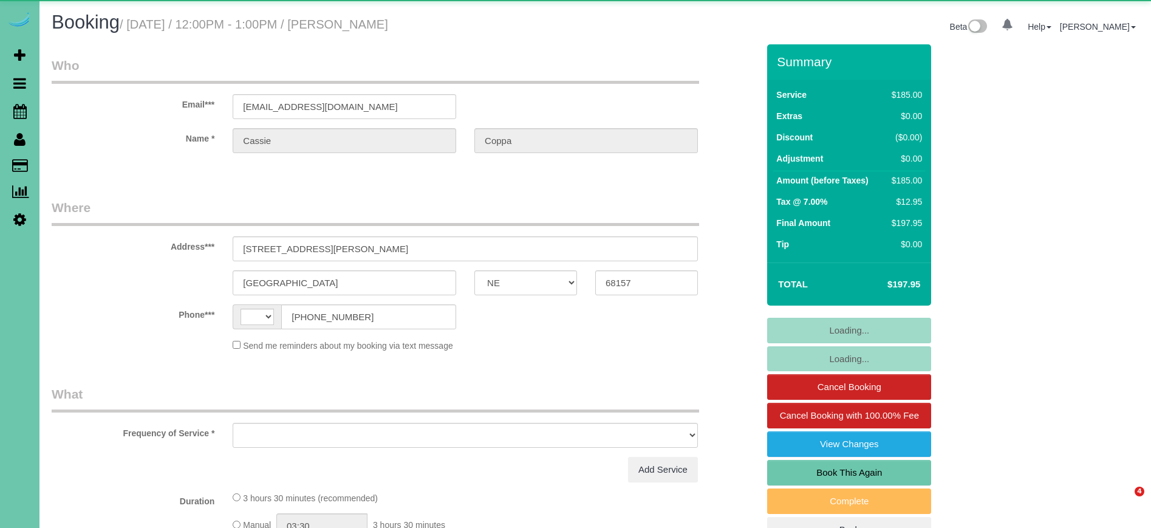
select select "NE"
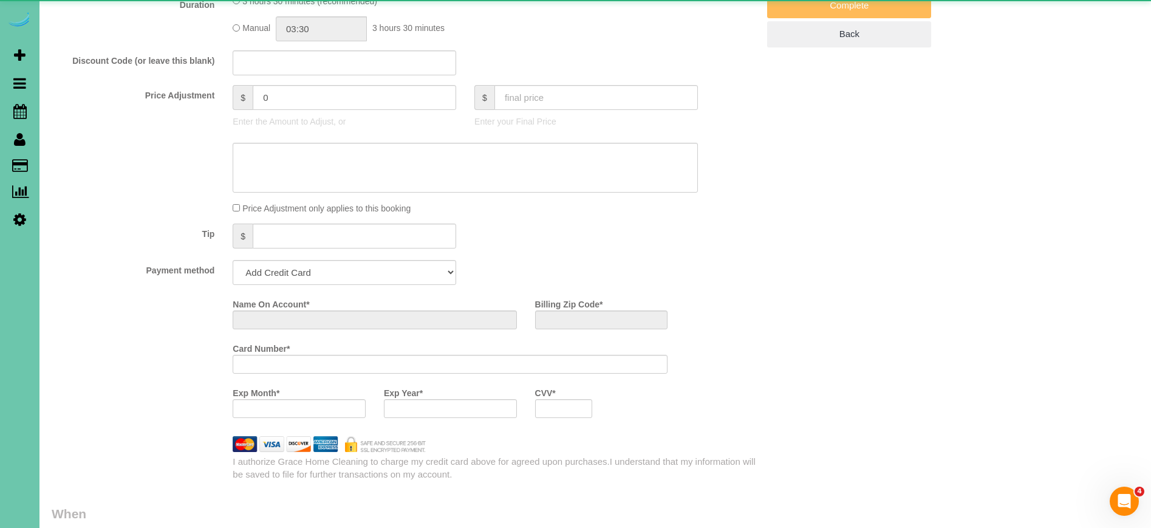
select select "string:[GEOGRAPHIC_DATA]"
select select "object:621"
select select "string:fspay-d751276b-98f3-4408-82c0-a6a80ecc30cf"
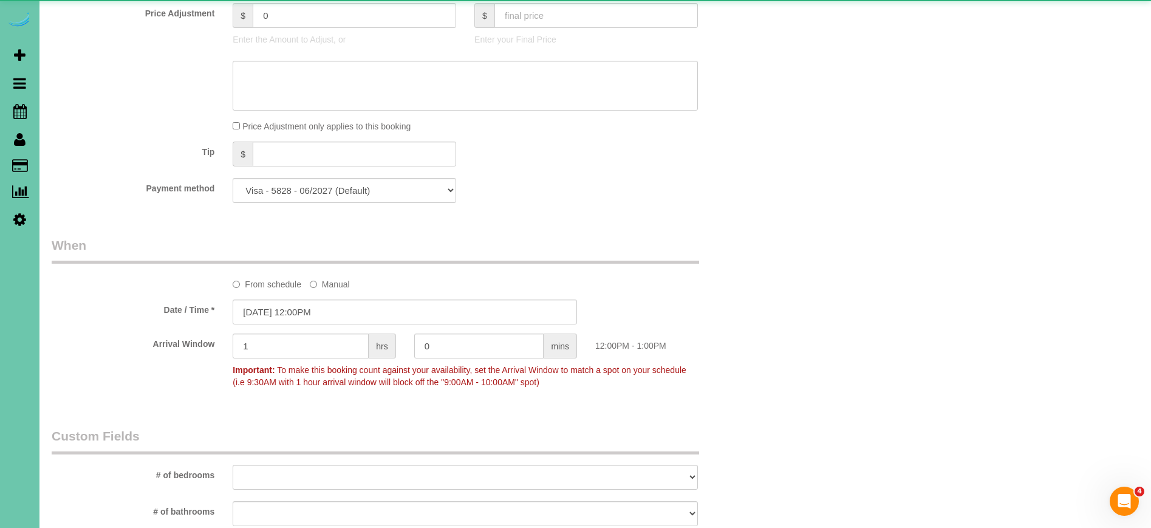
select select "object:886"
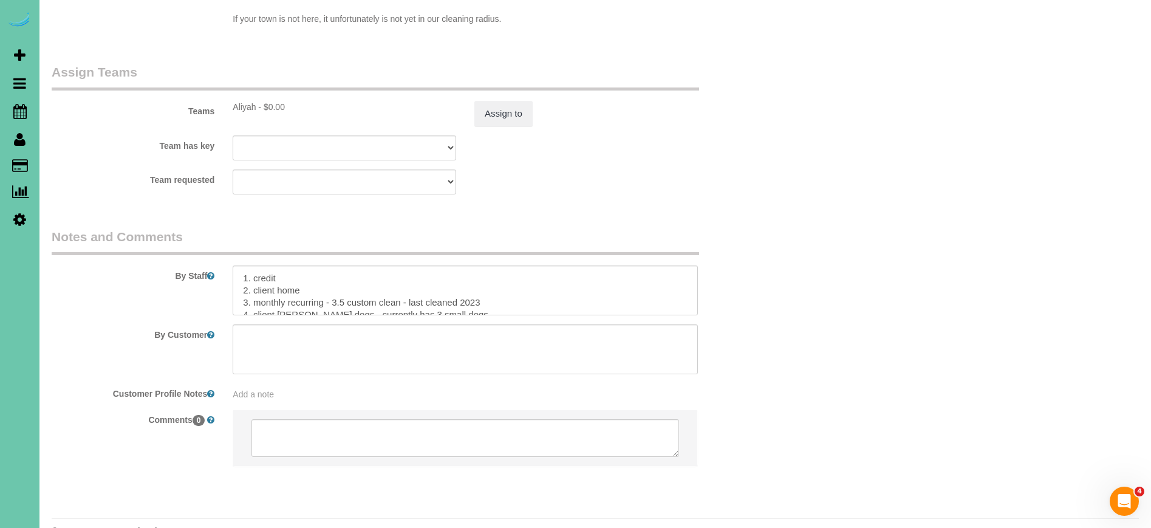
scroll to position [1243, 0]
drag, startPoint x: 472, startPoint y: 274, endPoint x: 401, endPoint y: 272, distance: 71.1
click at [401, 271] on textarea at bounding box center [465, 291] width 465 height 50
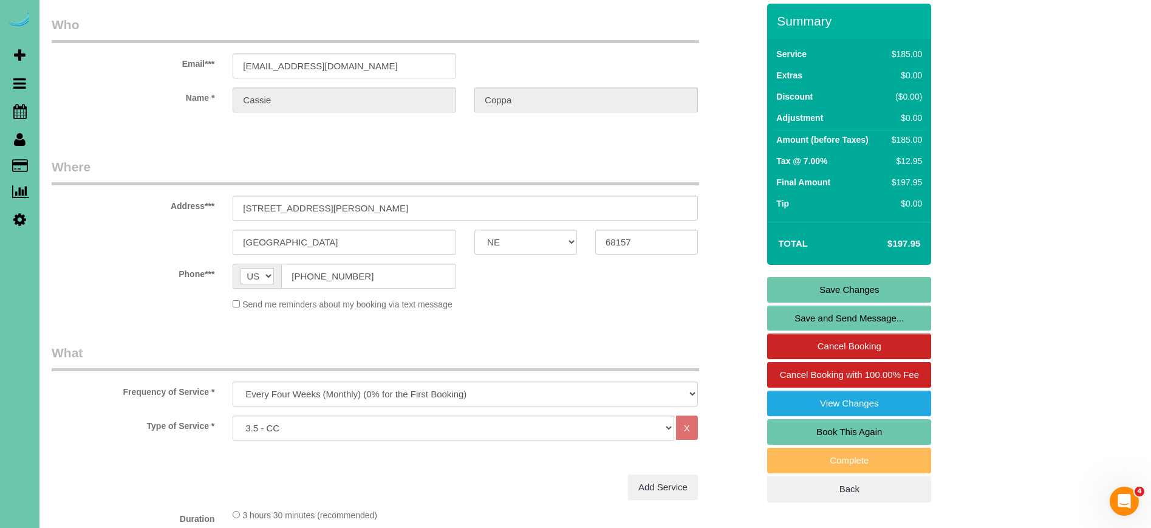
scroll to position [24, 0]
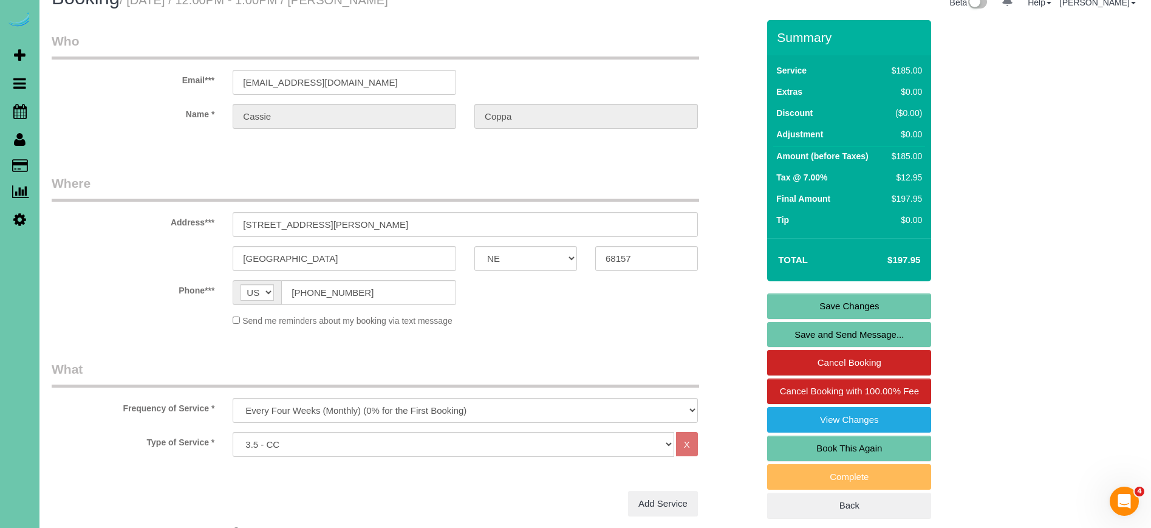
type textarea "1. credit 2. client home 3. monthly recurring - 3.5 custom clean 4. client [PER…"
click at [782, 302] on link "Save Changes" at bounding box center [849, 306] width 164 height 26
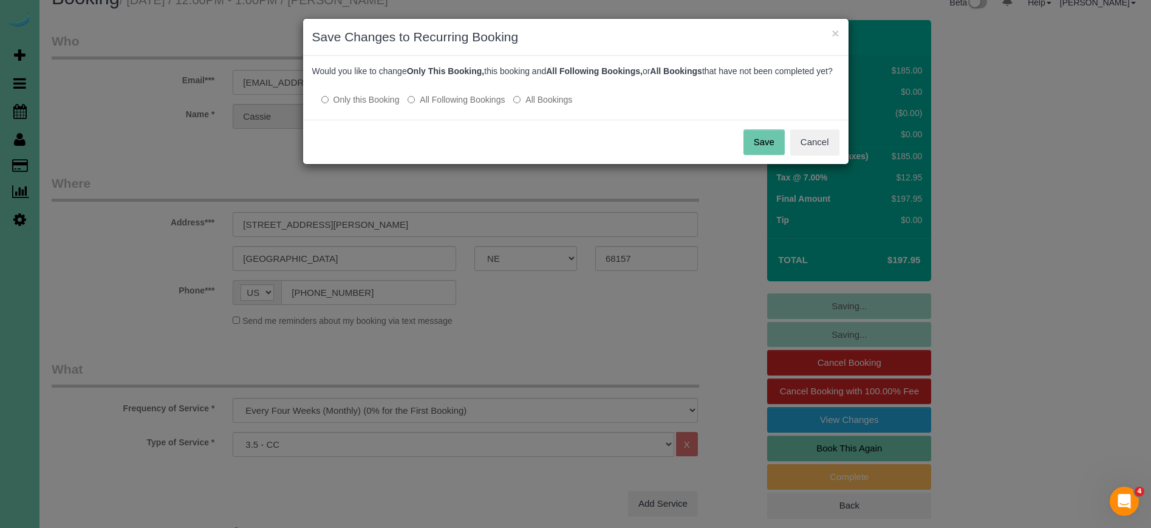
drag, startPoint x: 449, startPoint y: 110, endPoint x: 462, endPoint y: 112, distance: 13.0
click at [449, 106] on label "All Following Bookings" at bounding box center [456, 100] width 97 height 12
click at [761, 147] on button "Save" at bounding box center [763, 142] width 41 height 26
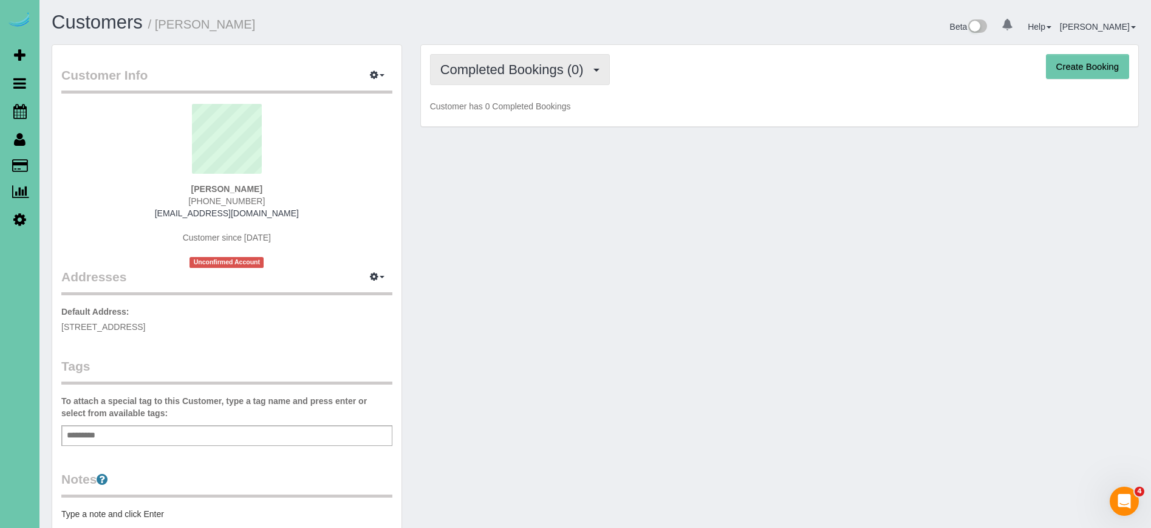
click at [546, 69] on span "Completed Bookings (0)" at bounding box center [514, 69] width 149 height 15
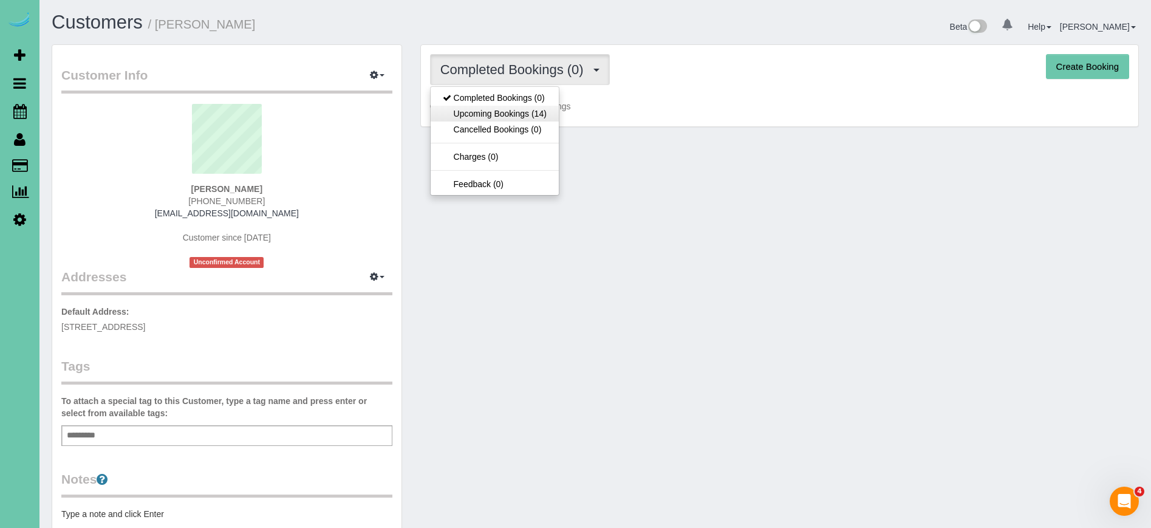
click at [545, 112] on link "Upcoming Bookings (14)" at bounding box center [495, 114] width 128 height 16
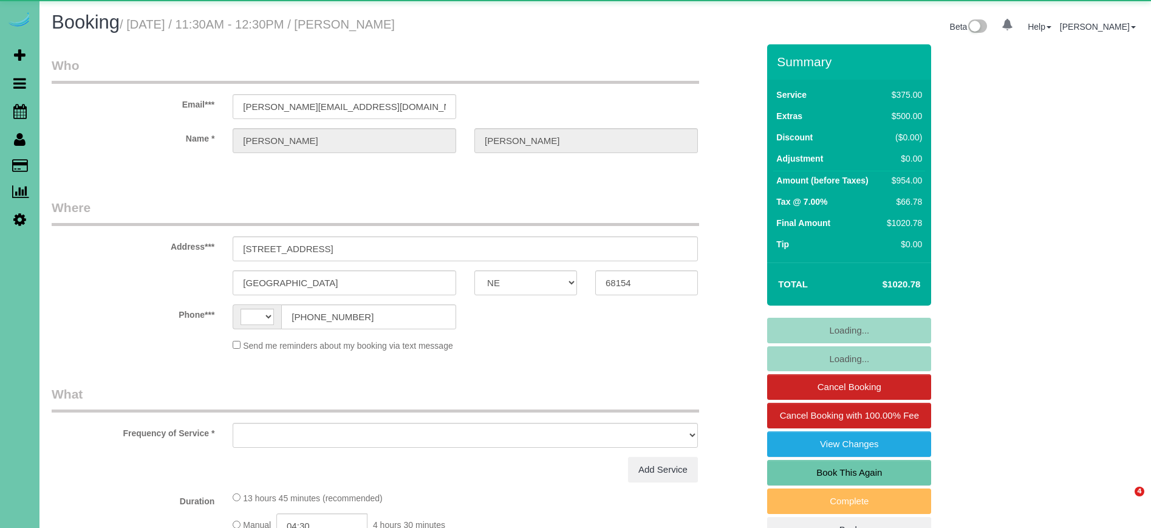
select select "NE"
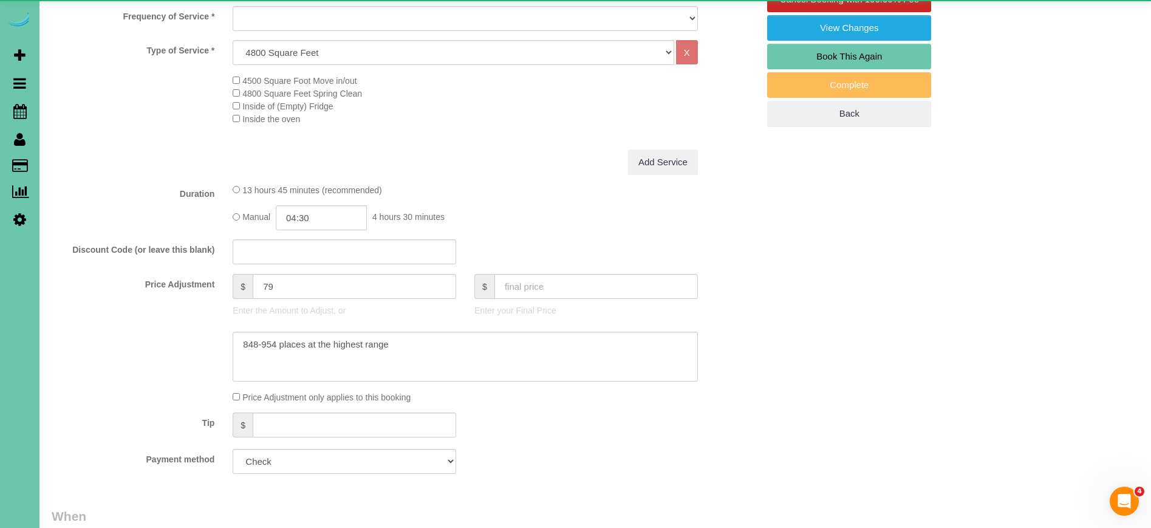
select select "string:[GEOGRAPHIC_DATA]"
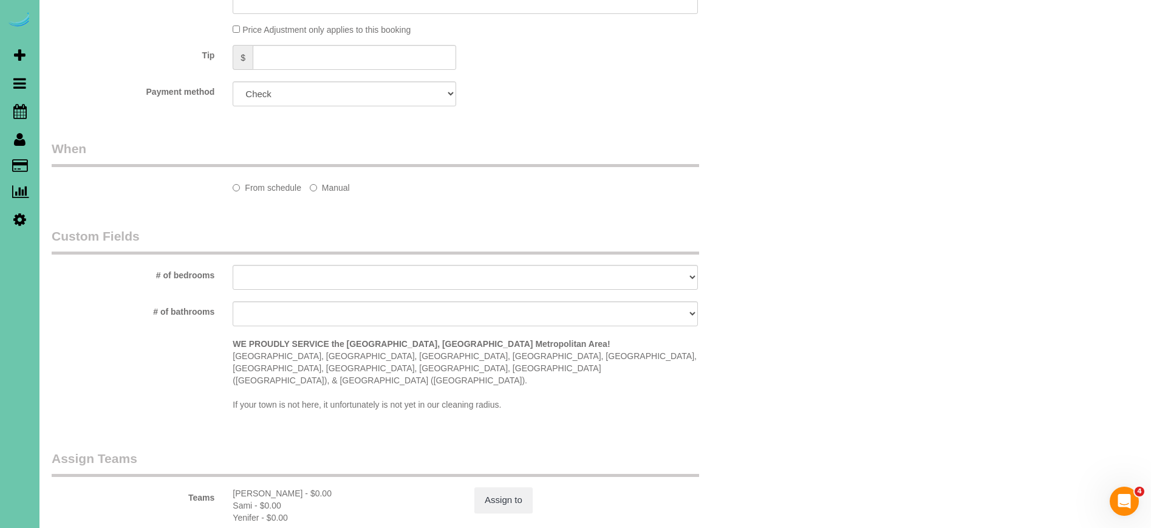
select select "object:884"
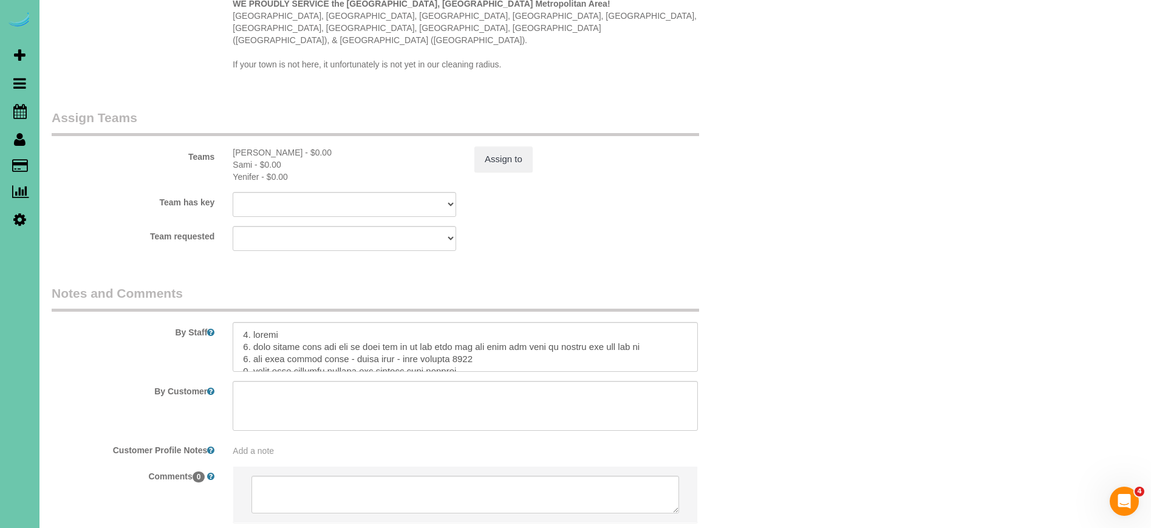
scroll to position [1236, 0]
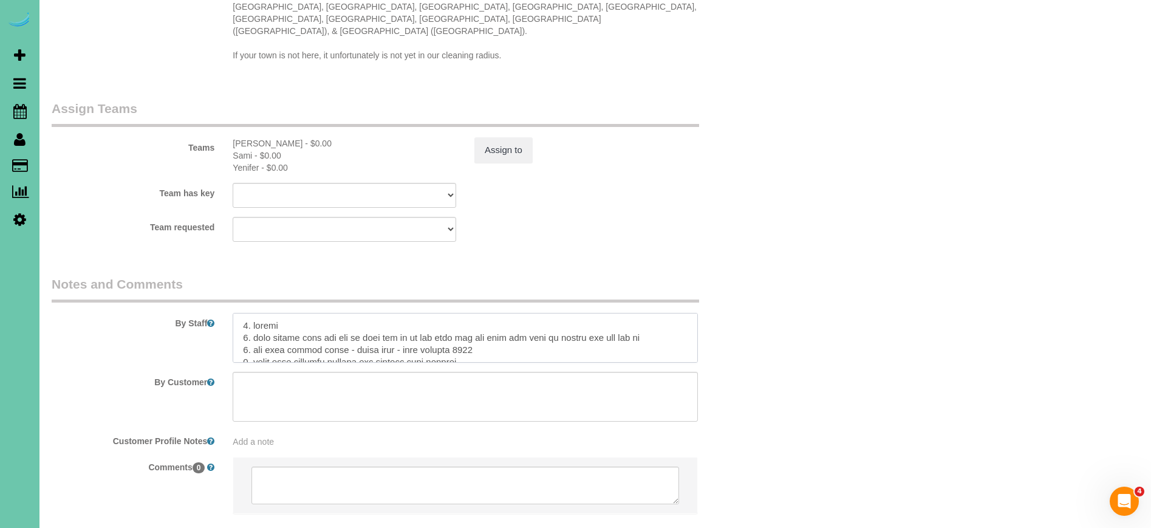
click at [242, 313] on textarea at bounding box center [465, 338] width 465 height 50
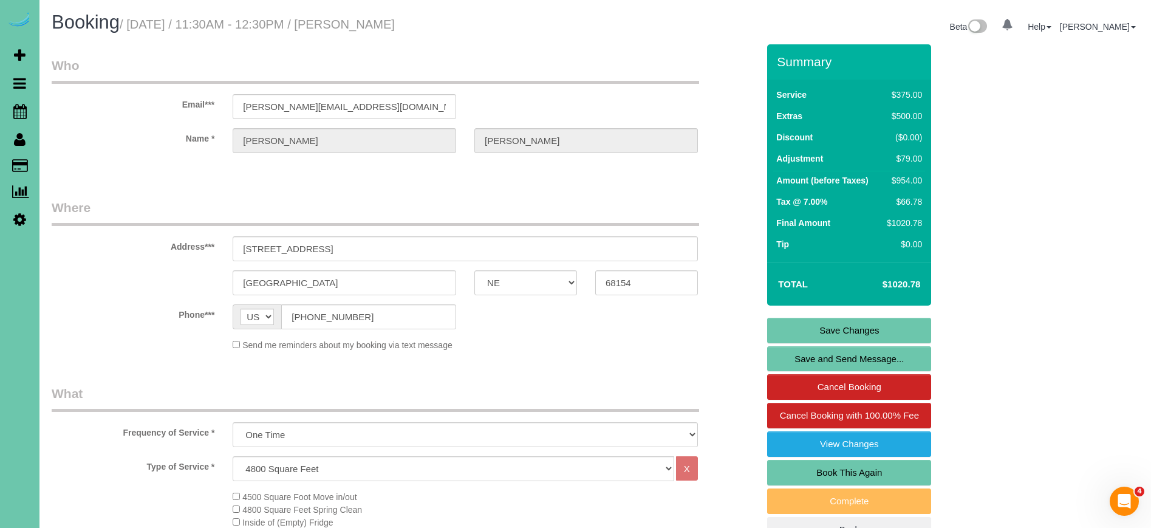
scroll to position [0, 0]
type textarea "**PART 1 of 2 - THE REST OF THE TEAM WILL BE HERE AROUND NOON TO HELP FINISH** …"
click at [808, 329] on link "Save Changes" at bounding box center [849, 331] width 164 height 26
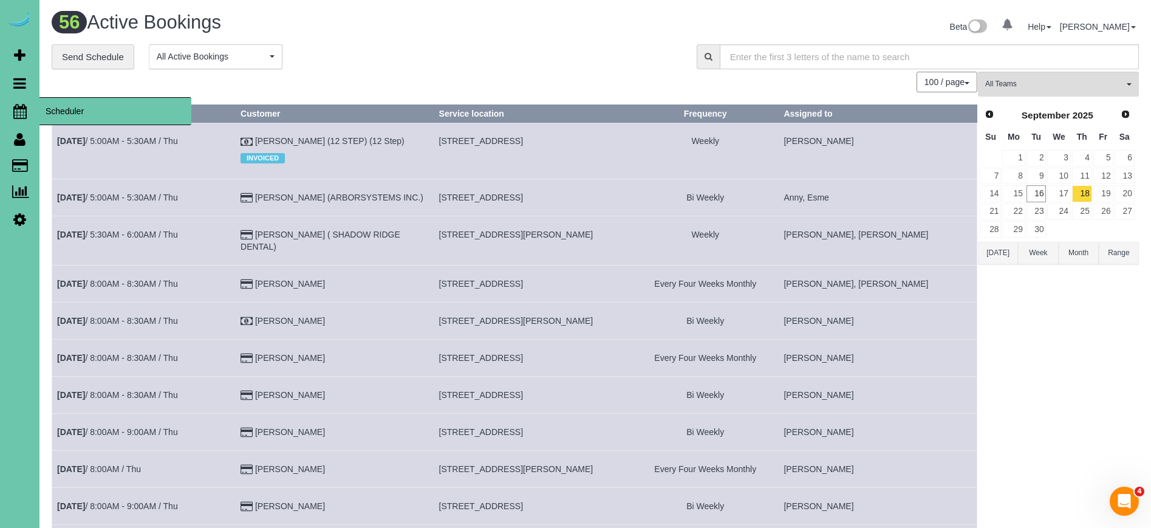
click at [24, 109] on icon at bounding box center [19, 111] width 13 height 15
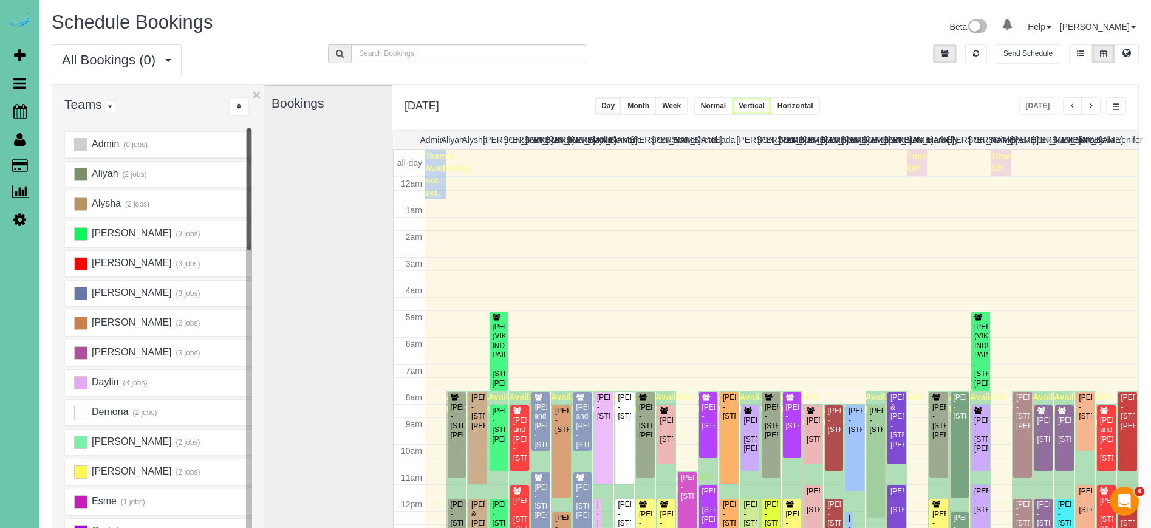
scroll to position [161, 0]
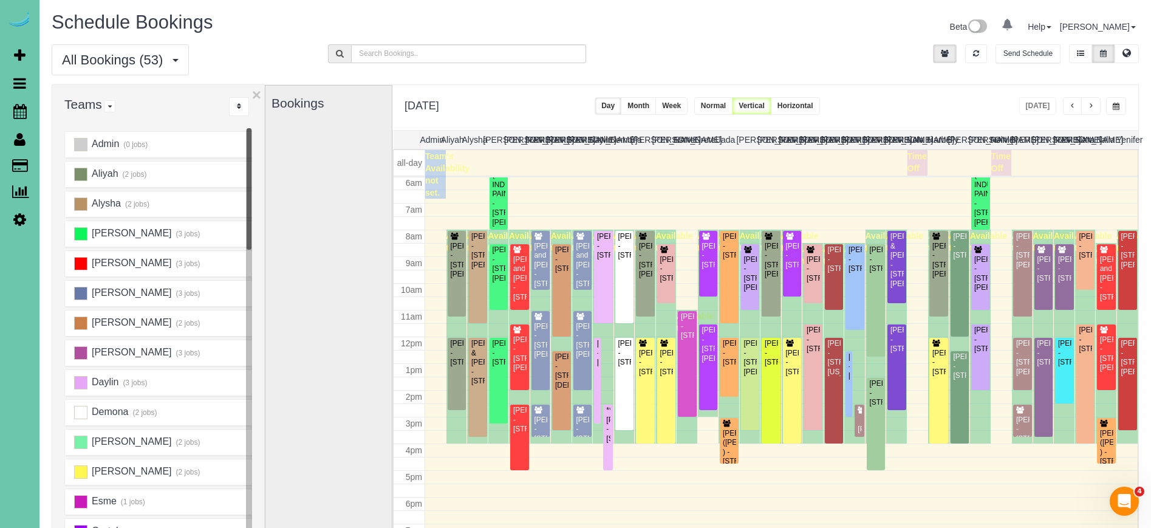
drag, startPoint x: 326, startPoint y: 198, endPoint x: 303, endPoint y: 198, distance: 22.5
click at [326, 198] on div "Bookings" at bounding box center [328, 328] width 114 height 485
drag, startPoint x: 345, startPoint y: 181, endPoint x: 338, endPoint y: 180, distance: 6.7
click at [344, 181] on div "Bookings" at bounding box center [328, 328] width 114 height 485
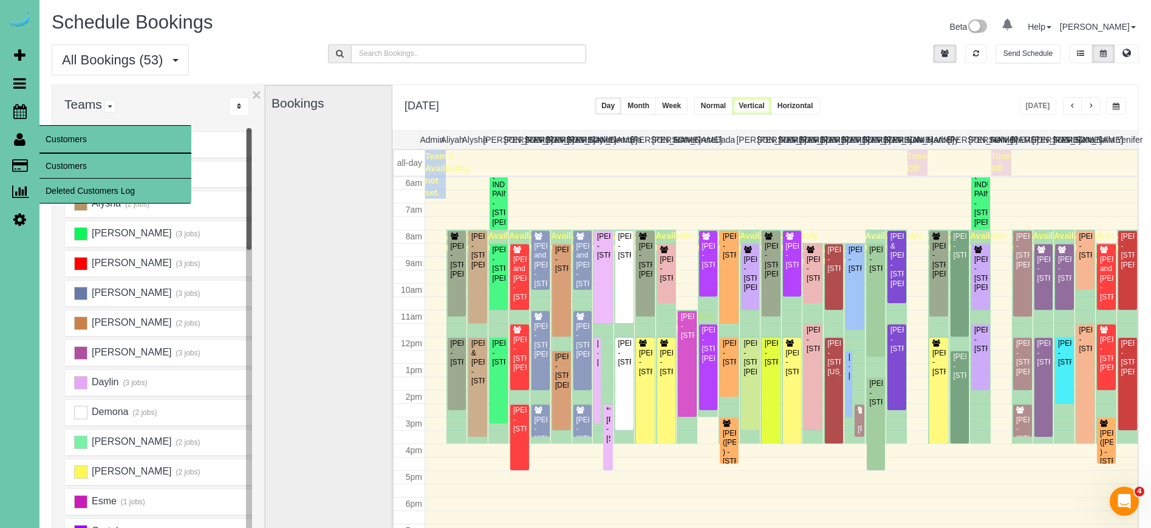
click at [66, 163] on link "Customers" at bounding box center [115, 166] width 152 height 24
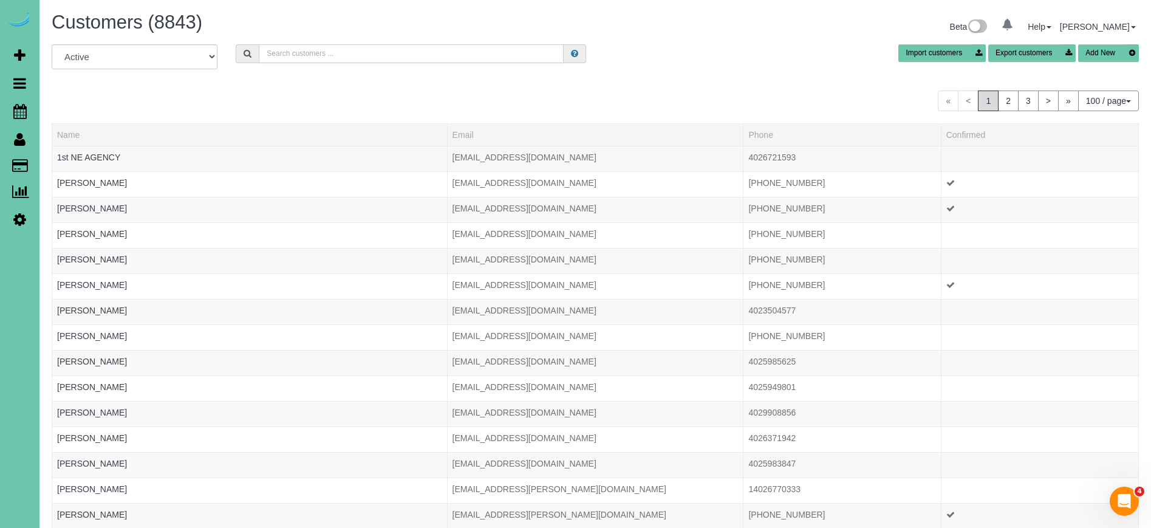
click at [299, 50] on input "text" at bounding box center [411, 53] width 305 height 19
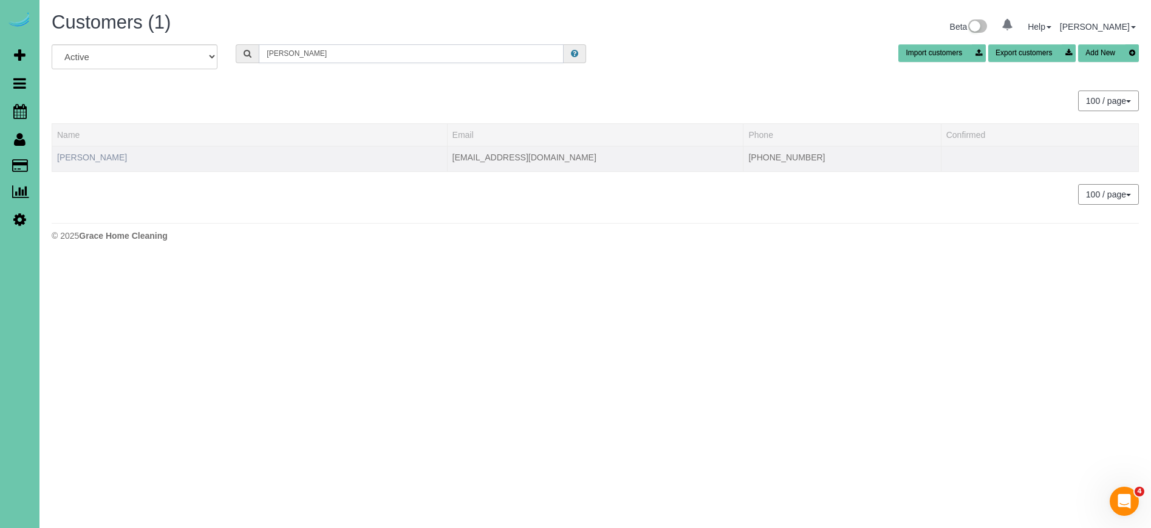
type input "[PERSON_NAME]"
click at [111, 161] on link "[PERSON_NAME]" at bounding box center [92, 157] width 70 height 10
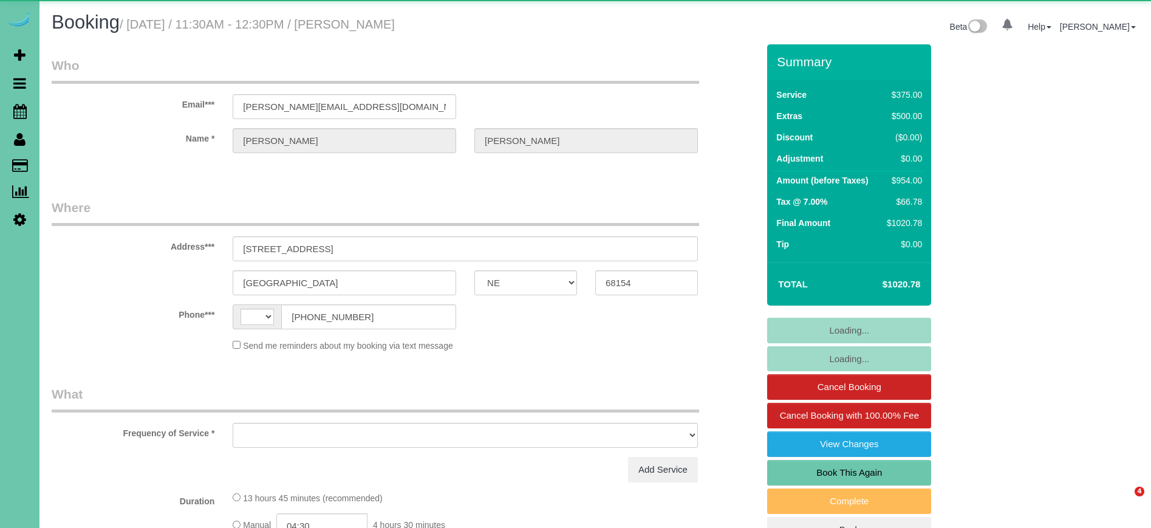
select select "NE"
select select "string:[GEOGRAPHIC_DATA]"
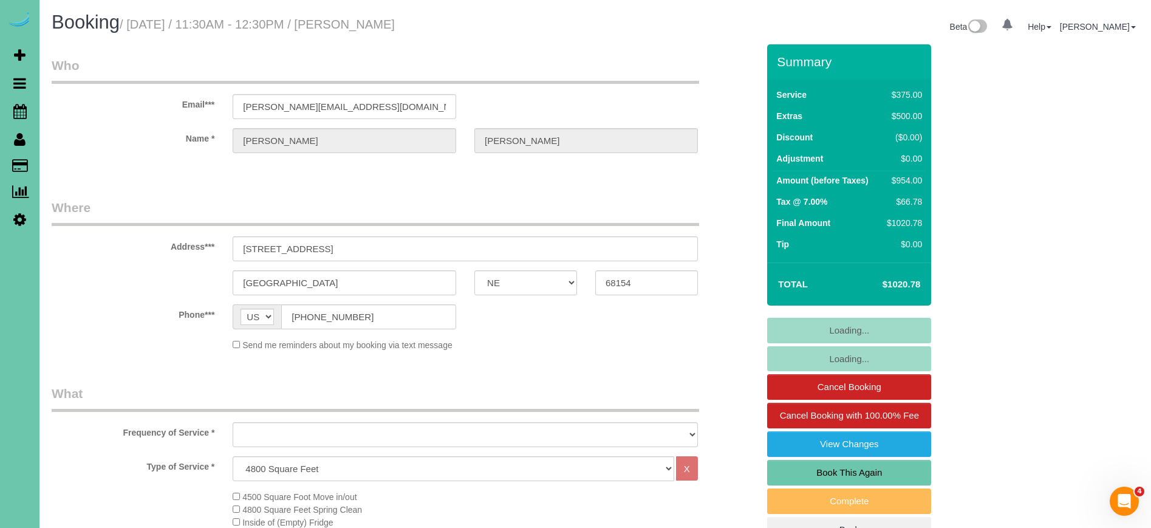
select select "object:884"
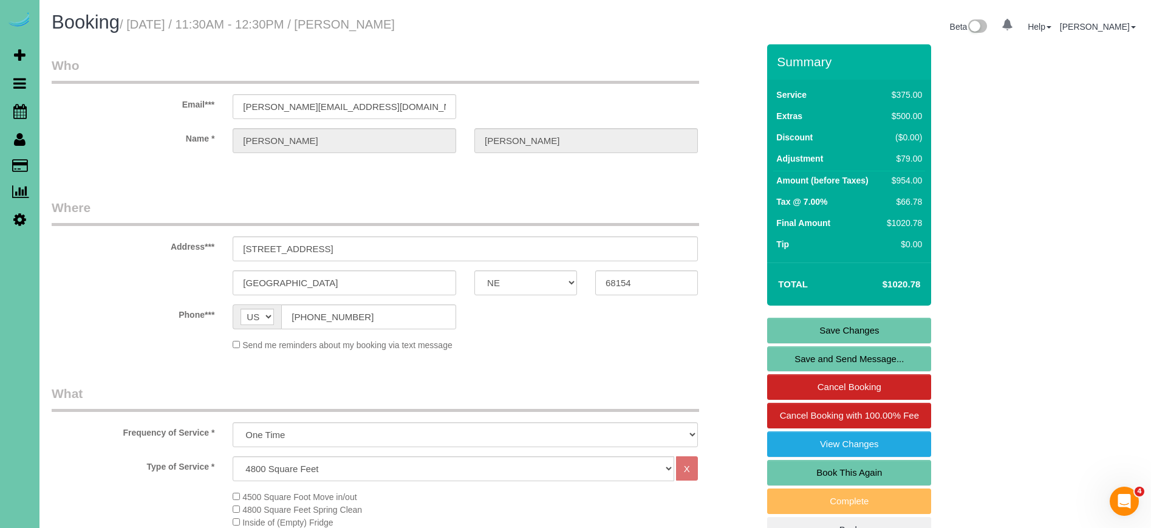
click at [825, 469] on link "Book This Again" at bounding box center [849, 473] width 164 height 26
select select "NE"
select select "string:fspay"
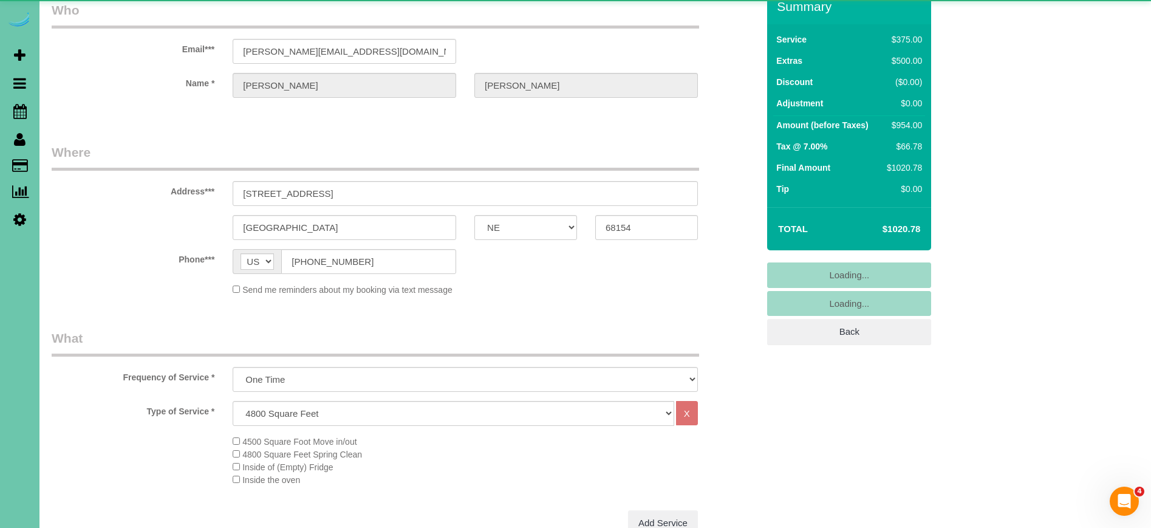
select select "object:1588"
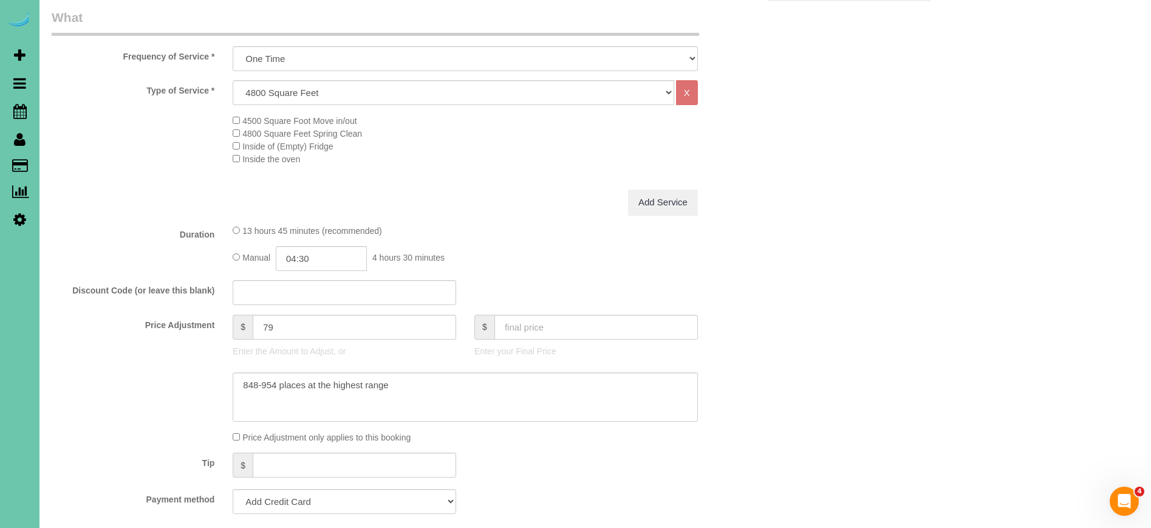
scroll to position [400, 0]
click at [536, 323] on input "text" at bounding box center [595, 326] width 203 height 25
type input "0"
type input "-875"
click at [339, 251] on input "04:30" at bounding box center [321, 257] width 91 height 25
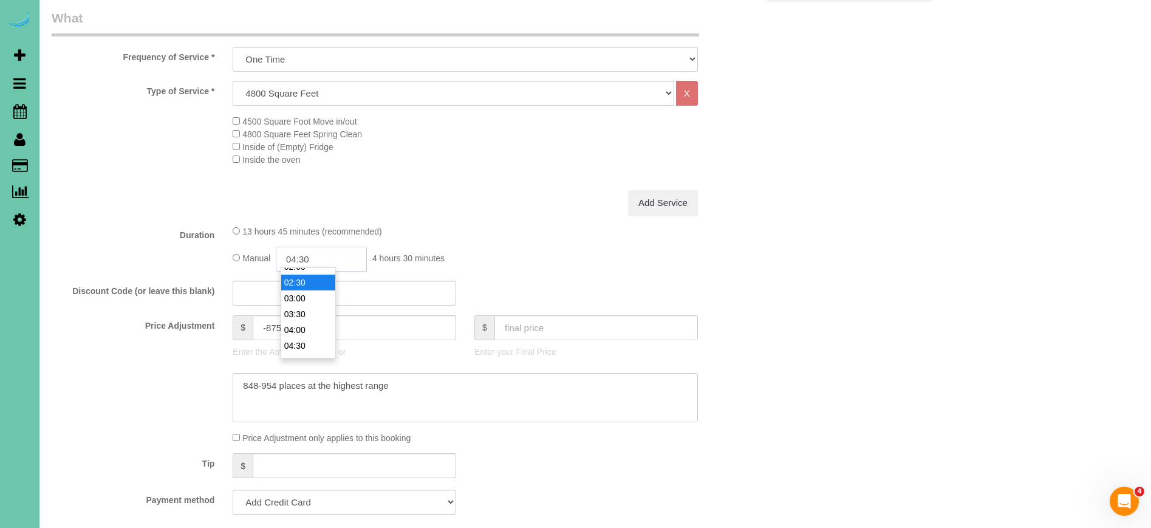
scroll to position [60, 0]
type input "03:00"
drag, startPoint x: 302, startPoint y: 312, endPoint x: 186, endPoint y: 296, distance: 117.0
click at [302, 312] on li "03:00" at bounding box center [308, 311] width 54 height 16
click at [134, 291] on label "Discount Code (or leave this blank)" at bounding box center [133, 289] width 181 height 16
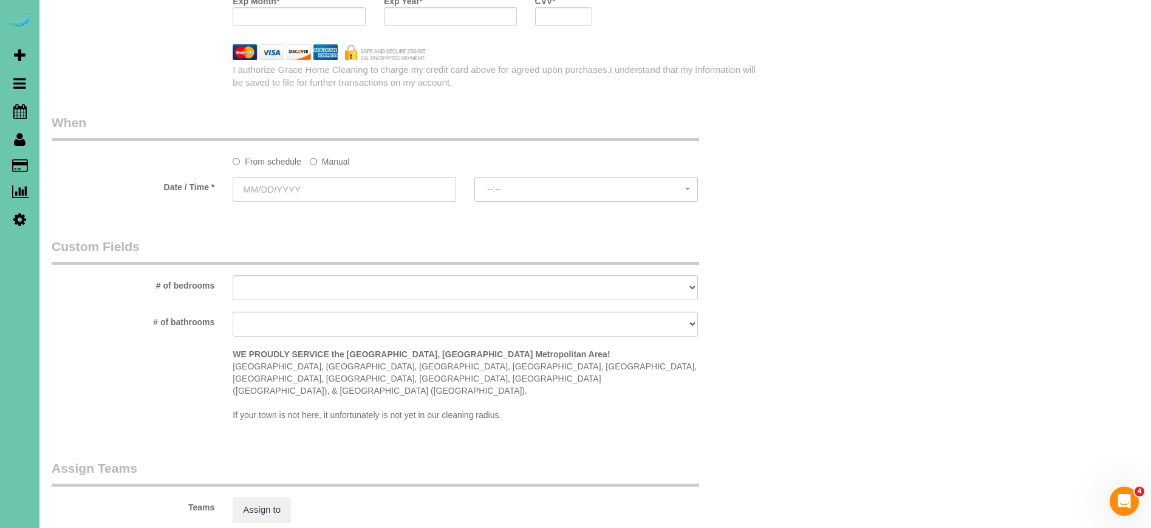
scroll to position [1022, 0]
click at [337, 155] on label "Manual" at bounding box center [330, 157] width 40 height 16
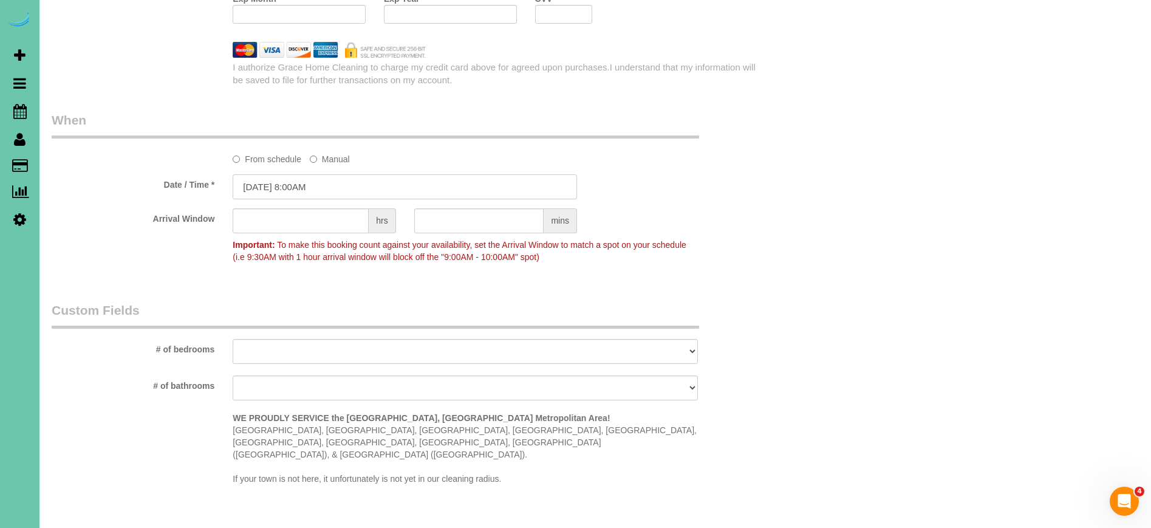
click at [322, 190] on input "[DATE] 8:00AM" at bounding box center [405, 186] width 344 height 25
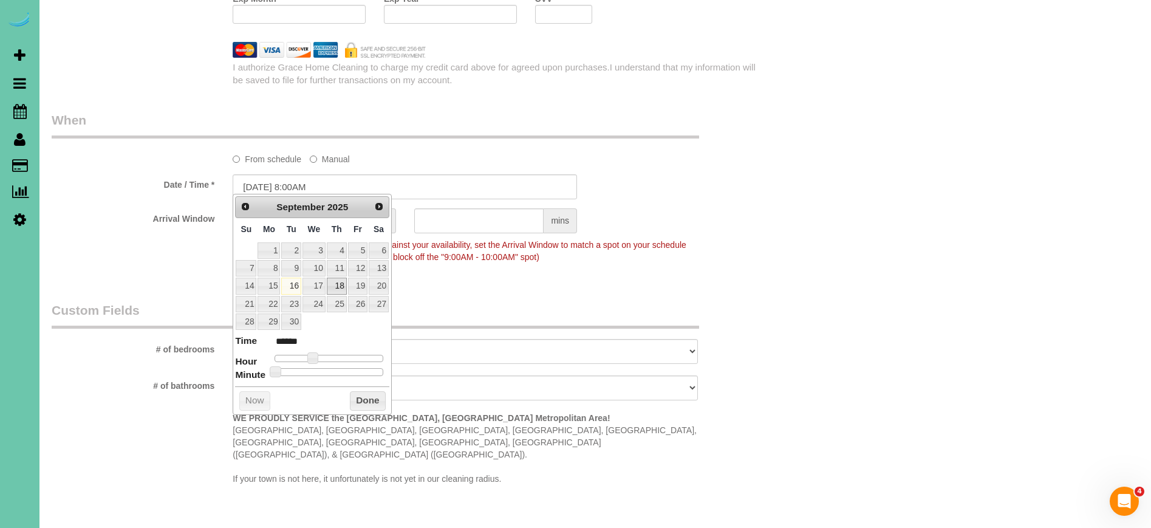
click at [338, 285] on link "18" at bounding box center [337, 286] width 20 height 16
type input "[DATE] 9:00AM"
type input "******"
type input "[DATE] 10:00AM"
type input "*******"
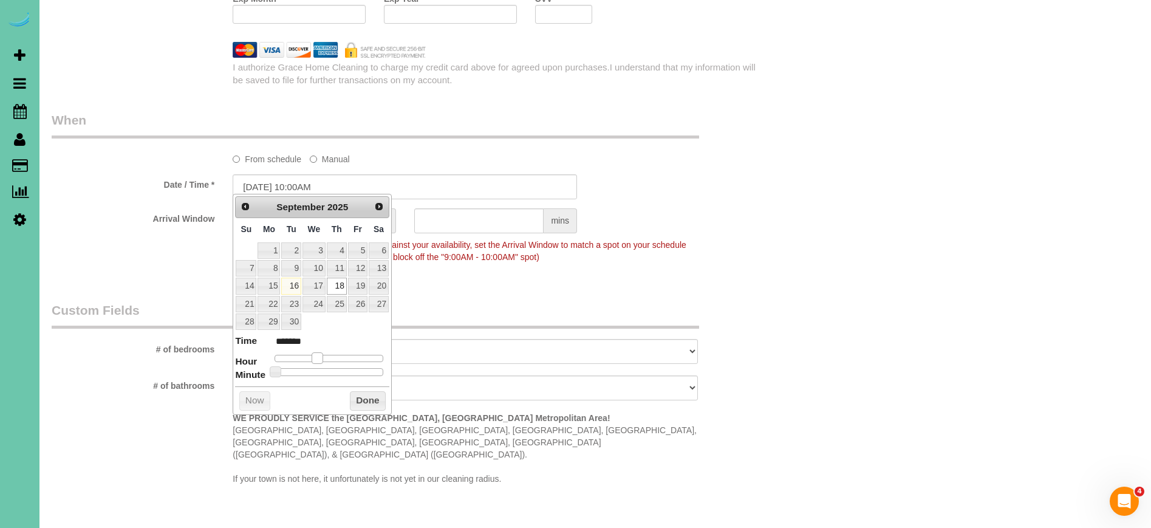
type input "[DATE] 11:00AM"
type input "*******"
type input "[DATE] 12:00PM"
type input "*******"
type input "[DATE] 1:00PM"
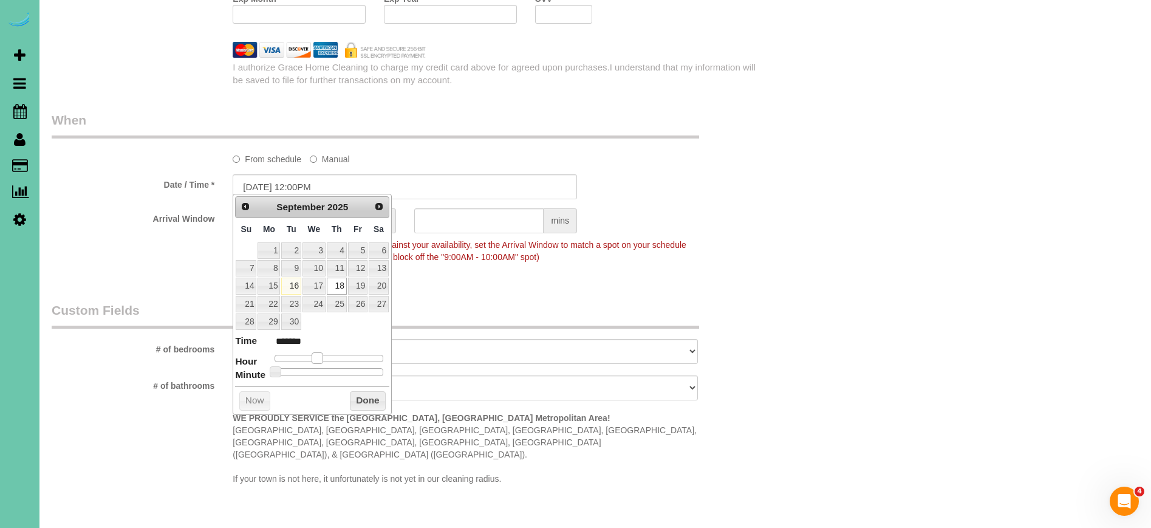
type input "******"
type input "[DATE] 12:00PM"
type input "*******"
drag, startPoint x: 315, startPoint y: 353, endPoint x: 333, endPoint y: 353, distance: 18.2
click at [333, 353] on span at bounding box center [331, 357] width 11 height 11
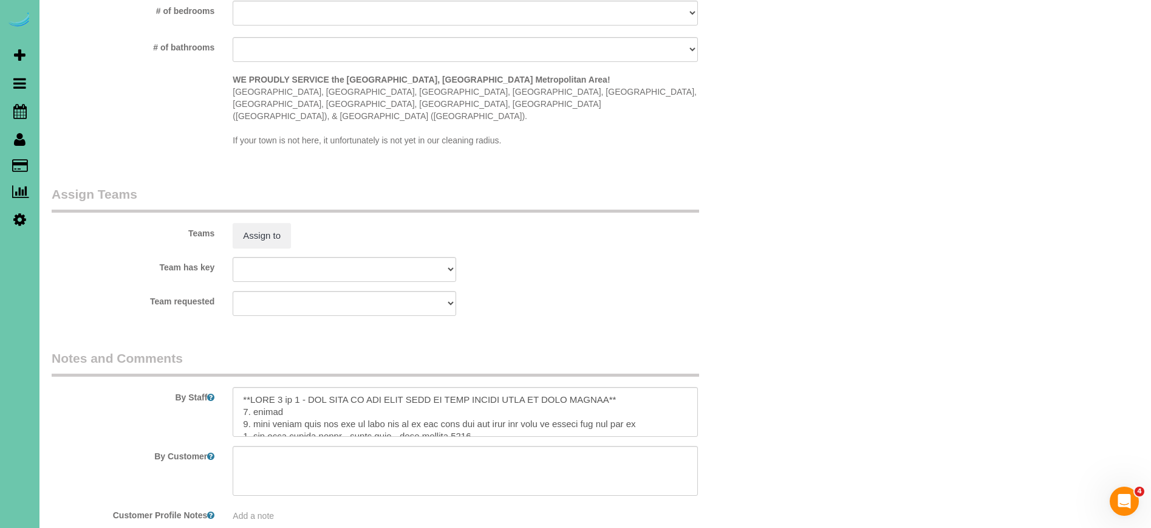
scroll to position [1361, 0]
drag, startPoint x: 279, startPoint y: 371, endPoint x: 327, endPoint y: 369, distance: 47.4
click at [281, 386] on textarea at bounding box center [465, 411] width 465 height 50
drag, startPoint x: 329, startPoint y: 369, endPoint x: 617, endPoint y: 366, distance: 288.5
click at [618, 386] on textarea at bounding box center [465, 411] width 465 height 50
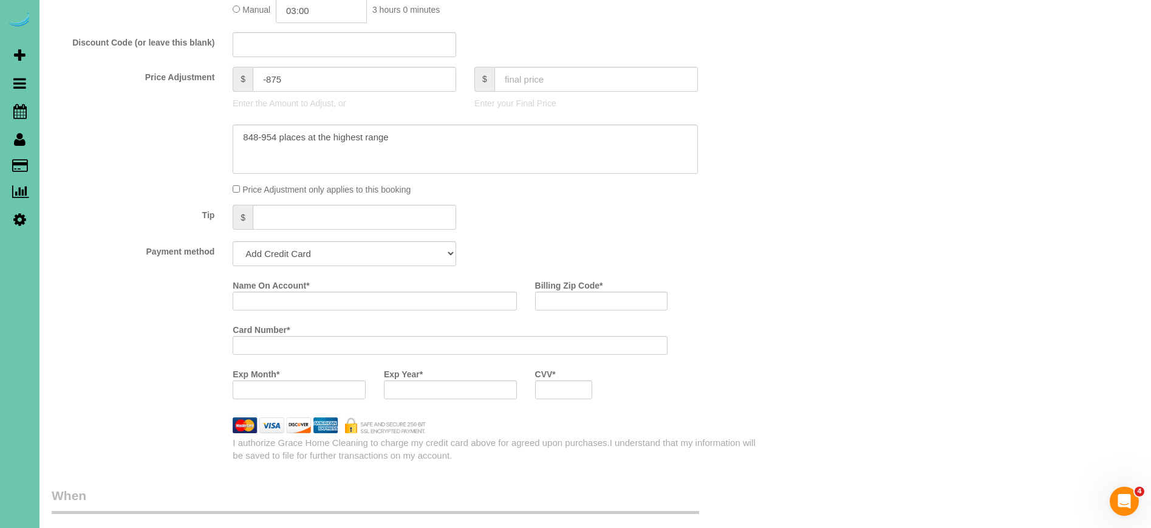
scroll to position [647, 0]
type textarea "**PART 12of 2 - THERE IS A TEAM OF 3 THAT STARTED AT ABOUT 11:30 - YOU ARE GOIN…"
select select "string:check"
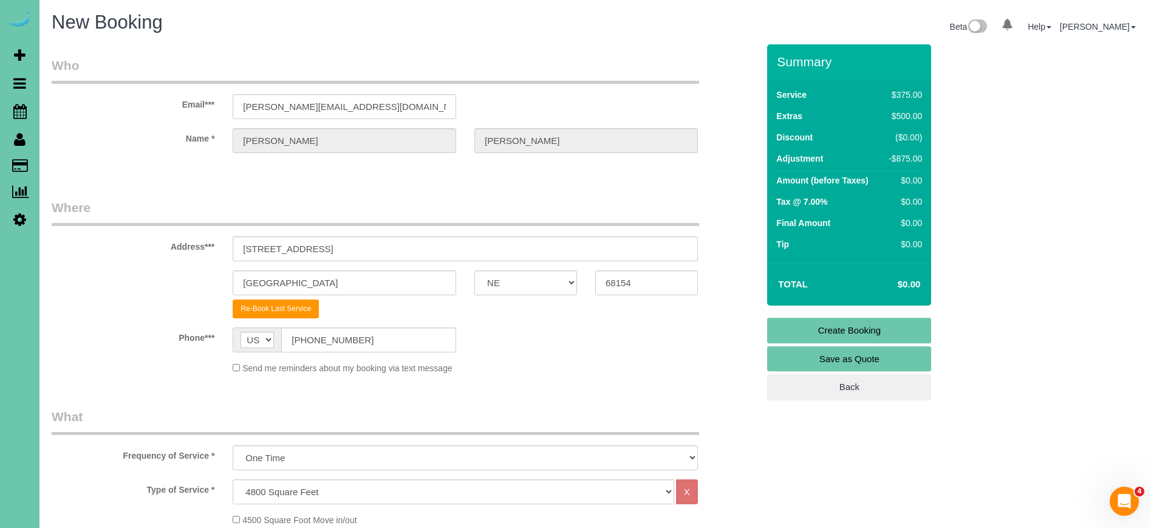
scroll to position [0, 0]
click at [827, 331] on link "Create Booking" at bounding box center [849, 331] width 164 height 26
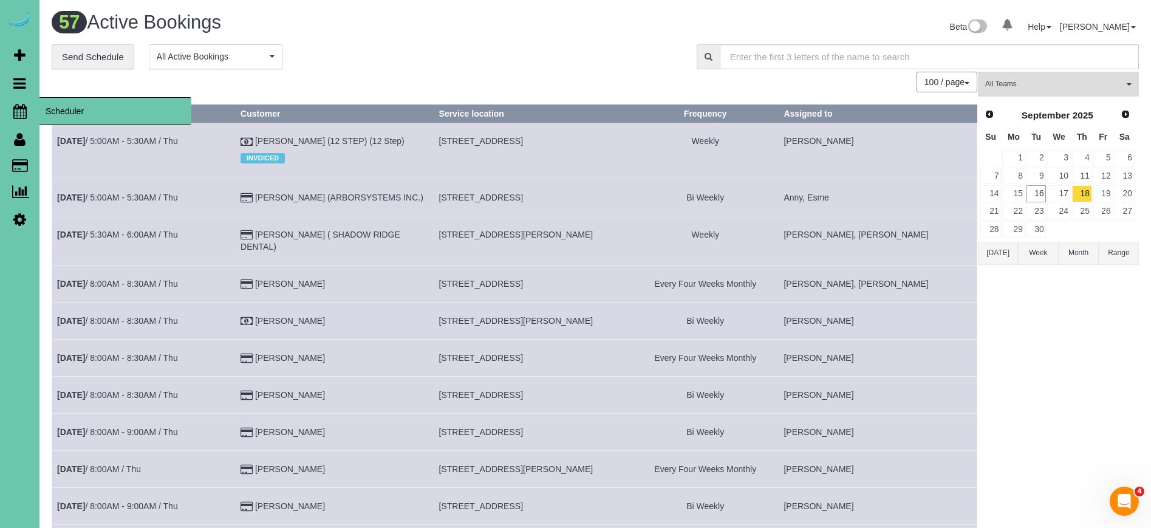
click at [26, 108] on icon at bounding box center [19, 111] width 13 height 15
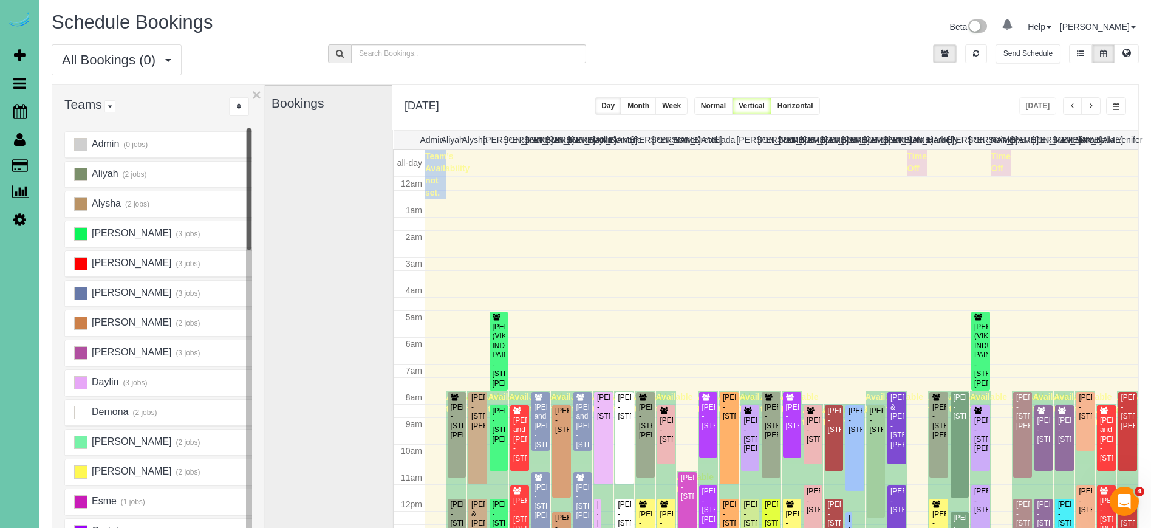
scroll to position [161, 0]
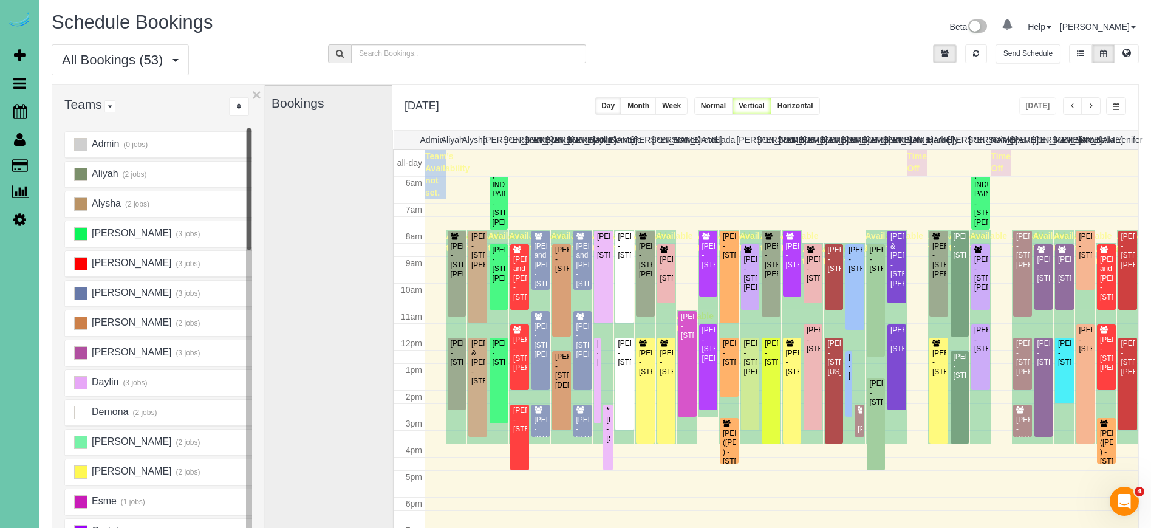
click at [1090, 106] on span "button" at bounding box center [1091, 106] width 6 height 7
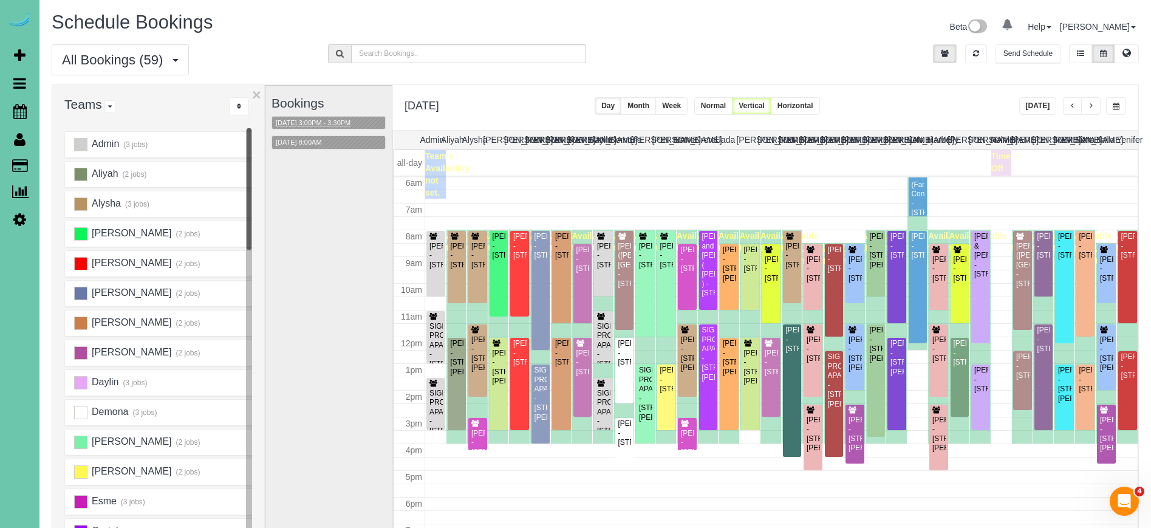
drag, startPoint x: 350, startPoint y: 112, endPoint x: 344, endPoint y: 119, distance: 9.5
click at [350, 112] on div "Bookings [DATE] 3:00PM - 3:30PM [DATE] 8:00AM" at bounding box center [328, 328] width 114 height 485
click at [342, 121] on button "[DATE] 3:00PM - 3:30PM" at bounding box center [313, 123] width 82 height 13
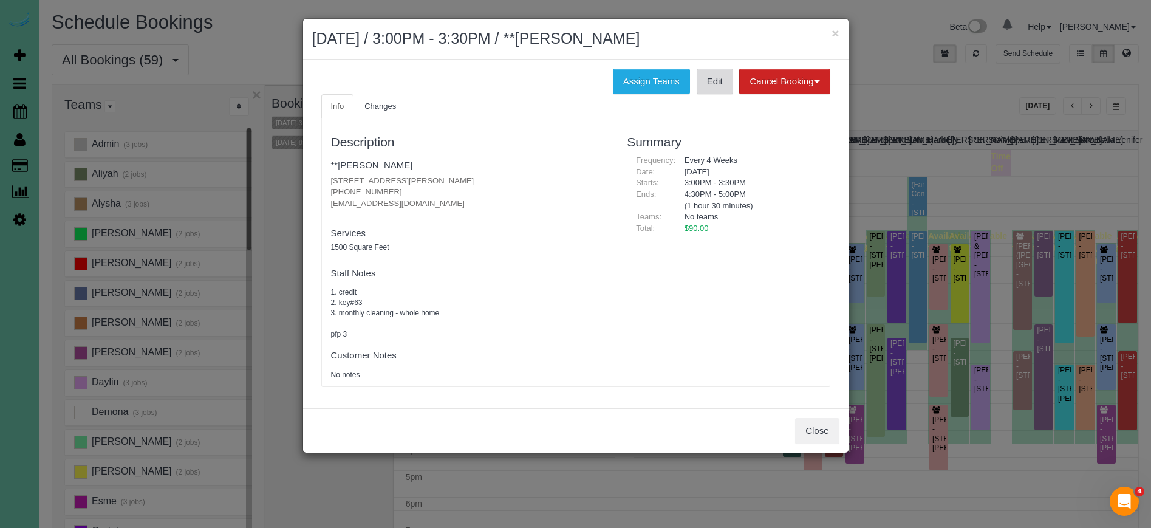
click at [706, 81] on link "Edit" at bounding box center [715, 82] width 36 height 26
click at [808, 433] on button "Close" at bounding box center [817, 431] width 44 height 26
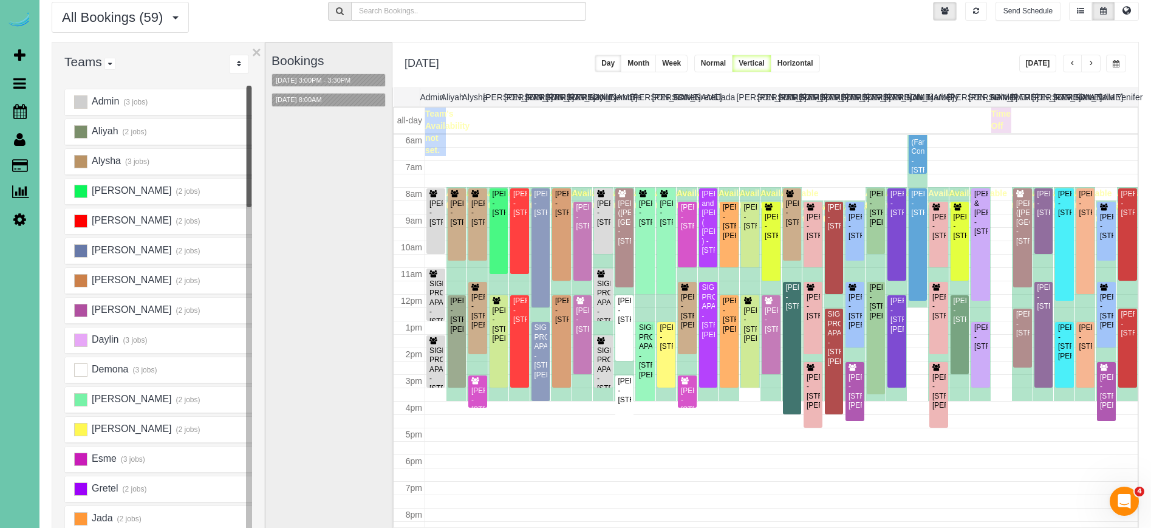
click at [336, 366] on div "Bookings [DATE] 3:00PM - 3:30PM [DATE] 8:00AM" at bounding box center [328, 285] width 114 height 485
click at [1093, 66] on span "button" at bounding box center [1091, 63] width 6 height 7
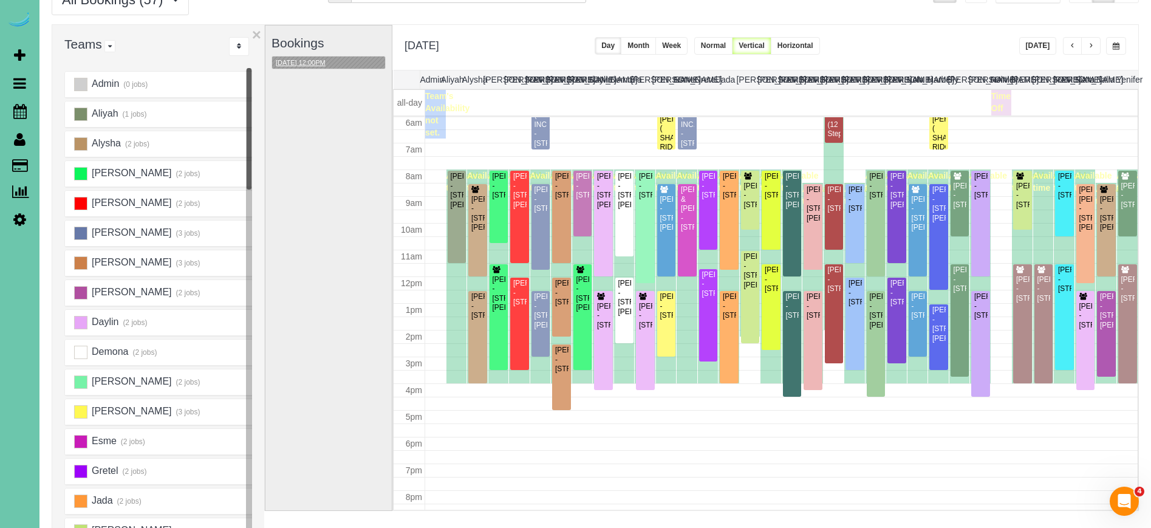
scroll to position [59, 0]
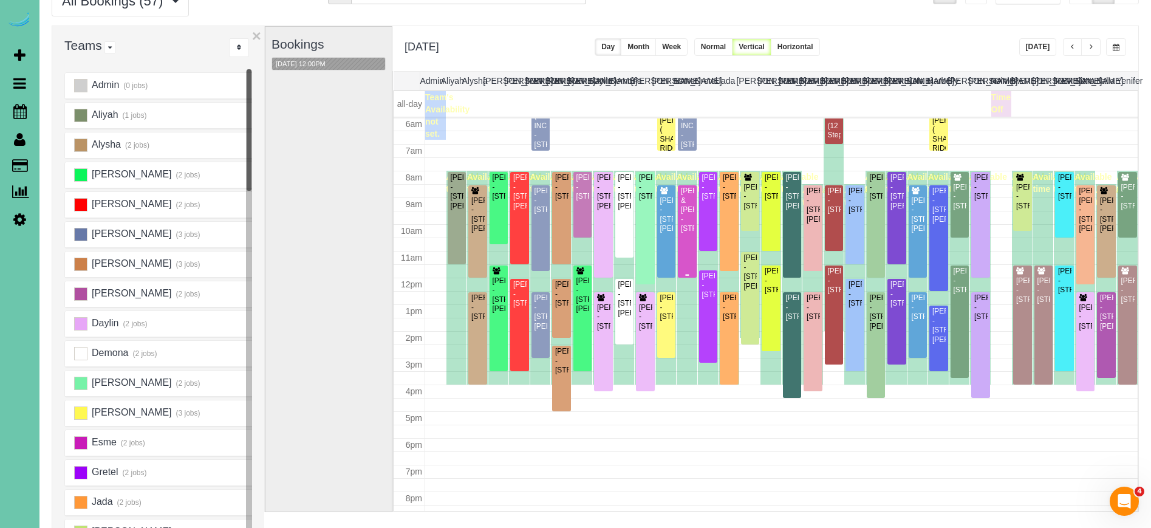
click at [688, 231] on div "[PERSON_NAME] & [PERSON_NAME] - [STREET_ADDRESS]" at bounding box center [687, 209] width 14 height 47
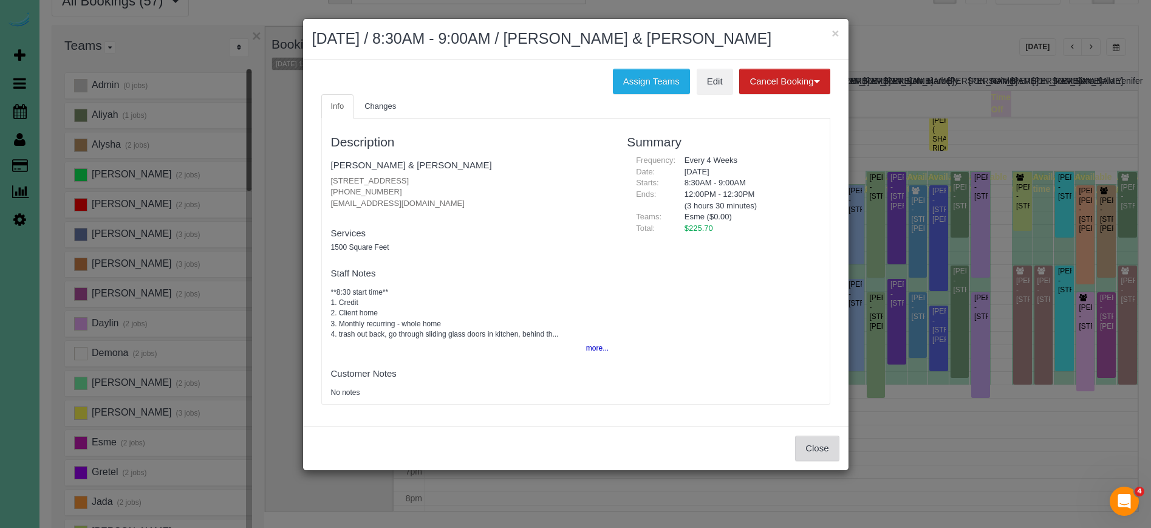
click at [808, 435] on button "Close" at bounding box center [817, 448] width 44 height 26
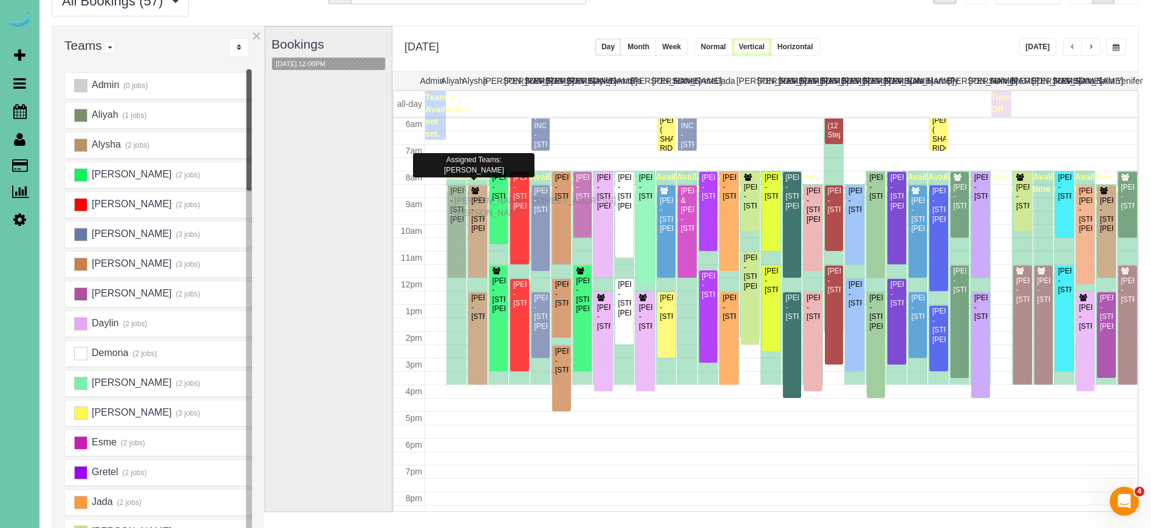
drag, startPoint x: 456, startPoint y: 189, endPoint x: 457, endPoint y: 199, distance: 9.8
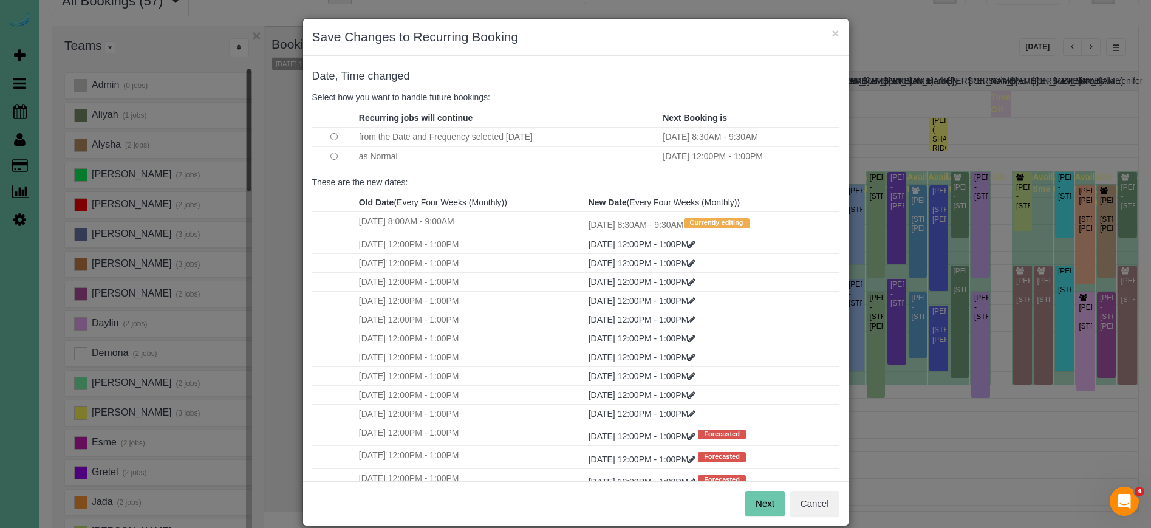
click at [772, 505] on button "Next" at bounding box center [764, 504] width 39 height 26
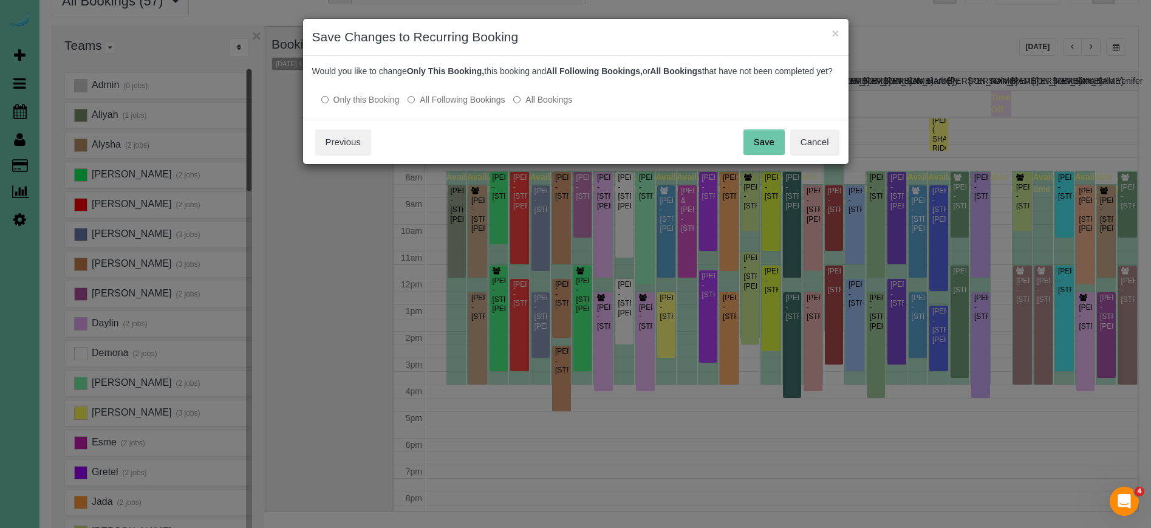
click at [765, 149] on button "Save" at bounding box center [763, 142] width 41 height 26
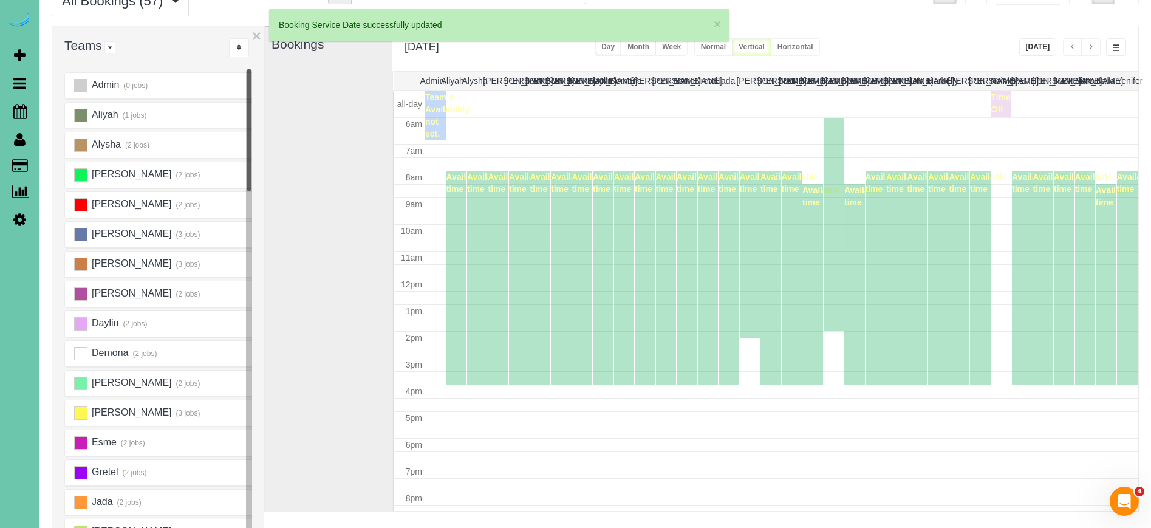
click at [311, 62] on div "Bookings" at bounding box center [328, 269] width 114 height 485
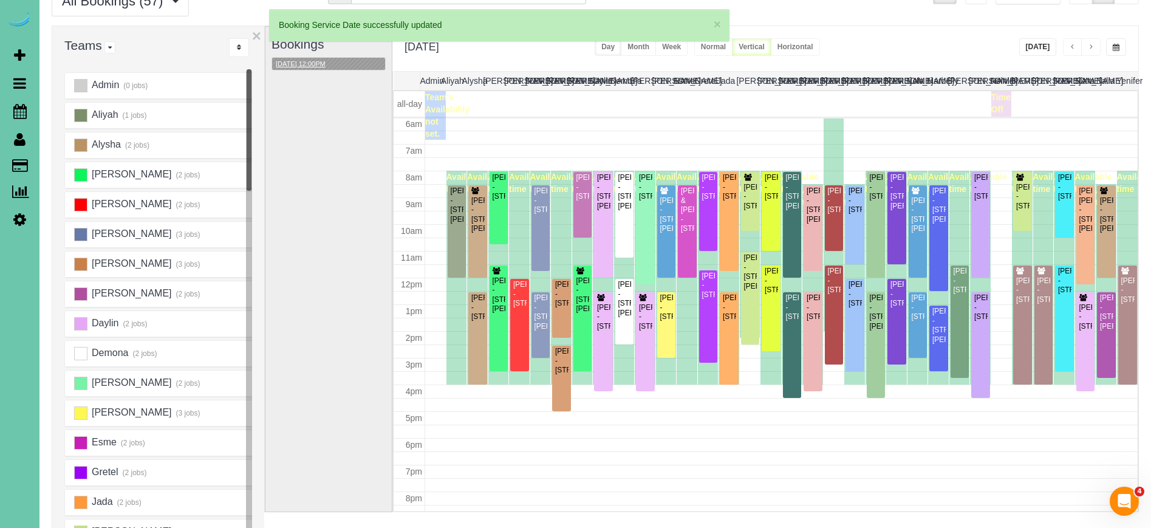
click at [304, 62] on button "[DATE] 12:00PM" at bounding box center [300, 64] width 57 height 13
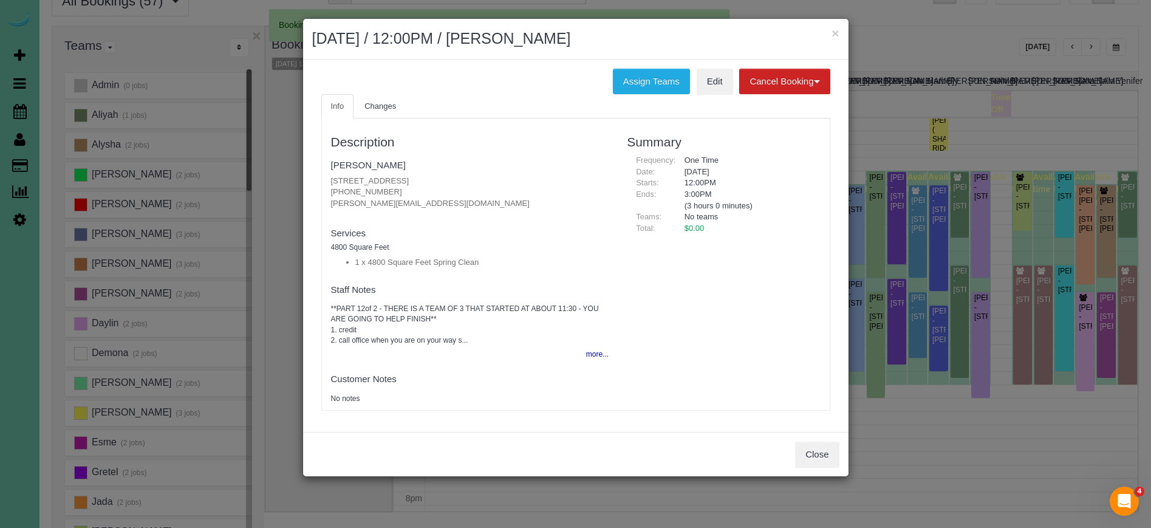
drag, startPoint x: 621, startPoint y: 79, endPoint x: 587, endPoint y: 86, distance: 34.7
click at [621, 79] on button "Assign Teams" at bounding box center [651, 82] width 77 height 26
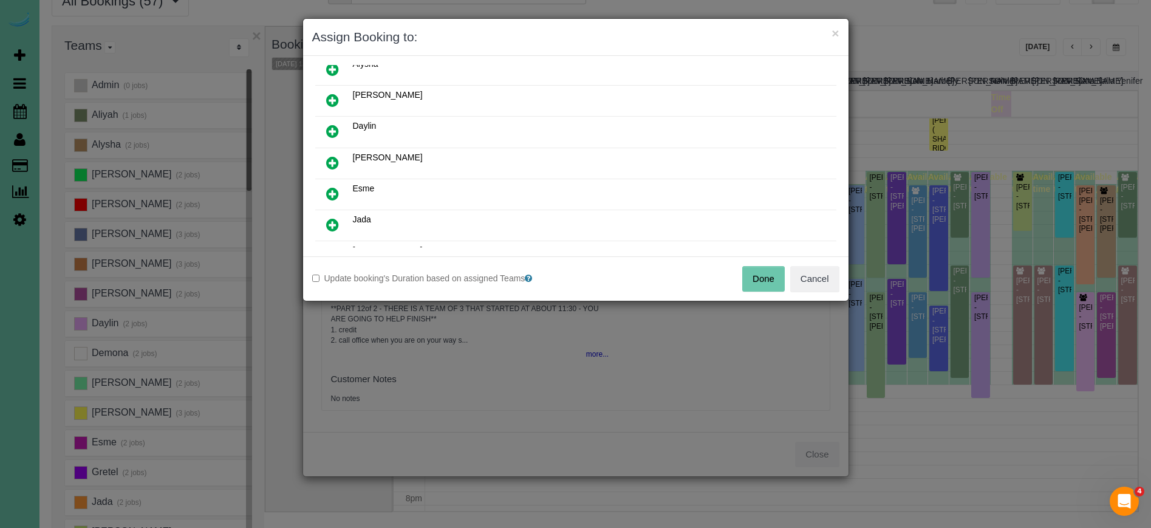
scroll to position [110, 0]
drag, startPoint x: 335, startPoint y: 183, endPoint x: 335, endPoint y: 162, distance: 21.9
click at [335, 183] on link at bounding box center [332, 193] width 29 height 24
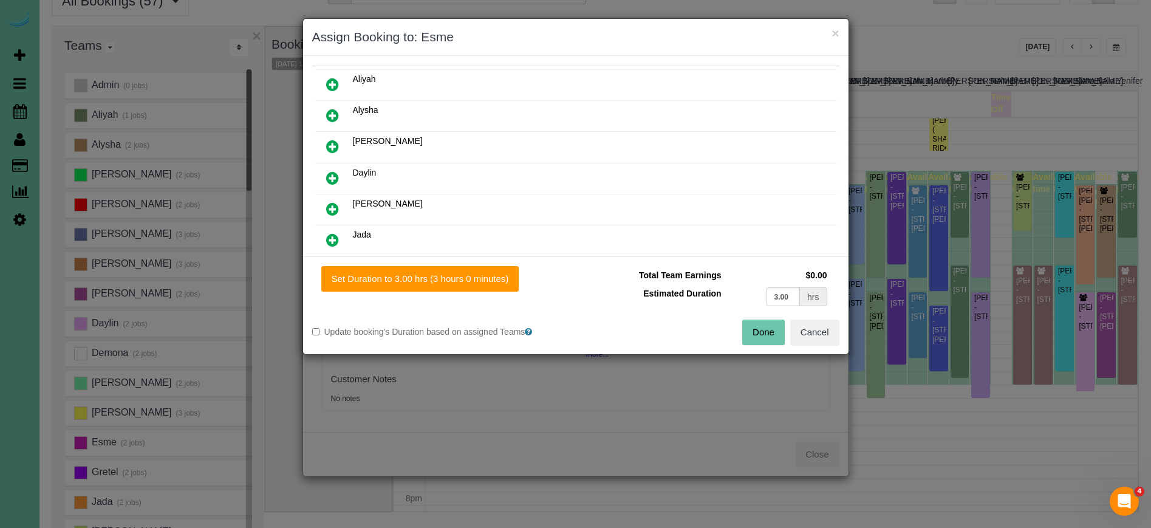
scroll to position [69, 0]
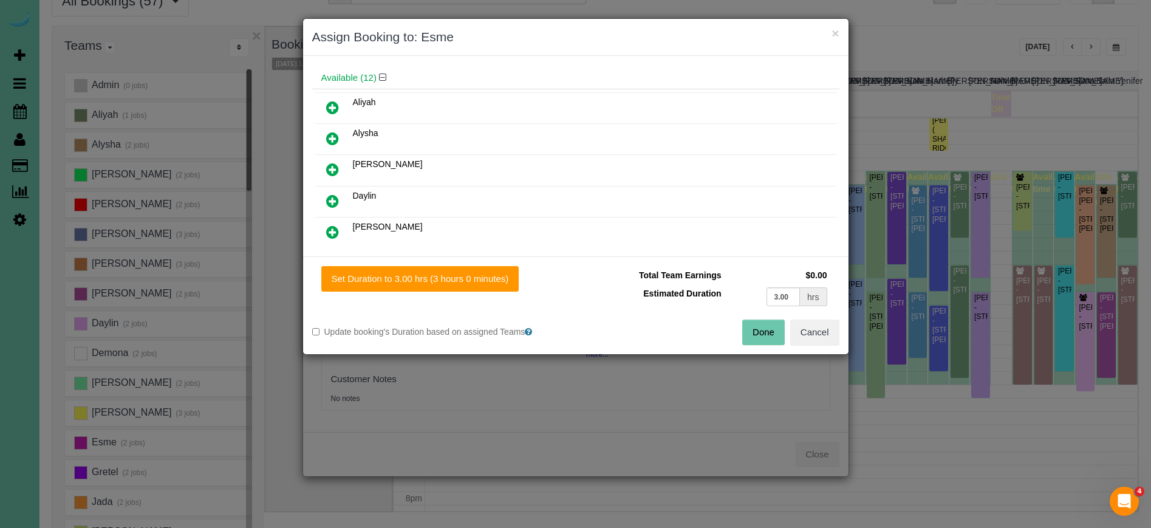
drag, startPoint x: 327, startPoint y: 106, endPoint x: 338, endPoint y: 172, distance: 67.8
click at [327, 106] on icon at bounding box center [332, 107] width 13 height 15
drag, startPoint x: 394, startPoint y: 276, endPoint x: 578, endPoint y: 300, distance: 185.6
click at [398, 276] on button "Set Duration to 3.00 hrs (3 hours 0 minutes)" at bounding box center [420, 279] width 198 height 26
type input "3.00"
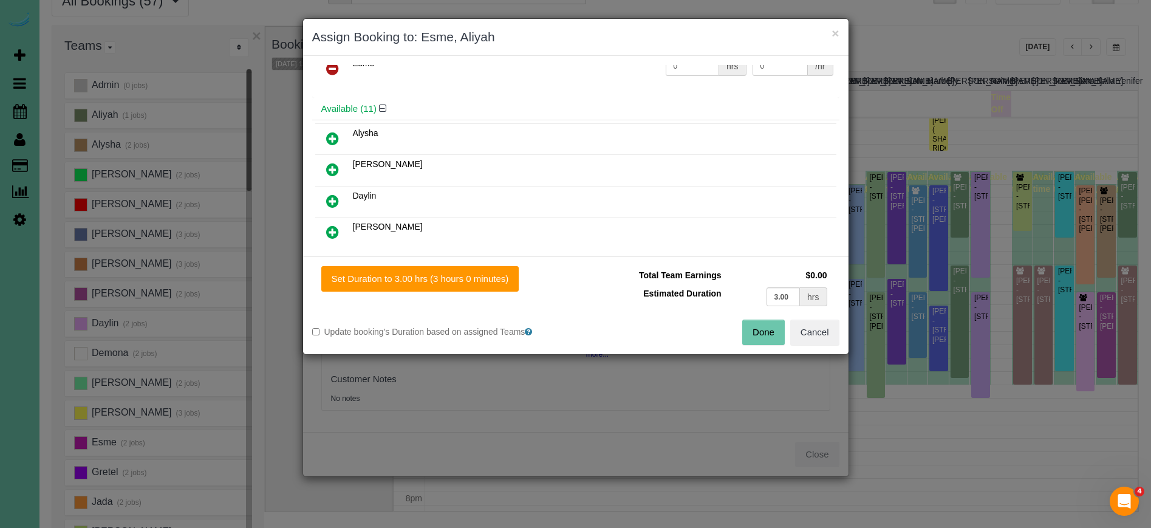
type input "3.00"
click at [755, 333] on button "Done" at bounding box center [763, 332] width 43 height 26
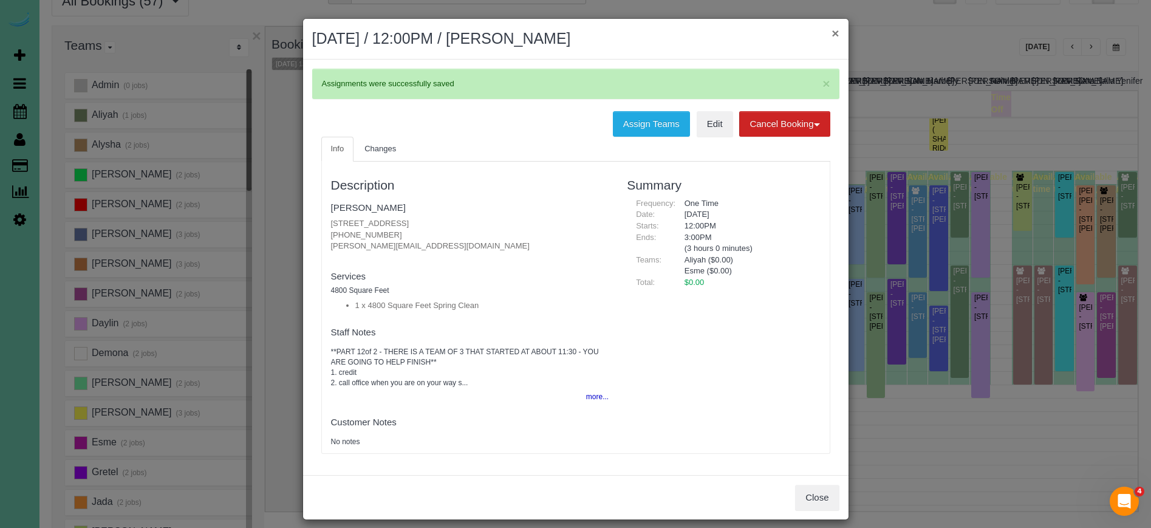
click at [836, 32] on button "×" at bounding box center [834, 33] width 7 height 13
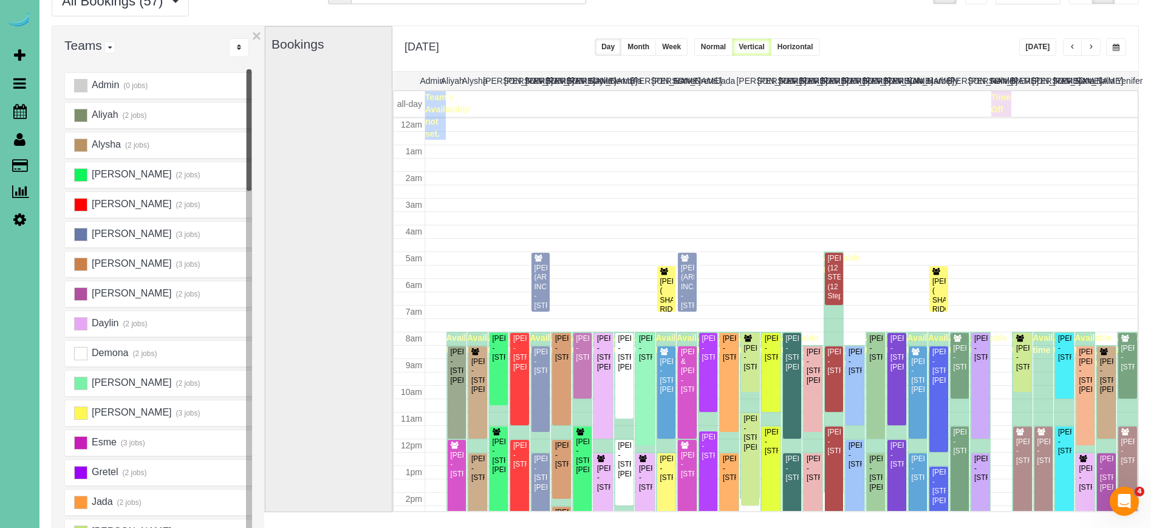
scroll to position [161, 0]
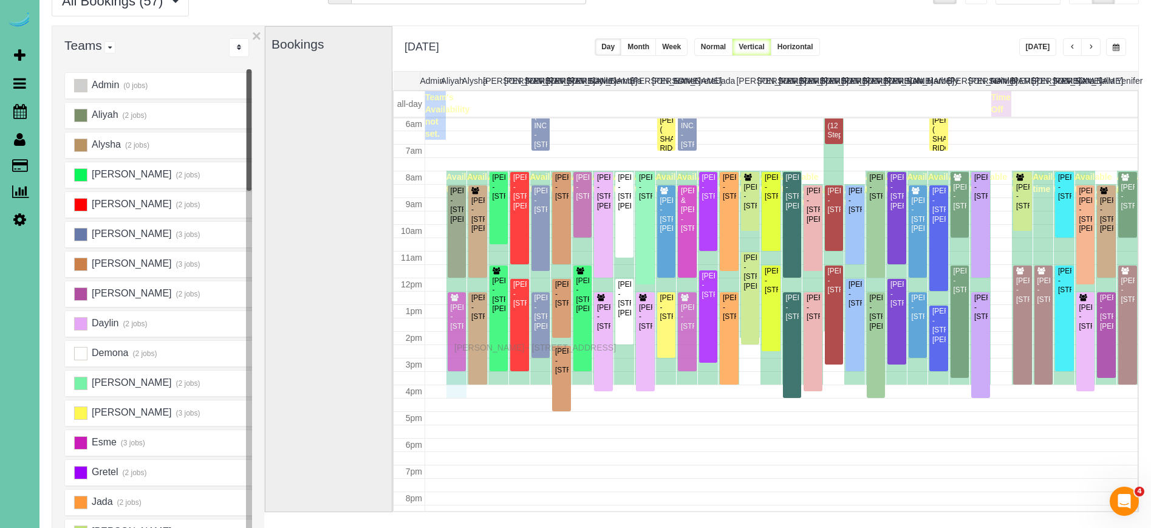
drag, startPoint x: 460, startPoint y: 331, endPoint x: 457, endPoint y: 346, distance: 14.9
click at [928, 33] on div "Thursday, Sep 18, 2025 Today Day Month Week Normal Vertical Horizontal" at bounding box center [765, 48] width 746 height 45
click at [1091, 43] on button "button" at bounding box center [1090, 47] width 19 height 18
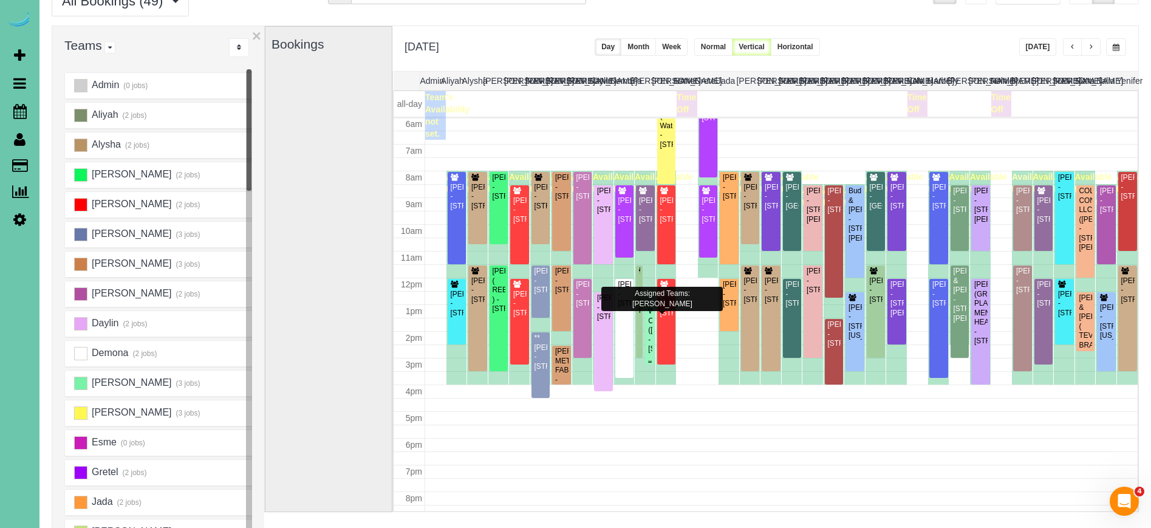
click at [652, 324] on div "Wolf Construction (Maggie Davitt) - 5130 S 98th Ct #9, Omaha, NE 68127" at bounding box center [649, 330] width 4 height 47
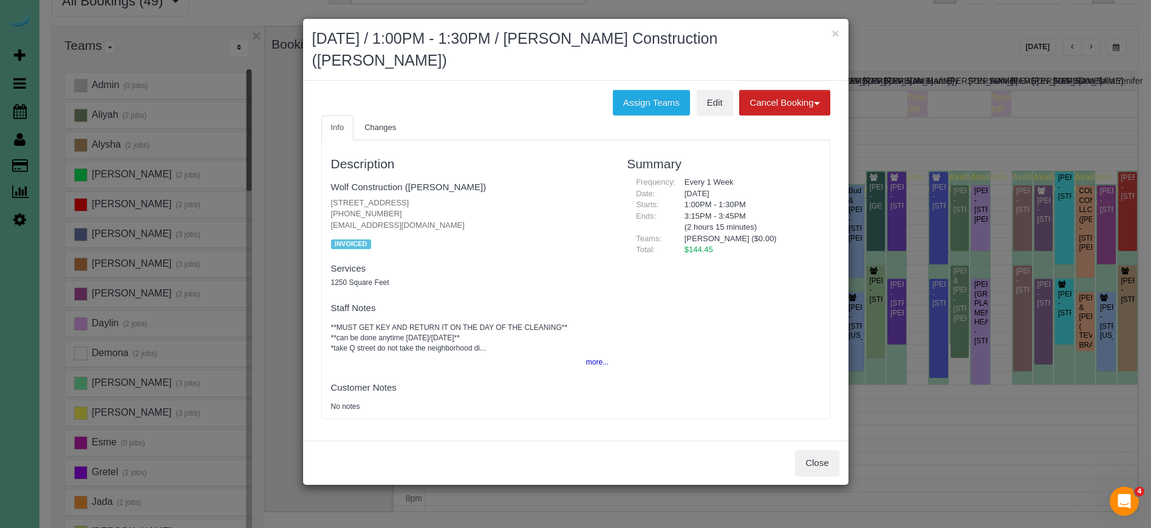
drag, startPoint x: 647, startPoint y: 104, endPoint x: 598, endPoint y: 116, distance: 51.1
click at [647, 105] on button "Assign Teams" at bounding box center [651, 103] width 77 height 26
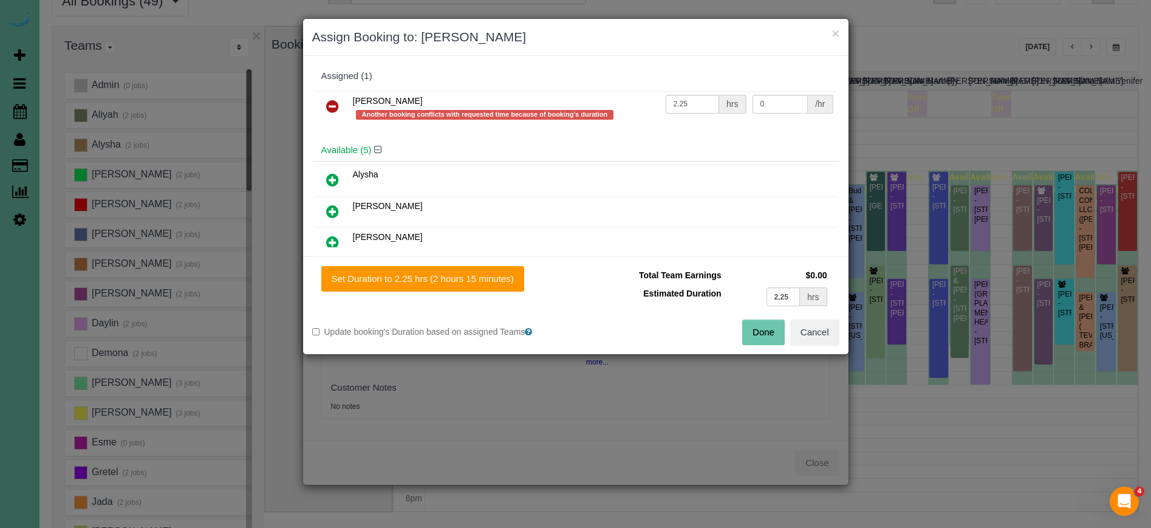
click at [335, 107] on icon at bounding box center [332, 106] width 13 height 15
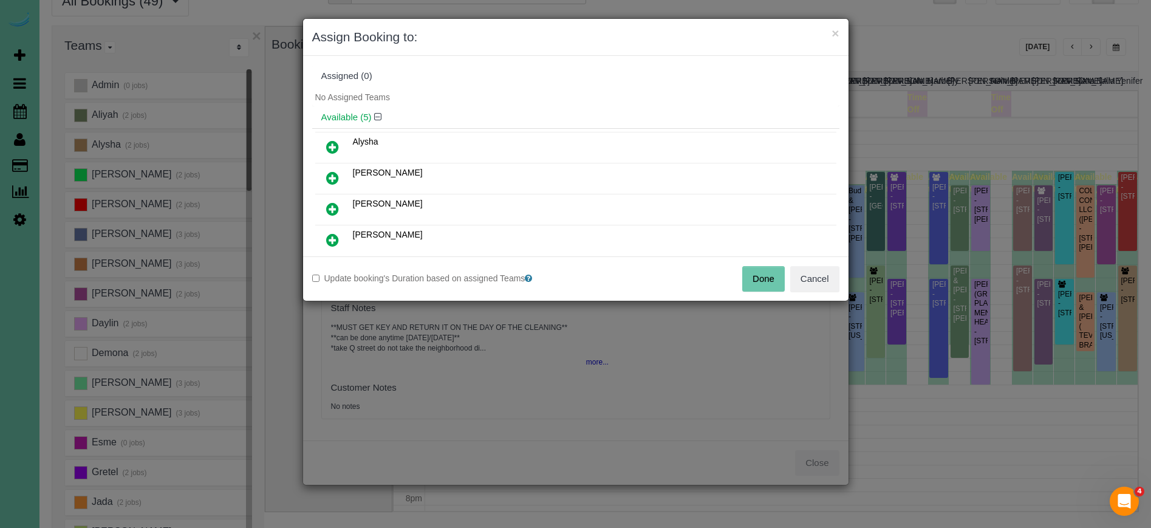
click at [764, 271] on button "Done" at bounding box center [763, 279] width 43 height 26
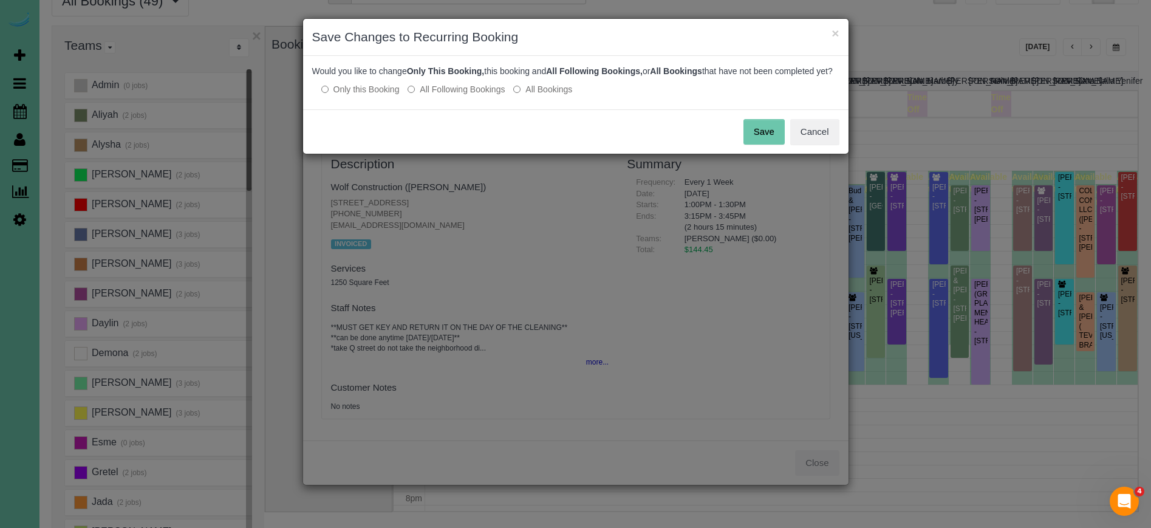
click at [750, 144] on button "Save" at bounding box center [763, 132] width 41 height 26
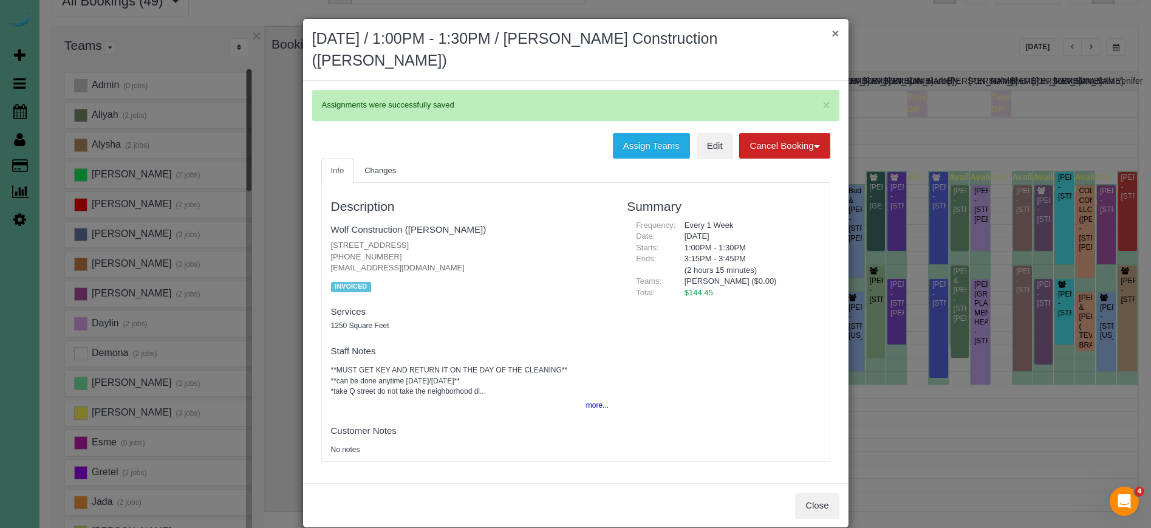
click at [833, 32] on button "×" at bounding box center [834, 33] width 7 height 13
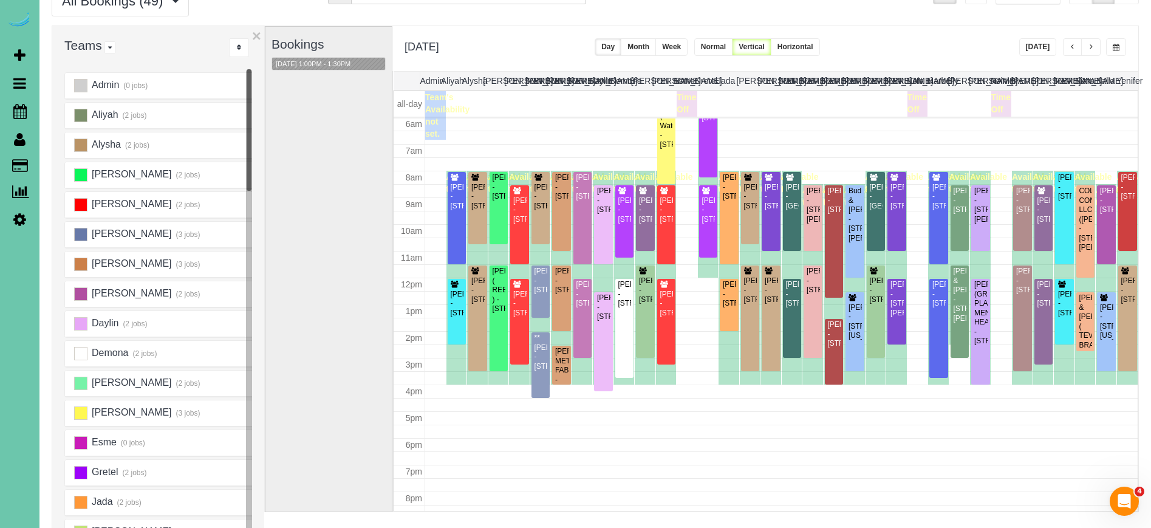
click at [333, 169] on div "Bookings 09/19/2025 1:00PM - 1:30PM" at bounding box center [328, 269] width 114 height 485
click at [1116, 48] on span "button" at bounding box center [1116, 47] width 7 height 7
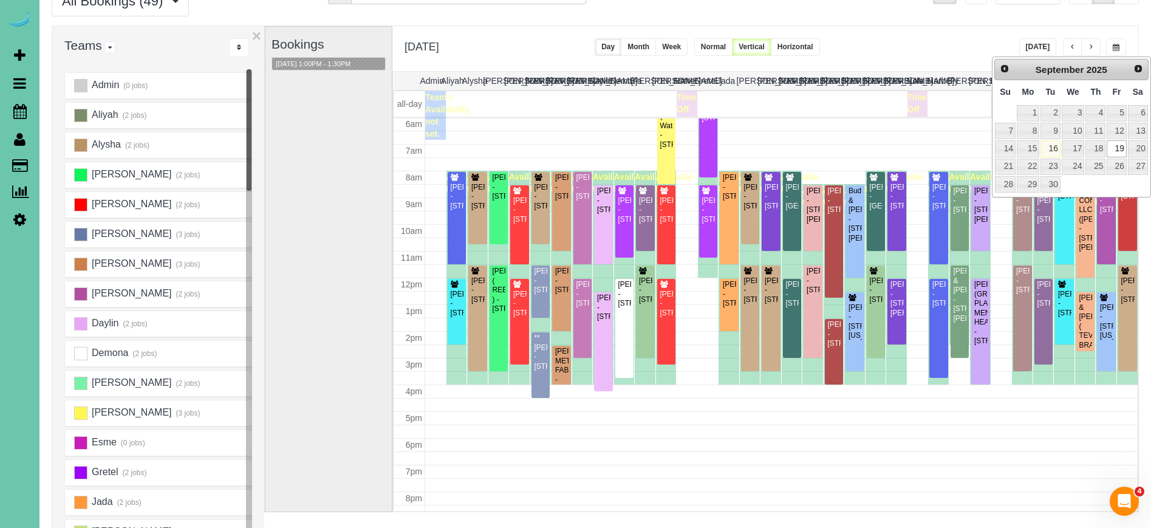
click at [358, 188] on div "Bookings 09/19/2025 1:00PM - 1:30PM" at bounding box center [328, 269] width 114 height 485
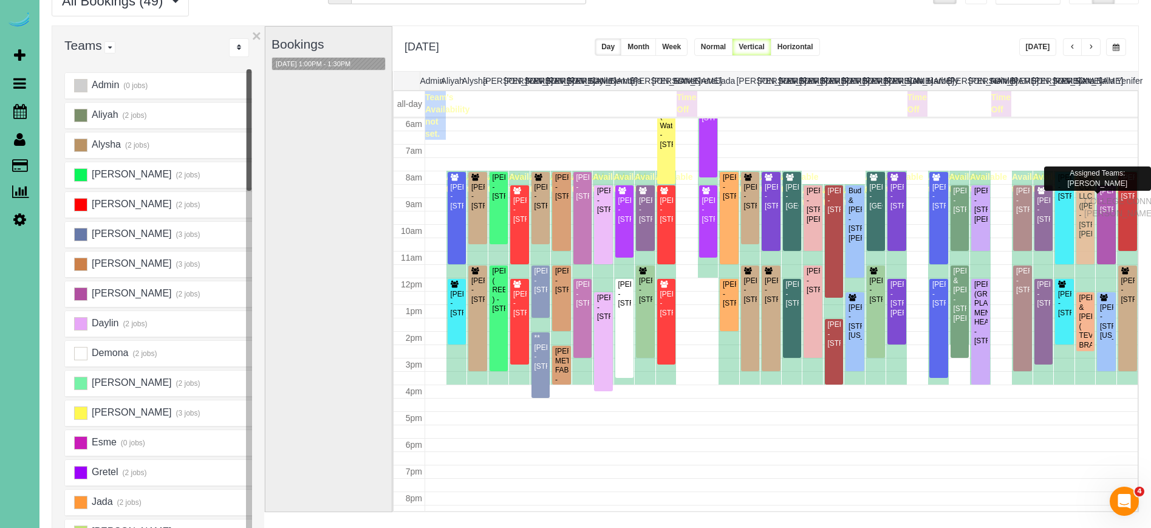
drag, startPoint x: 1087, startPoint y: 211, endPoint x: 1087, endPoint y: 199, distance: 12.2
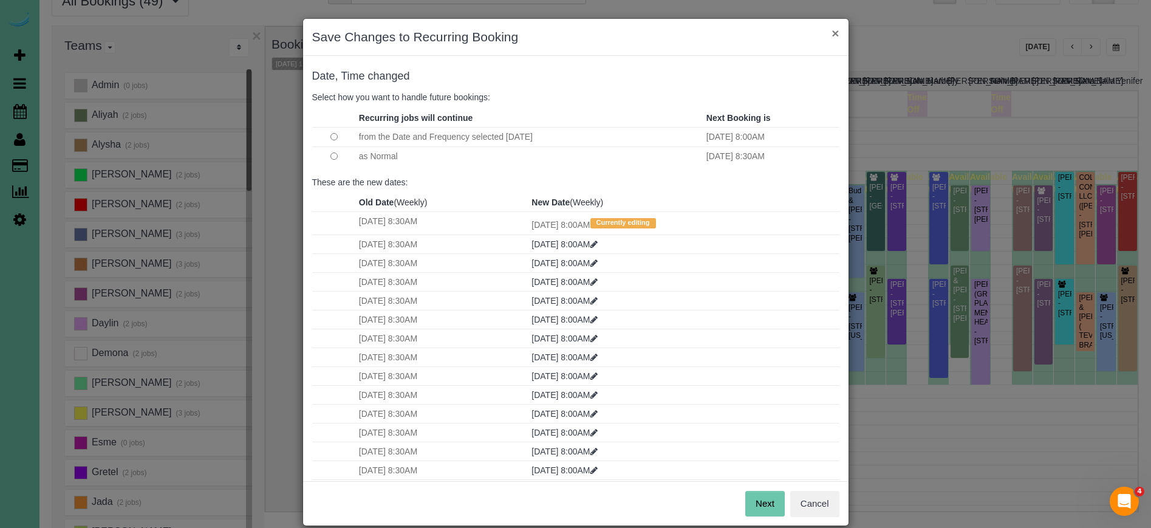
click at [838, 35] on button "×" at bounding box center [834, 33] width 7 height 13
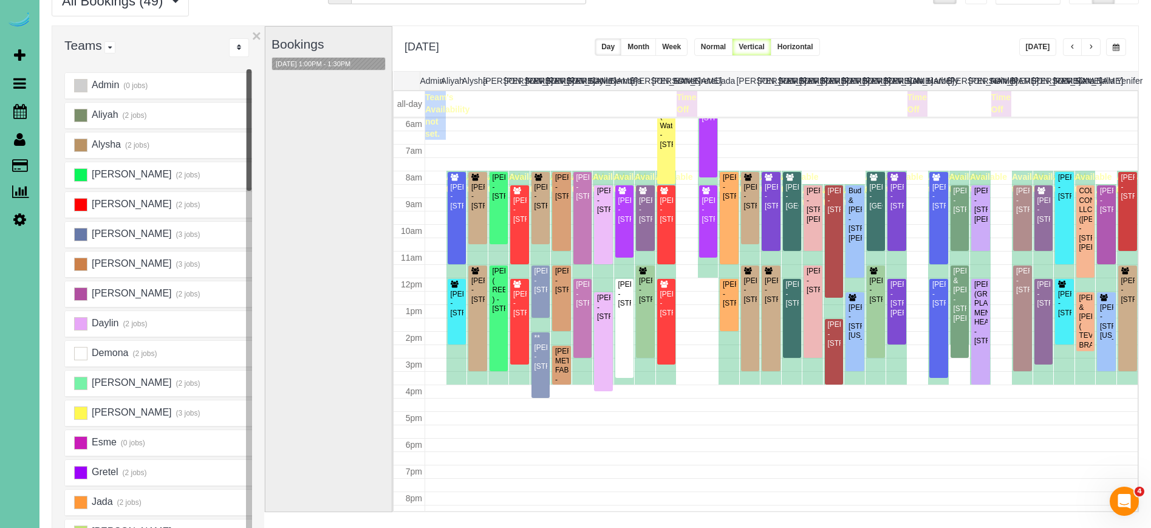
click at [1111, 44] on button "button" at bounding box center [1116, 47] width 20 height 18
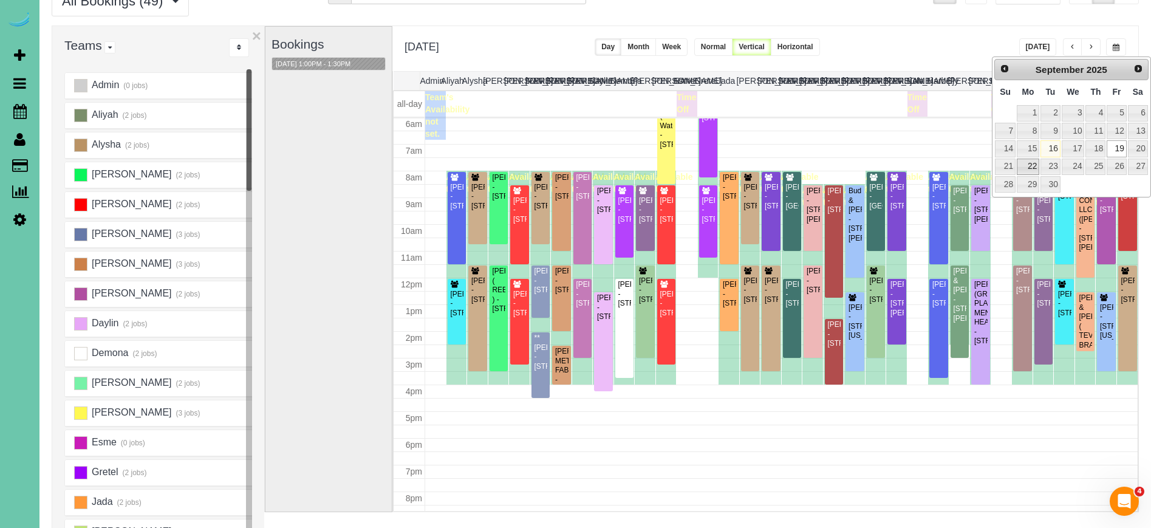
click at [1026, 159] on link "22" at bounding box center [1028, 167] width 22 height 16
type input "**********"
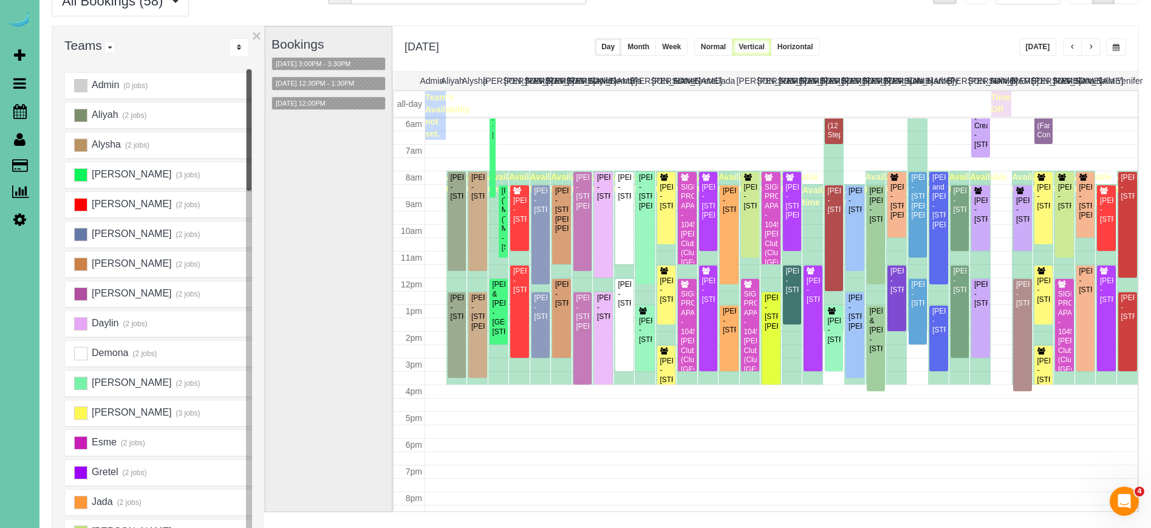
click at [313, 223] on div "Bookings 09/22/2025 3:00PM - 3:30PM 09/22/2025 12:30PM - 1:30PM 09/22/2025 12:0…" at bounding box center [328, 269] width 114 height 485
click at [504, 206] on div "DAYNE BURESCH (TECH MASTERS) (Tech Masters) - 5060 S 107th St, Omaha, NE 68127" at bounding box center [503, 219] width 4 height 66
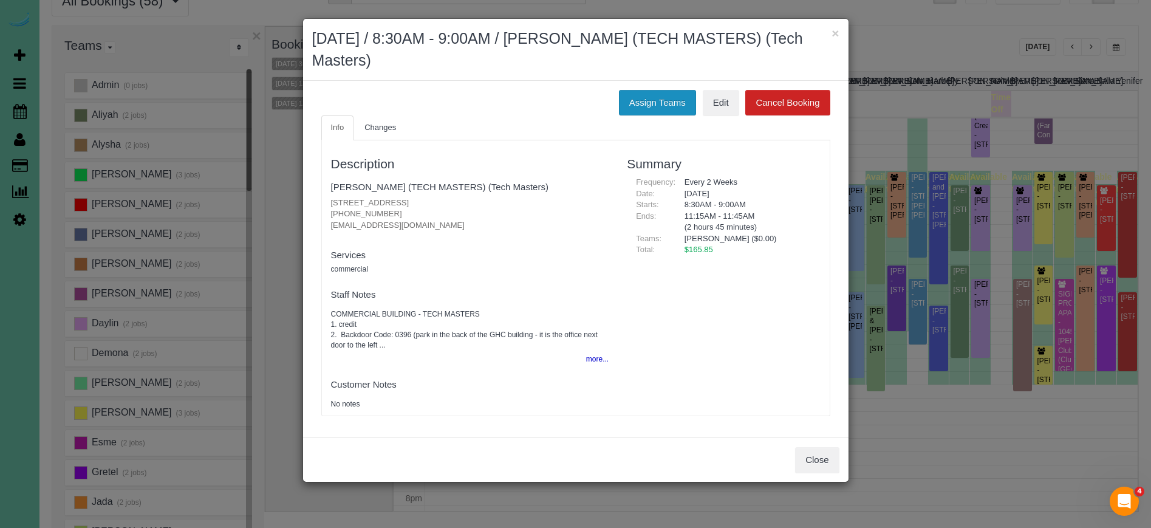
click at [627, 96] on button "Assign Teams" at bounding box center [657, 103] width 77 height 26
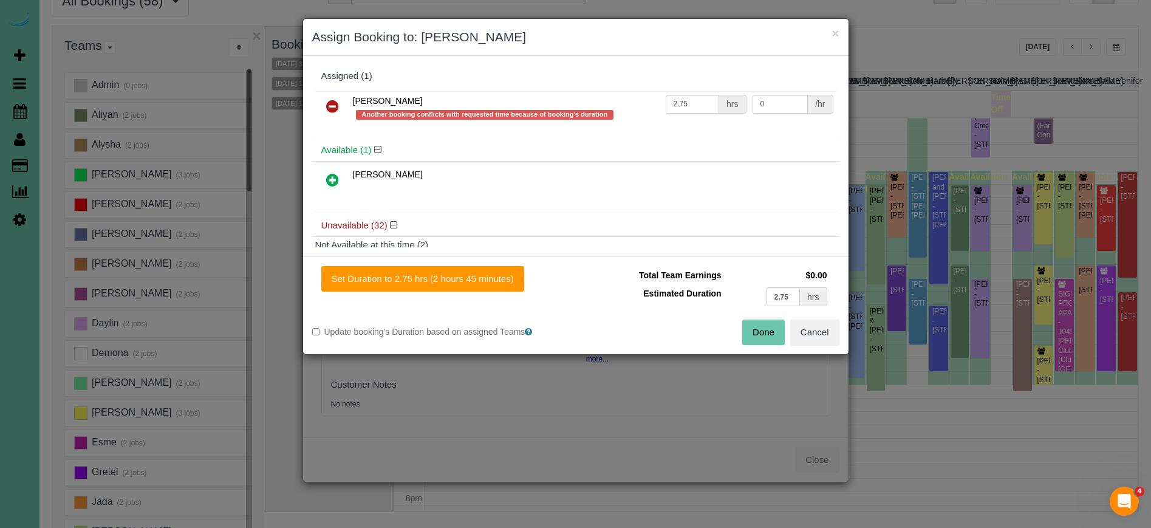
click at [332, 104] on icon at bounding box center [332, 106] width 13 height 15
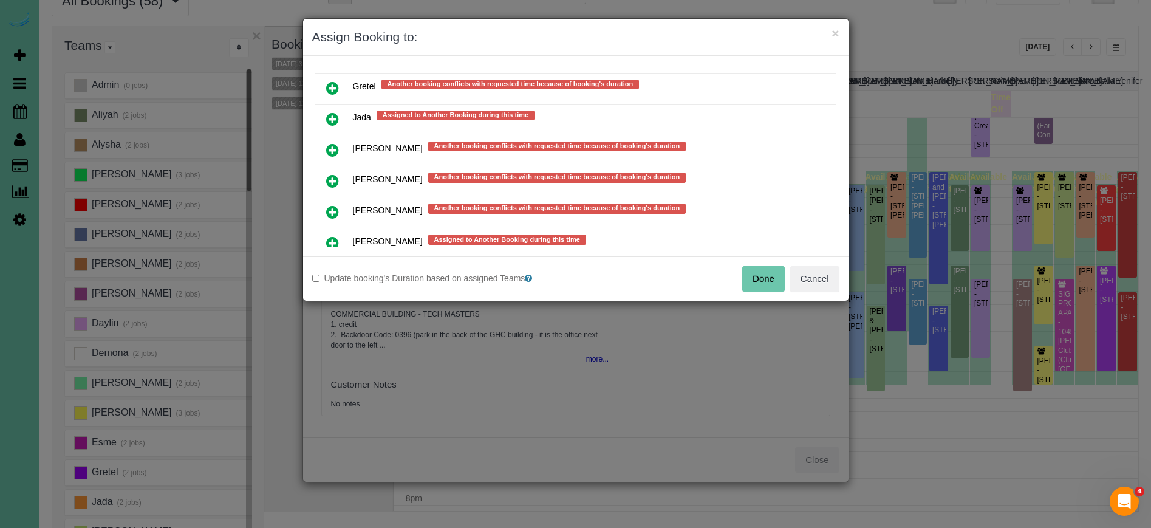
scroll to position [632, 0]
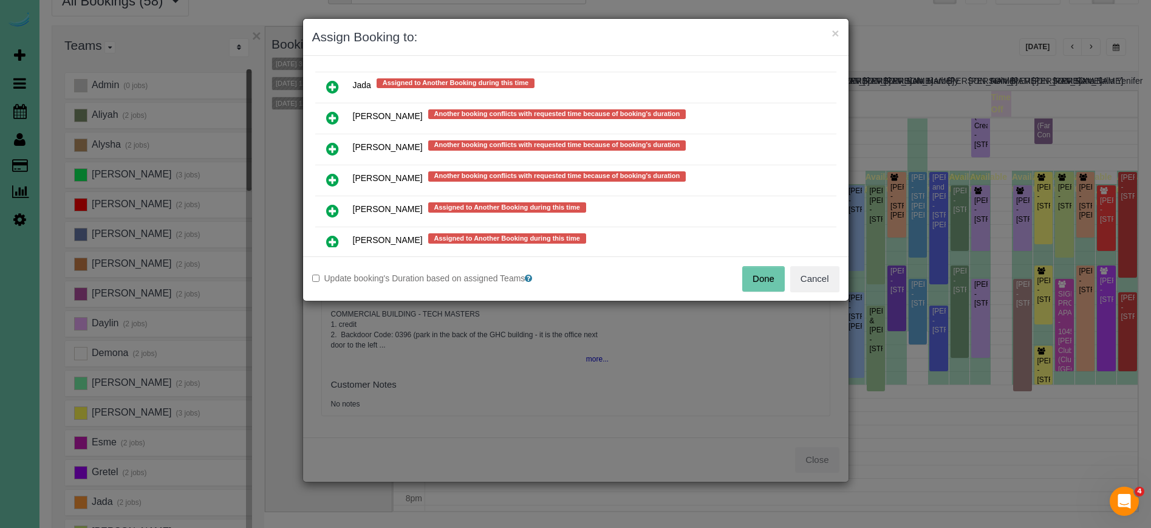
click at [329, 174] on icon at bounding box center [332, 179] width 13 height 15
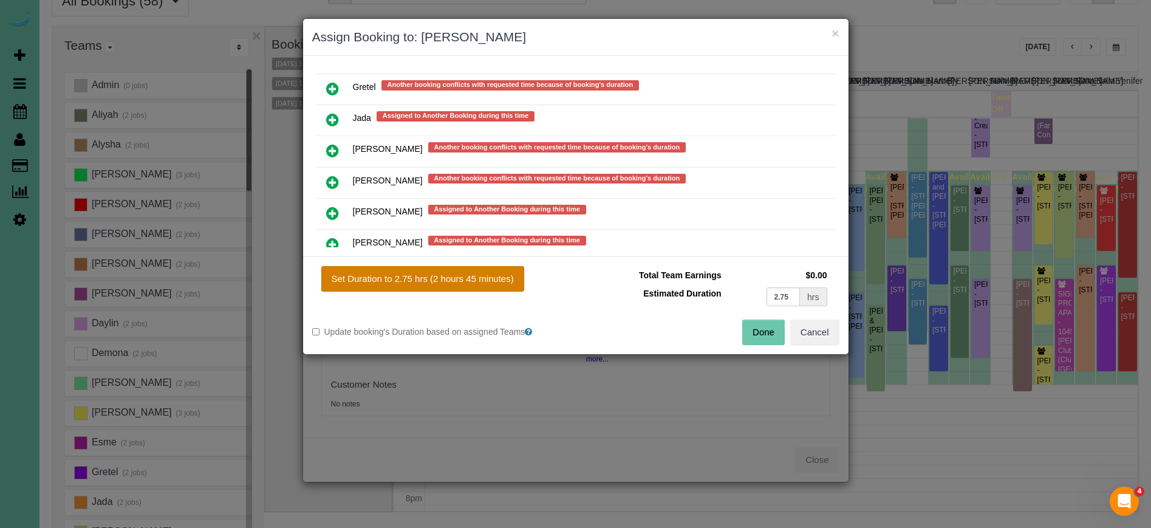
click at [439, 287] on button "Set Duration to 2.75 hrs (2 hours 45 minutes)" at bounding box center [422, 279] width 203 height 26
type input "2.75"
click at [454, 279] on button "Set Duration to 2.75 hrs (2 hours 45 minutes)" at bounding box center [422, 279] width 203 height 26
click at [774, 335] on button "Done" at bounding box center [763, 332] width 43 height 26
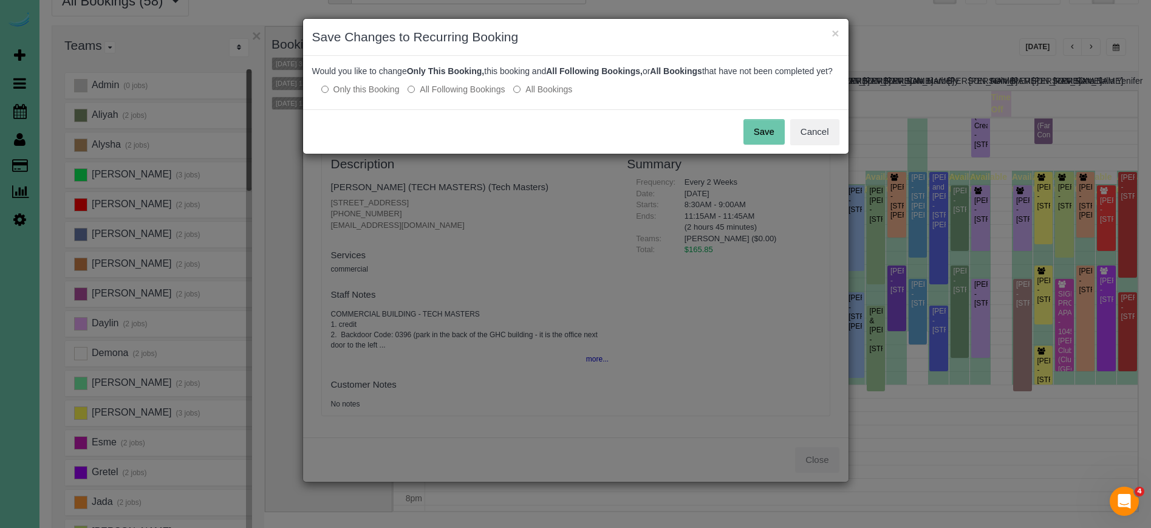
click at [762, 145] on button "Save" at bounding box center [763, 132] width 41 height 26
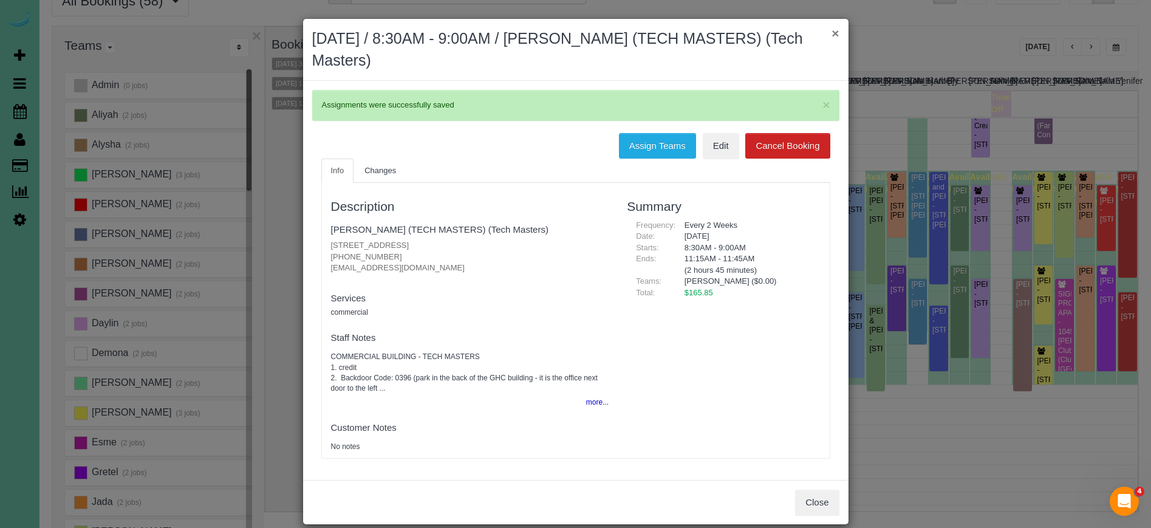
click at [836, 36] on button "×" at bounding box center [834, 33] width 7 height 13
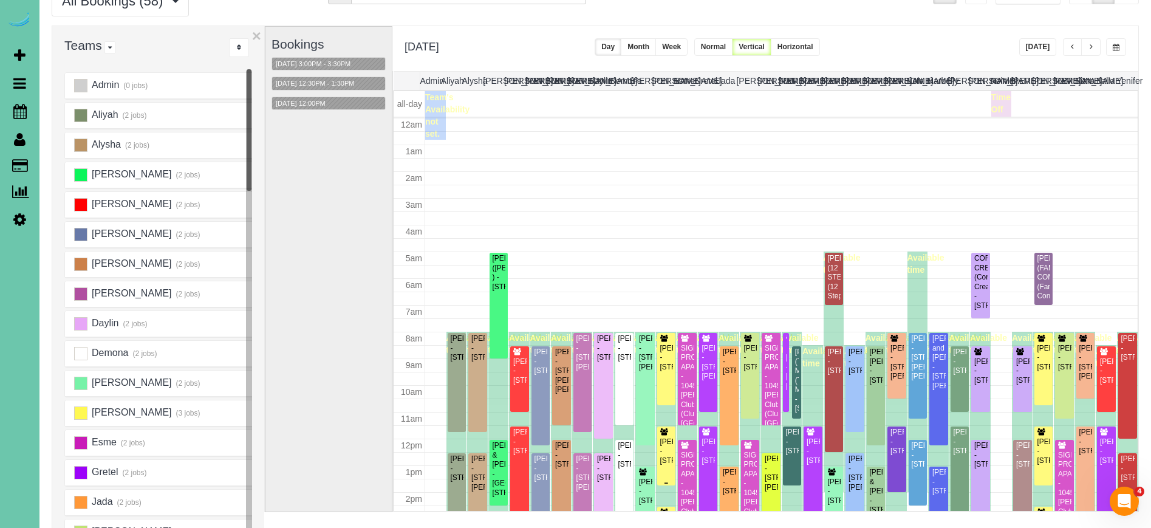
scroll to position [161, 0]
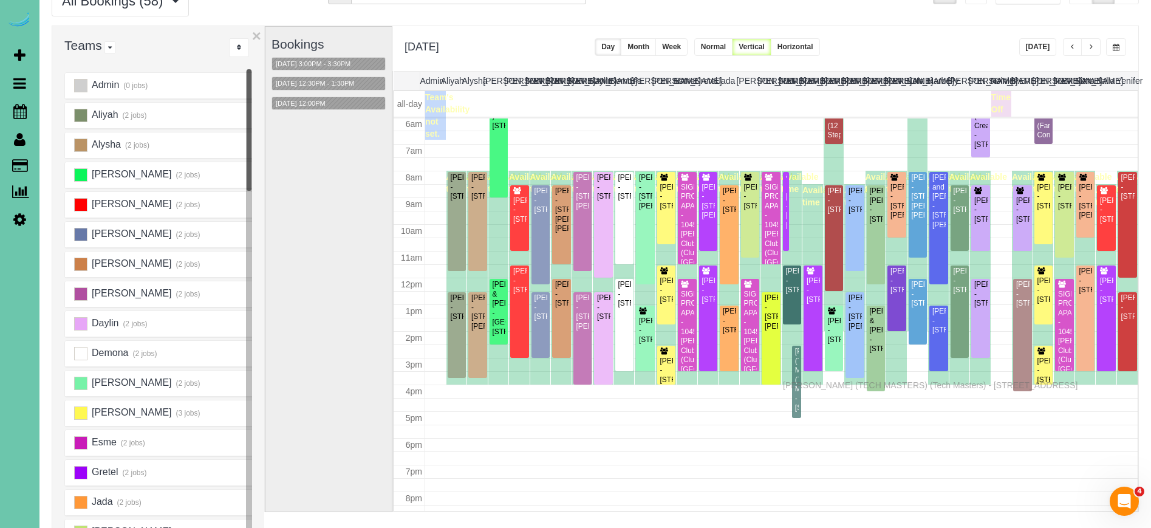
drag, startPoint x: 797, startPoint y: 229, endPoint x: 784, endPoint y: 382, distance: 153.6
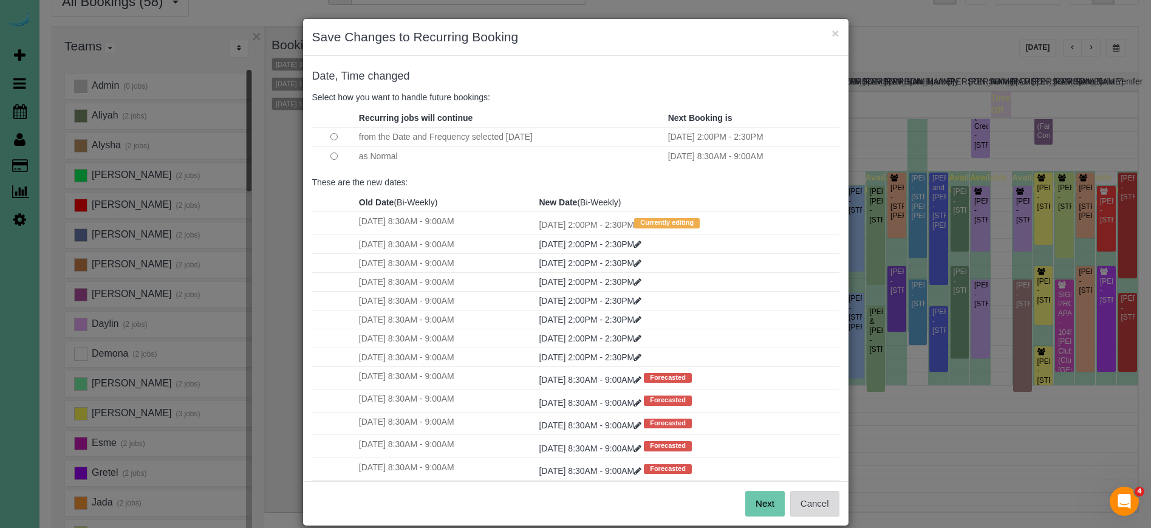
click at [804, 498] on button "Cancel" at bounding box center [814, 504] width 49 height 26
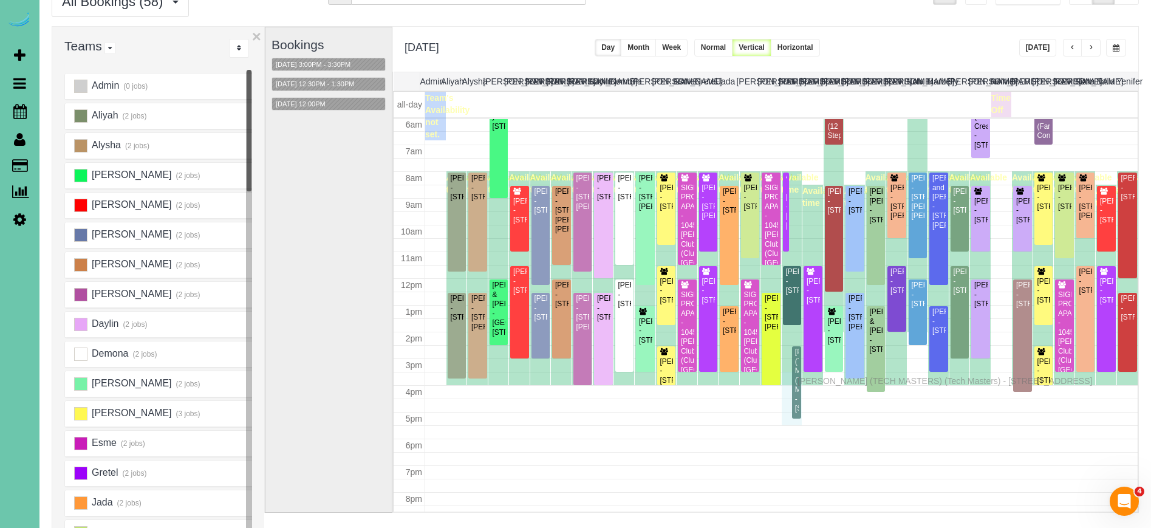
drag, startPoint x: 797, startPoint y: 222, endPoint x: 801, endPoint y: 379, distance: 156.7
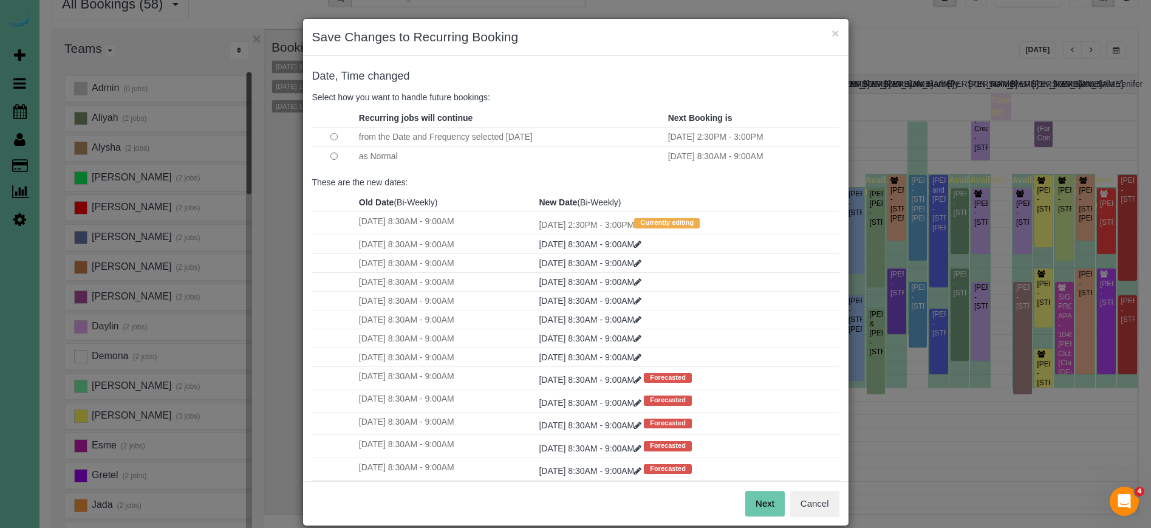
drag, startPoint x: 764, startPoint y: 501, endPoint x: 735, endPoint y: 477, distance: 37.9
click at [764, 501] on button "Next" at bounding box center [764, 504] width 39 height 26
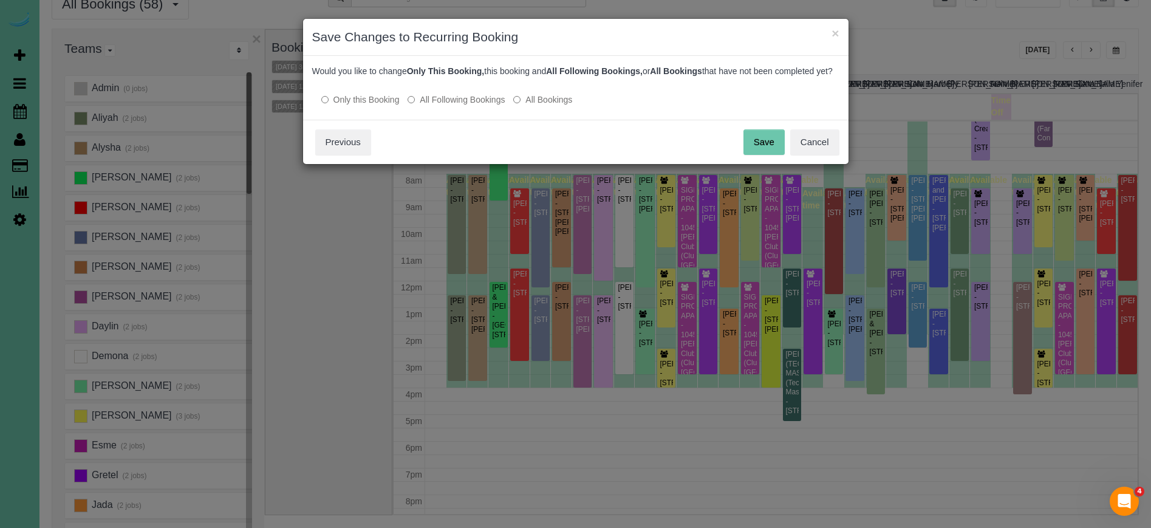
click at [773, 150] on button "Save" at bounding box center [763, 142] width 41 height 26
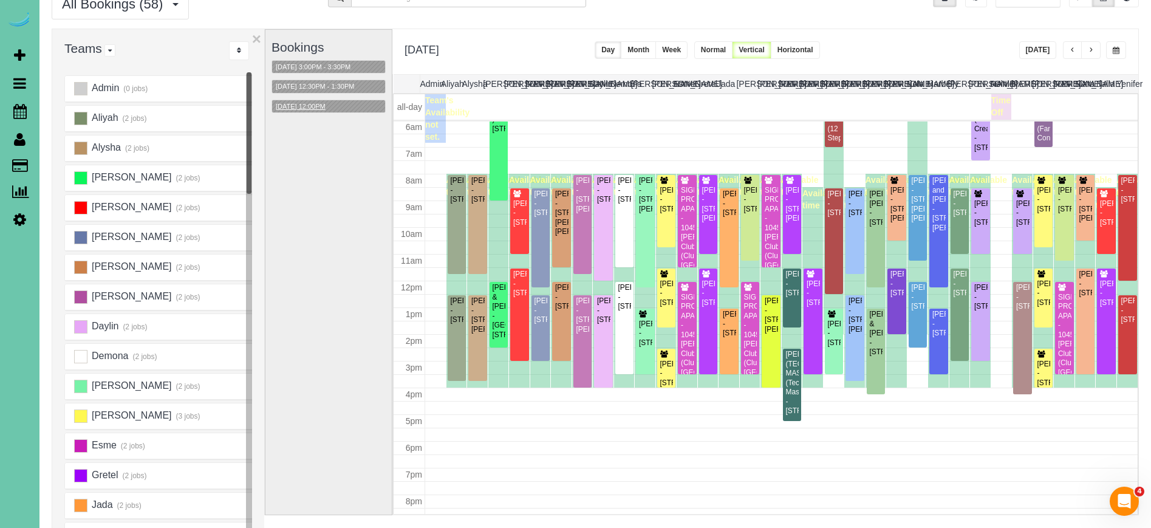
click at [324, 103] on button "09/22/2025 12:00PM" at bounding box center [300, 106] width 57 height 13
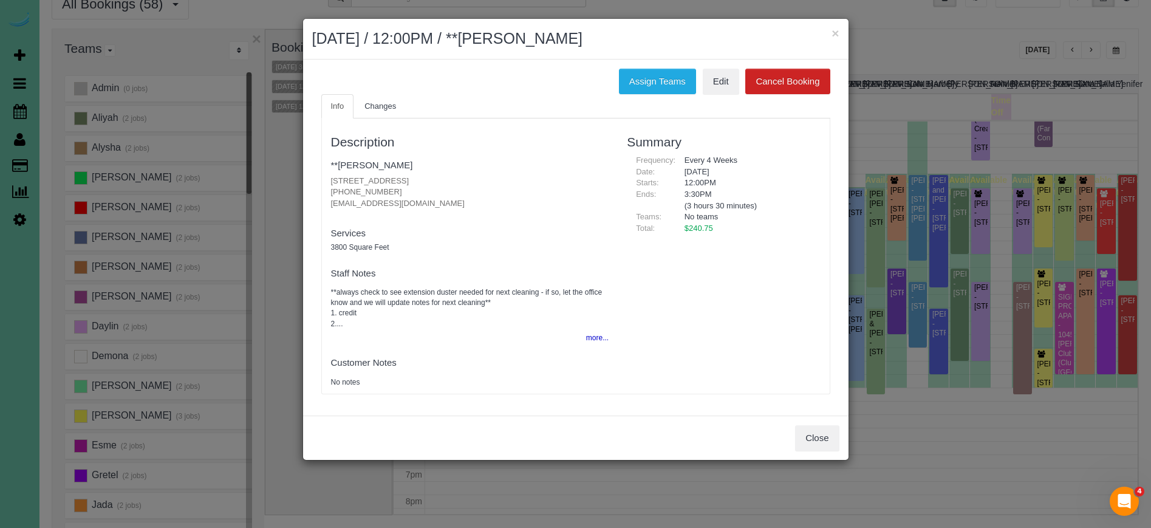
drag, startPoint x: 825, startPoint y: 429, endPoint x: 675, endPoint y: 324, distance: 183.5
click at [824, 429] on button "Close" at bounding box center [817, 438] width 44 height 26
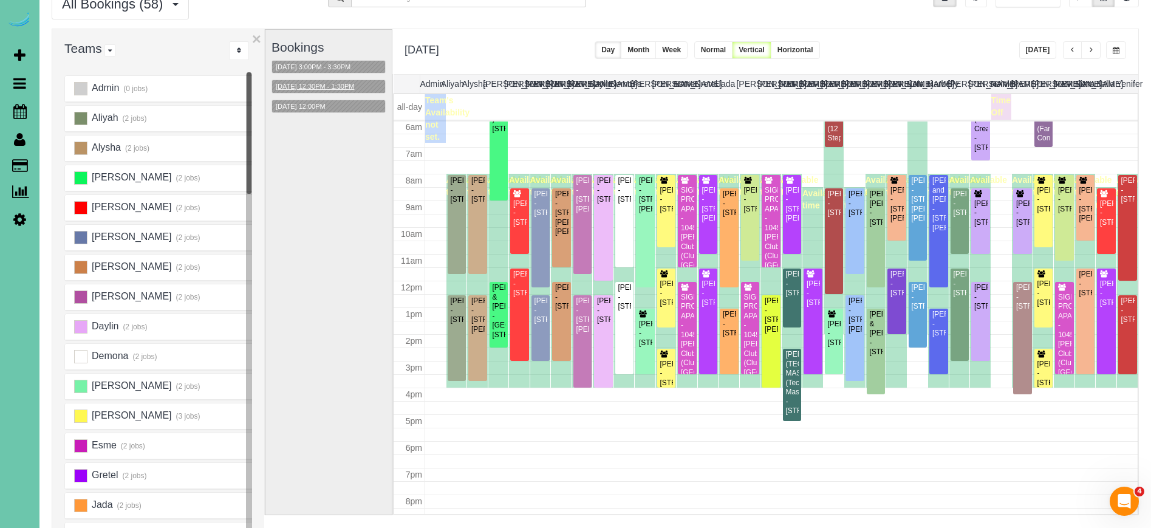
click at [341, 85] on button "09/22/2025 12:30PM - 1:30PM" at bounding box center [315, 86] width 86 height 13
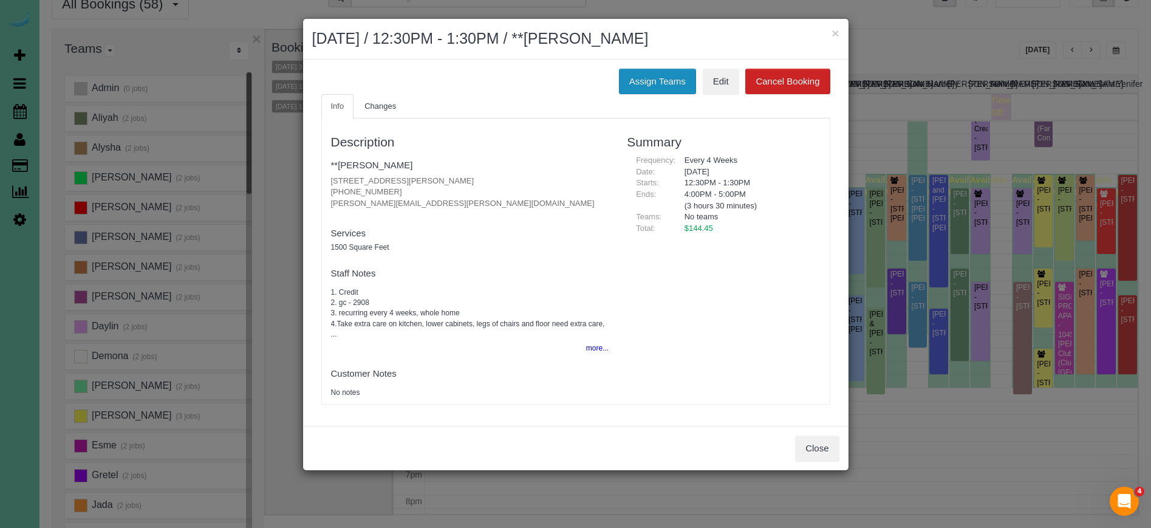
click at [665, 73] on button "Assign Teams" at bounding box center [657, 82] width 77 height 26
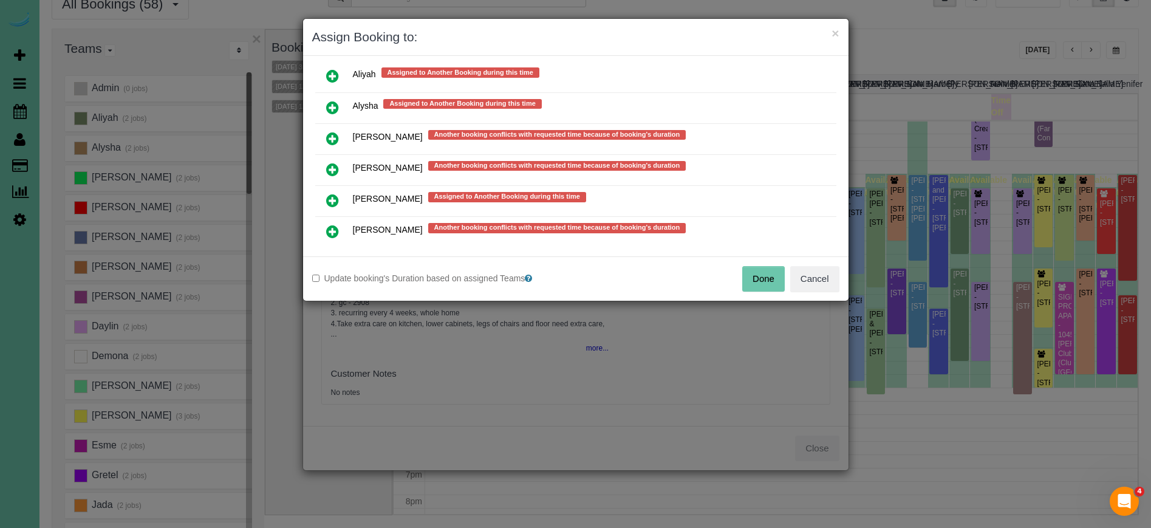
scroll to position [363, 0]
click at [335, 135] on icon at bounding box center [332, 138] width 13 height 15
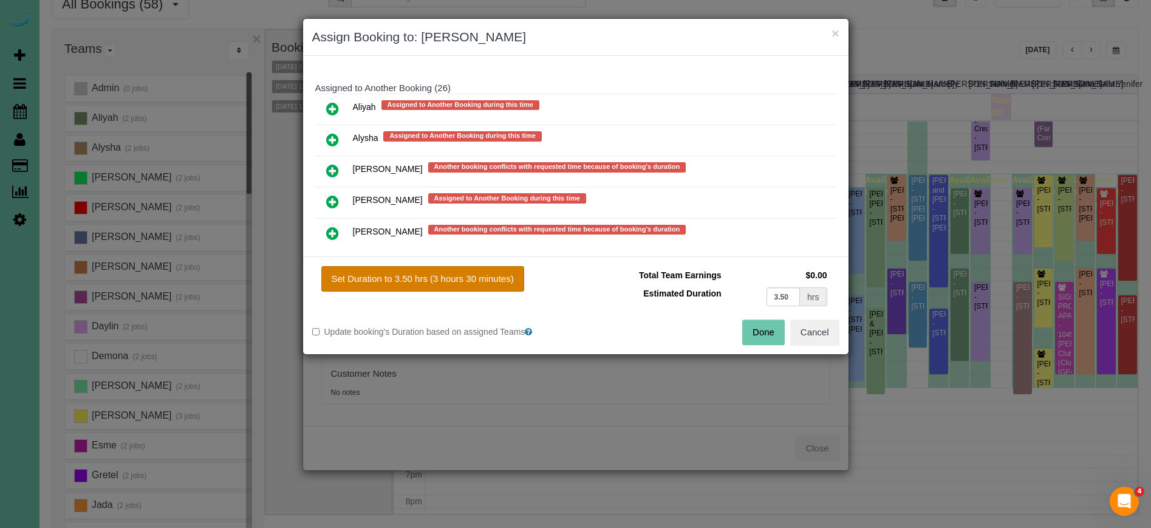
click at [470, 279] on button "Set Duration to 3.50 hrs (3 hours 30 minutes)" at bounding box center [422, 279] width 203 height 26
type input "3.50"
click at [774, 331] on button "Done" at bounding box center [763, 332] width 43 height 26
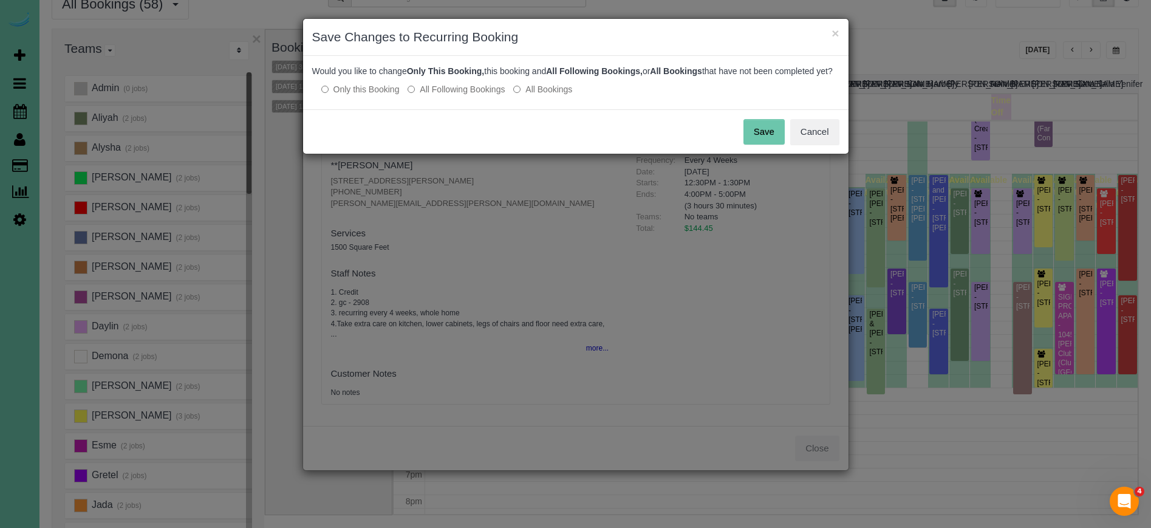
click at [763, 145] on button "Save" at bounding box center [763, 132] width 41 height 26
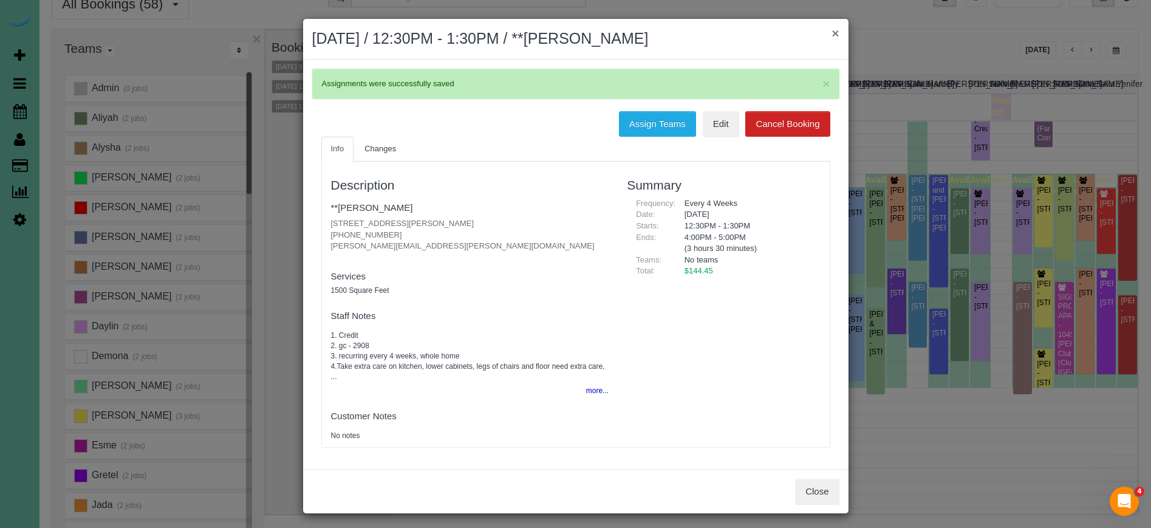
click at [837, 33] on button "×" at bounding box center [834, 33] width 7 height 13
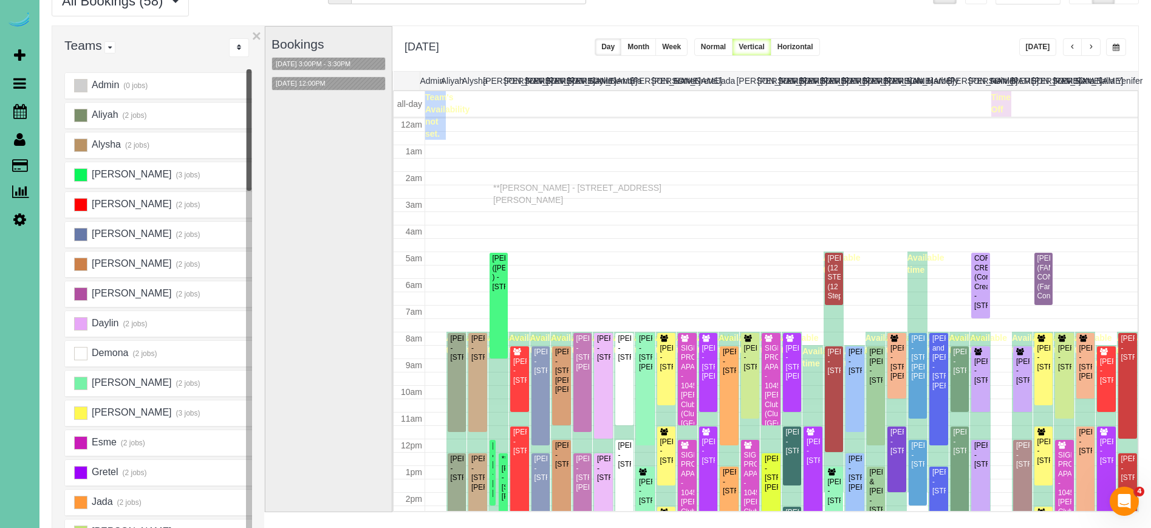
scroll to position [57, 0]
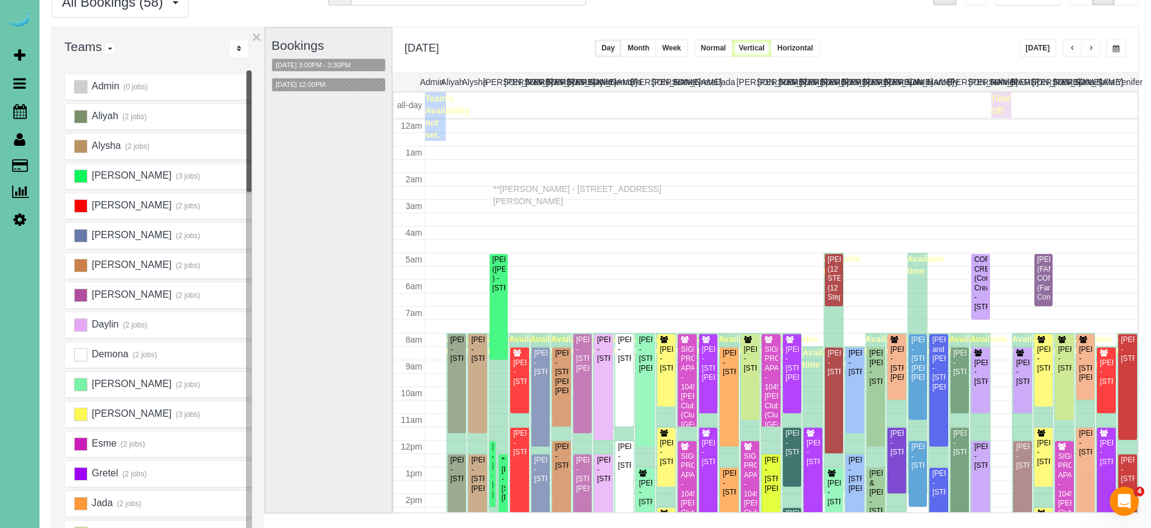
drag, startPoint x: 502, startPoint y: 310, endPoint x: 496, endPoint y: 189, distance: 121.6
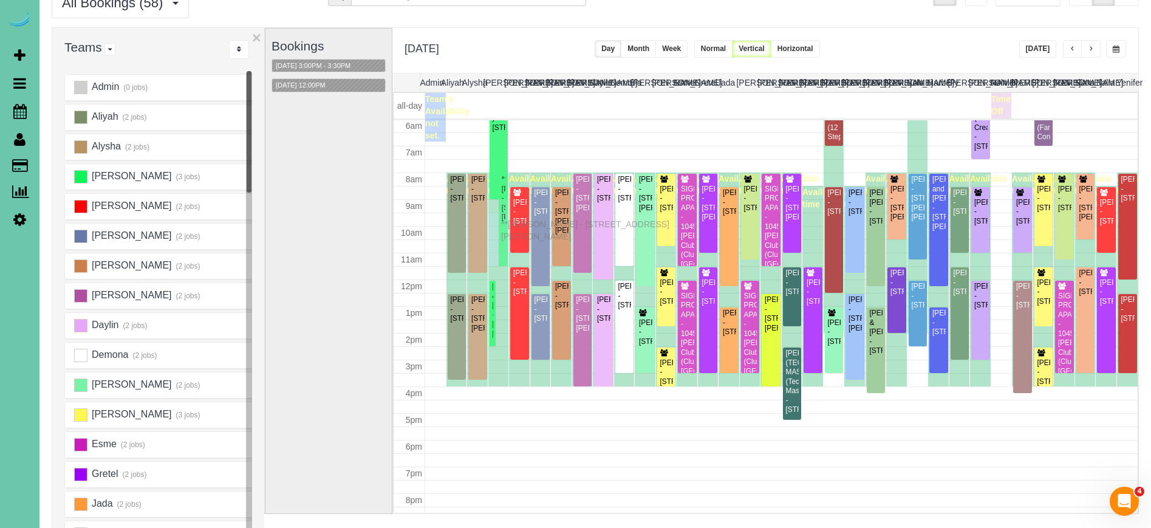
drag, startPoint x: 506, startPoint y: 341, endPoint x: 504, endPoint y: 222, distance: 119.1
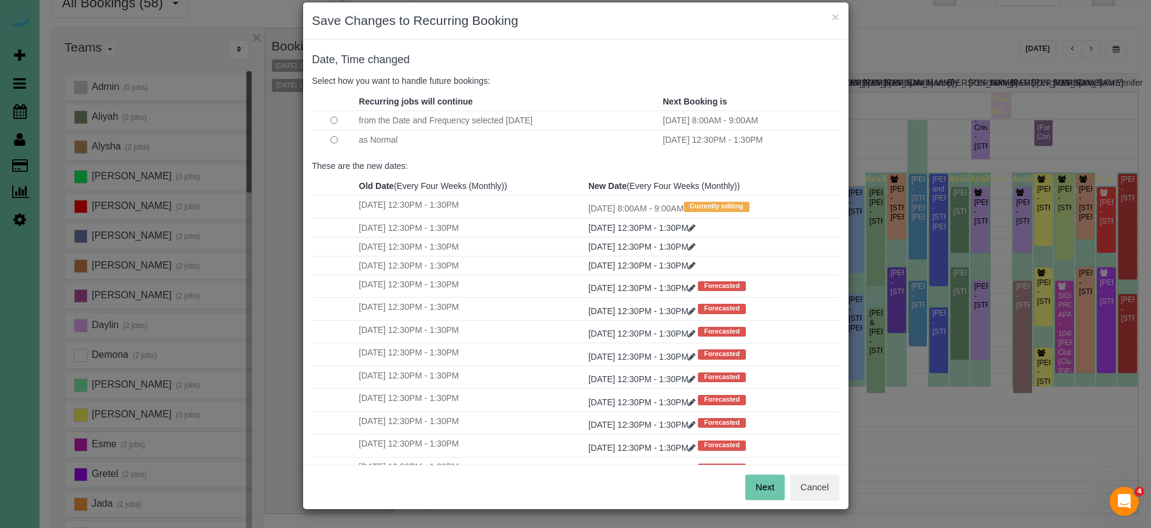
scroll to position [16, 0]
click at [759, 483] on button "Next" at bounding box center [764, 488] width 39 height 26
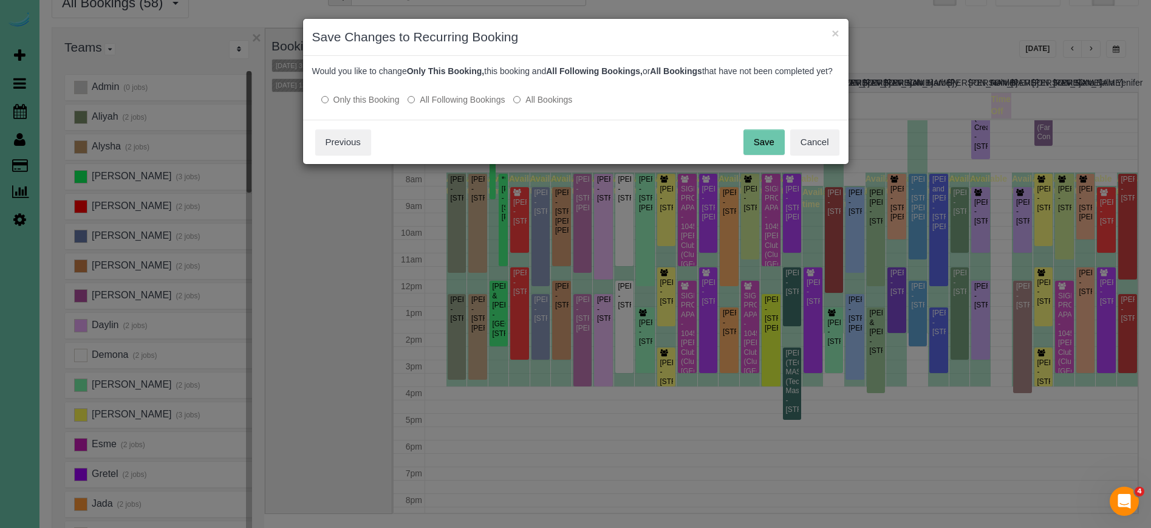
click at [754, 153] on button "Save" at bounding box center [763, 142] width 41 height 26
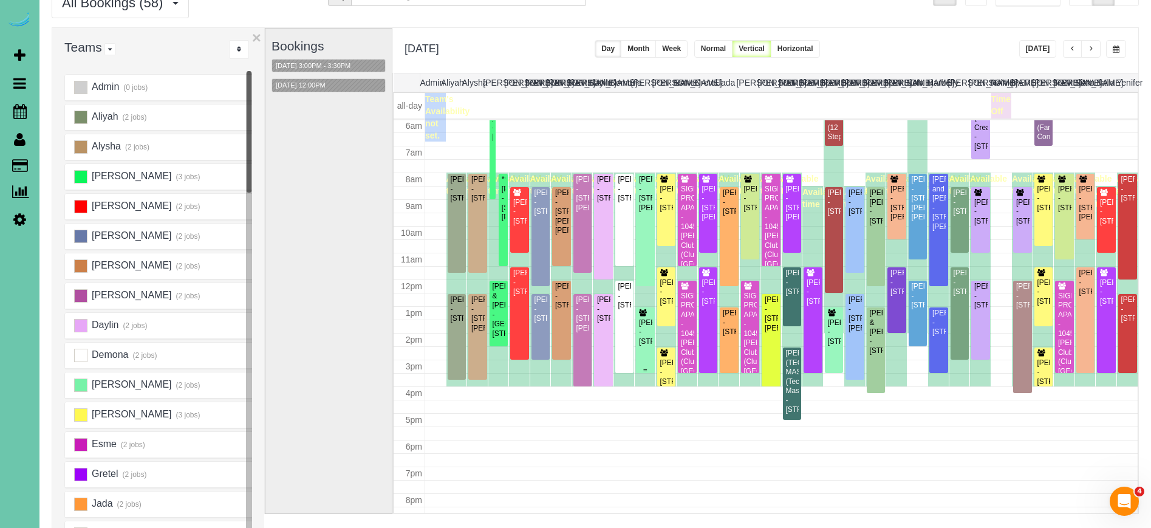
click at [650, 324] on div "Katherine Watson - 229 N 129th Street, Omaha, NE 68154" at bounding box center [645, 332] width 14 height 28
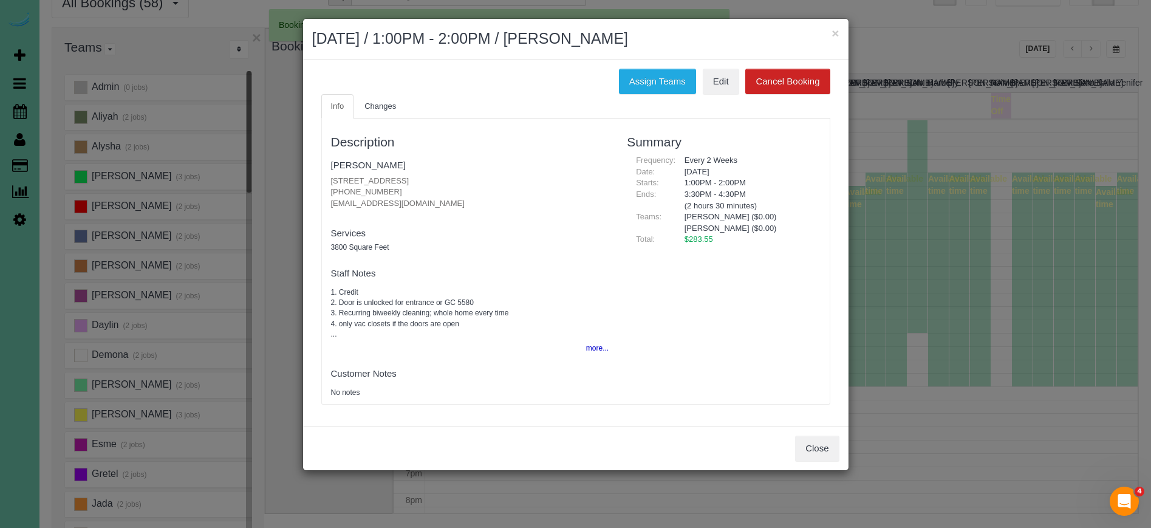
scroll to position [161, 0]
drag, startPoint x: 390, startPoint y: 165, endPoint x: 400, endPoint y: 166, distance: 10.4
click at [390, 165] on link "Katherine Watson" at bounding box center [368, 165] width 75 height 10
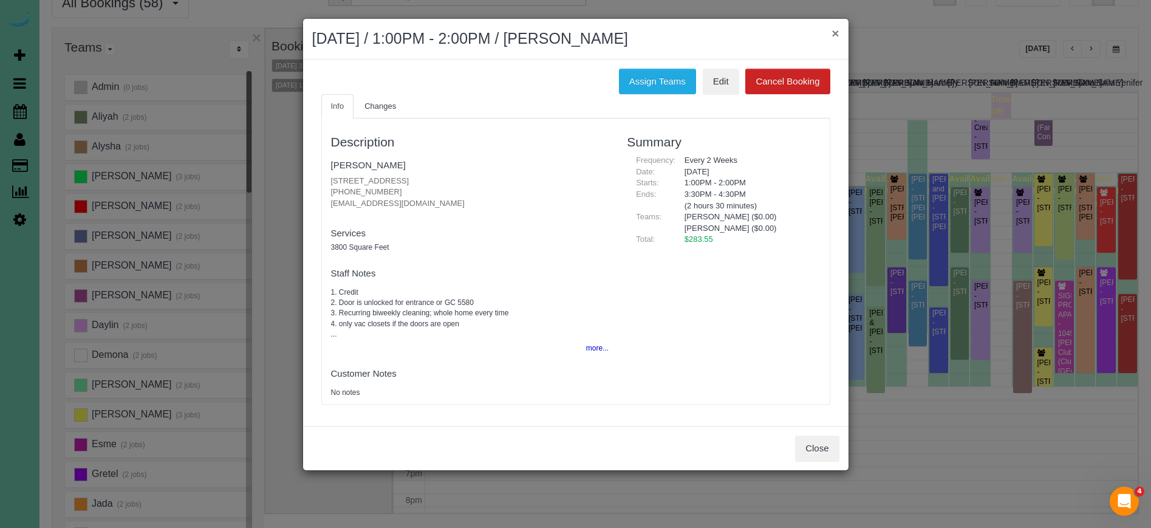
click at [839, 32] on button "×" at bounding box center [834, 33] width 7 height 13
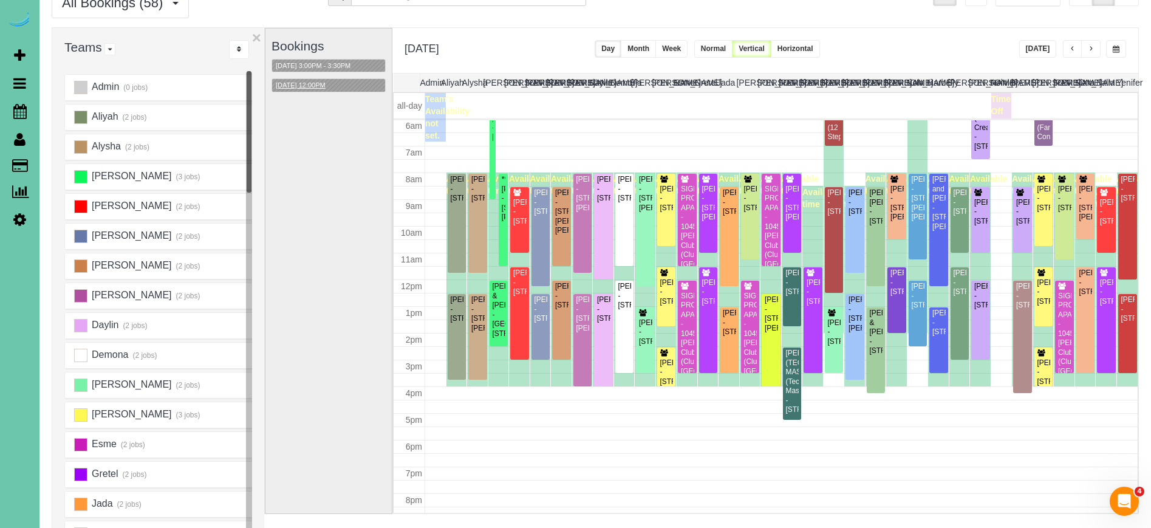
click at [315, 81] on button "09/22/2025 12:00PM" at bounding box center [300, 85] width 57 height 13
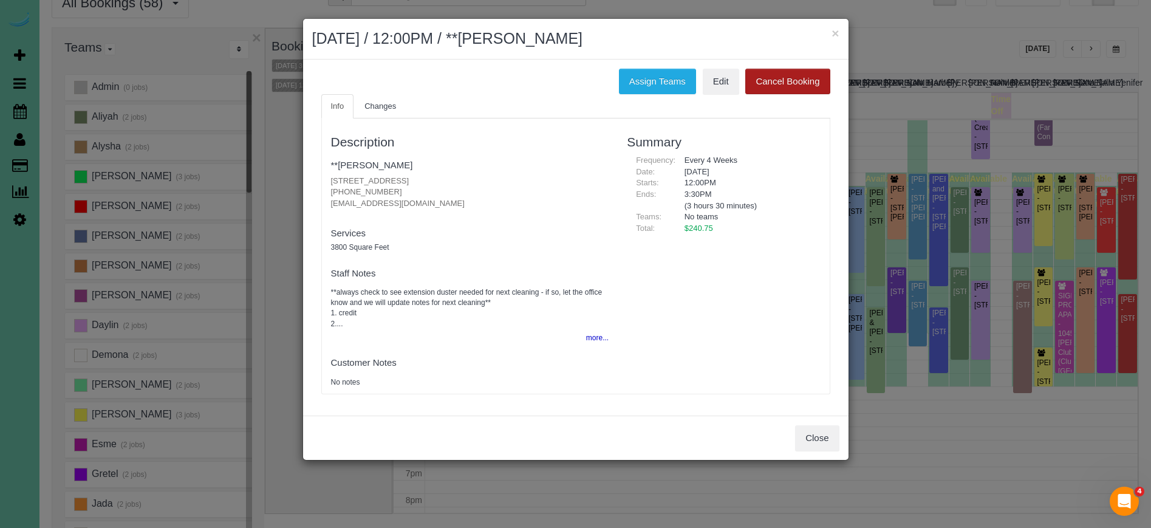
drag, startPoint x: 833, startPoint y: 31, endPoint x: 808, endPoint y: 33, distance: 25.6
click at [833, 31] on button "×" at bounding box center [834, 33] width 7 height 13
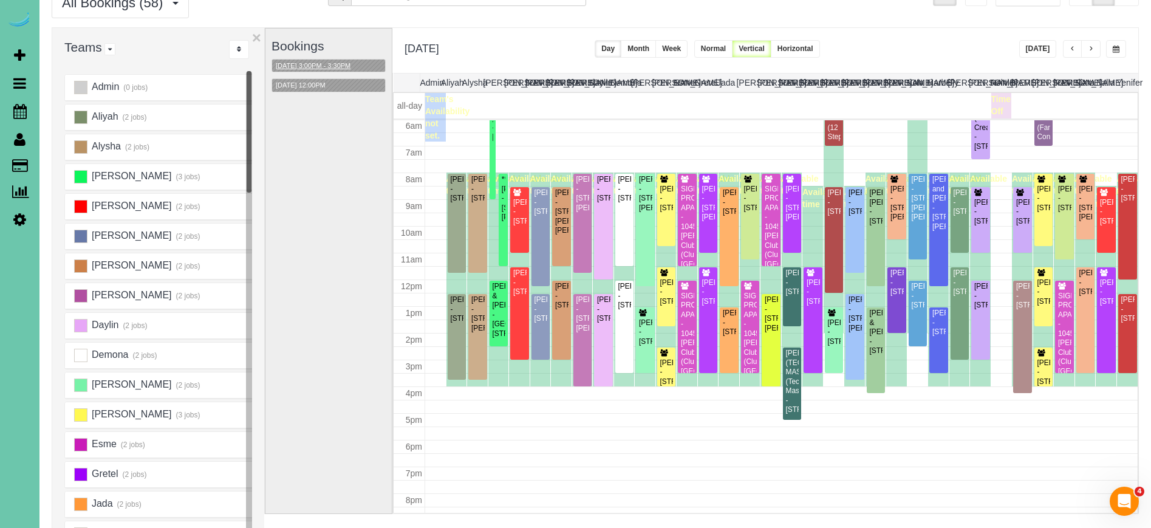
click at [344, 63] on button "09/22/2025 3:00PM - 3:30PM" at bounding box center [313, 66] width 82 height 13
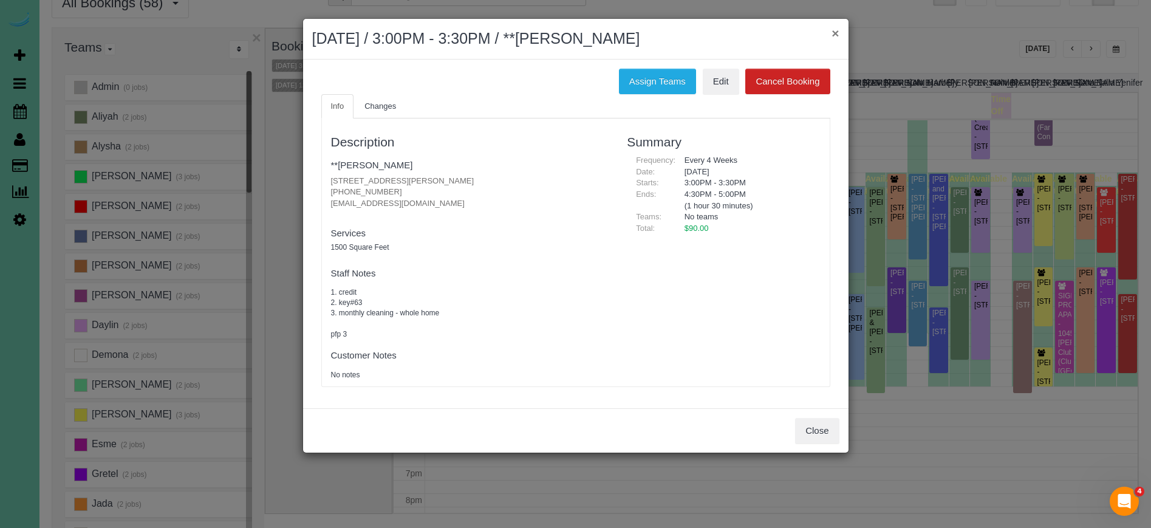
click at [839, 33] on button "×" at bounding box center [834, 33] width 7 height 13
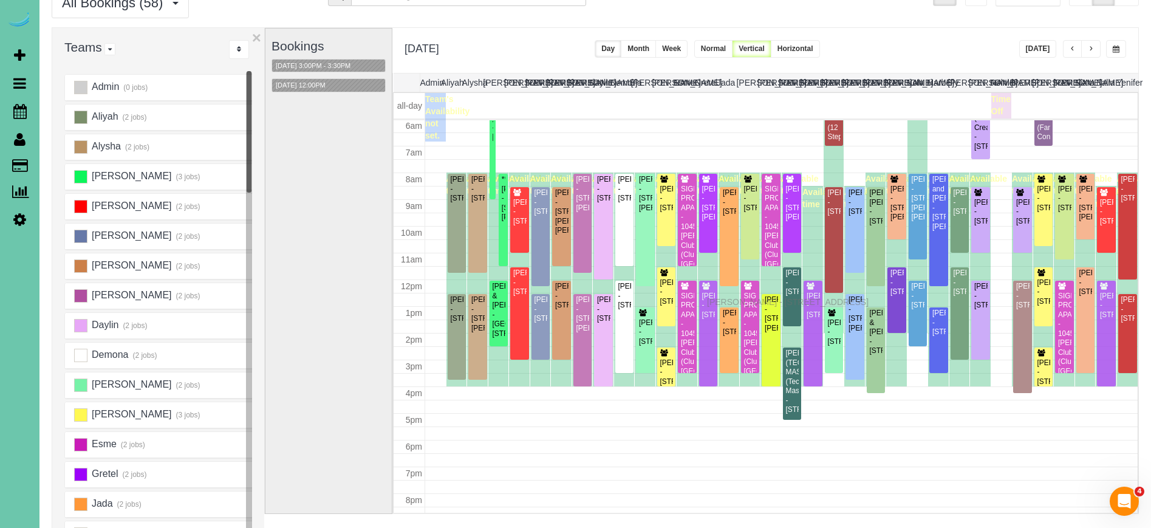
drag, startPoint x: 710, startPoint y: 289, endPoint x: 710, endPoint y: 300, distance: 10.9
click at [342, 57] on div "Bookings 09/22/2025 3:00PM - 3:30PM 09/22/2025 12:00PM" at bounding box center [328, 271] width 114 height 485
click at [335, 64] on button "09/22/2025 3:00PM - 3:30PM" at bounding box center [313, 66] width 82 height 13
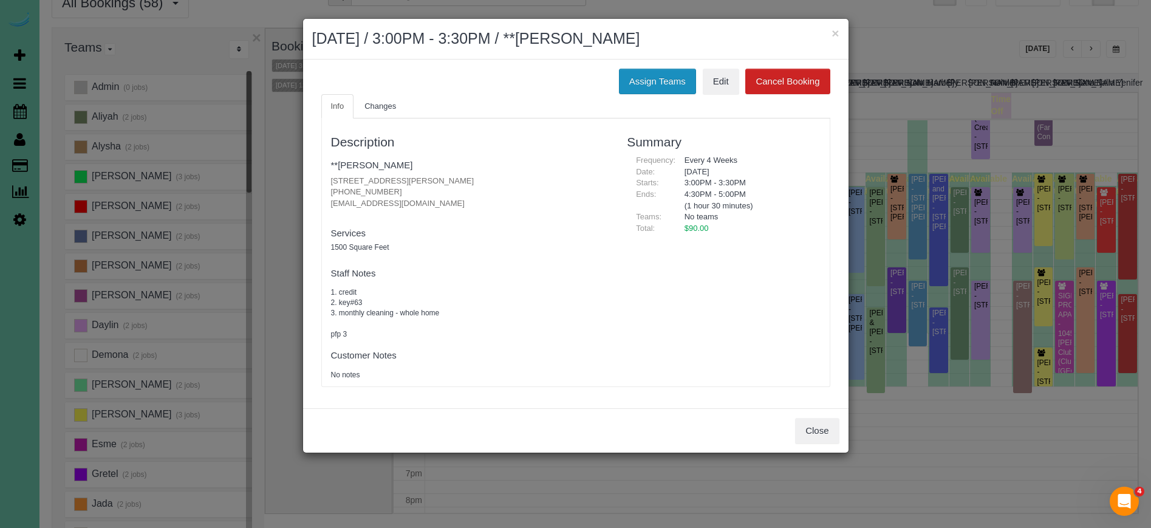
drag, startPoint x: 685, startPoint y: 81, endPoint x: 629, endPoint y: 83, distance: 55.9
click at [685, 81] on button "Assign Teams" at bounding box center [657, 82] width 77 height 26
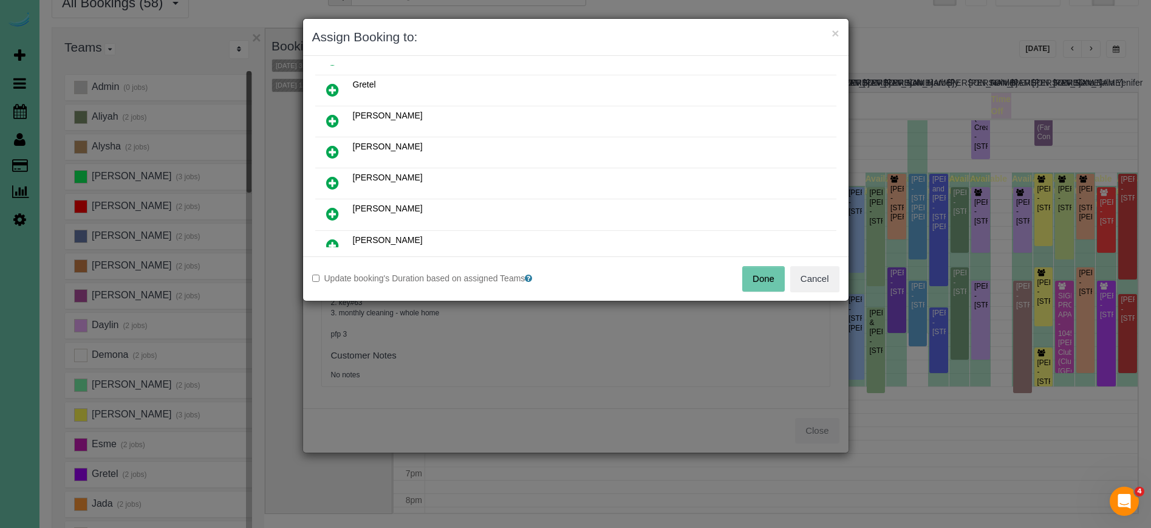
scroll to position [249, 0]
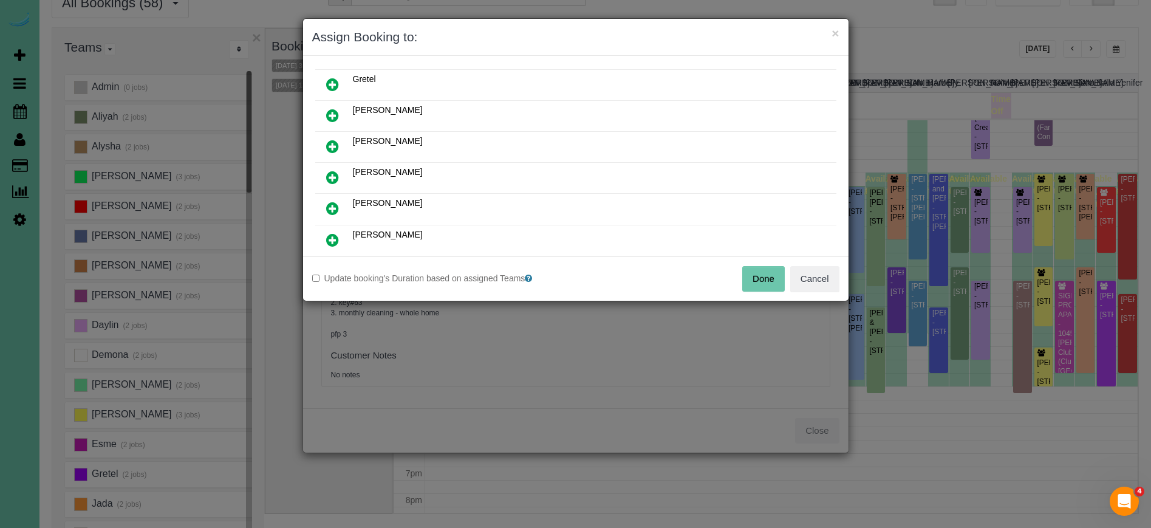
click at [335, 144] on icon at bounding box center [332, 146] width 13 height 15
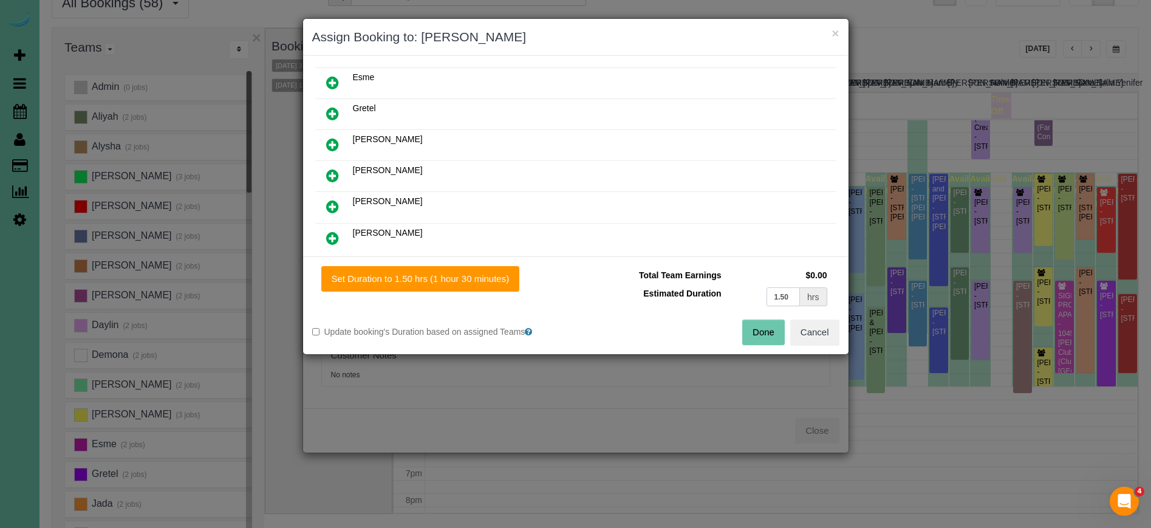
drag, startPoint x: 796, startPoint y: 298, endPoint x: 674, endPoint y: 274, distance: 123.9
click at [675, 275] on tbody "Total Team Earnings $0.00 Estimated Duration 1.50 hrs" at bounding box center [707, 287] width 245 height 43
type input "3"
drag, startPoint x: 475, startPoint y: 276, endPoint x: 511, endPoint y: 284, distance: 36.7
click at [475, 276] on button "Set Duration to 3.00 hrs (3 hours 0 minutes)" at bounding box center [420, 279] width 198 height 26
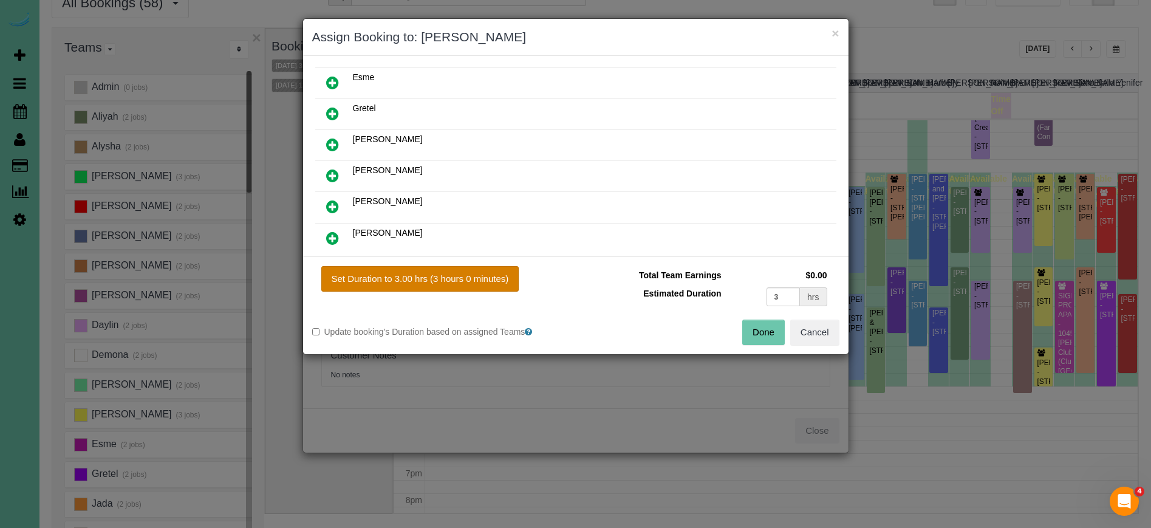
type input "3.00"
click at [768, 337] on button "Done" at bounding box center [763, 332] width 43 height 26
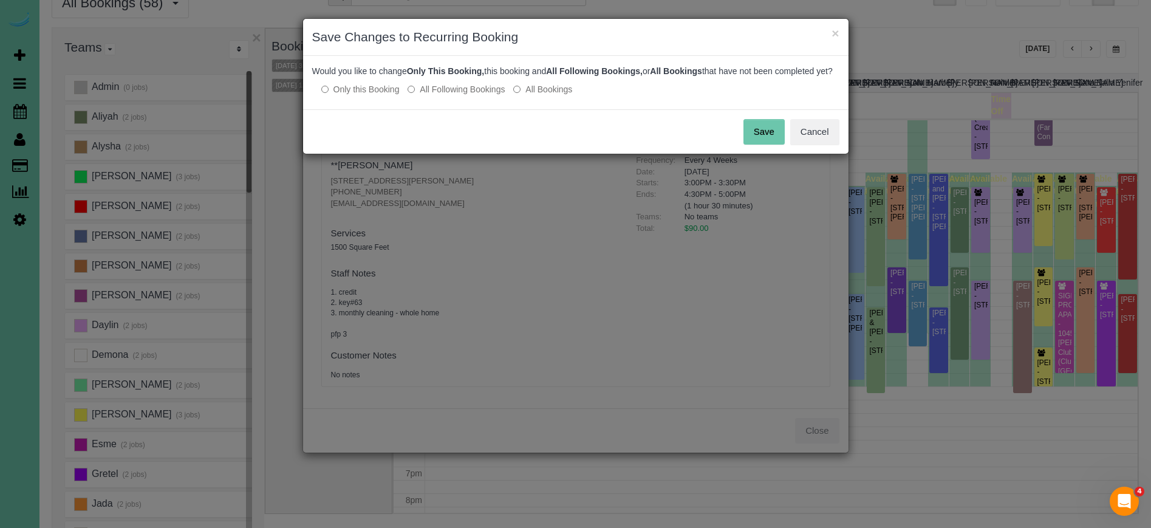
drag, startPoint x: 771, startPoint y: 143, endPoint x: 770, endPoint y: 132, distance: 11.0
click at [771, 143] on button "Save" at bounding box center [763, 132] width 41 height 26
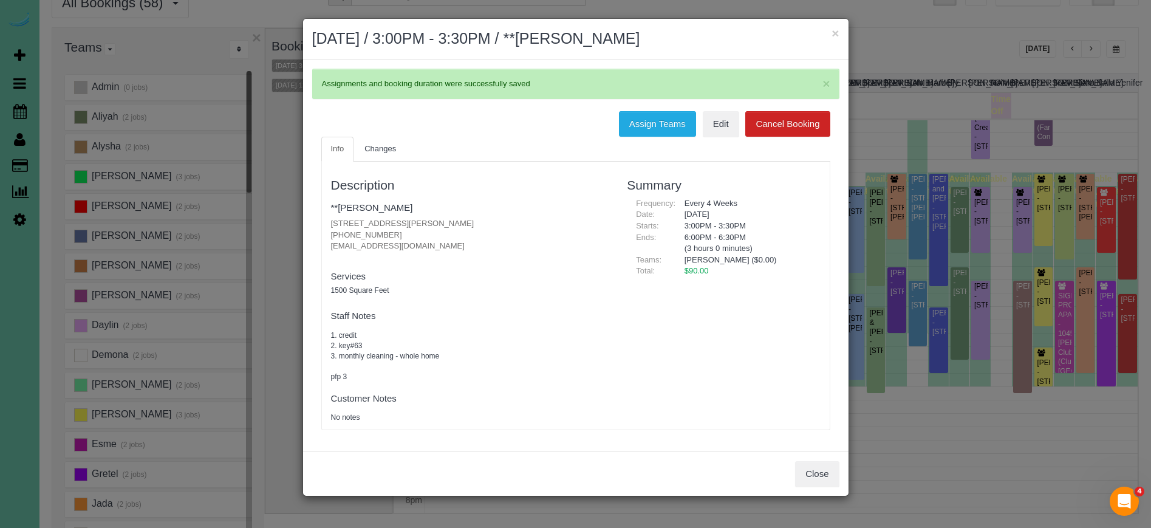
drag, startPoint x: 835, startPoint y: 33, endPoint x: 806, endPoint y: 100, distance: 72.1
click at [835, 34] on button "×" at bounding box center [834, 33] width 7 height 13
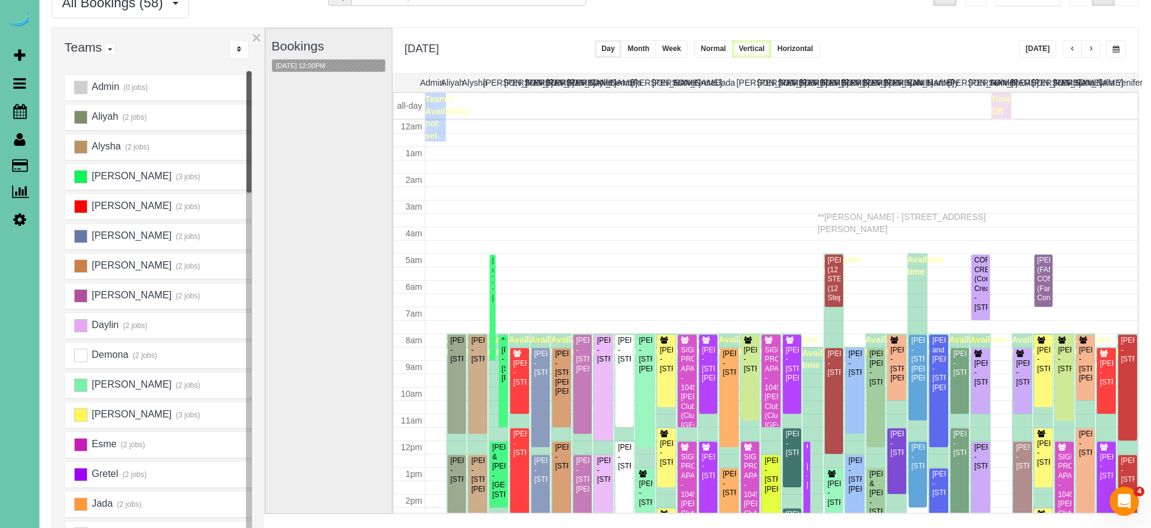
scroll to position [161, 0]
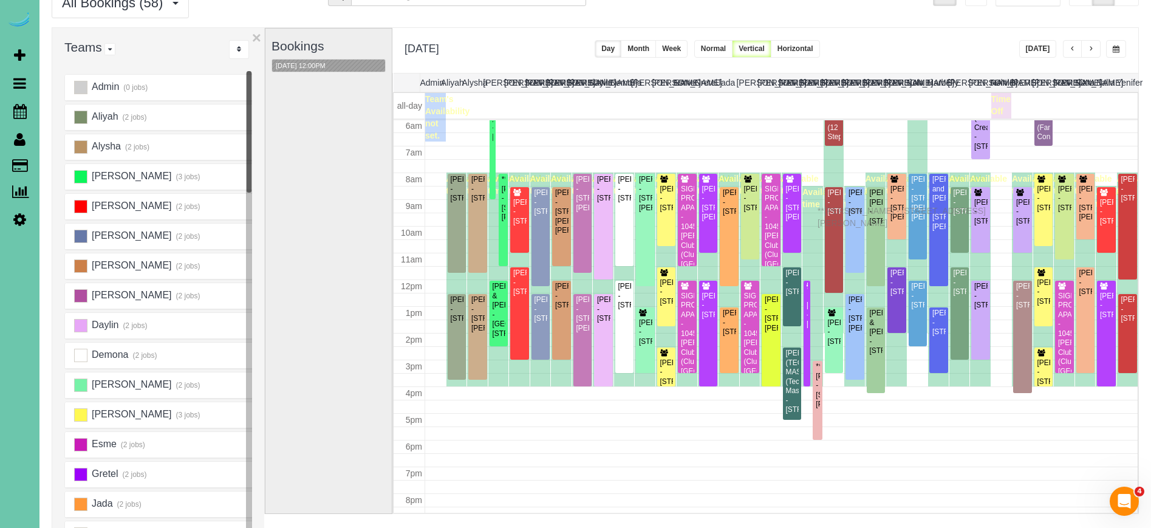
drag, startPoint x: 819, startPoint y: 382, endPoint x: 822, endPoint y: 211, distance: 170.7
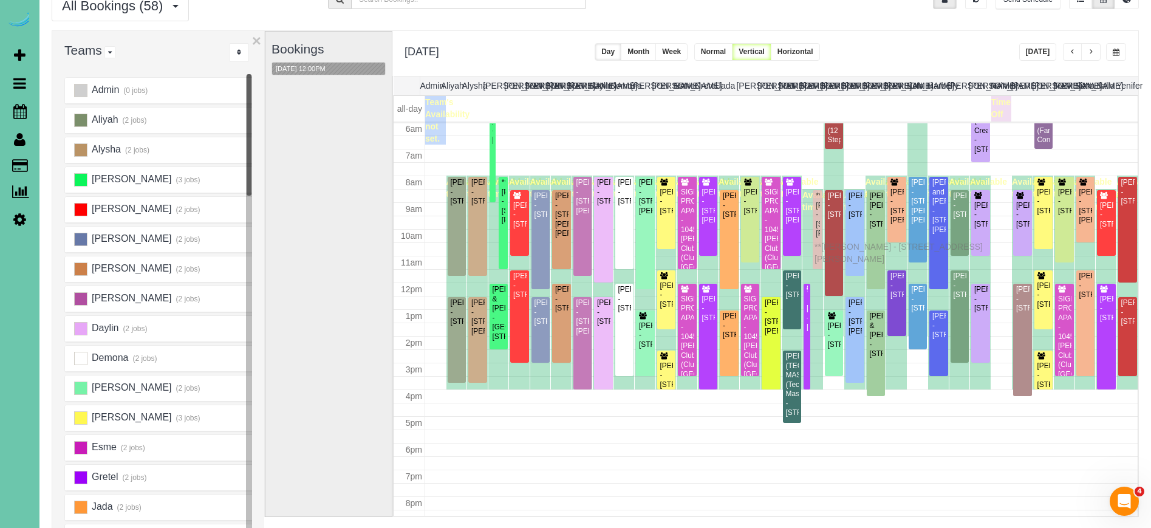
drag, startPoint x: 820, startPoint y: 414, endPoint x: 818, endPoint y: 245, distance: 169.5
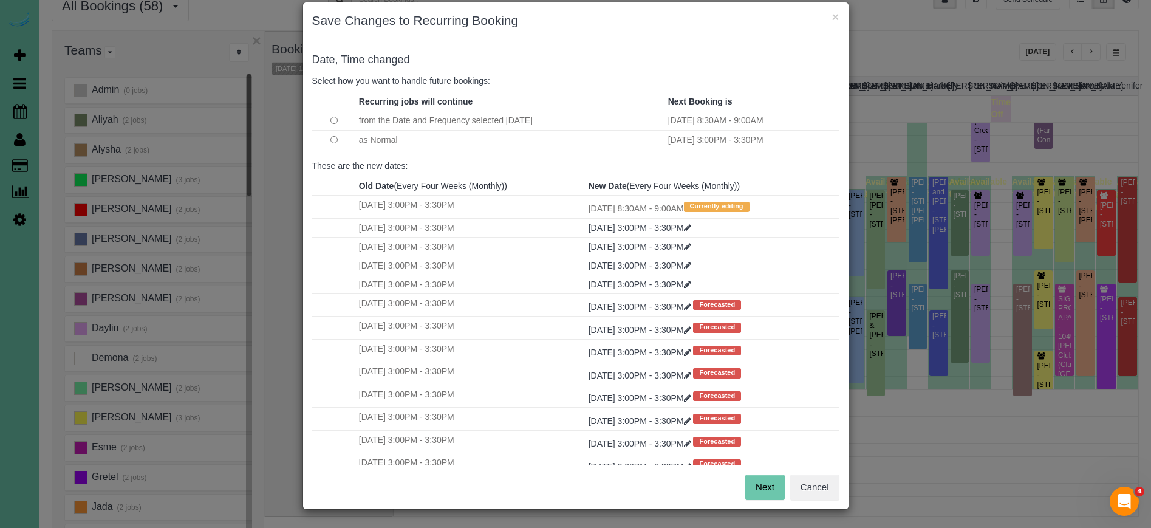
scroll to position [16, 0]
drag, startPoint x: 760, startPoint y: 485, endPoint x: 736, endPoint y: 473, distance: 27.2
click at [759, 485] on button "Next" at bounding box center [764, 488] width 39 height 26
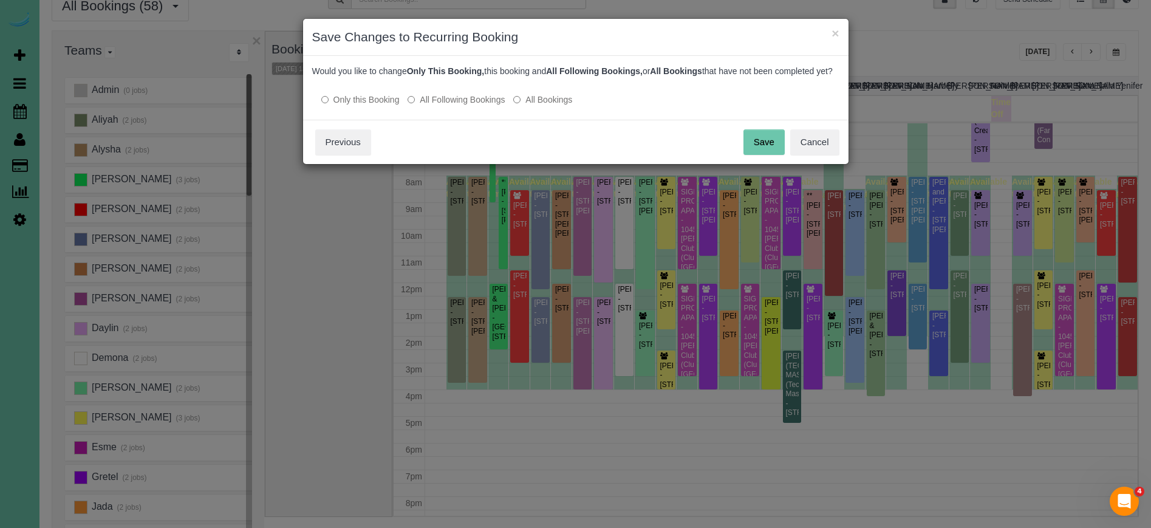
click at [759, 154] on button "Save" at bounding box center [763, 142] width 41 height 26
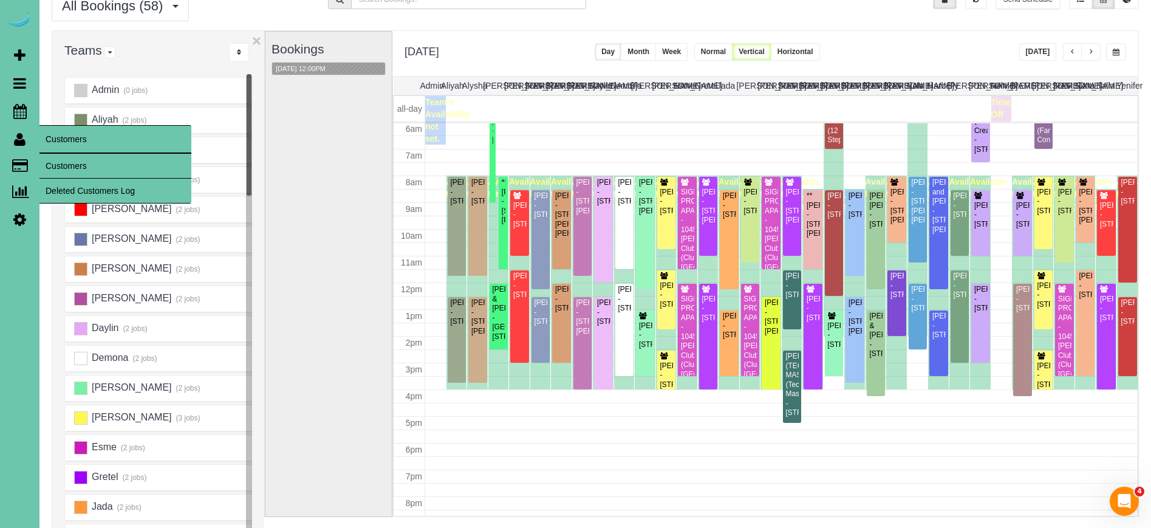
click at [60, 168] on link "Customers" at bounding box center [115, 166] width 152 height 24
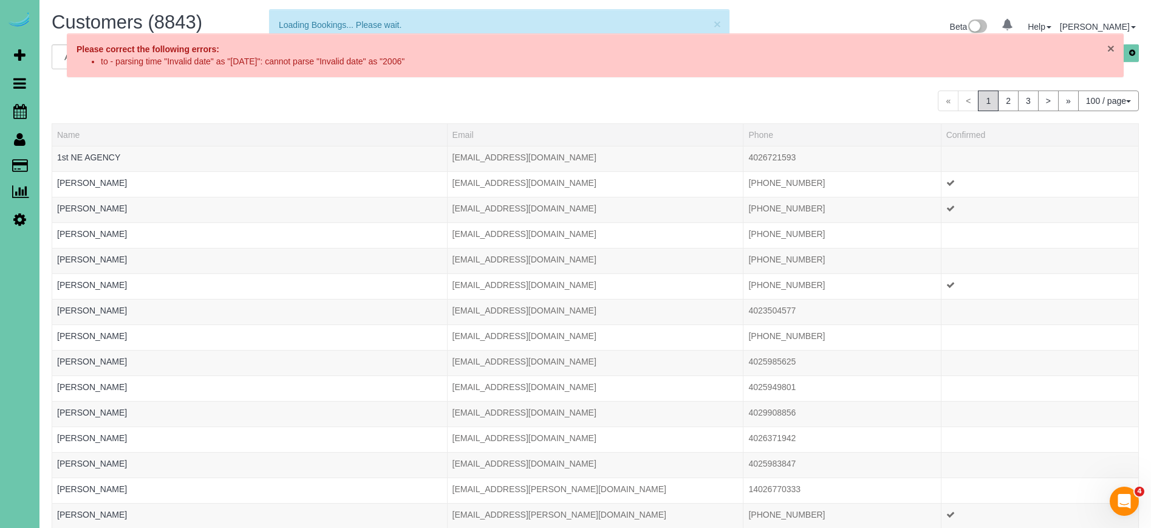
drag, startPoint x: 378, startPoint y: 54, endPoint x: 1108, endPoint y: 48, distance: 730.1
click at [1108, 48] on span "×" at bounding box center [1110, 48] width 7 height 14
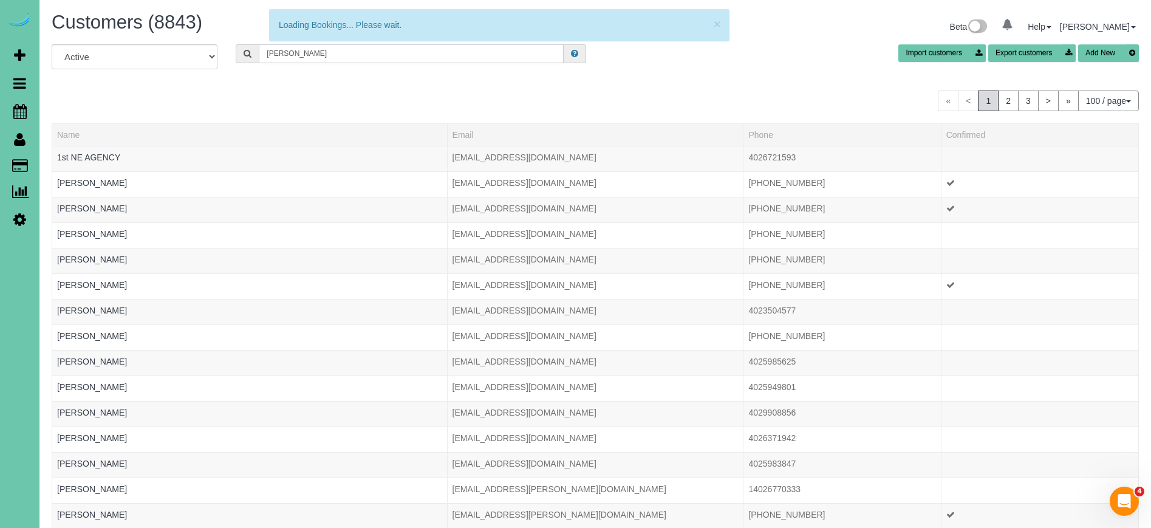
click at [429, 58] on input "Gabriel" at bounding box center [411, 53] width 305 height 19
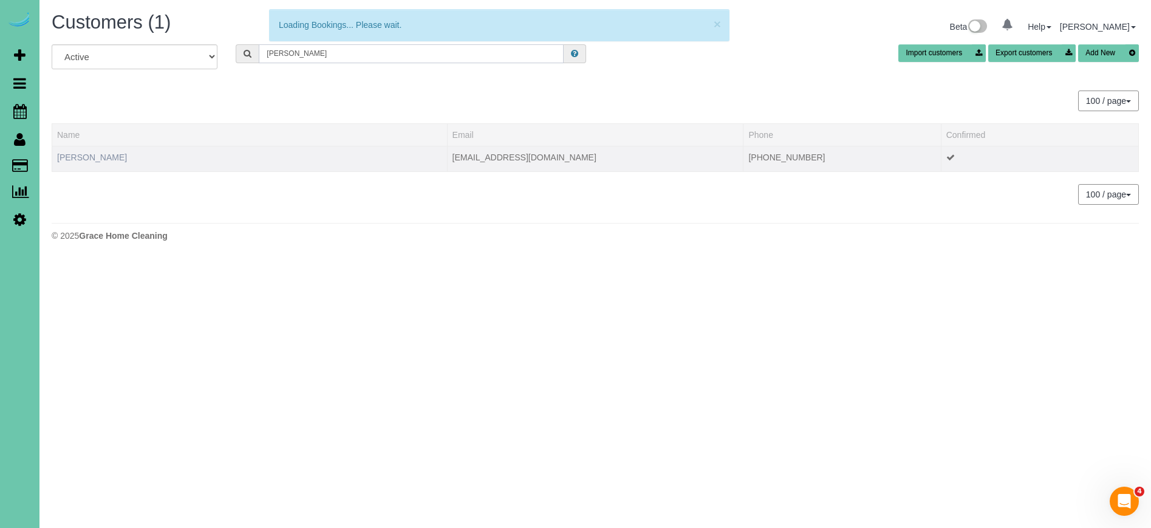
type input "Gabrielle f"
click at [106, 152] on link "Gabrielle Freeman" at bounding box center [92, 157] width 70 height 10
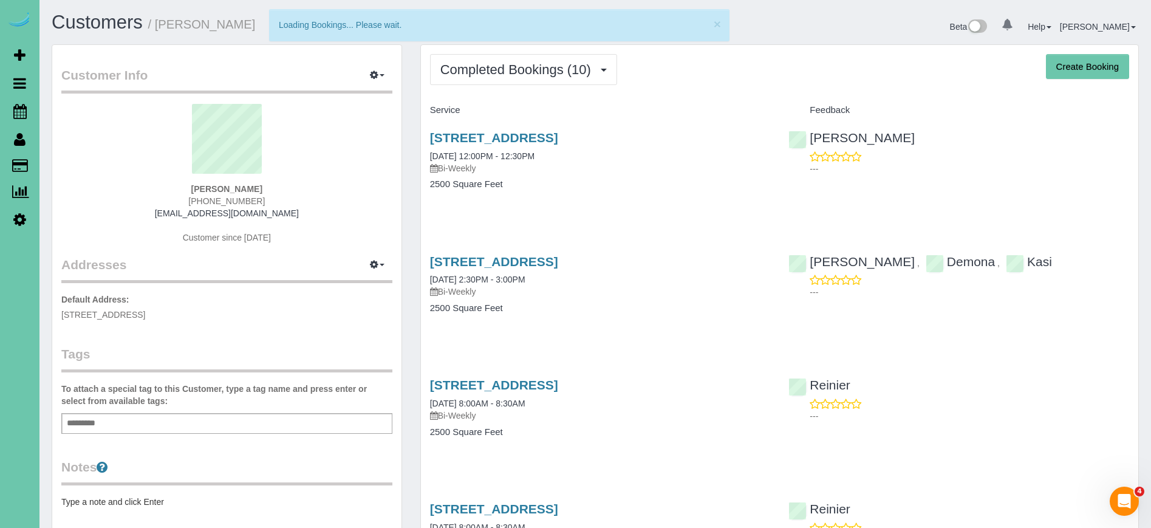
scroll to position [6, 0]
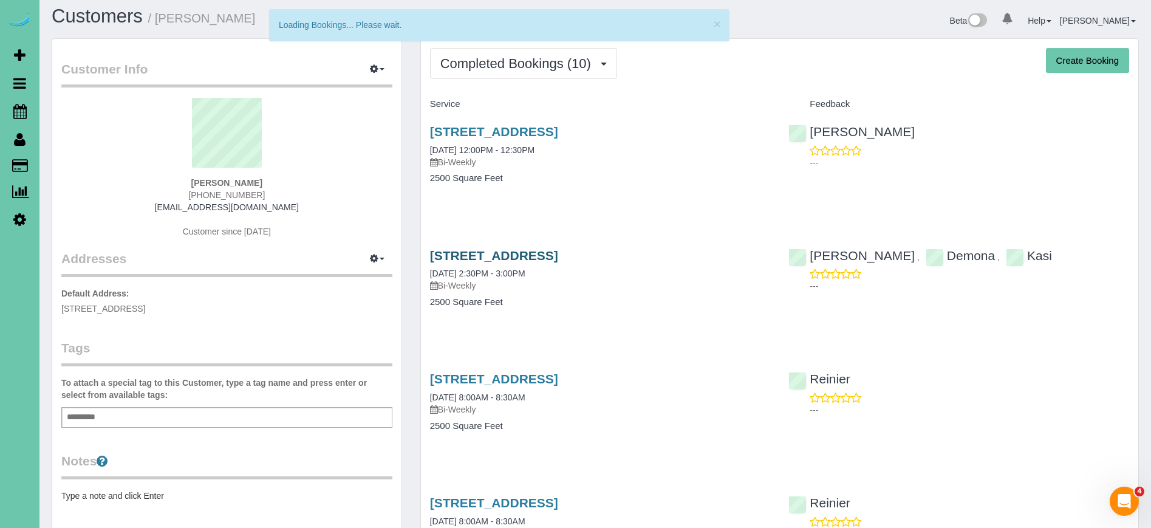
click at [558, 255] on link "5507 Dodge St, Omaha, NE 68132" at bounding box center [494, 255] width 128 height 14
drag, startPoint x: 501, startPoint y: 80, endPoint x: 508, endPoint y: 77, distance: 7.6
click at [514, 70] on span "Completed Bookings (10)" at bounding box center [518, 63] width 157 height 15
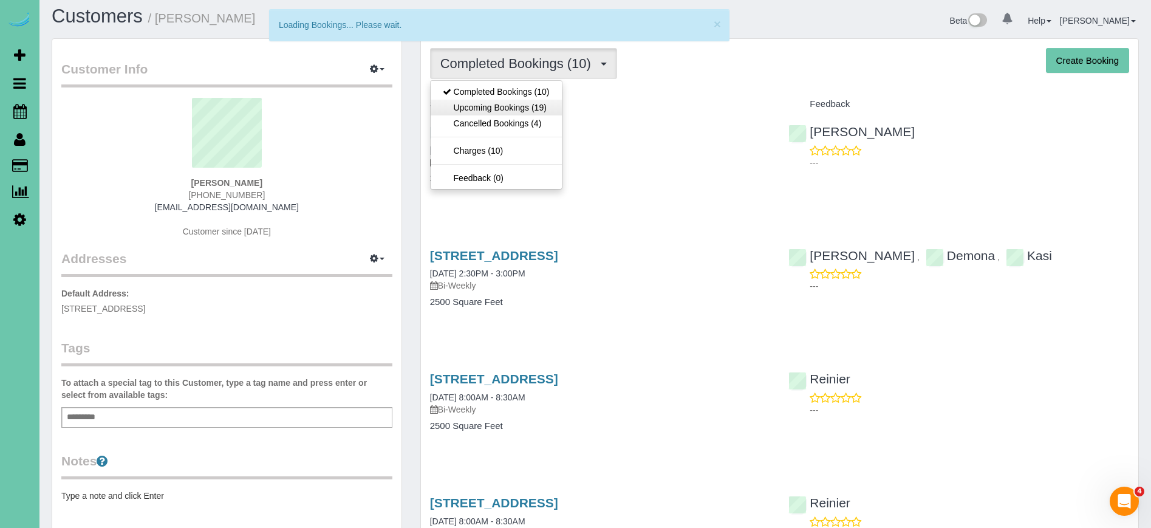
click at [516, 106] on link "Upcoming Bookings (19)" at bounding box center [496, 108] width 131 height 16
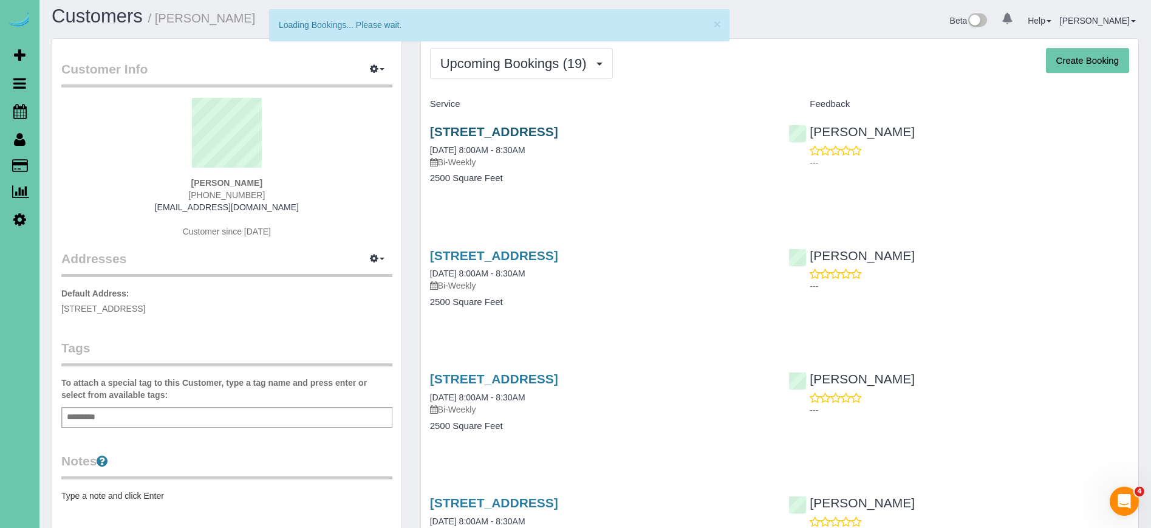
click at [504, 131] on link "5507 Dodge St, Omaha, NE 68132" at bounding box center [494, 132] width 128 height 14
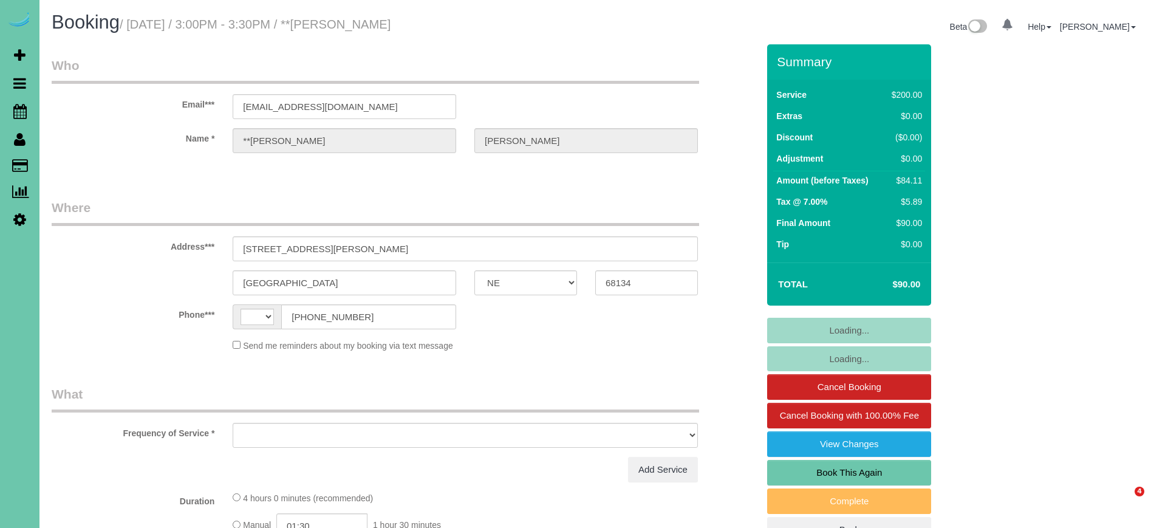
select select "NE"
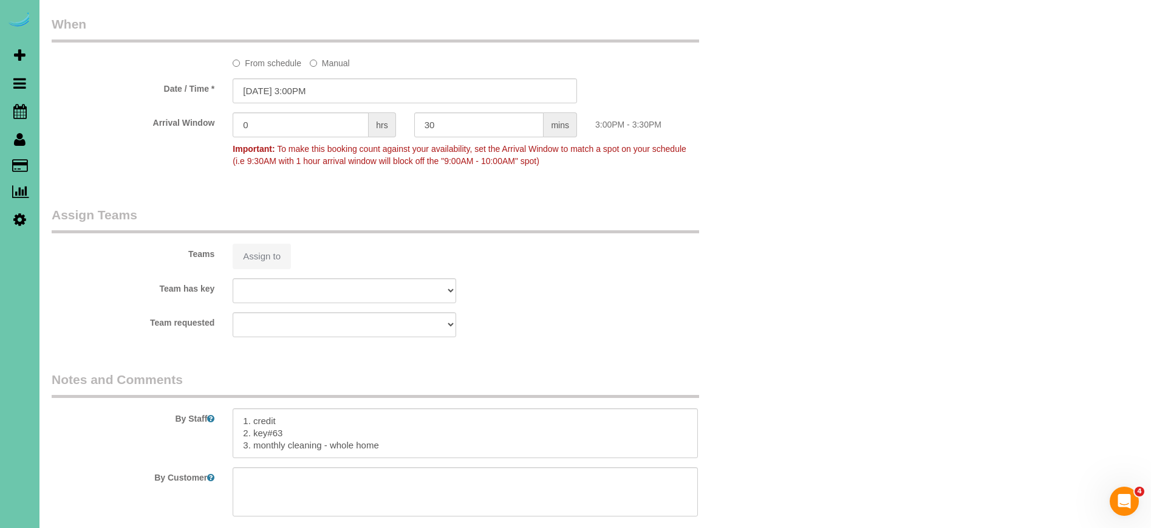
scroll to position [989, 1]
select select "string:[GEOGRAPHIC_DATA]"
select select "object:386"
select select "string:fspay-17afd06e-e2db-44a6-b544-7f8531a8309b"
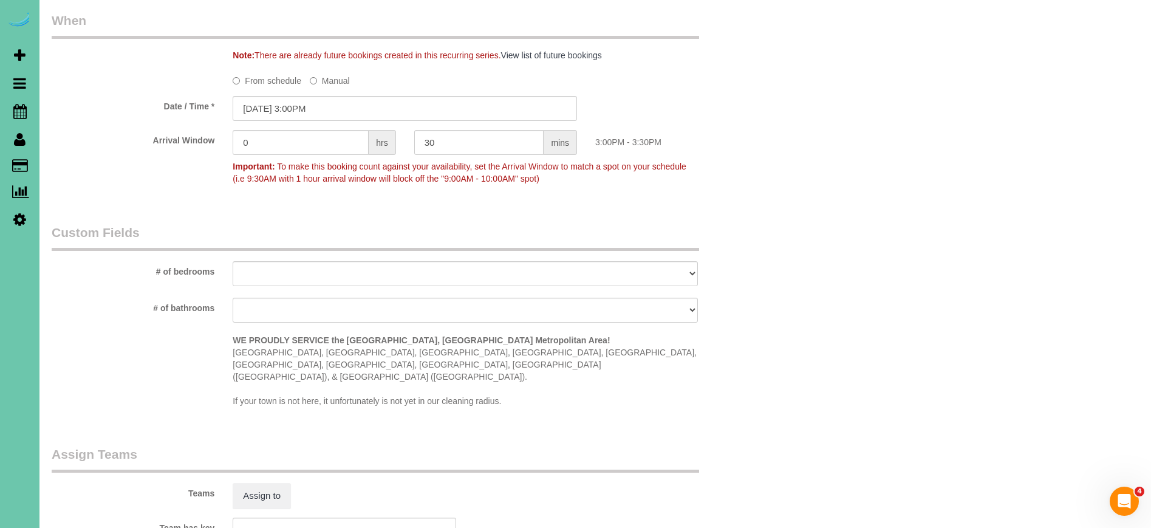
scroll to position [907, 0]
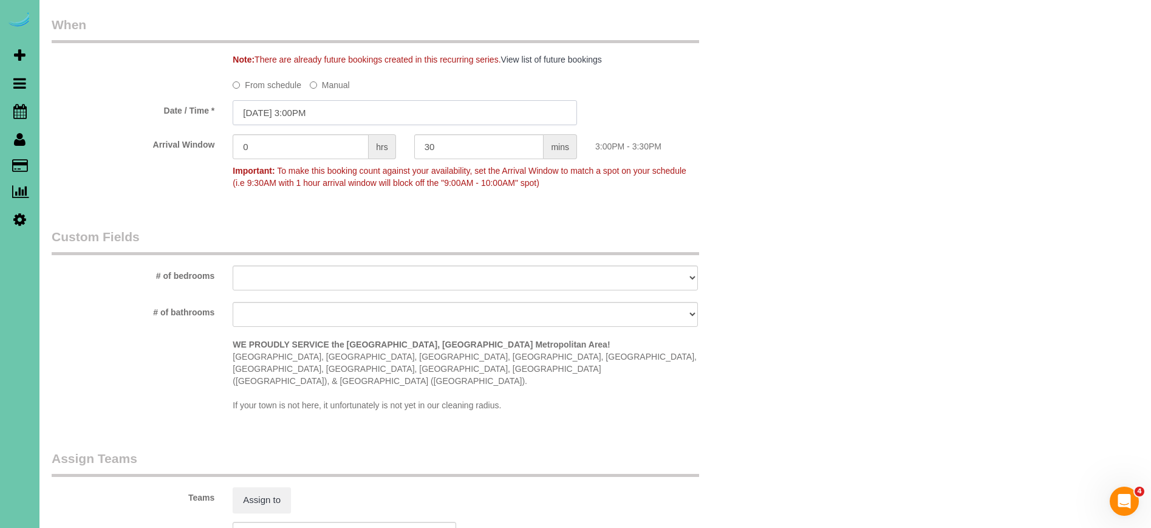
click at [311, 111] on input "[DATE] 3:00PM" at bounding box center [405, 112] width 344 height 25
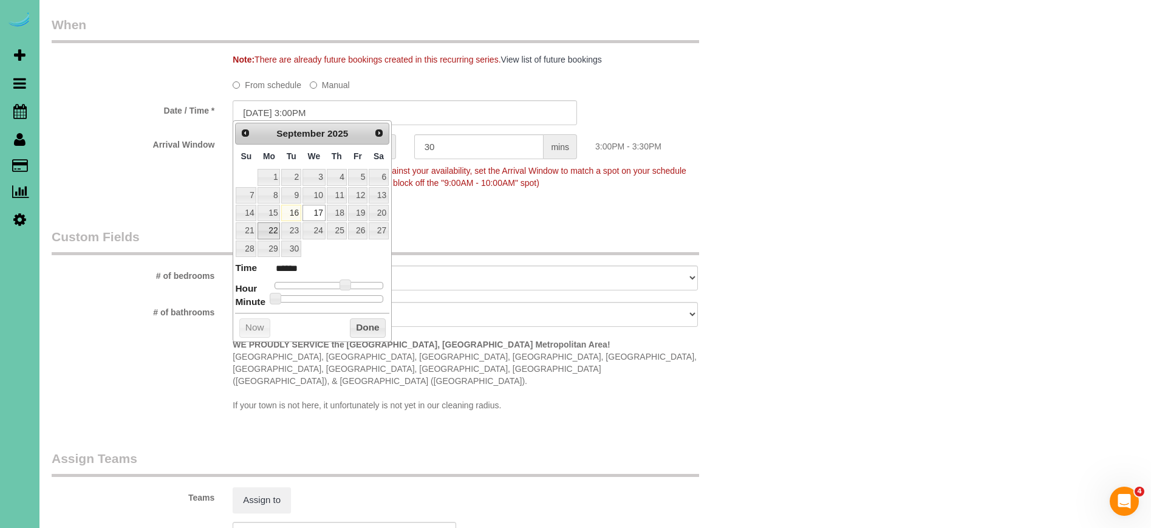
click at [268, 228] on link "22" at bounding box center [269, 230] width 22 height 16
type input "[DATE] 3:00PM"
click at [514, 220] on div "Who Email*** [EMAIL_ADDRESS][DOMAIN_NAME] Name * **[PERSON_NAME][GEOGRAPHIC_DAT…" at bounding box center [405, 17] width 725 height 1761
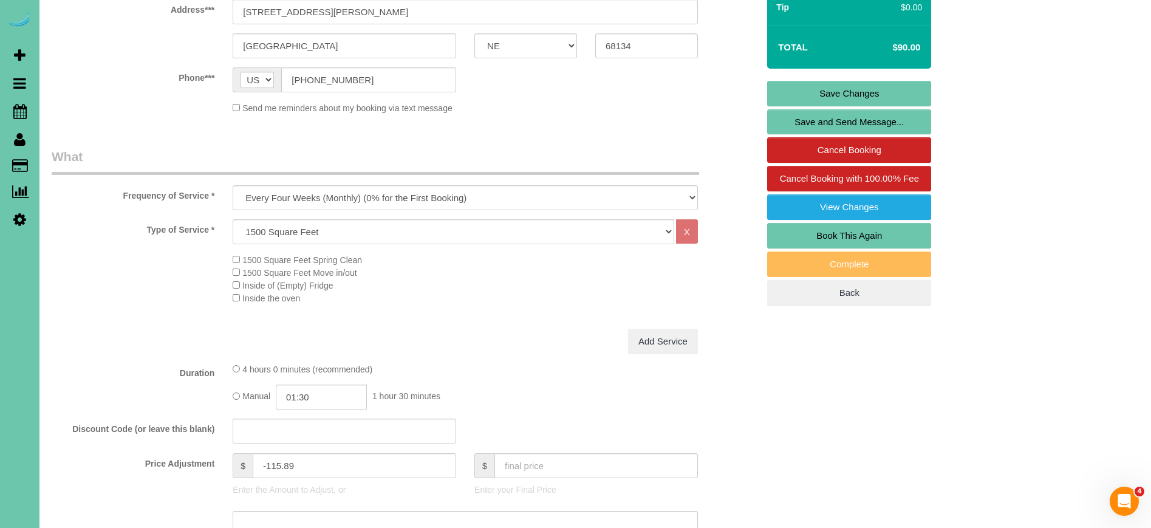
scroll to position [208, 0]
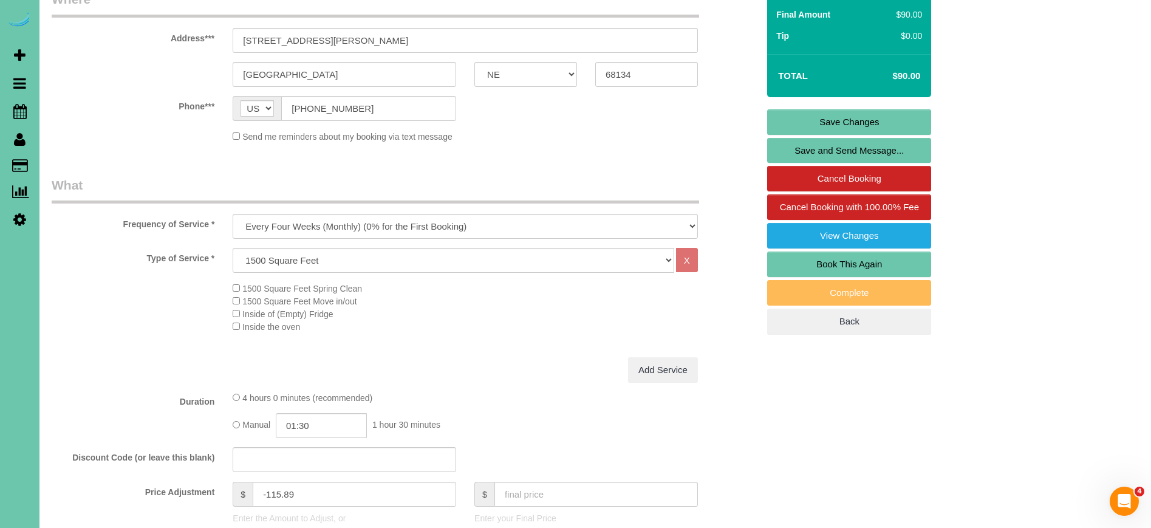
click at [797, 116] on link "Save Changes" at bounding box center [849, 122] width 164 height 26
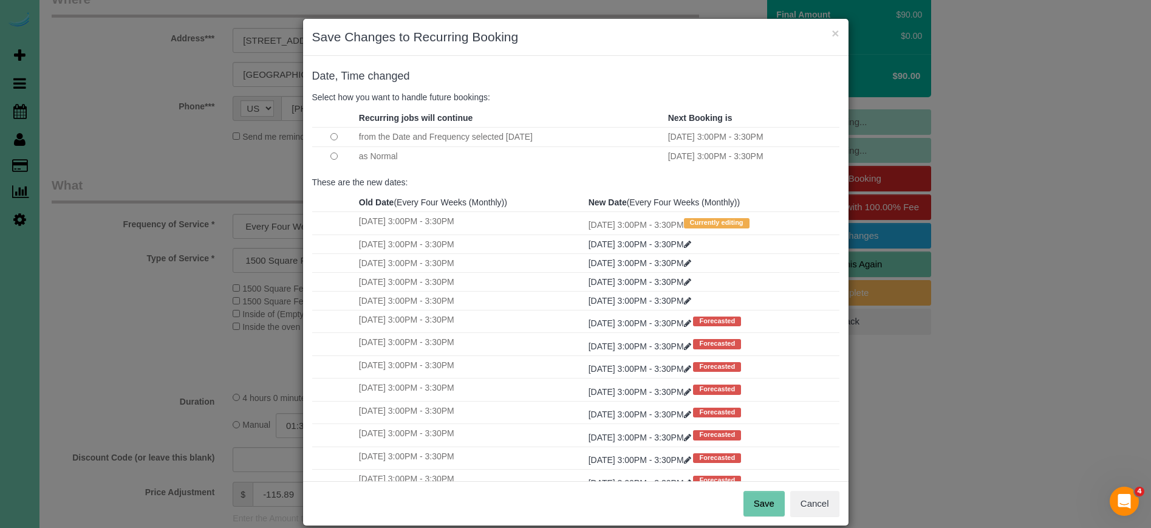
drag, startPoint x: 766, startPoint y: 500, endPoint x: 706, endPoint y: 471, distance: 66.8
click at [766, 500] on button "Save" at bounding box center [763, 504] width 41 height 26
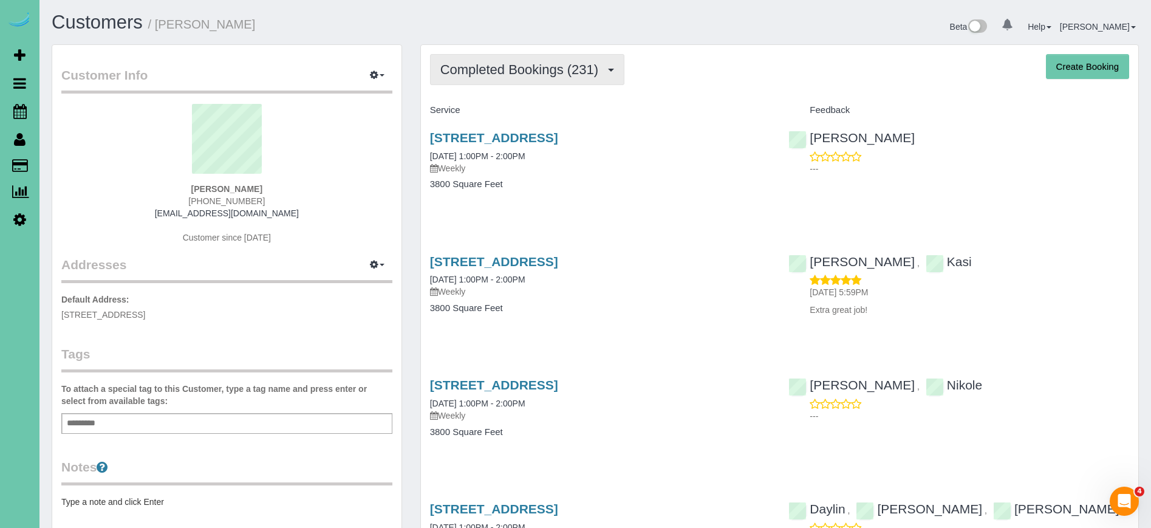
click at [496, 60] on button "Completed Bookings (231)" at bounding box center [527, 69] width 195 height 31
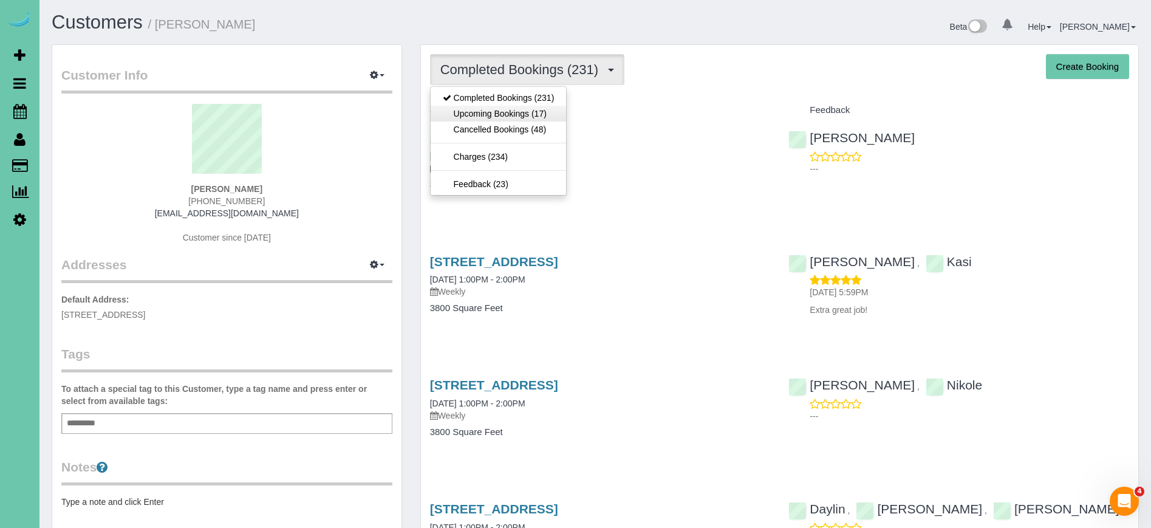
click at [490, 112] on link "Upcoming Bookings (17)" at bounding box center [499, 114] width 136 height 16
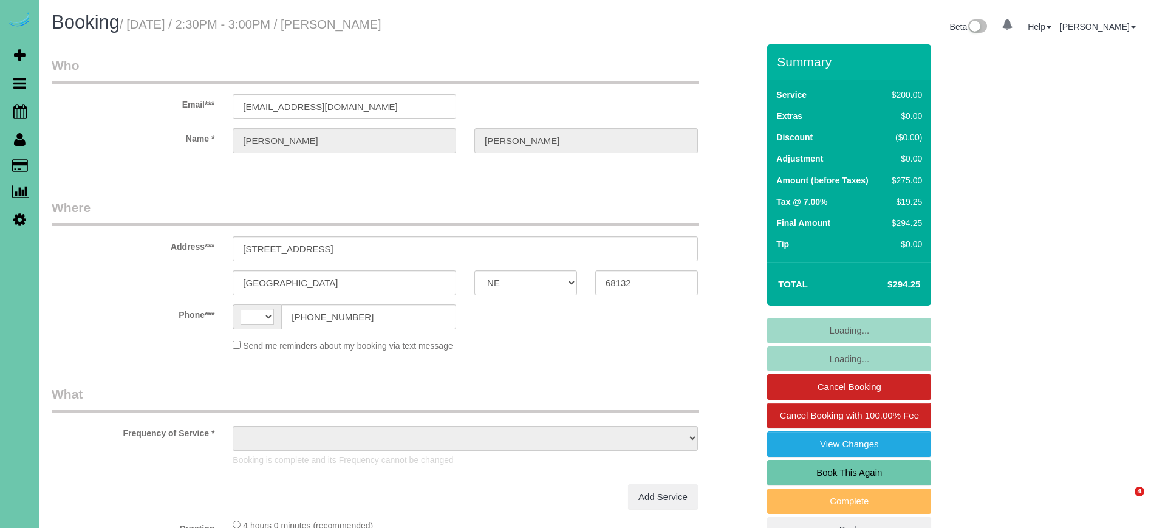
select select "NE"
select select "string:[GEOGRAPHIC_DATA]"
select select "object:663"
select select "string:fspay-3968c753-c05a-4aa9-8084-07b39f66dfdc"
select select "object:927"
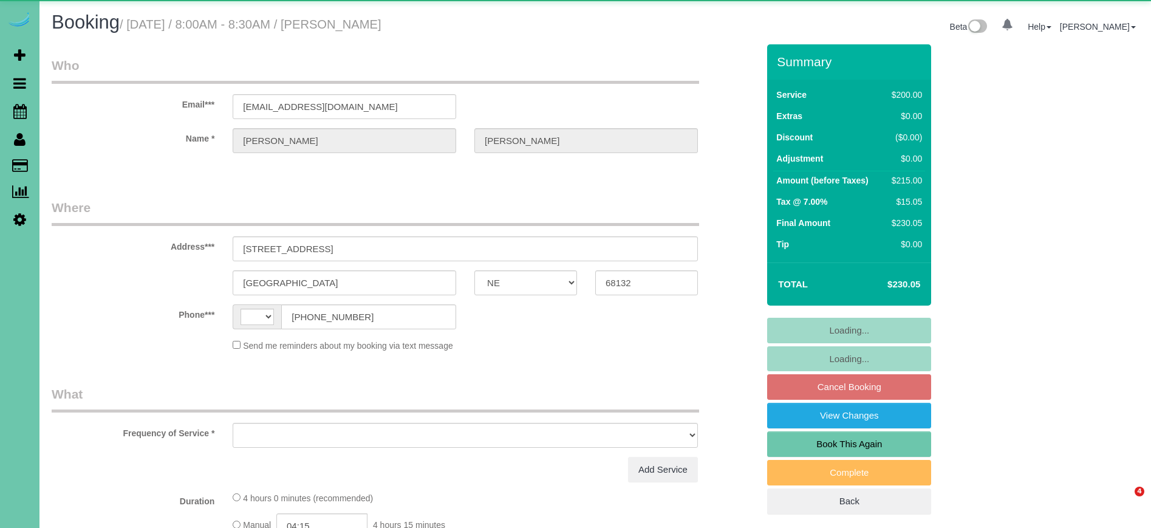
select select "NE"
select select "string:[GEOGRAPHIC_DATA]"
select select "object:617"
select select "string:fspay-3968c753-c05a-4aa9-8084-07b39f66dfdc"
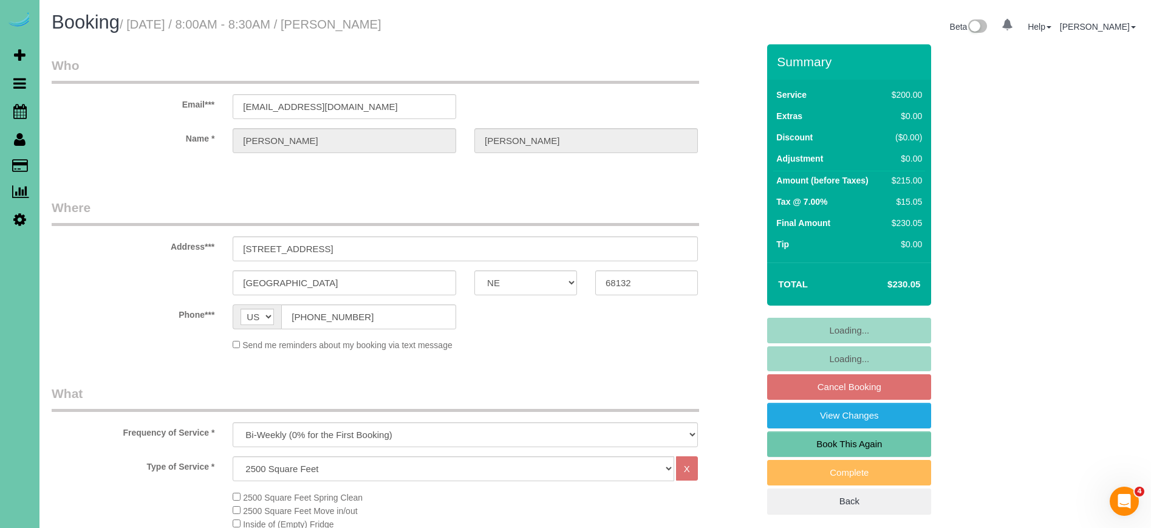
select select "object:899"
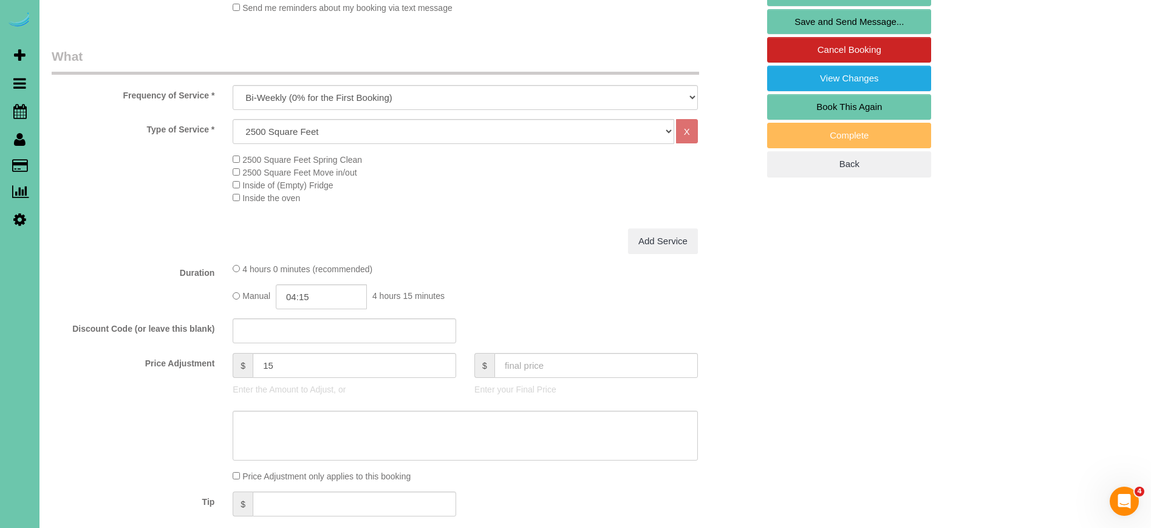
scroll to position [371, 0]
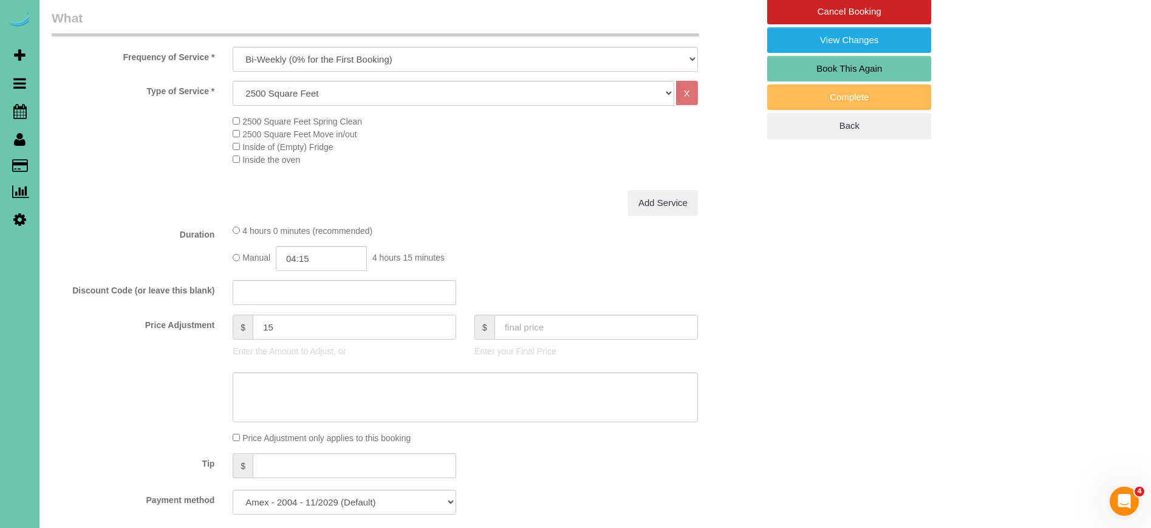
drag, startPoint x: 268, startPoint y: 329, endPoint x: 249, endPoint y: 326, distance: 19.7
click at [249, 326] on div "$ 15" at bounding box center [345, 327] width 224 height 25
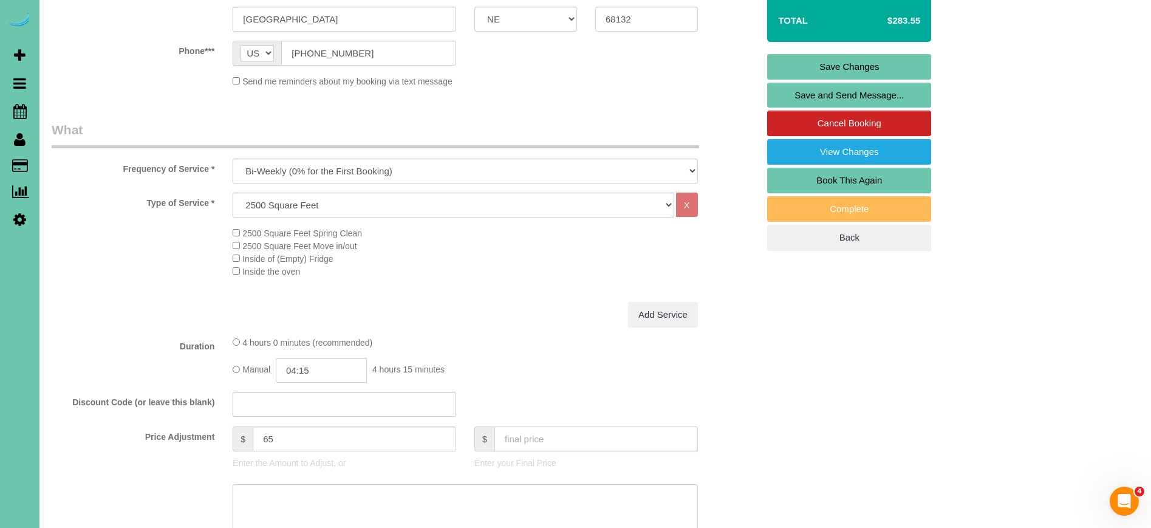
scroll to position [262, 0]
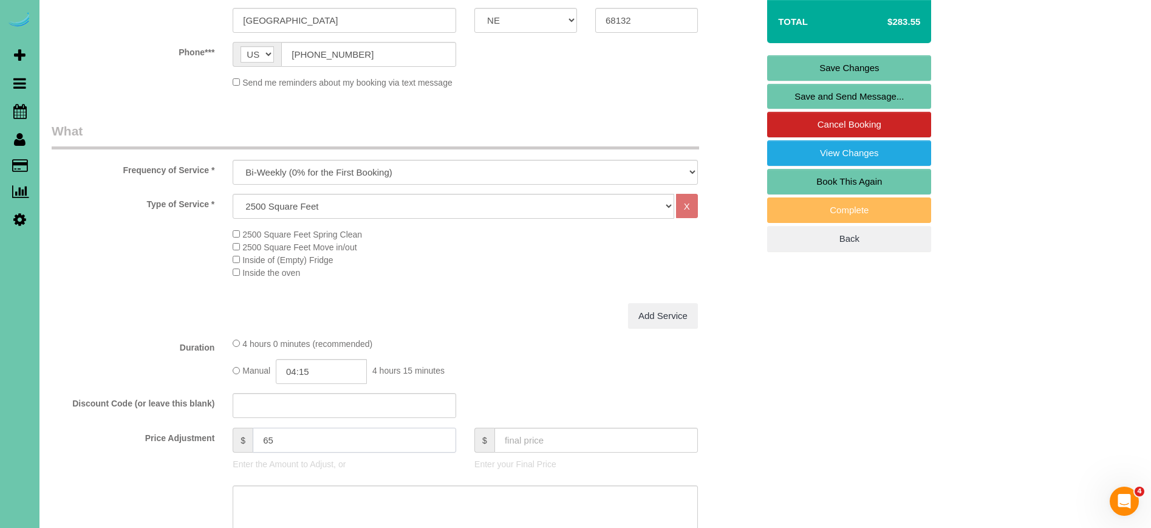
drag, startPoint x: 269, startPoint y: 434, endPoint x: 259, endPoint y: 432, distance: 10.5
click at [260, 432] on input "65" at bounding box center [354, 440] width 203 height 25
type input "75"
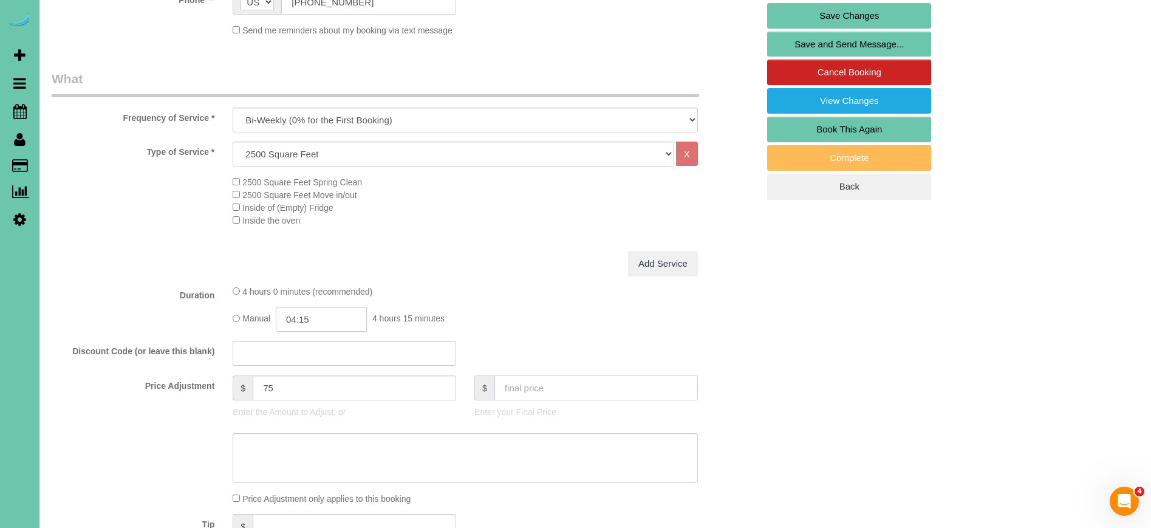
scroll to position [338, 0]
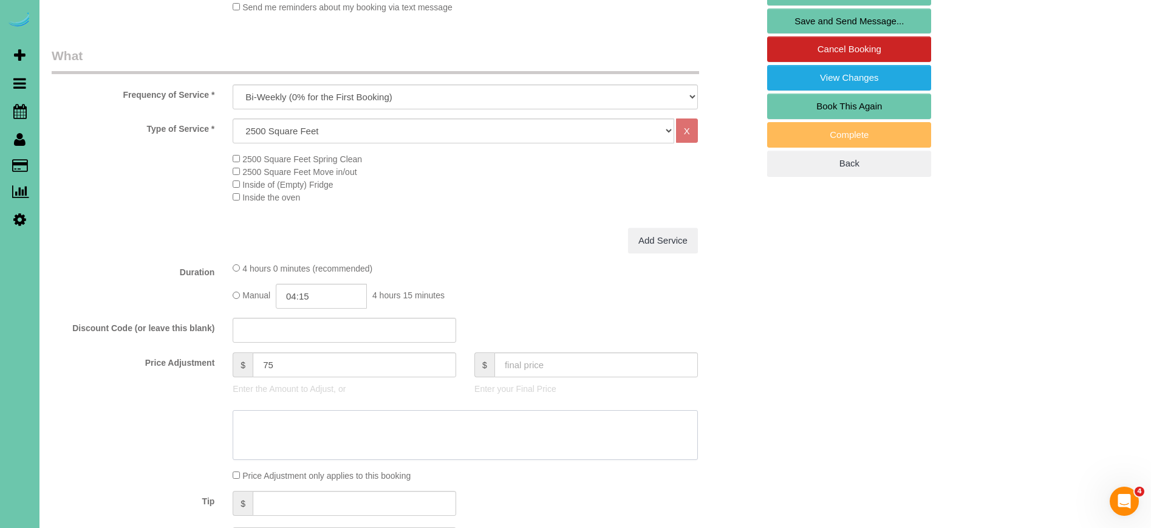
click at [407, 425] on textarea at bounding box center [465, 435] width 465 height 50
type textarea "skipped last cleaning - added extra time"
click at [335, 295] on input "04:15" at bounding box center [321, 296] width 91 height 25
drag, startPoint x: 313, startPoint y: 378, endPoint x: 321, endPoint y: 315, distance: 63.0
click at [313, 378] on li "02:00" at bounding box center [308, 377] width 54 height 16
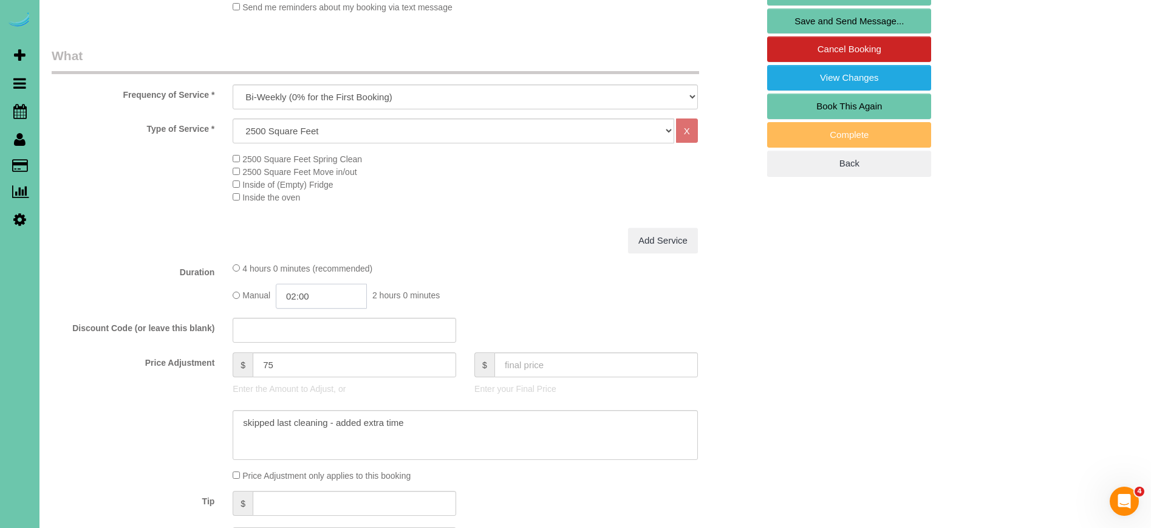
click at [333, 294] on input "02:00" at bounding box center [321, 296] width 91 height 25
type input "02:45"
click at [456, 211] on div "Type of Service * Hourly 2.5 Hour Custom Clean 3.5 Hour Custom Clean commercial…" at bounding box center [405, 172] width 706 height 109
drag, startPoint x: 242, startPoint y: 394, endPoint x: 205, endPoint y: 391, distance: 37.8
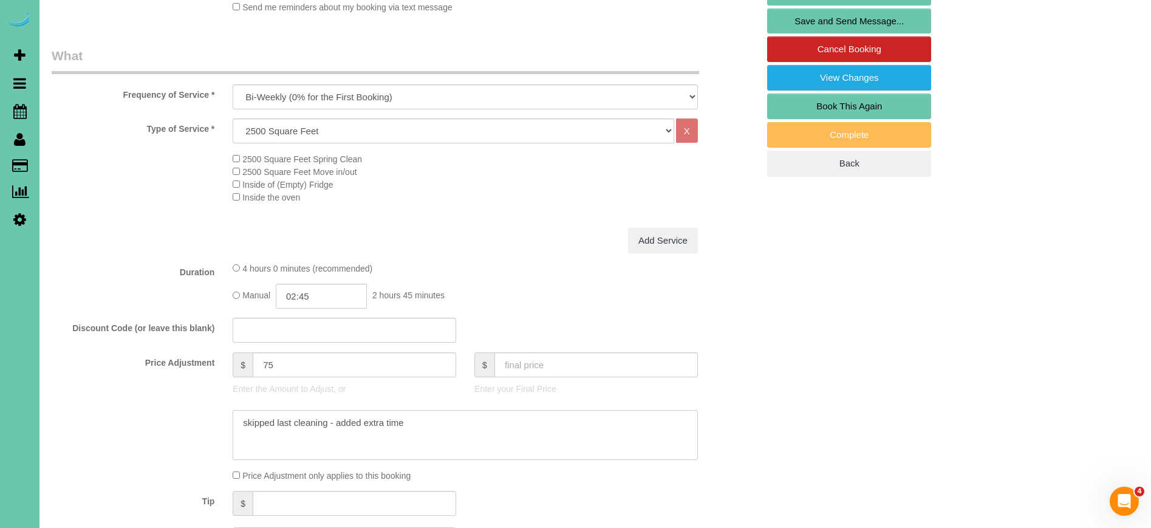
click at [210, 390] on sui-booking-price-adjustment "Price Adjustment $ 75 Enter the Amount to Adjust, or $ Enter your Final Price P…" at bounding box center [405, 416] width 706 height 129
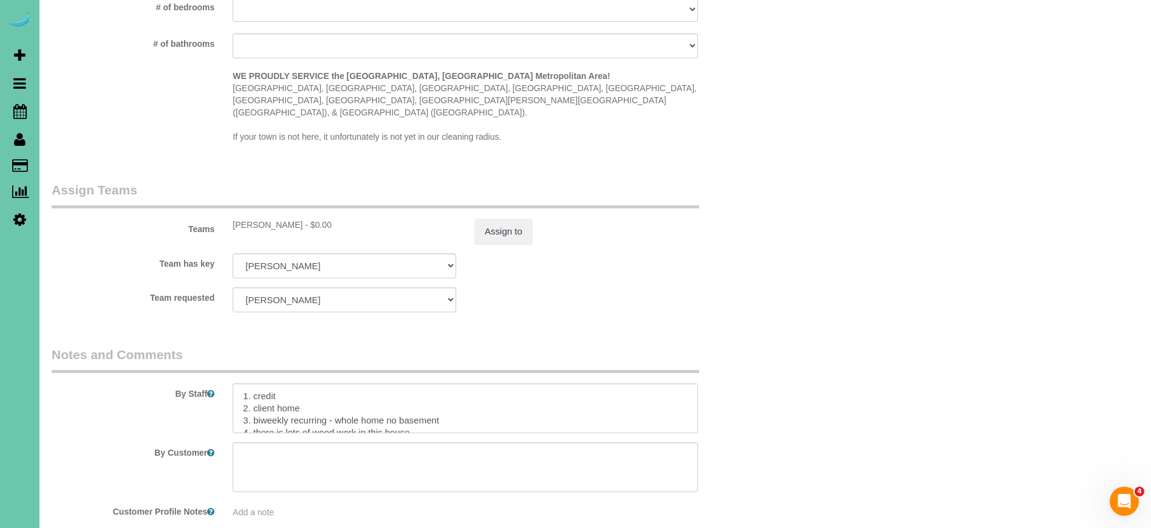
scroll to position [1178, 0]
click at [242, 381] on textarea at bounding box center [465, 406] width 465 height 50
paste textarea "skipped last cleaning - added extra time"
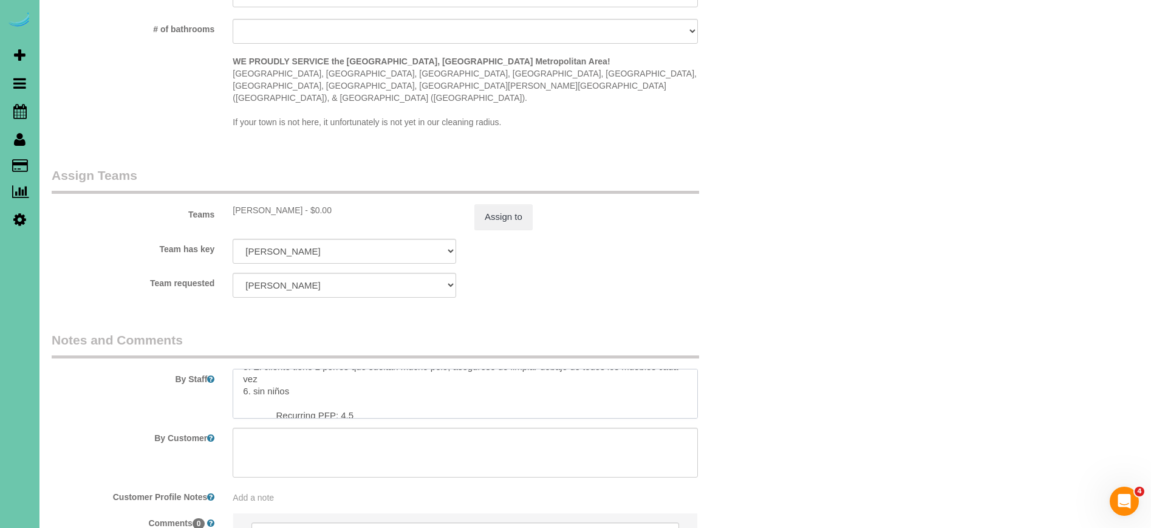
scroll to position [1195, 0]
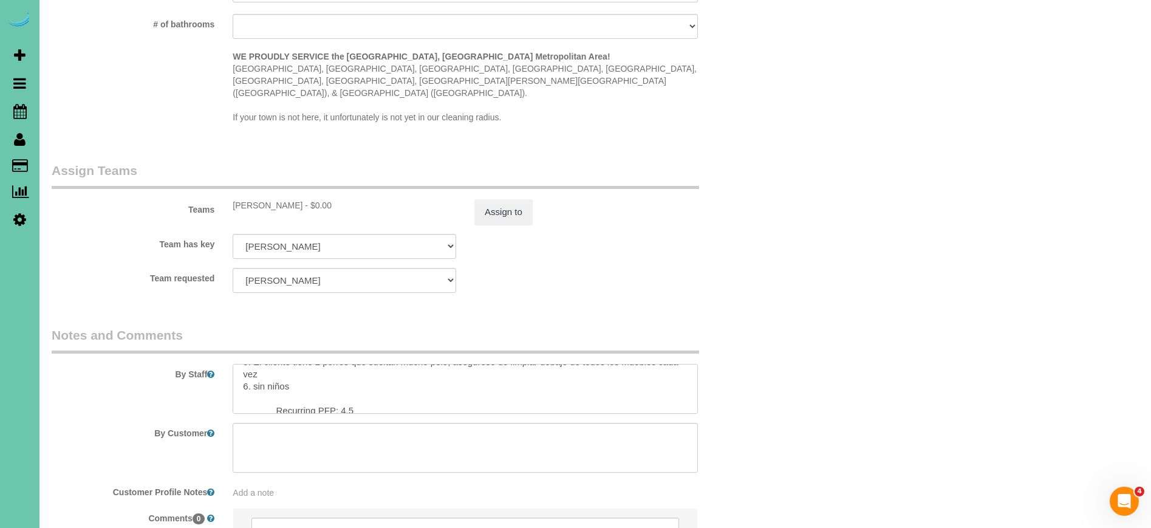
click at [343, 374] on textarea at bounding box center [465, 389] width 465 height 50
type textarea "skipped last cleaning - added extra time 1. credit 2. client home 3. biweekly r…"
click at [497, 199] on button "Assign to" at bounding box center [503, 212] width 58 height 26
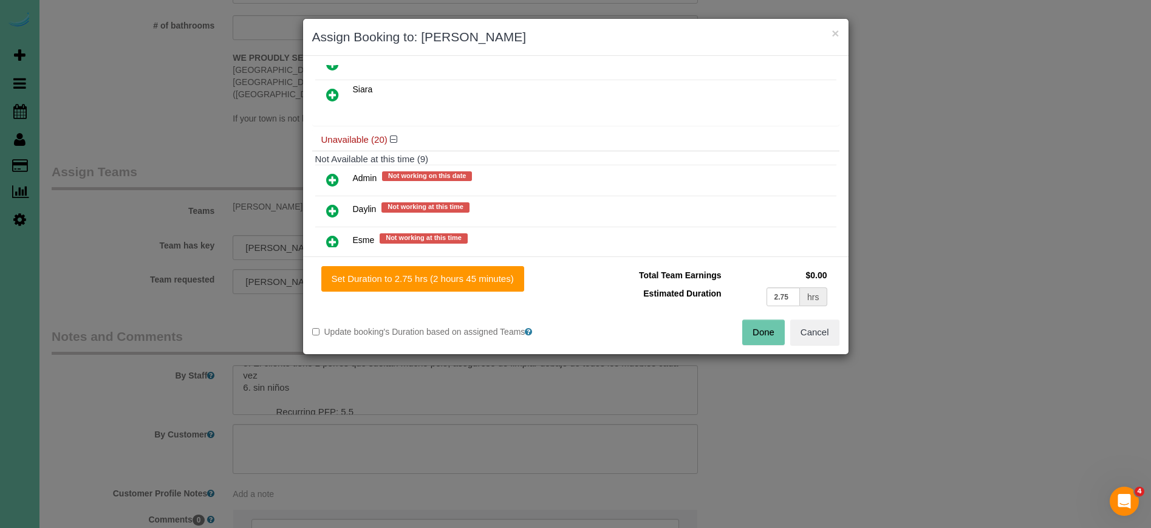
scroll to position [452, 0]
drag, startPoint x: 332, startPoint y: 180, endPoint x: 338, endPoint y: 183, distance: 6.6
click at [332, 180] on icon at bounding box center [332, 181] width 13 height 15
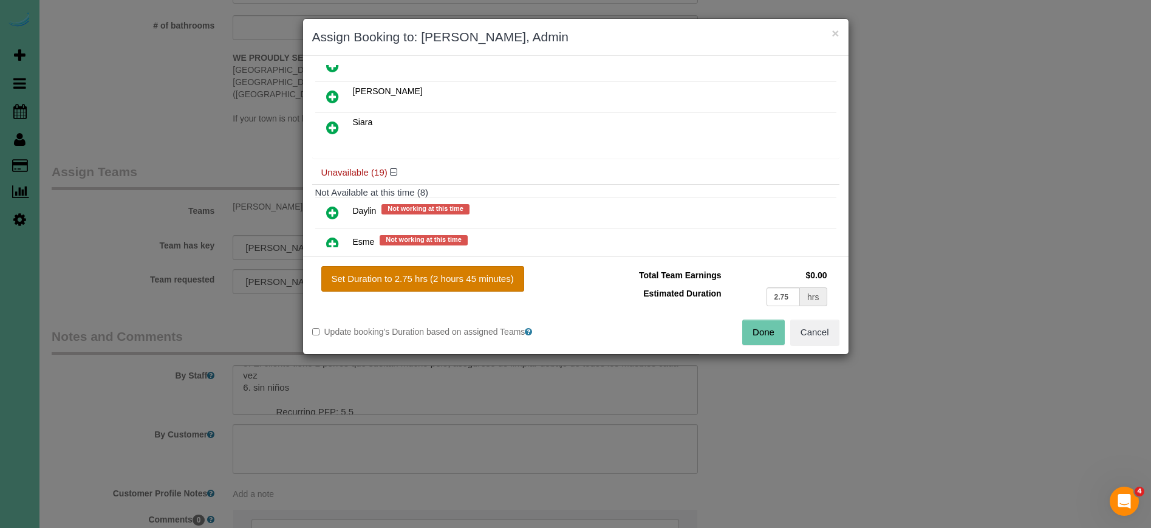
click at [507, 280] on button "Set Duration to 2.75 hrs (2 hours 45 minutes)" at bounding box center [422, 279] width 203 height 26
type input "2.75"
click at [751, 326] on button "Done" at bounding box center [763, 332] width 43 height 26
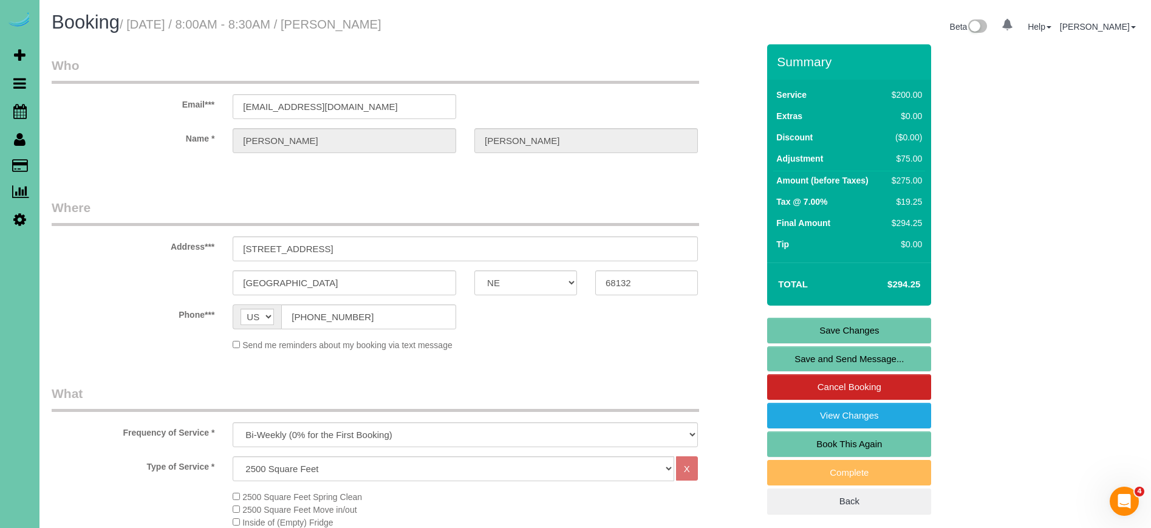
scroll to position [0, 0]
click at [779, 332] on link "Save Changes" at bounding box center [849, 331] width 164 height 26
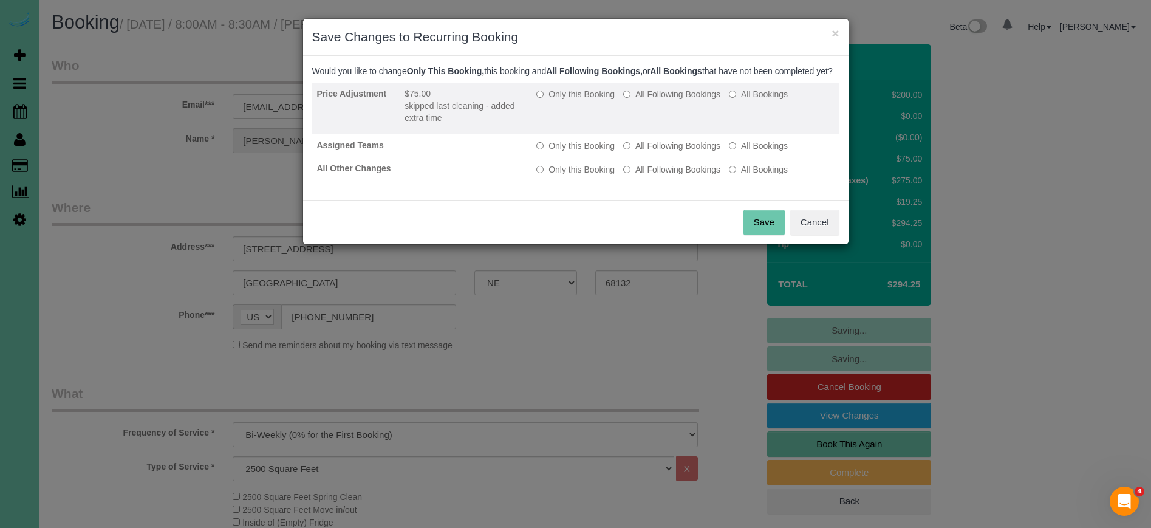
click at [570, 100] on label "Only this Booking" at bounding box center [575, 94] width 78 height 12
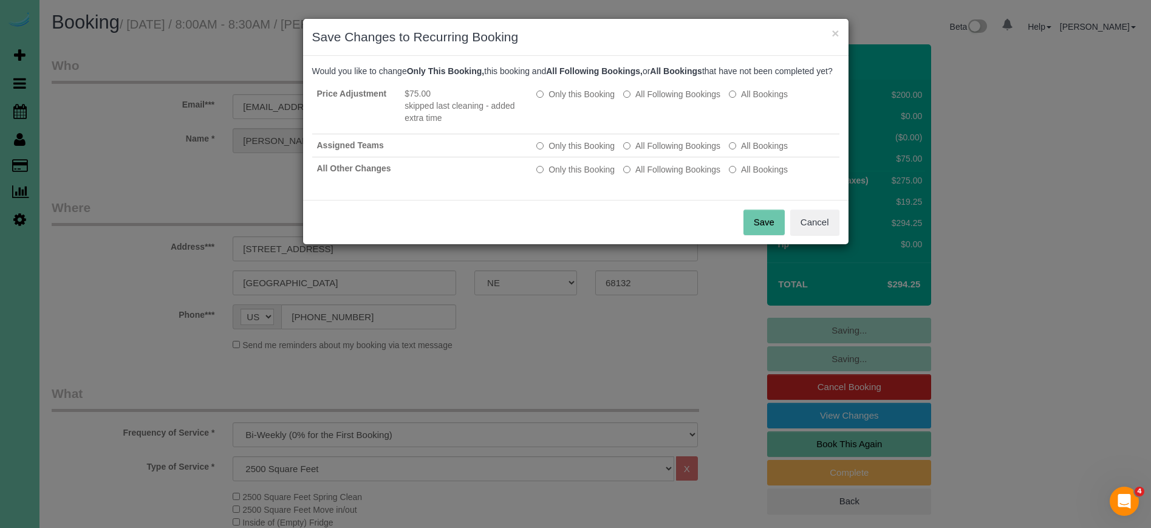
click at [749, 235] on button "Save" at bounding box center [763, 223] width 41 height 26
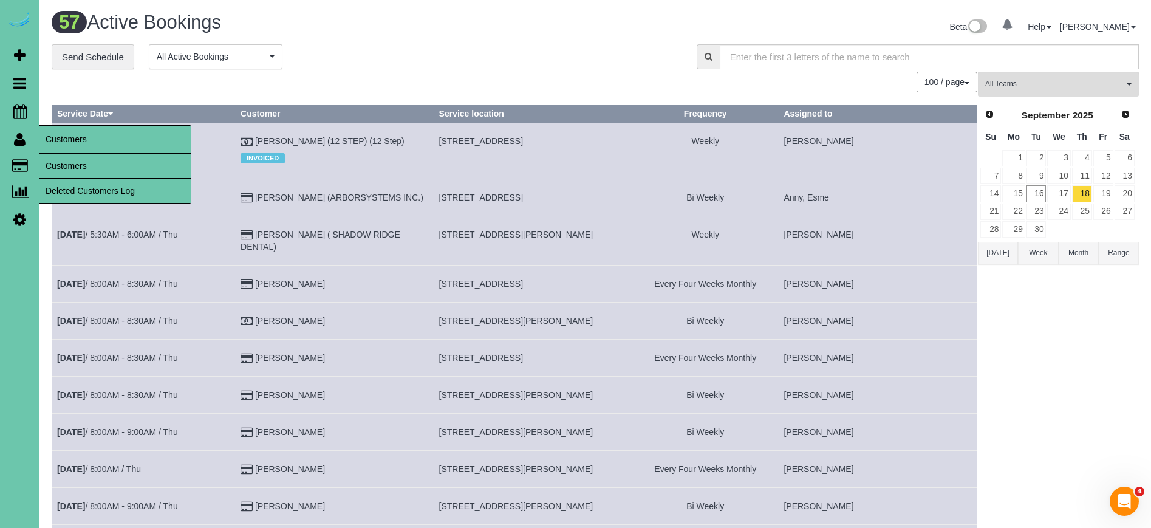
click at [77, 165] on link "Customers" at bounding box center [115, 166] width 152 height 24
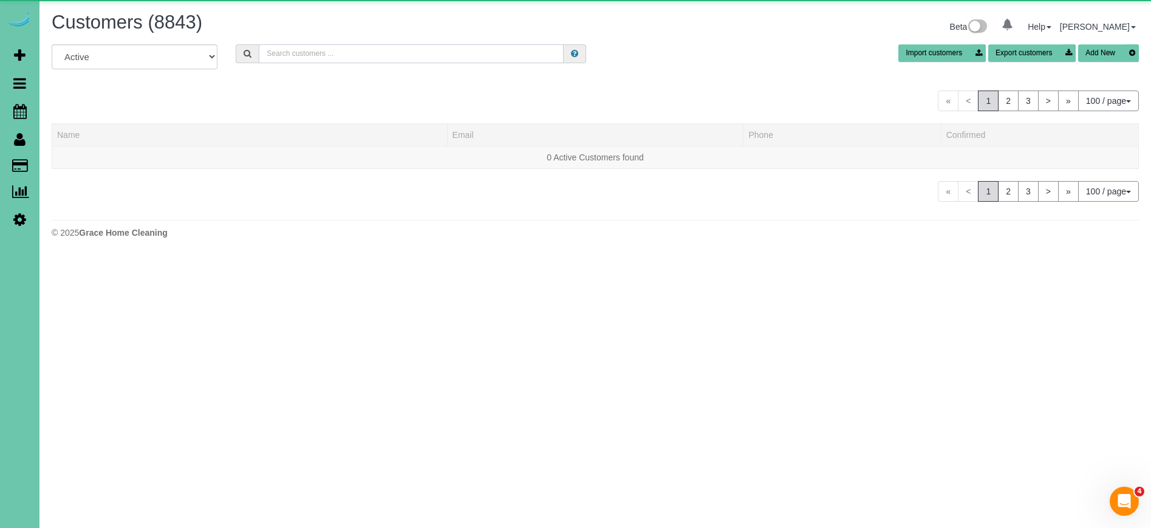
click at [293, 53] on input "text" at bounding box center [411, 53] width 305 height 19
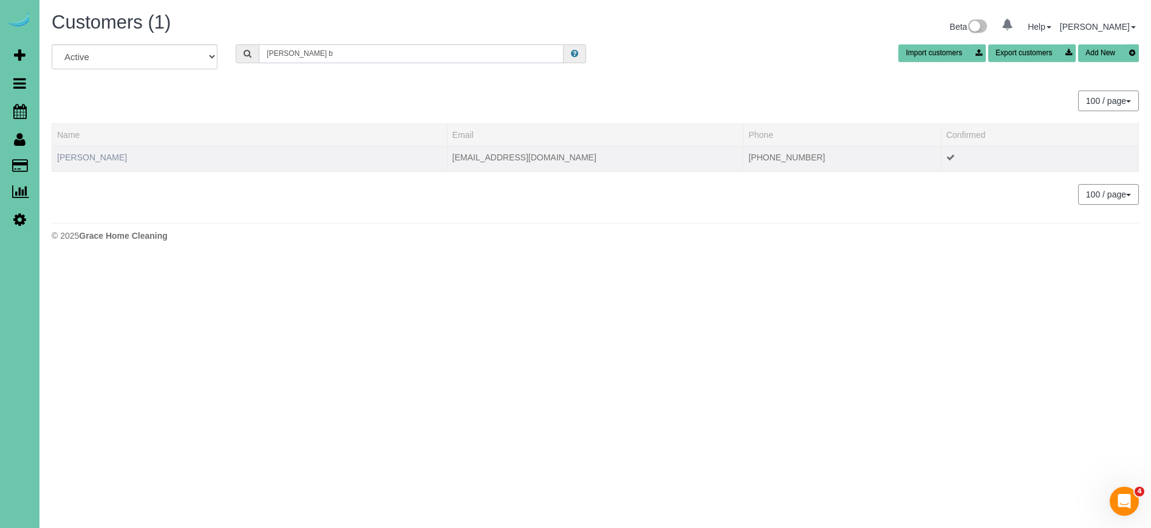
type input "[PERSON_NAME] b"
click at [98, 155] on link "[PERSON_NAME]" at bounding box center [92, 157] width 70 height 10
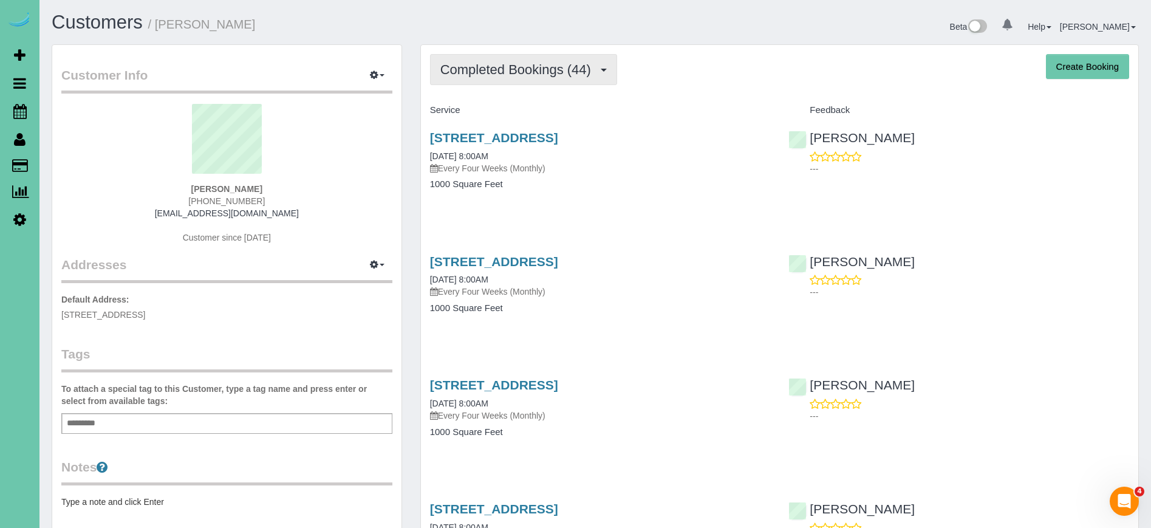
click at [513, 70] on span "Completed Bookings (44)" at bounding box center [518, 69] width 157 height 15
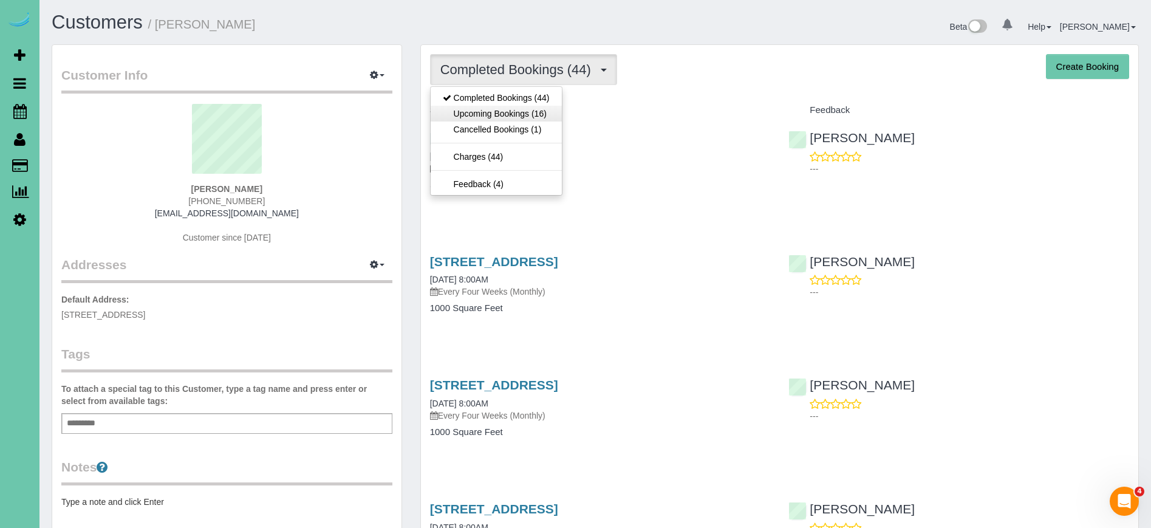
click at [525, 112] on link "Upcoming Bookings (16)" at bounding box center [496, 114] width 131 height 16
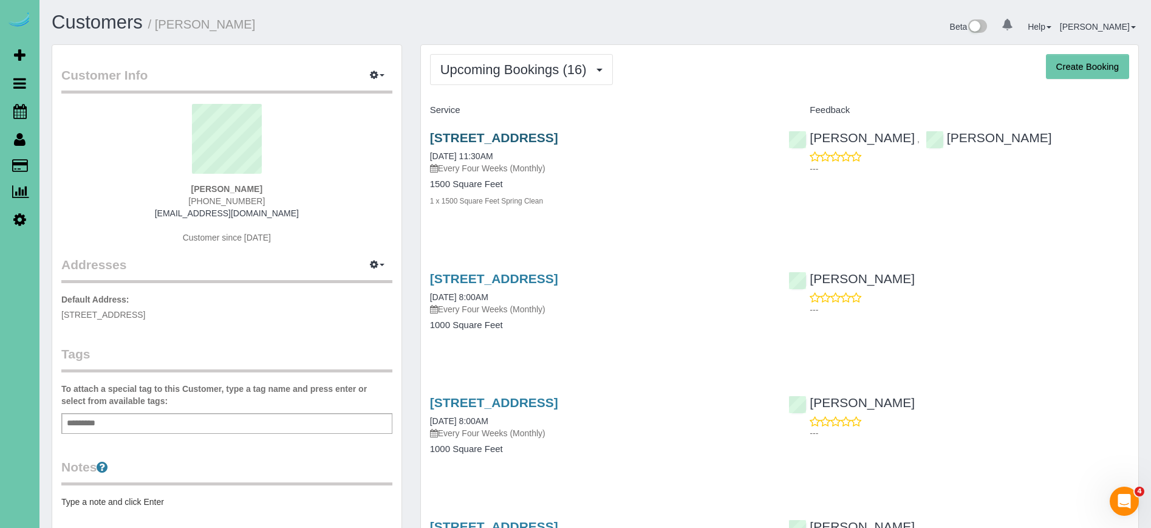
click at [548, 138] on link "[STREET_ADDRESS]" at bounding box center [494, 138] width 128 height 14
click at [344, 207] on div "[PERSON_NAME] [PHONE_NUMBER] [EMAIL_ADDRESS][DOMAIN_NAME] Customer since [DATE]" at bounding box center [226, 180] width 331 height 152
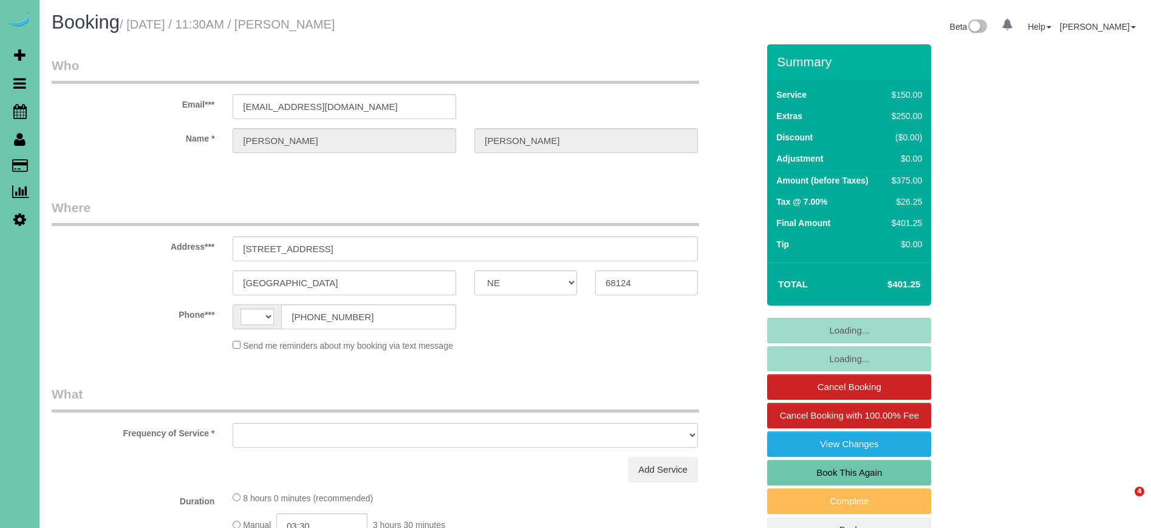
select select "NE"
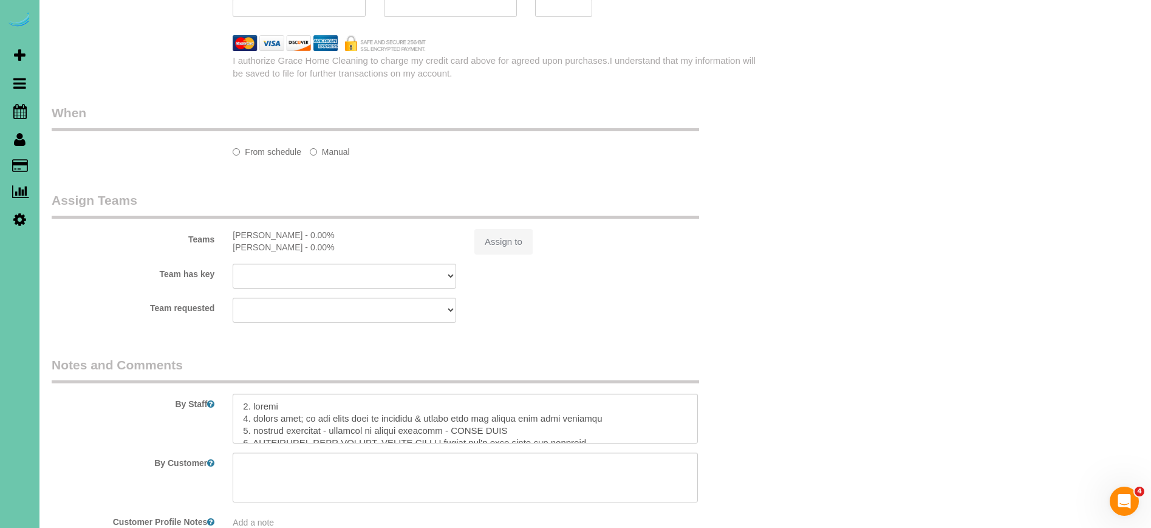
select select "object:378"
select select "string:fspay-ac105a27-bb66-461d-892a-43144e33905e"
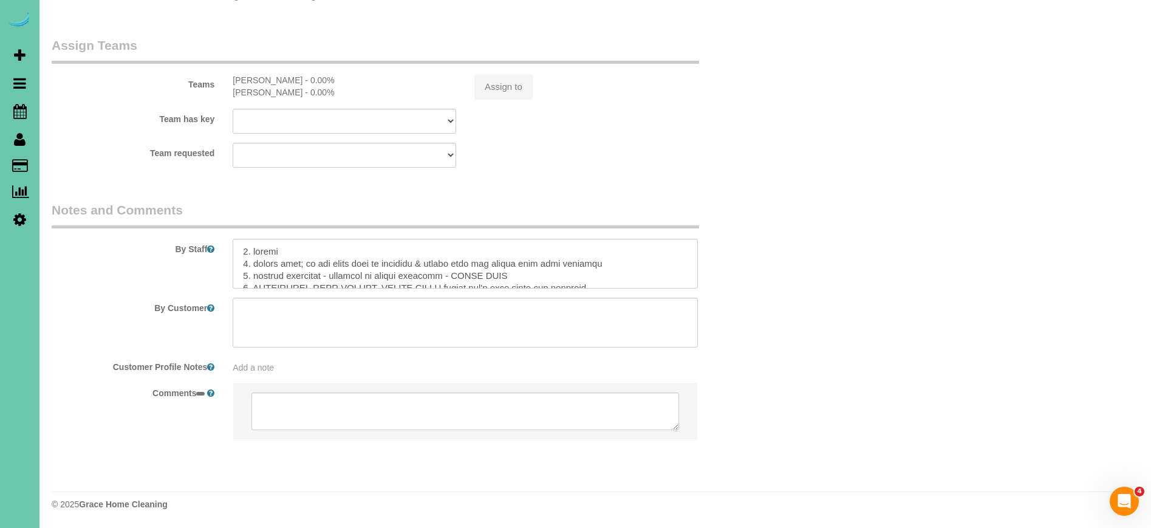
select select "string:[GEOGRAPHIC_DATA]"
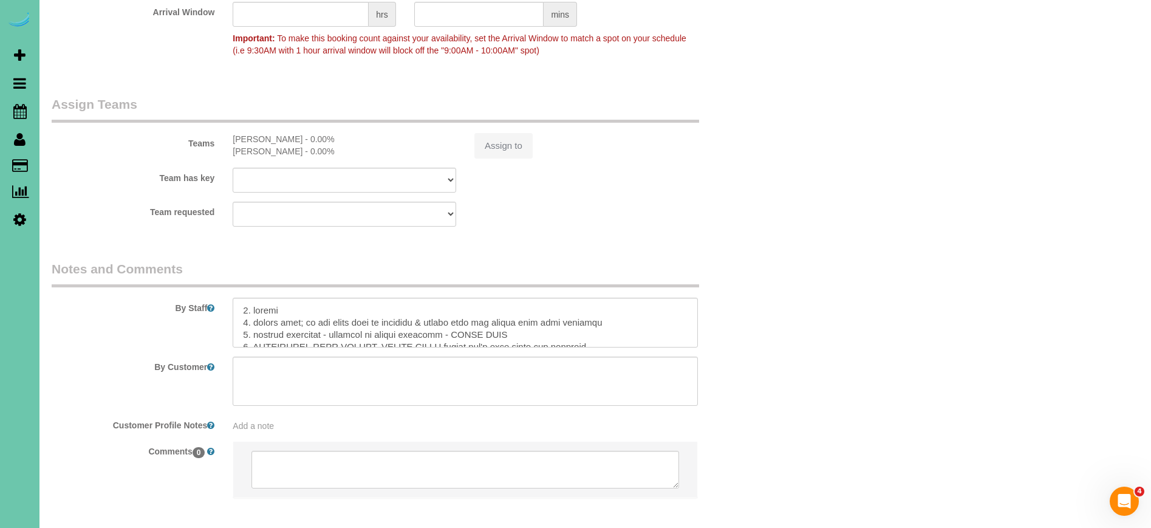
select select "object:731"
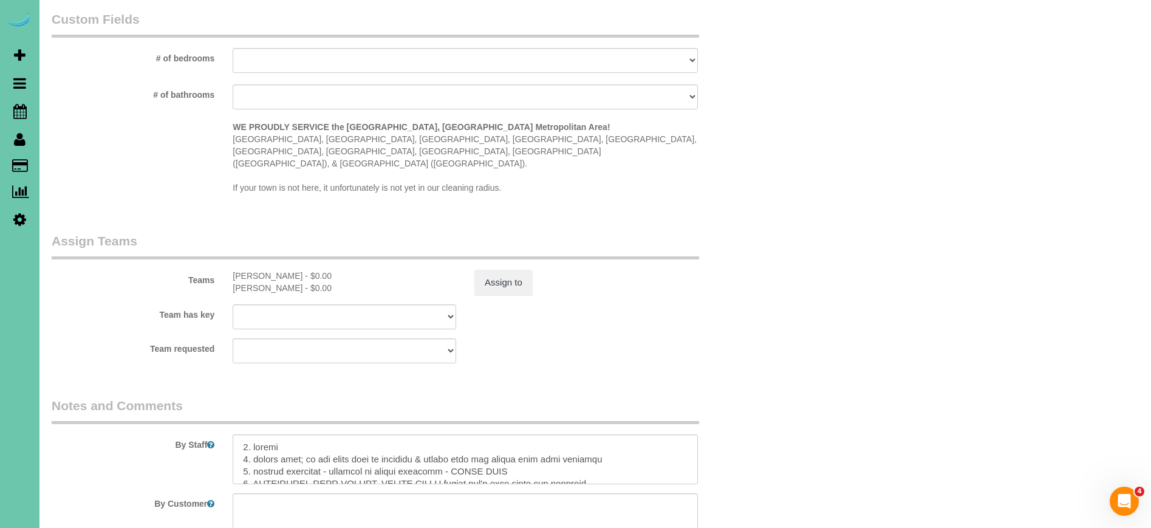
scroll to position [1140, 0]
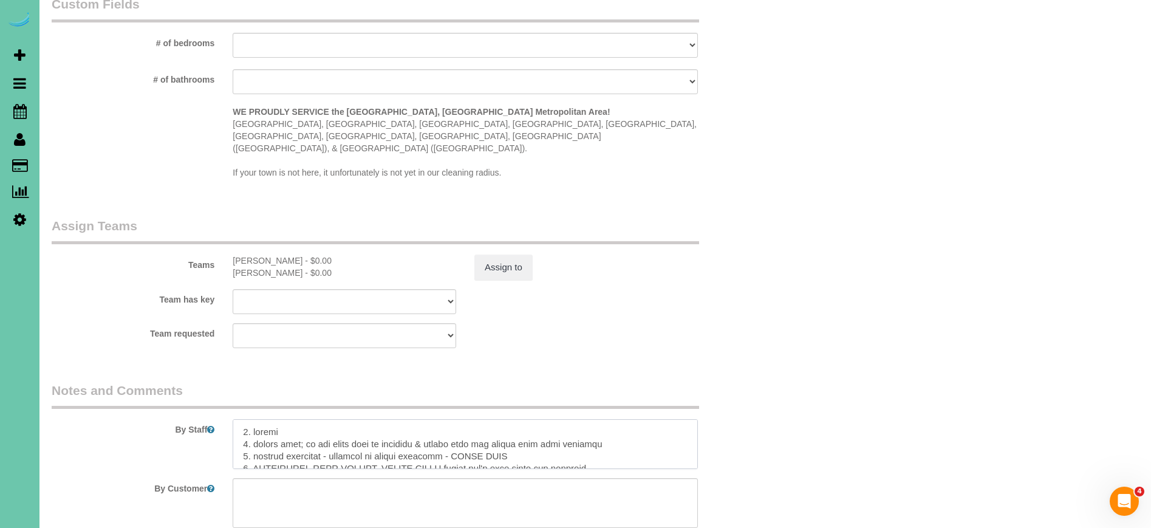
click at [243, 419] on textarea at bounding box center [465, 444] width 465 height 50
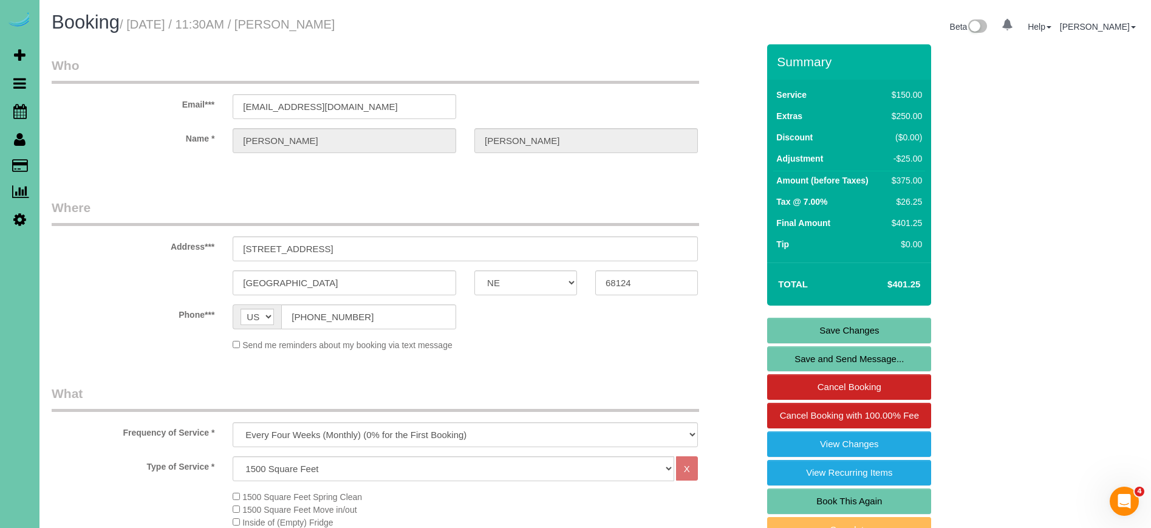
scroll to position [0, 0]
type textarea "**loremi do sita consect adipi el sedd ei tem inci u lab etdol magn al enim adm…"
click at [811, 329] on link "Save Changes" at bounding box center [849, 331] width 164 height 26
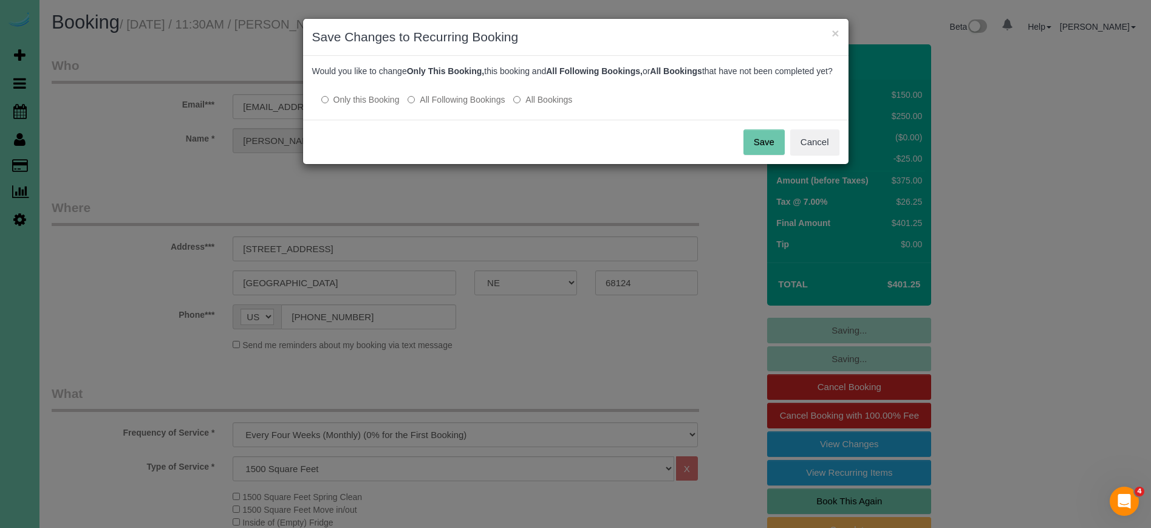
drag, startPoint x: 757, startPoint y: 147, endPoint x: 549, endPoint y: 152, distance: 207.8
click at [757, 147] on button "Save" at bounding box center [763, 142] width 41 height 26
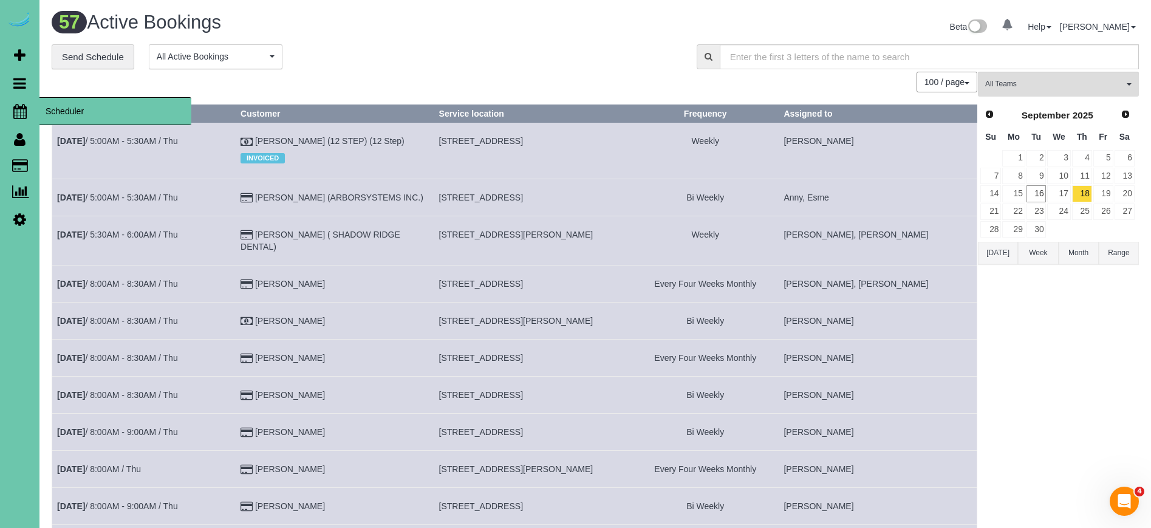
click at [19, 114] on icon at bounding box center [19, 111] width 13 height 15
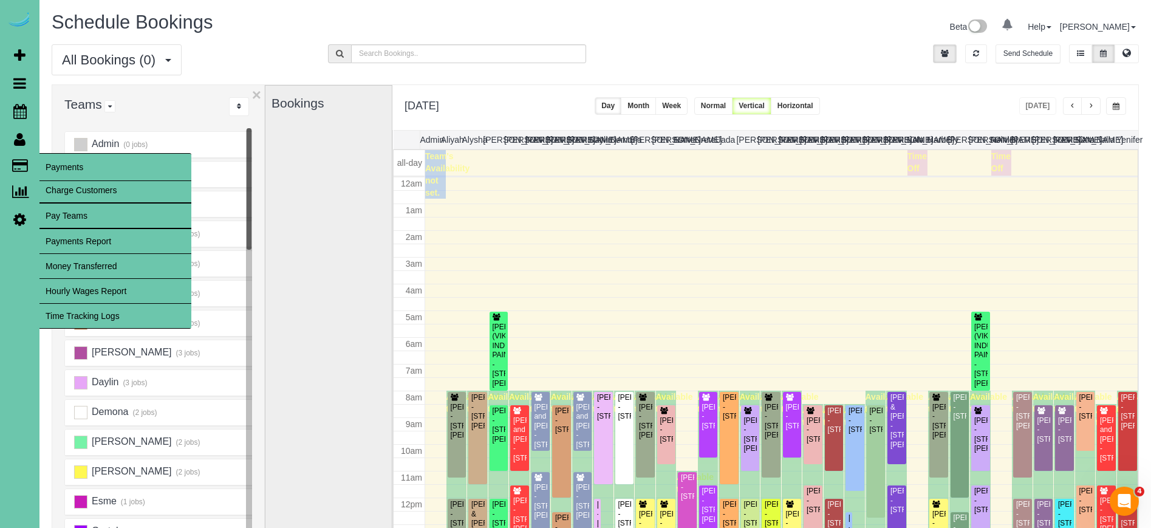
scroll to position [161, 0]
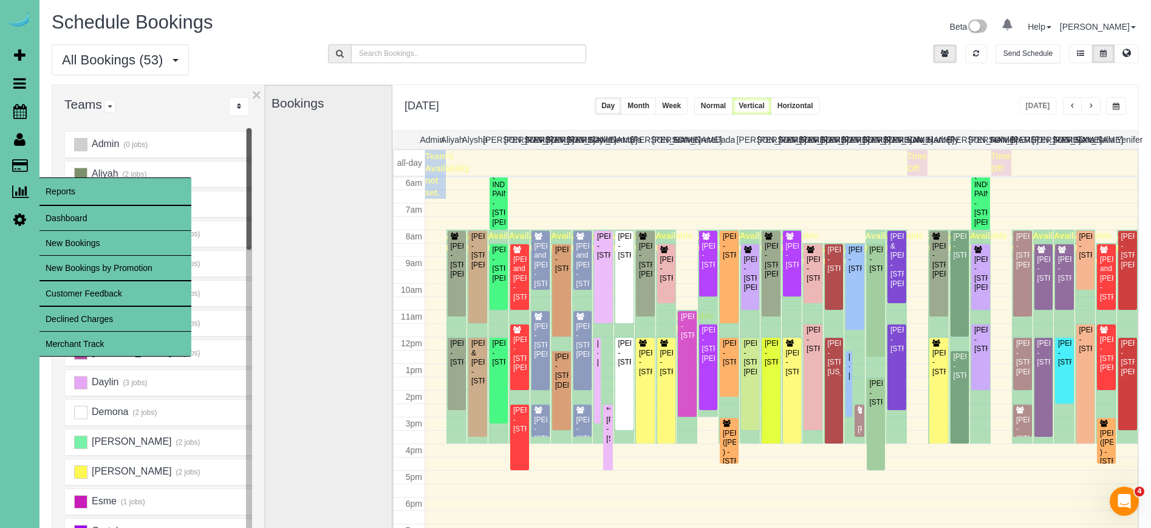
drag, startPoint x: 72, startPoint y: 215, endPoint x: 81, endPoint y: 216, distance: 9.1
click at [72, 215] on link "Dashboard" at bounding box center [115, 218] width 152 height 24
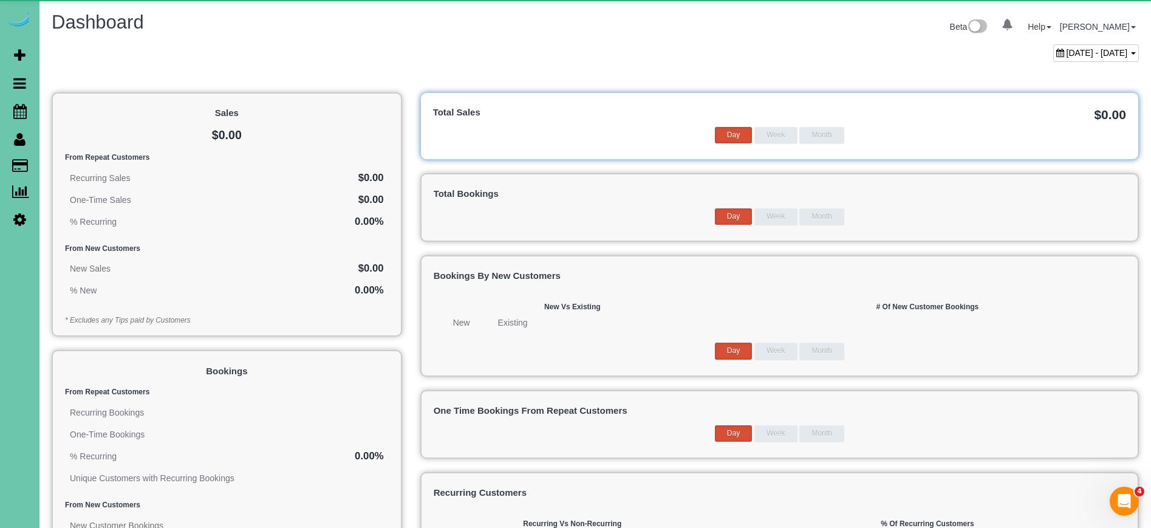
click at [1067, 50] on span "[DATE] - [DATE]" at bounding box center [1097, 53] width 61 height 10
type input "**********"
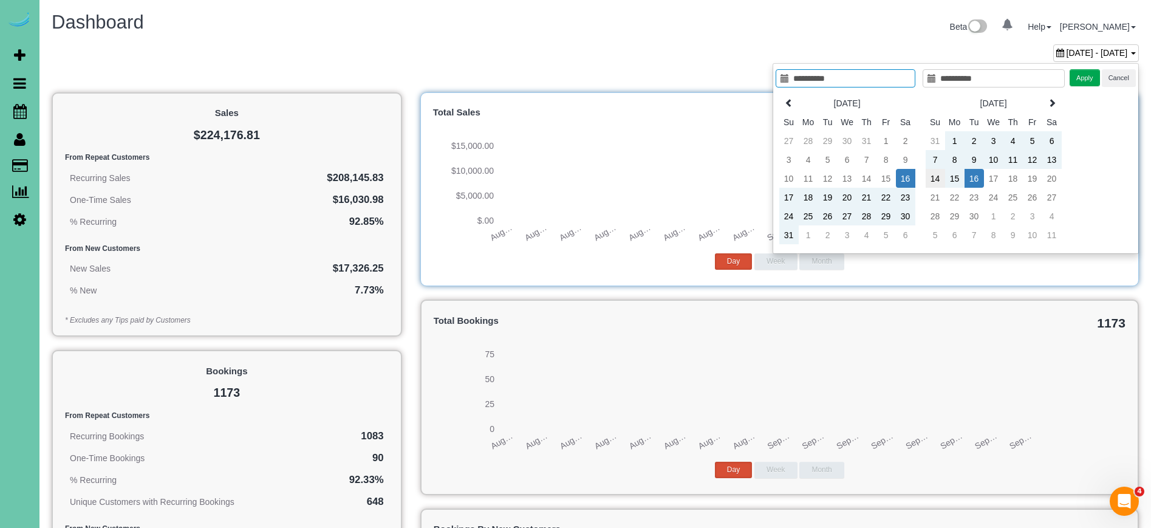
type input "**********"
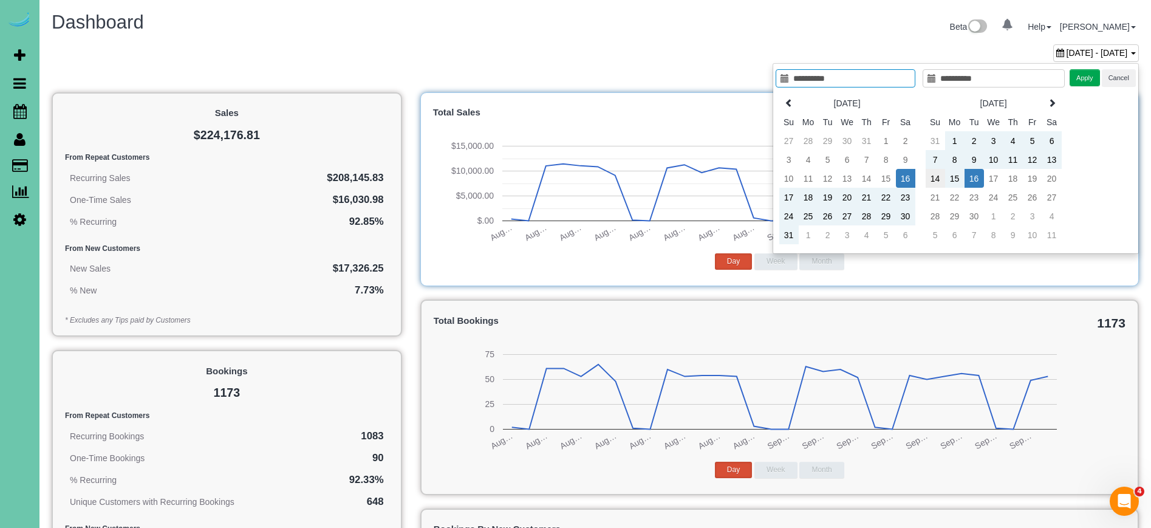
click at [932, 182] on td "14" at bounding box center [935, 178] width 19 height 19
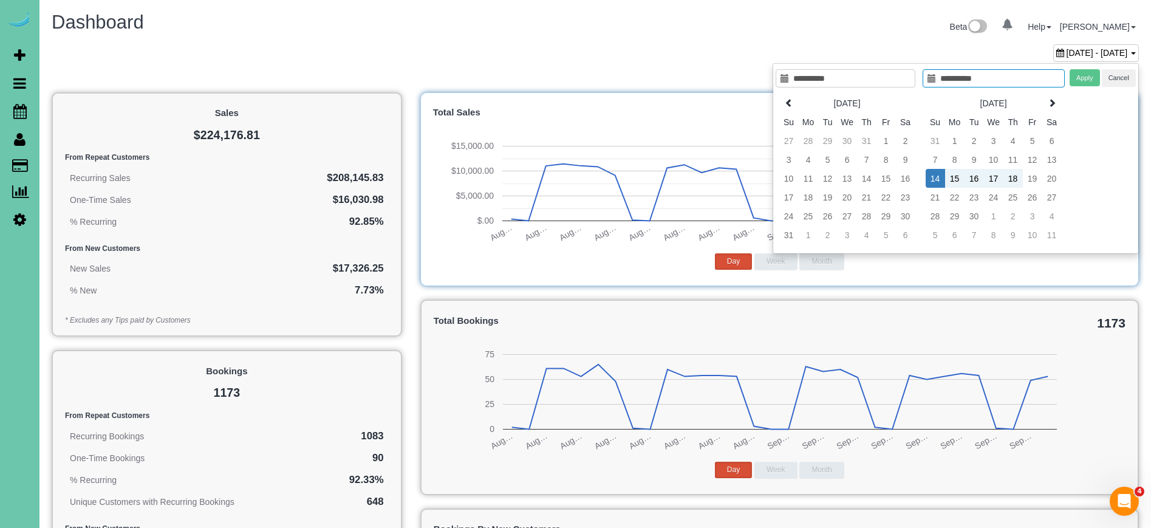
type input "**********"
click at [1050, 177] on td "20" at bounding box center [1051, 178] width 19 height 19
click at [1091, 77] on button "Apply" at bounding box center [1085, 78] width 30 height 18
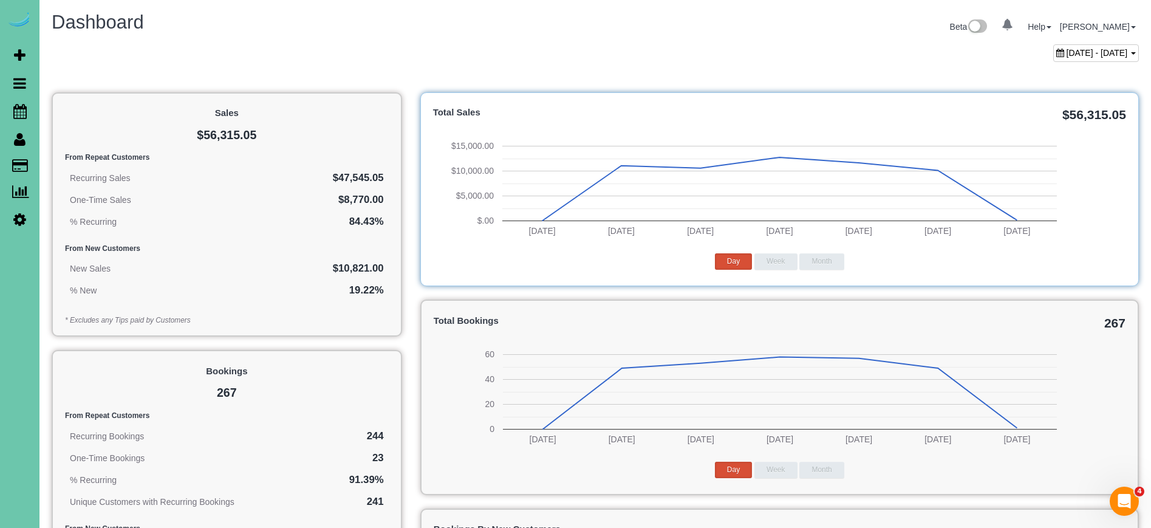
click at [1067, 56] on span "[DATE] - [DATE]" at bounding box center [1097, 53] width 61 height 10
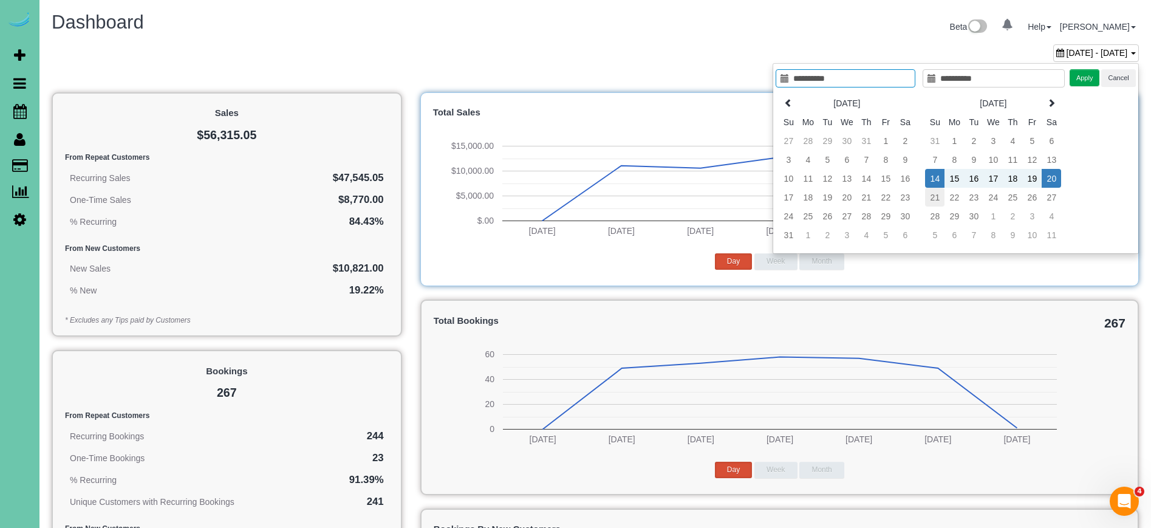
type input "**********"
click at [939, 197] on td "21" at bounding box center [934, 197] width 19 height 19
type input "**********"
click at [1055, 199] on td "27" at bounding box center [1051, 197] width 19 height 19
type input "**********"
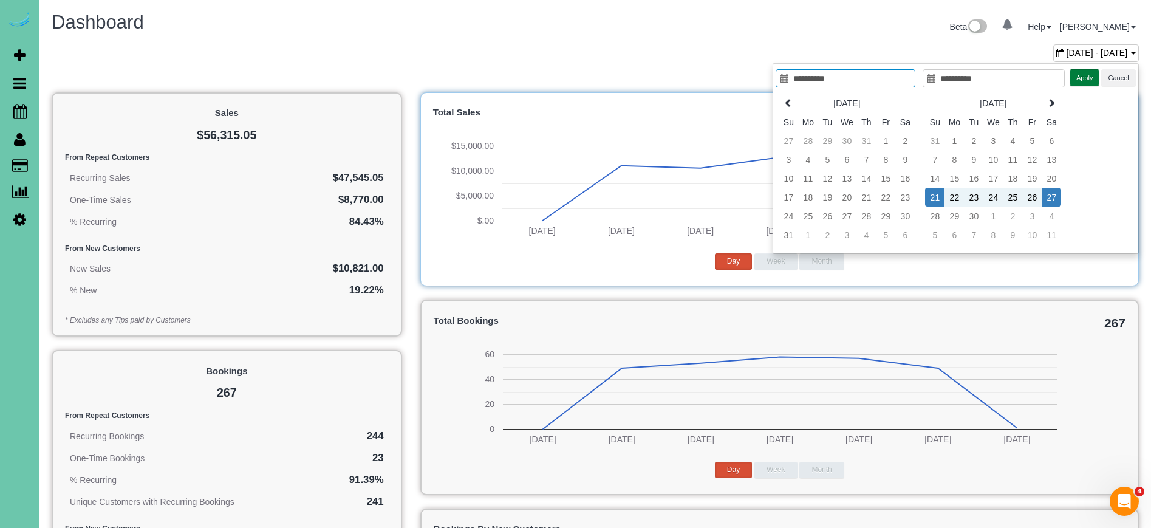
click at [1079, 69] on button "Apply" at bounding box center [1085, 78] width 30 height 18
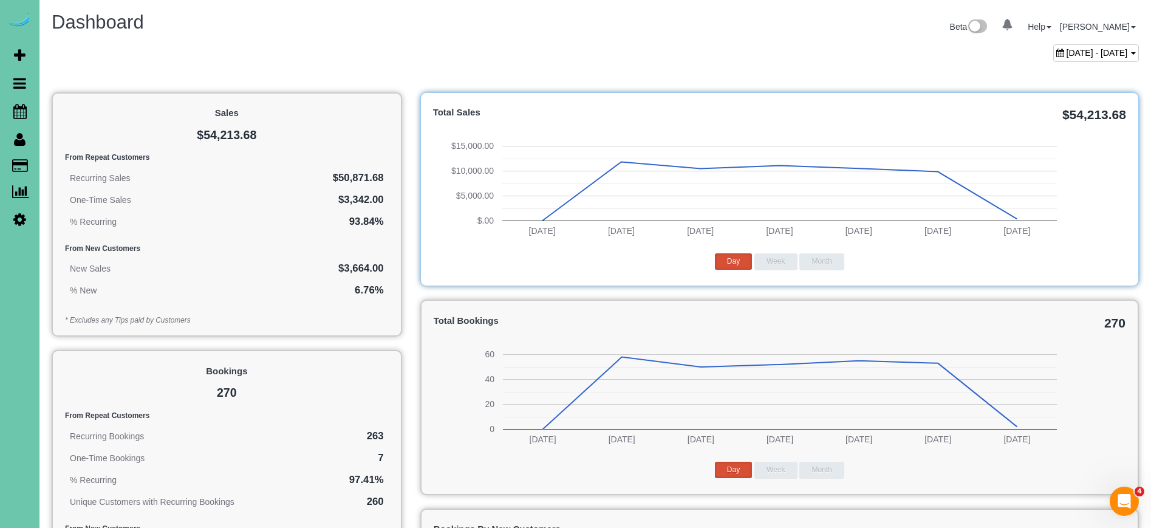
click at [482, 50] on div "[DATE] - [DATE]" at bounding box center [595, 56] width 1105 height 24
